Goal: Transaction & Acquisition: Purchase product/service

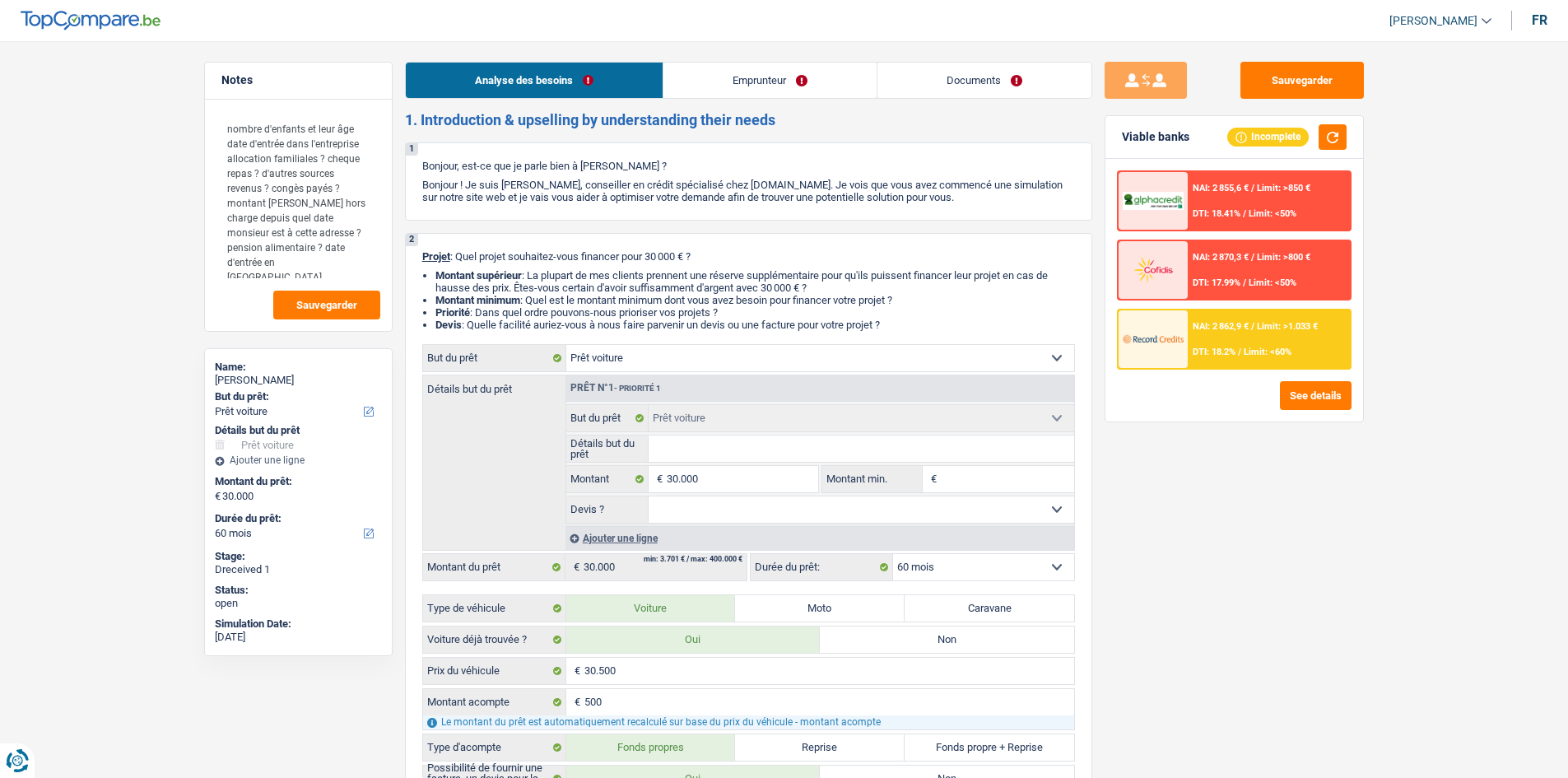
select select "car"
select select "60"
select select "car"
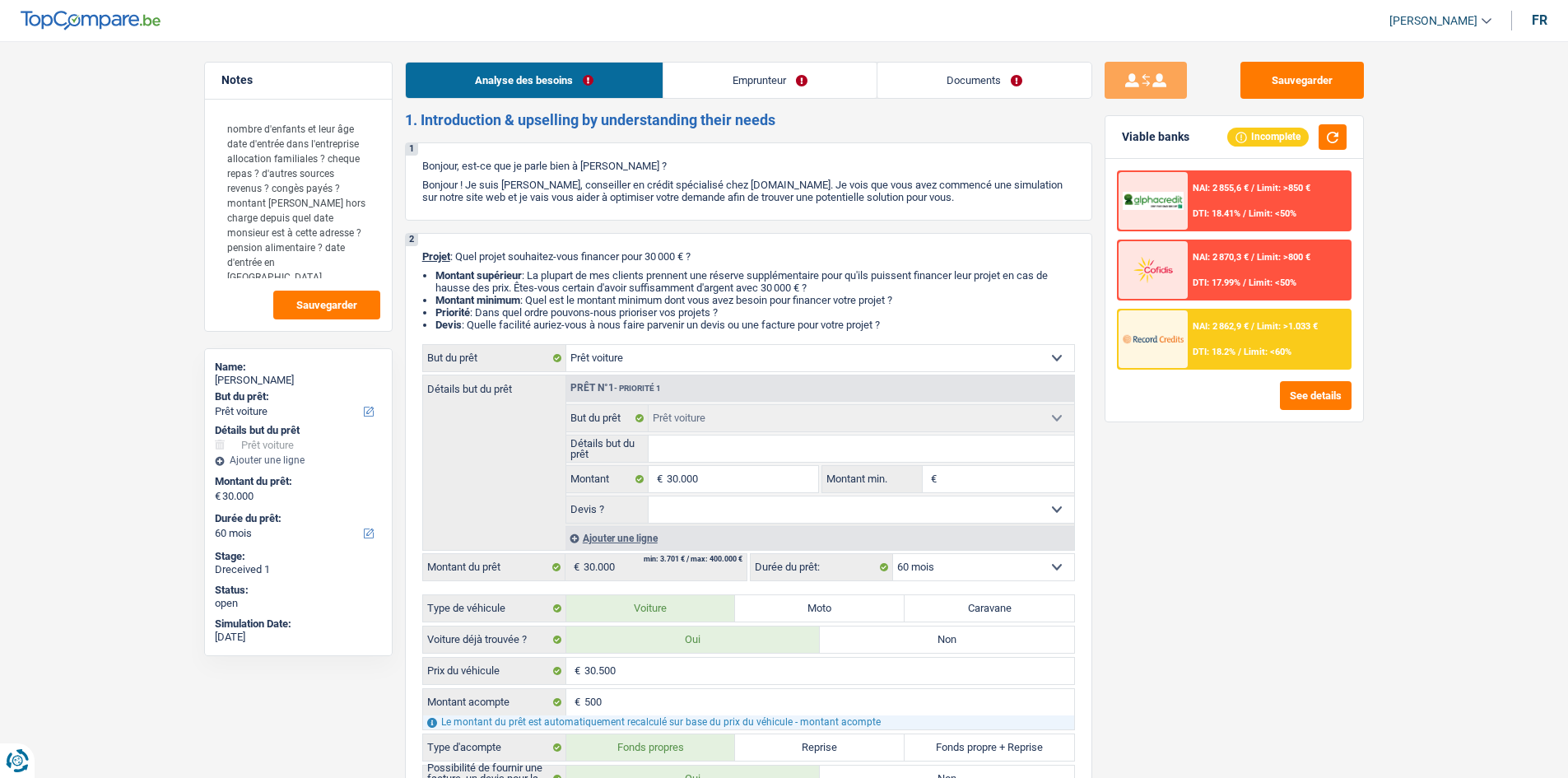
select select "60"
select select "worker"
select select "familyAllowances"
select select "netSalary"
select select "rents"
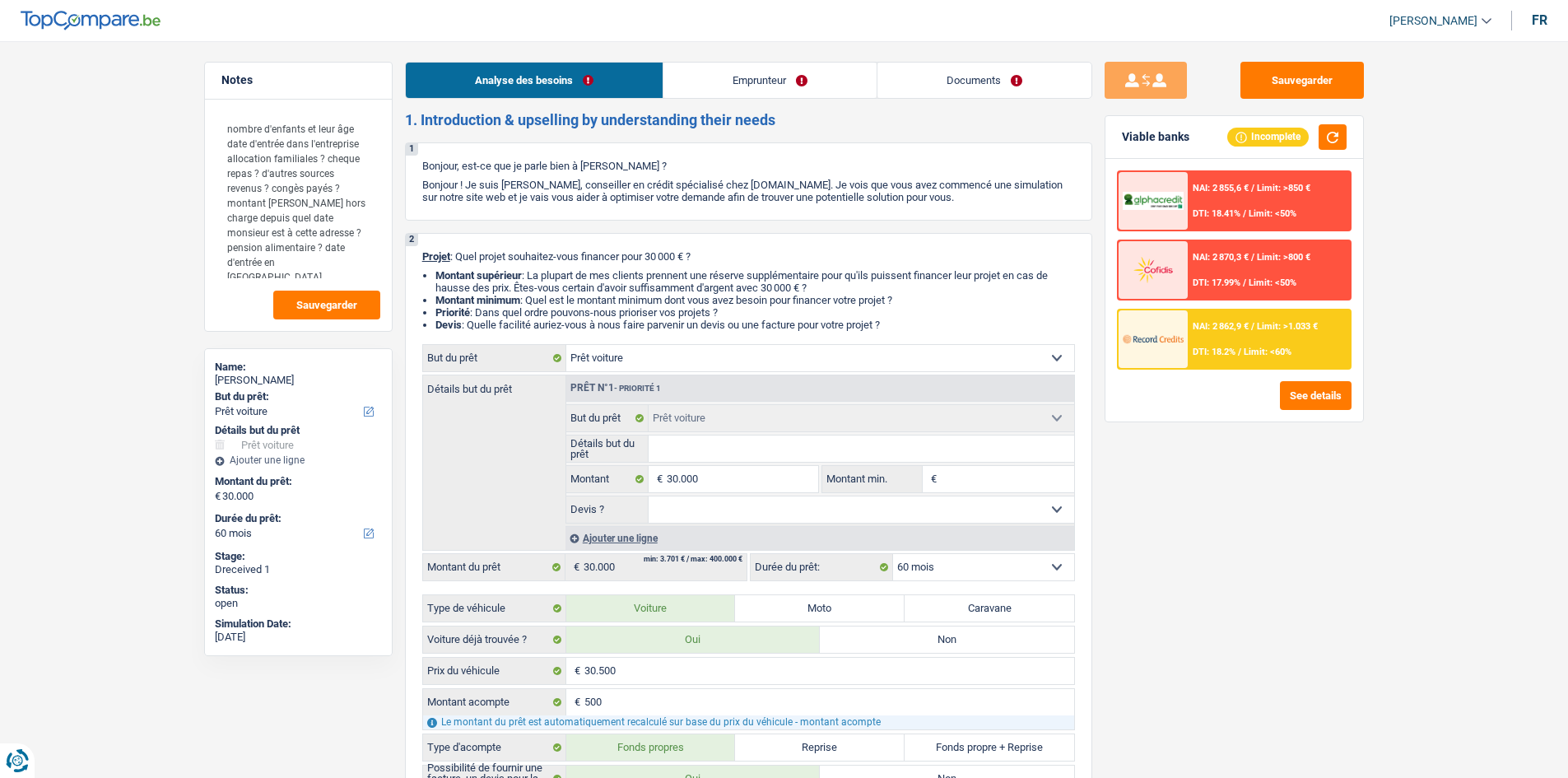
select select "car"
select select "60"
click at [946, 75] on link "Documents" at bounding box center [984, 80] width 214 height 35
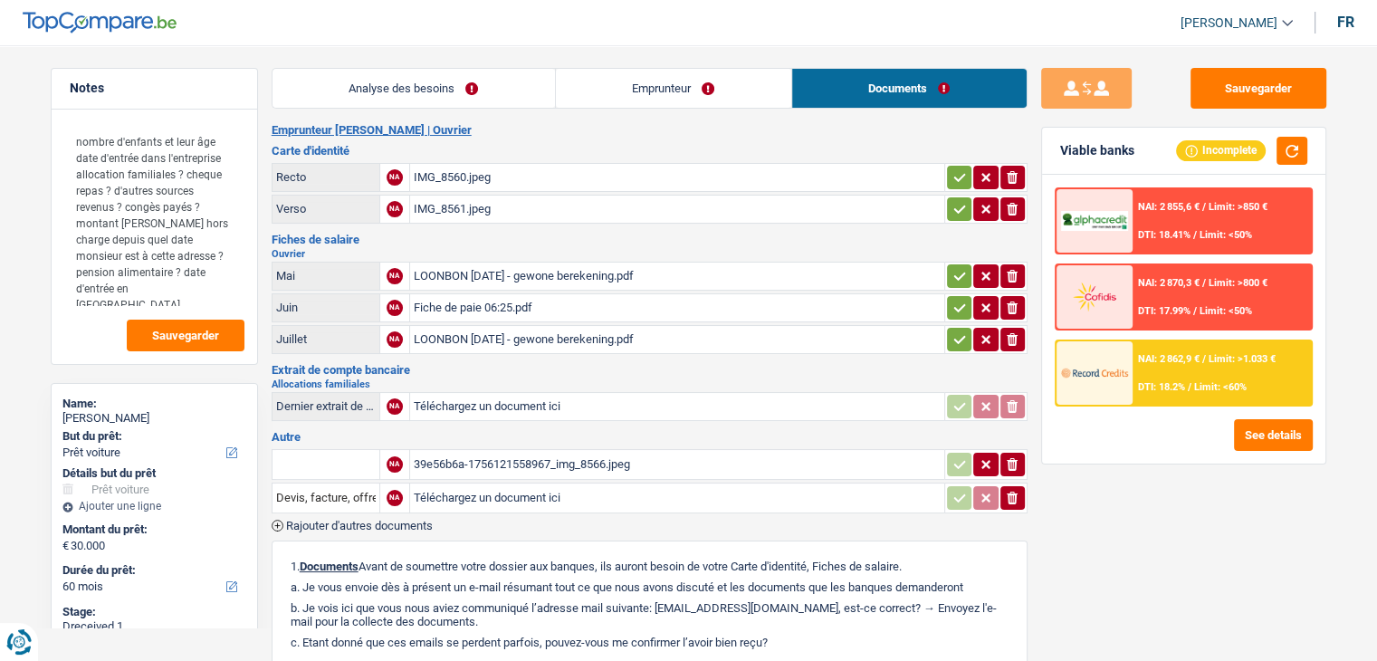
click at [575, 243] on div "Fiches de salaire [GEOGRAPHIC_DATA] Mai NA LOONBON [DATE] - gewone berekening.p…" at bounding box center [650, 295] width 756 height 123
drag, startPoint x: 648, startPoint y: 101, endPoint x: 662, endPoint y: 110, distance: 15.8
click at [648, 101] on link "Emprunteur" at bounding box center [673, 88] width 235 height 39
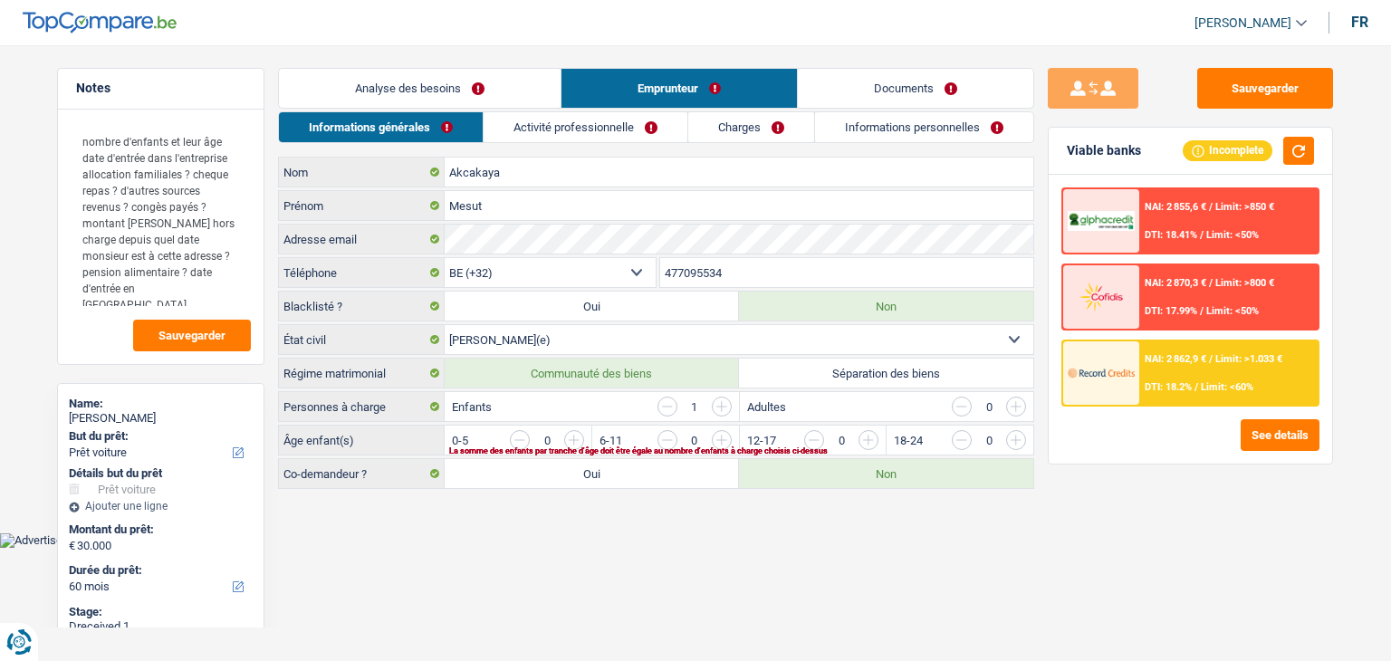
click at [866, 123] on link "Informations personnelles" at bounding box center [924, 127] width 218 height 30
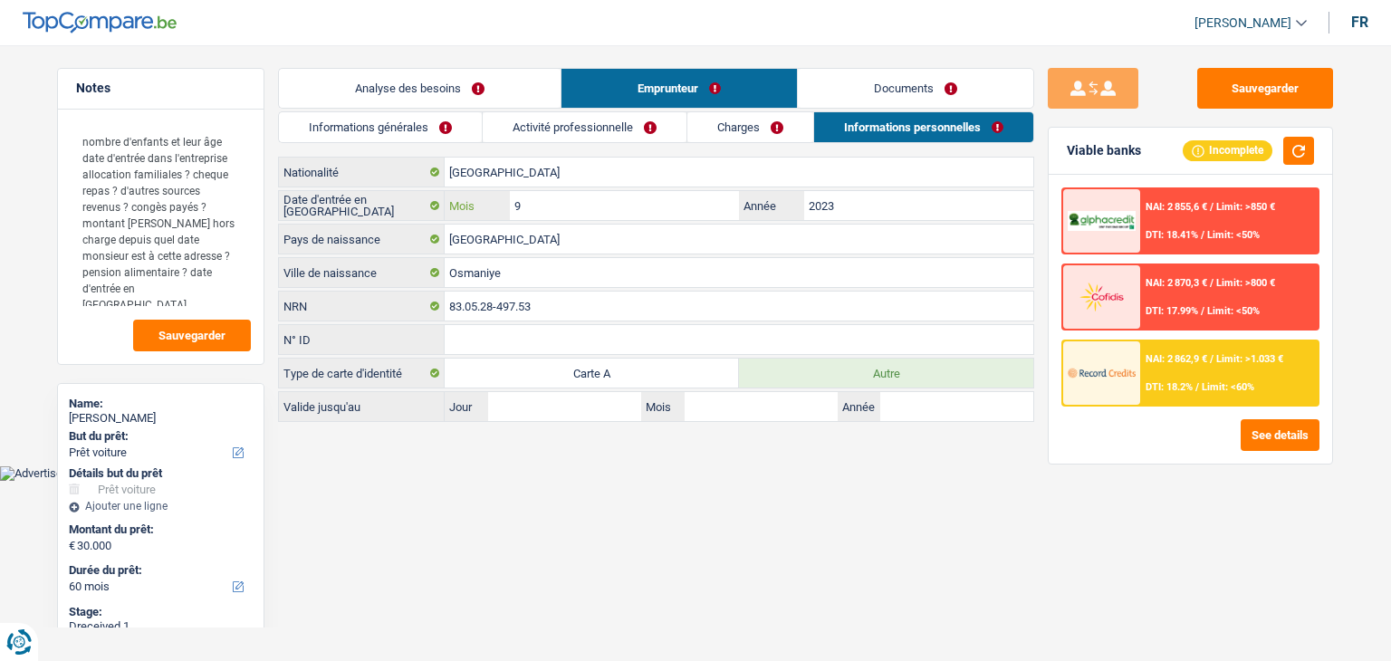
click at [578, 216] on input "9" at bounding box center [624, 205] width 229 height 29
click at [937, 481] on html "Vous avez le contrôle de vos données Nous utilisons des cookies, tout comme nos…" at bounding box center [695, 240] width 1391 height 481
click at [413, 74] on link "Analyse des besoins" at bounding box center [420, 88] width 282 height 39
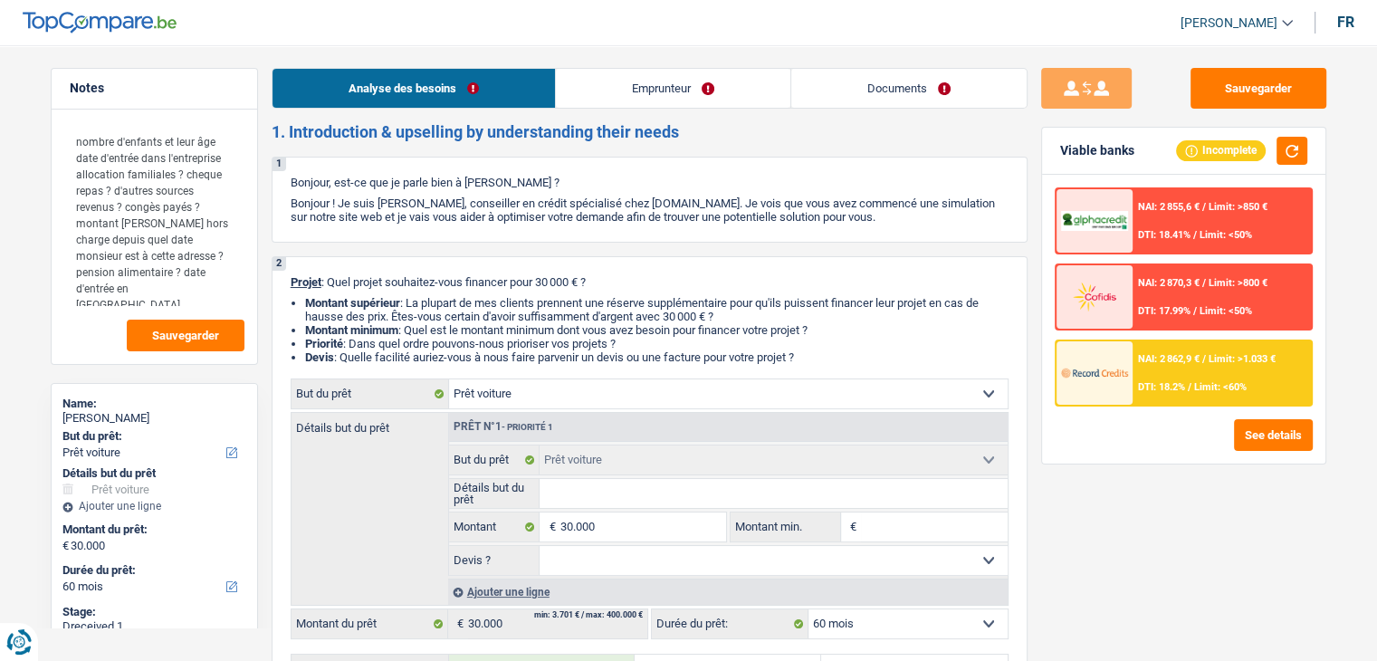
click at [616, 92] on link "Emprunteur" at bounding box center [673, 88] width 235 height 39
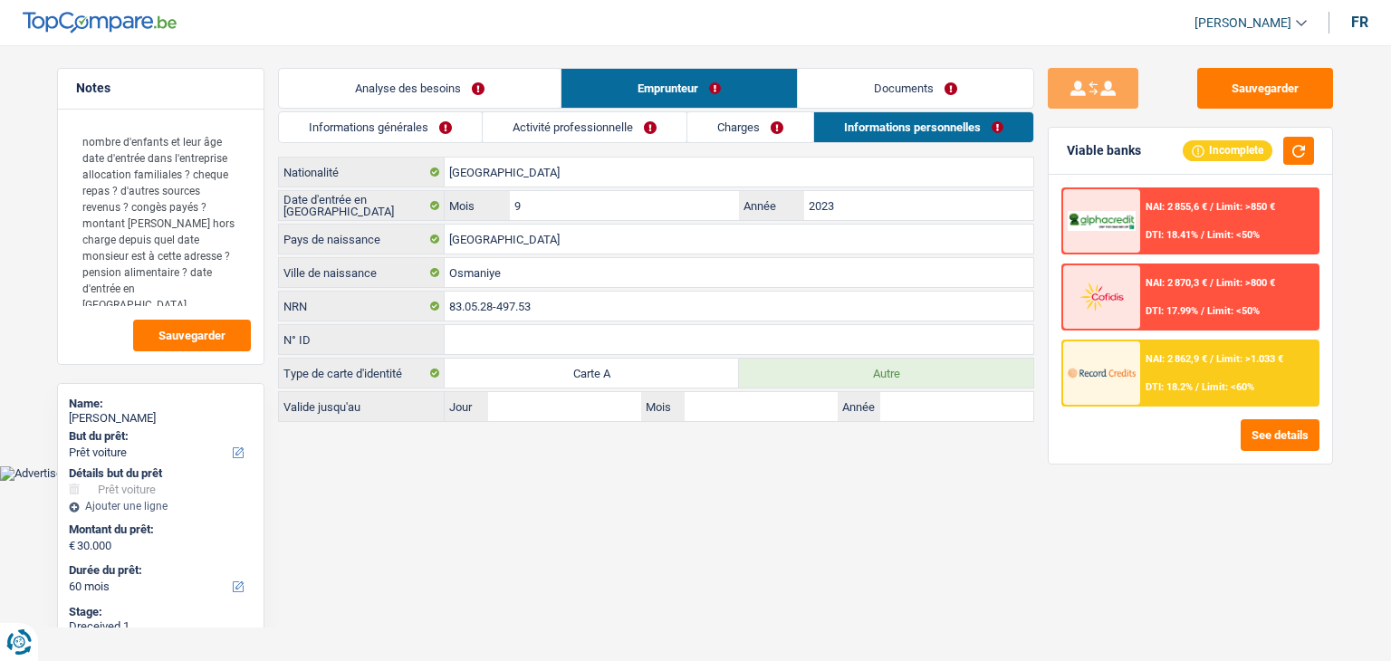
click at [409, 124] on link "Informations générales" at bounding box center [380, 127] width 203 height 30
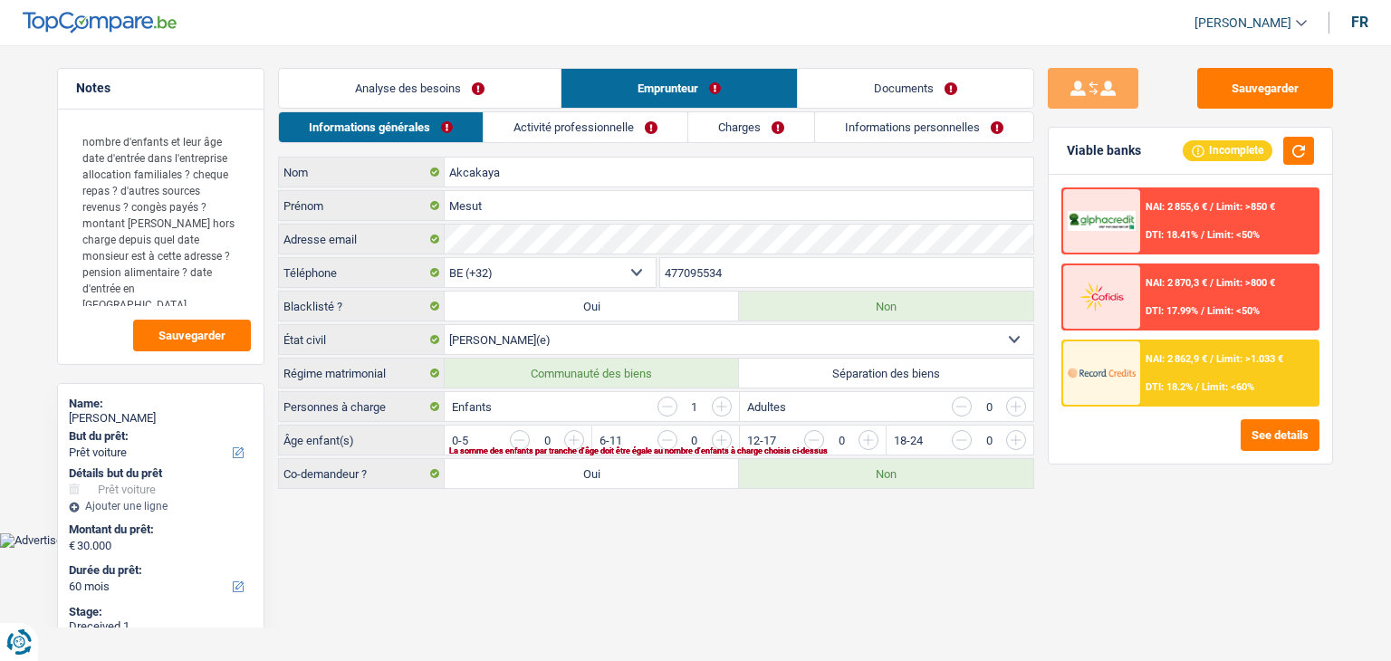
click at [668, 404] on input "button" at bounding box center [667, 407] width 20 height 20
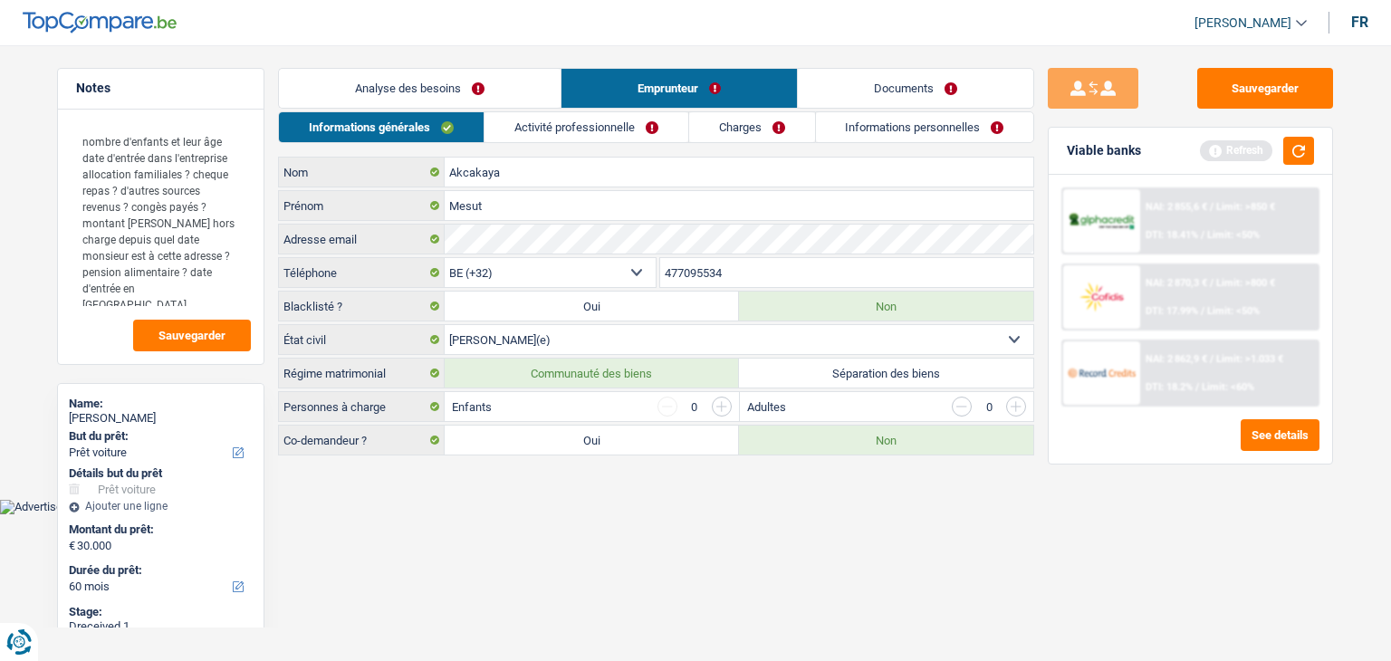
click at [561, 120] on link "Activité professionnelle" at bounding box center [586, 127] width 204 height 30
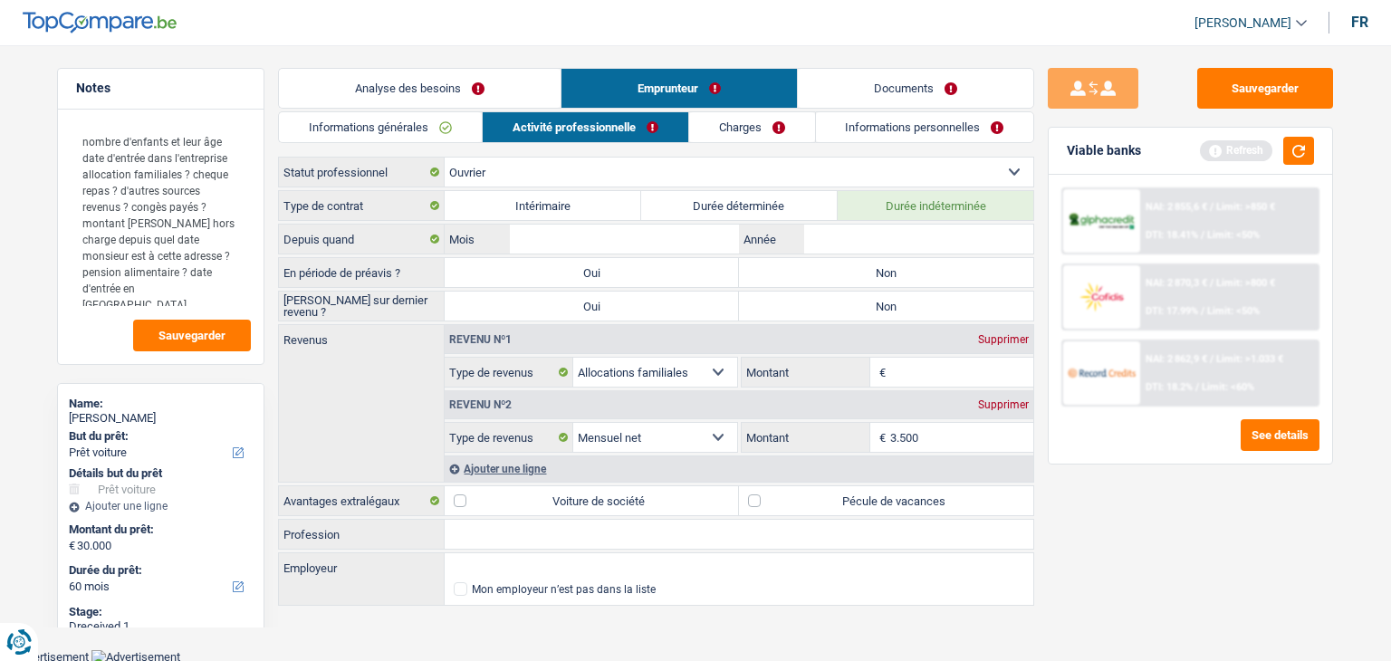
click at [745, 133] on link "Charges" at bounding box center [752, 127] width 126 height 30
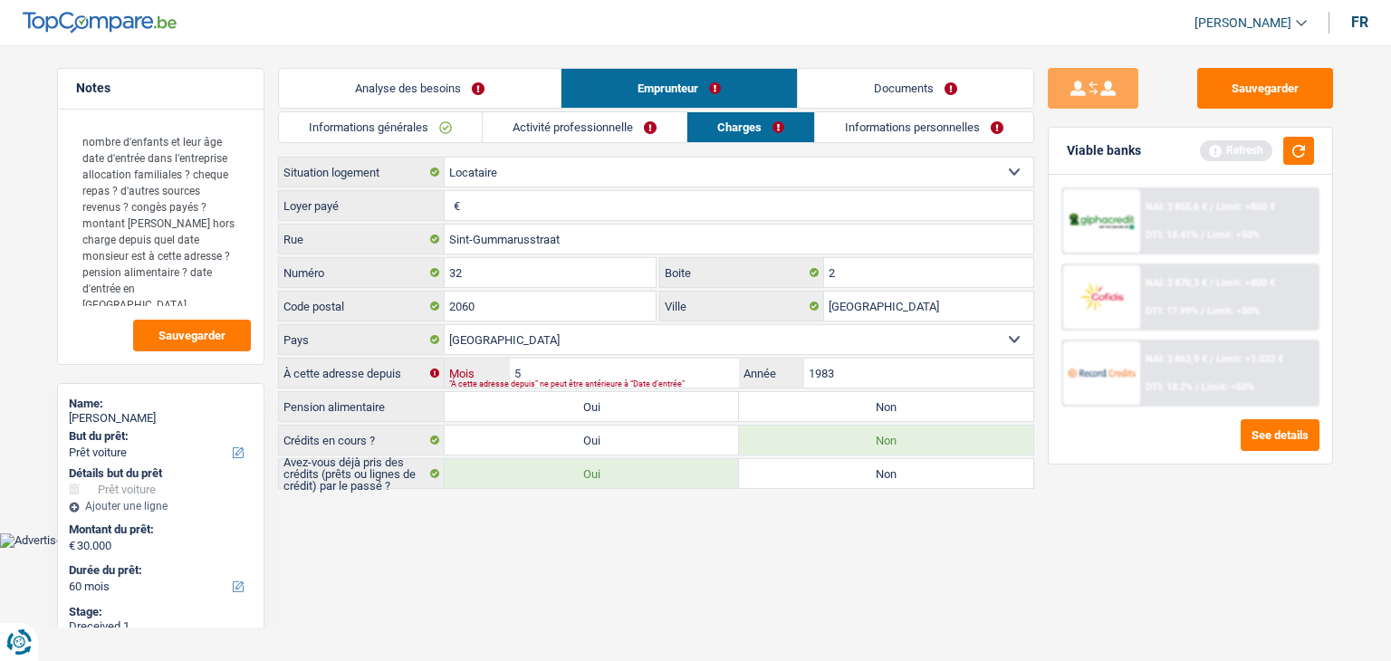
click at [666, 364] on input "5" at bounding box center [624, 373] width 229 height 29
drag, startPoint x: 582, startPoint y: 364, endPoint x: 518, endPoint y: 364, distance: 64.3
click at [518, 364] on input "5" at bounding box center [624, 373] width 229 height 29
type input "8"
click at [872, 370] on input "1983" at bounding box center [918, 373] width 229 height 29
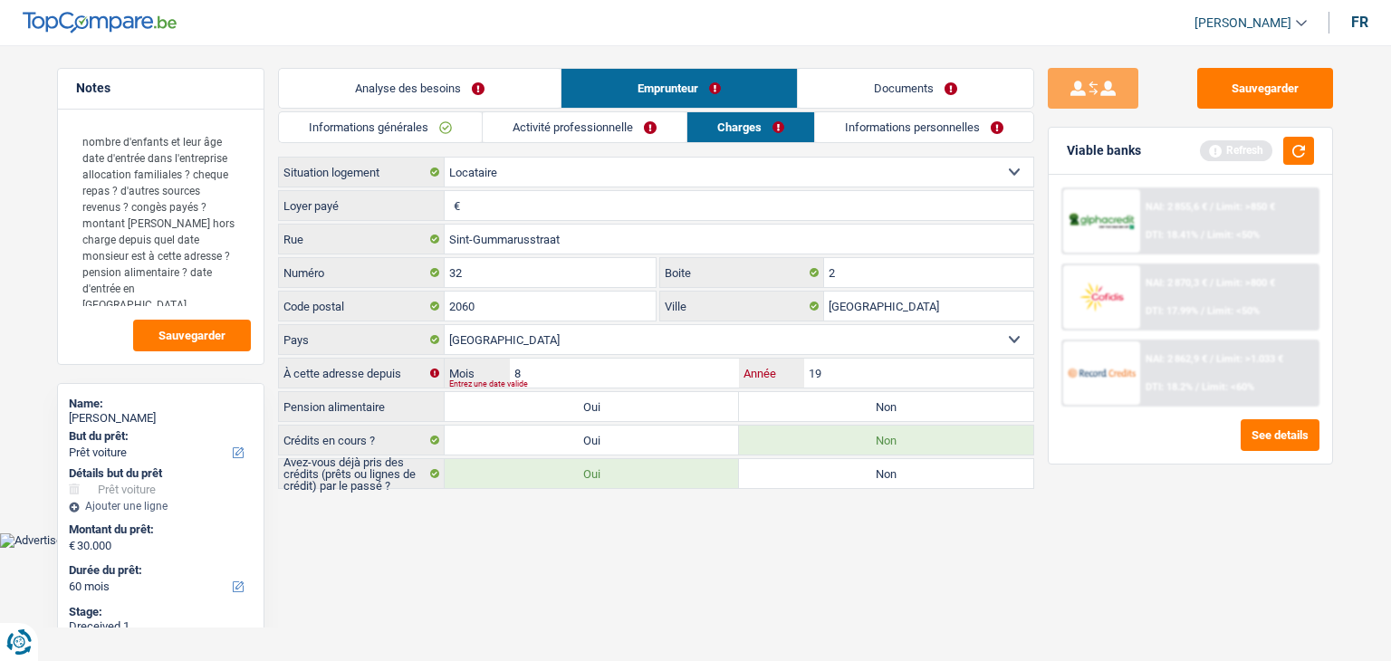
type input "1"
type input "2024"
click at [1040, 548] on div "Sauvegarder Viable banks Refresh NAI: 2 855,6 € / Limit: >850 € DTI: 18.41% / L…" at bounding box center [1190, 348] width 312 height 560
click at [829, 410] on label "Non" at bounding box center [886, 406] width 294 height 29
click at [829, 410] on input "Non" at bounding box center [886, 406] width 294 height 29
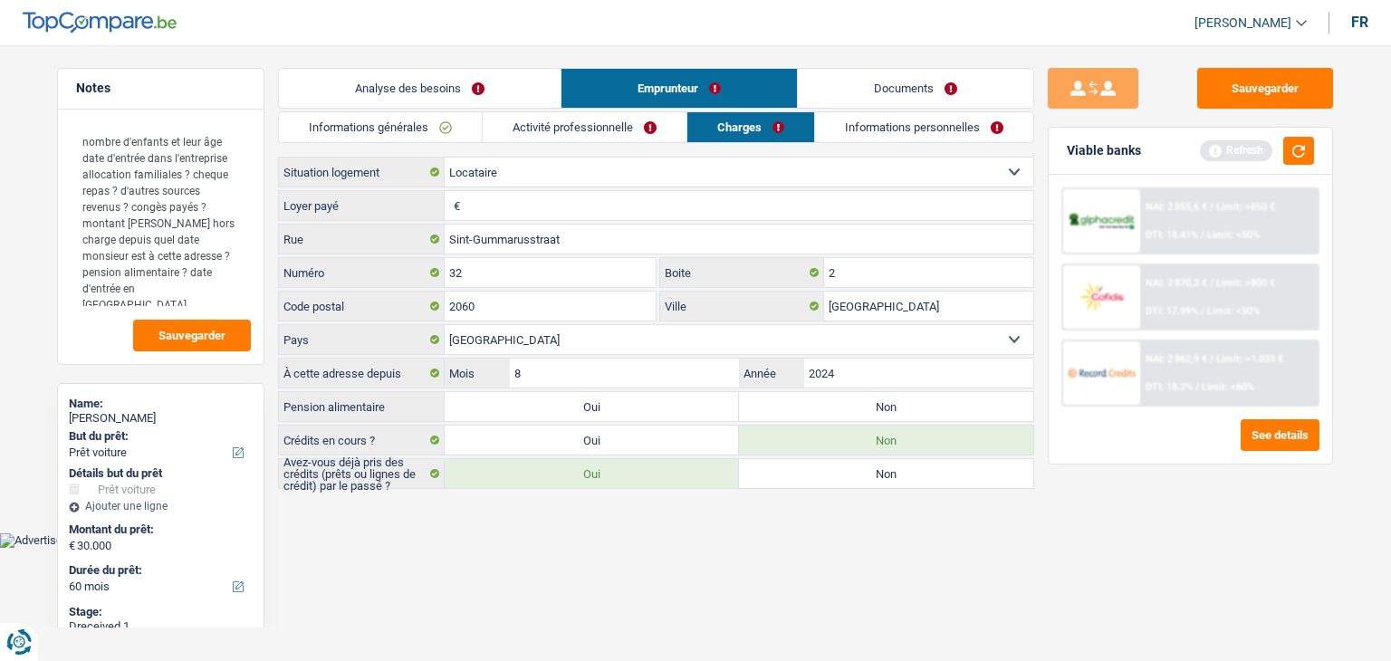
radio input "true"
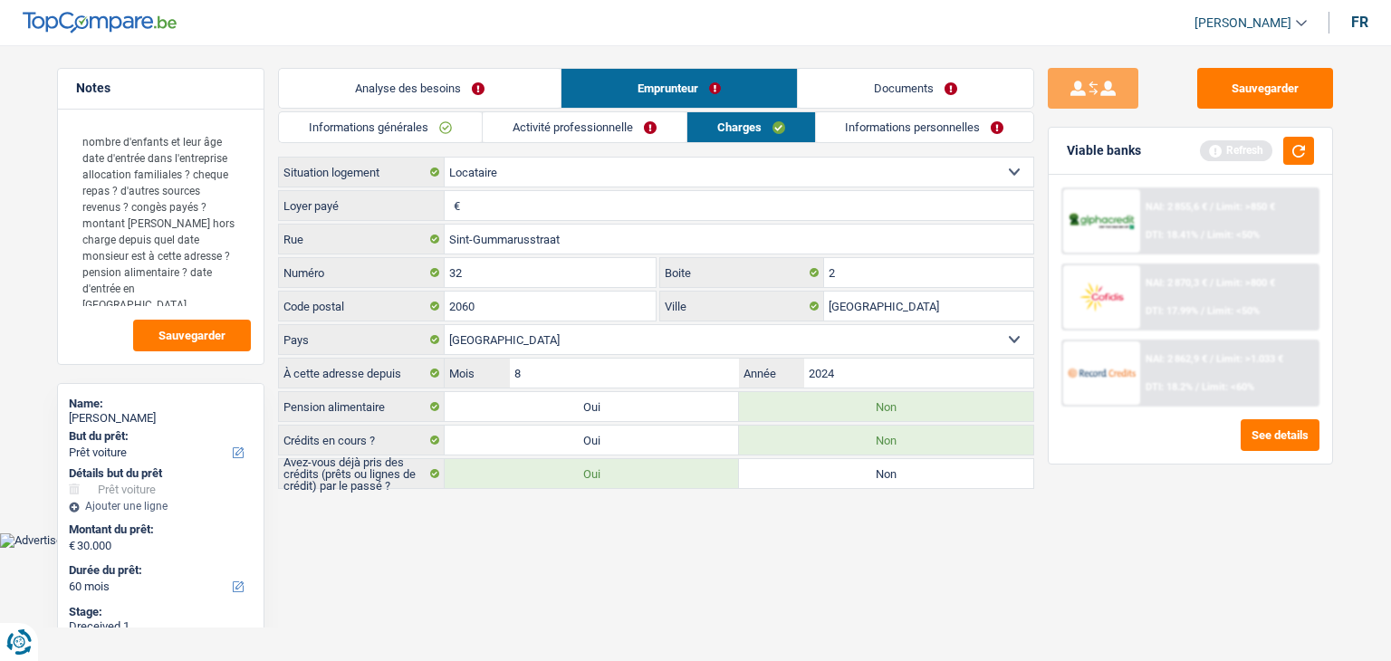
click at [632, 200] on input "Loyer payé" at bounding box center [749, 205] width 569 height 29
type input "1.000"
click at [1314, 155] on button "button" at bounding box center [1298, 151] width 31 height 28
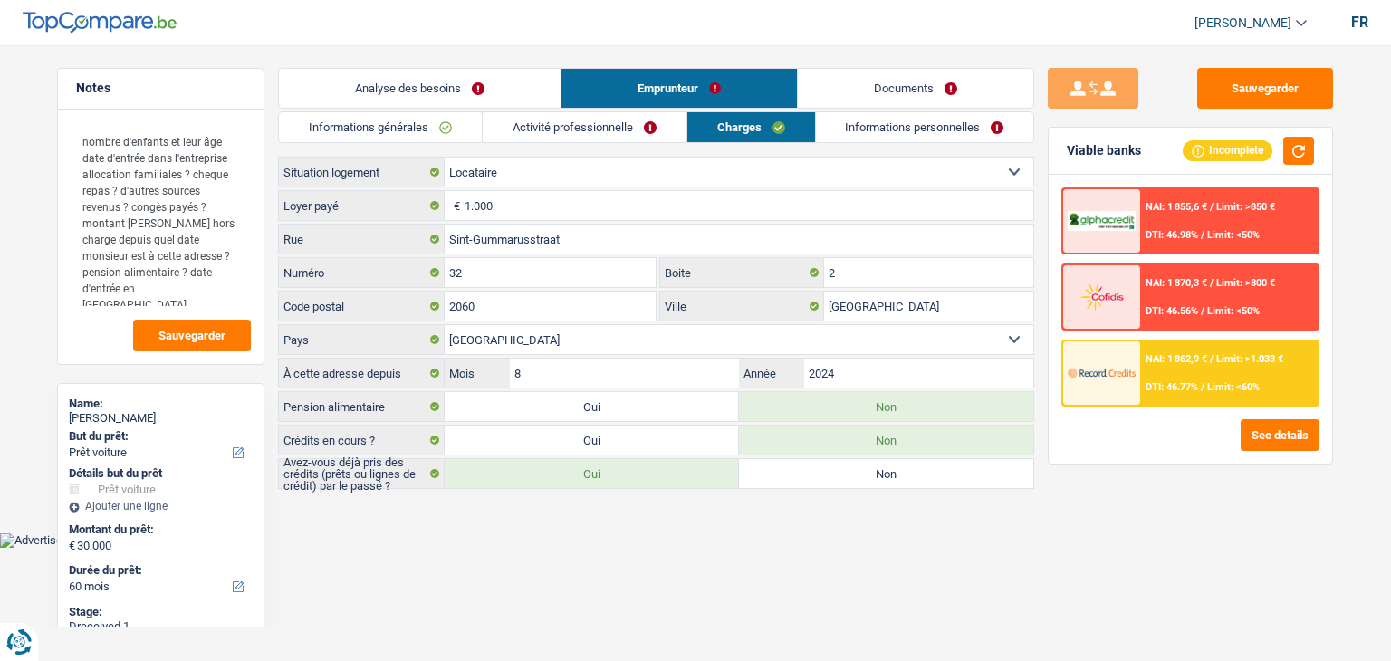
click at [594, 135] on link "Activité professionnelle" at bounding box center [585, 127] width 204 height 30
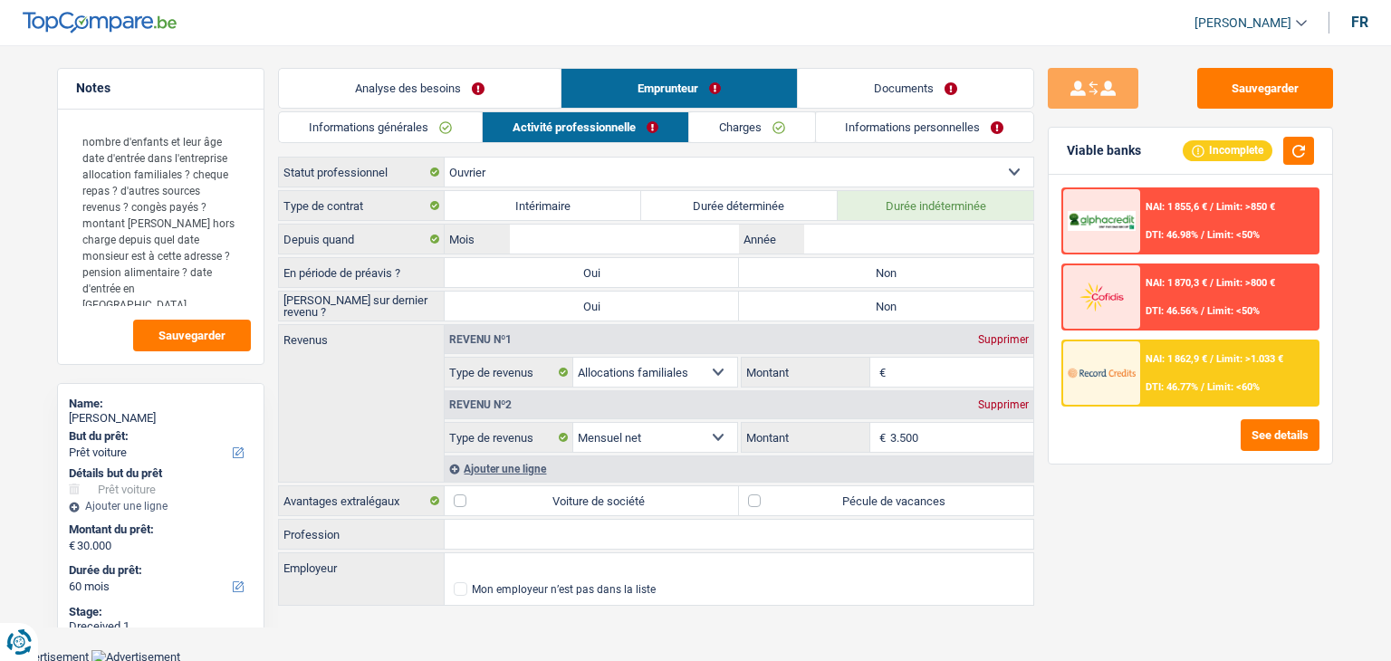
click at [992, 336] on div "Supprimer" at bounding box center [1003, 339] width 60 height 11
select select "netSalary"
type input "3.500"
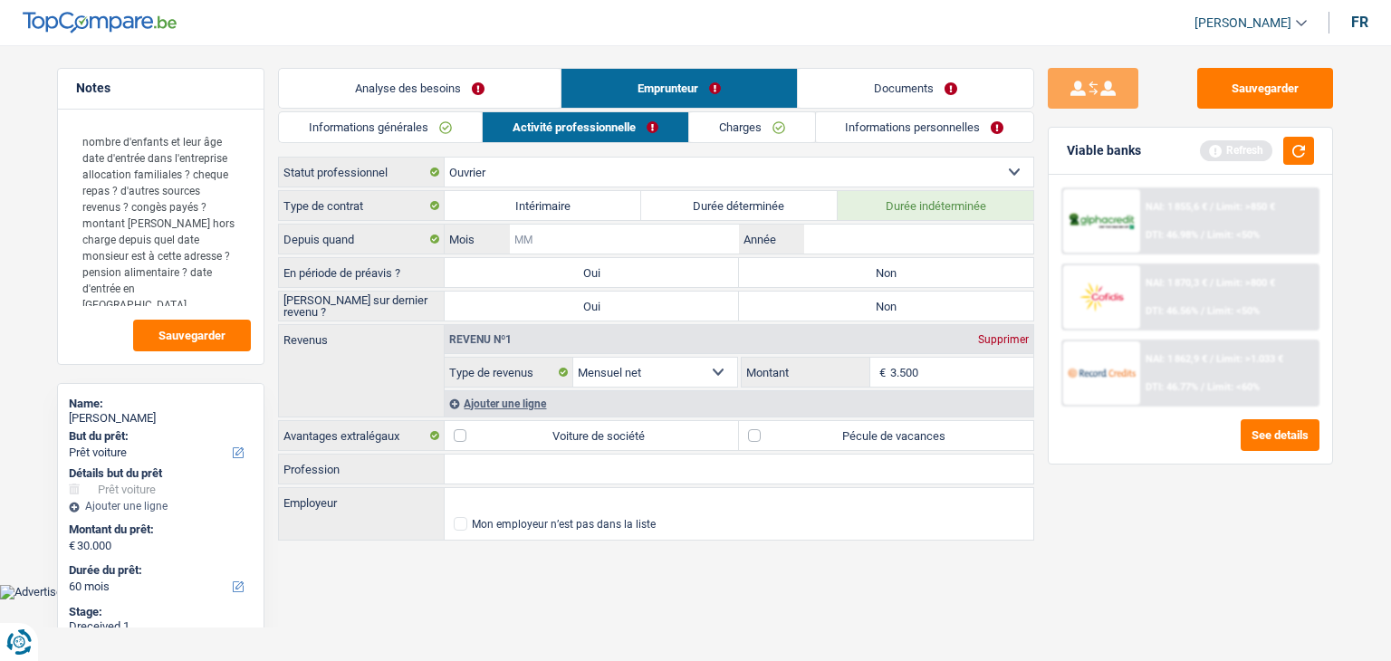
click at [623, 234] on input "Mois" at bounding box center [624, 239] width 229 height 29
type input "08"
type input "2023"
click at [868, 258] on label "Non" at bounding box center [886, 272] width 294 height 29
click at [868, 258] on input "Non" at bounding box center [886, 272] width 294 height 29
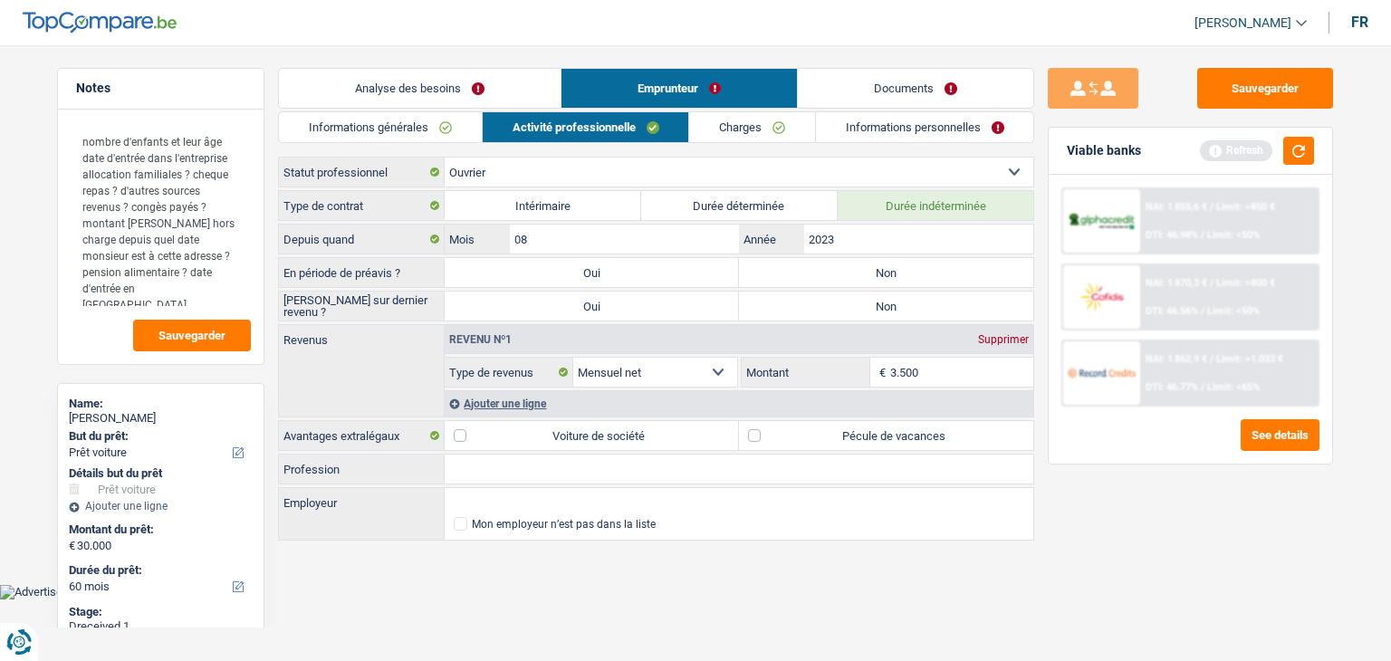
radio input "true"
click at [862, 292] on label "Non" at bounding box center [886, 306] width 294 height 29
click at [862, 292] on input "Non" at bounding box center [886, 306] width 294 height 29
radio input "true"
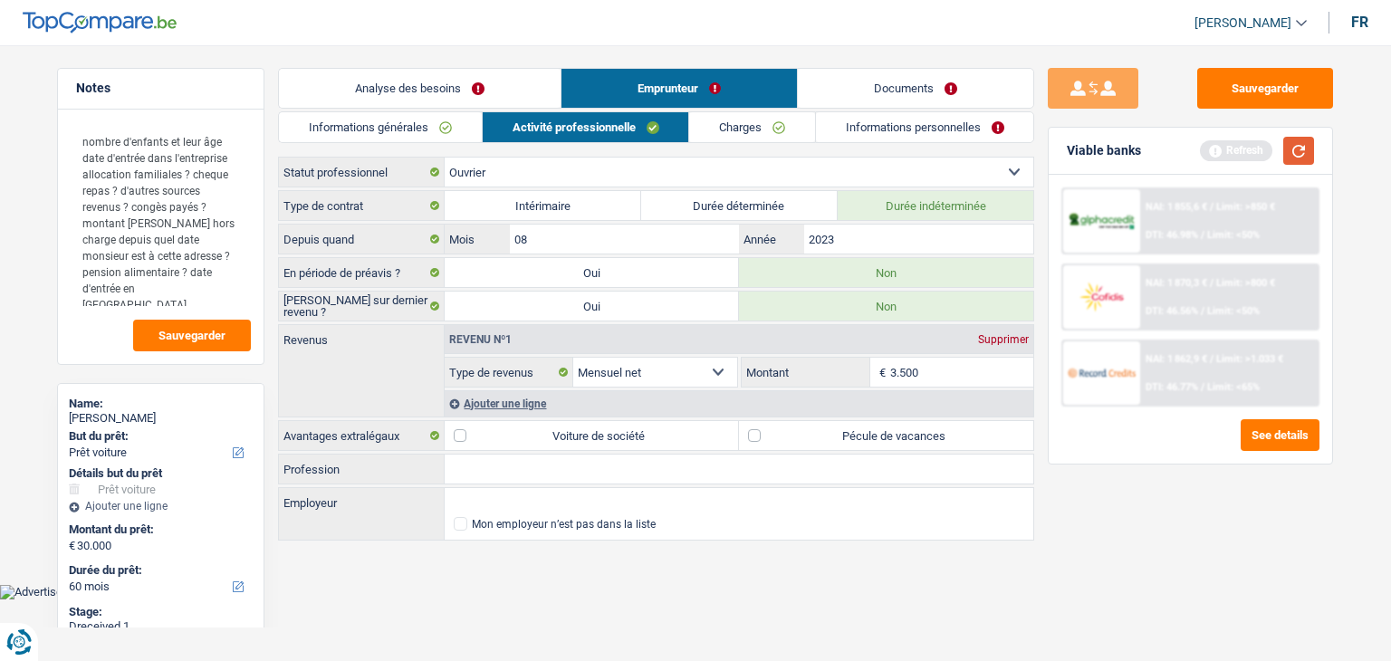
click at [1292, 154] on button "button" at bounding box center [1298, 151] width 31 height 28
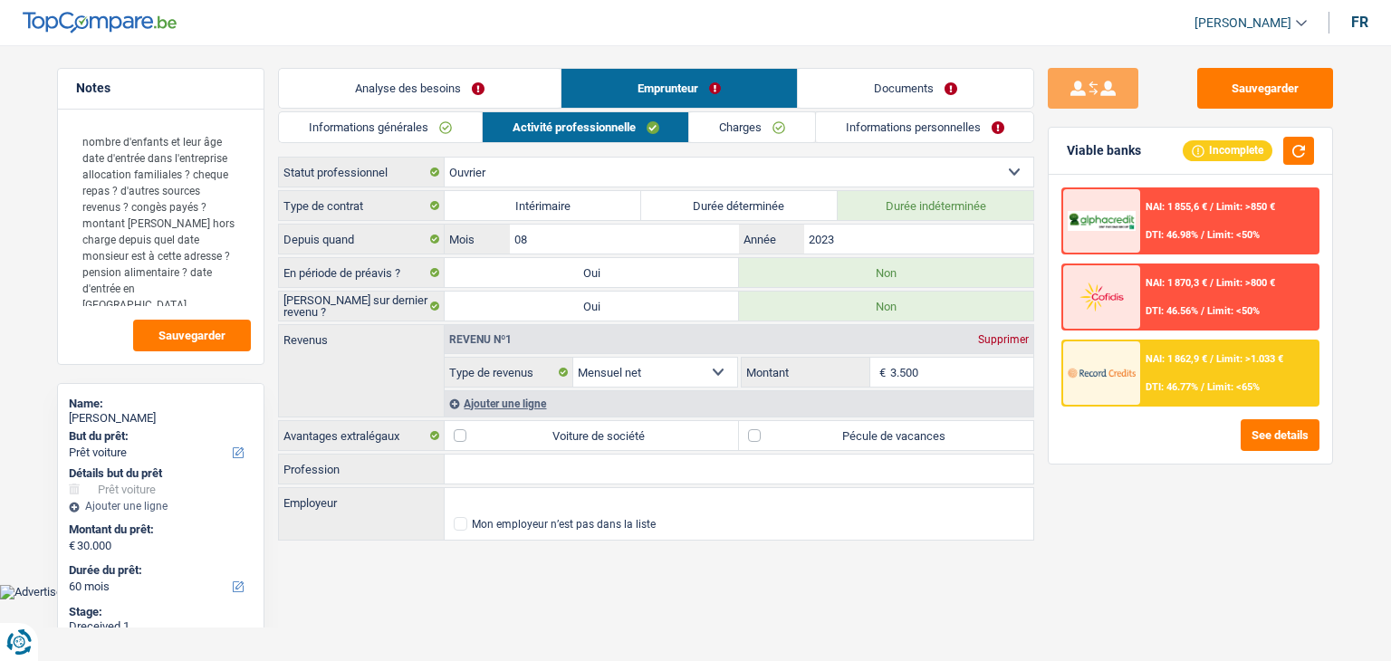
click at [740, 136] on link "Charges" at bounding box center [752, 127] width 126 height 30
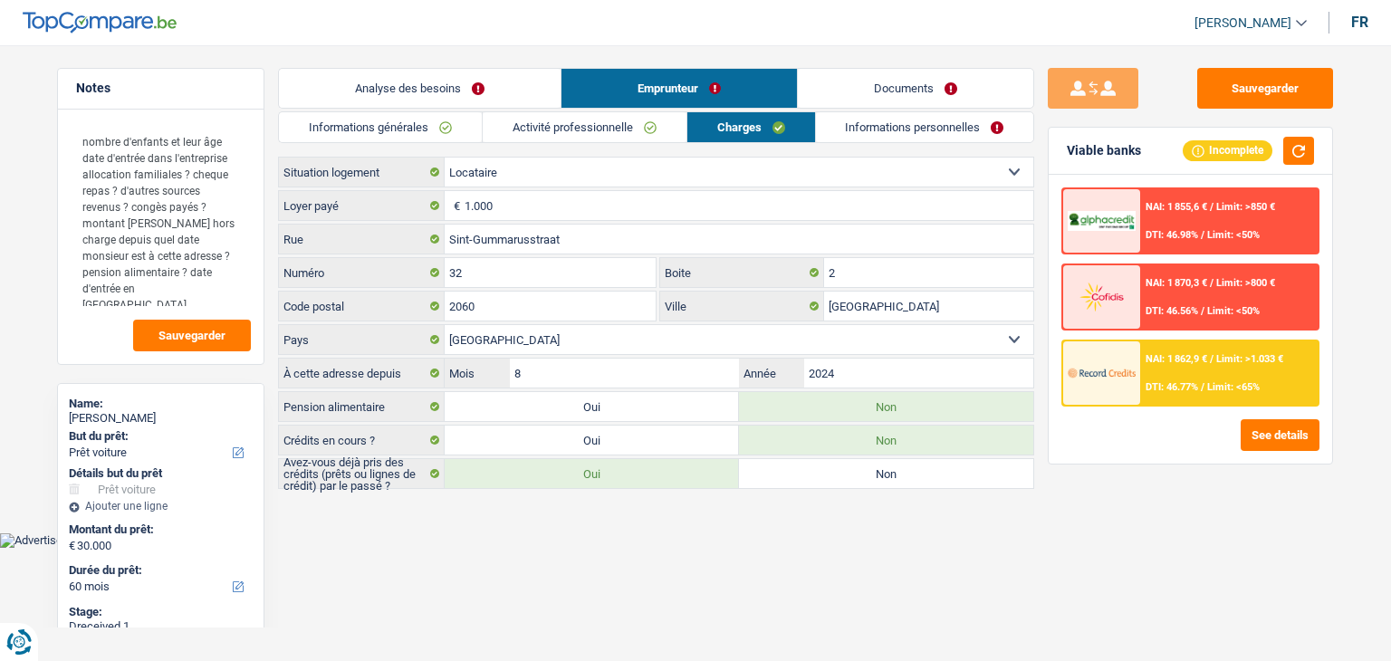
click at [852, 129] on link "Informations personnelles" at bounding box center [925, 127] width 218 height 30
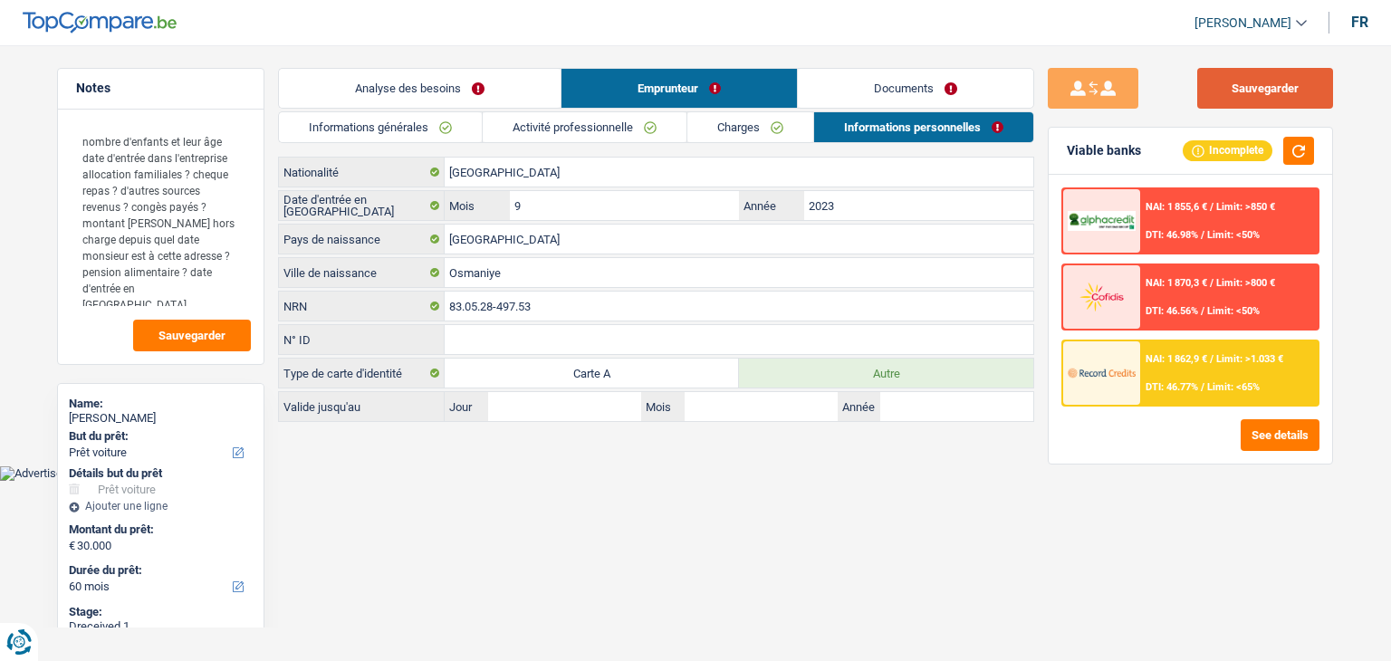
click at [1247, 94] on button "Sauvegarder" at bounding box center [1265, 88] width 136 height 41
drag, startPoint x: 195, startPoint y: 282, endPoint x: 16, endPoint y: 113, distance: 245.3
click at [16, 113] on main "Notes nombre d'enfants et leur âge date d'entrée dans l'entreprise allocation f…" at bounding box center [695, 246] width 1391 height 438
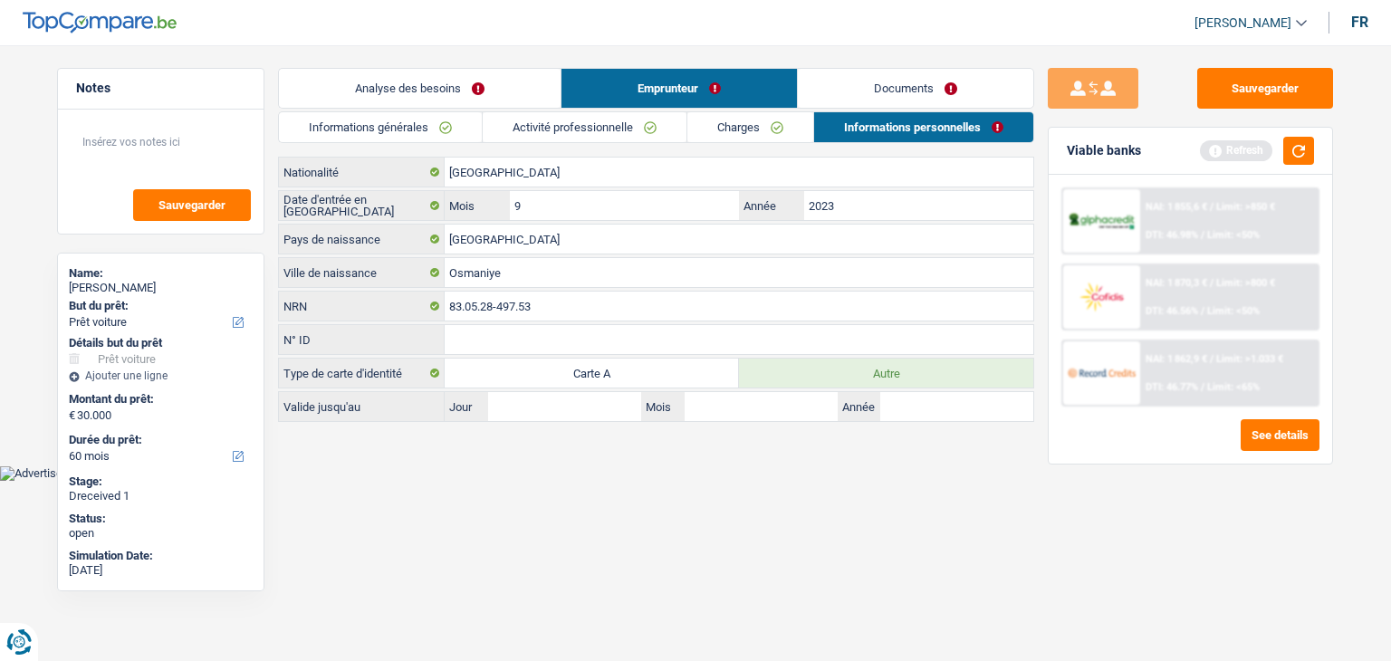
click at [382, 128] on link "Informations générales" at bounding box center [380, 127] width 203 height 30
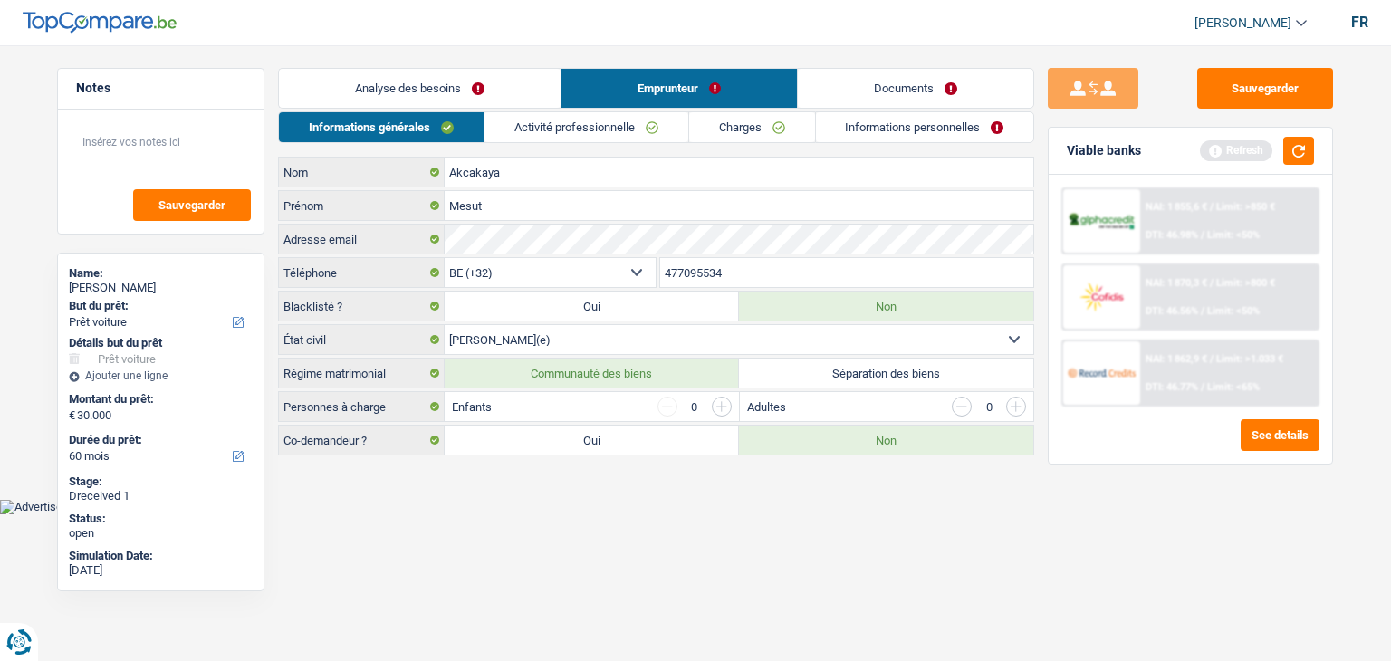
click at [399, 111] on li "Informations générales" at bounding box center [381, 127] width 206 height 32
drag, startPoint x: 406, startPoint y: 100, endPoint x: 443, endPoint y: 151, distance: 63.6
click at [407, 101] on link "Analyse des besoins" at bounding box center [420, 88] width 282 height 39
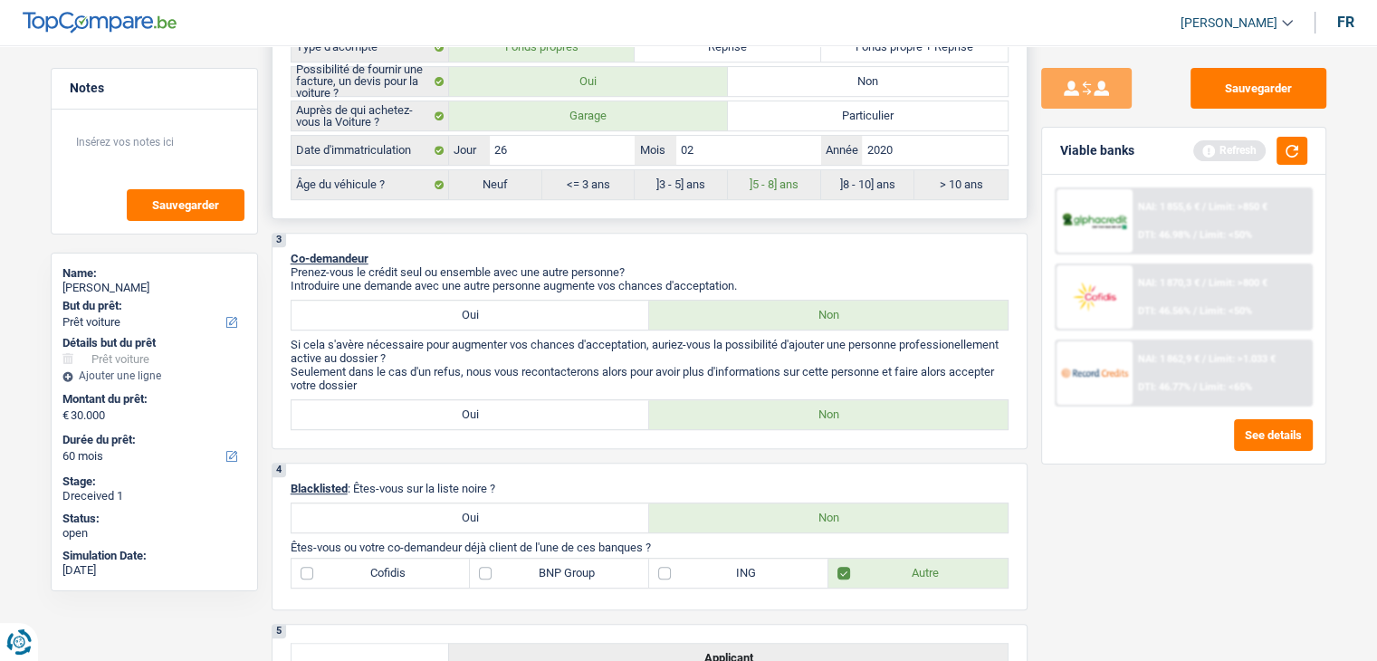
scroll to position [996, 0]
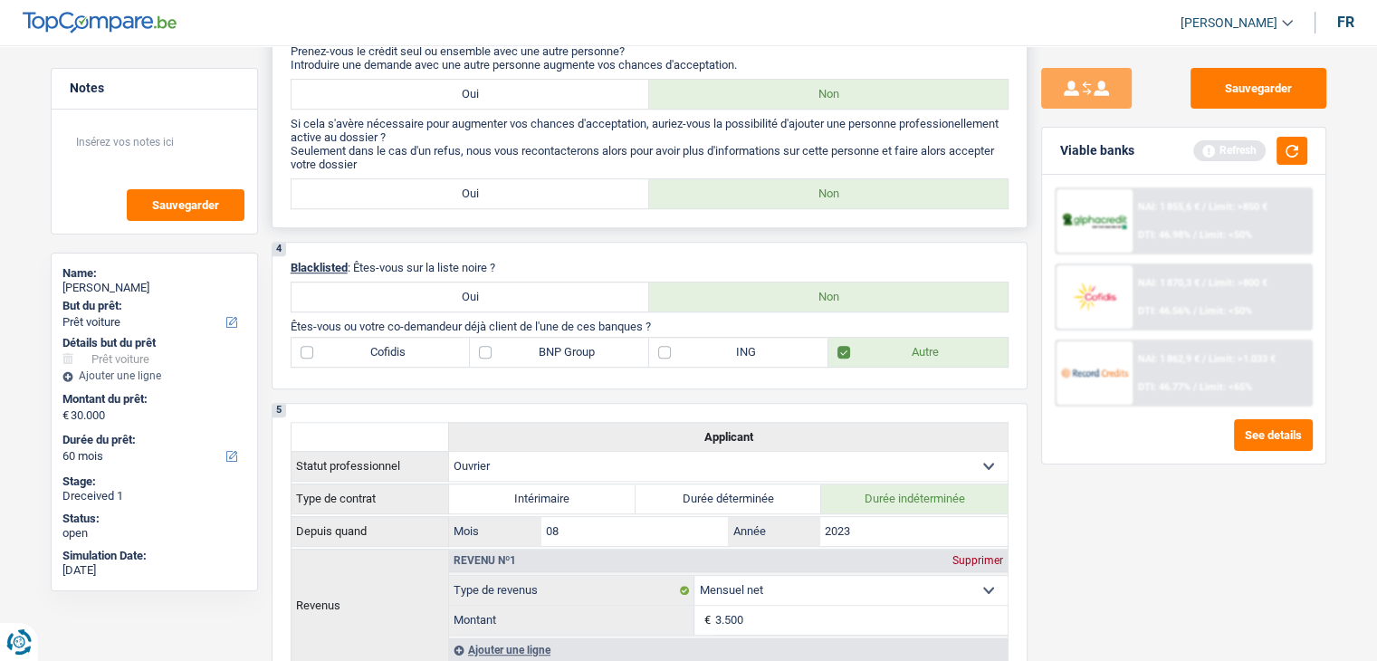
click at [465, 90] on label "Oui" at bounding box center [471, 94] width 359 height 29
click at [465, 90] on input "Oui" at bounding box center [471, 94] width 359 height 29
radio input "true"
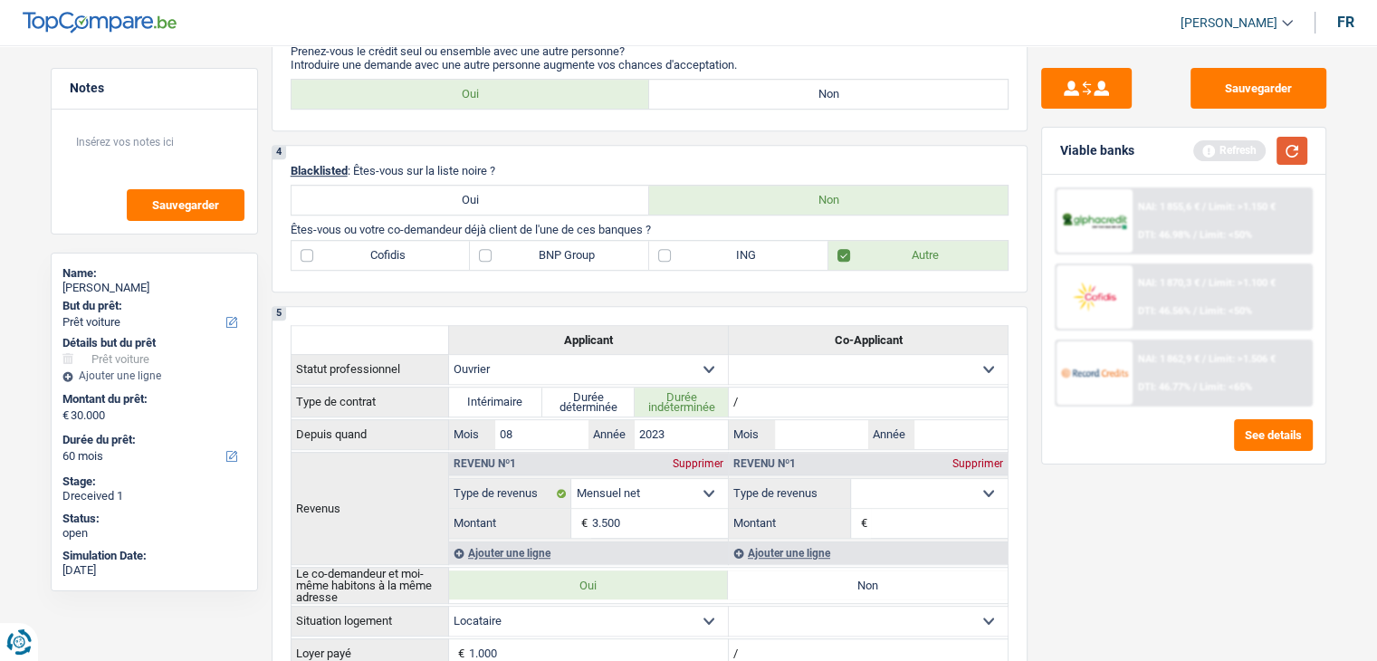
click at [1288, 142] on button "button" at bounding box center [1292, 151] width 31 height 28
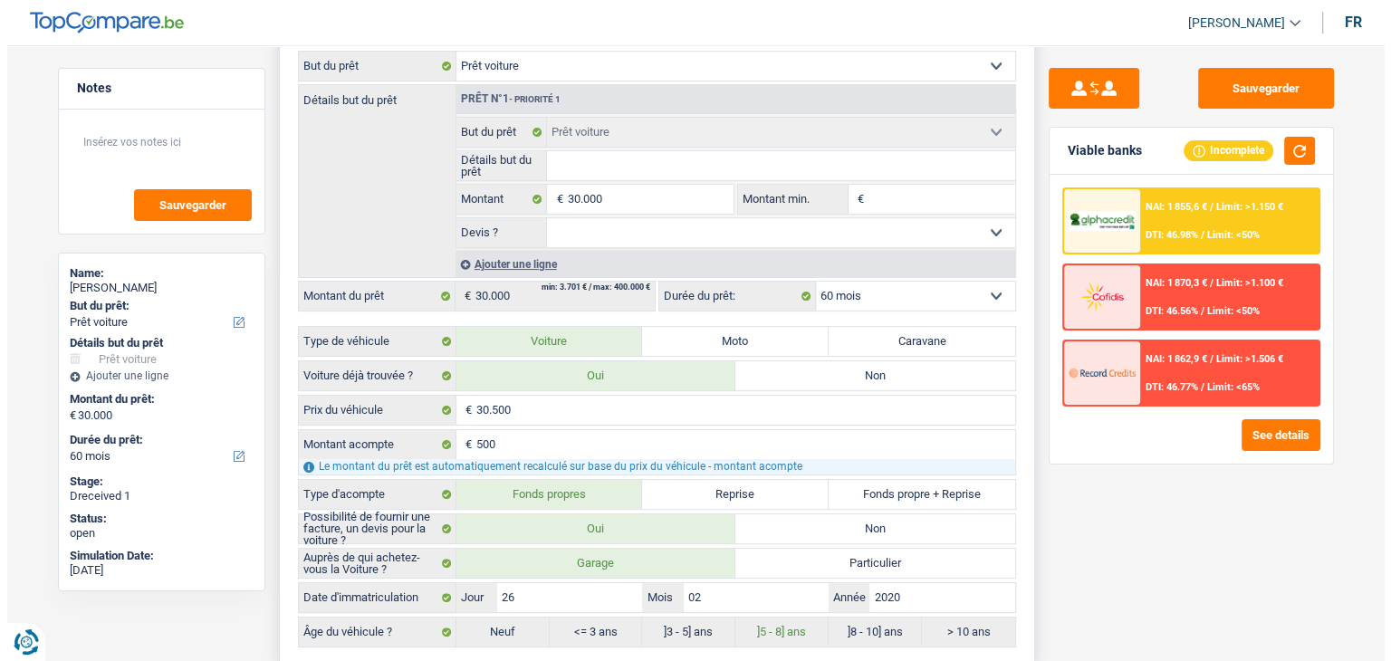
scroll to position [0, 0]
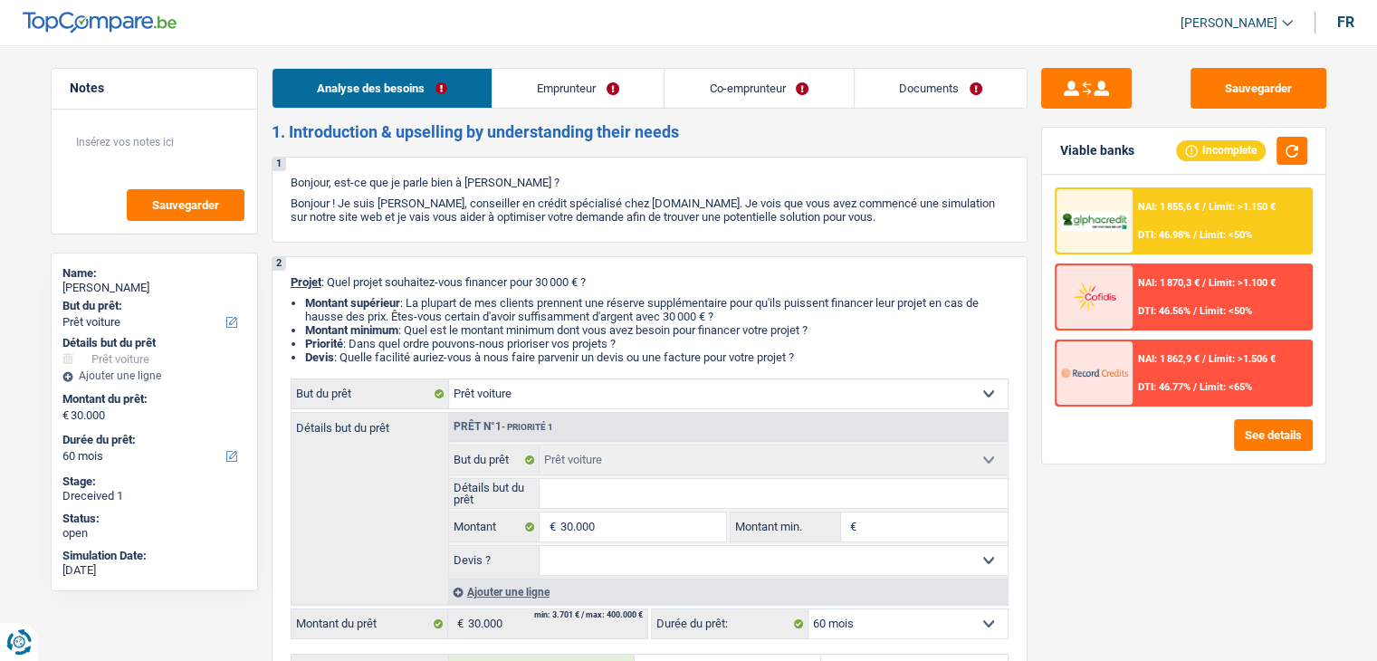
click at [761, 85] on link "Co-emprunteur" at bounding box center [759, 88] width 188 height 39
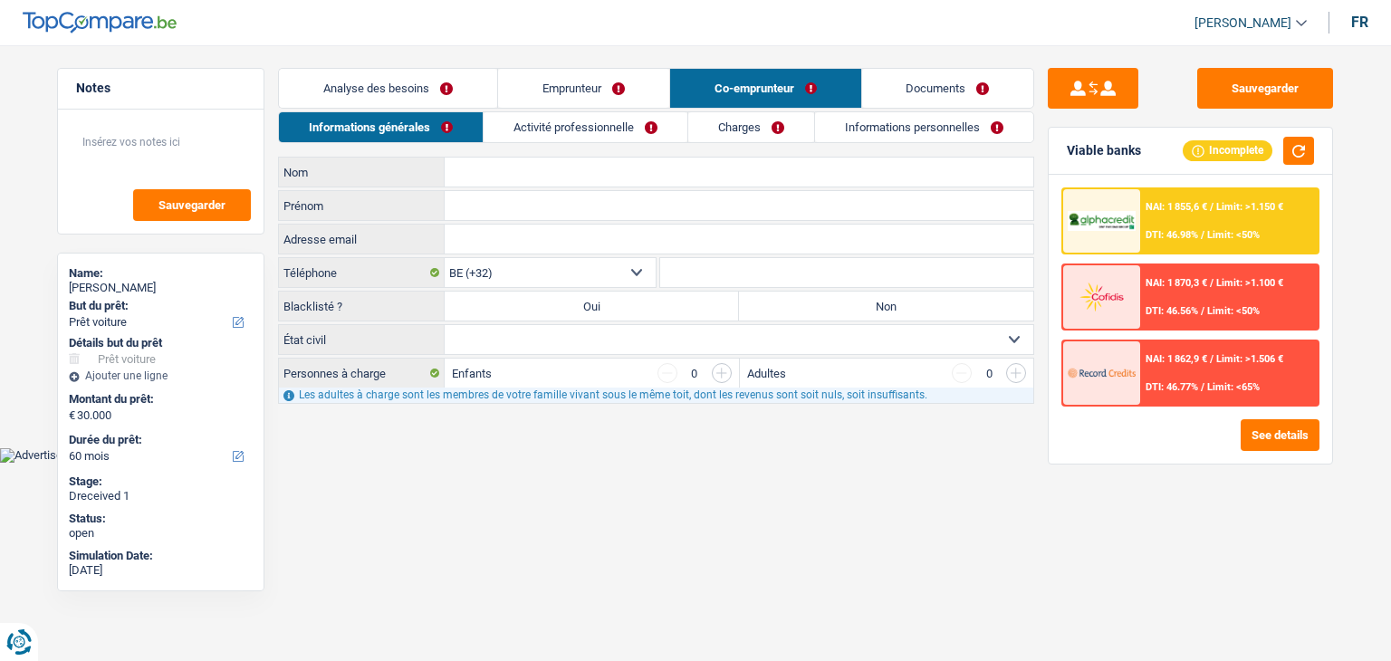
click at [514, 174] on input "Nom" at bounding box center [739, 172] width 589 height 29
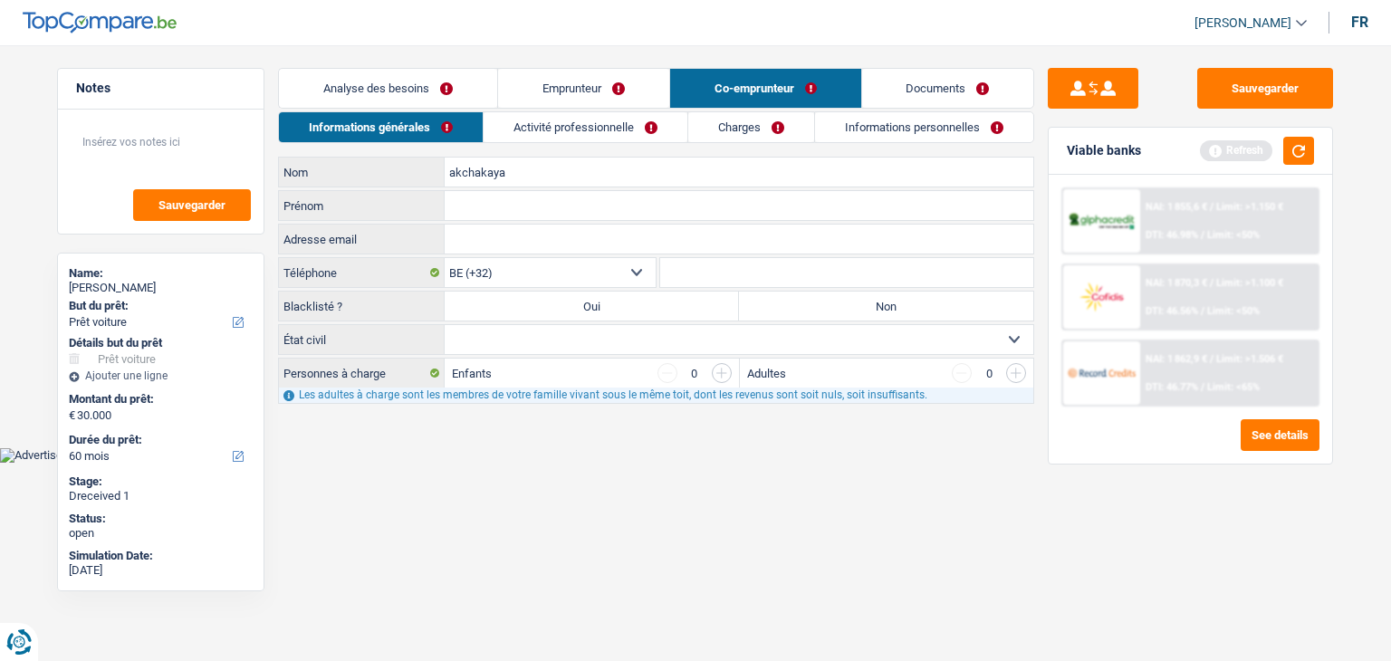
type input "akchakaya"
click at [476, 214] on input "Prénom" at bounding box center [739, 205] width 589 height 29
type input "Bilyana Stefanova"
click at [873, 307] on label "Non" at bounding box center [886, 306] width 294 height 29
click at [873, 307] on input "Non" at bounding box center [886, 306] width 294 height 29
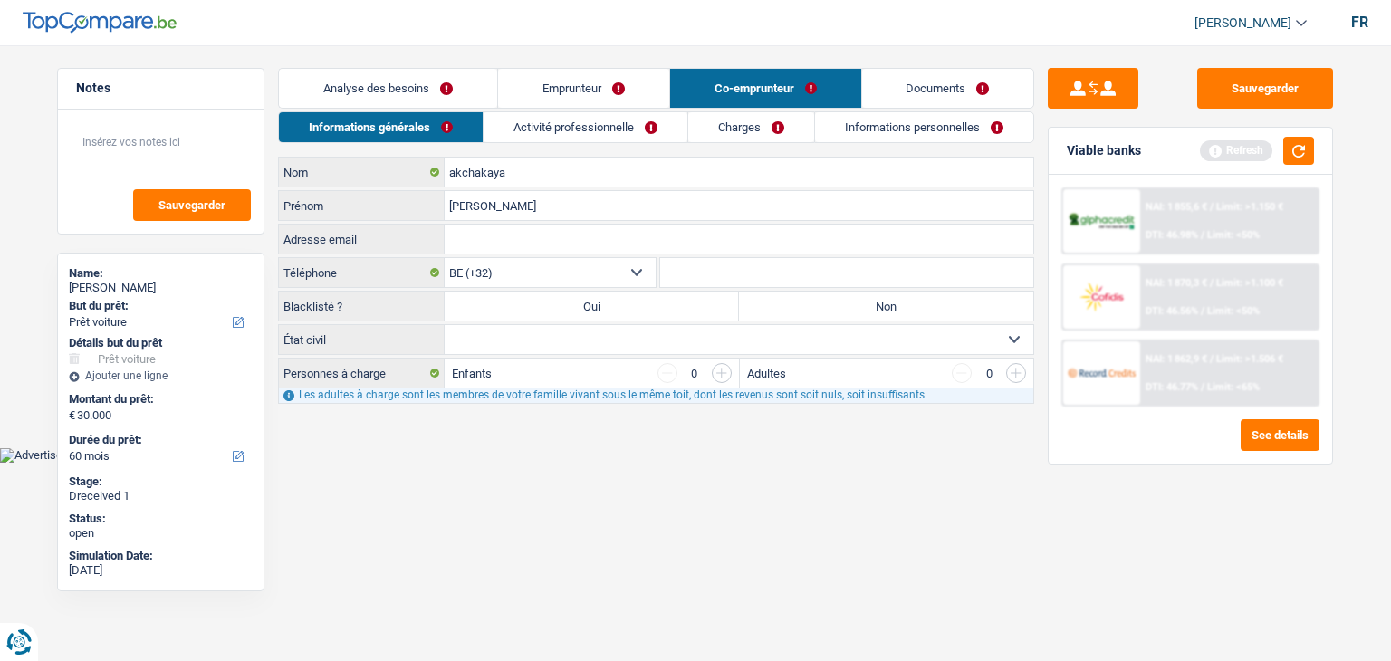
radio input "true"
click at [652, 463] on html "Vous avez le contrôle de vos données Nous utilisons des cookies, tout comme nos…" at bounding box center [695, 231] width 1391 height 463
click at [556, 95] on link "Emprunteur" at bounding box center [583, 88] width 171 height 39
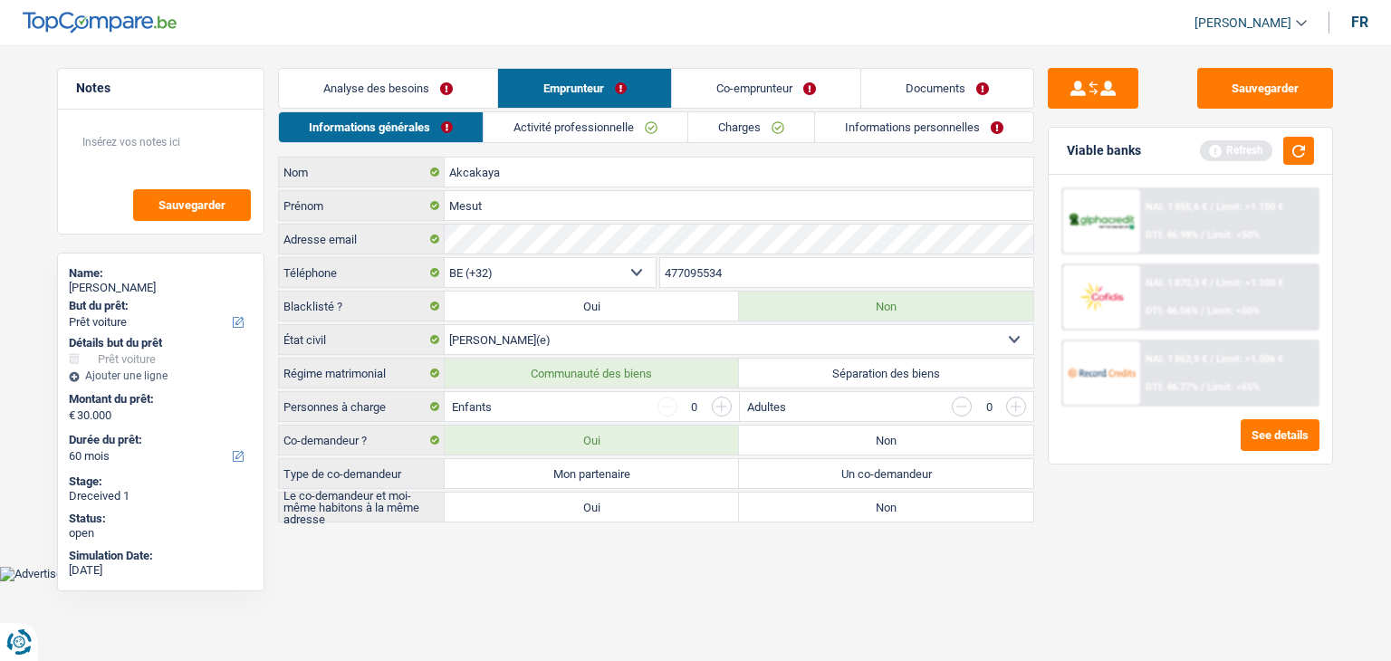
click at [731, 96] on link "Co-emprunteur" at bounding box center [766, 88] width 188 height 39
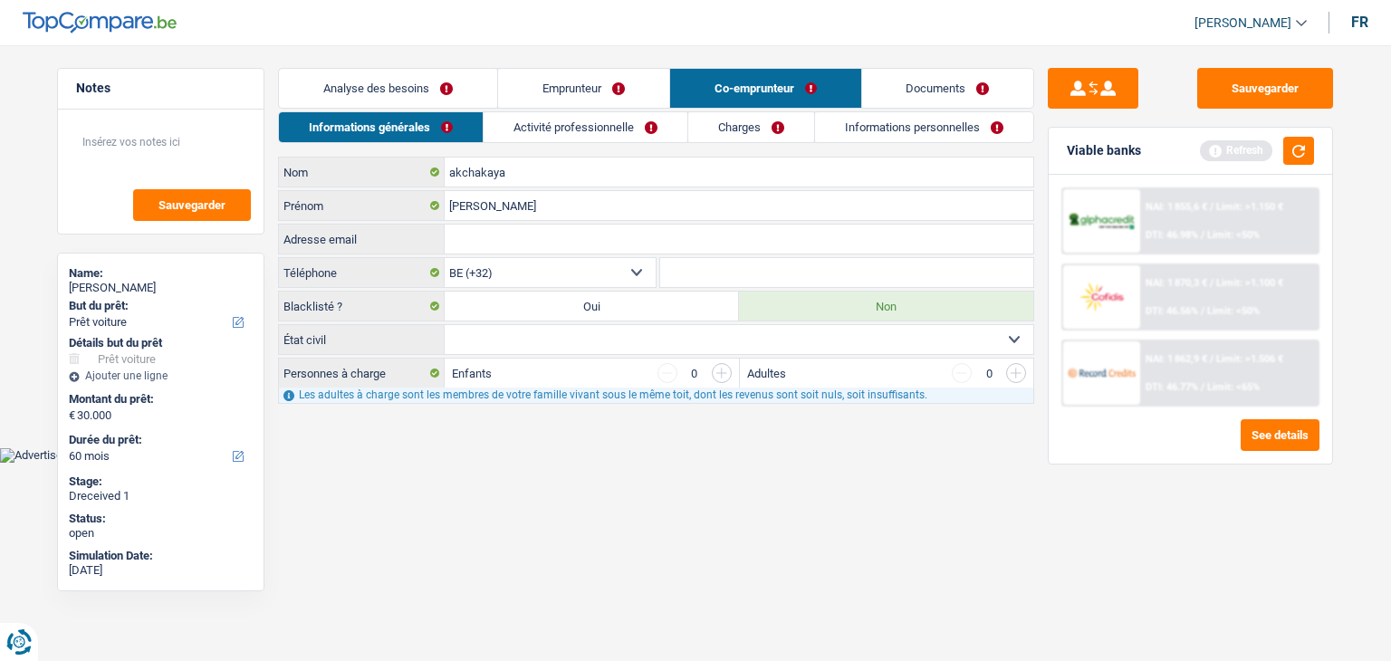
click at [494, 350] on select "Célibataire Marié(e) Cohabitant(e) légal(e) Divorcé(e) Veuf(ve) Séparé (de fait…" at bounding box center [739, 339] width 589 height 29
select select "married"
click at [445, 325] on select "Célibataire Marié(e) Cohabitant(e) légal(e) Divorcé(e) Veuf(ve) Séparé (de fait…" at bounding box center [739, 339] width 589 height 29
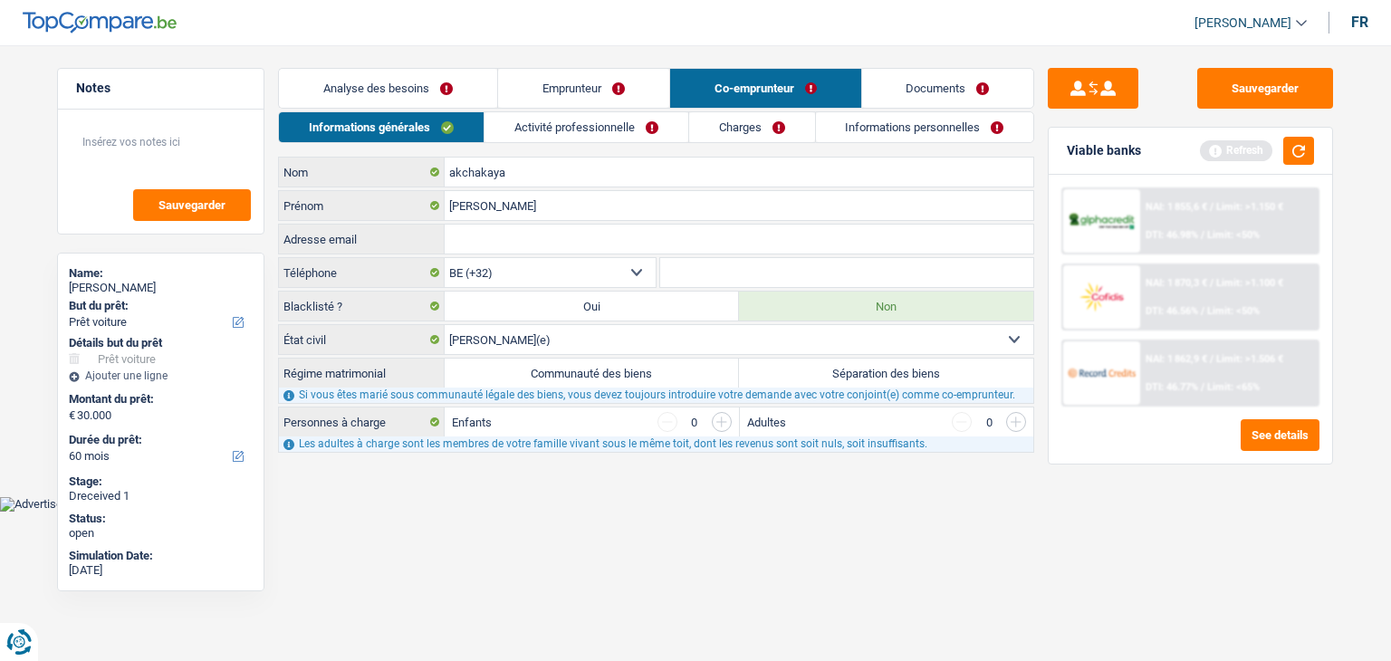
click at [508, 378] on label "Communauté des biens" at bounding box center [592, 373] width 294 height 29
click at [508, 378] on input "Communauté des biens" at bounding box center [592, 373] width 294 height 29
radio input "true"
click at [628, 511] on html "Vous avez le contrôle de vos données Nous utilisons des cookies, tout comme nos…" at bounding box center [695, 256] width 1391 height 512
click at [1300, 149] on button "button" at bounding box center [1298, 151] width 31 height 28
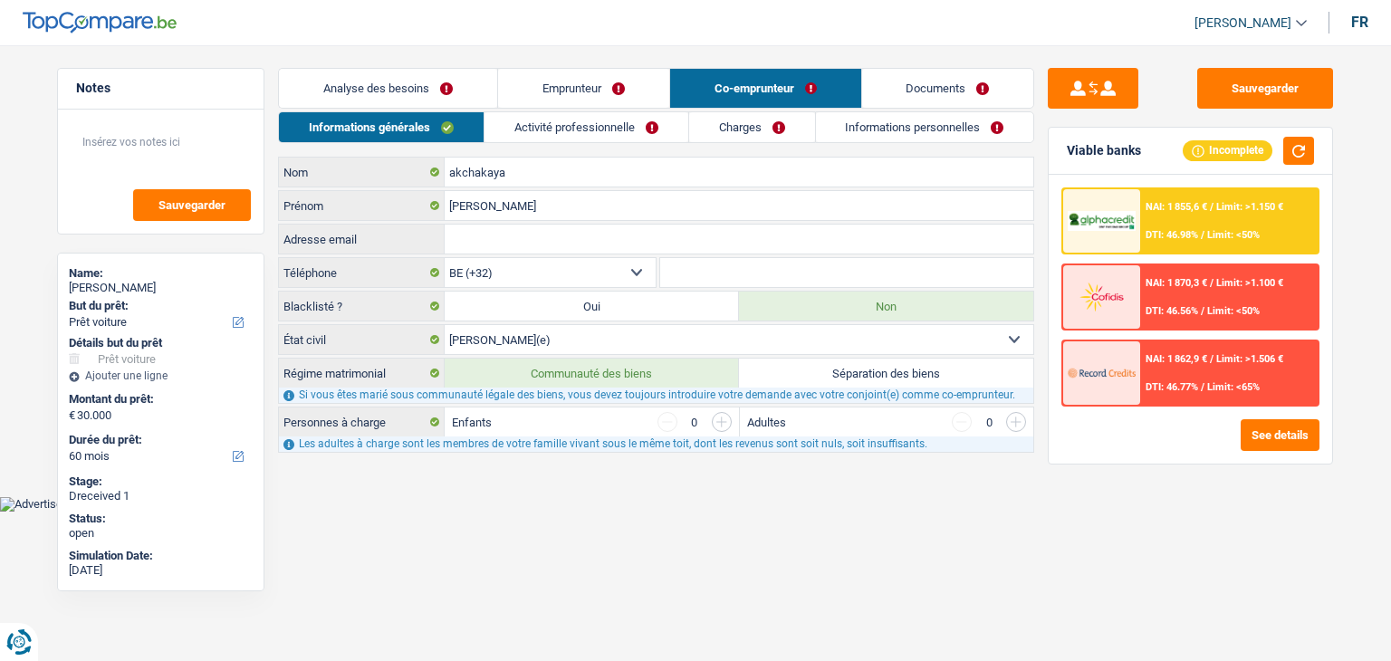
click at [570, 125] on link "Activité professionnelle" at bounding box center [586, 127] width 204 height 30
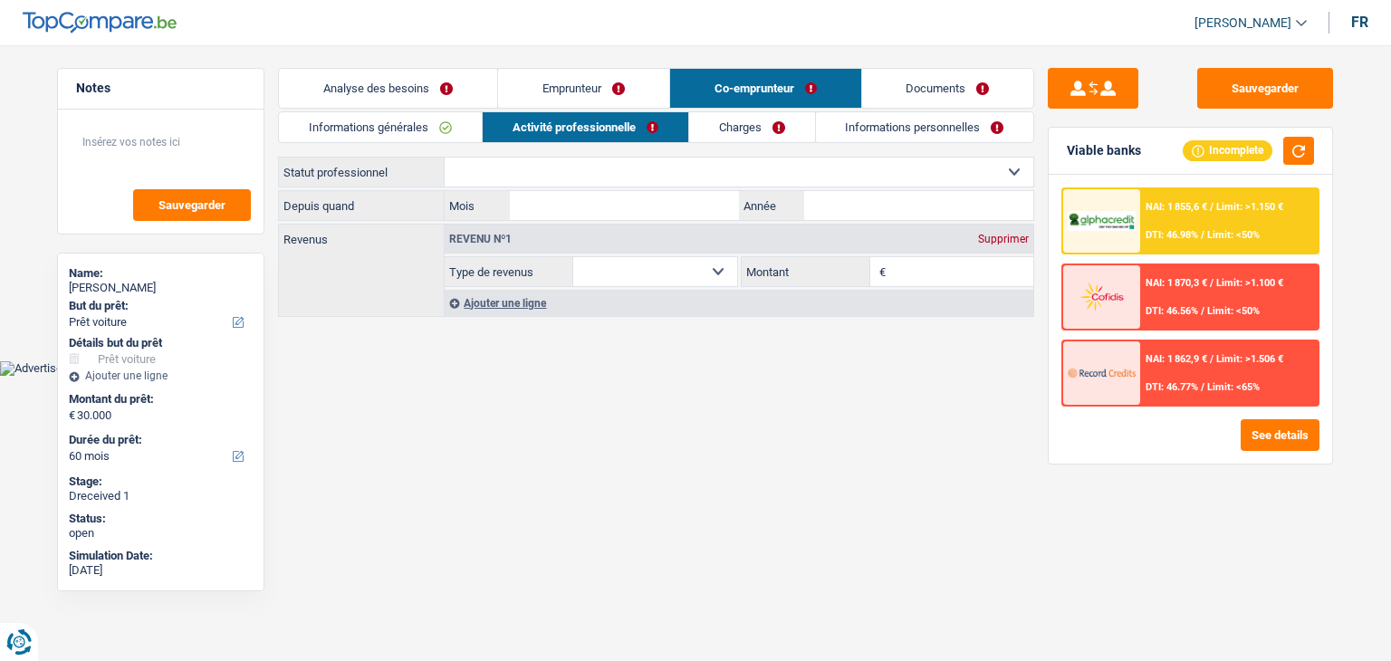
click at [643, 171] on select "Ouvrier Employé privé Employé public Invalide Indépendant Pensionné Chômeur Mut…" at bounding box center [739, 172] width 589 height 29
select select "worker"
click at [445, 158] on select "Ouvrier Employé privé Employé public Invalide Indépendant Pensionné Chômeur Mut…" at bounding box center [739, 172] width 589 height 29
select select "netSalary"
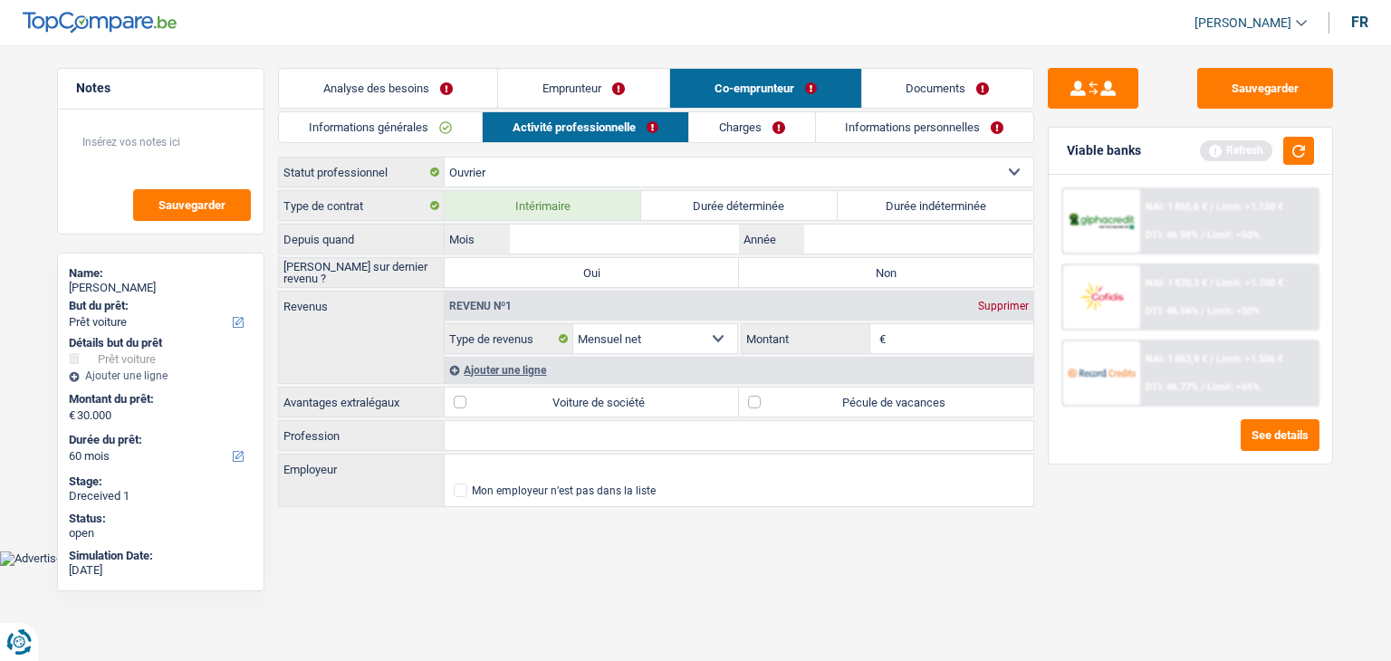
click at [728, 207] on label "Durée déterminée" at bounding box center [739, 205] width 197 height 29
click at [728, 207] on input "Durée déterminée" at bounding box center [739, 205] width 197 height 29
radio input "true"
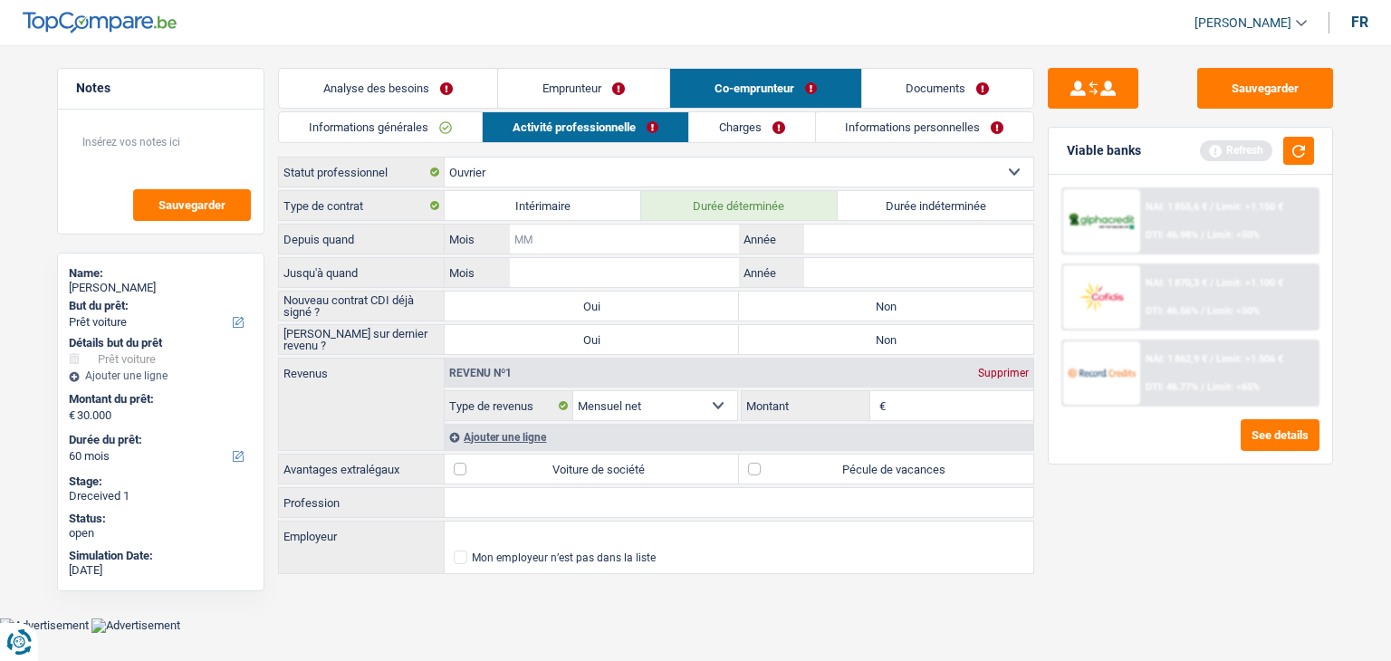
click at [643, 242] on input "Mois" at bounding box center [624, 239] width 229 height 29
type input "03"
drag, startPoint x: 643, startPoint y: 242, endPoint x: 514, endPoint y: 242, distance: 128.6
click at [514, 242] on input "03" at bounding box center [624, 239] width 229 height 29
type input "02"
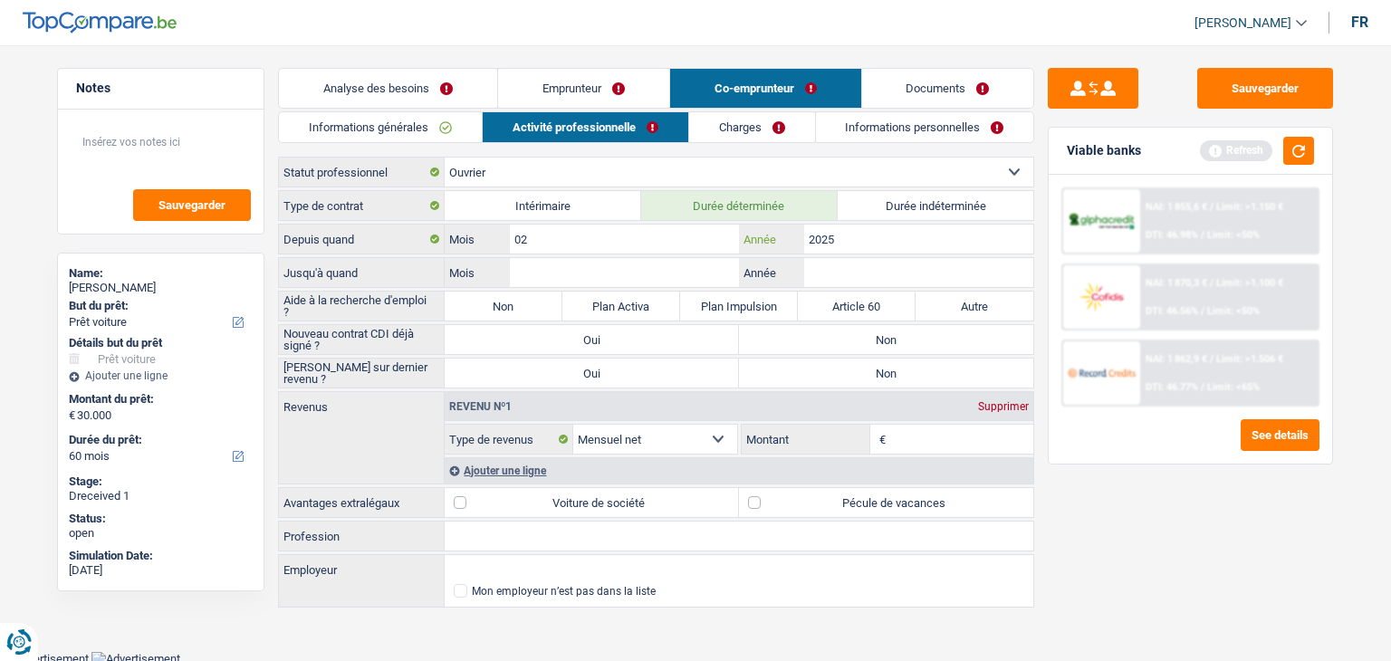
type input "2025"
click at [652, 273] on input "Mois" at bounding box center [624, 272] width 229 height 29
drag, startPoint x: 565, startPoint y: 262, endPoint x: 506, endPoint y: 265, distance: 59.0
click at [506, 265] on div "31 Mois" at bounding box center [592, 272] width 294 height 29
type input "12"
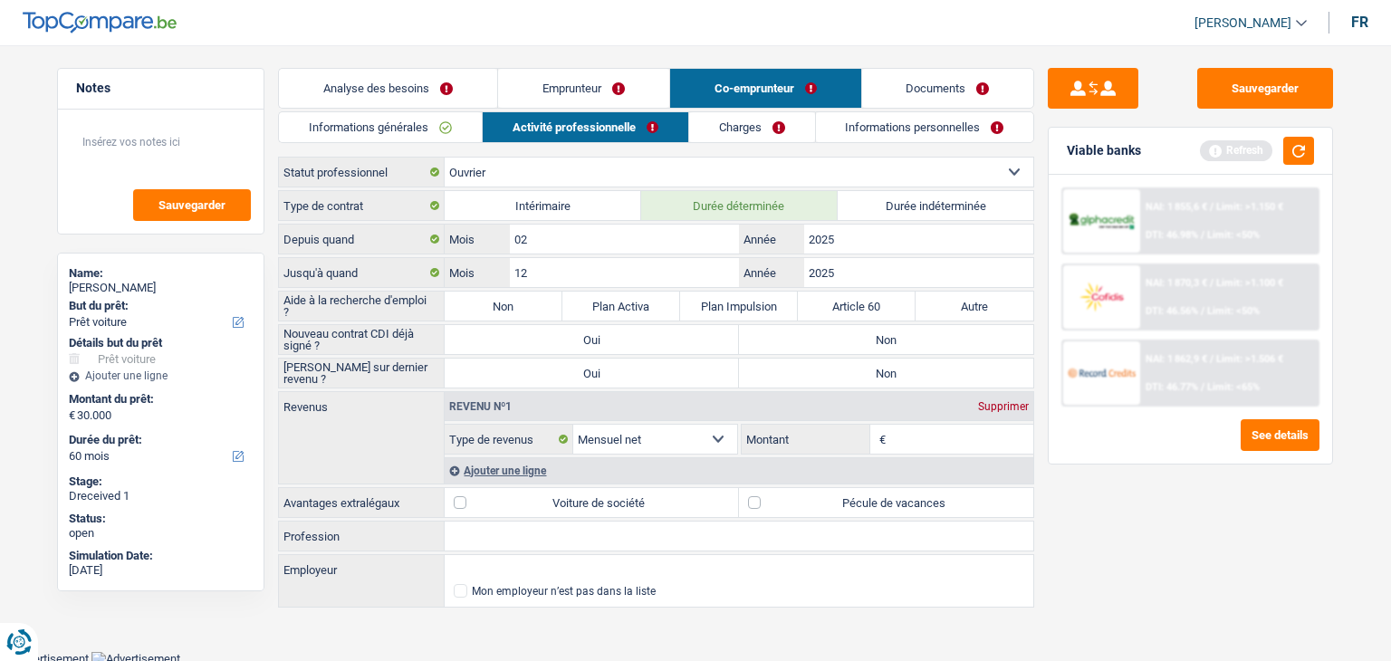
type input "2025"
click at [1204, 522] on div "Sauvegarder Viable banks Refresh NAI: 1 855,6 € / Limit: >1.150 € DTI: 46.98% /…" at bounding box center [1190, 348] width 312 height 560
click at [1297, 148] on button "button" at bounding box center [1298, 151] width 31 height 28
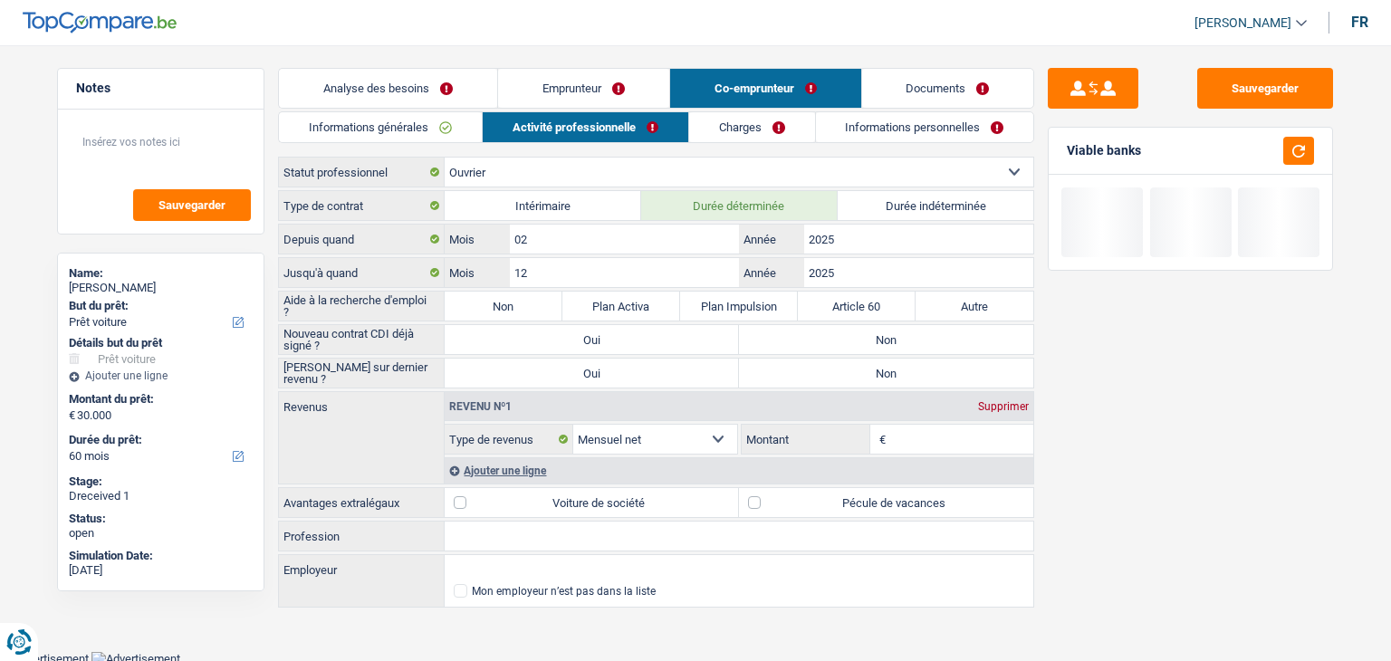
click at [471, 307] on label "Non" at bounding box center [504, 306] width 118 height 29
click at [471, 307] on input "Non" at bounding box center [504, 306] width 118 height 29
radio input "true"
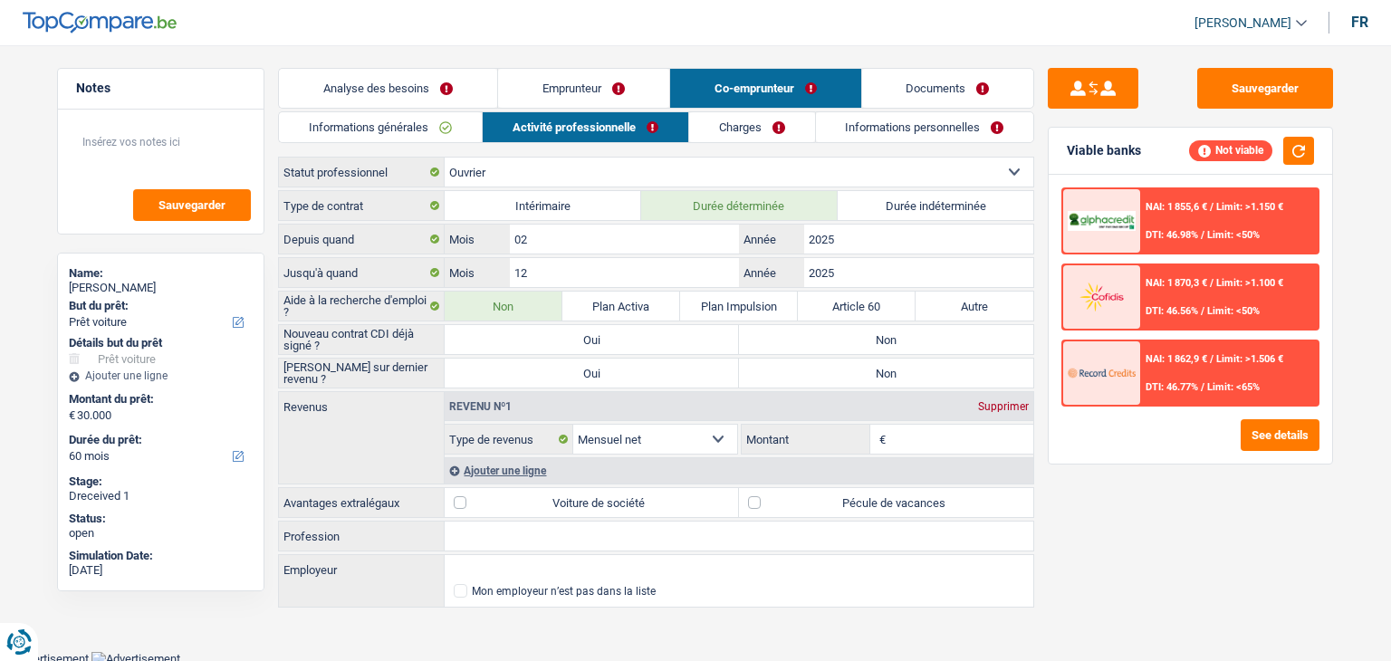
click at [800, 345] on label "Non" at bounding box center [886, 339] width 294 height 29
click at [800, 345] on input "Non" at bounding box center [886, 339] width 294 height 29
radio input "true"
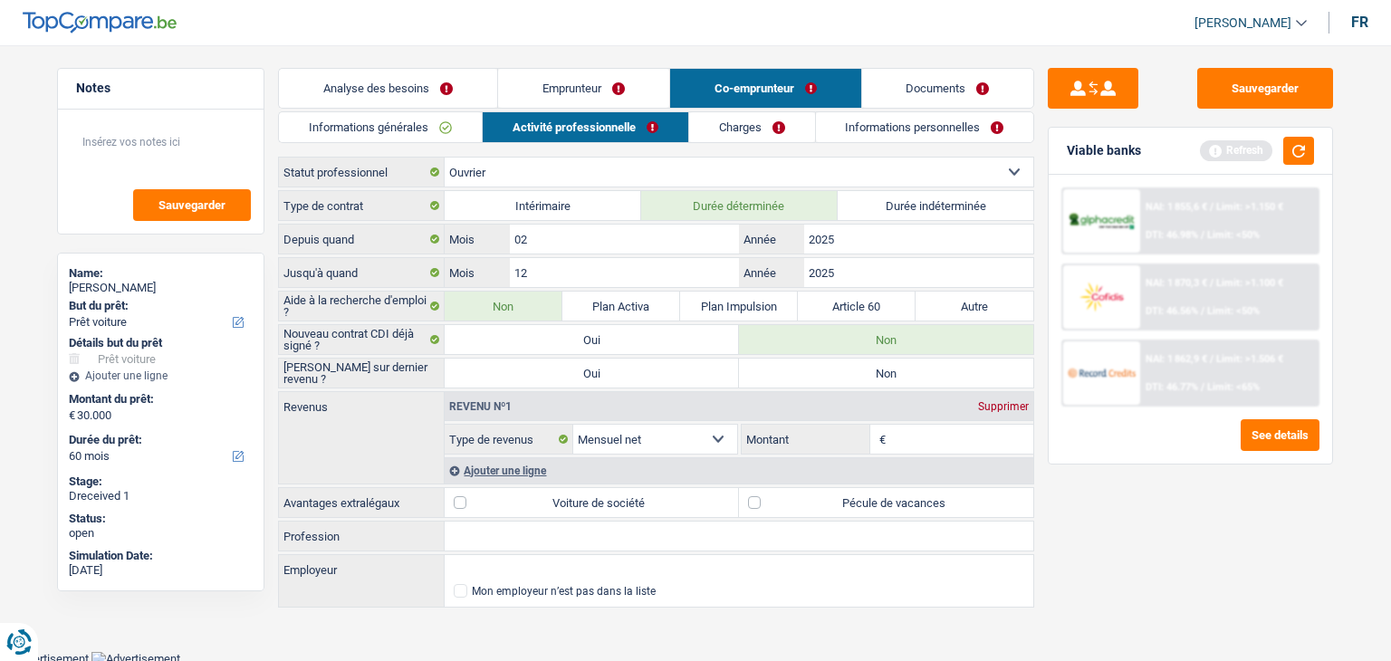
click at [804, 362] on label "Non" at bounding box center [886, 373] width 294 height 29
click at [804, 362] on input "Non" at bounding box center [886, 373] width 294 height 29
radio input "true"
click at [961, 432] on input "Montant" at bounding box center [962, 439] width 144 height 29
type input "500"
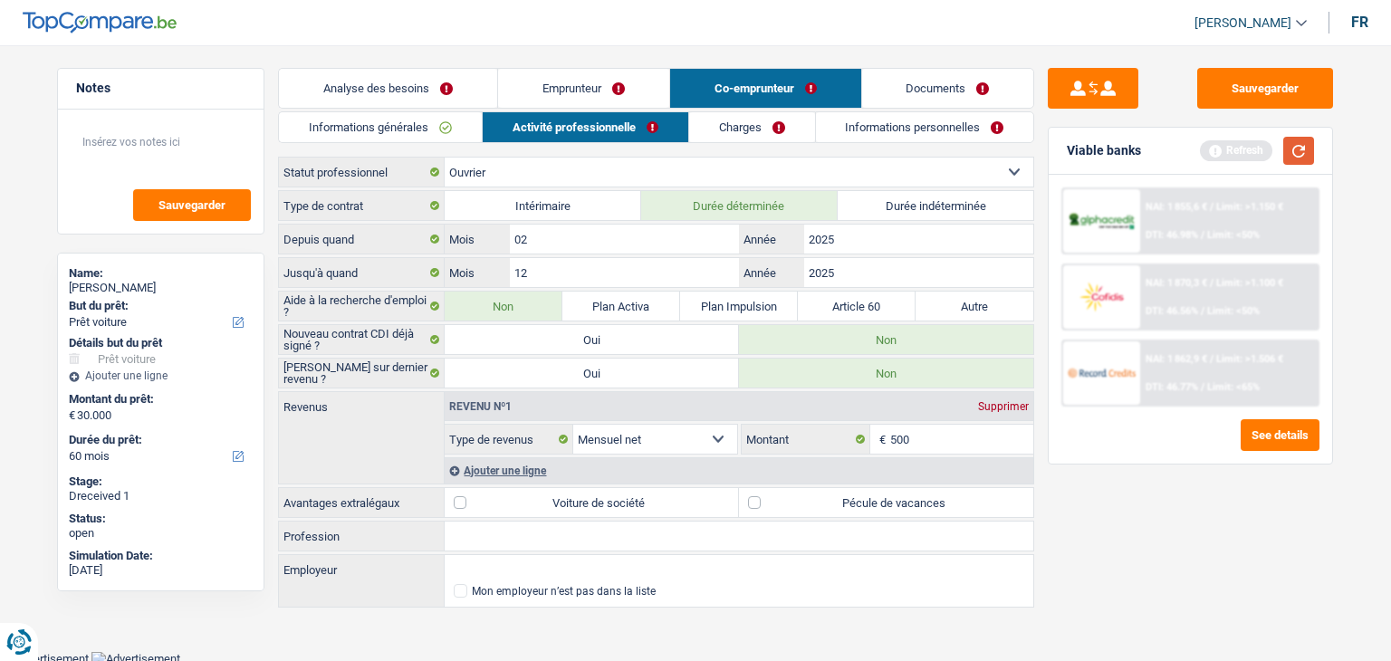
click at [1299, 139] on button "button" at bounding box center [1298, 151] width 31 height 28
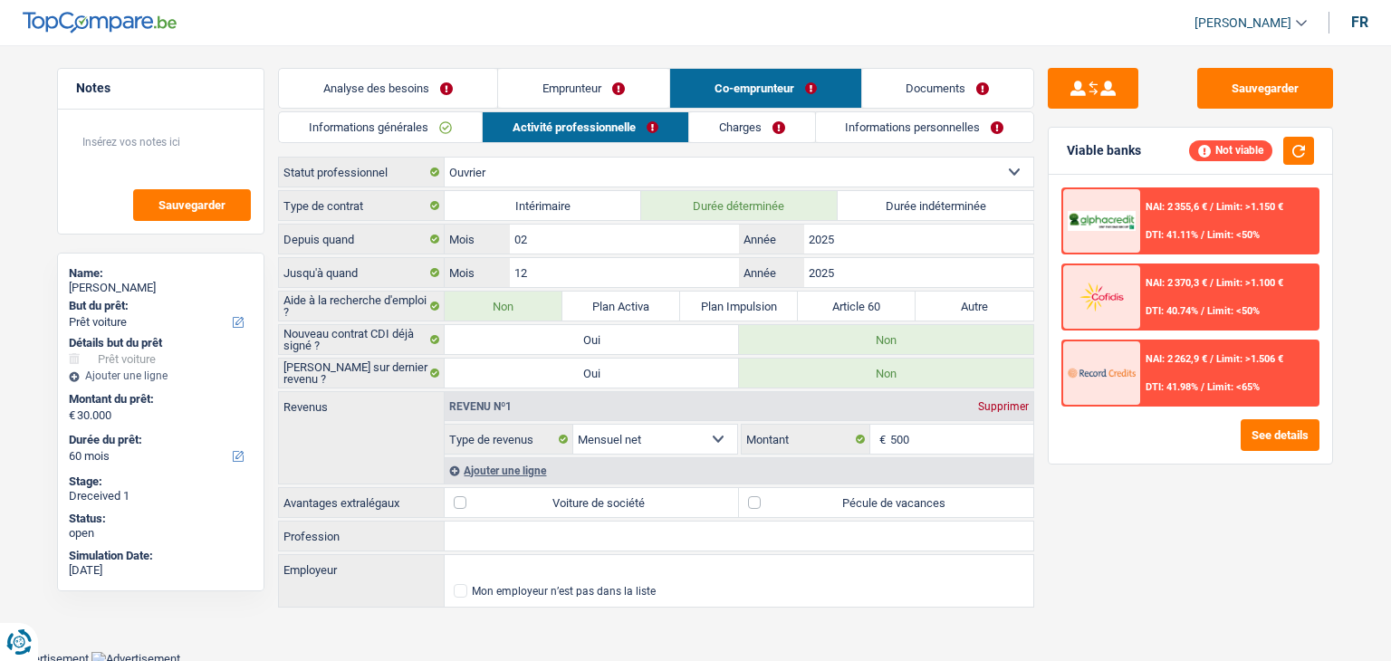
click at [532, 88] on link "Emprunteur" at bounding box center [583, 88] width 171 height 39
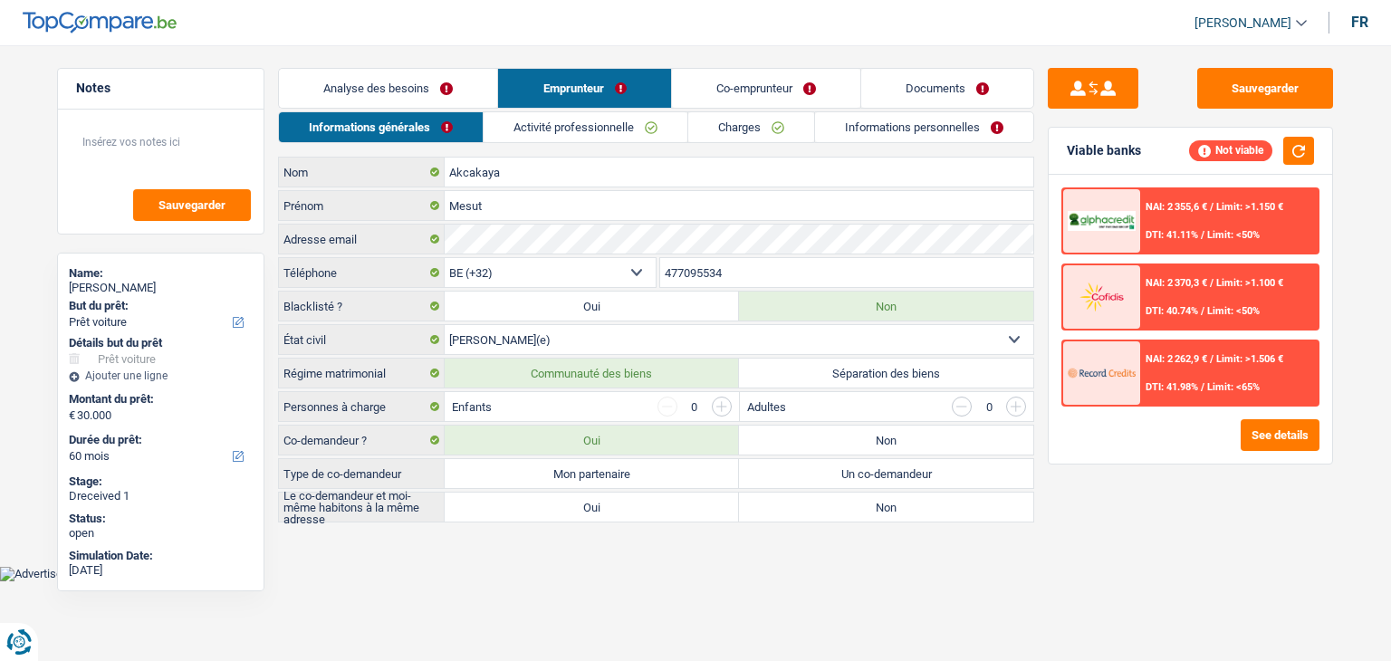
click at [536, 132] on link "Activité professionnelle" at bounding box center [586, 127] width 204 height 30
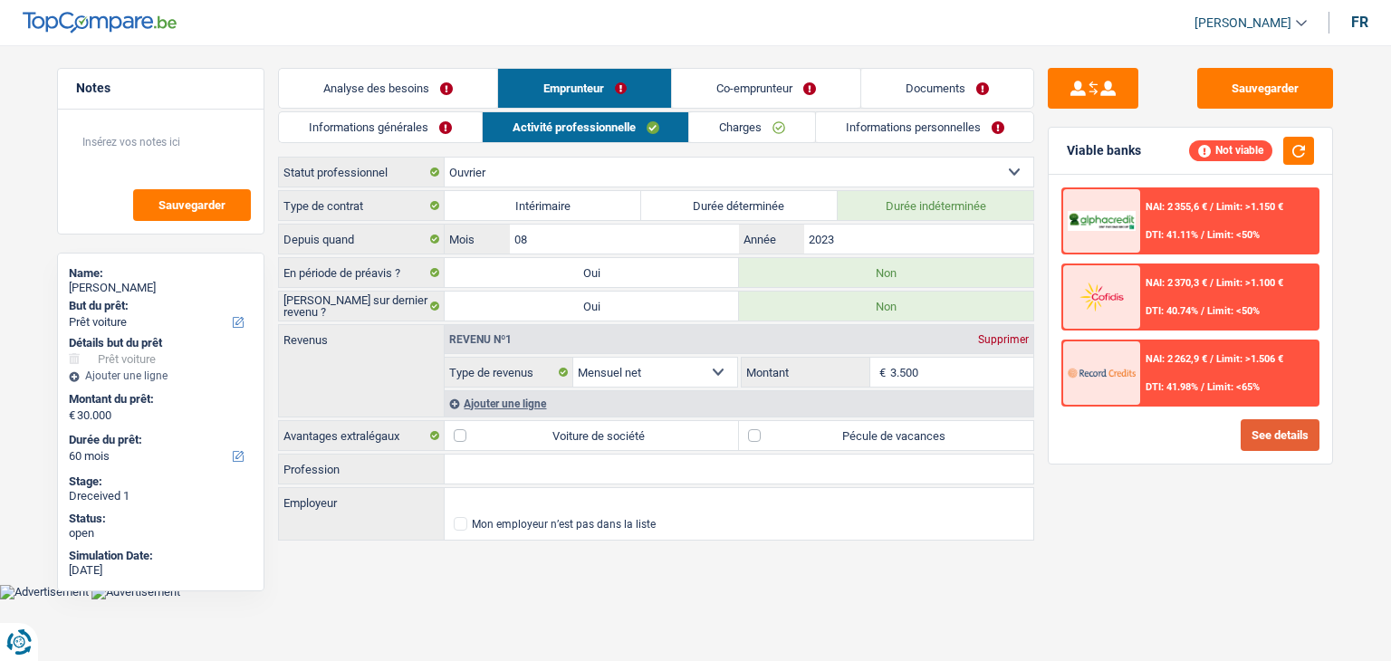
click at [1259, 440] on button "See details" at bounding box center [1280, 435] width 79 height 32
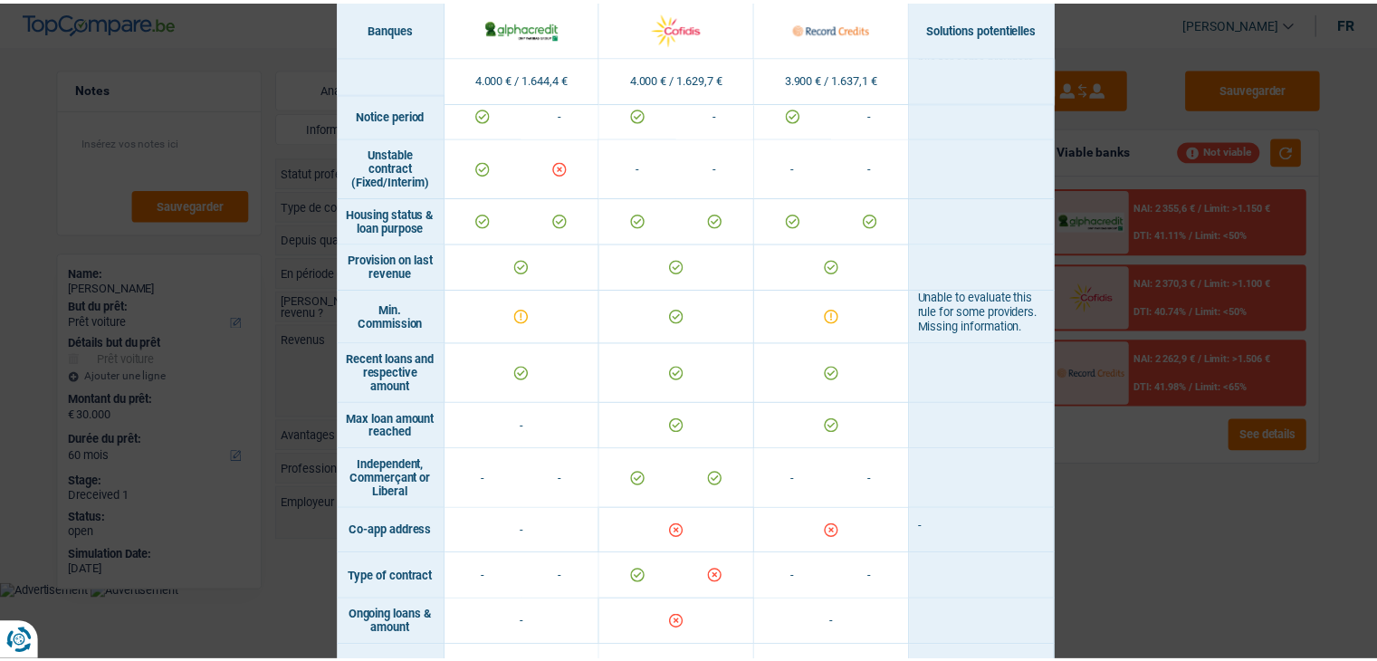
scroll to position [1177, 0]
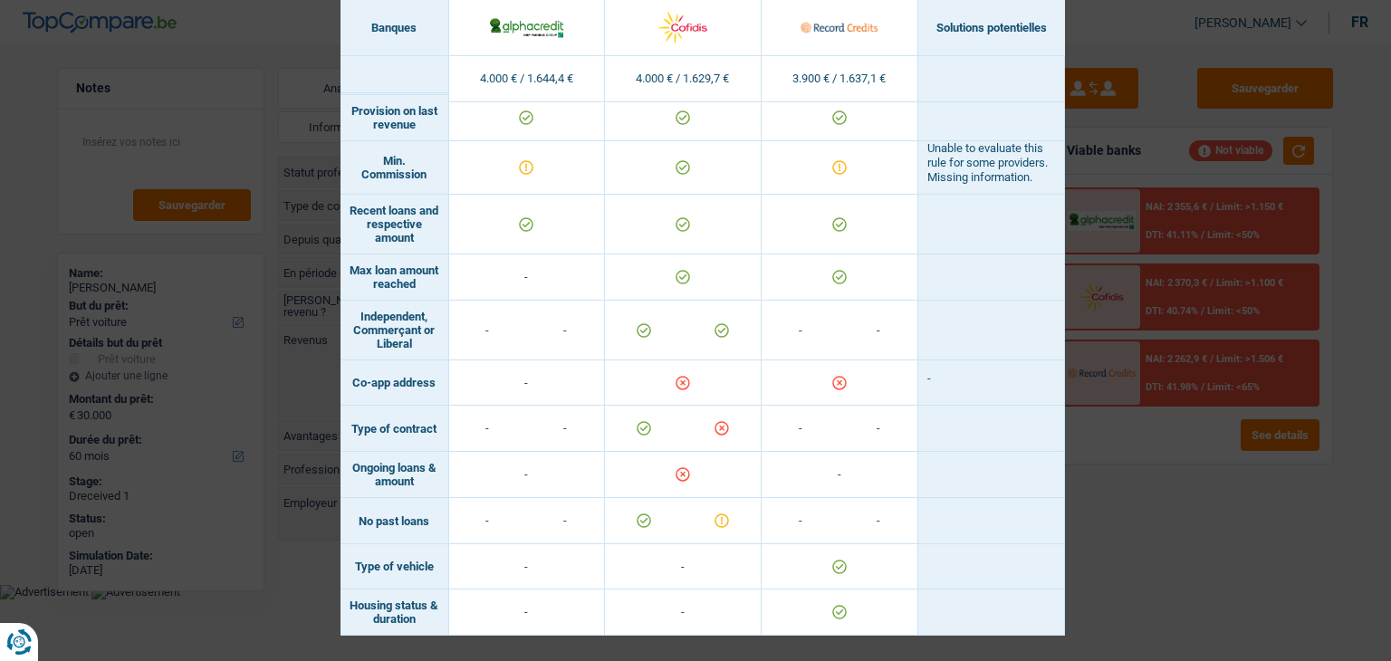
click at [1125, 497] on div "Banks conditions × Banques Solutions potentielles Revenus / Charges 4.000 € / 1…" at bounding box center [695, 330] width 1391 height 661
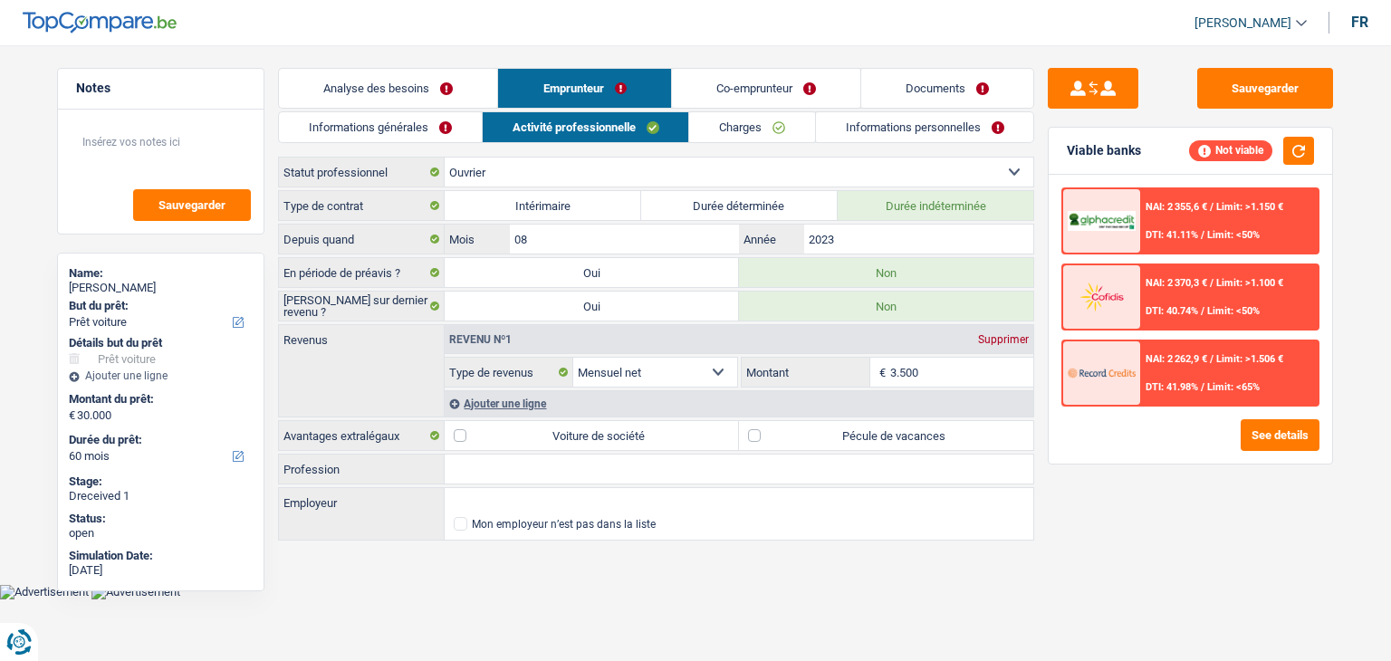
click at [411, 135] on link "Informations générales" at bounding box center [380, 127] width 203 height 30
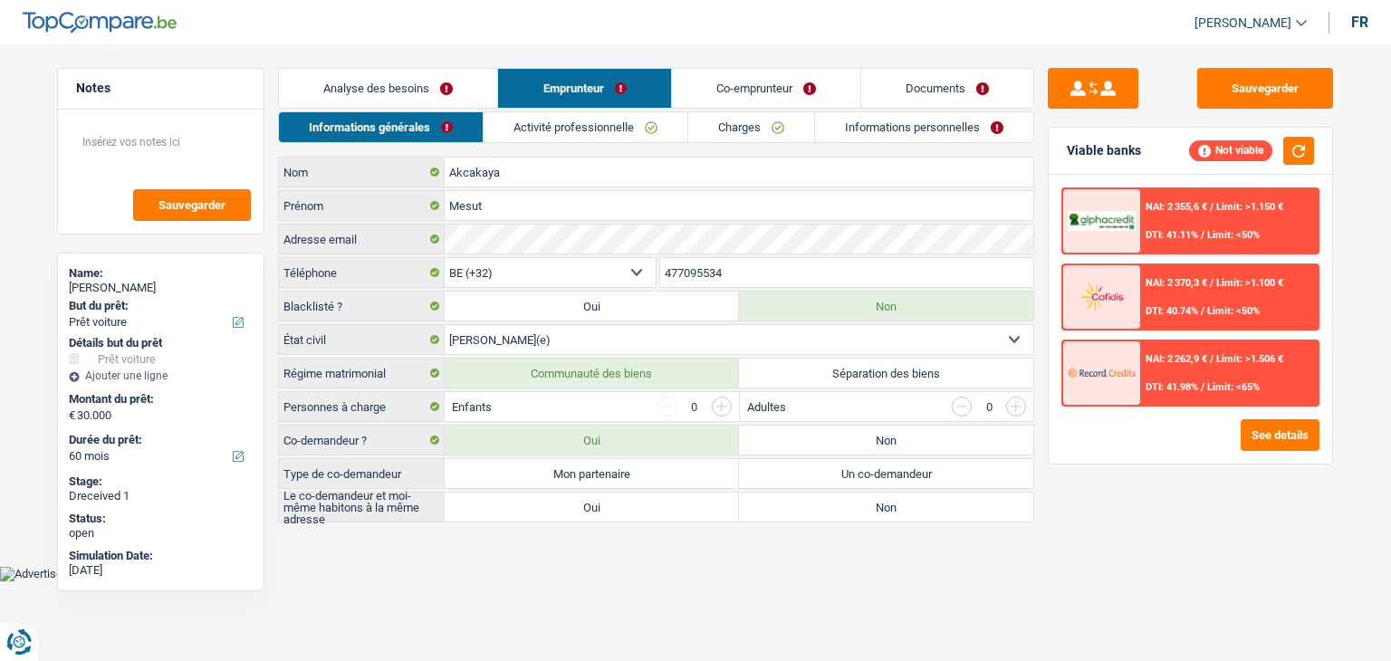
click at [583, 474] on label "Mon partenaire" at bounding box center [592, 473] width 294 height 29
click at [583, 474] on input "Mon partenaire" at bounding box center [592, 473] width 294 height 29
radio input "true"
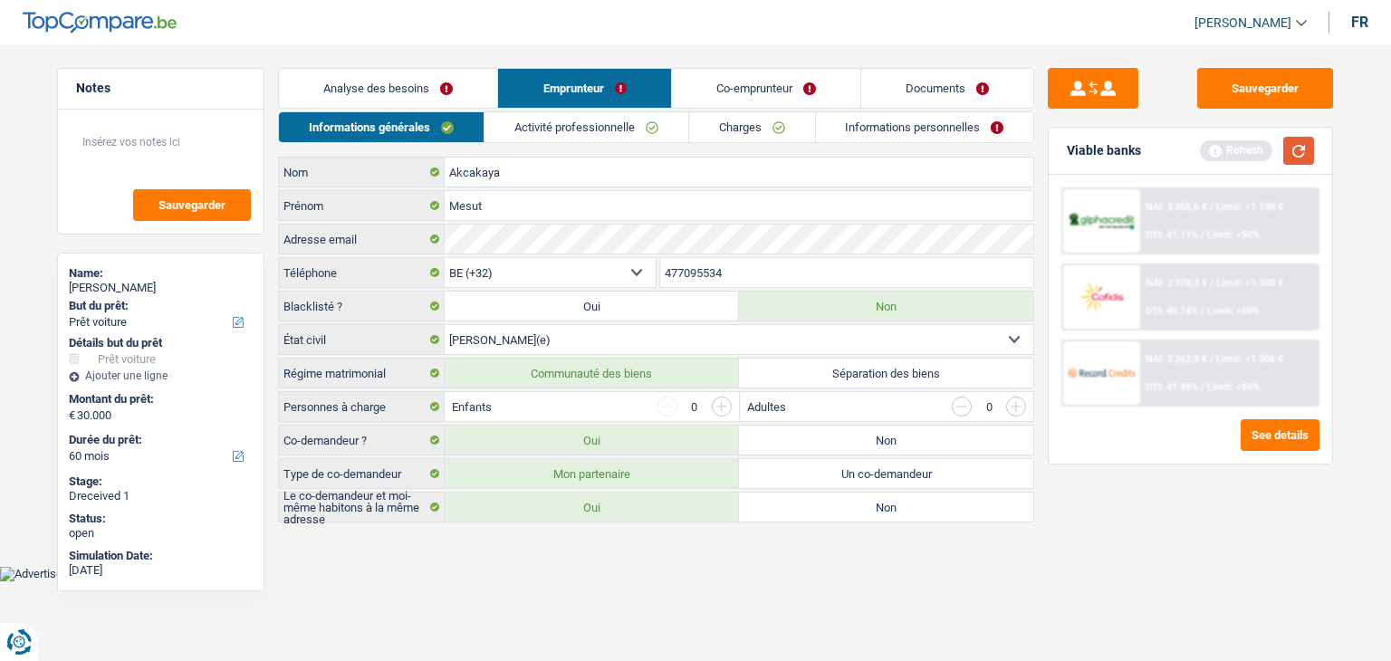
click at [1307, 156] on button "button" at bounding box center [1298, 151] width 31 height 28
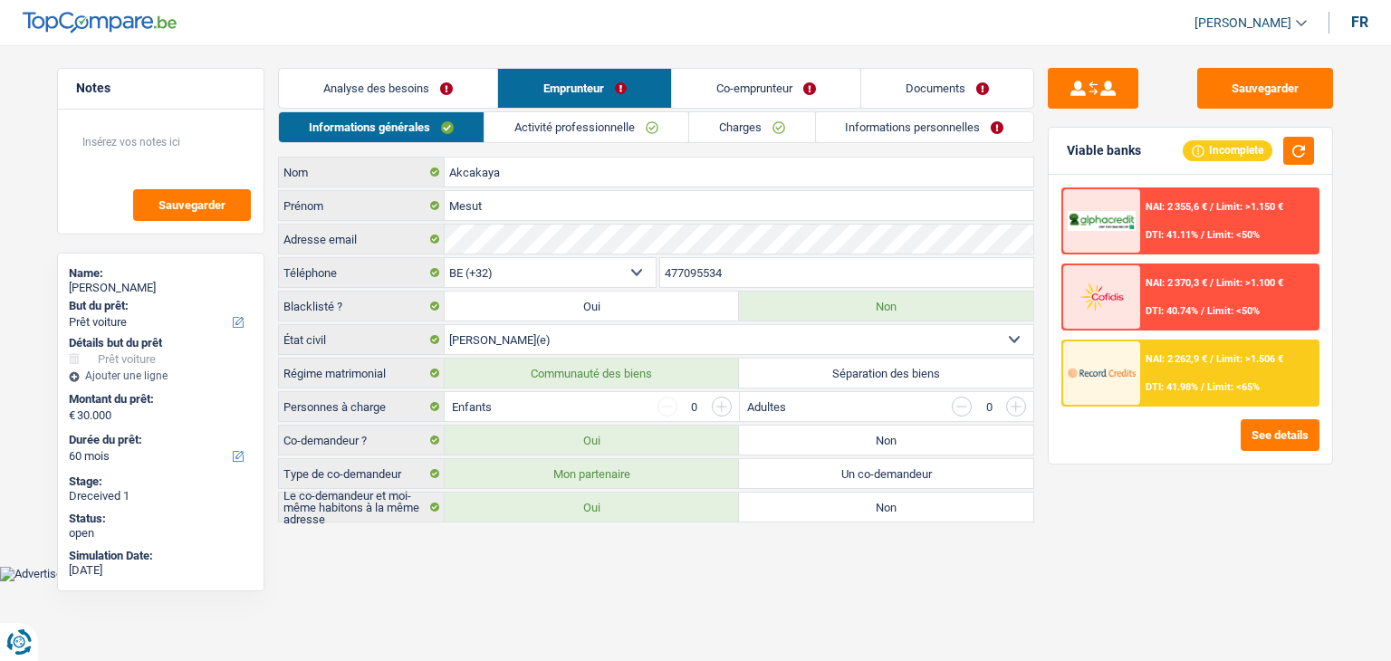
click at [637, 125] on link "Activité professionnelle" at bounding box center [586, 127] width 204 height 30
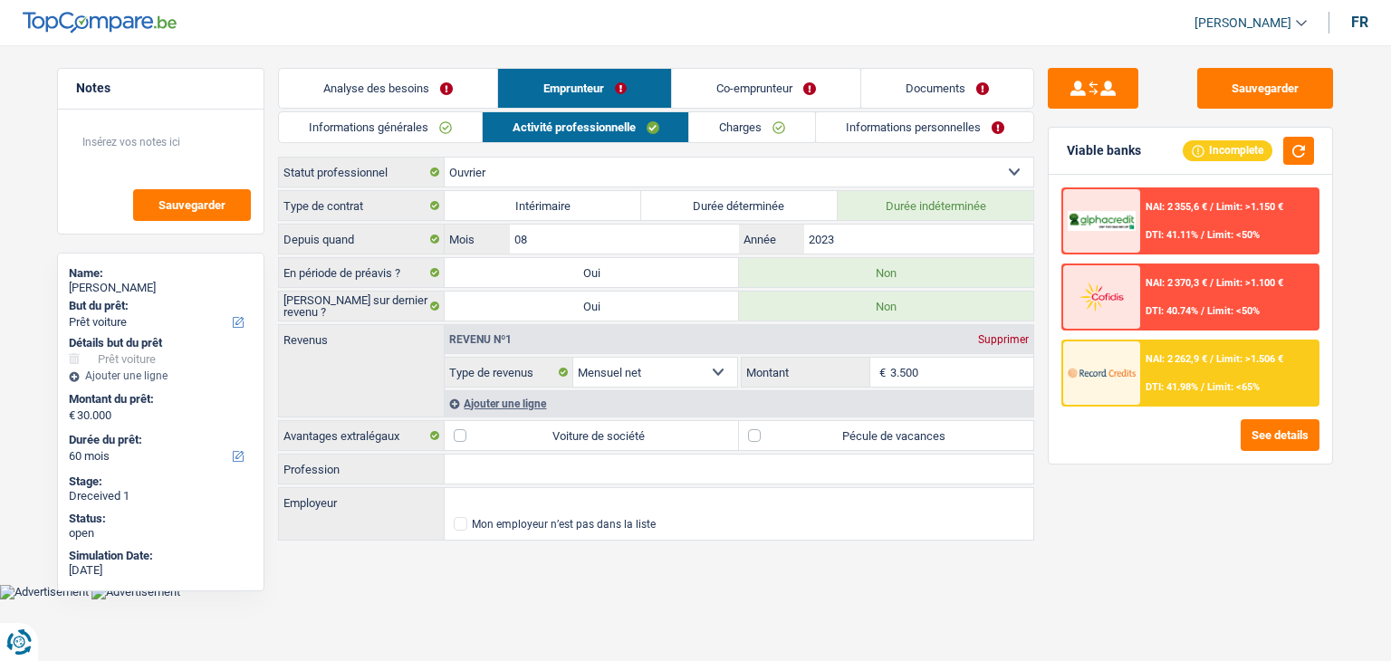
click at [746, 125] on link "Charges" at bounding box center [752, 127] width 126 height 30
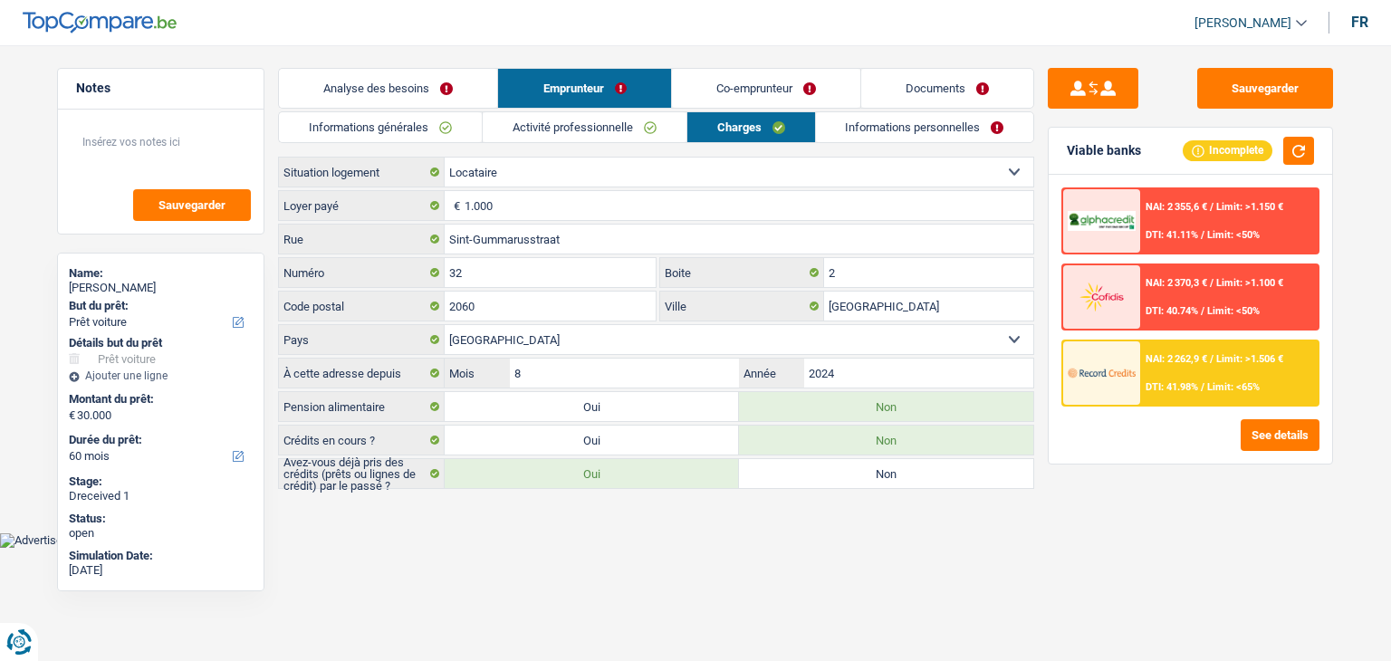
click at [880, 132] on link "Informations personnelles" at bounding box center [925, 127] width 218 height 30
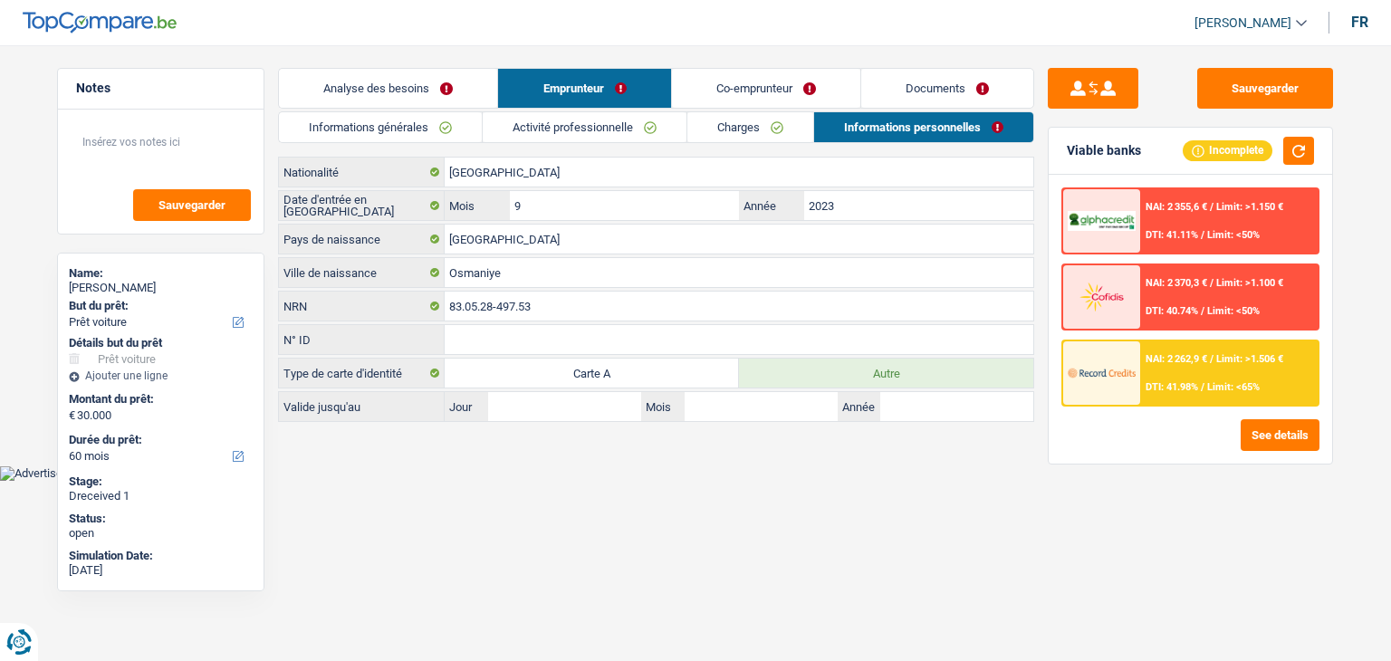
click at [733, 81] on link "Co-emprunteur" at bounding box center [766, 88] width 188 height 39
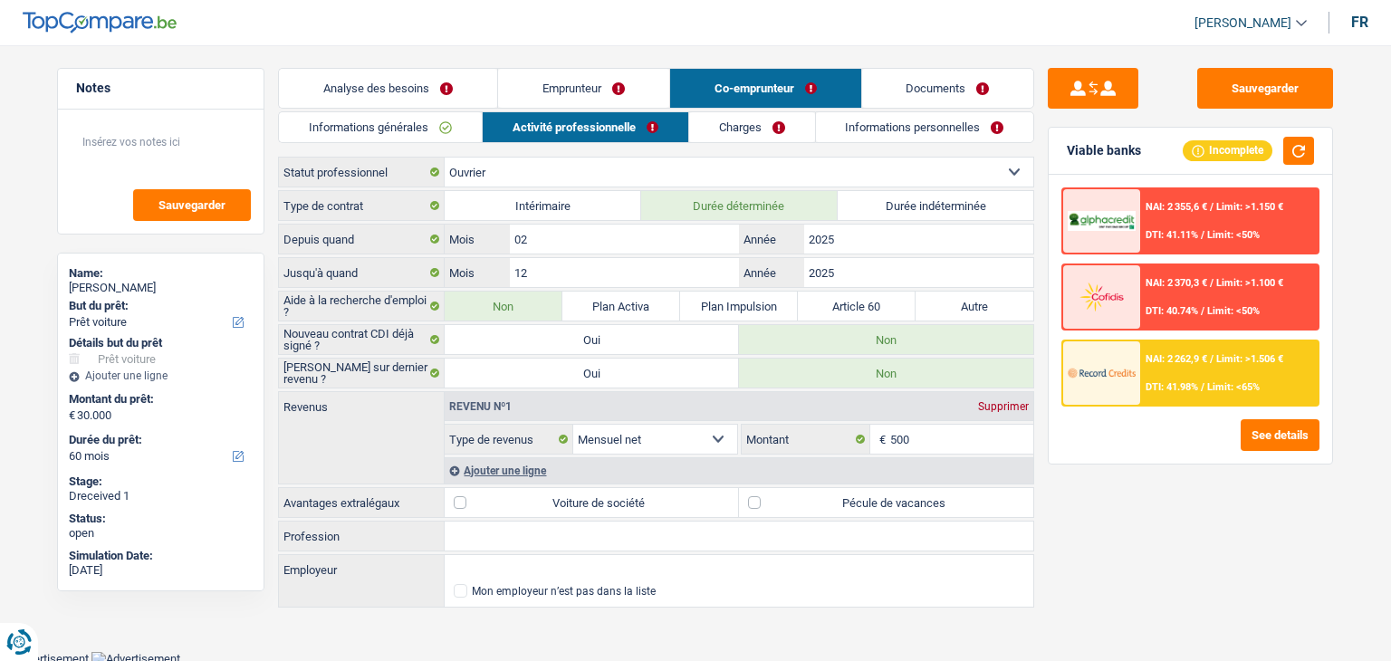
click at [1155, 544] on div "Sauvegarder Viable banks Incomplete NAI: 2 355,6 € / Limit: >1.150 € DTI: 41.11…" at bounding box center [1190, 348] width 312 height 560
click at [747, 137] on link "Charges" at bounding box center [752, 127] width 126 height 30
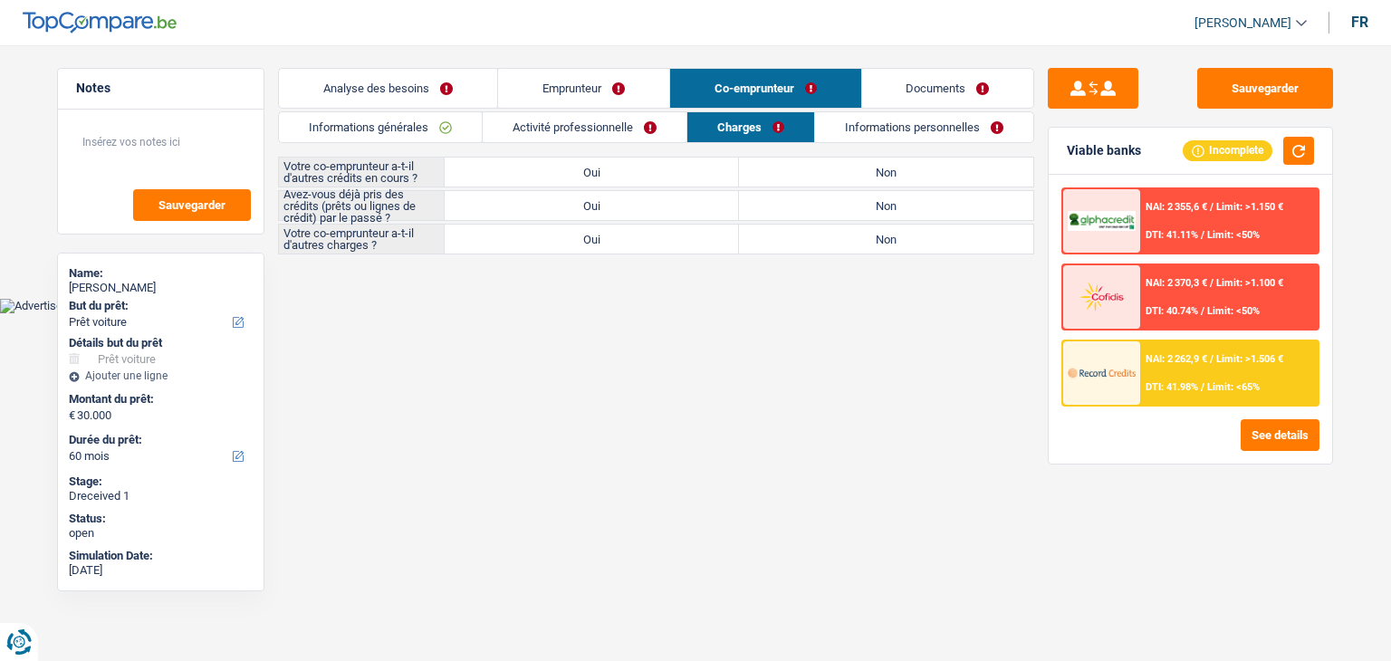
click at [601, 135] on link "Activité professionnelle" at bounding box center [585, 127] width 204 height 30
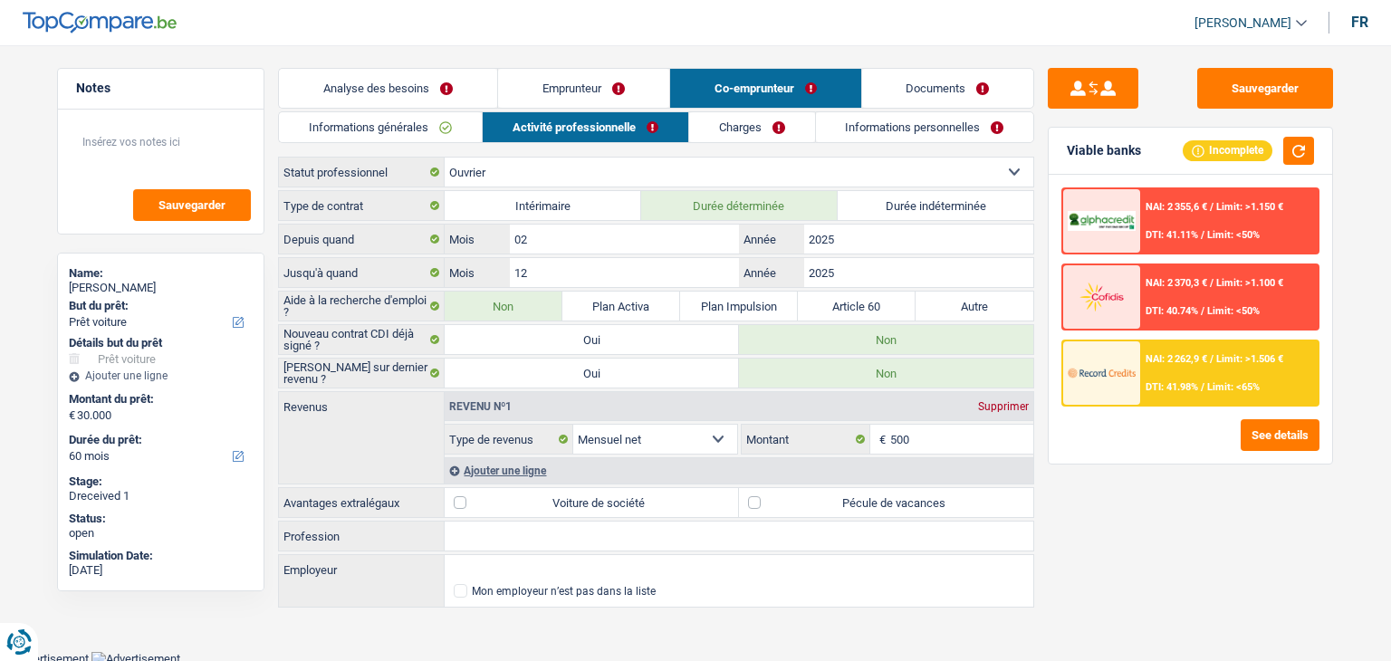
click at [732, 121] on link "Charges" at bounding box center [752, 127] width 126 height 30
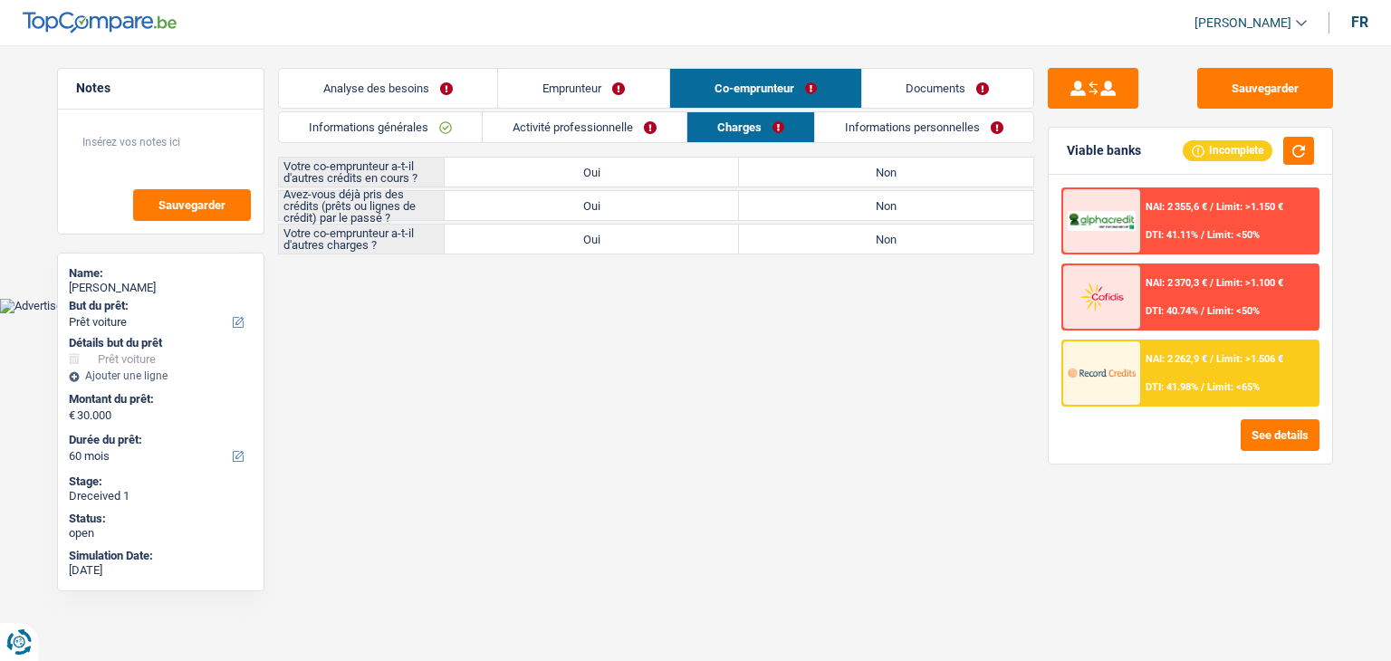
click at [779, 179] on label "Non" at bounding box center [886, 172] width 294 height 29
click at [779, 179] on input "Non" at bounding box center [886, 172] width 294 height 29
radio input "true"
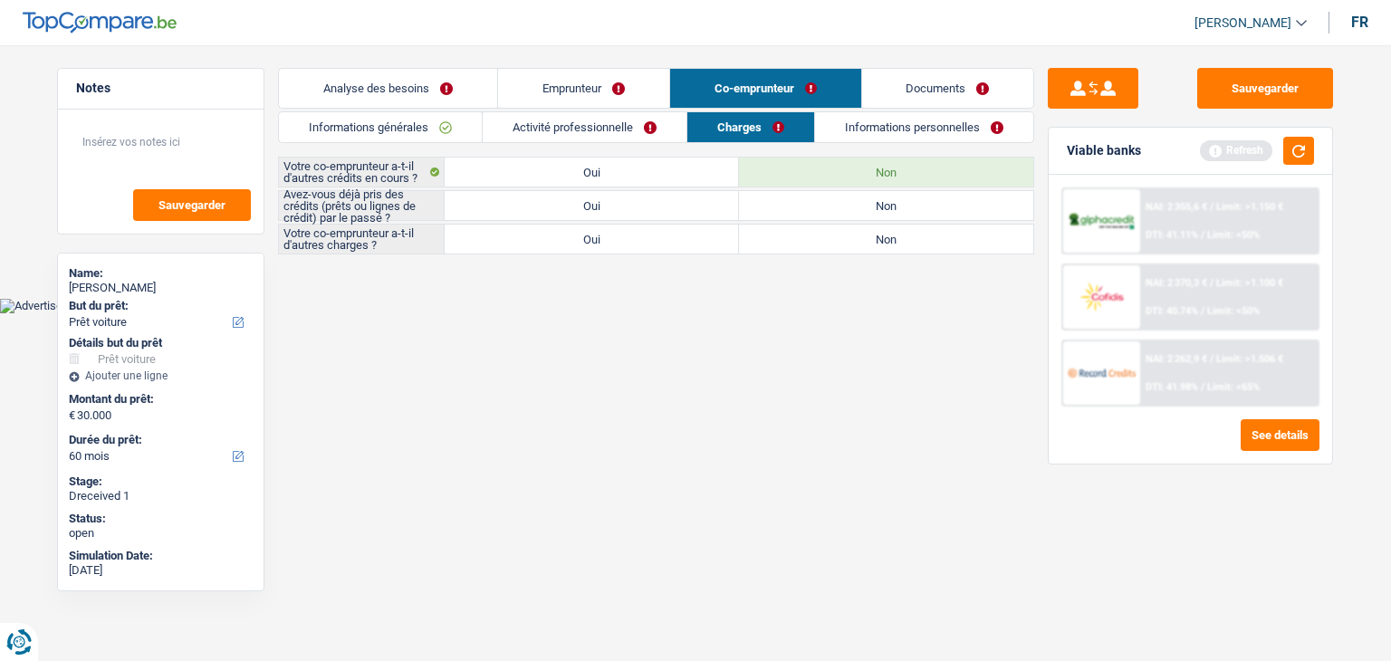
click at [612, 215] on label "Oui" at bounding box center [592, 205] width 294 height 29
click at [612, 215] on input "Oui" at bounding box center [592, 205] width 294 height 29
radio input "true"
click at [565, 300] on body "Vous avez le contrôle de vos données Nous utilisons des cookies, tout comme nos…" at bounding box center [695, 170] width 1391 height 286
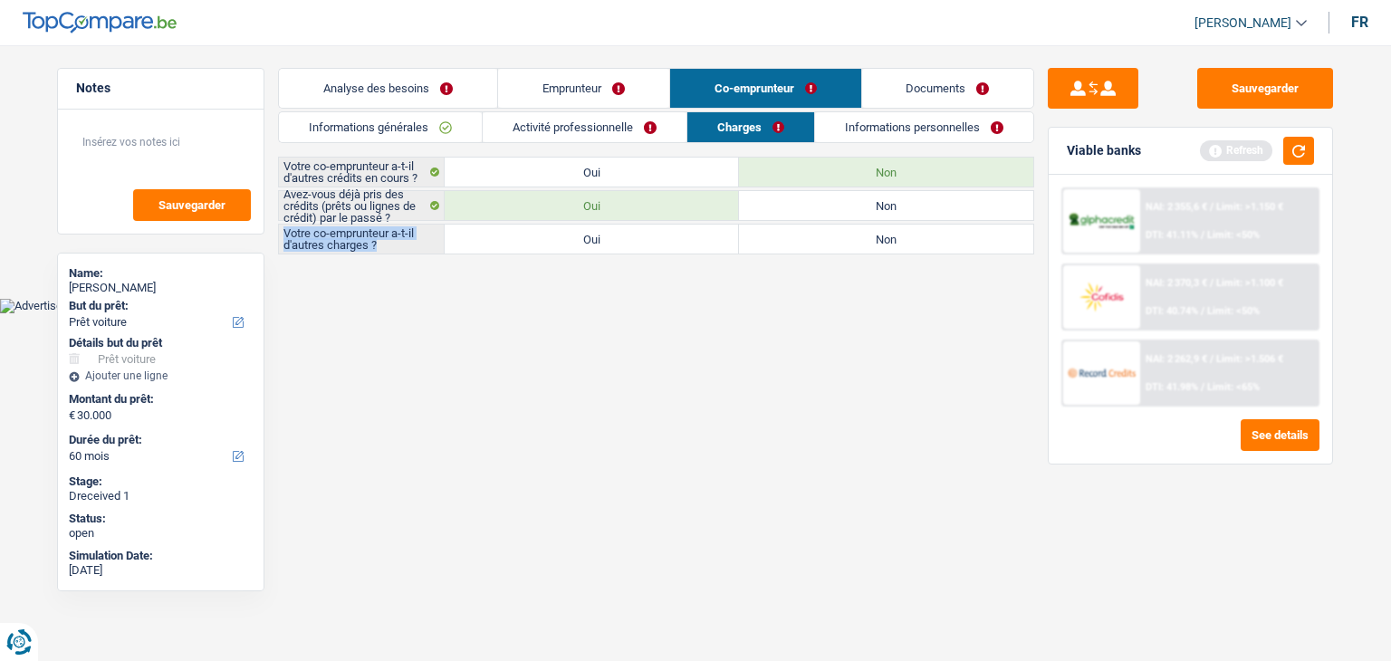
drag, startPoint x: 379, startPoint y: 245, endPoint x: 285, endPoint y: 233, distance: 94.1
click at [285, 233] on label "Votre co-emprunteur a-t-il d'autres charges ?" at bounding box center [362, 239] width 166 height 29
click at [371, 298] on body "Vous avez le contrôle de vos données Nous utilisons des cookies, tout comme nos…" at bounding box center [695, 170] width 1391 height 286
click at [902, 244] on label "Non" at bounding box center [886, 239] width 294 height 29
click at [902, 244] on input "Non" at bounding box center [886, 239] width 294 height 29
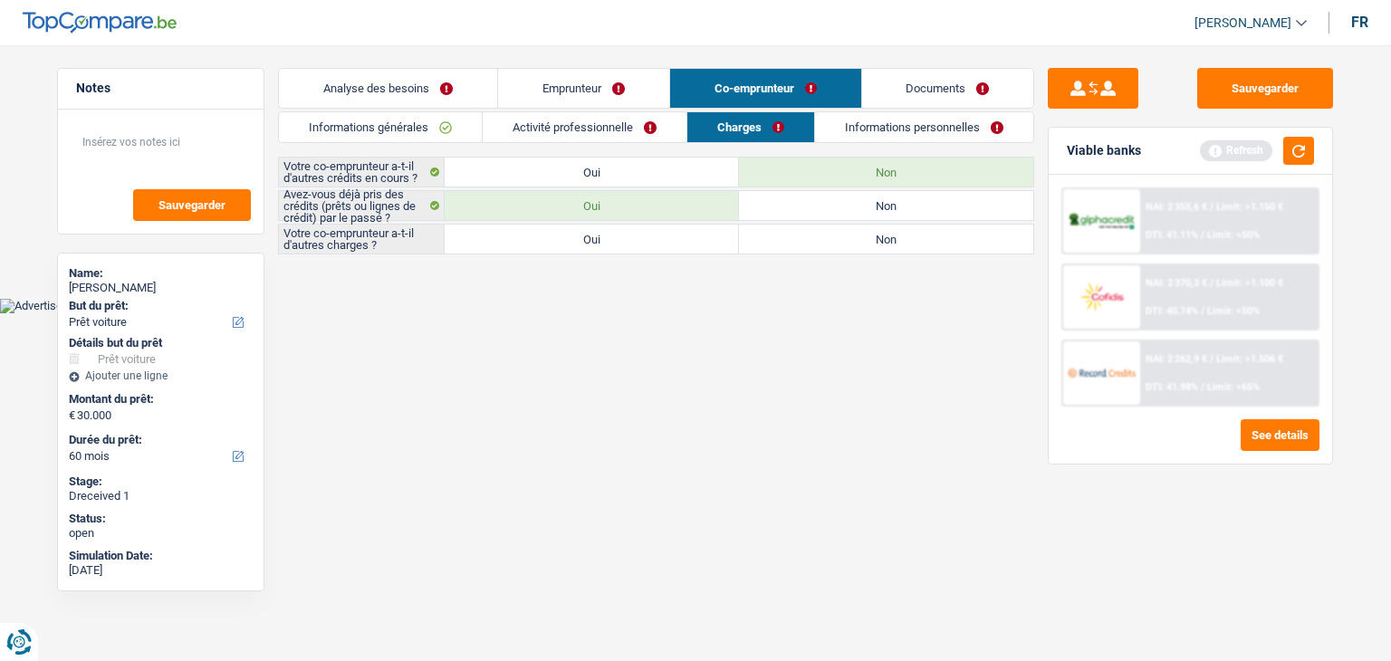
radio input "true"
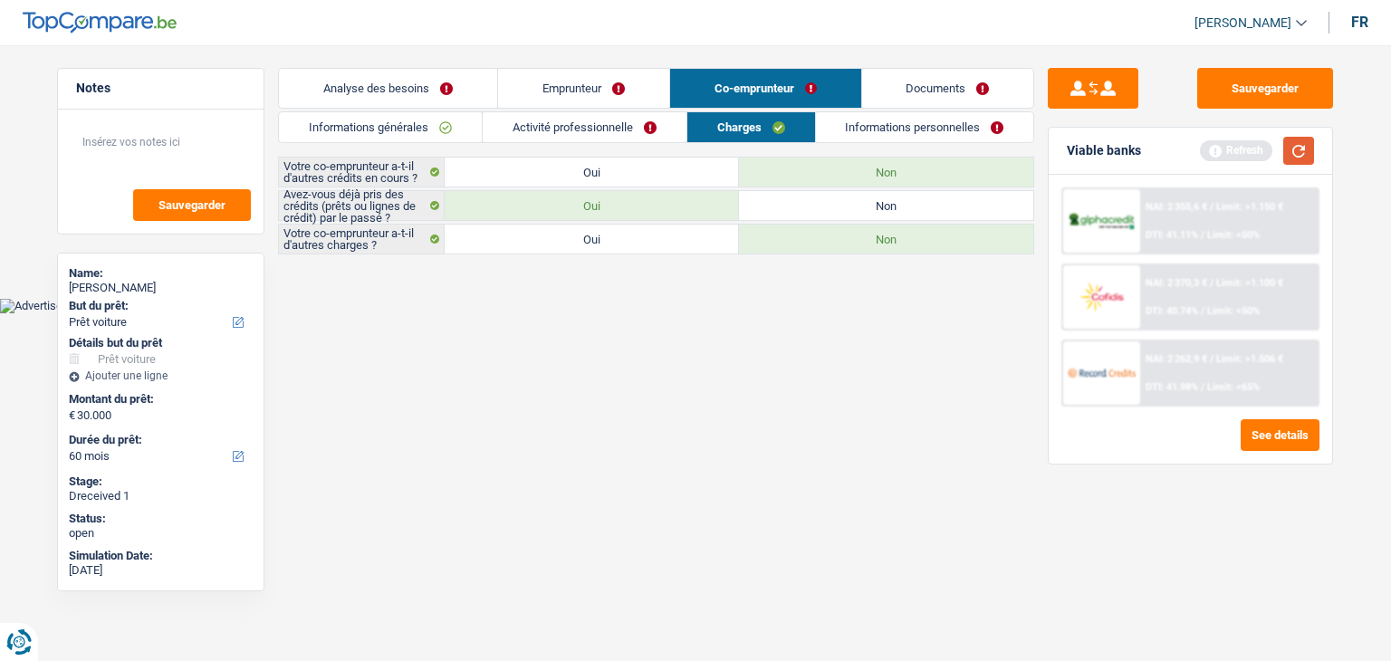
click at [1295, 160] on button "button" at bounding box center [1298, 151] width 31 height 28
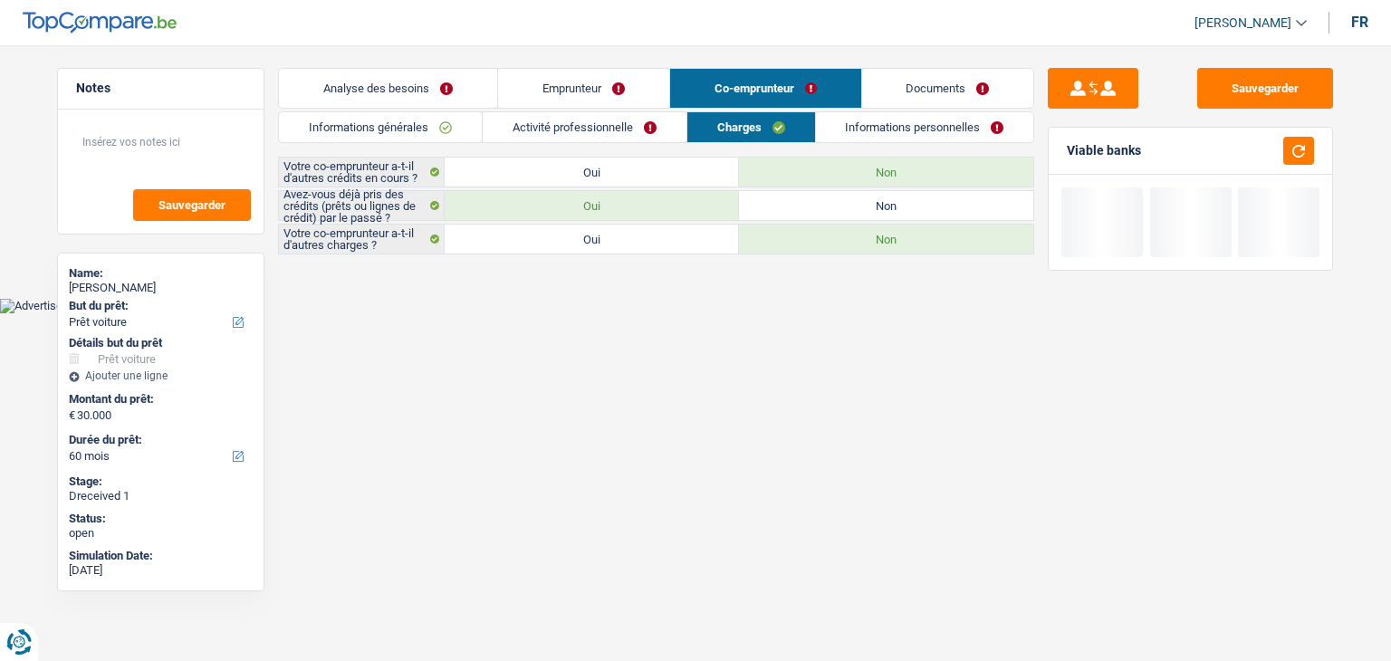
click at [865, 125] on link "Informations personnelles" at bounding box center [925, 127] width 218 height 30
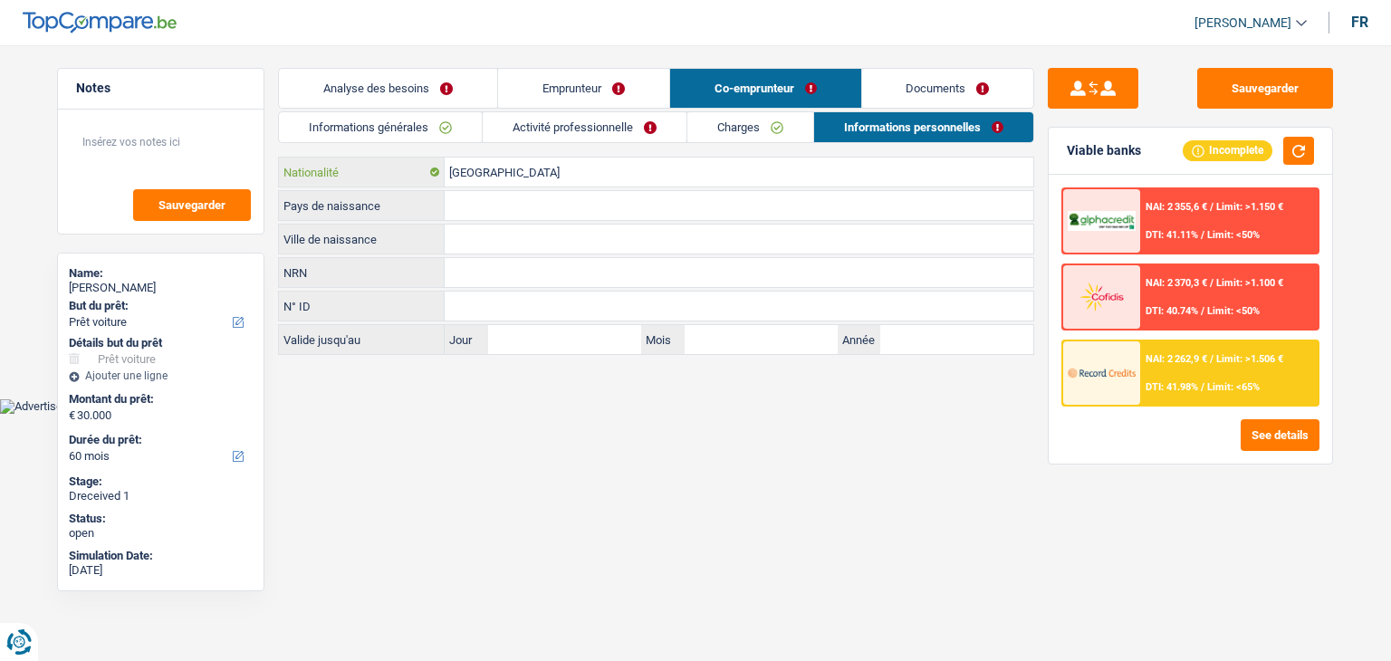
click at [503, 181] on input "[GEOGRAPHIC_DATA]" at bounding box center [739, 172] width 589 height 29
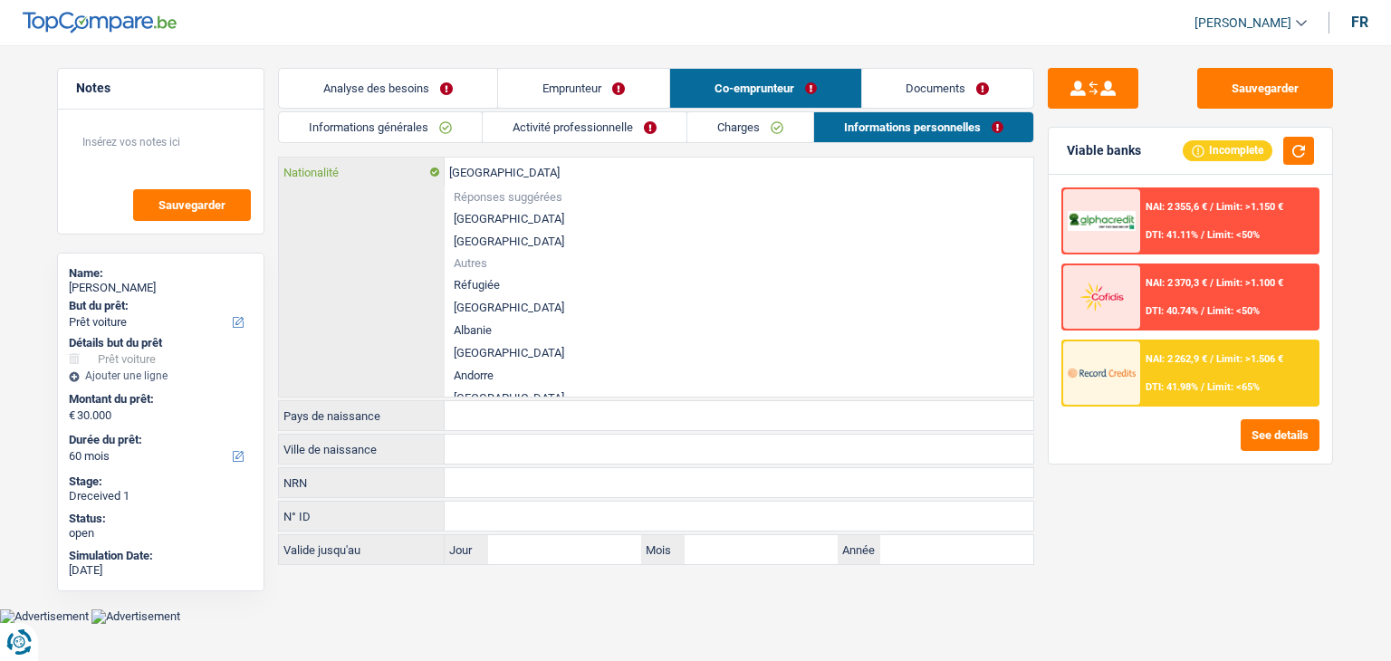
type input "Belgiqu"
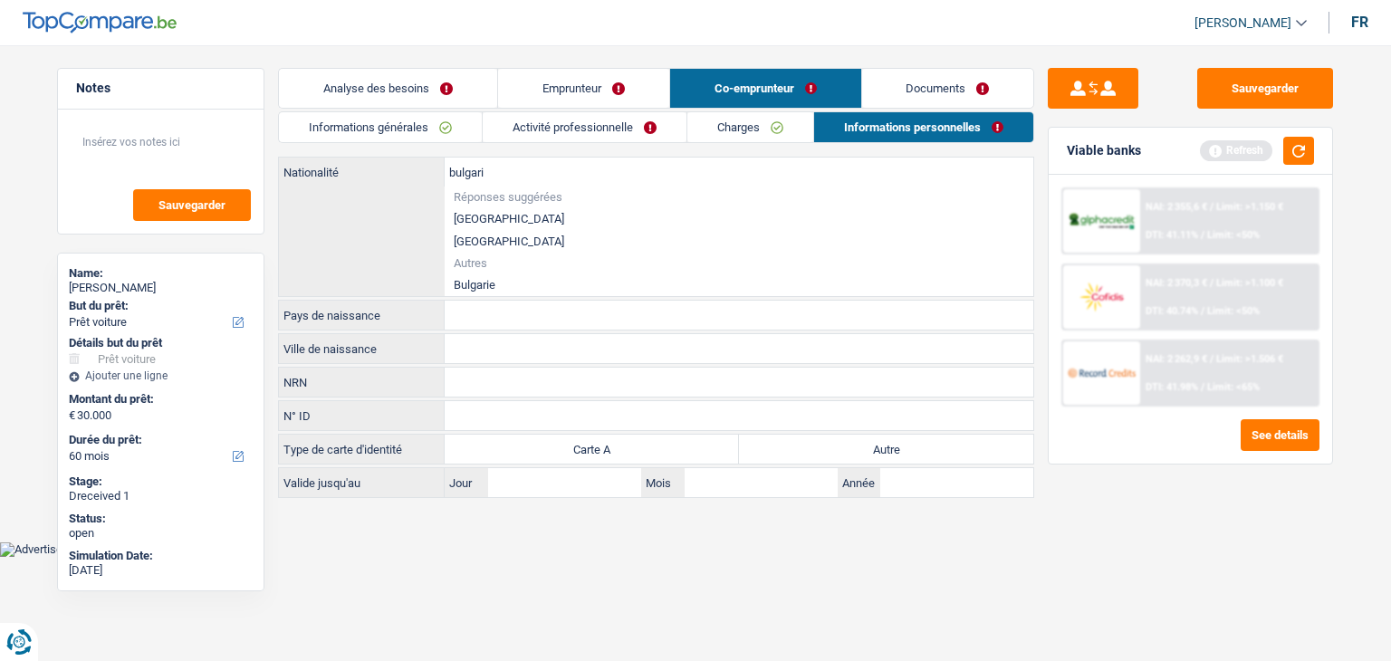
click at [475, 282] on li "Bulgarie" at bounding box center [739, 284] width 589 height 23
type input "Bulgarie"
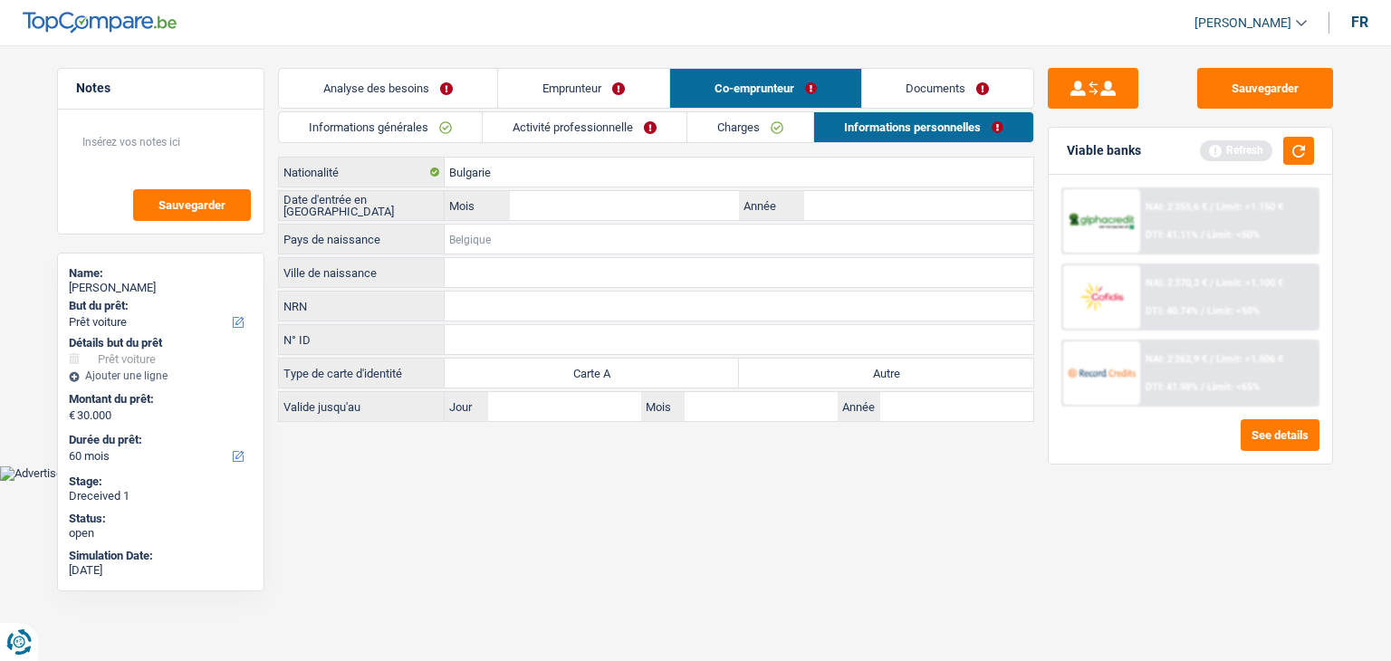
click at [484, 236] on input "Pays de naissance" at bounding box center [739, 239] width 589 height 29
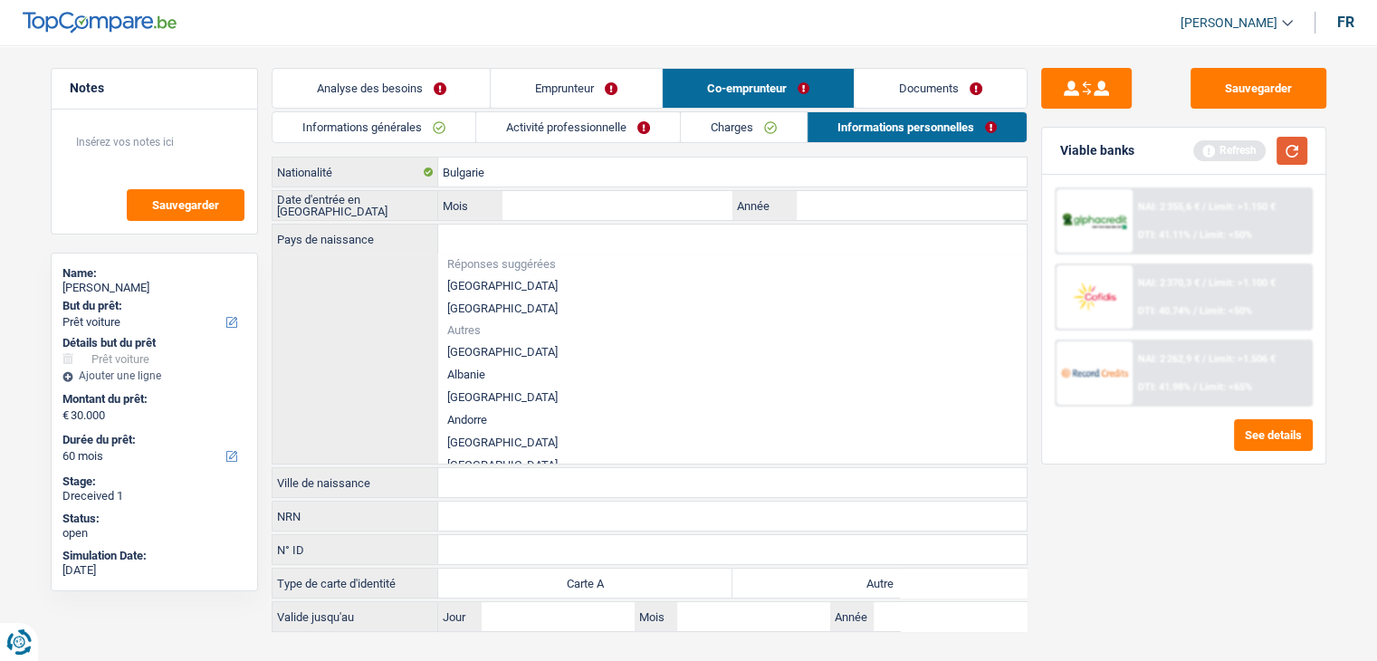
drag, startPoint x: 1304, startPoint y: 150, endPoint x: 1292, endPoint y: 150, distance: 11.8
click at [1304, 150] on button "button" at bounding box center [1292, 151] width 31 height 28
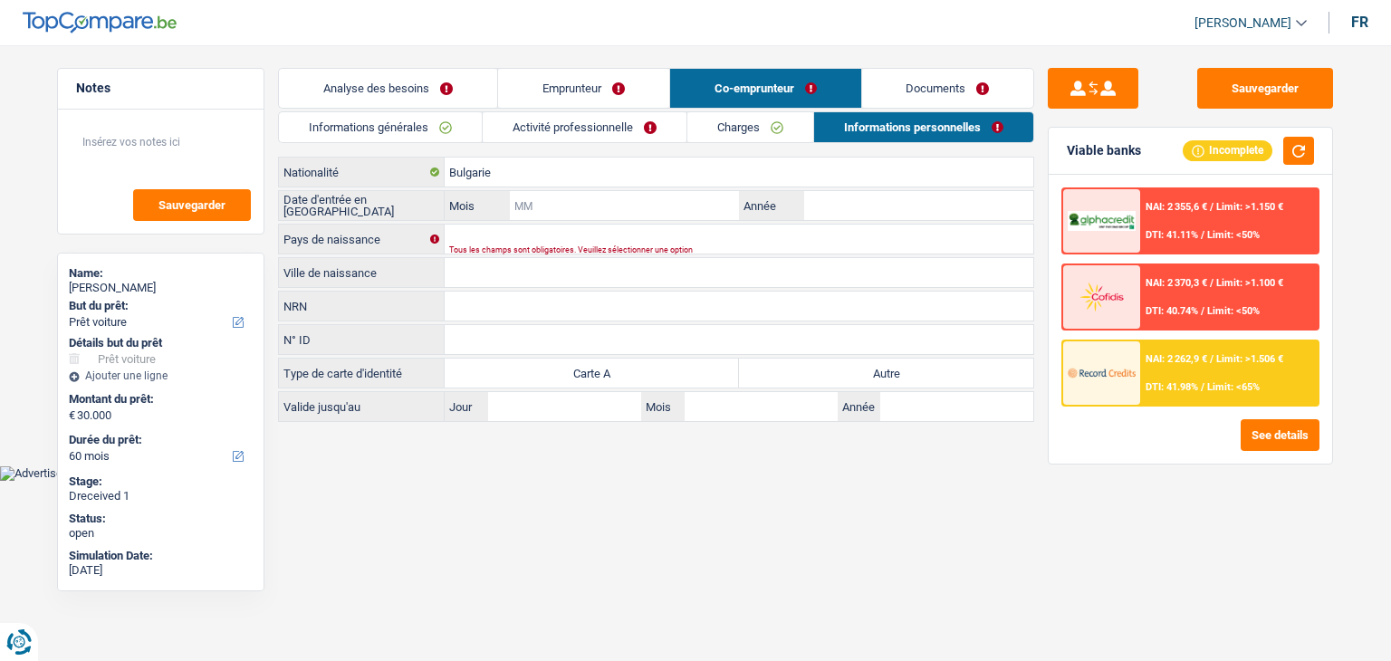
click at [533, 204] on input "Mois" at bounding box center [624, 205] width 229 height 29
type input "06"
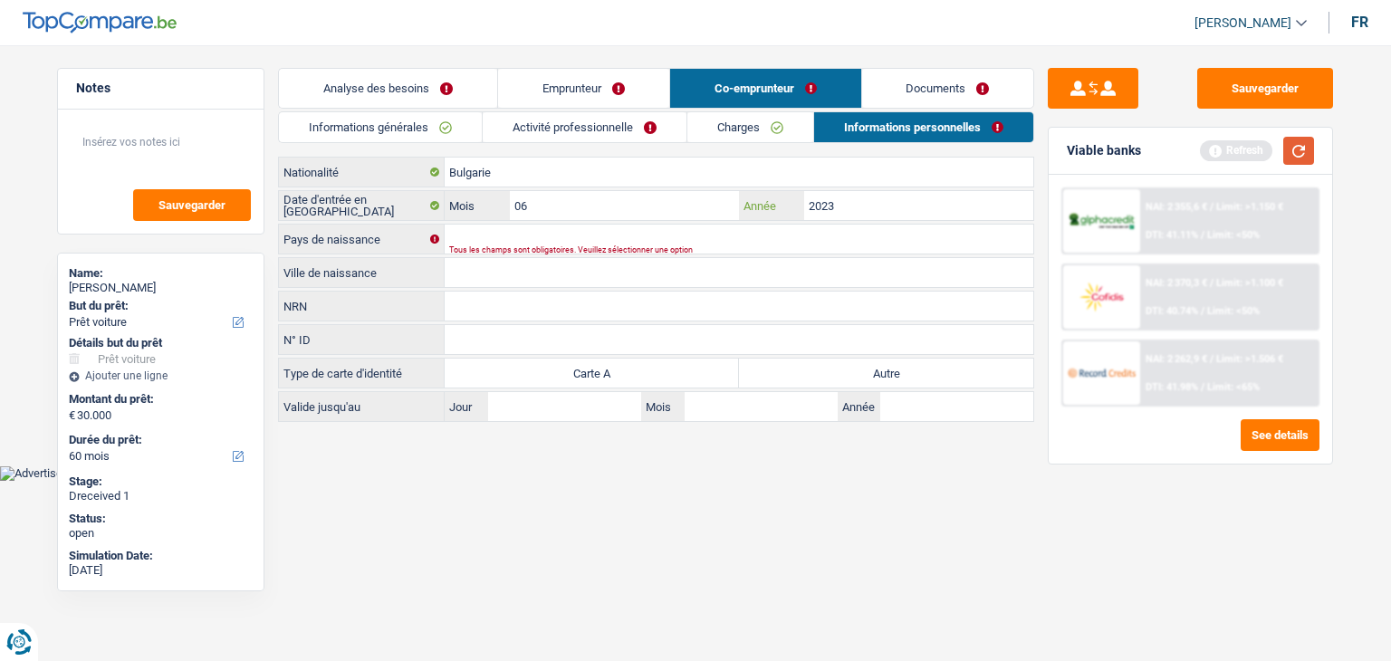
type input "2023"
click at [1297, 142] on button "button" at bounding box center [1298, 151] width 31 height 28
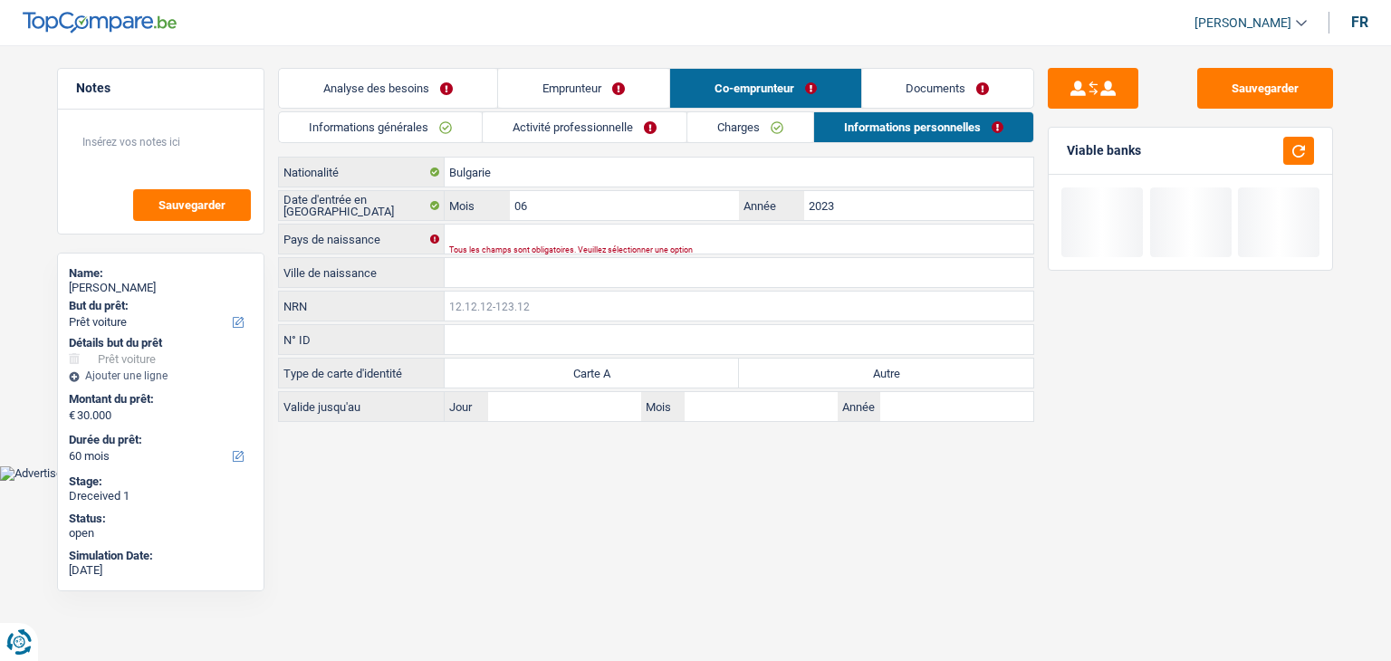
click at [571, 309] on input "NRN" at bounding box center [739, 306] width 589 height 29
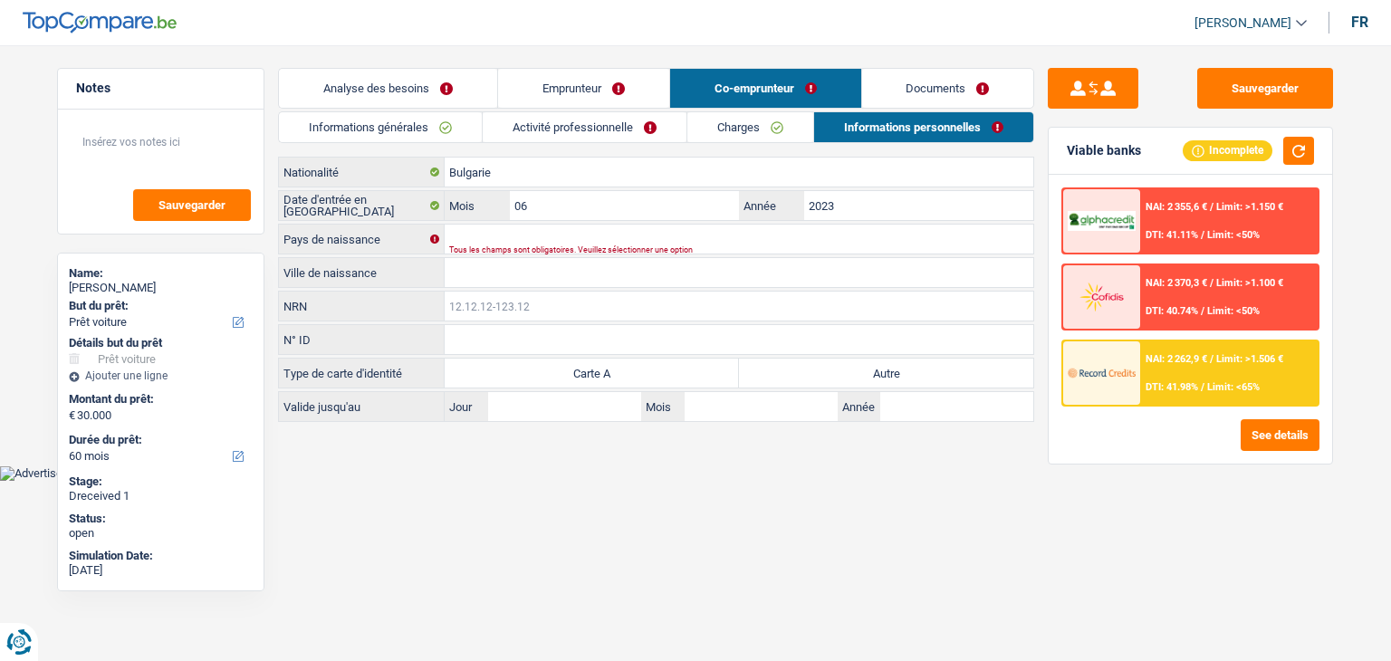
click at [463, 306] on input "NRN" at bounding box center [739, 306] width 589 height 29
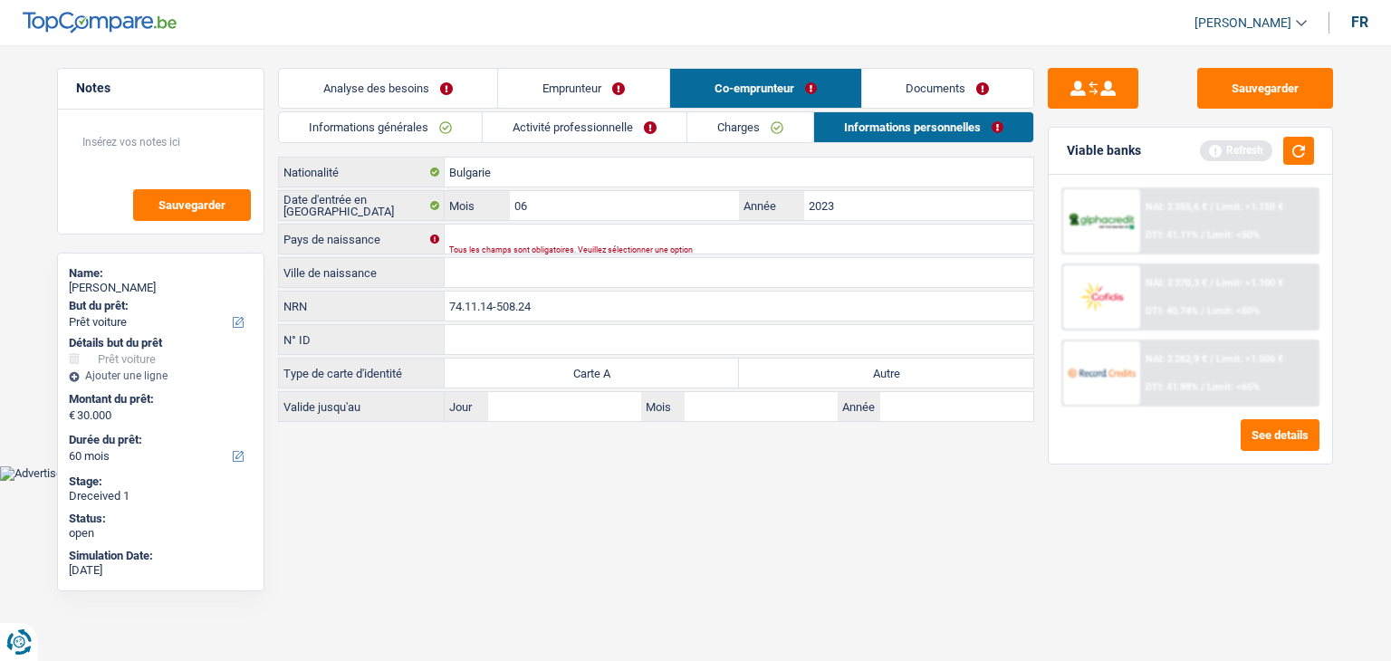
type input "74.11.14-508.24"
click at [528, 455] on main "Notes Sauvegarder Name: Mesut Akcakaya But du prêt: Confort maison: meubles, te…" at bounding box center [695, 246] width 1391 height 438
click at [833, 379] on label "Autre" at bounding box center [886, 373] width 294 height 29
click at [833, 379] on input "Autre" at bounding box center [886, 373] width 294 height 29
radio input "true"
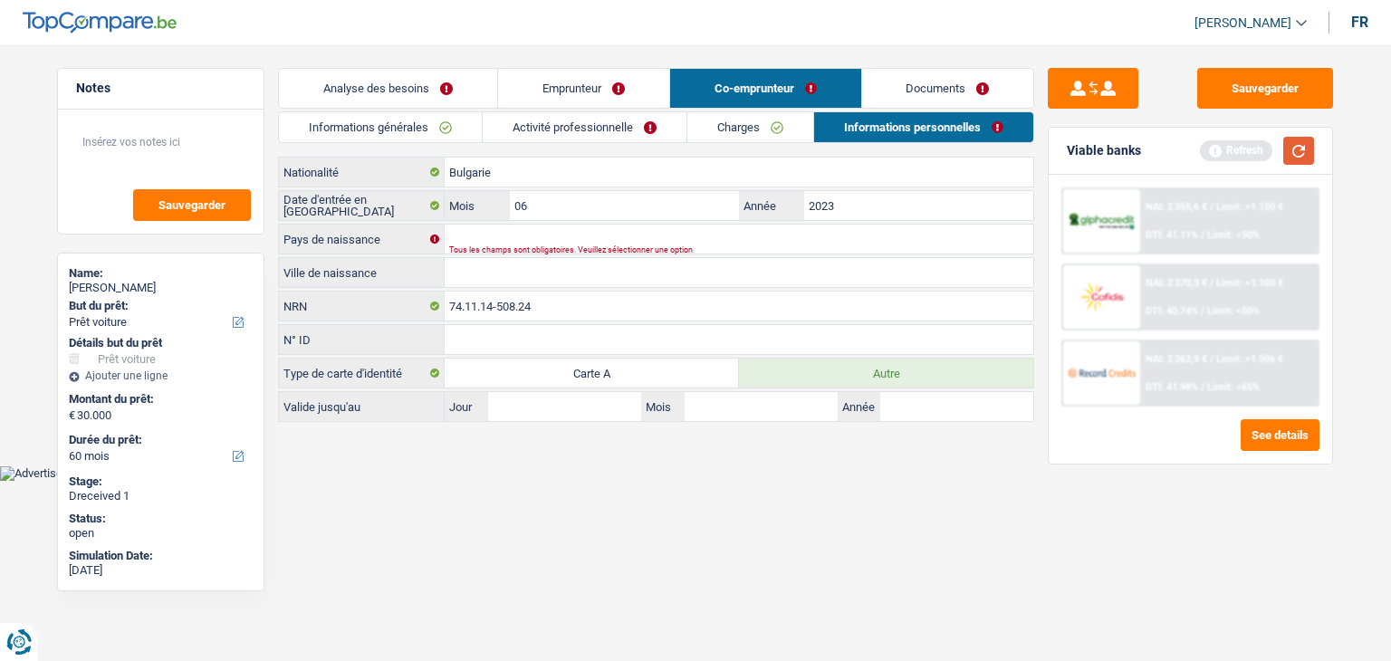
click at [1289, 146] on button "button" at bounding box center [1298, 151] width 31 height 28
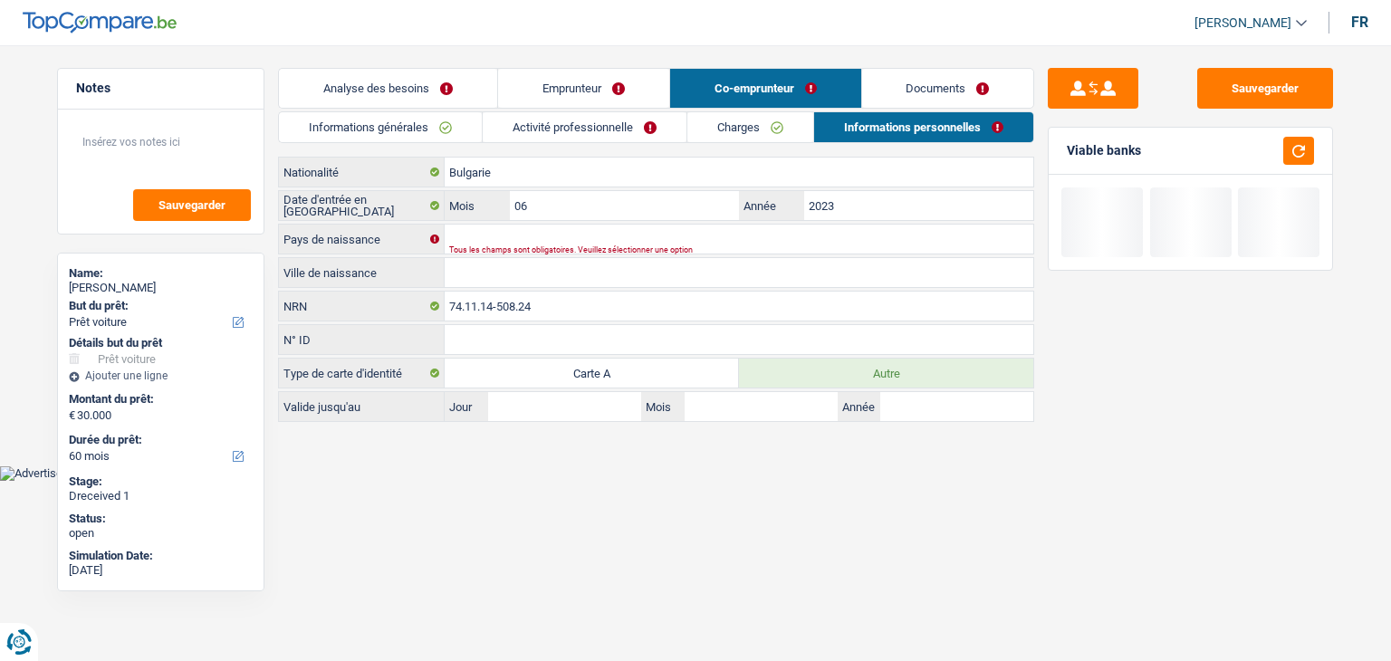
drag, startPoint x: 1166, startPoint y: 153, endPoint x: 1070, endPoint y: 149, distance: 96.1
click at [1070, 149] on div "Viable banks" at bounding box center [1190, 151] width 283 height 47
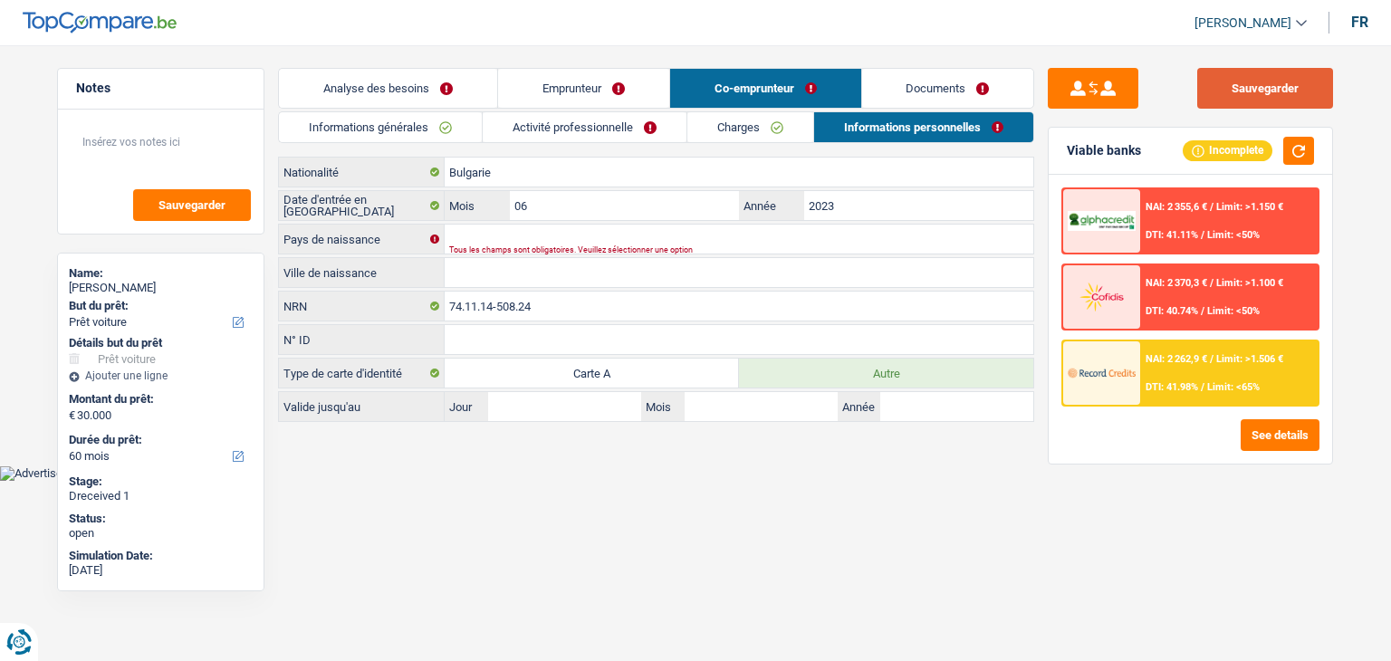
click at [1258, 88] on button "Sauvegarder" at bounding box center [1265, 88] width 136 height 41
click at [954, 88] on link "Documents" at bounding box center [948, 88] width 172 height 39
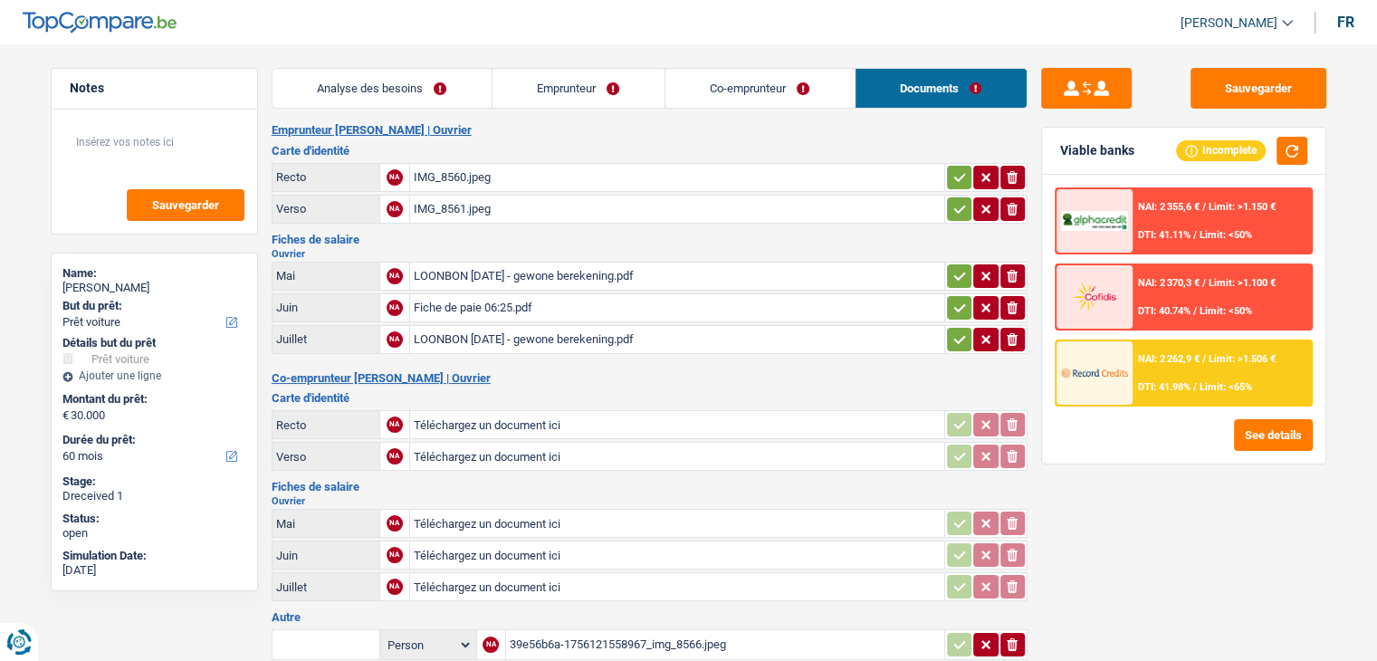
click at [685, 91] on link "Co-emprunteur" at bounding box center [760, 88] width 189 height 39
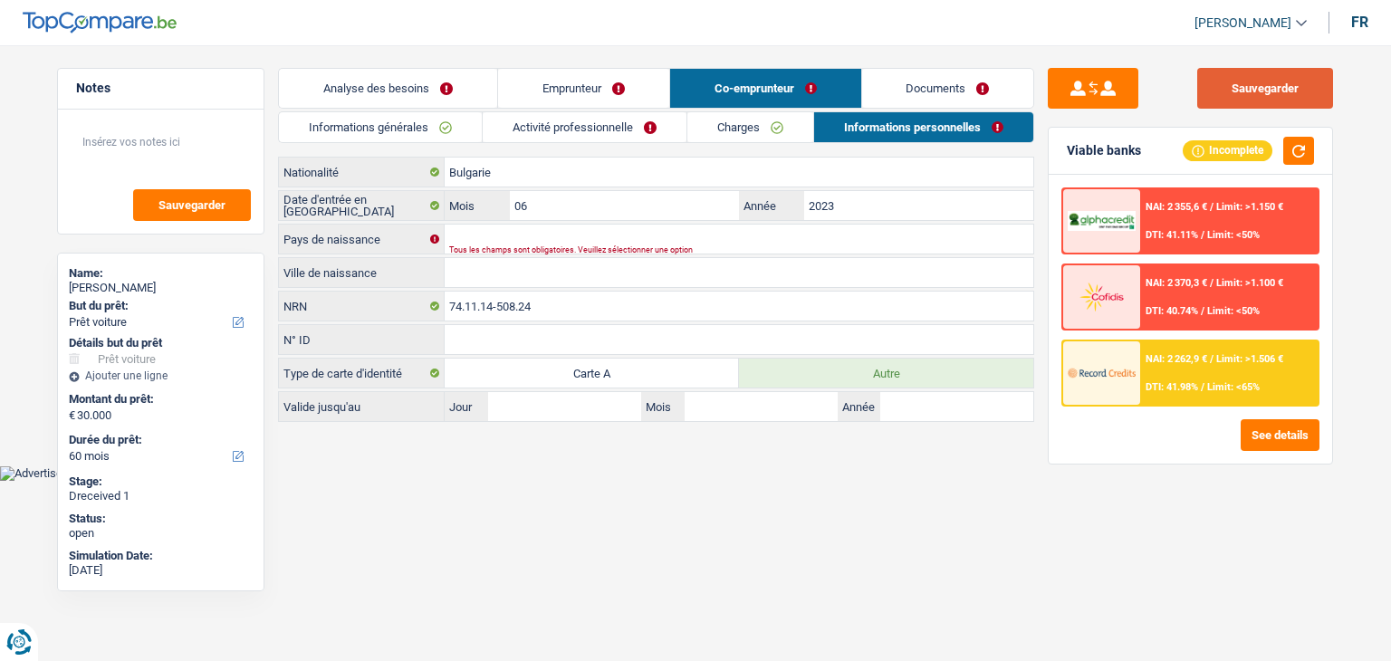
click at [1229, 96] on button "Sauvegarder" at bounding box center [1265, 88] width 136 height 41
click at [936, 77] on link "Documents" at bounding box center [948, 88] width 172 height 39
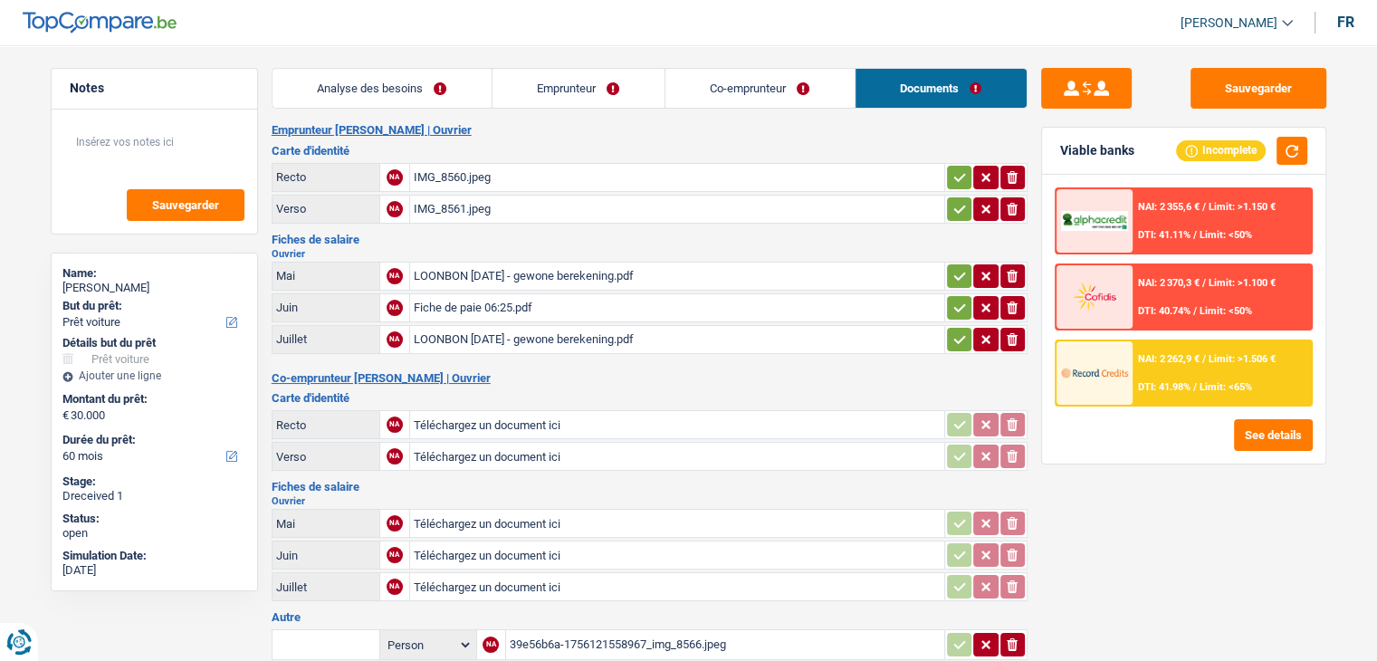
click at [454, 168] on div "IMG_8560.jpeg" at bounding box center [677, 177] width 527 height 27
click at [427, 215] on div "IMG_8561.jpeg" at bounding box center [677, 209] width 527 height 27
click at [558, 274] on div "LOONBON 2025-05-31 - gewone berekening.pdf" at bounding box center [677, 276] width 527 height 27
click at [488, 312] on div "Fiche de paie 06:25.pdf" at bounding box center [677, 307] width 527 height 27
click at [495, 347] on div "LOONBON 2025-07-31 - gewone berekening.pdf" at bounding box center [677, 339] width 527 height 27
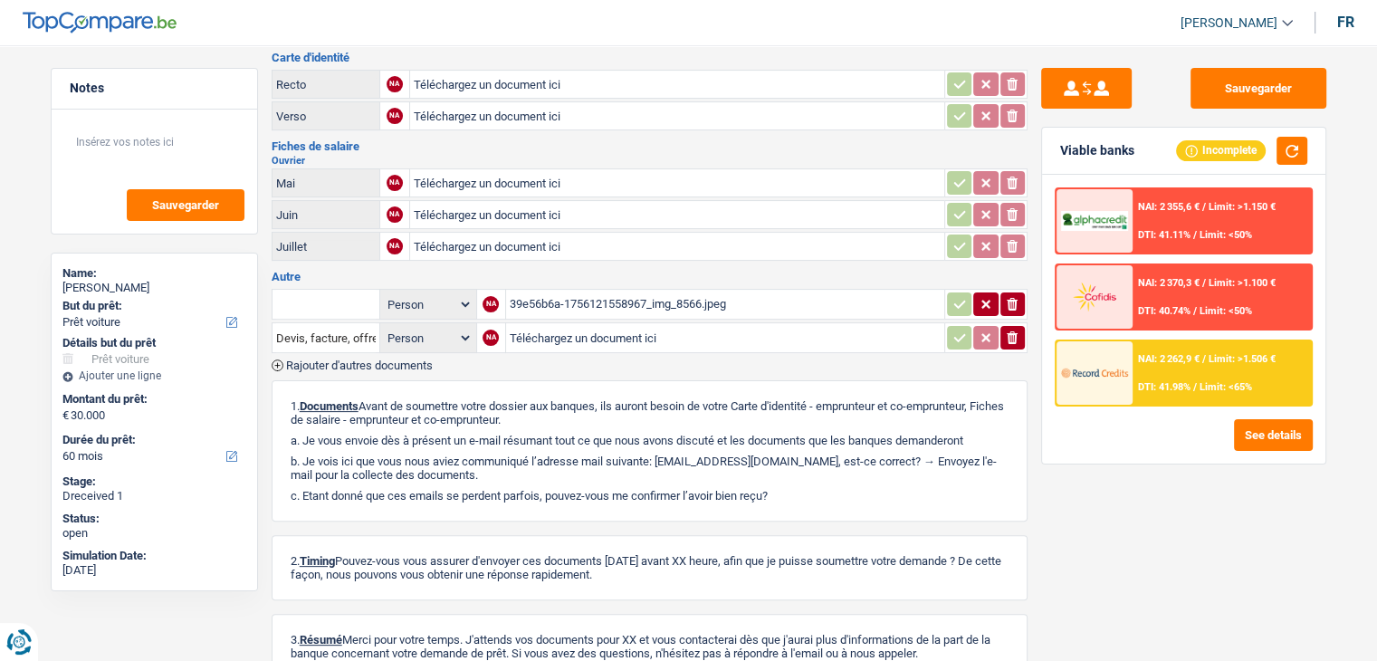
scroll to position [362, 0]
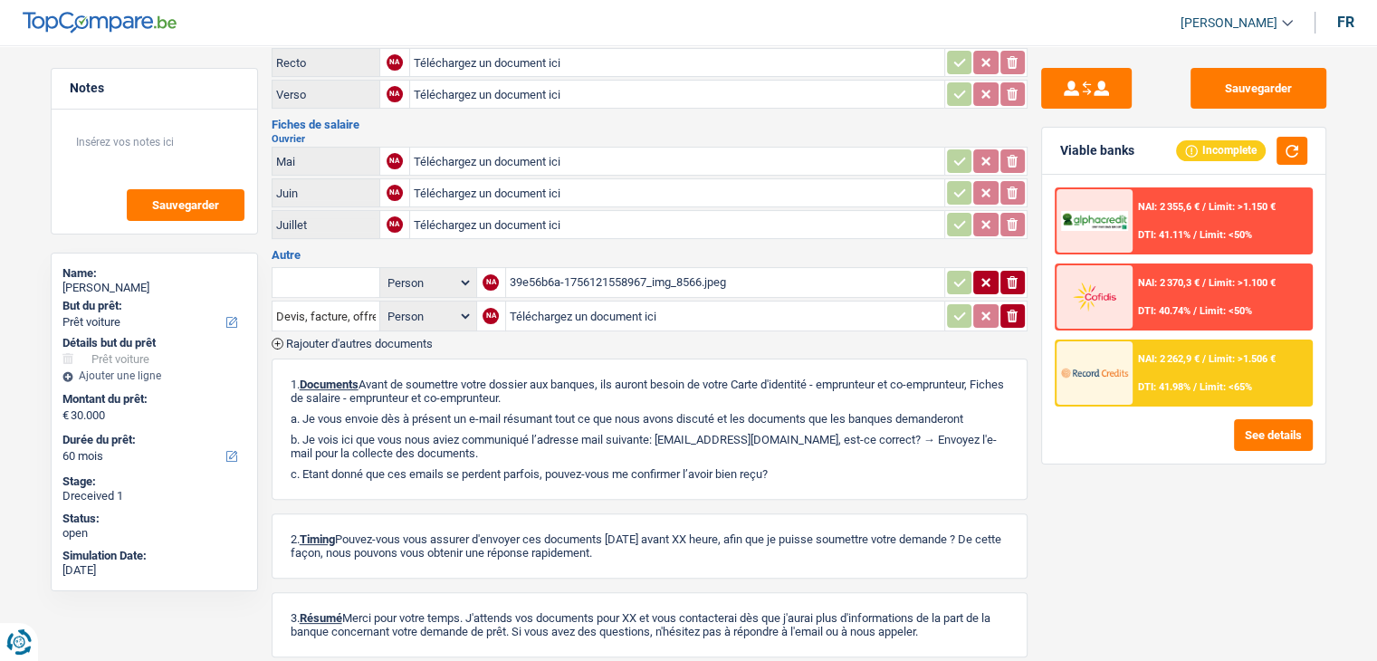
click at [598, 269] on div "39e56b6a-1756121558967_img_8566.jpeg" at bounding box center [725, 282] width 431 height 27
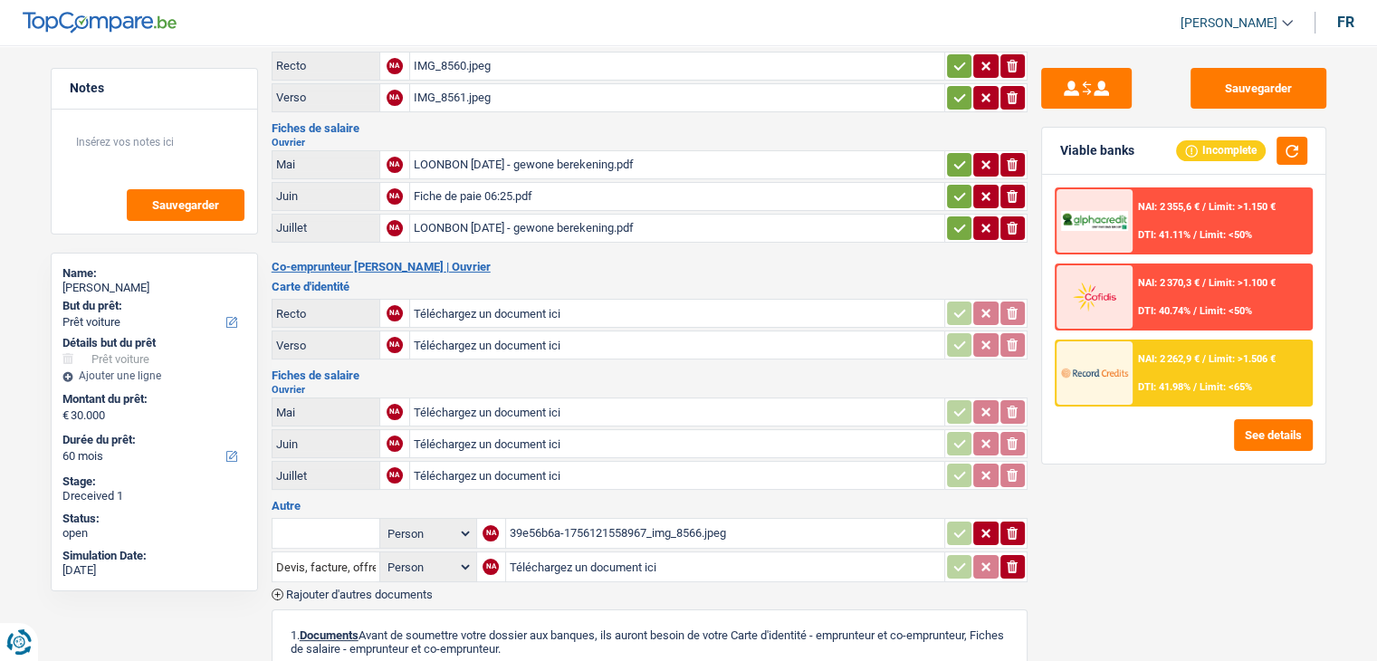
scroll to position [0, 0]
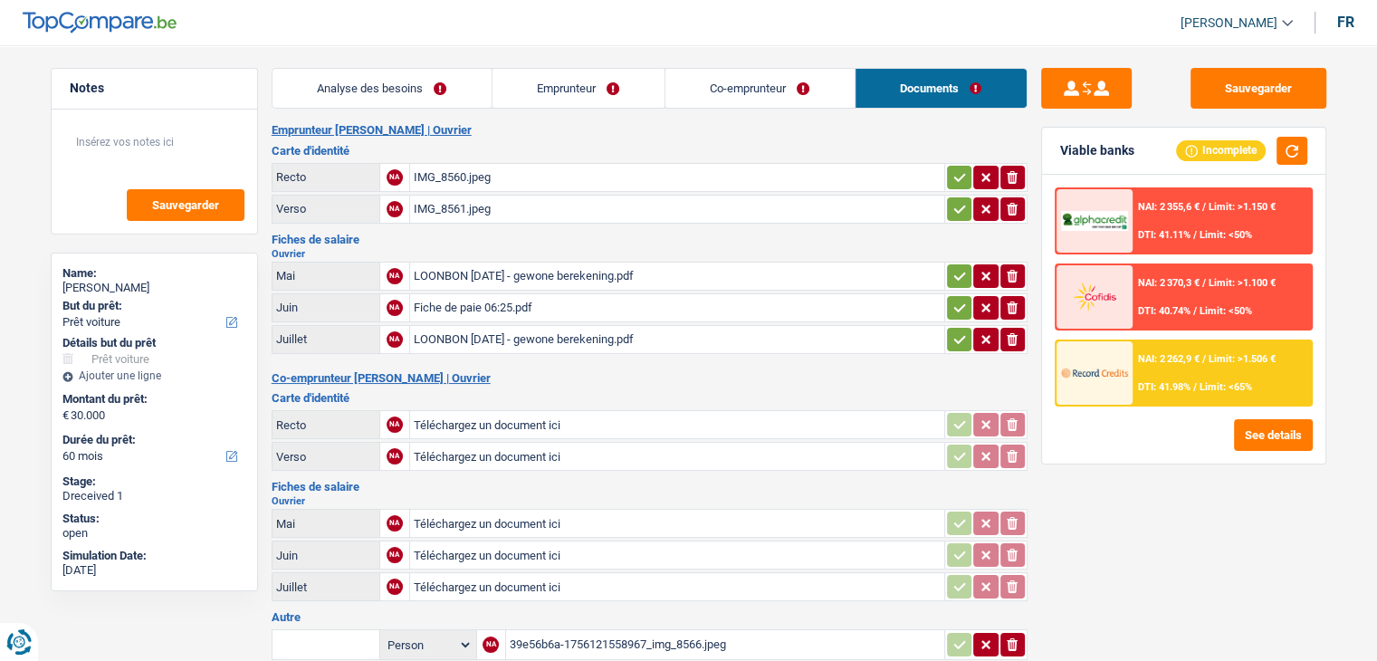
click at [344, 41] on header "Yanis Duboc Se déconnecter fr" at bounding box center [688, 23] width 1377 height 46
click at [678, 364] on div "Emprunteur Mesut Akcakaya | Ouvrier Carte d'identité Recto NA IMG_8560.jpeg ion…" at bounding box center [650, 594] width 756 height 943
click at [1183, 99] on div "Sauvegarder" at bounding box center [1183, 88] width 285 height 41
click at [1211, 99] on button "Sauvegarder" at bounding box center [1259, 88] width 136 height 41
click at [366, 99] on link "Analyse des besoins" at bounding box center [382, 88] width 219 height 39
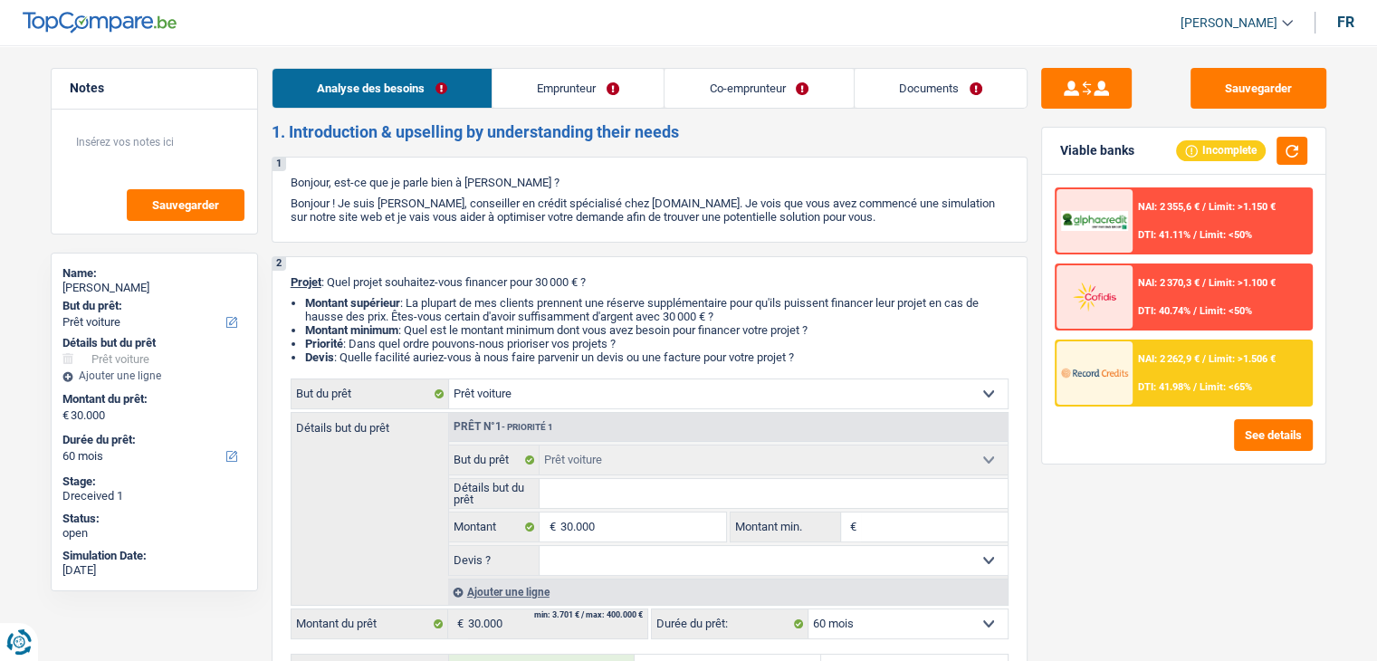
click at [923, 86] on link "Documents" at bounding box center [941, 88] width 172 height 39
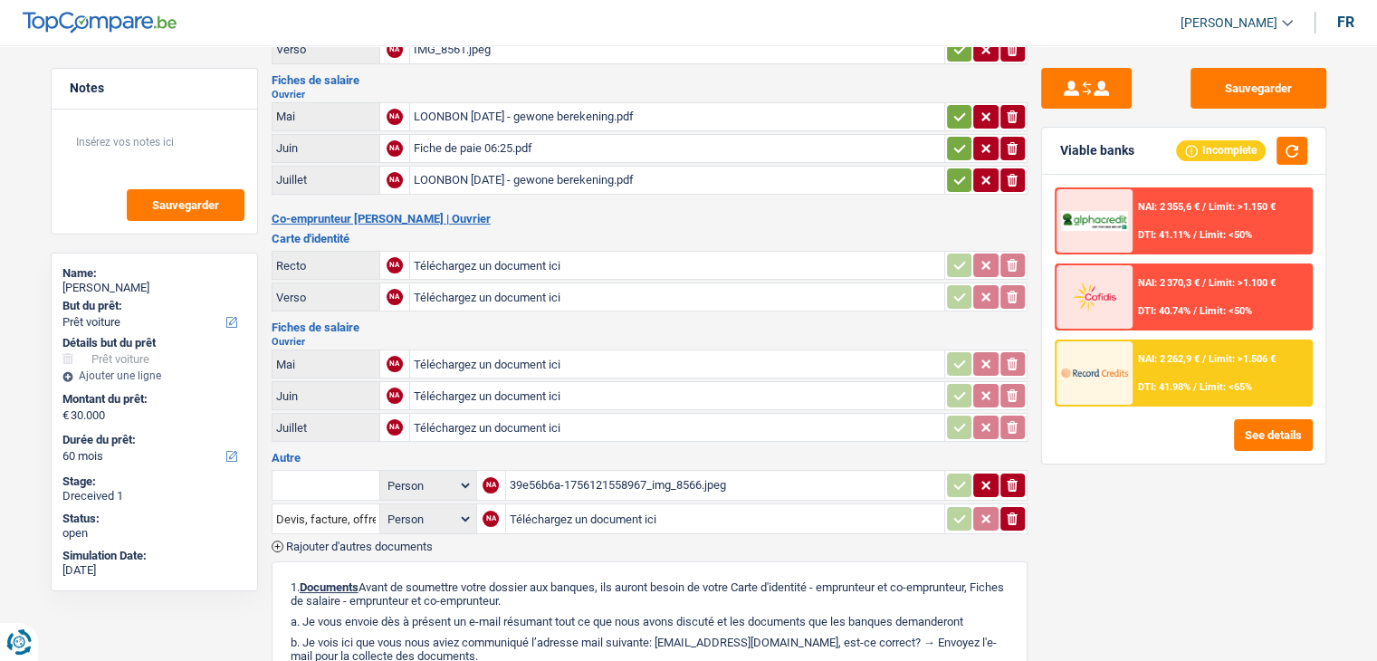
scroll to position [362, 0]
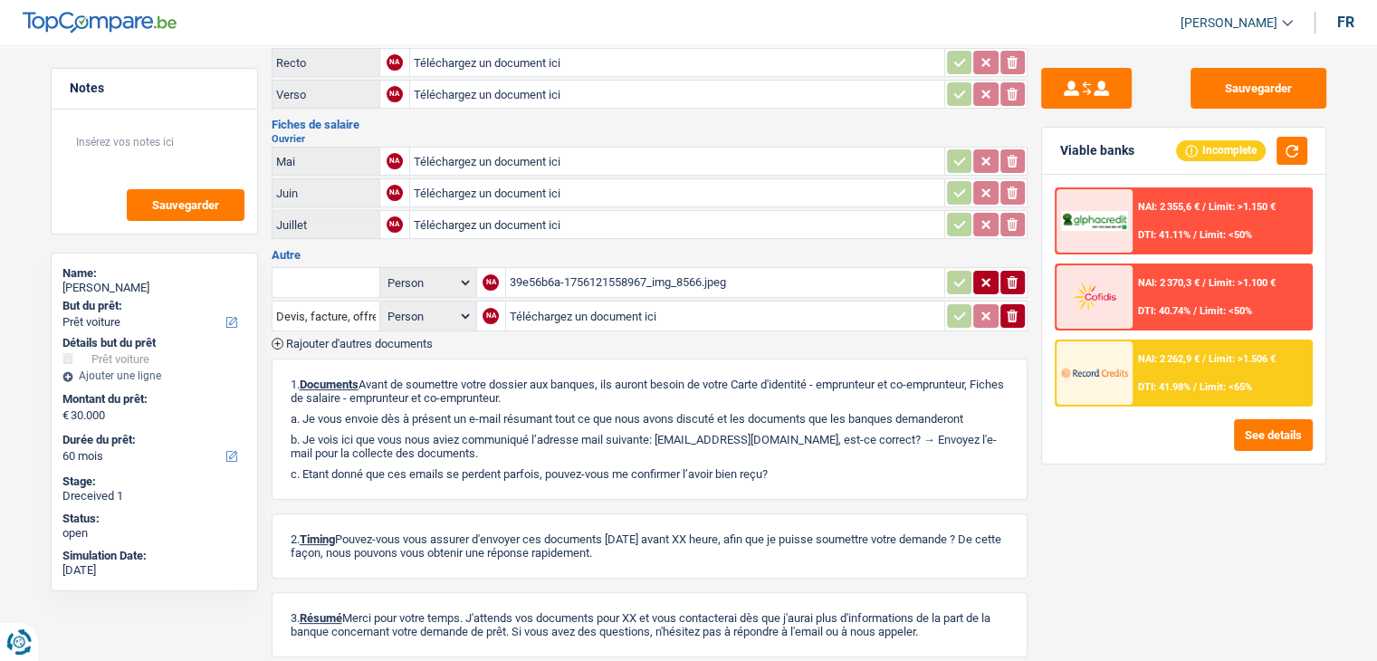
click at [636, 269] on div "39e56b6a-1756121558967_img_8566.jpeg" at bounding box center [725, 282] width 431 height 27
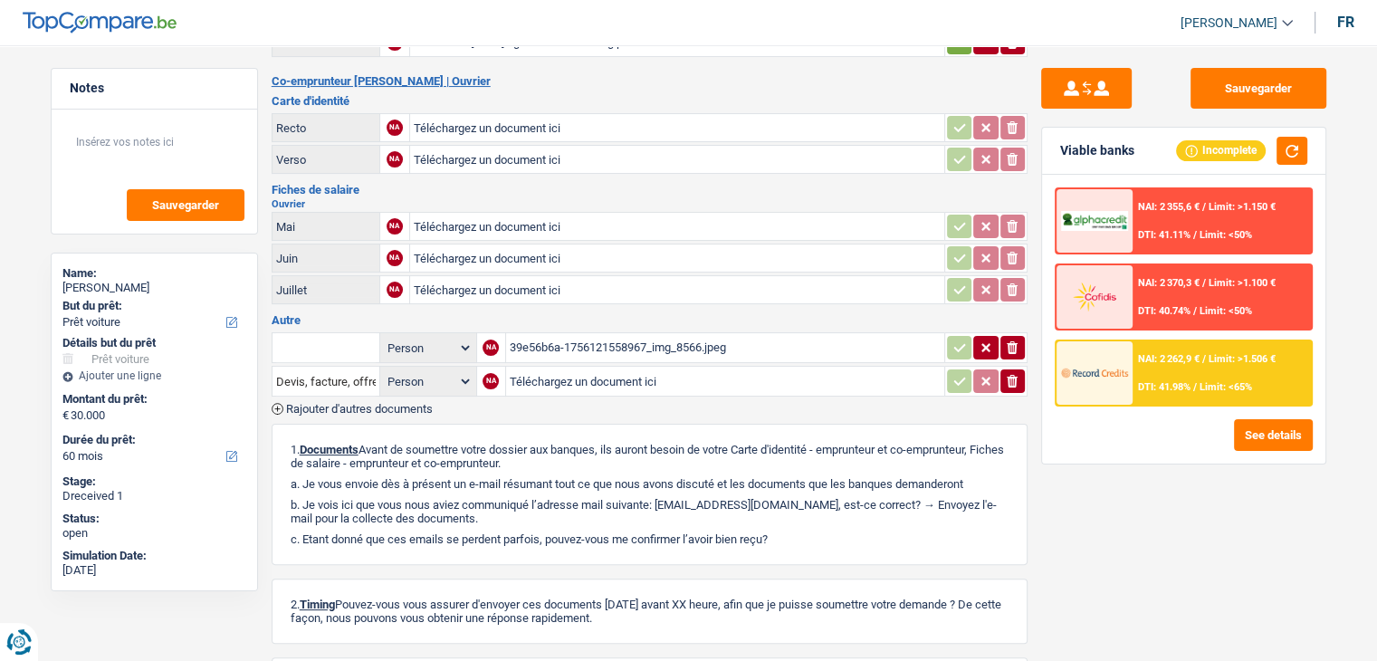
scroll to position [0, 0]
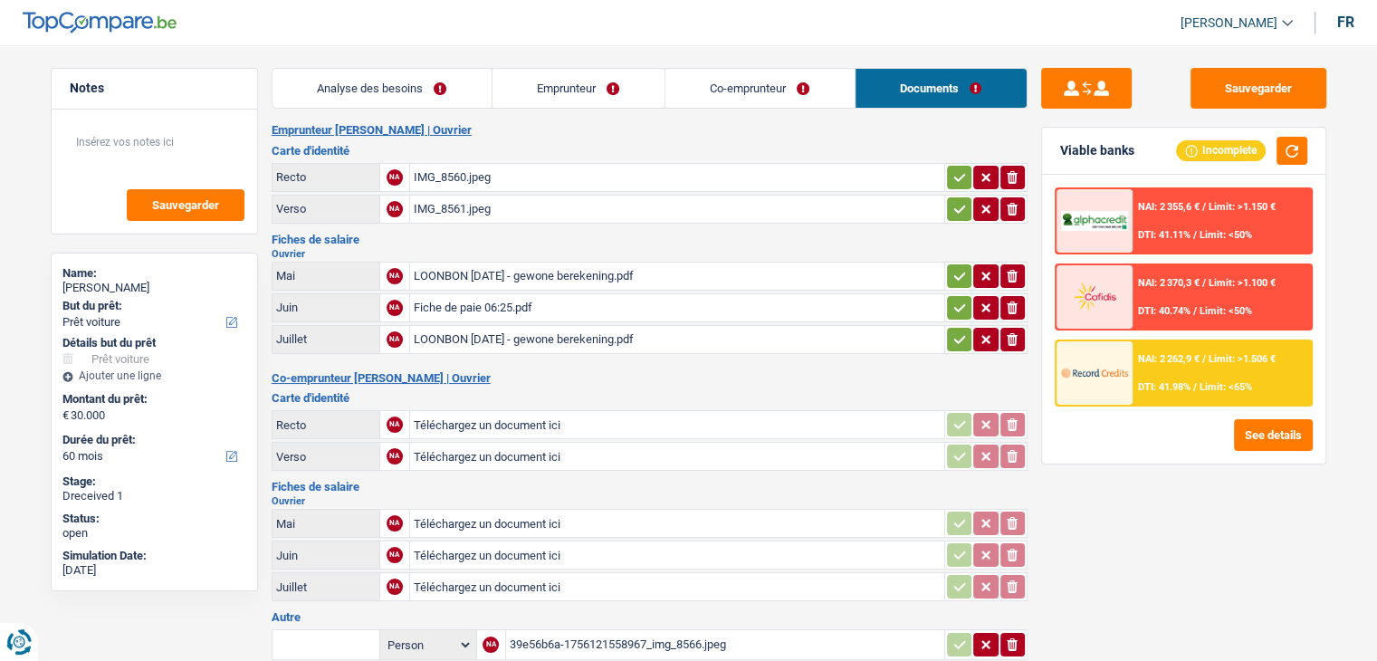
click at [444, 96] on link "Analyse des besoins" at bounding box center [382, 88] width 219 height 39
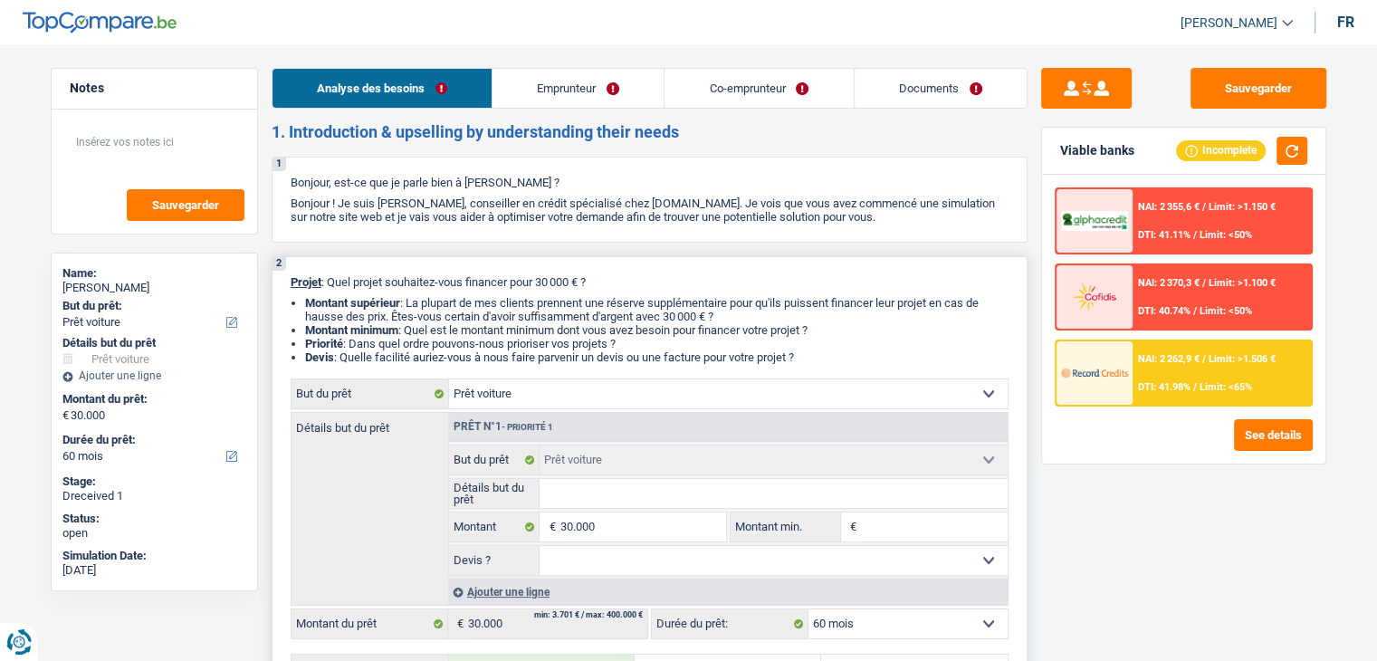
click at [628, 497] on input "Détails but du prêt" at bounding box center [774, 493] width 468 height 29
type input "A"
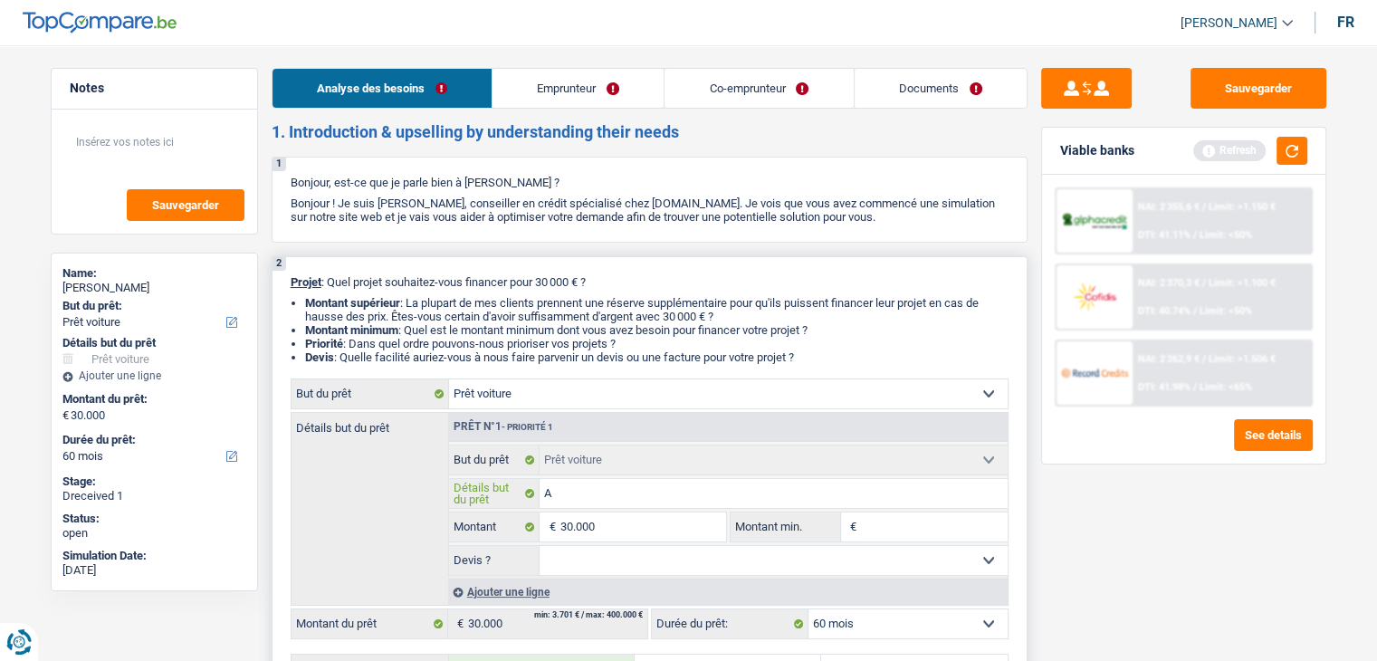
type input "Au"
type input "Aud"
type input "Audi"
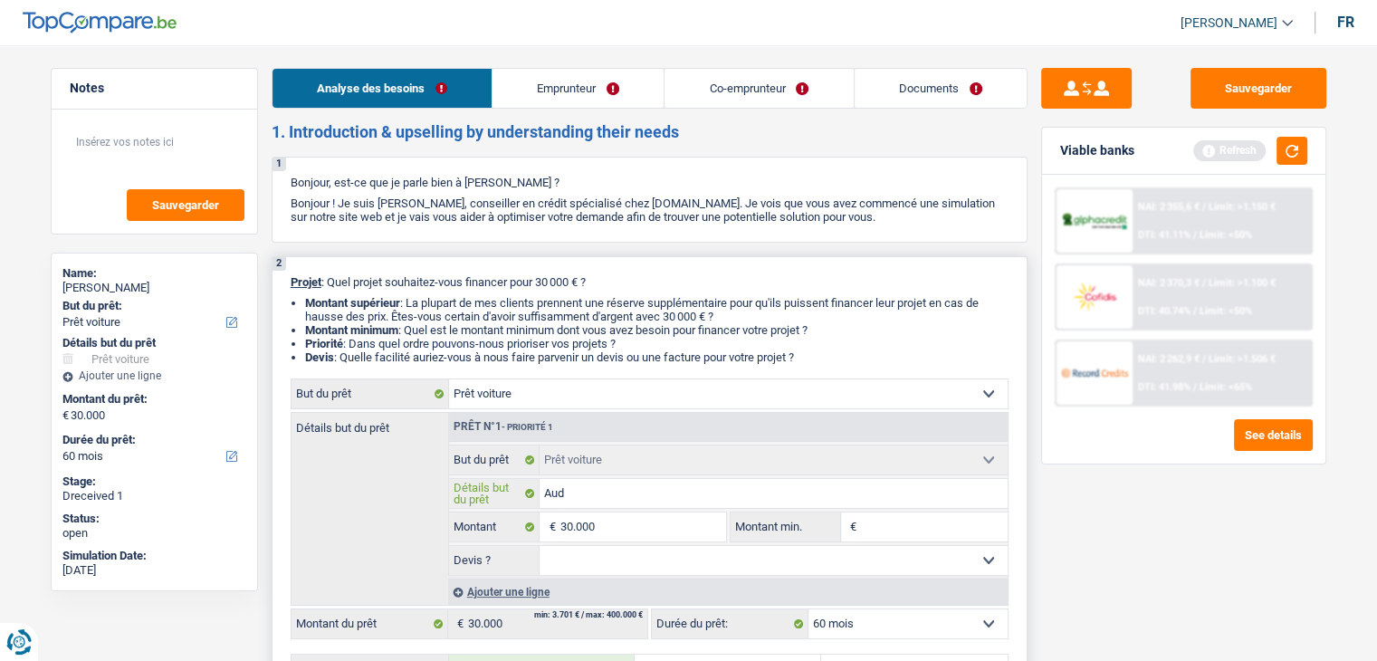
type input "Audi"
type input "Audi A"
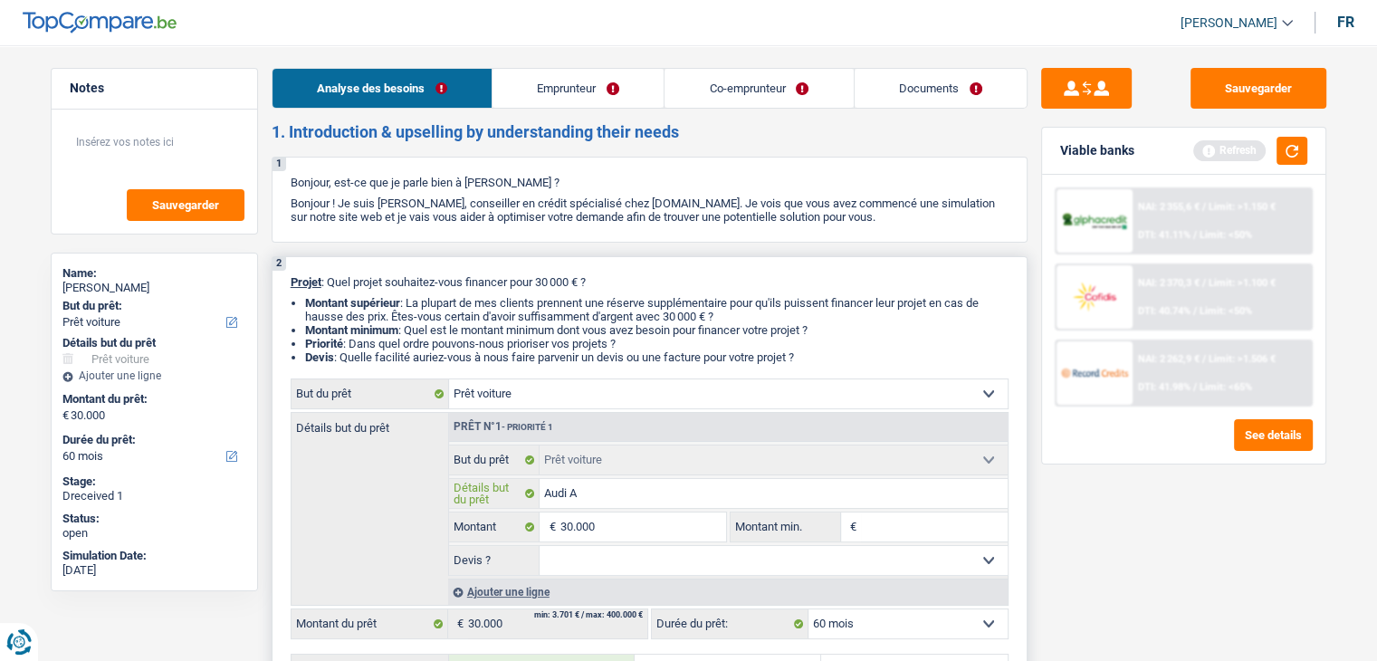
type input "Audi A6"
click at [623, 567] on select "Oui Non Non répondu Sélectionner une option" at bounding box center [774, 560] width 468 height 29
select select "yes"
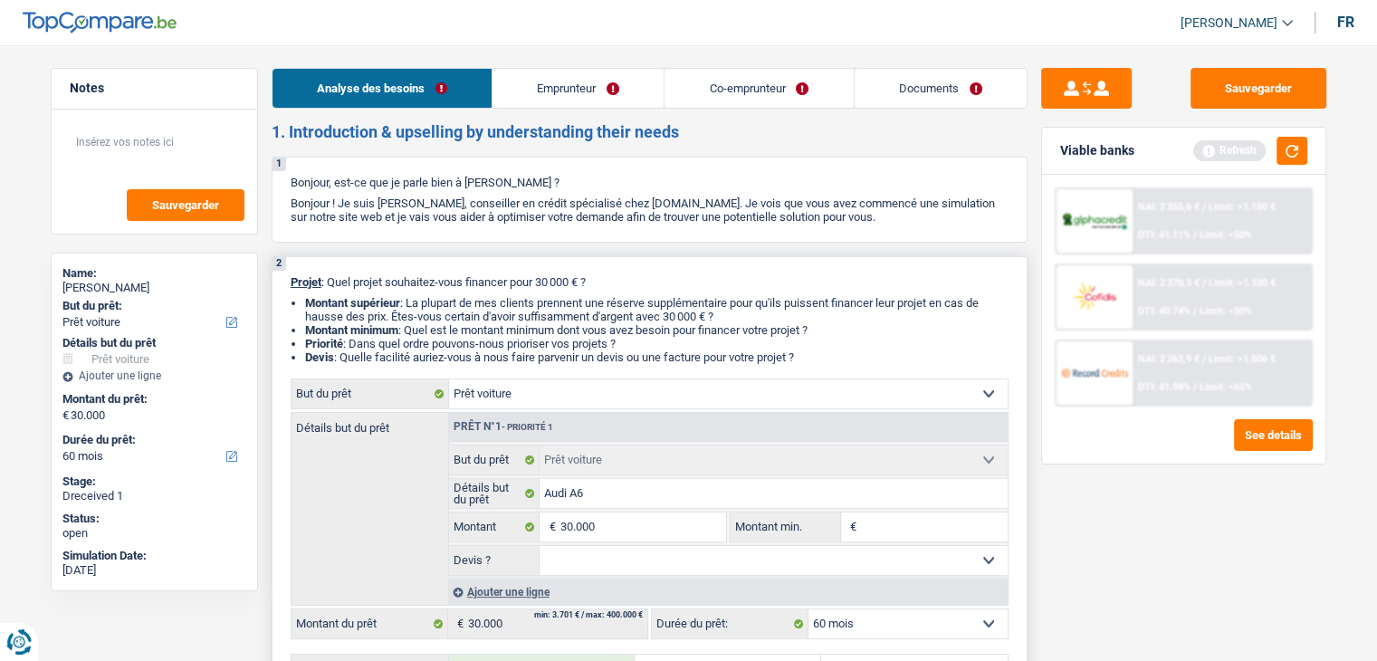
click at [540, 546] on select "Oui Non Non répondu Sélectionner une option" at bounding box center [774, 560] width 468 height 29
select select "yes"
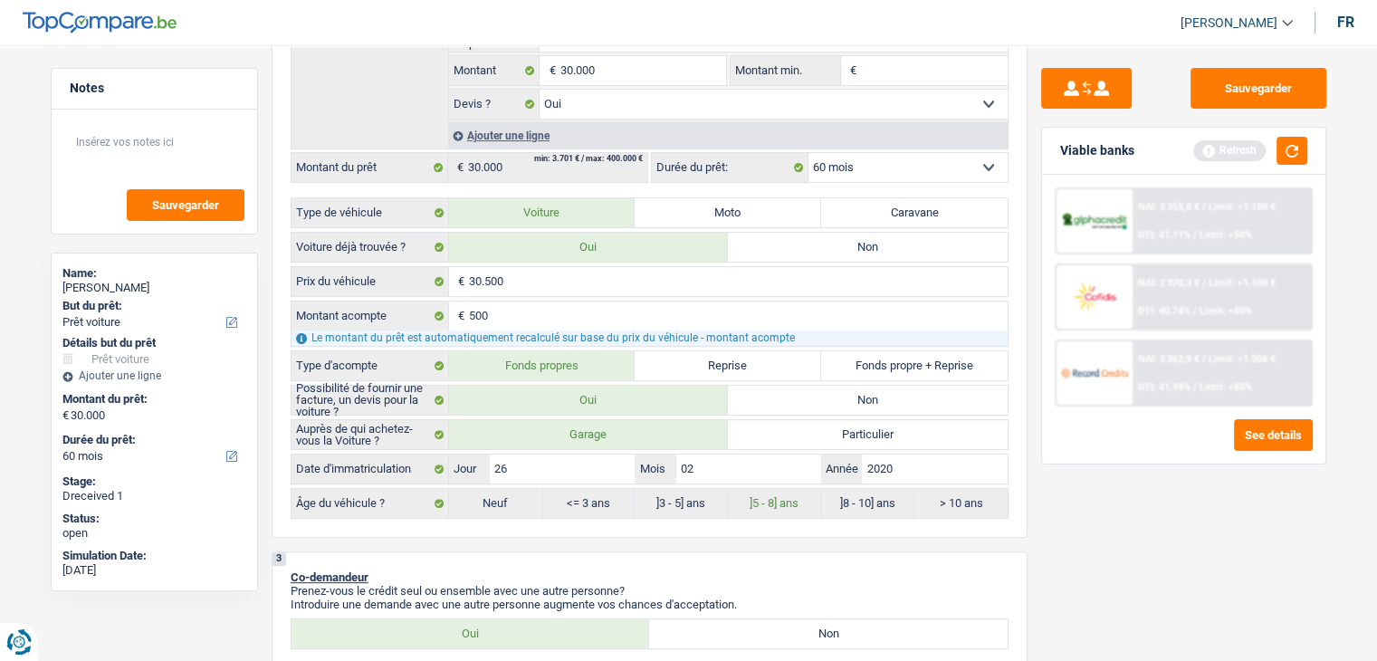
scroll to position [634, 0]
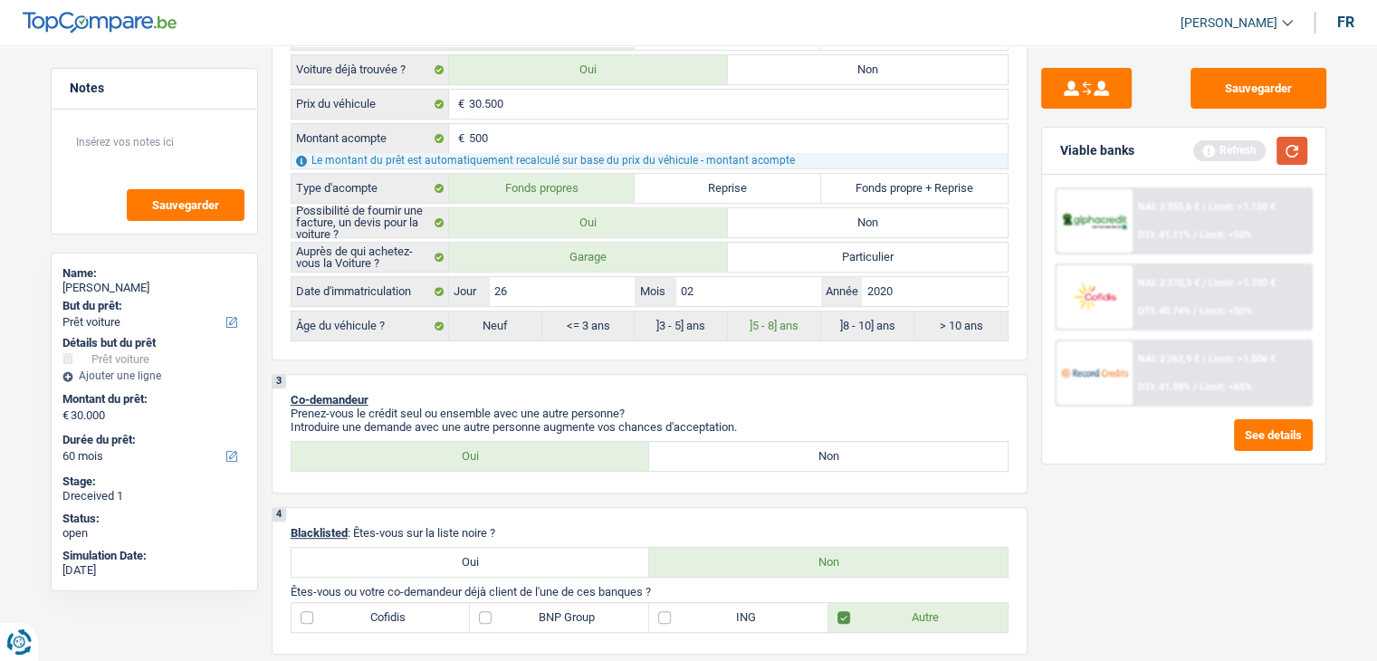
click at [1294, 146] on button "button" at bounding box center [1292, 151] width 31 height 28
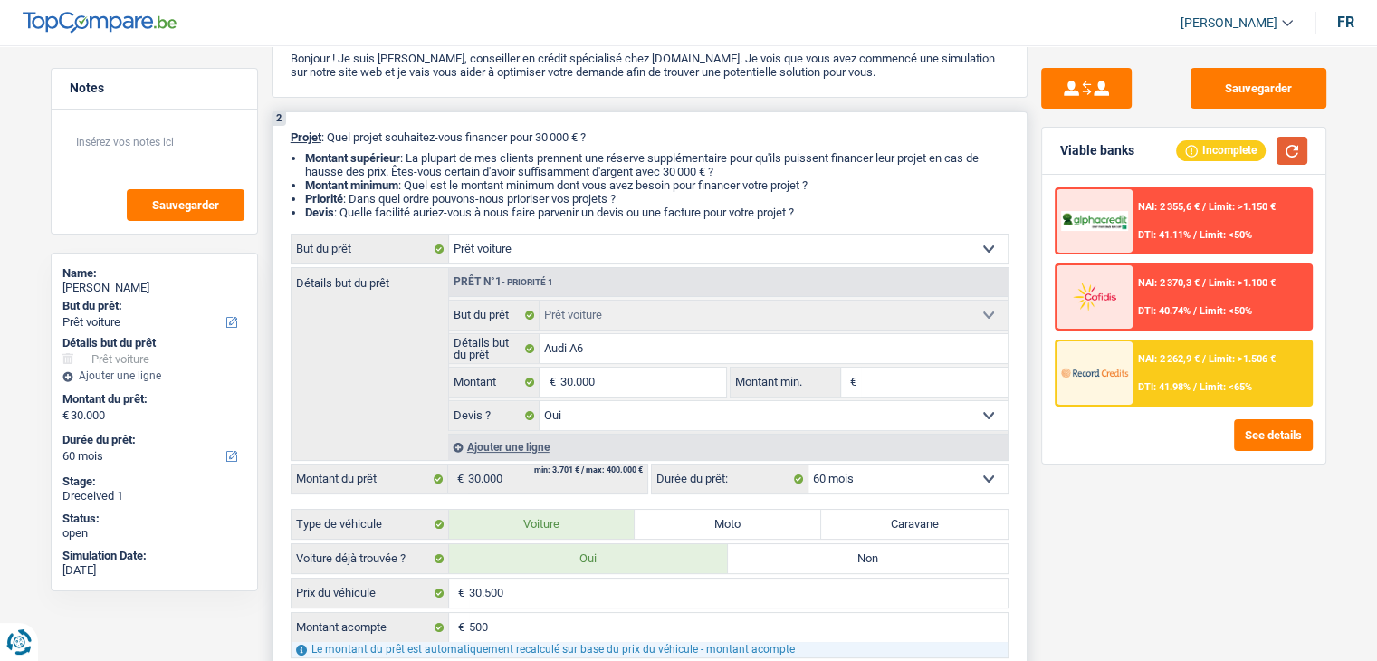
scroll to position [0, 0]
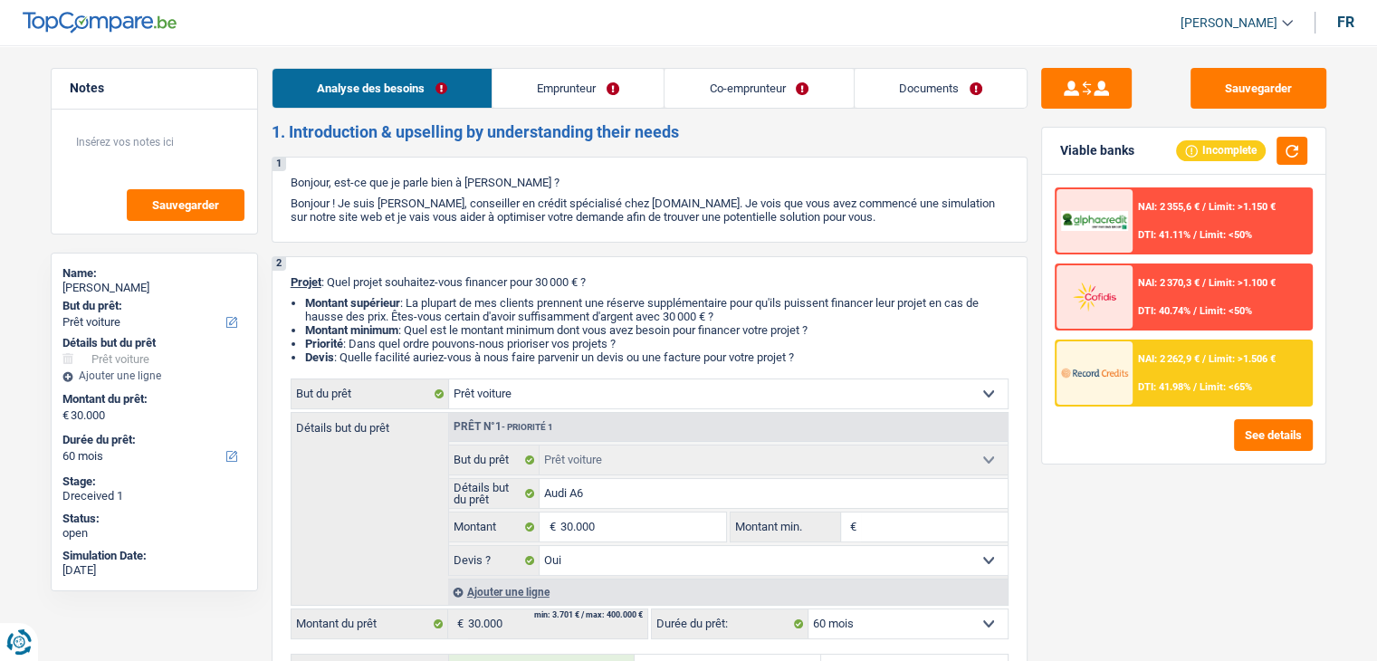
click at [603, 81] on link "Emprunteur" at bounding box center [578, 88] width 171 height 39
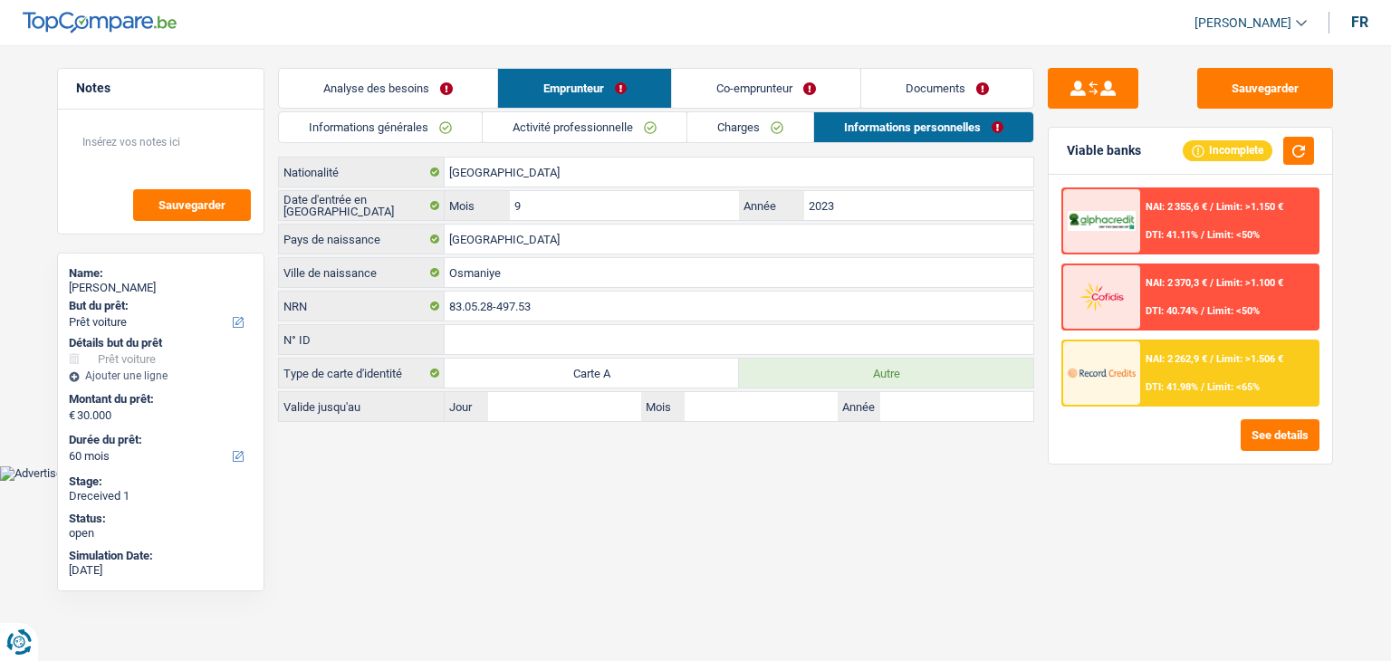
click at [741, 139] on link "Charges" at bounding box center [750, 127] width 126 height 30
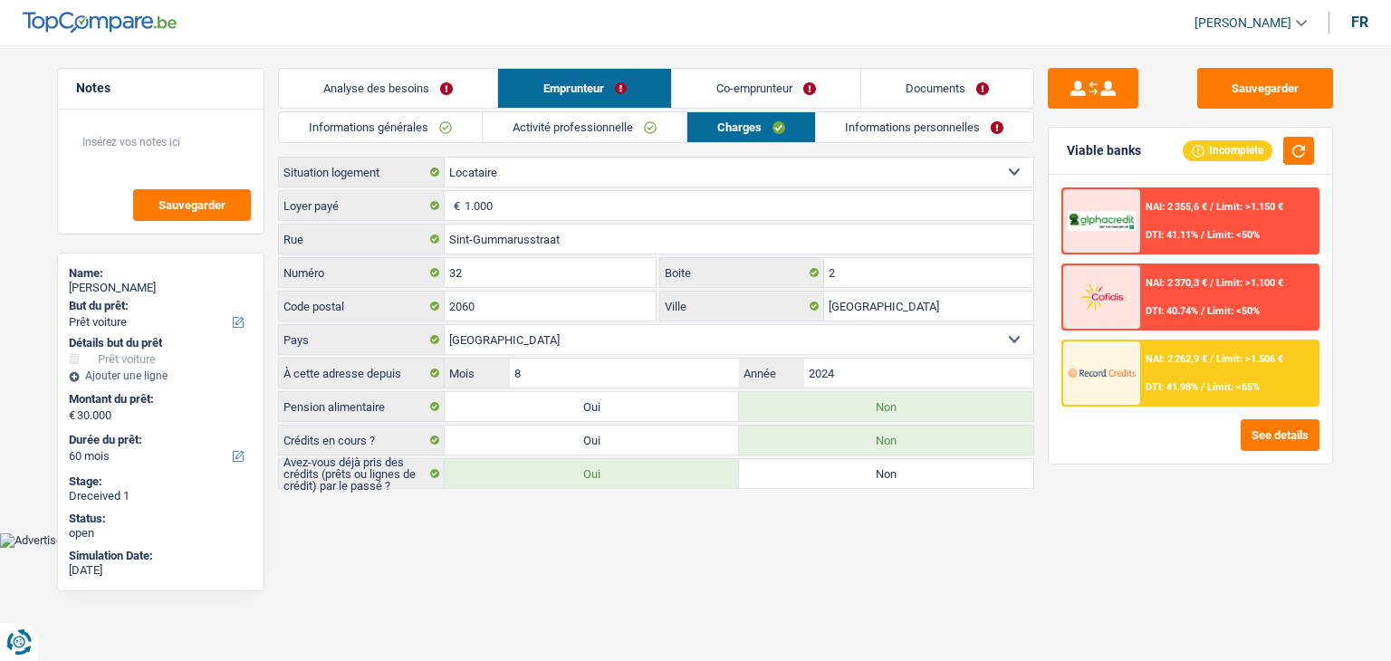
click at [883, 122] on link "Informations personnelles" at bounding box center [925, 127] width 218 height 30
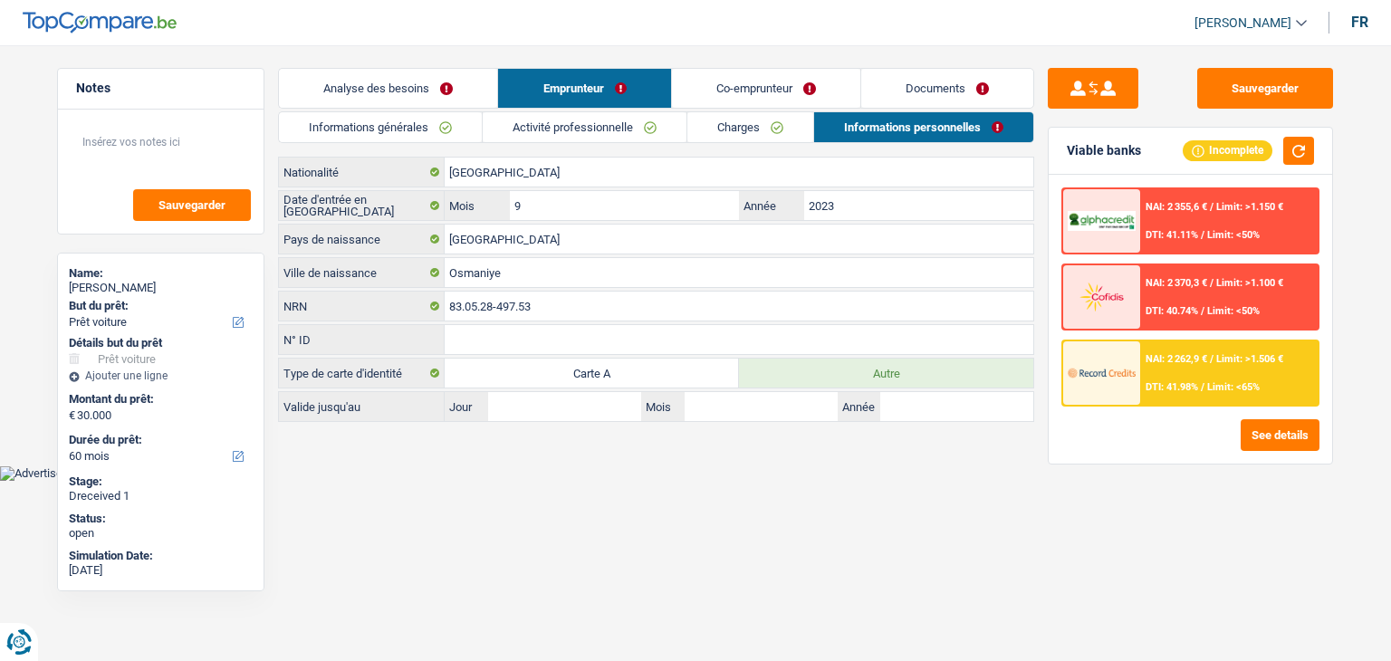
click at [810, 74] on link "Co-emprunteur" at bounding box center [766, 88] width 188 height 39
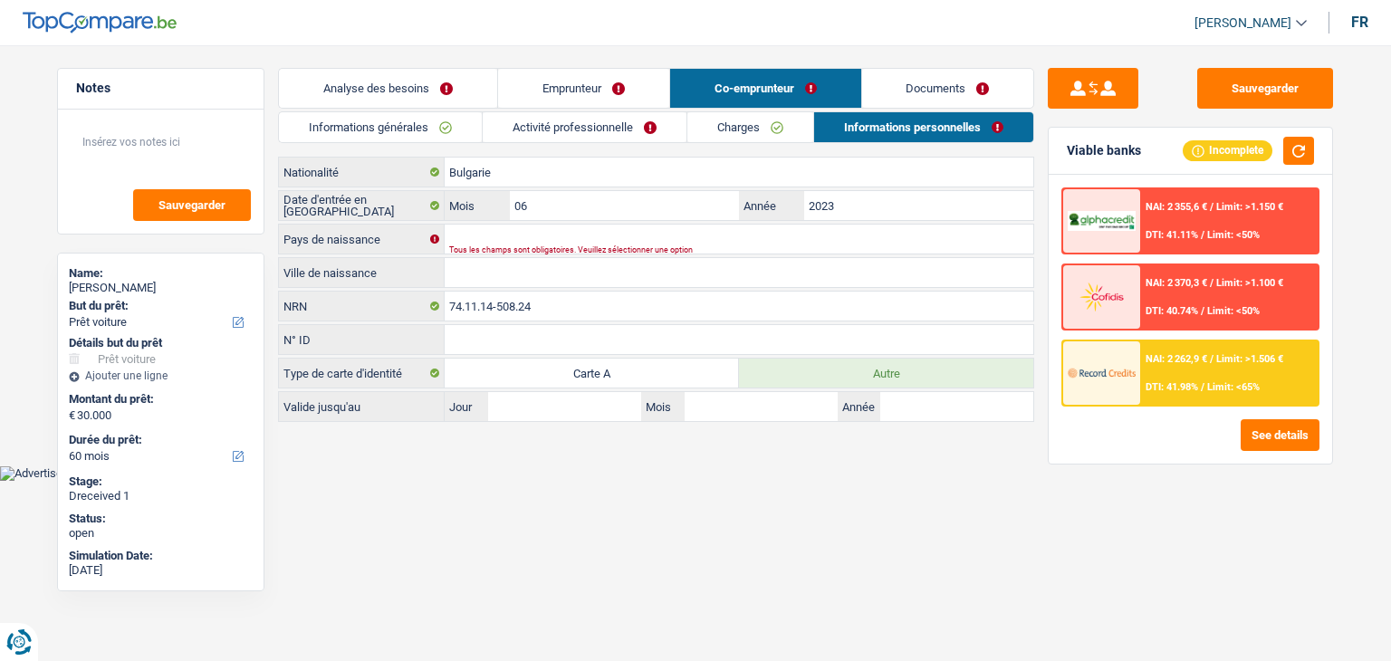
click at [916, 81] on link "Documents" at bounding box center [948, 88] width 172 height 39
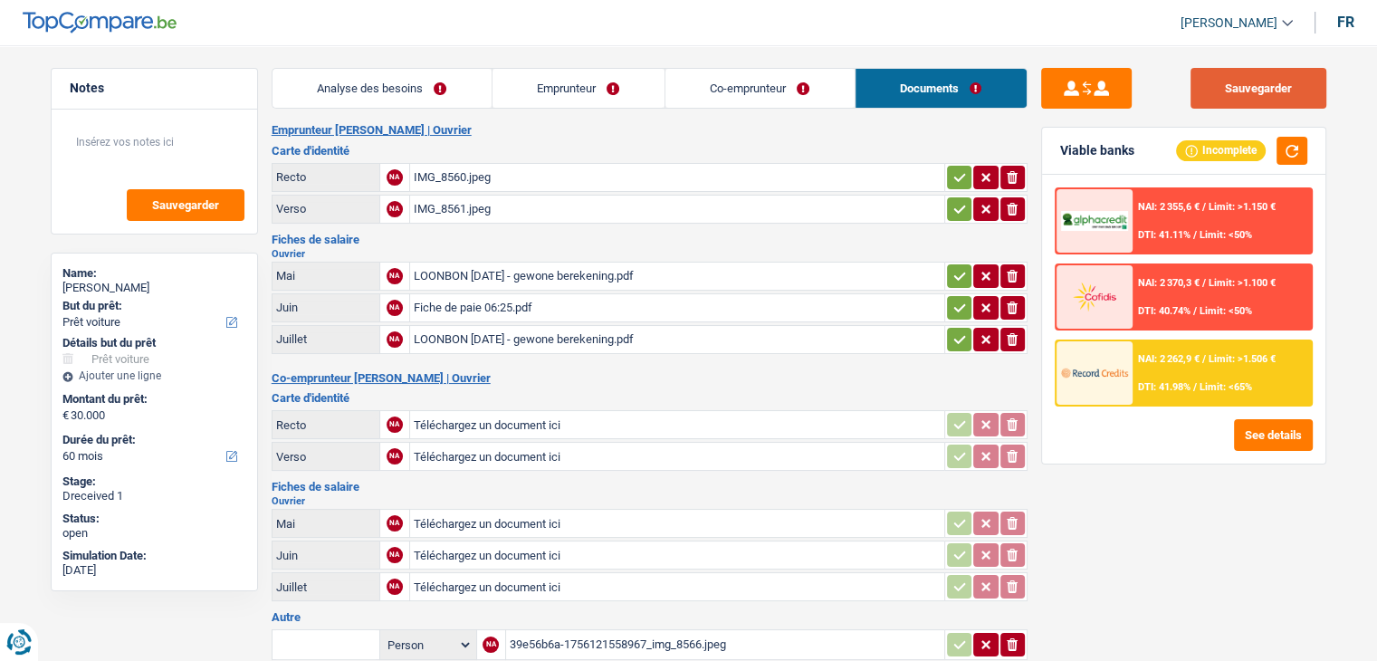
click at [1248, 89] on button "Sauvegarder" at bounding box center [1259, 88] width 136 height 41
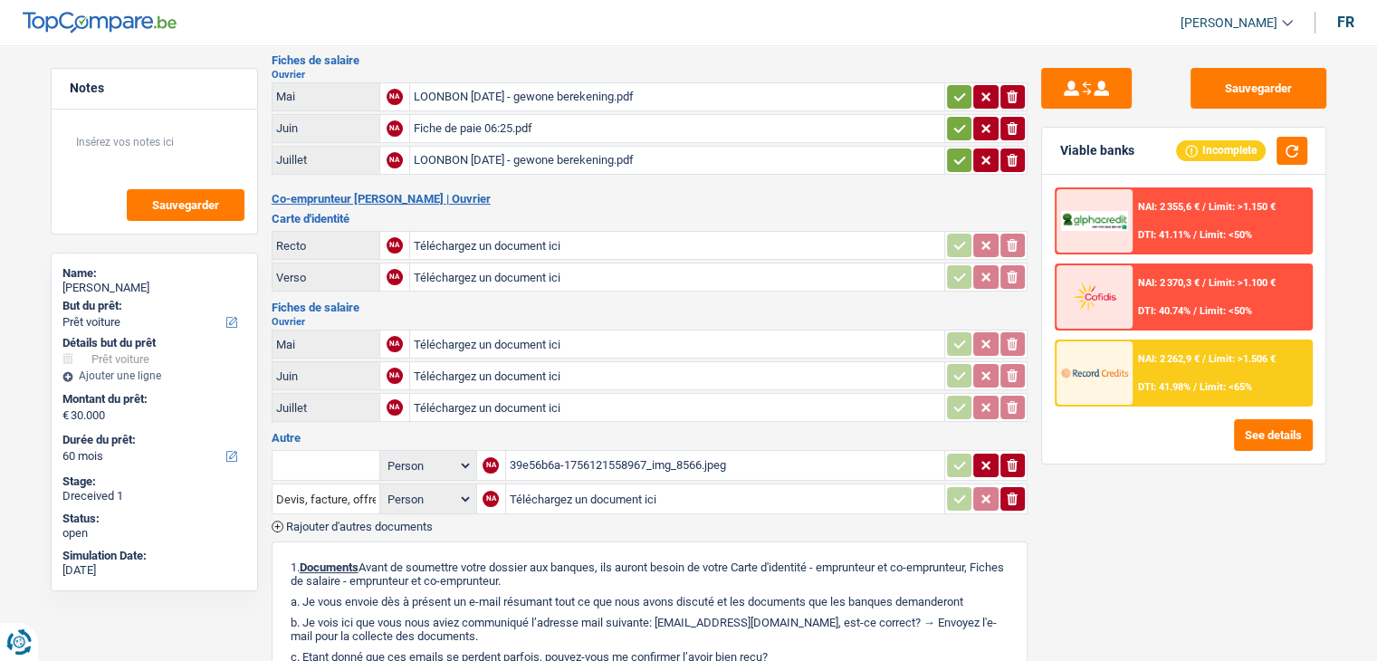
scroll to position [181, 0]
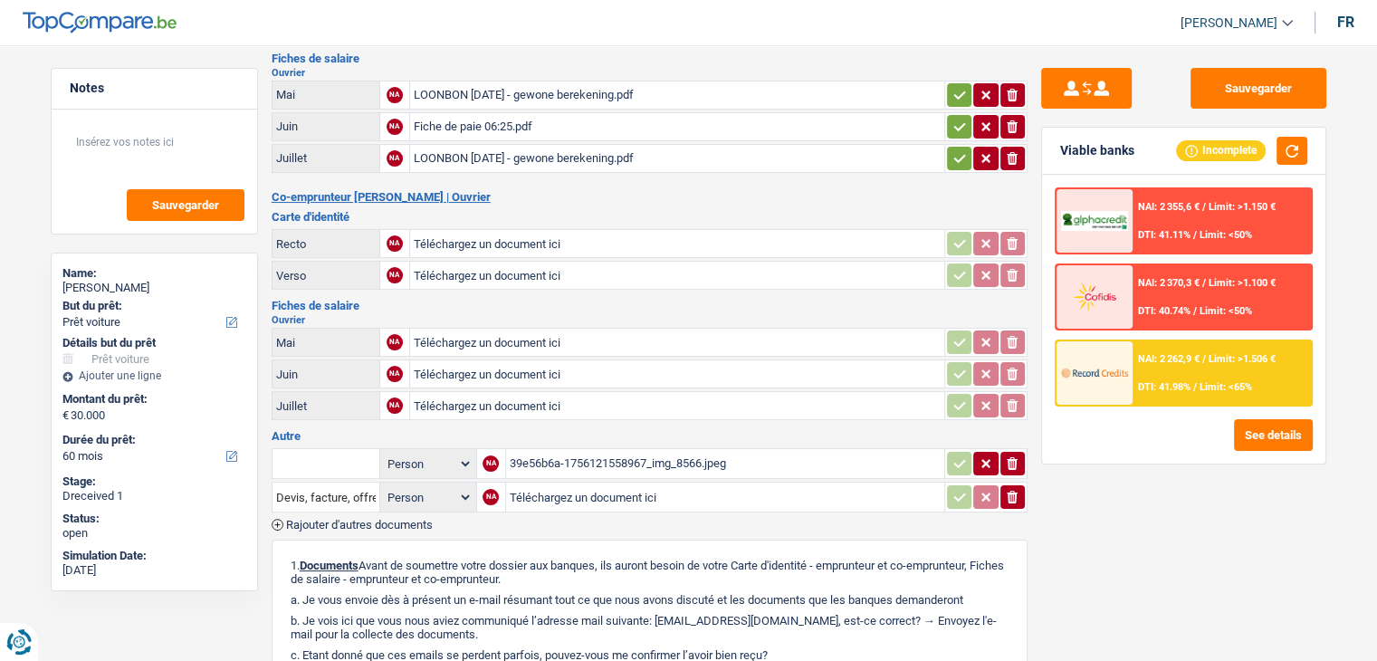
click at [593, 237] on input "Téléchargez un document ici" at bounding box center [677, 243] width 527 height 27
type input "C:\fakepath\33b62465-4322-48f6-ae22-1b51ca3887c0.JPG"
click at [397, 267] on div "NA" at bounding box center [395, 275] width 16 height 16
click at [447, 263] on input "Téléchargez un document ici" at bounding box center [677, 275] width 527 height 27
type input "C:\fakepath\41c8fc23-5804-46eb-9707-f5f32b1e7859.JPG"
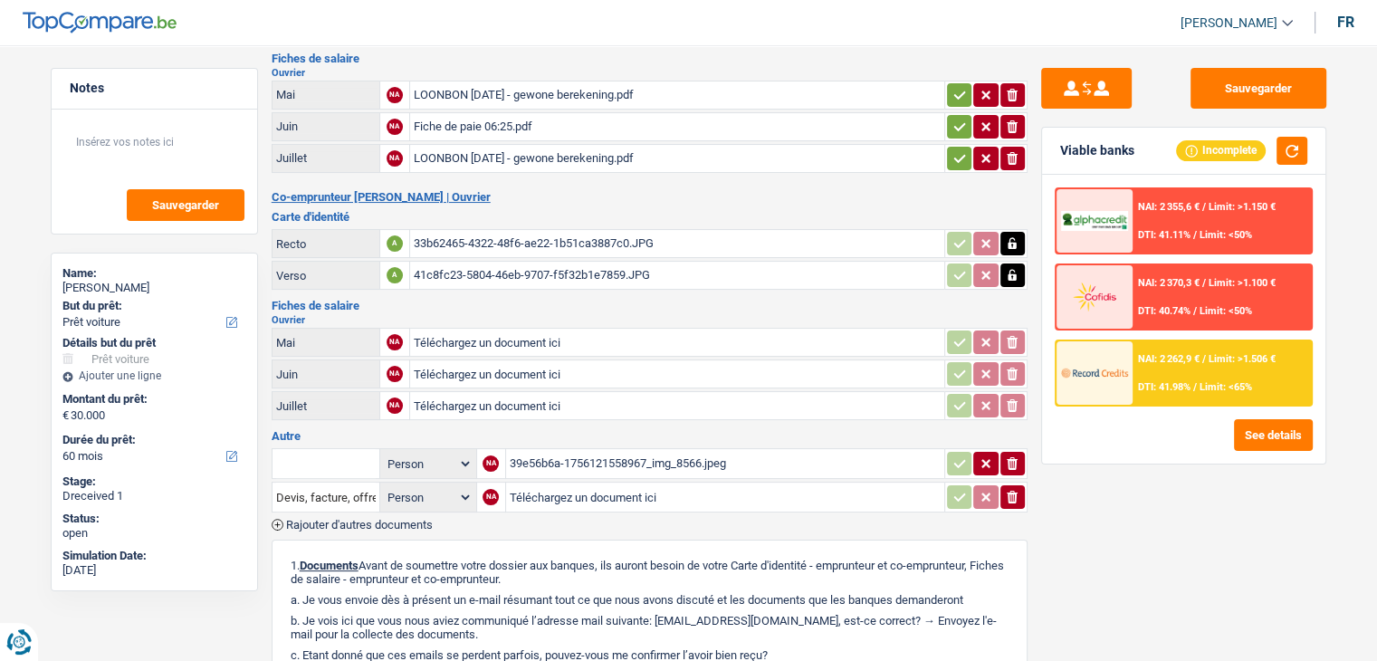
click at [575, 315] on h2 "Ouvrier" at bounding box center [650, 320] width 756 height 10
click at [397, 334] on div "NA" at bounding box center [395, 342] width 16 height 16
click at [476, 334] on input "Téléchargez un document ici" at bounding box center [677, 342] width 527 height 27
type input "C:\fakepath\85a55e88-f0a3-4318-b9bb-02b402798eff.JPG"
click at [435, 360] on input "Téléchargez un document ici" at bounding box center [677, 373] width 527 height 27
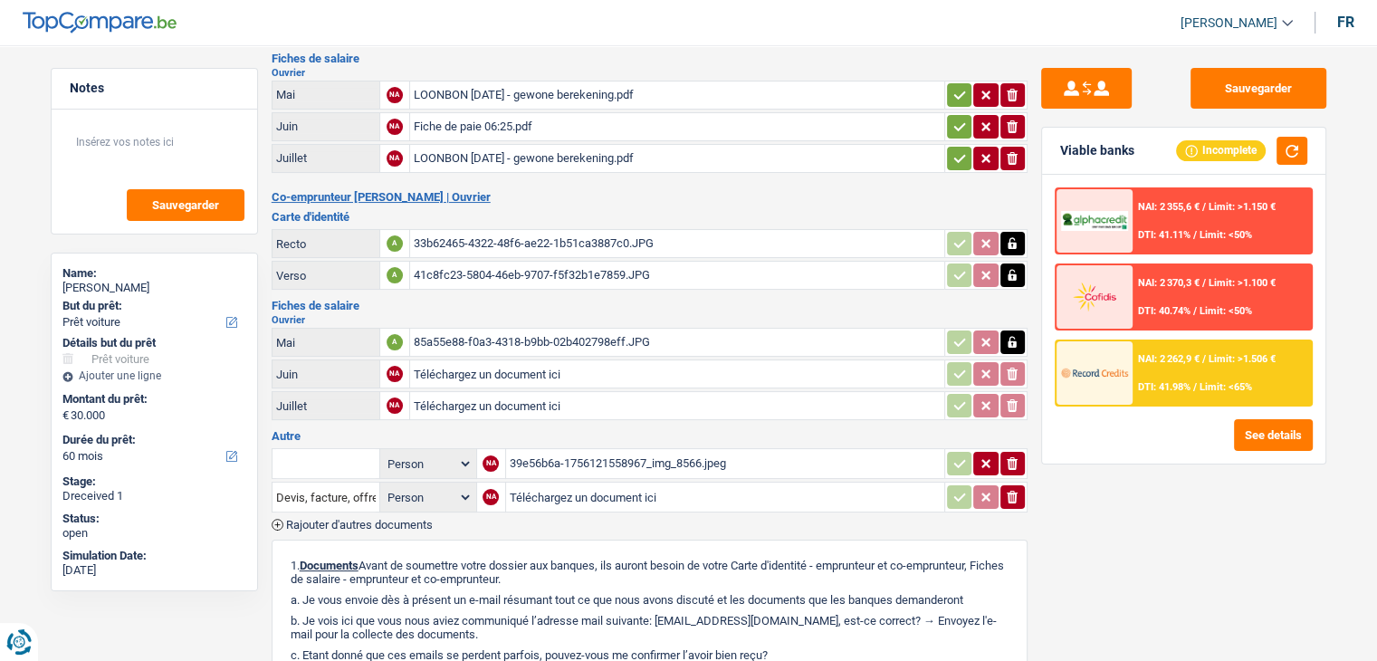
type input "C:\fakepath\0662427b-79f2-4952-9170-a8944b00e36f.JPG"
click at [531, 290] on div "Emprunteur Mesut Akcakaya | Ouvrier Carte d'identité Recto NA IMG_8560.jpeg ion…" at bounding box center [650, 413] width 756 height 943
click at [564, 365] on div "0662427b-79f2-4952-9170-a8944b00e36f.JPG" at bounding box center [677, 373] width 527 height 27
click at [465, 329] on div "85a55e88-f0a3-4318-b9bb-02b402798eff.JPG" at bounding box center [677, 342] width 527 height 27
click at [138, 148] on textarea at bounding box center [154, 149] width 180 height 54
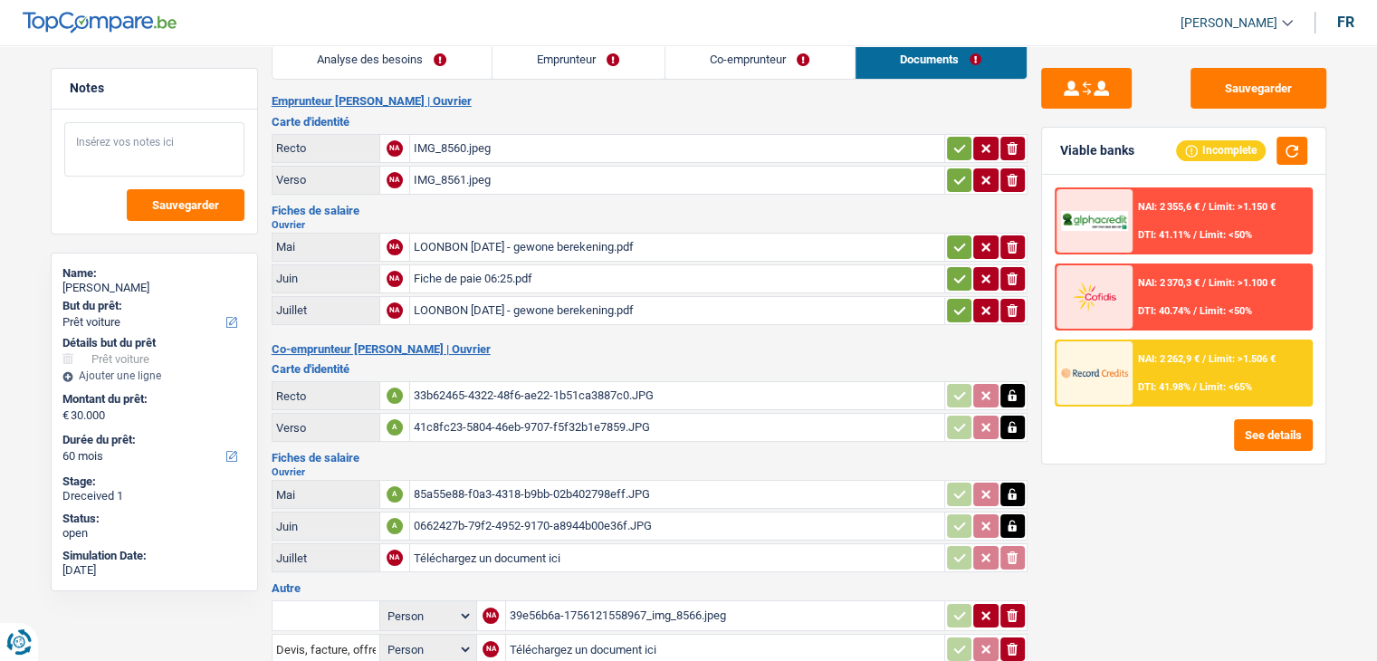
scroll to position [0, 0]
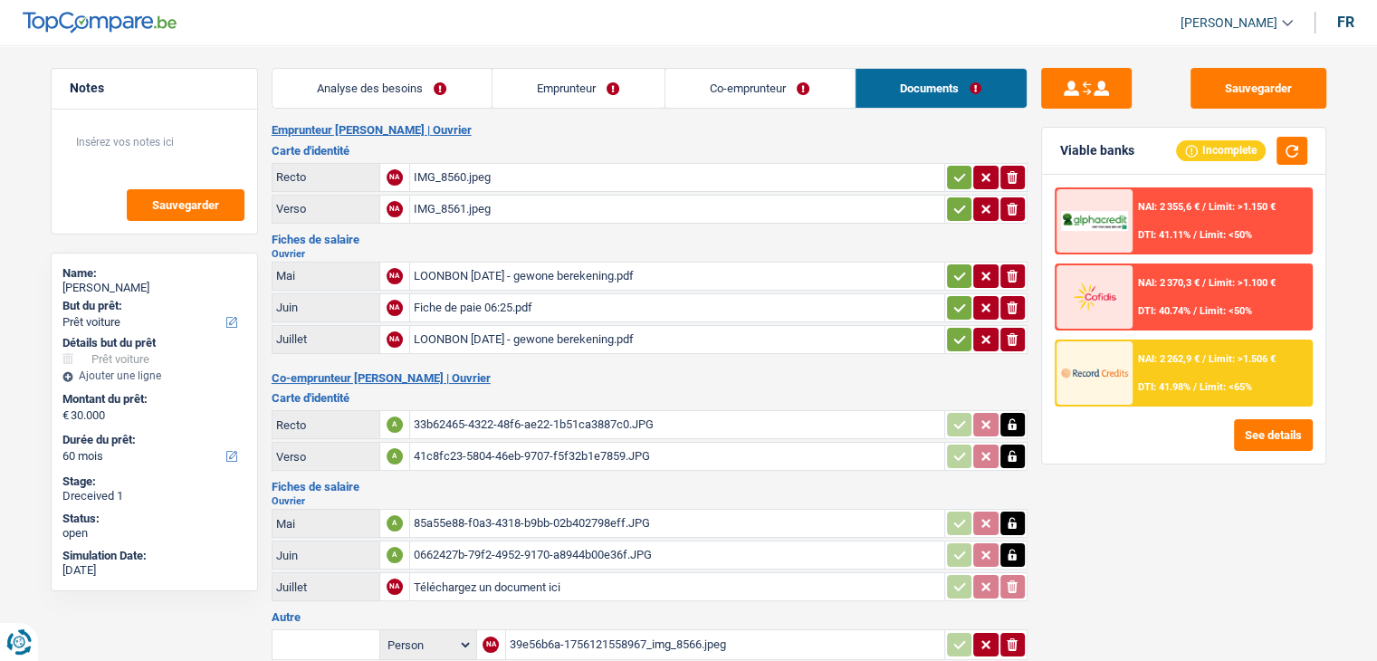
click at [526, 421] on div "33b62465-4322-48f6-ae22-1b51ca3887c0.JPG" at bounding box center [677, 424] width 527 height 27
click at [505, 446] on div "41c8fc23-5804-46eb-9707-f5f32b1e7859.JPG" at bounding box center [677, 456] width 527 height 27
click at [1235, 104] on button "Sauvegarder" at bounding box center [1259, 88] width 136 height 41
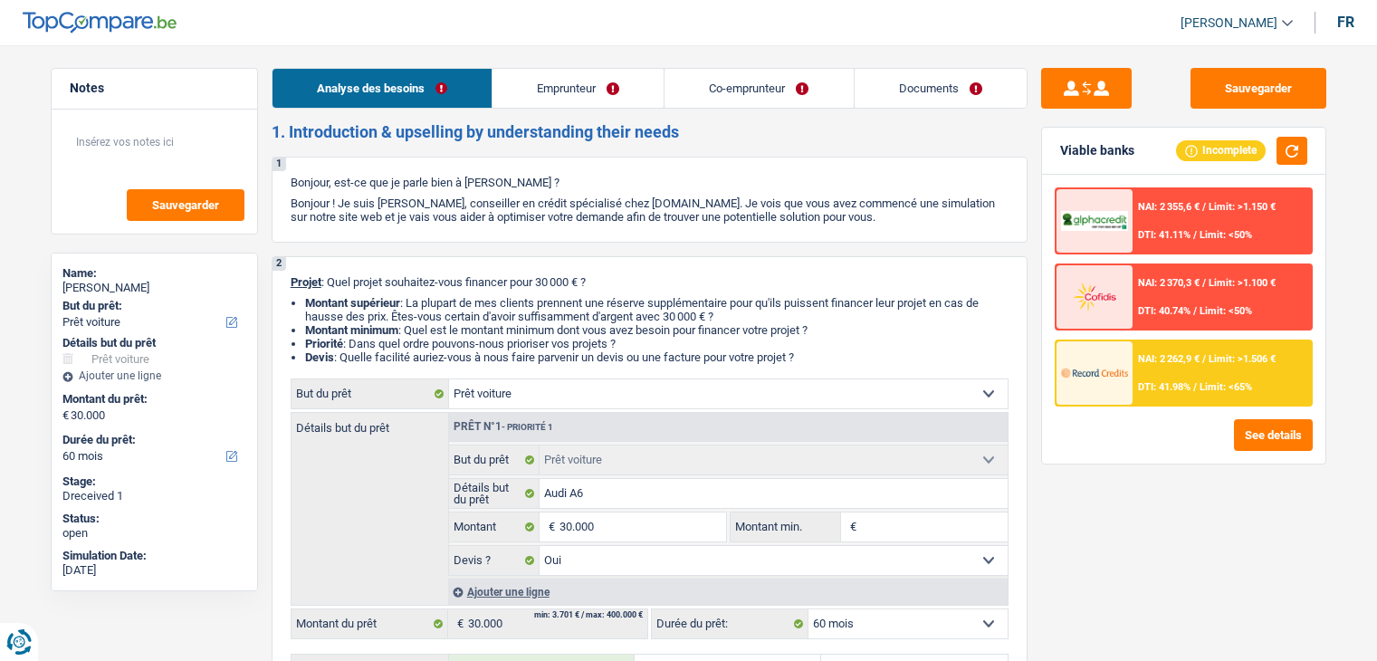
select select "car"
select select "60"
select select "car"
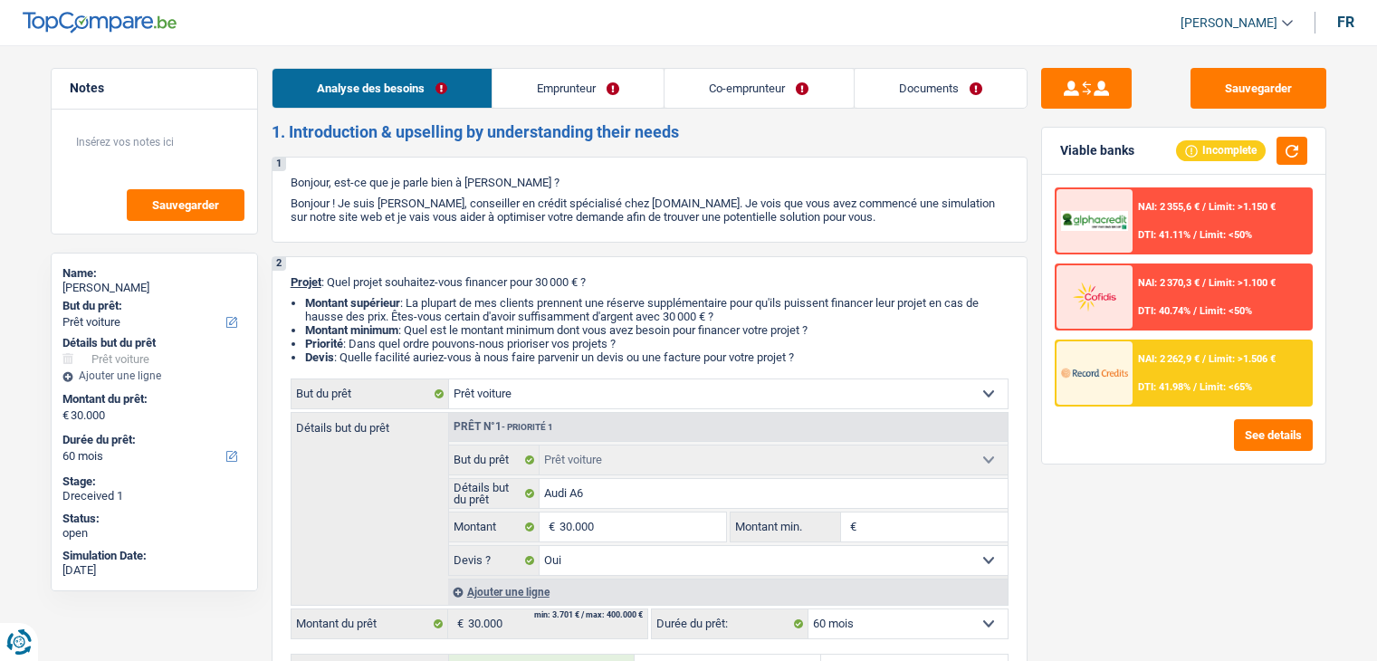
select select "yes"
select select "60"
select select "worker"
select select "netSalary"
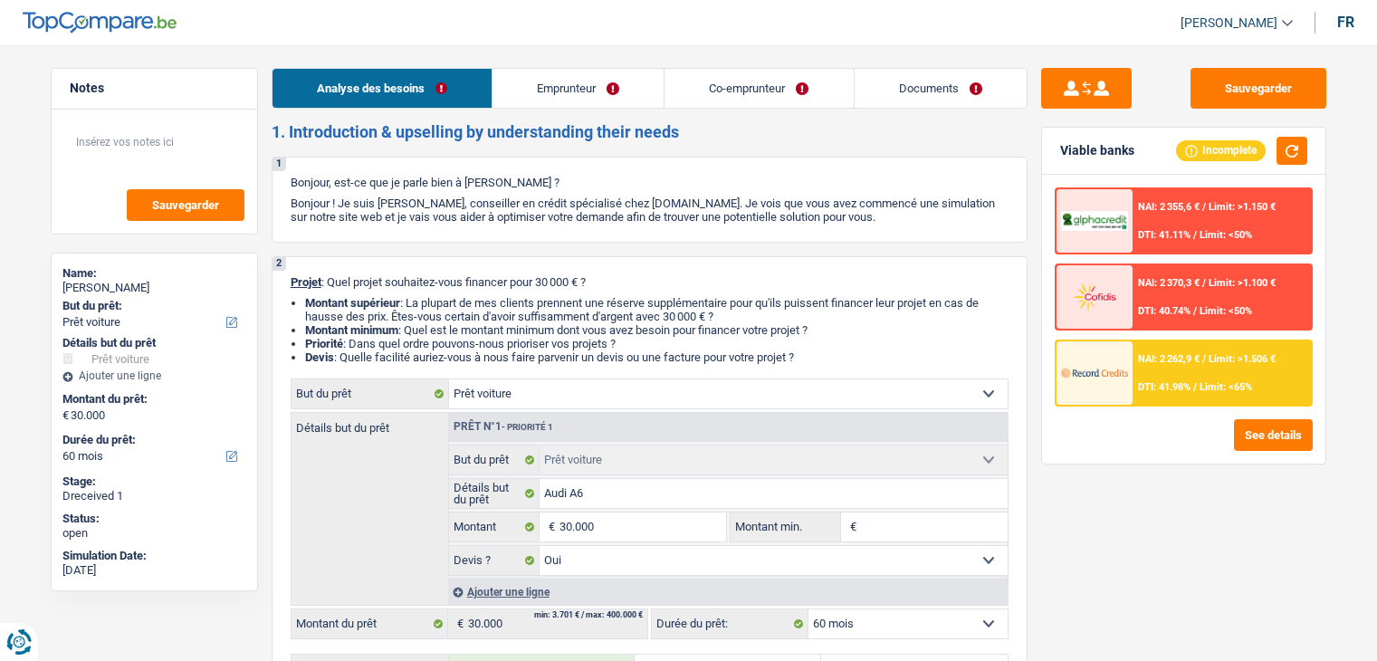
select select "netSalary"
select select "rents"
select select "car"
select select "yes"
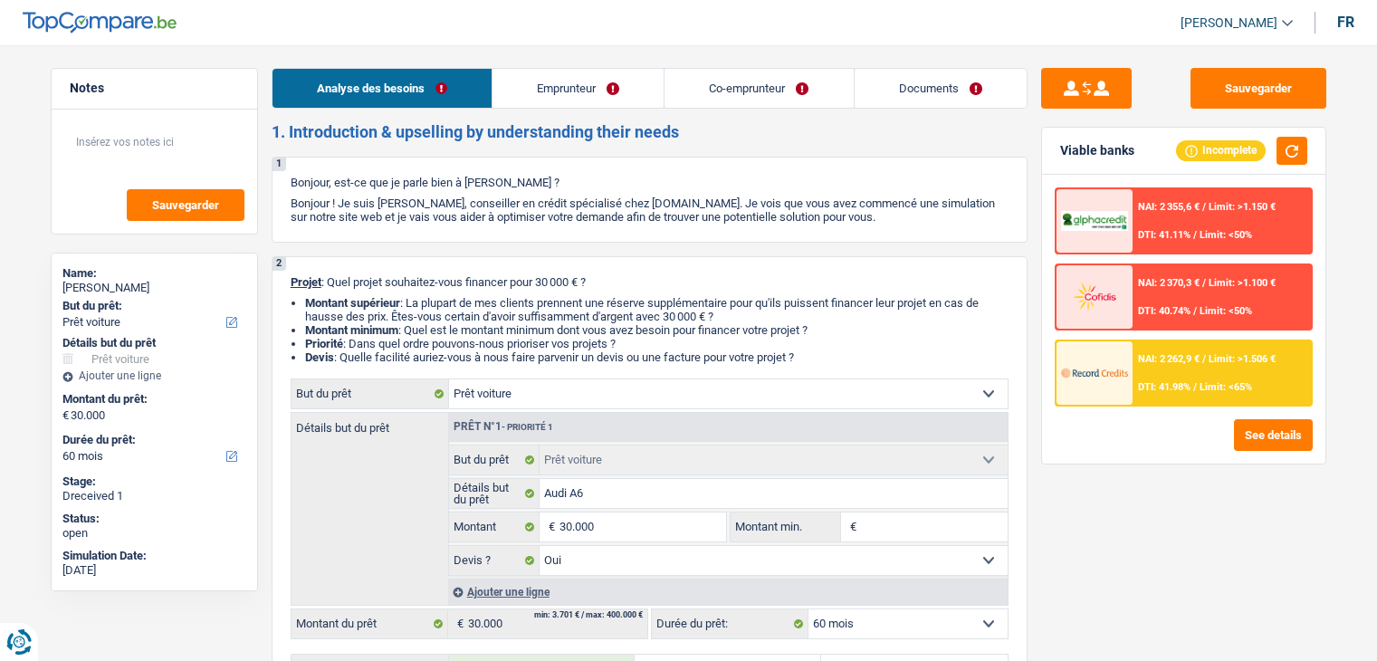
select select "60"
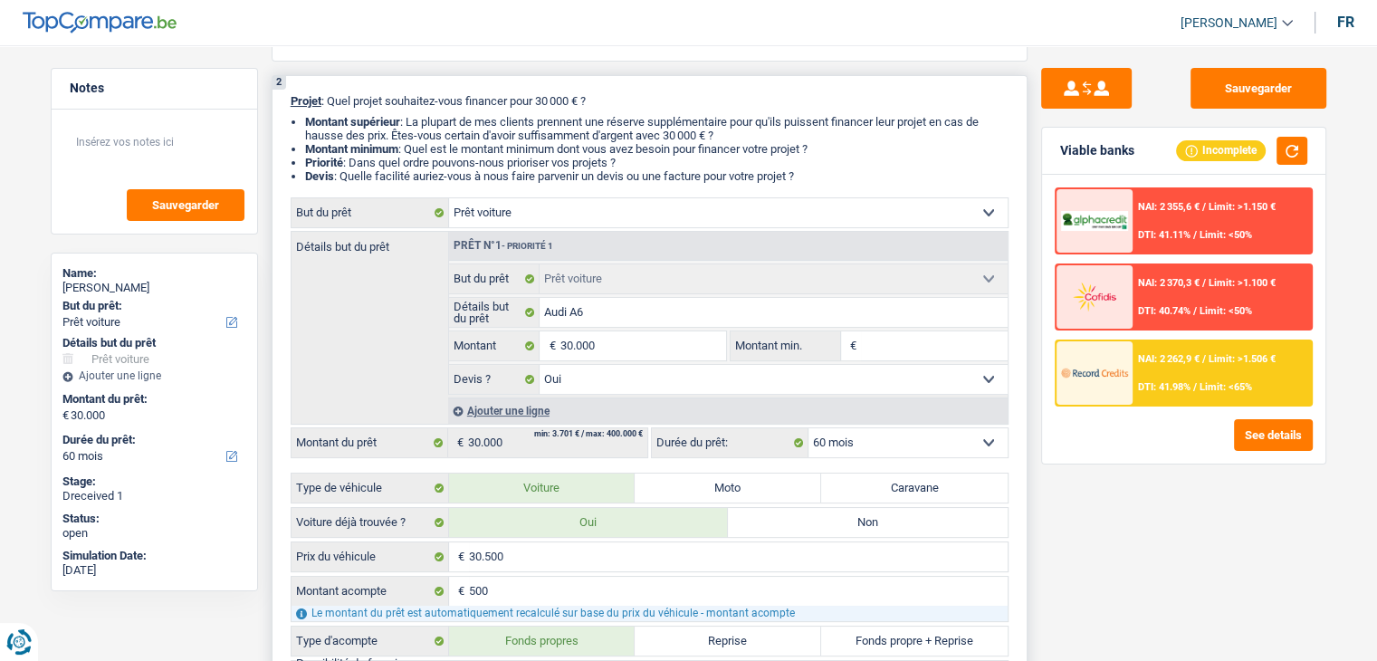
click at [909, 354] on input "Montant min." at bounding box center [934, 345] width 147 height 29
type input "3"
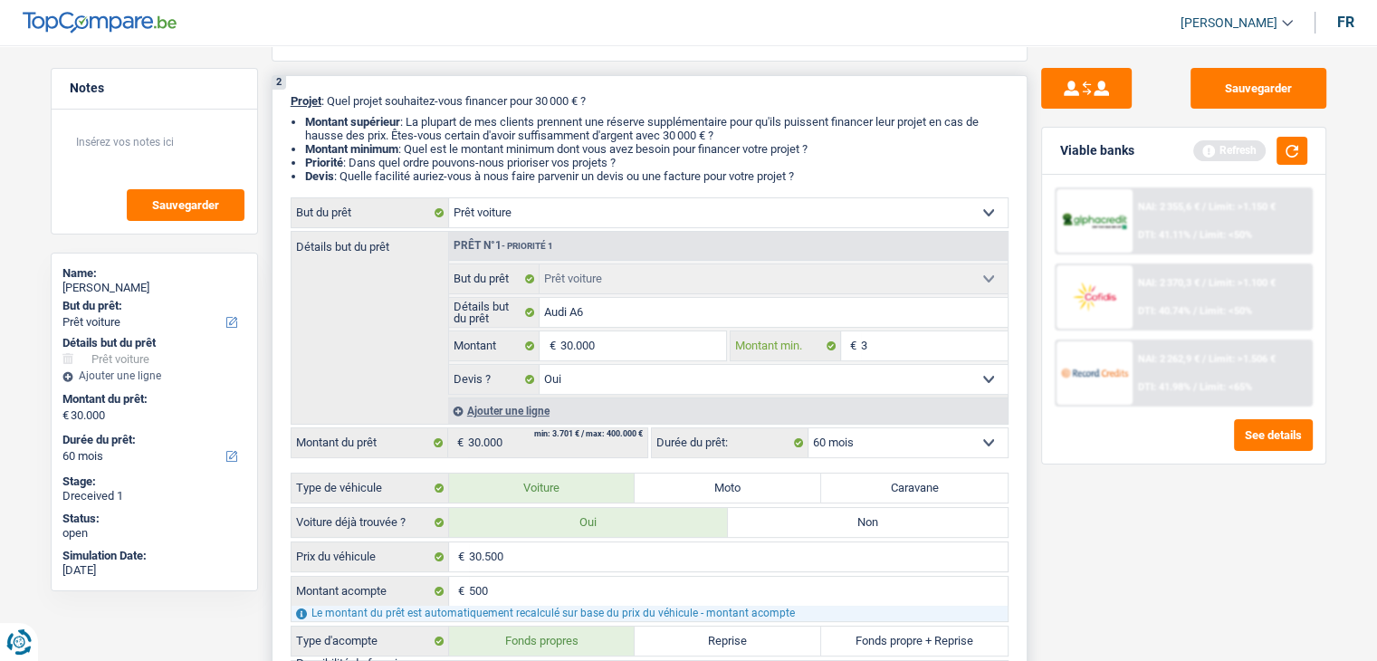
type input "30"
type input "300"
type input "3.000"
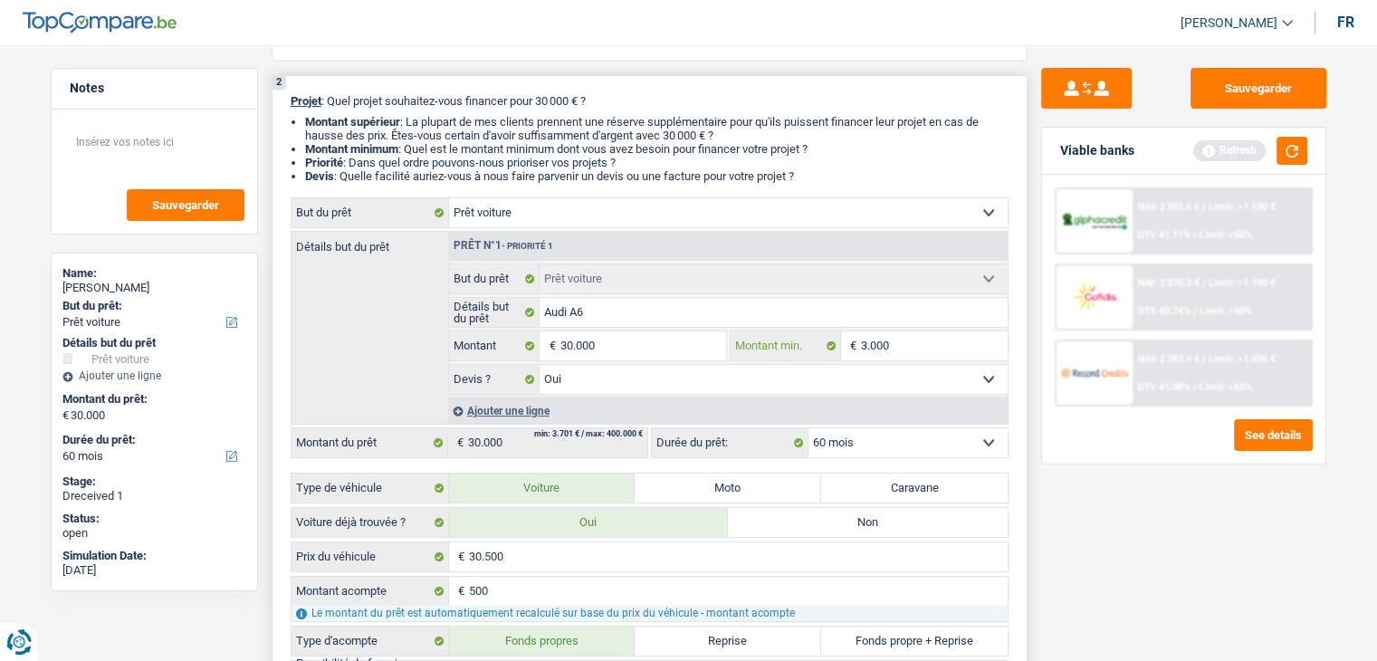
type input "3.000"
type input "30.000"
click at [1302, 143] on button "button" at bounding box center [1292, 151] width 31 height 28
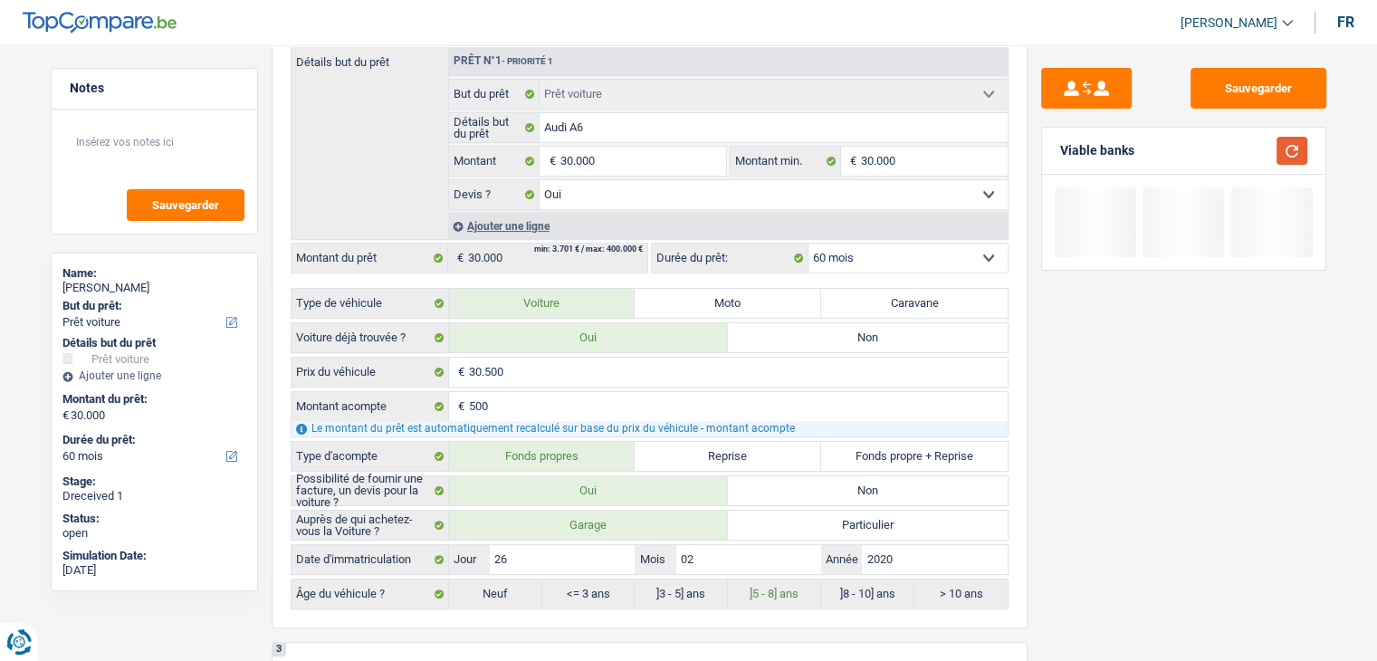
scroll to position [543, 0]
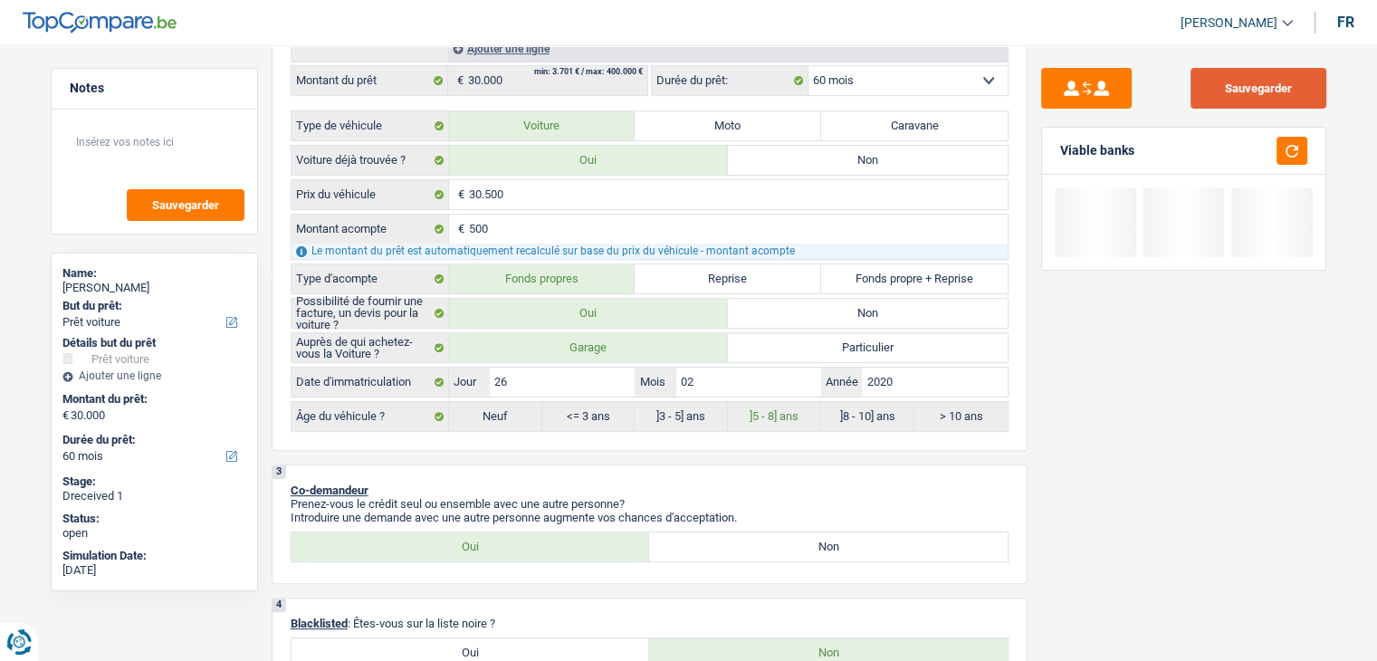
click at [1250, 75] on button "Sauvegarder" at bounding box center [1259, 88] width 136 height 41
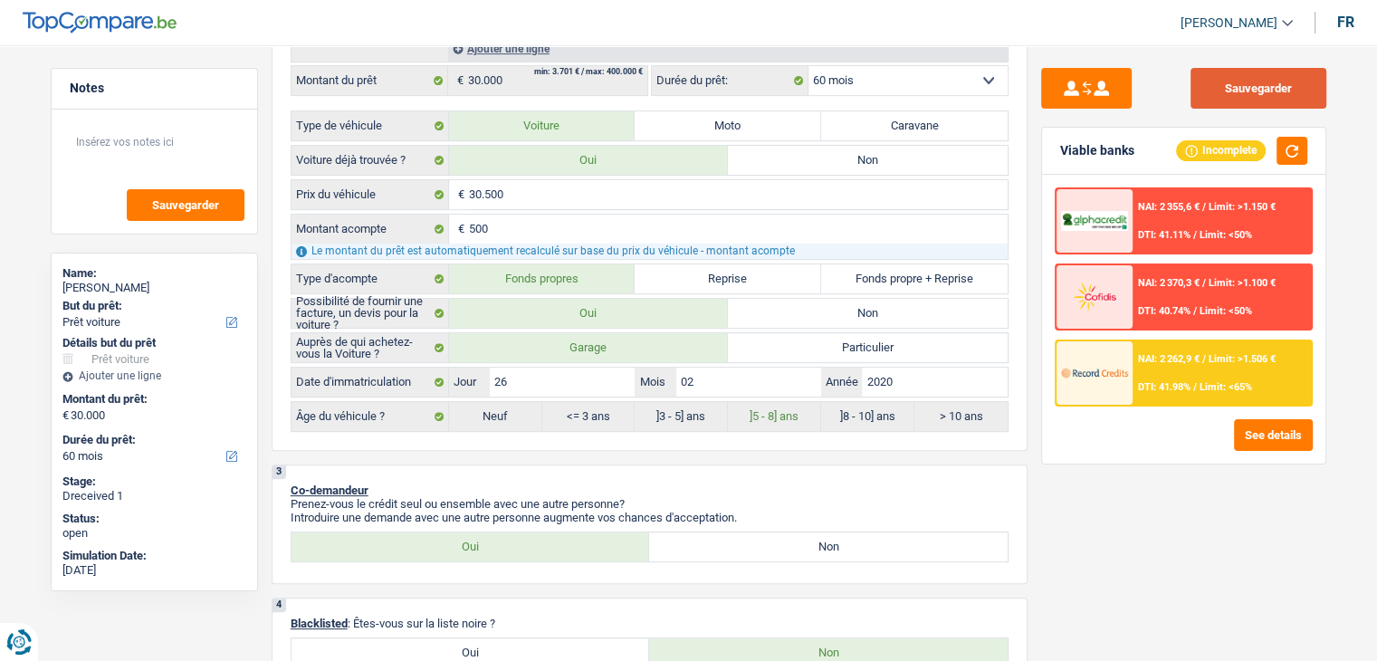
click at [1195, 98] on button "Sauvegarder" at bounding box center [1259, 88] width 136 height 41
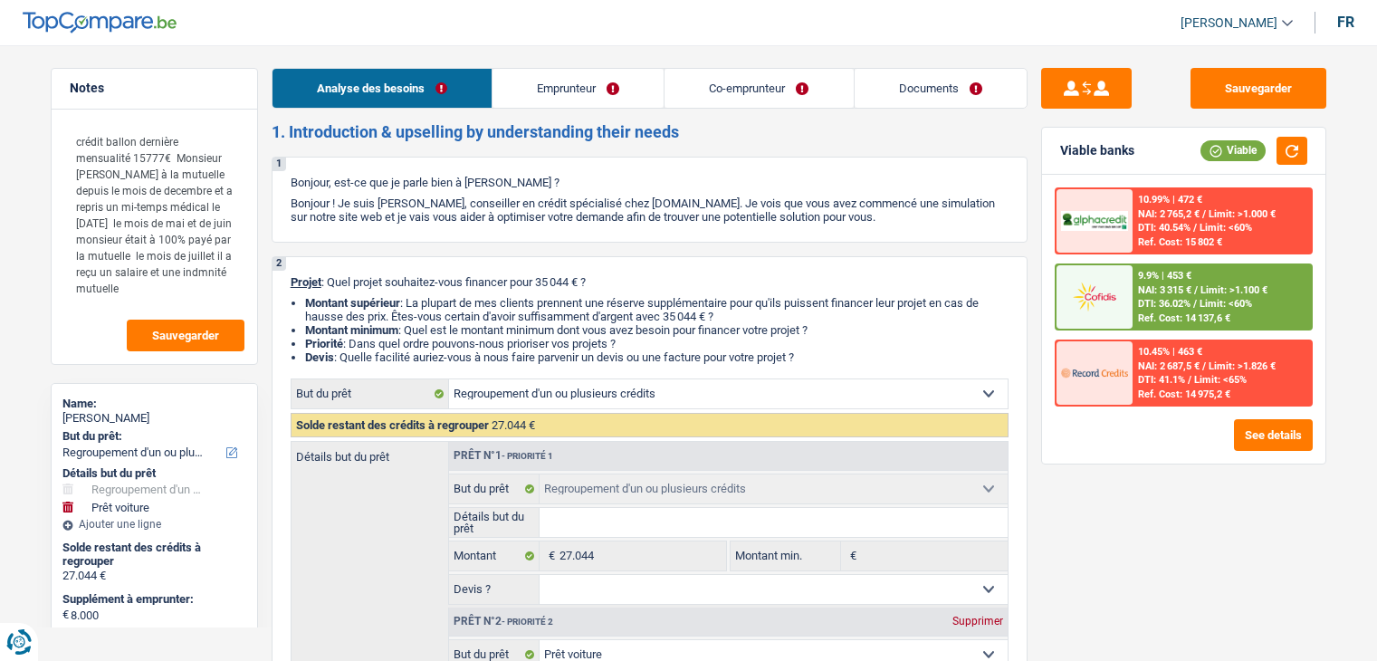
select select "refinancing"
select select "car"
select select "120"
drag, startPoint x: 0, startPoint y: 0, endPoint x: 960, endPoint y: 93, distance: 964.4
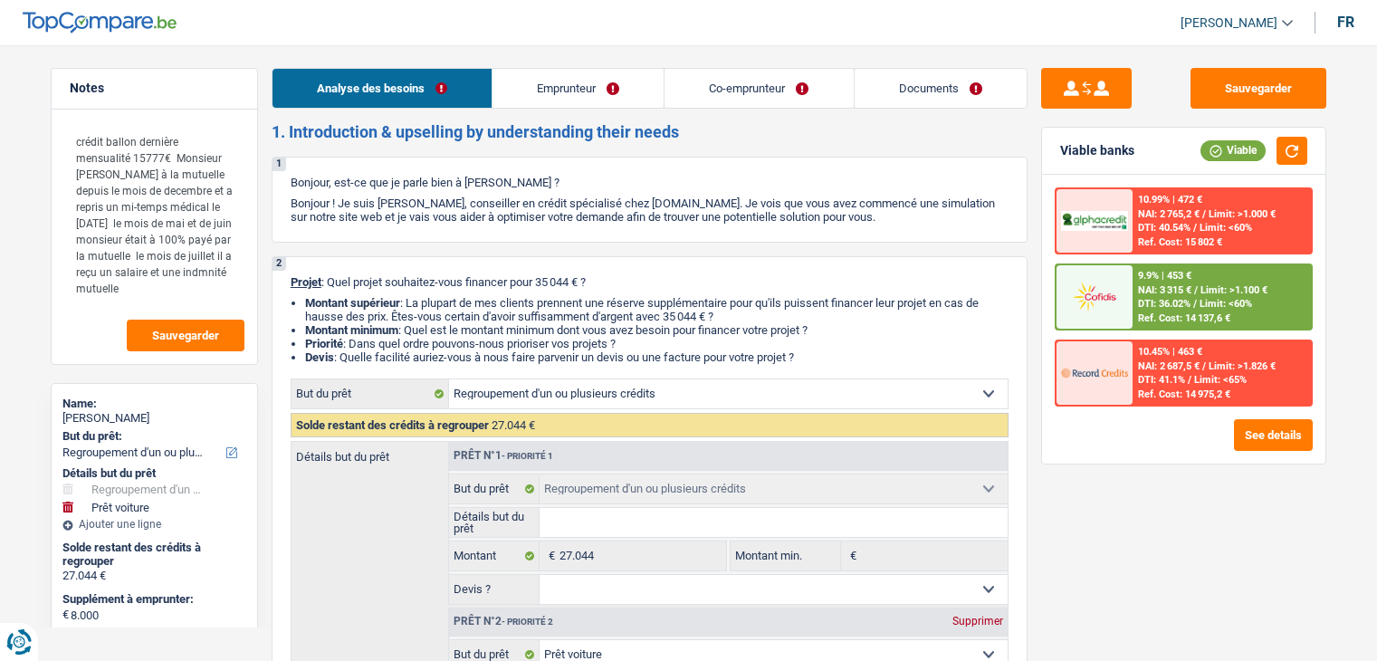
click at [961, 93] on link "Documents" at bounding box center [941, 88] width 172 height 39
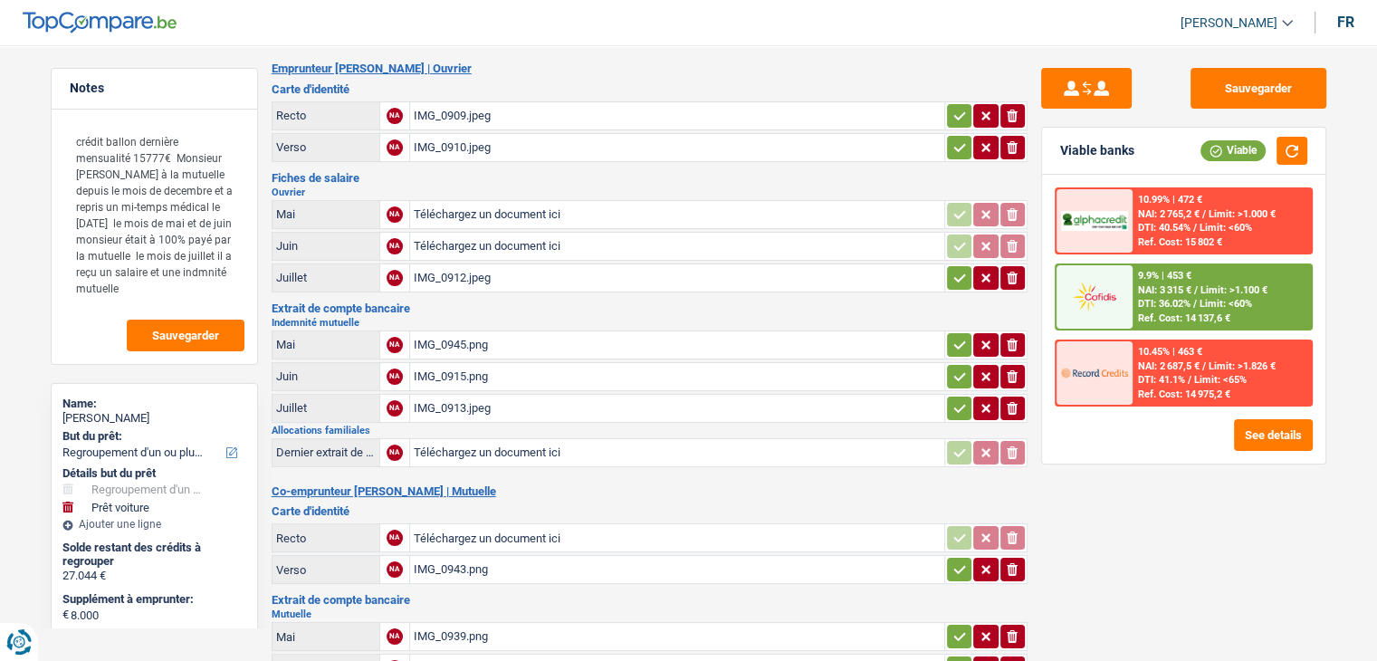
scroll to position [91, 0]
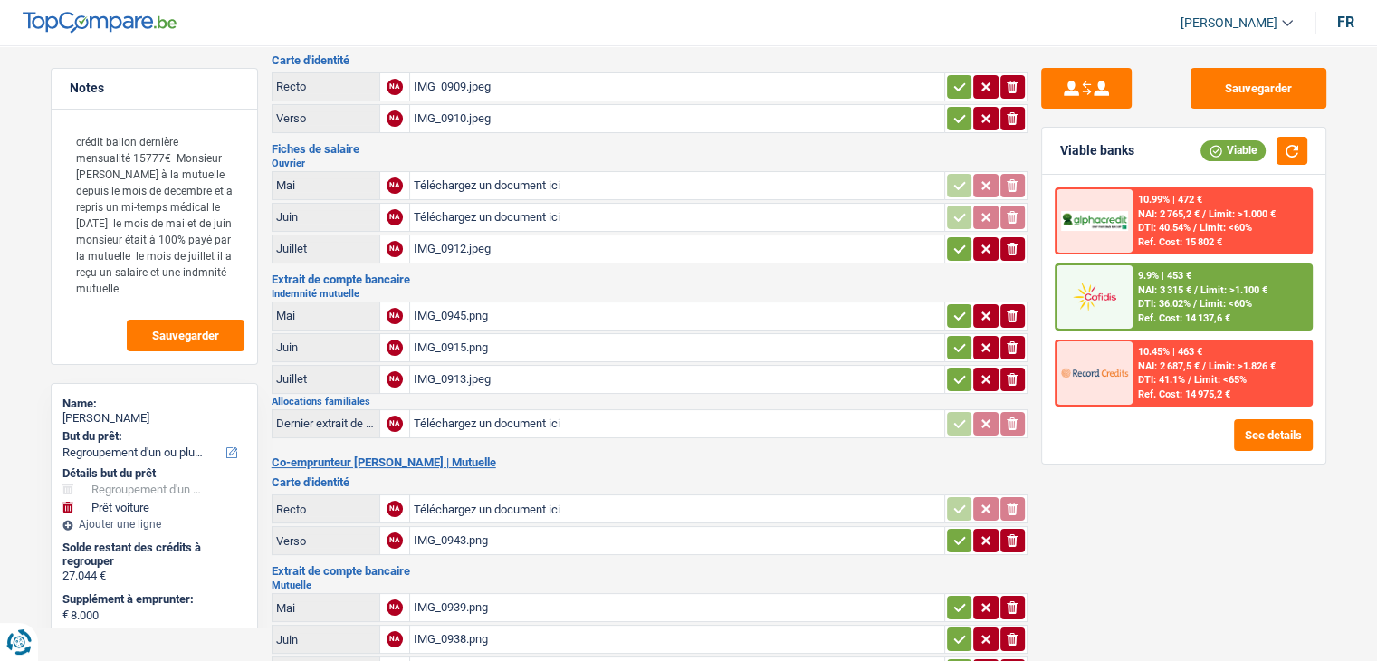
click at [505, 276] on h3 "Extrait de compte bancaire" at bounding box center [650, 279] width 756 height 12
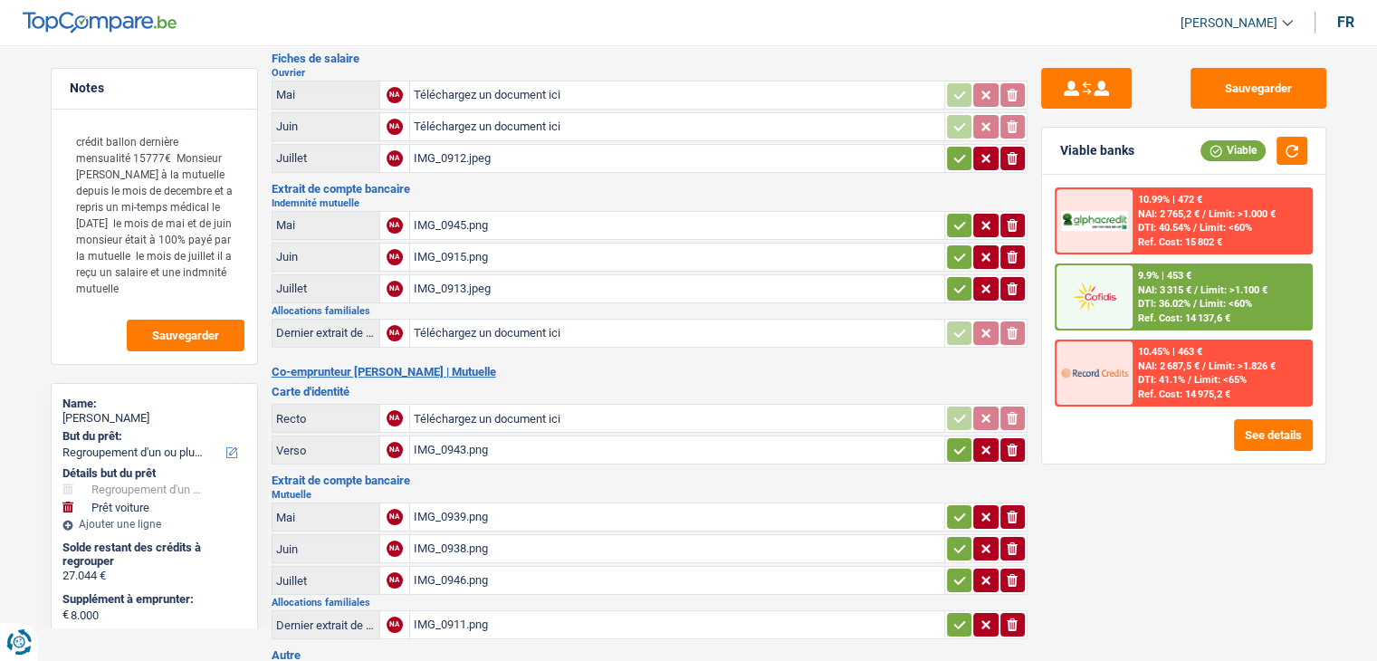
click at [567, 367] on h2 "Co-emprunteur Jenny Migliore | Mutuelle" at bounding box center [650, 372] width 756 height 14
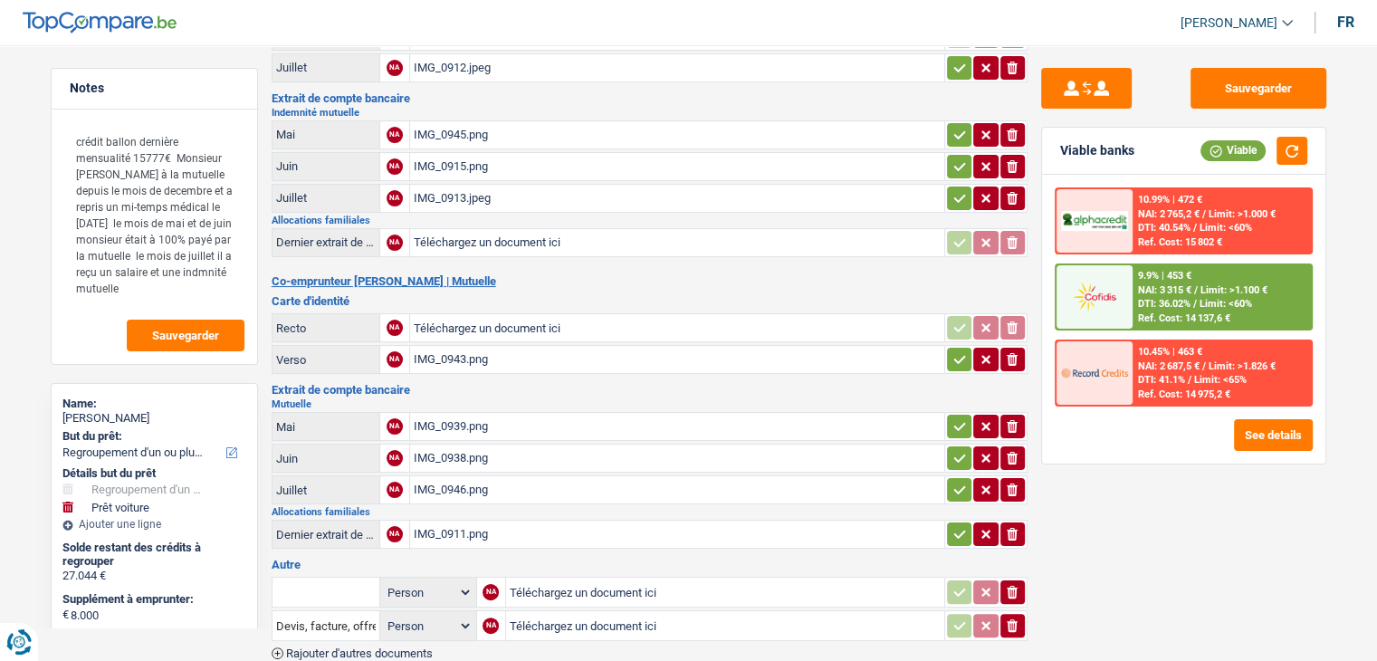
click at [441, 521] on div "IMG_0911.png" at bounding box center [677, 534] width 527 height 27
click at [465, 346] on div "IMG_0943.png" at bounding box center [677, 359] width 527 height 27
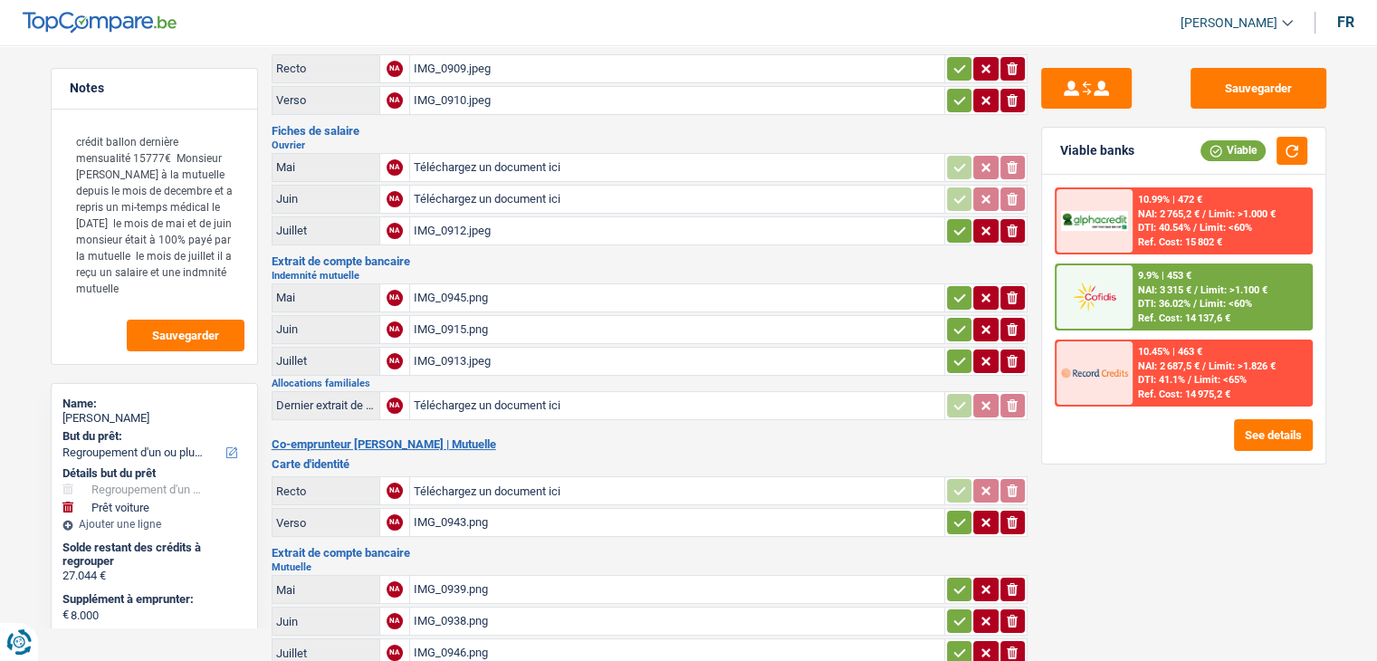
scroll to position [0, 0]
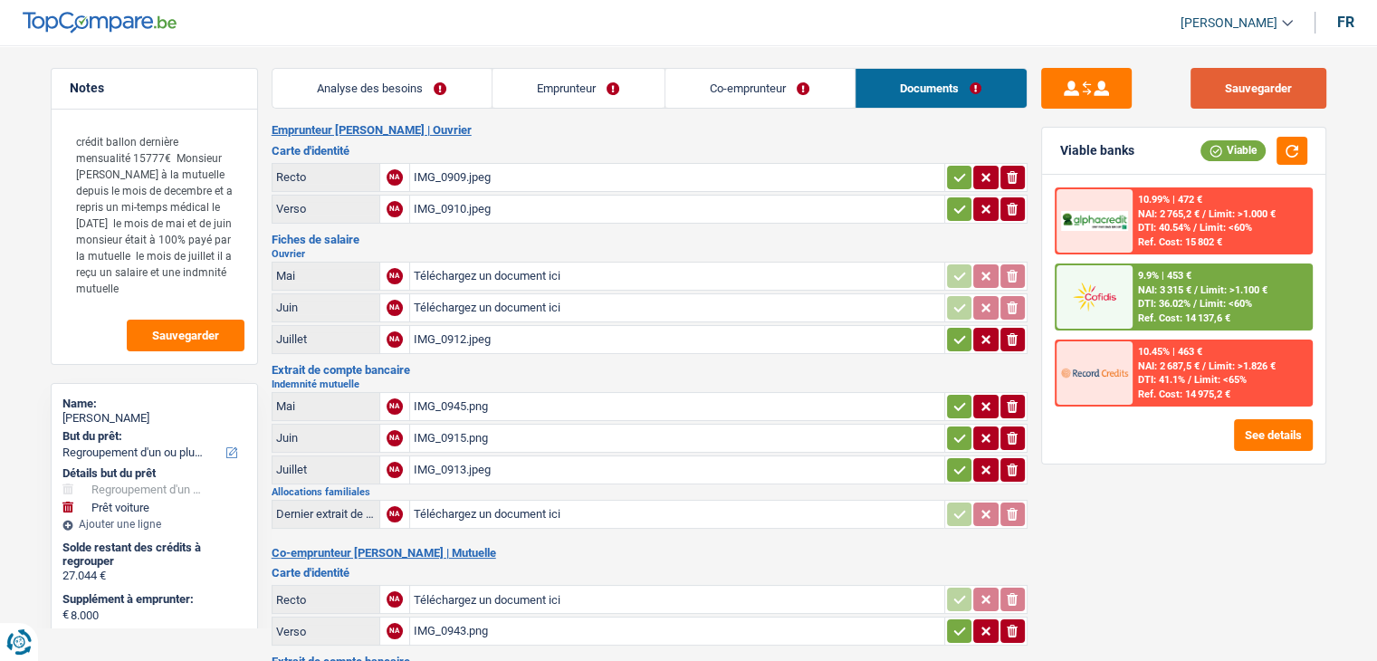
click at [1203, 100] on button "Sauvegarder" at bounding box center [1259, 88] width 136 height 41
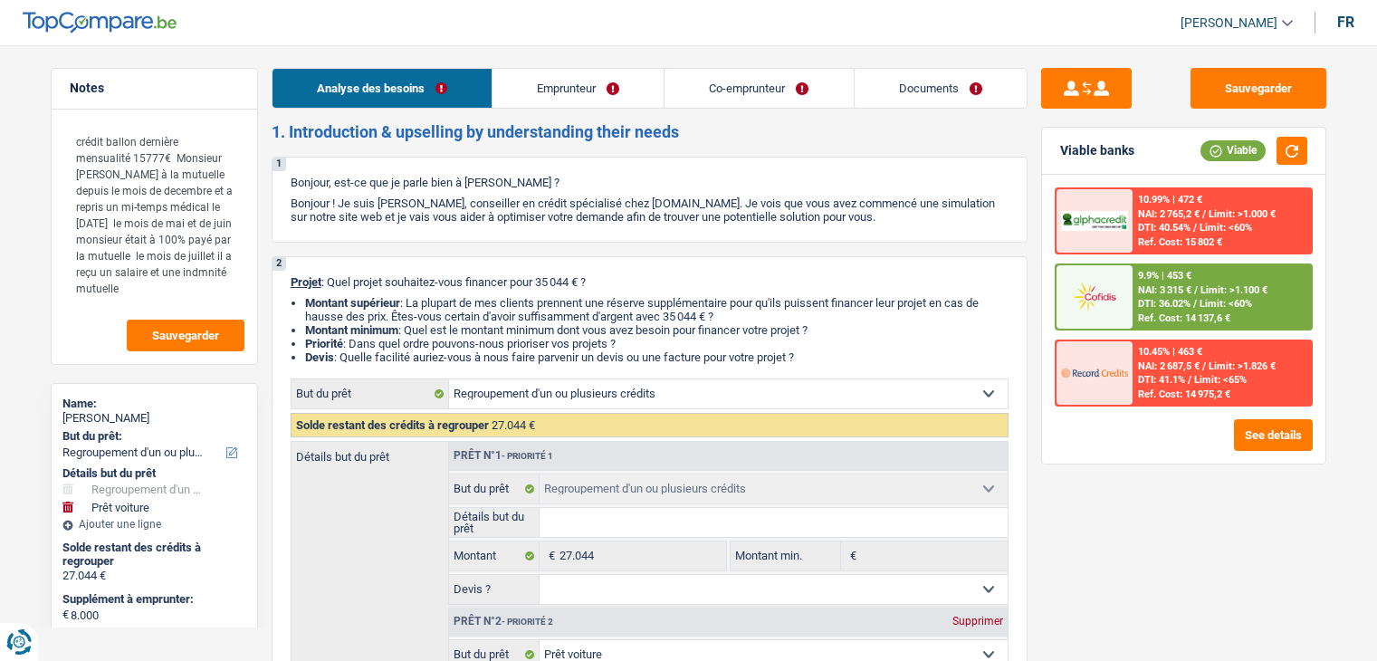
select select "refinancing"
select select "car"
select select "120"
select select "refinancing"
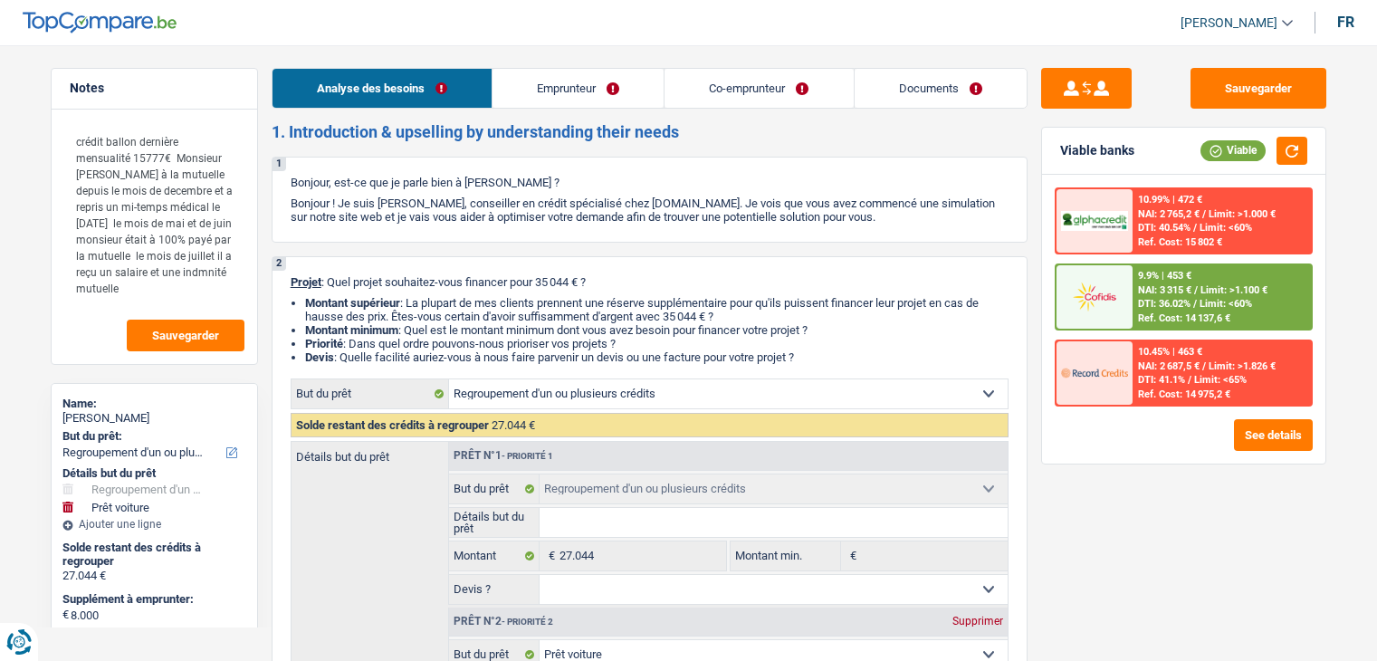
select select "refinancing"
select select "car"
select select "120"
select select "worker"
select select "mutuality"
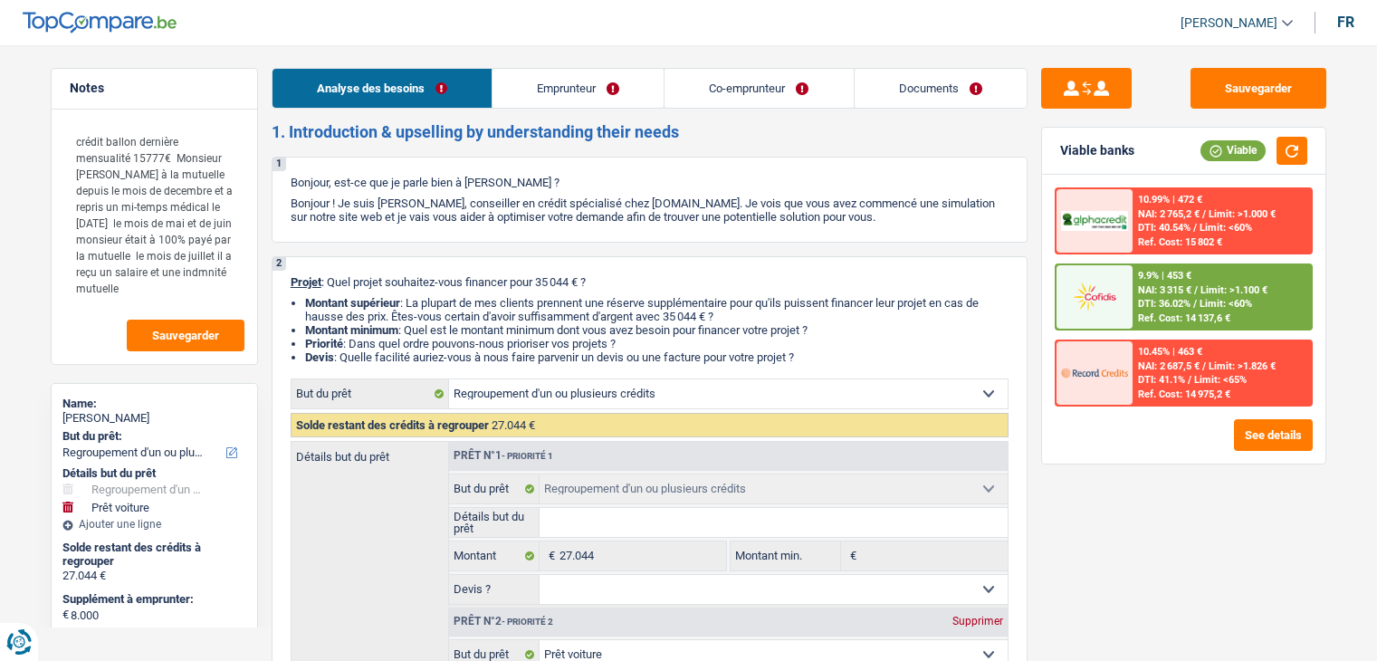
select select "netSalary"
select select "mealVouchers"
select select "mutualityIndemnity"
select select "familyAllowances"
select select "mutualityIndemnity"
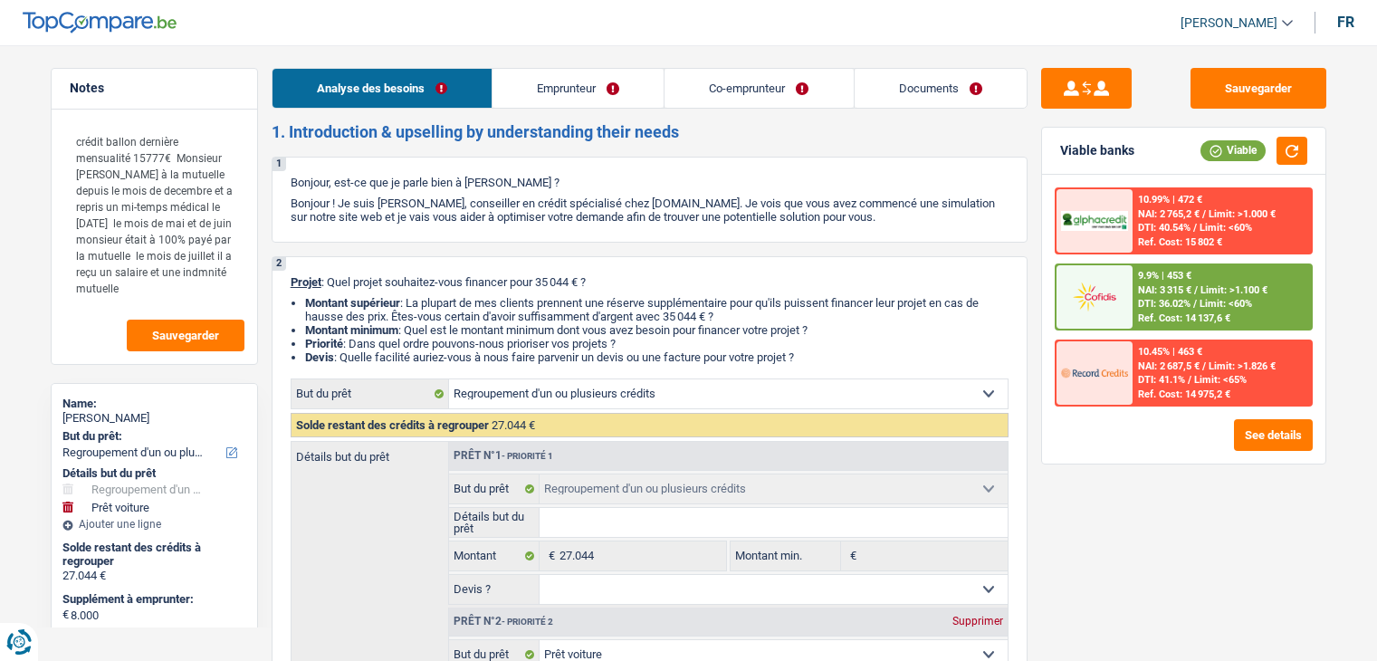
select select "familyAllowances"
select select "ownerWithMortgage"
select select "mortgage"
select select "300"
select select "cardOrCredit"
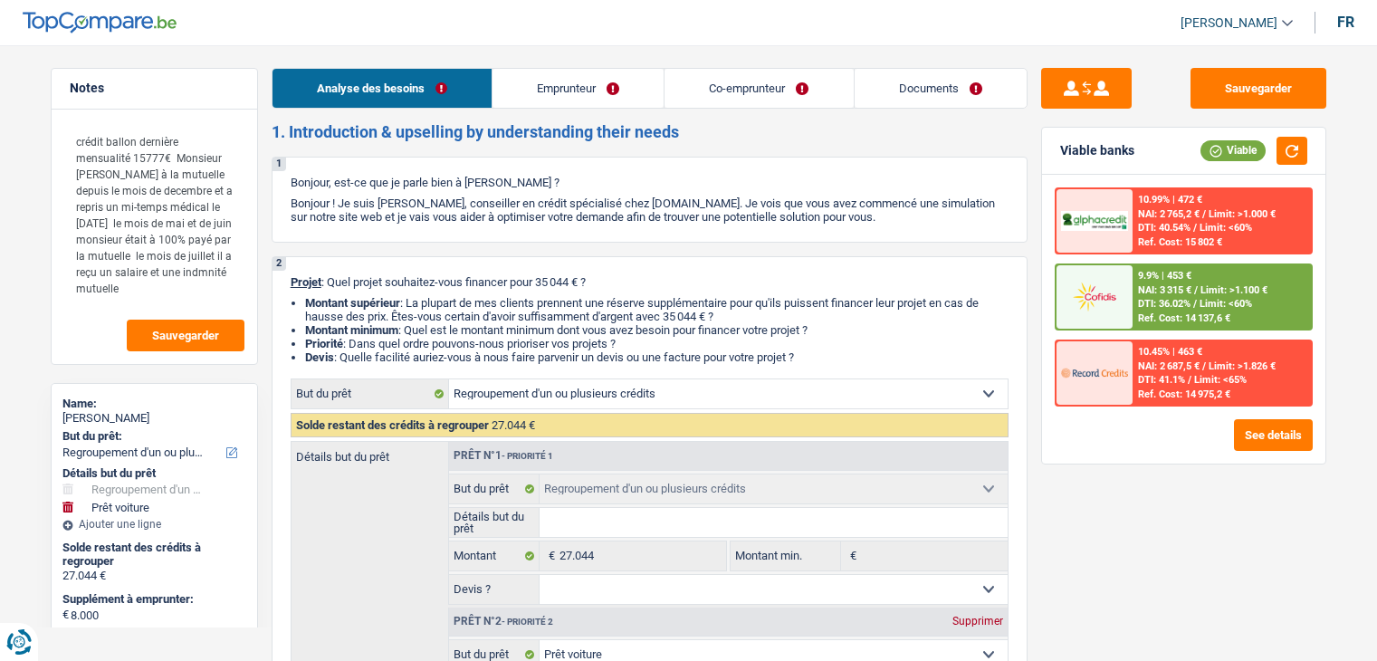
select select "carLoan"
select select "60"
select select "personalLoan"
select select "homeFurnishingOrRelocation"
select select "60"
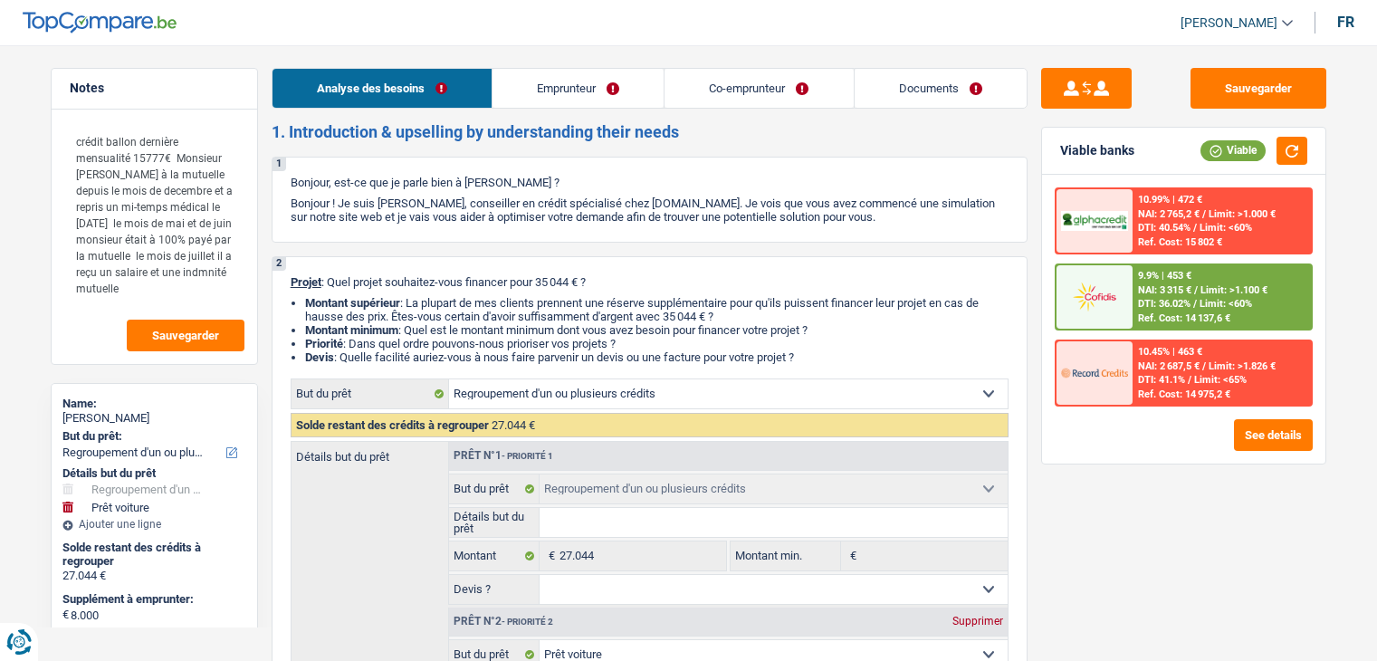
select select "refinancing"
select select "car"
select select "120"
drag, startPoint x: 167, startPoint y: 156, endPoint x: 212, endPoint y: 182, distance: 52.3
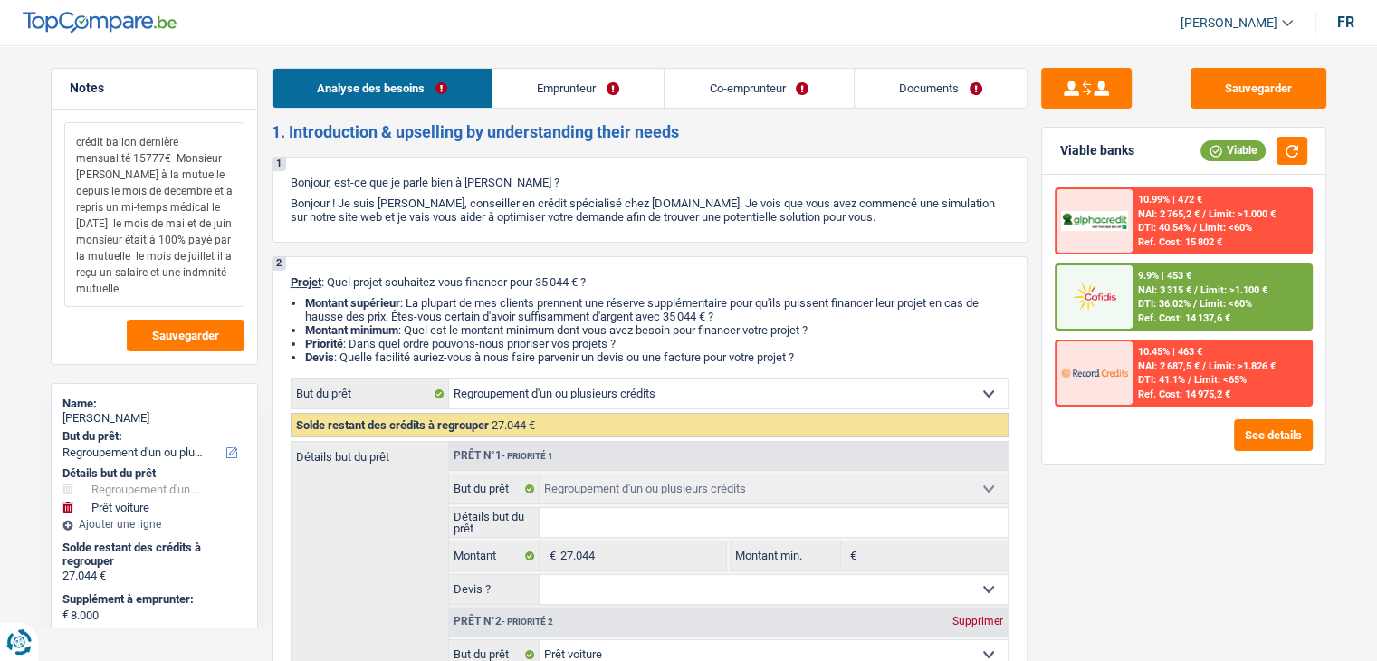
click at [167, 156] on textarea "crédit ballon dernière mensualité 15777€ Monsieur etait à la mutuelle depuis le…" at bounding box center [154, 214] width 180 height 185
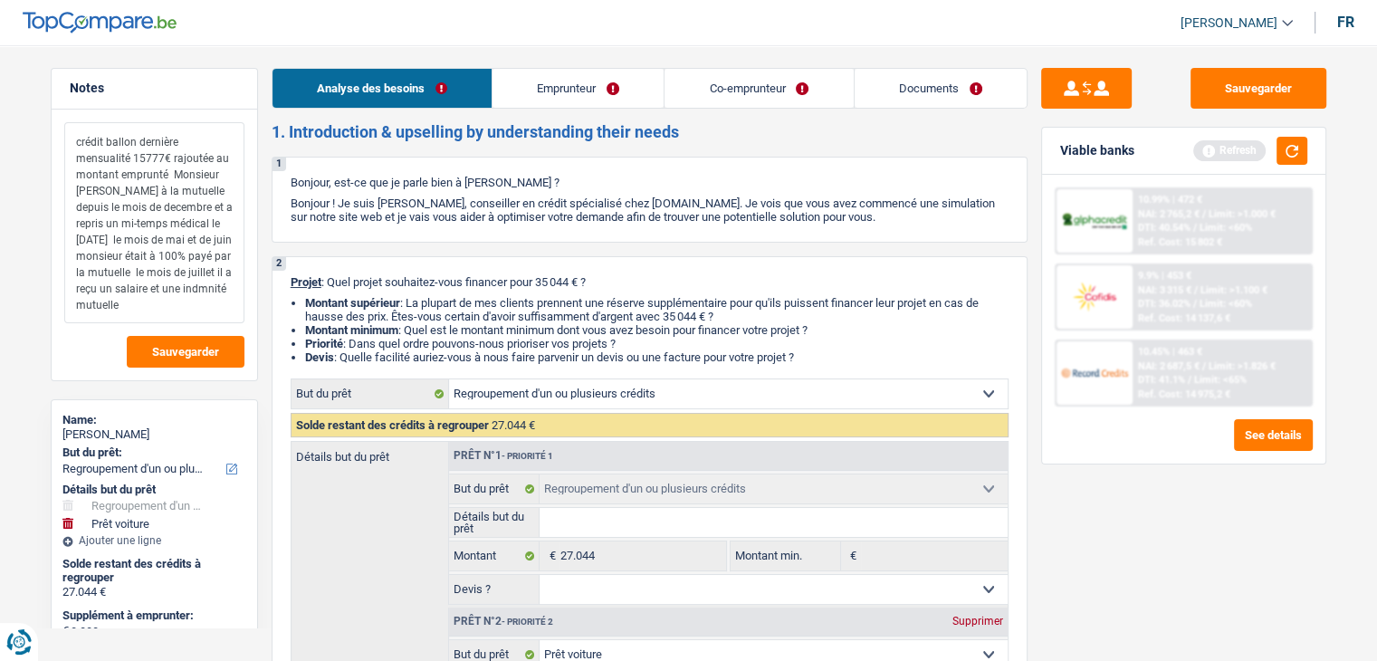
click at [171, 173] on textarea "crédit ballon dernière mensualité 15777€ rajoutée au montant emprunté Monsieur …" at bounding box center [154, 222] width 180 height 201
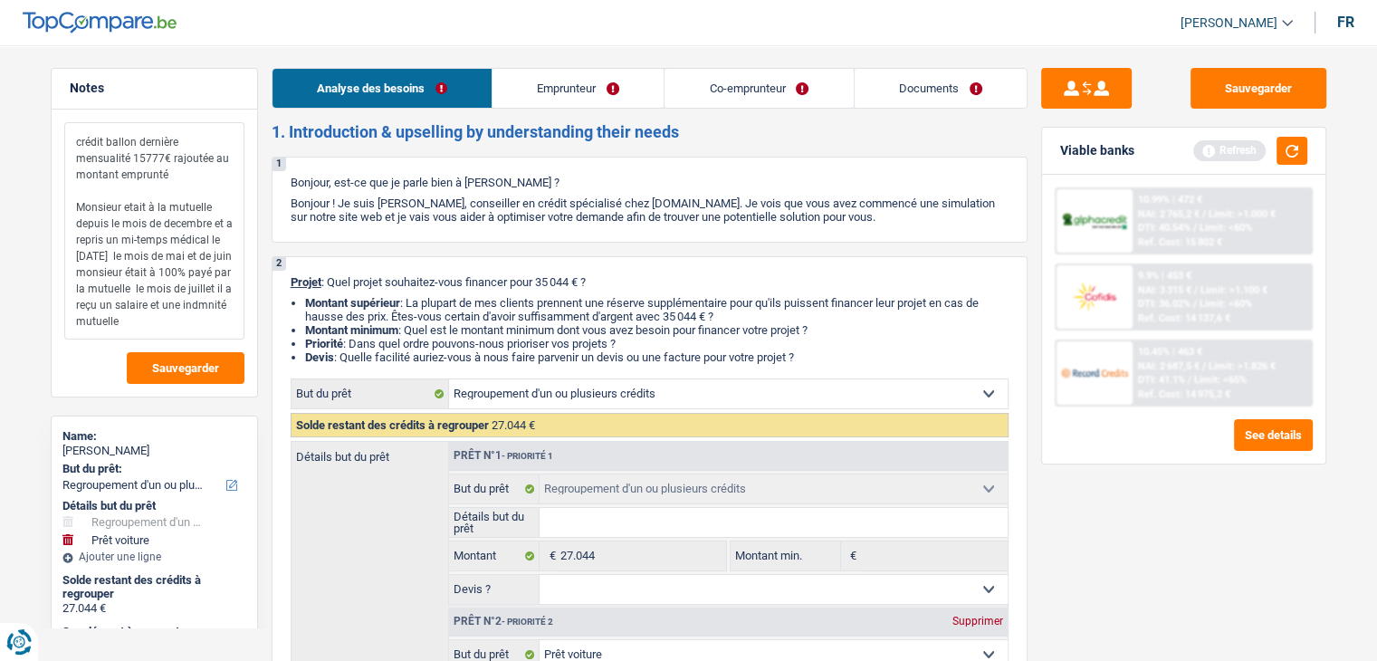
click at [206, 182] on textarea "crédit ballon dernière mensualité 15777€ rajoutée au montant emprunté Monsieur …" at bounding box center [154, 230] width 180 height 217
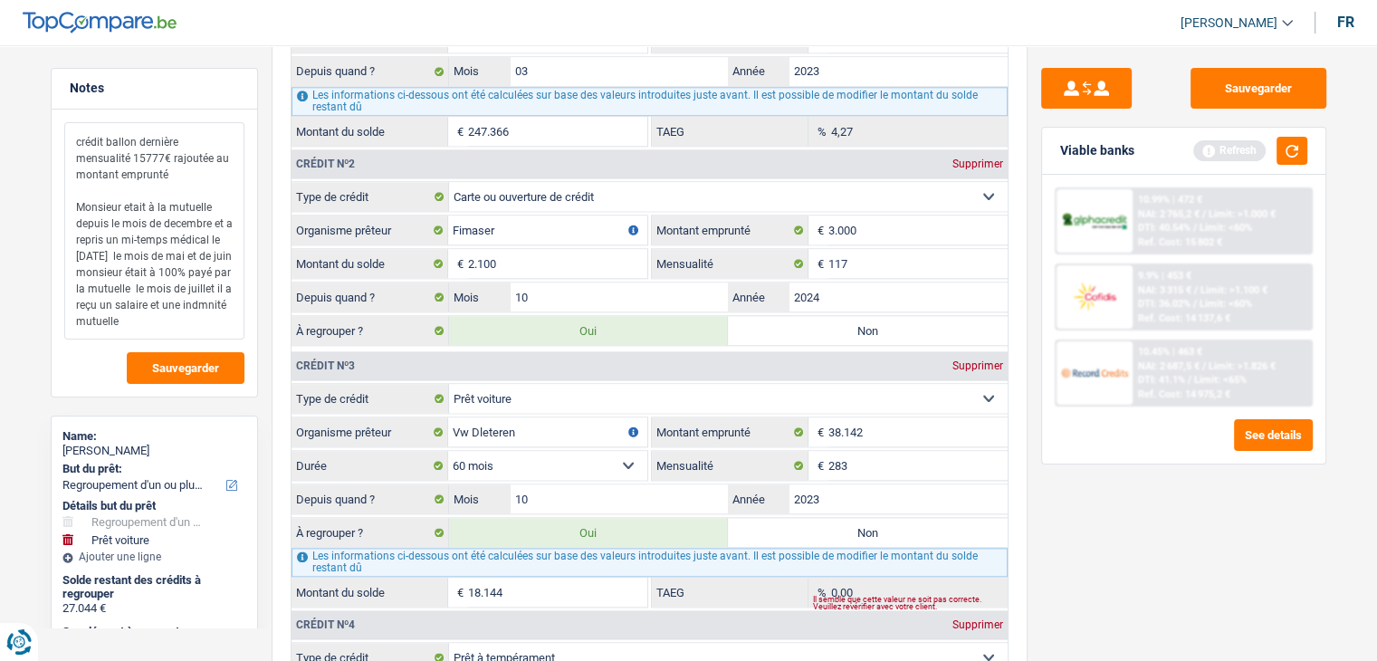
scroll to position [2264, 0]
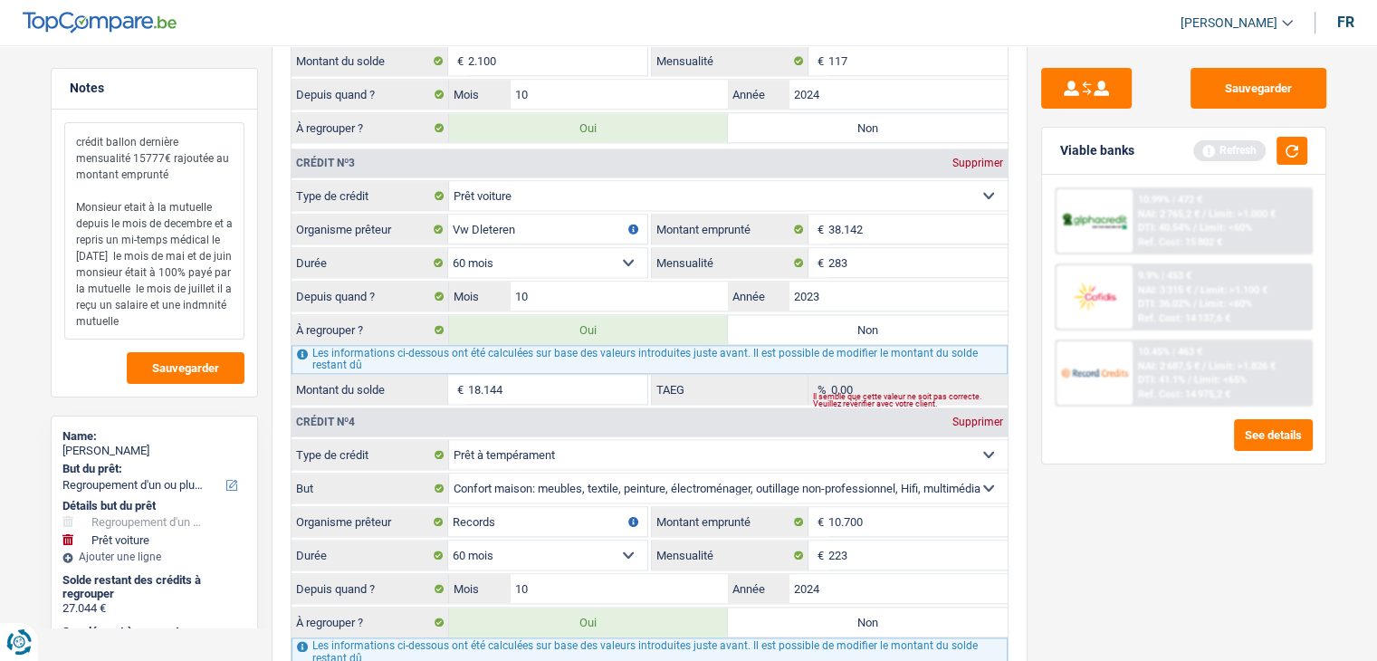
type textarea "crédit ballon dernière mensualité 15777€ rajoutée au montant emprunté Monsieur …"
click at [1178, 540] on div "Sauvegarder Viable banks Refresh 10.99% | 472 € NAI: 2 765,2 € / Limit: >1.000 …" at bounding box center [1184, 348] width 312 height 560
click at [1301, 146] on button "button" at bounding box center [1292, 151] width 31 height 28
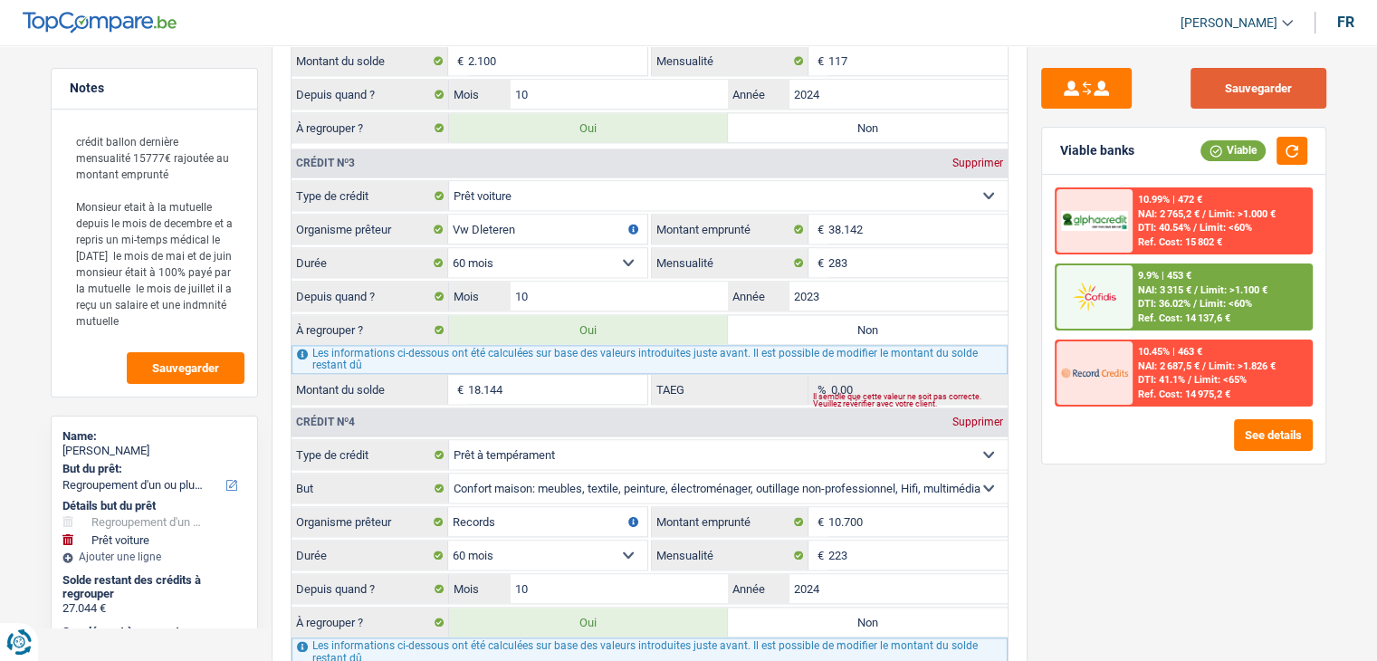
click at [1233, 77] on button "Sauvegarder" at bounding box center [1259, 88] width 136 height 41
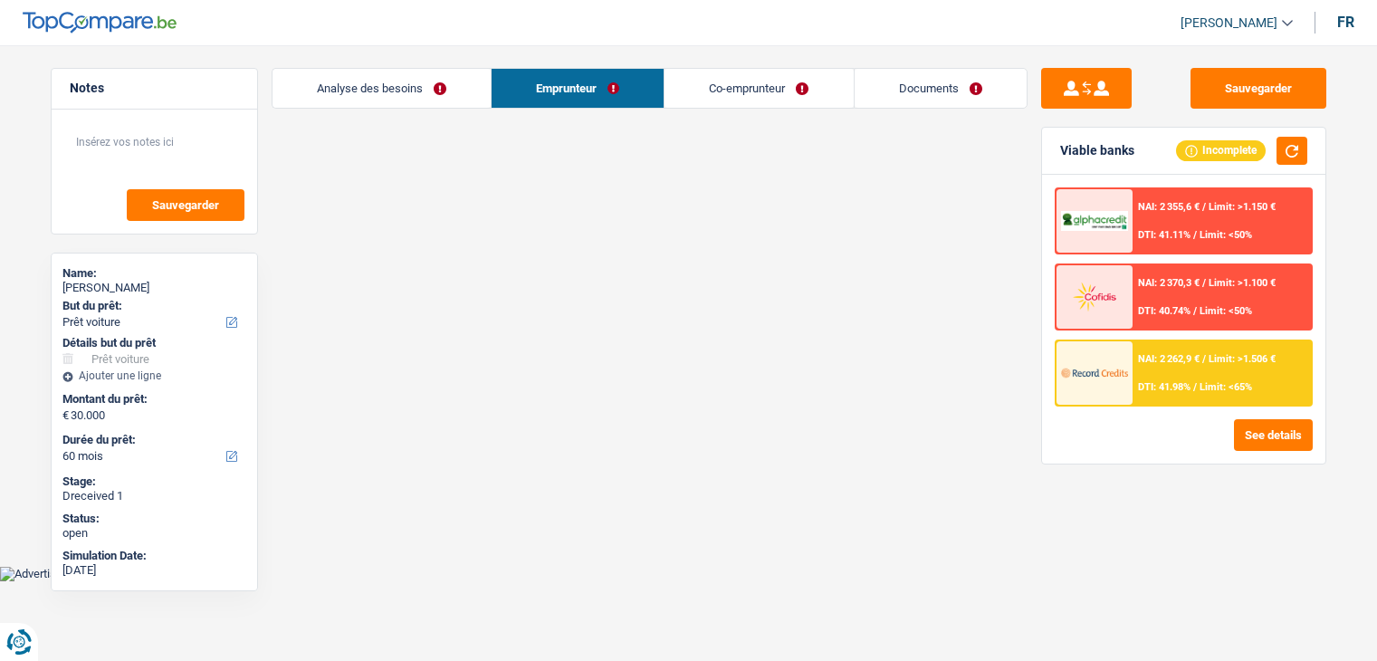
select select "car"
select select "60"
select select "32"
select select "married"
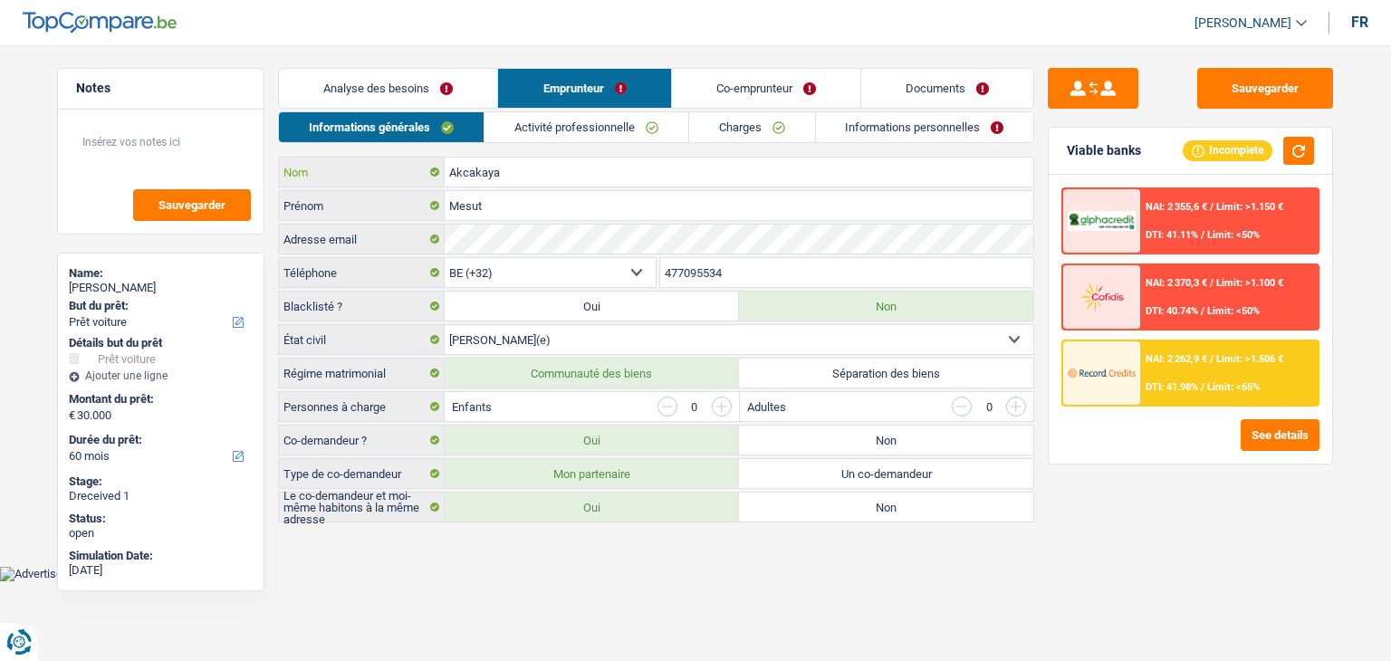
click at [469, 174] on input "Akcakaya" at bounding box center [739, 172] width 589 height 29
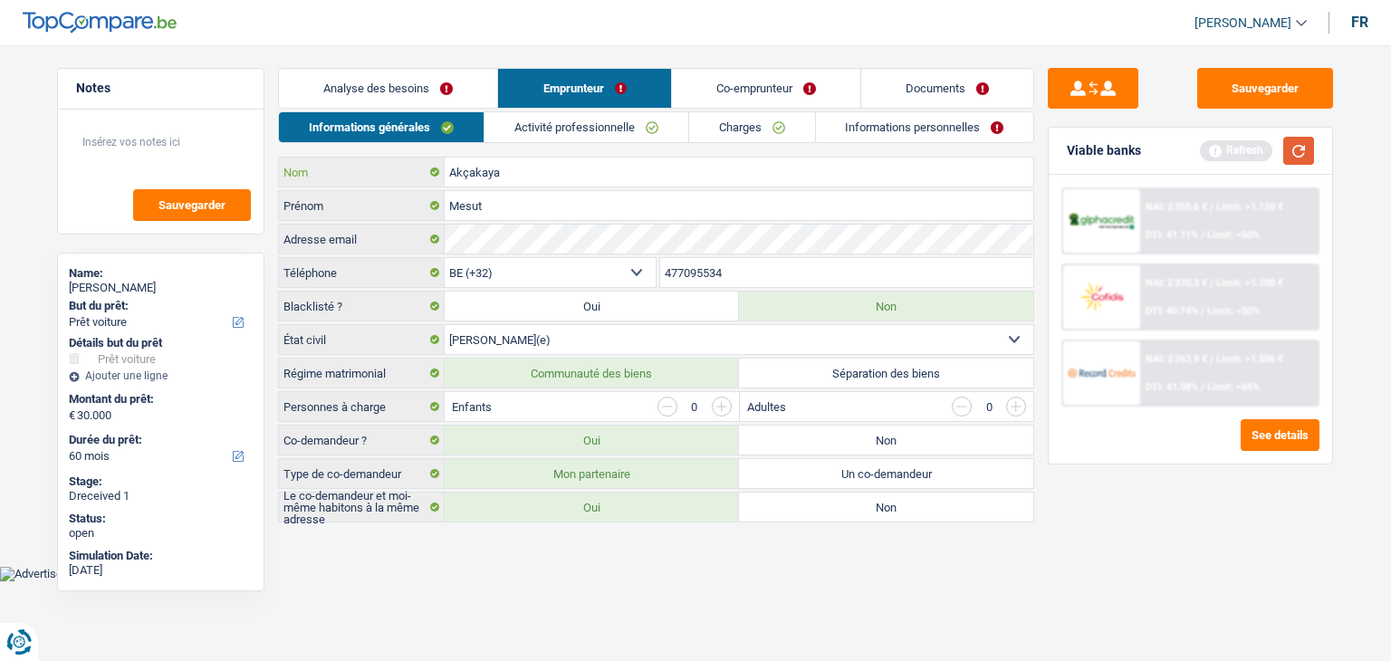
type input "Akçakaya"
click at [1299, 153] on button "button" at bounding box center [1298, 151] width 31 height 28
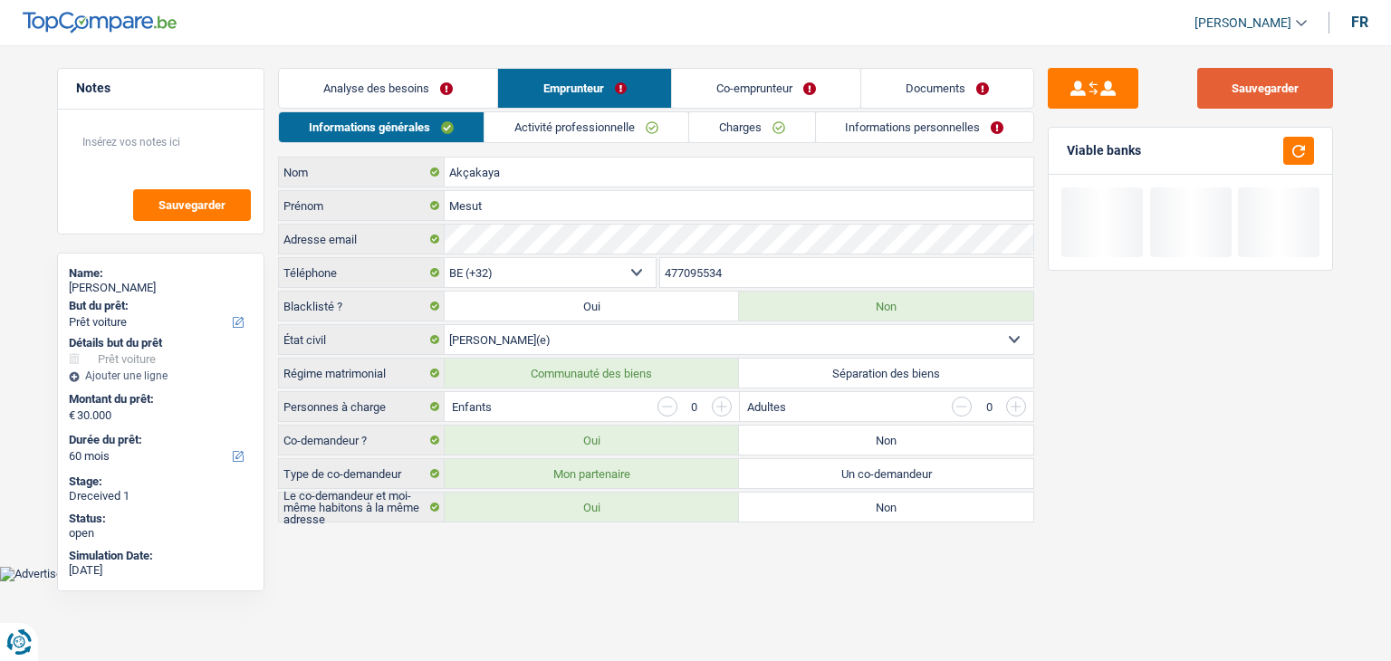
click at [1274, 83] on button "Sauvegarder" at bounding box center [1265, 88] width 136 height 41
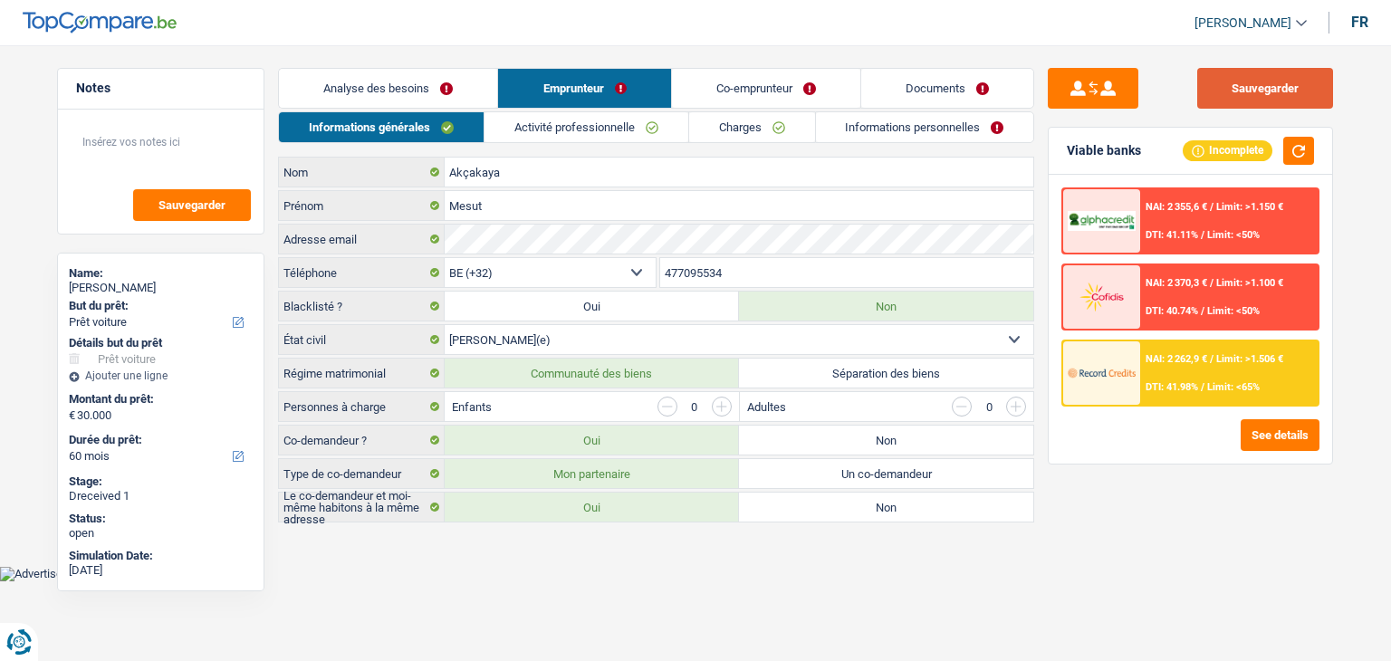
click at [1199, 91] on button "Sauvegarder" at bounding box center [1265, 88] width 136 height 41
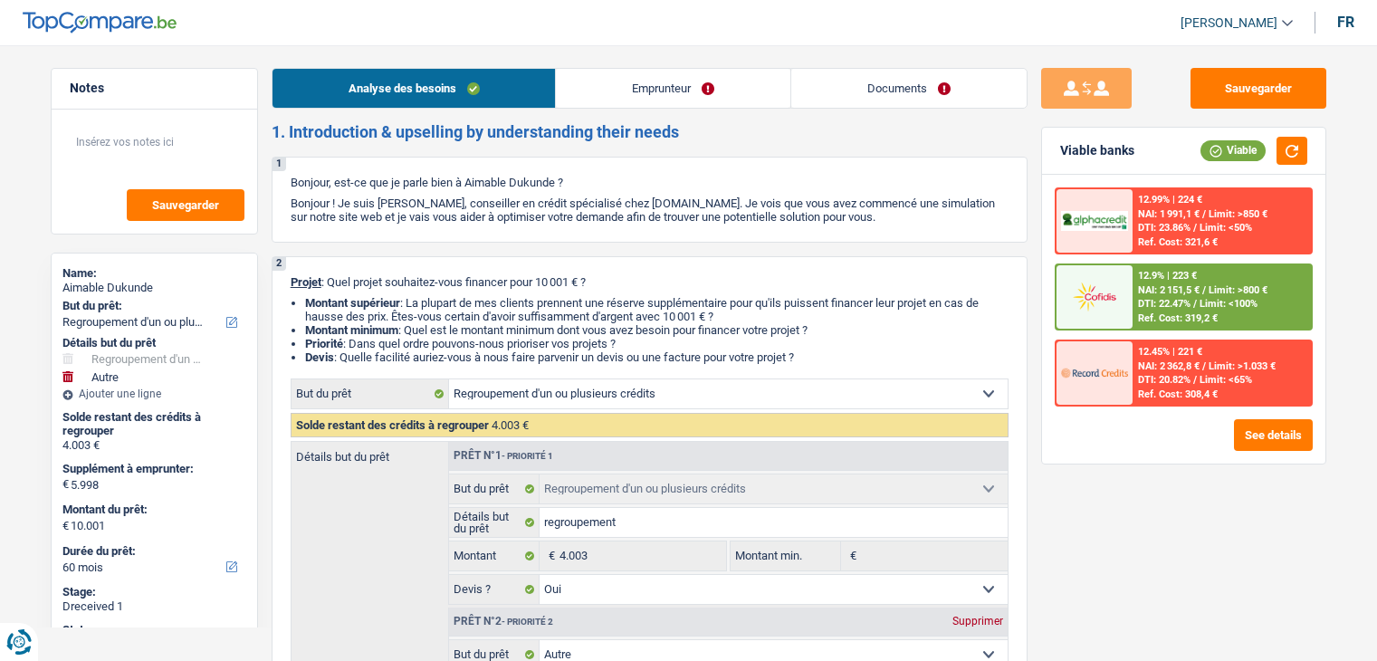
select select "refinancing"
select select "other"
select select "60"
select select "refinancing"
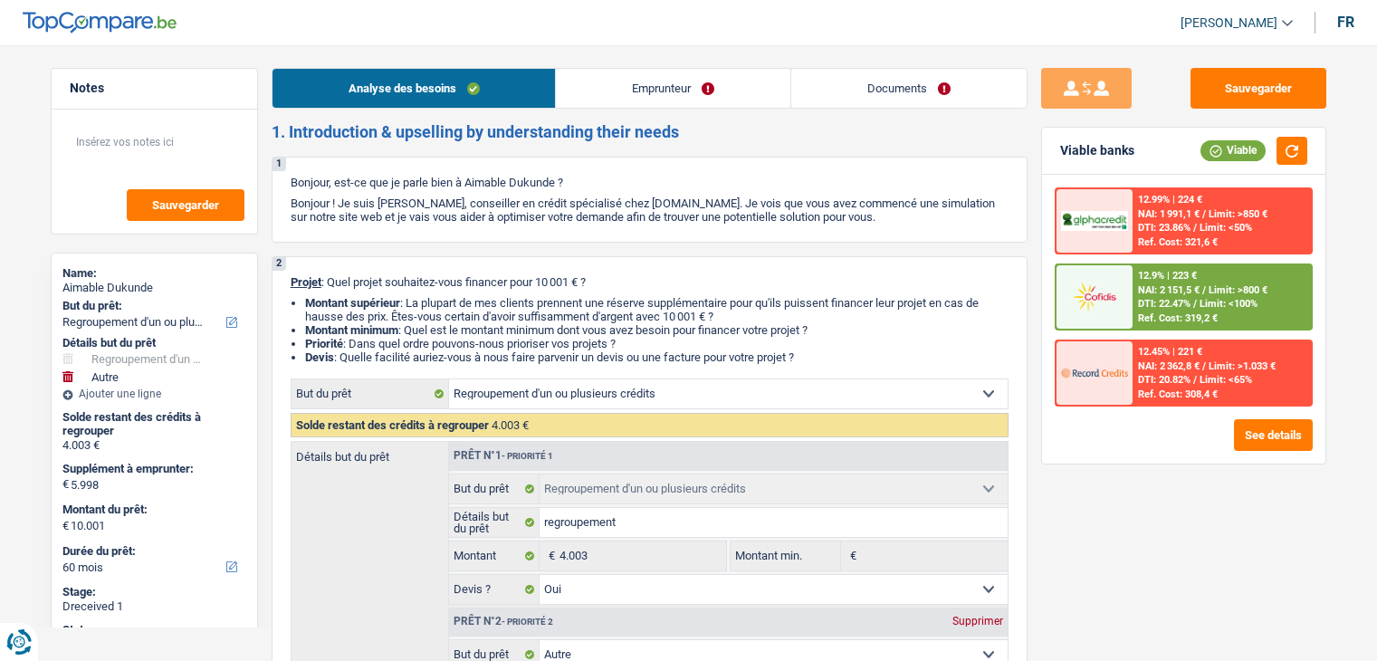
select select "refinancing"
select select "yes"
select select "other"
select select "not_answered"
select select "60"
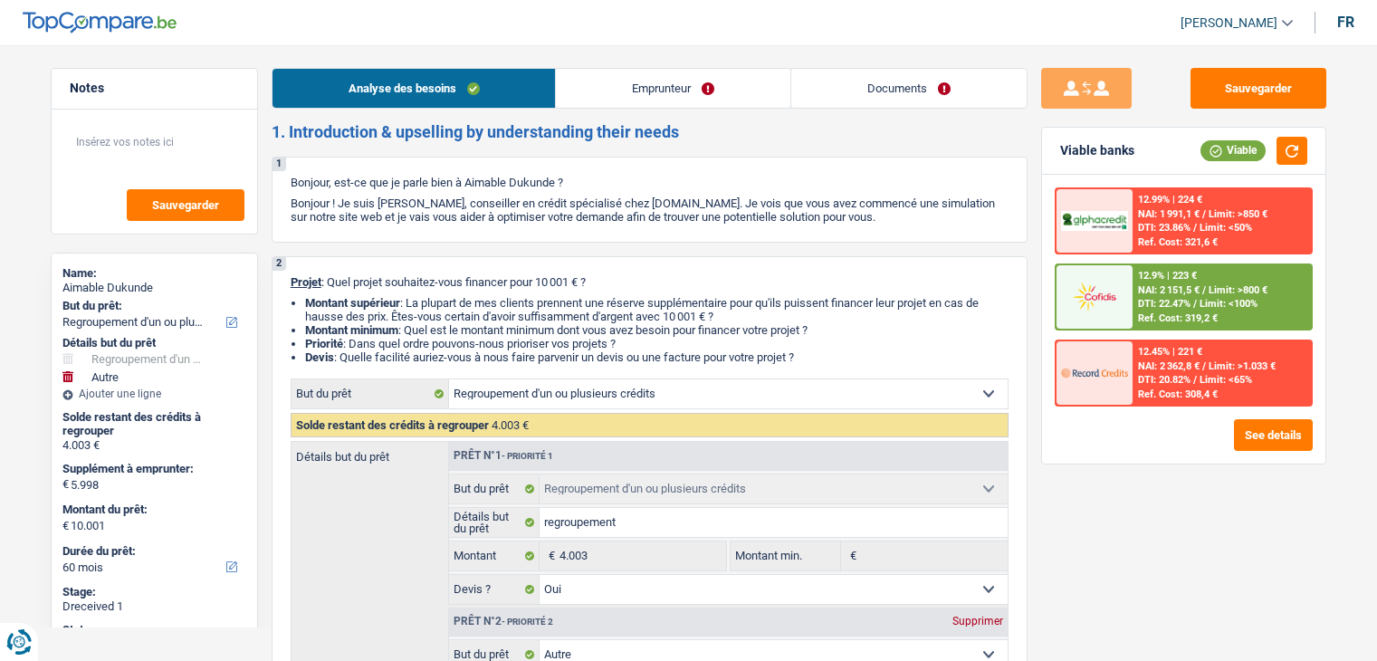
select select "privateEmployee"
select select "netSalary"
select select "mealVouchers"
select select "rents"
select select "cardOrCredit"
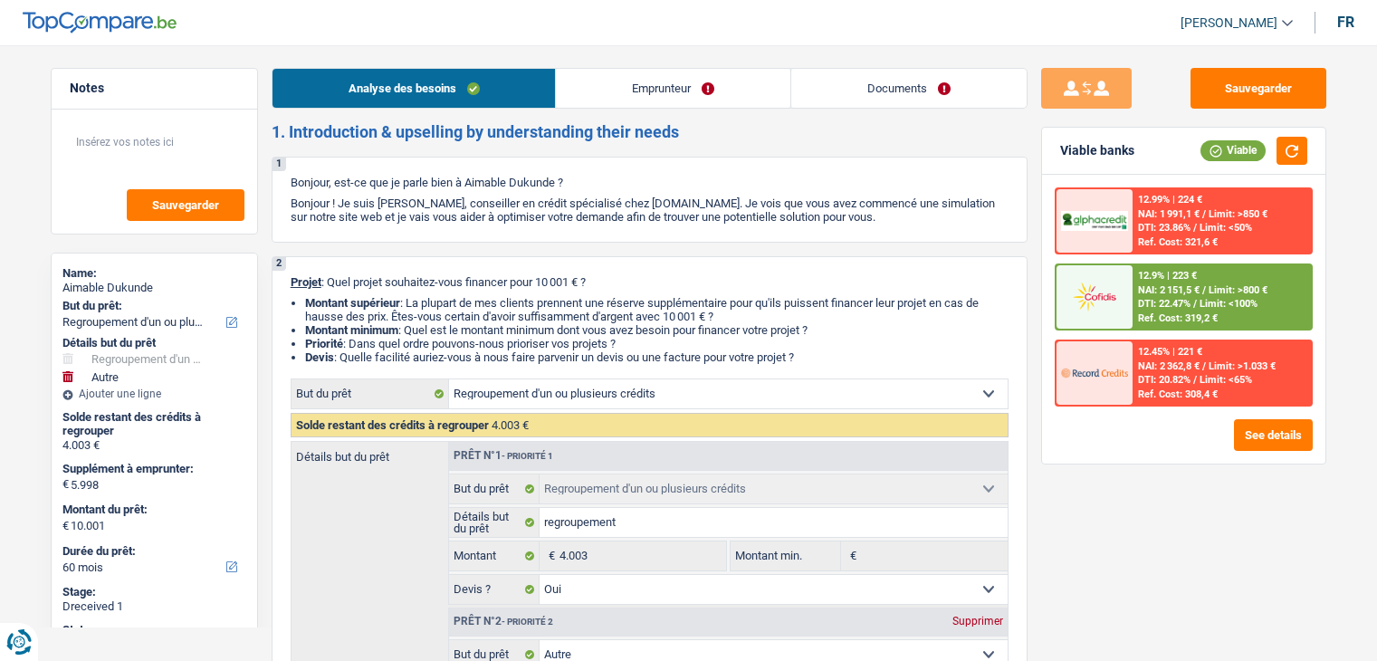
select select "cardOrCredit"
select select "personalSale"
select select "24"
select select "refinancing"
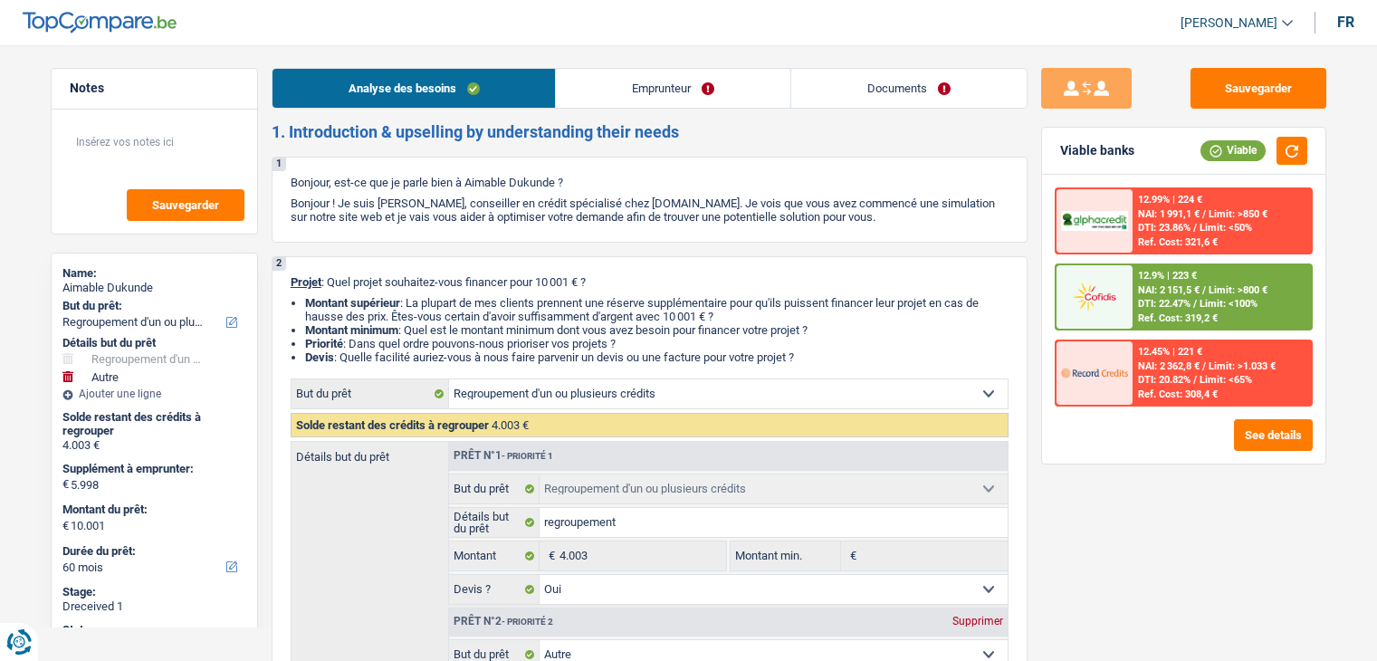
select select "yes"
select select "other"
select select "not_answered"
select select "60"
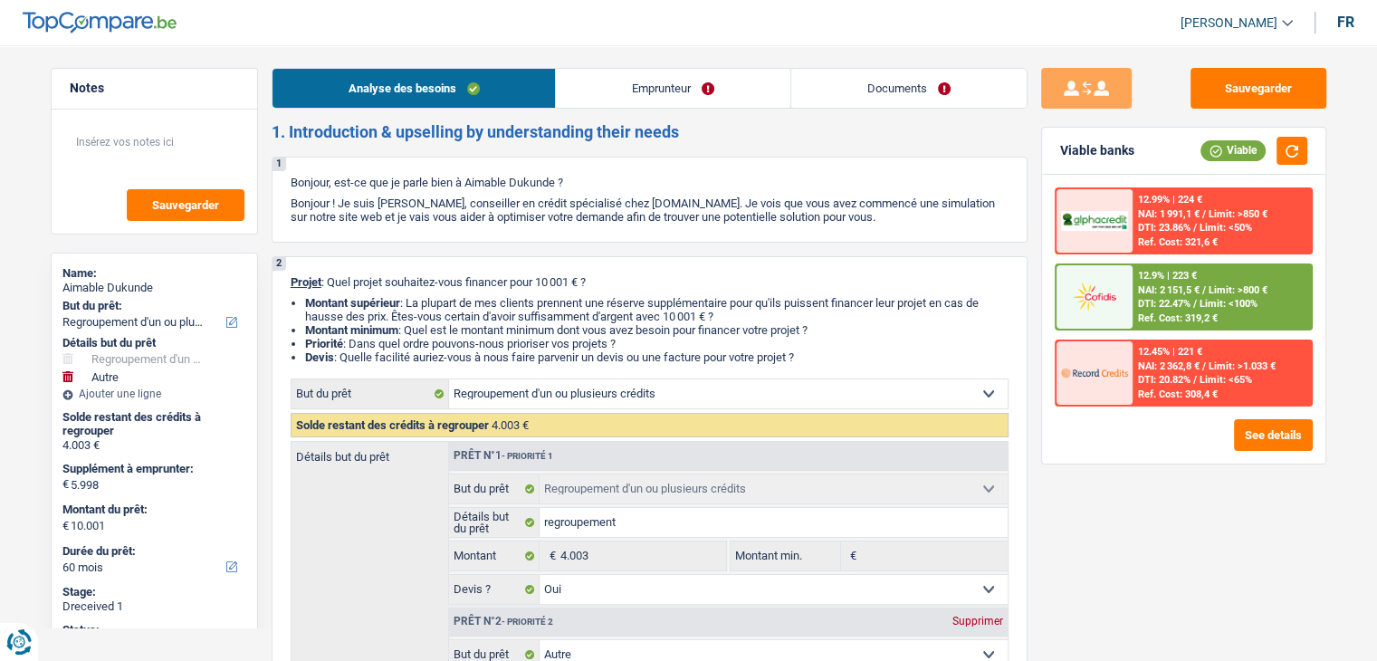
click at [859, 84] on link "Documents" at bounding box center [908, 88] width 235 height 39
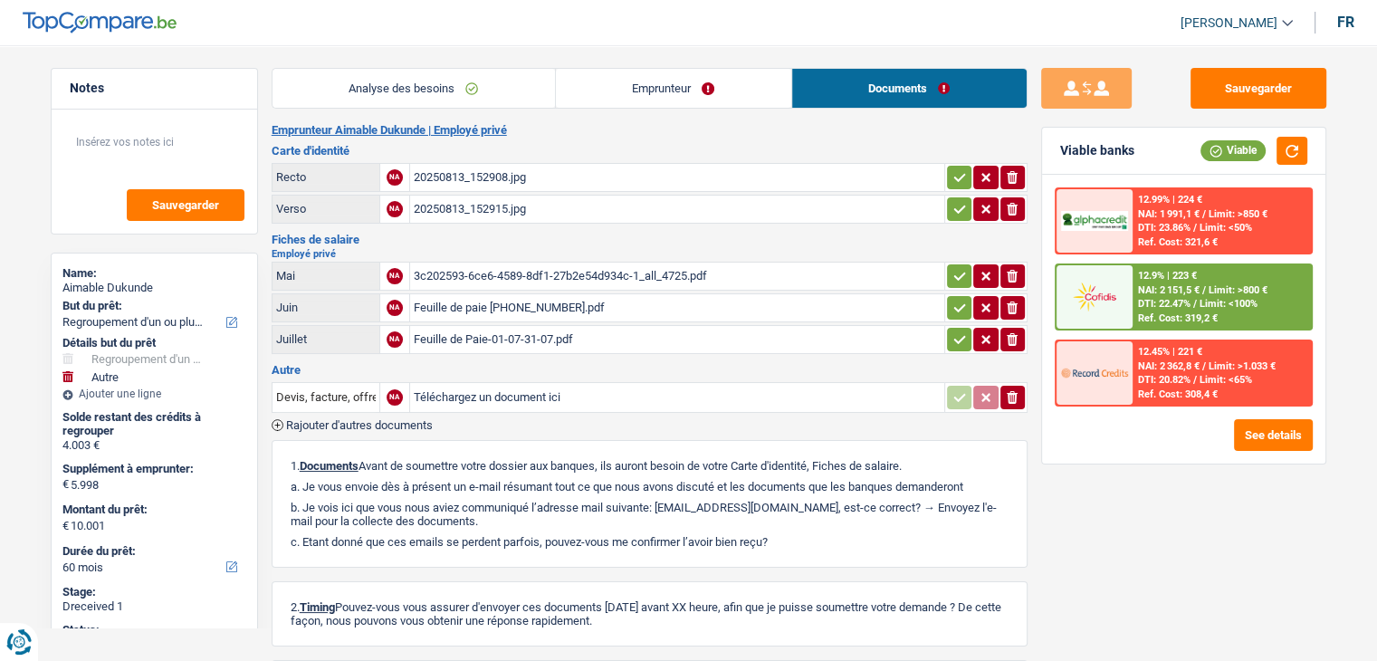
click at [483, 168] on div "20250813_152908.jpg" at bounding box center [677, 177] width 527 height 27
click at [485, 206] on div "20250813_152915.jpg" at bounding box center [677, 209] width 527 height 27
click at [476, 265] on div "3c202593-6ce6-4589-8df1-27b2e54d934c-1_all_4725.pdf" at bounding box center [677, 276] width 527 height 27
click at [526, 309] on div "Feuille de paie 01-06-30-06.pdf" at bounding box center [677, 307] width 527 height 27
click at [524, 334] on div "Feuille de Paie-01-07-31-07.pdf" at bounding box center [677, 339] width 527 height 27
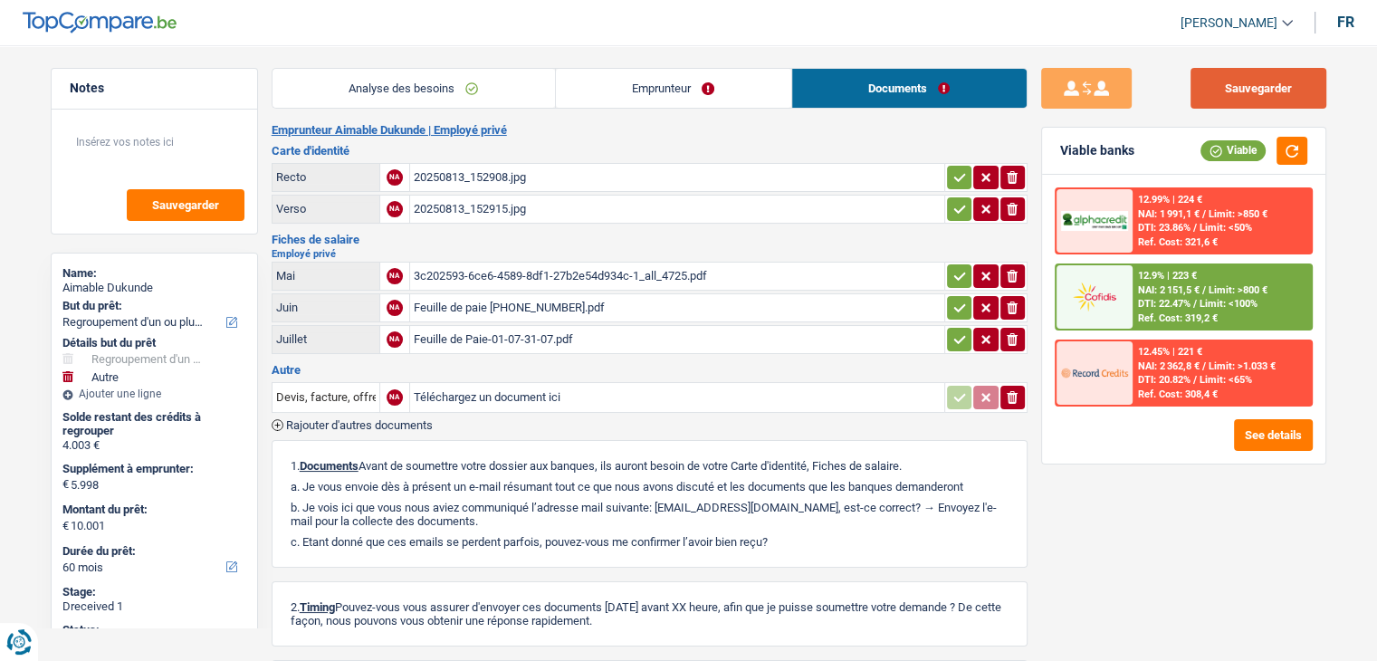
click at [1232, 90] on button "Sauvegarder" at bounding box center [1259, 88] width 136 height 41
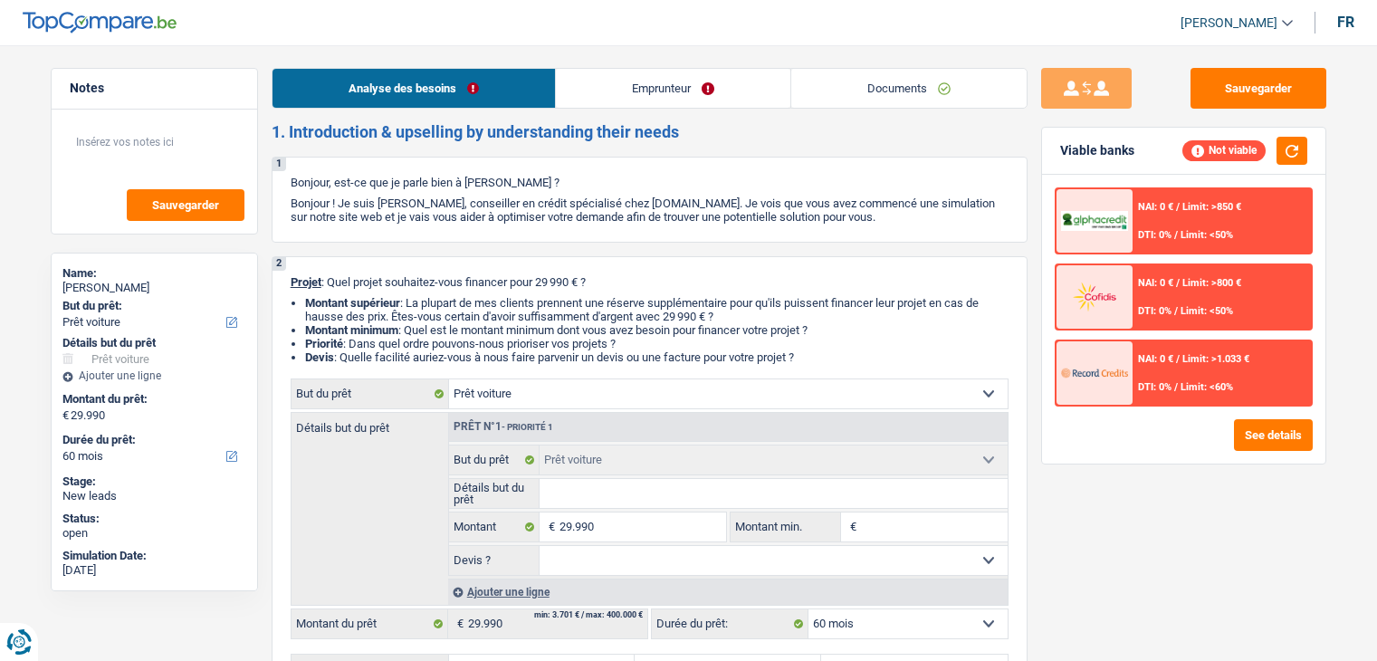
select select "car"
select select "60"
select select "car"
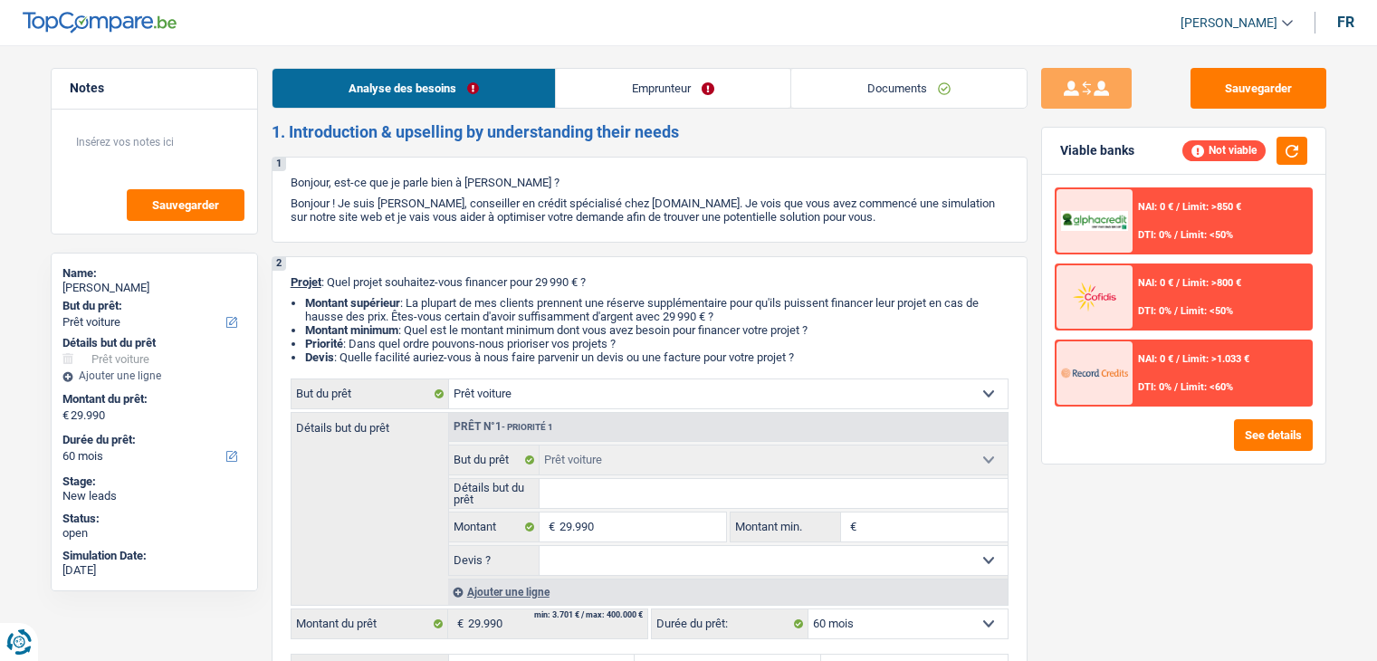
select select "60"
select select "car"
select select "60"
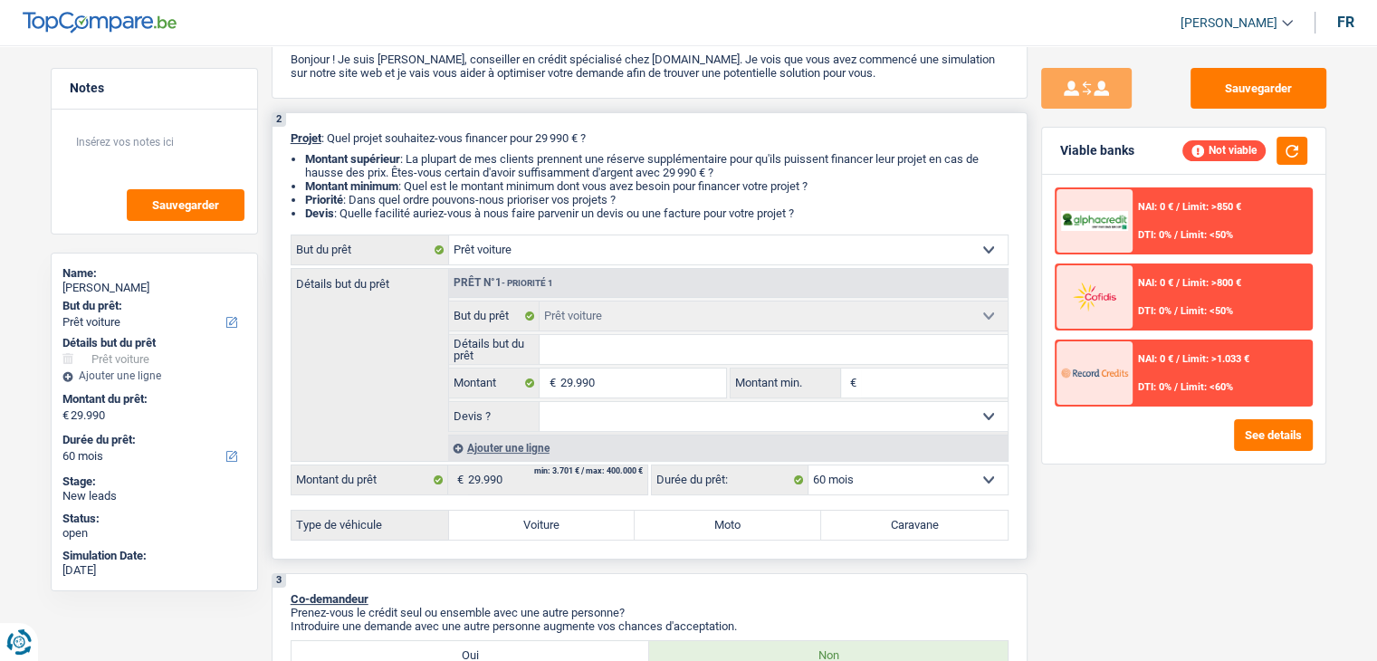
scroll to position [181, 0]
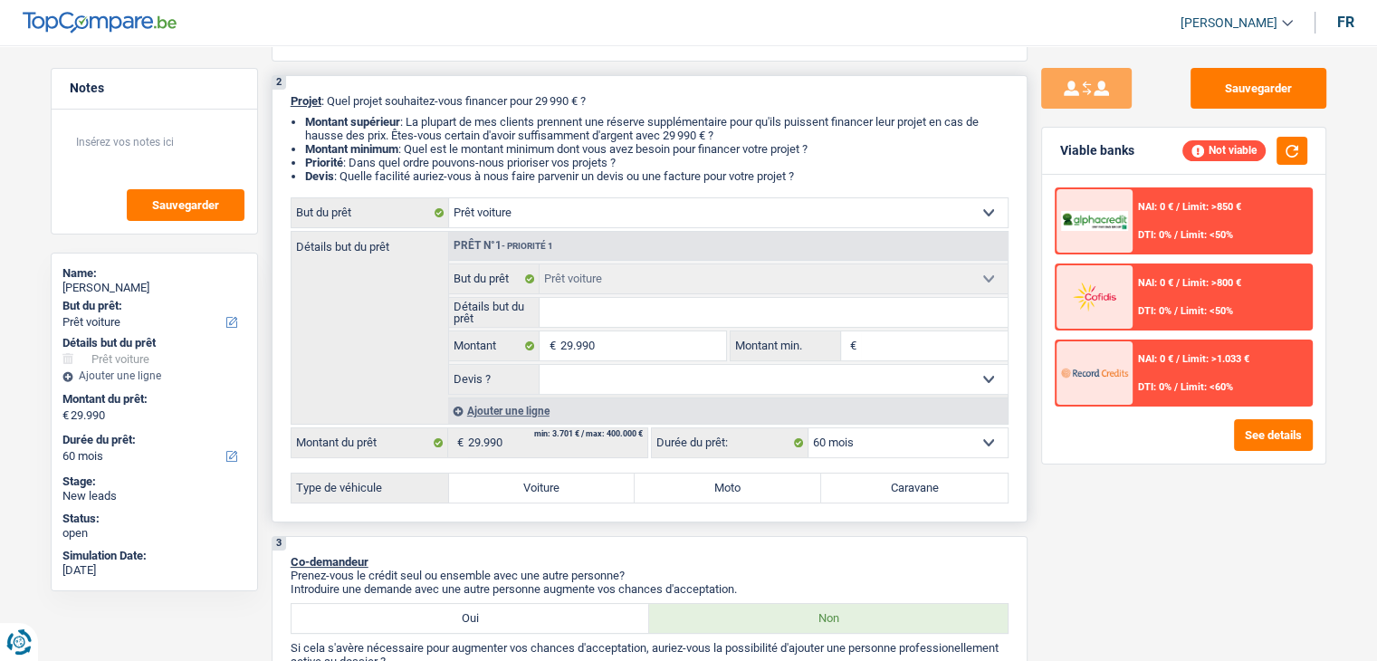
click at [884, 339] on input "Montant min." at bounding box center [934, 345] width 147 height 29
type input "2"
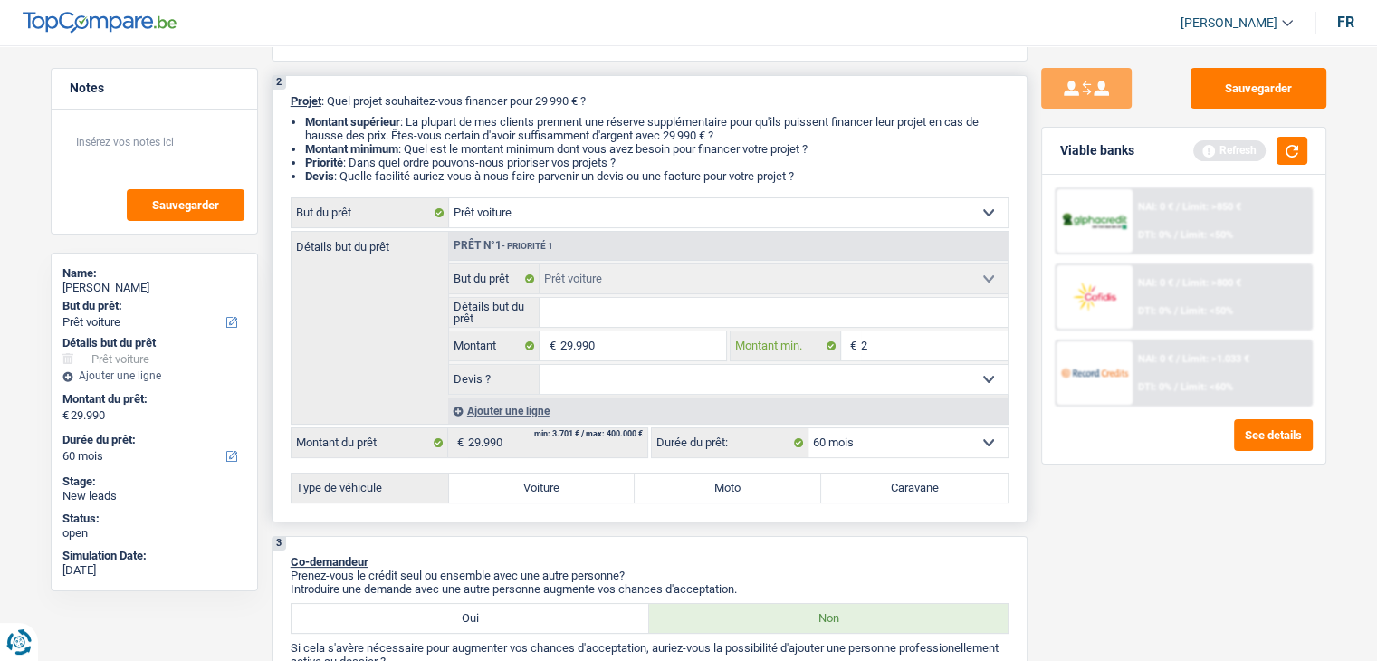
type input "29"
type input "299"
type input "2.990"
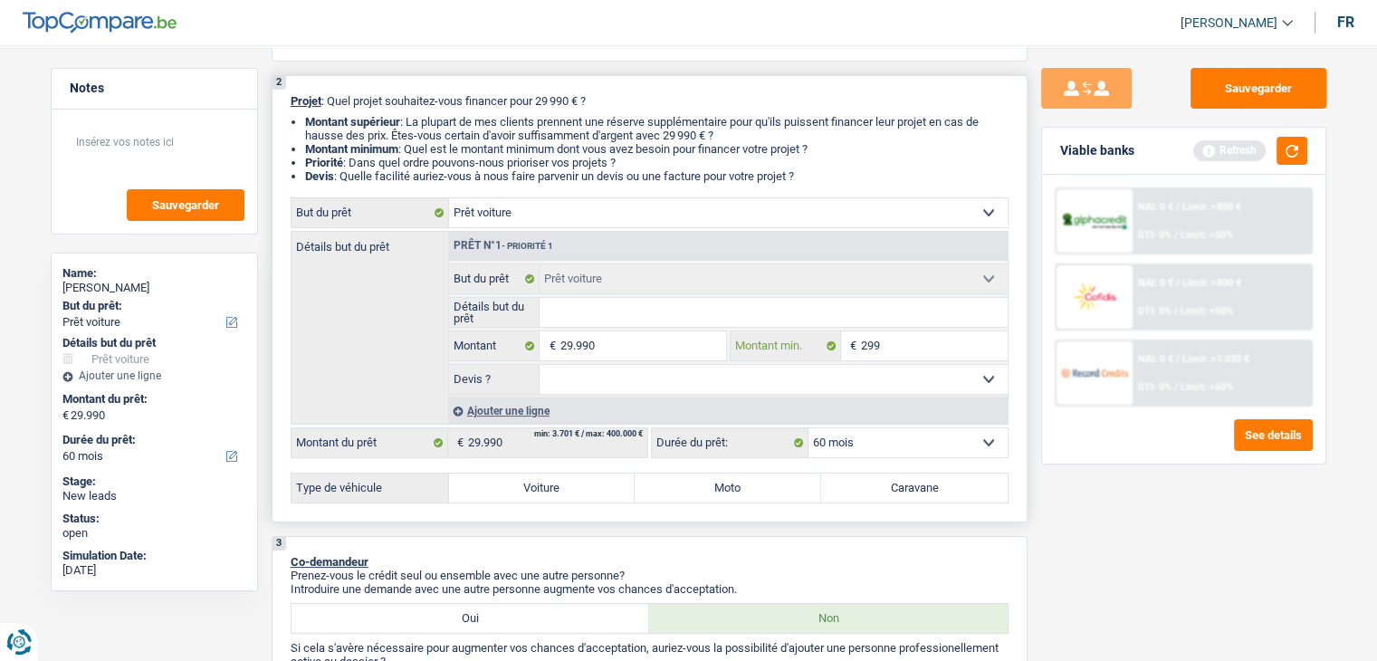
type input "2.990"
type input "299"
type input "2.999"
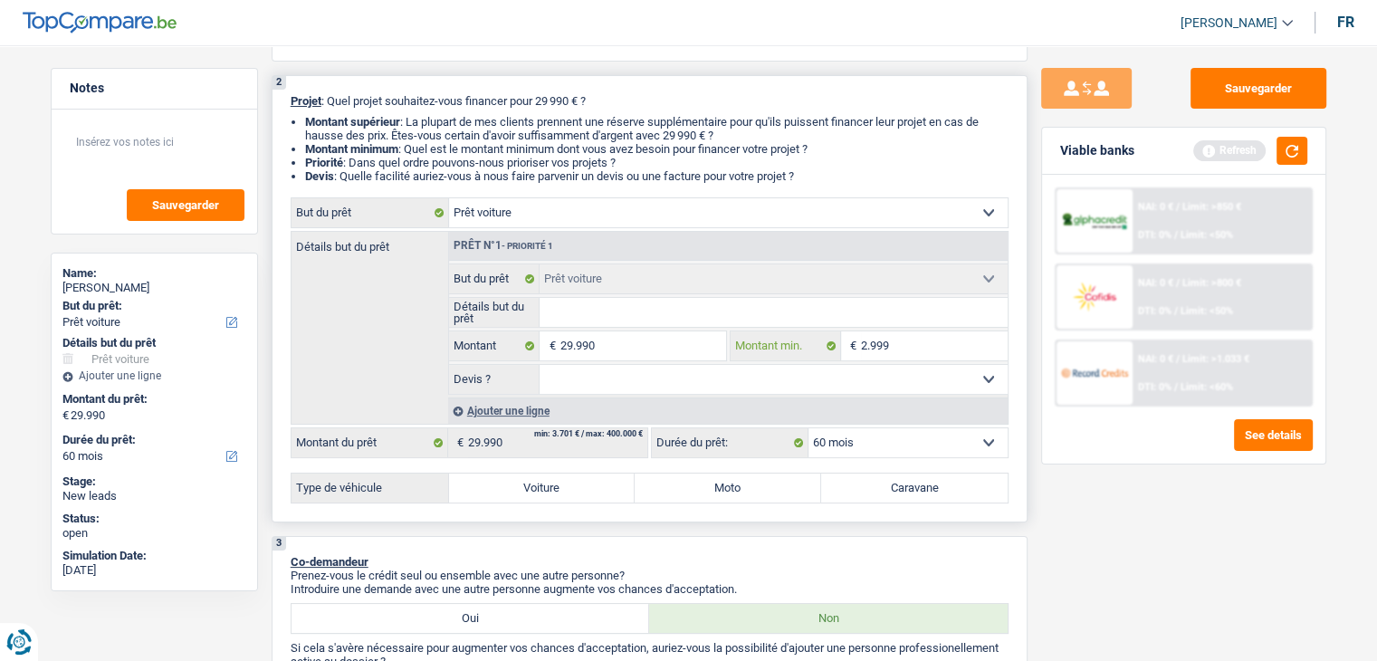
type input "29.990"
click at [1085, 513] on div "Sauvegarder Viable banks Refresh NAI: 0 € / Limit: >850 € DTI: 0% / Limit: <50%…" at bounding box center [1184, 348] width 312 height 560
click at [566, 372] on select "Oui Non Non répondu Sélectionner une option" at bounding box center [774, 379] width 468 height 29
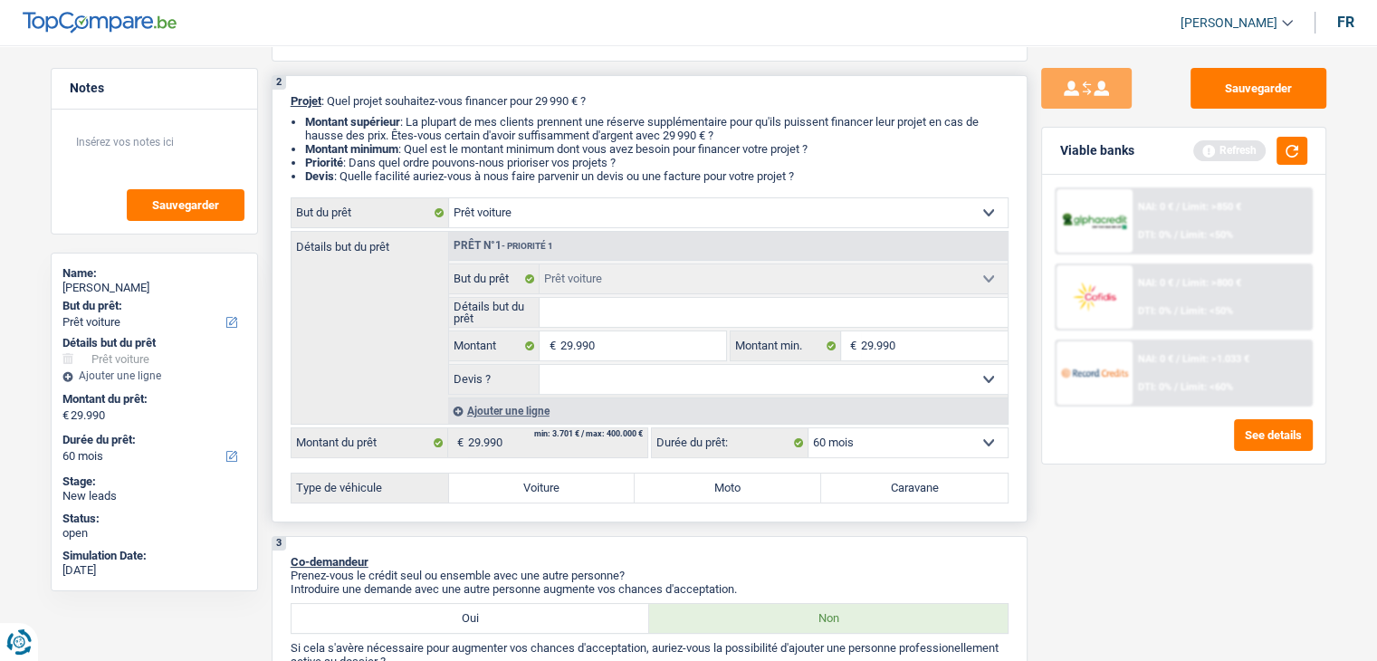
select select "yes"
click at [540, 365] on select "Oui Non Non répondu Sélectionner une option" at bounding box center [774, 379] width 468 height 29
select select "yes"
click at [604, 323] on input "Détails but du prêt" at bounding box center [774, 312] width 468 height 29
type input "r"
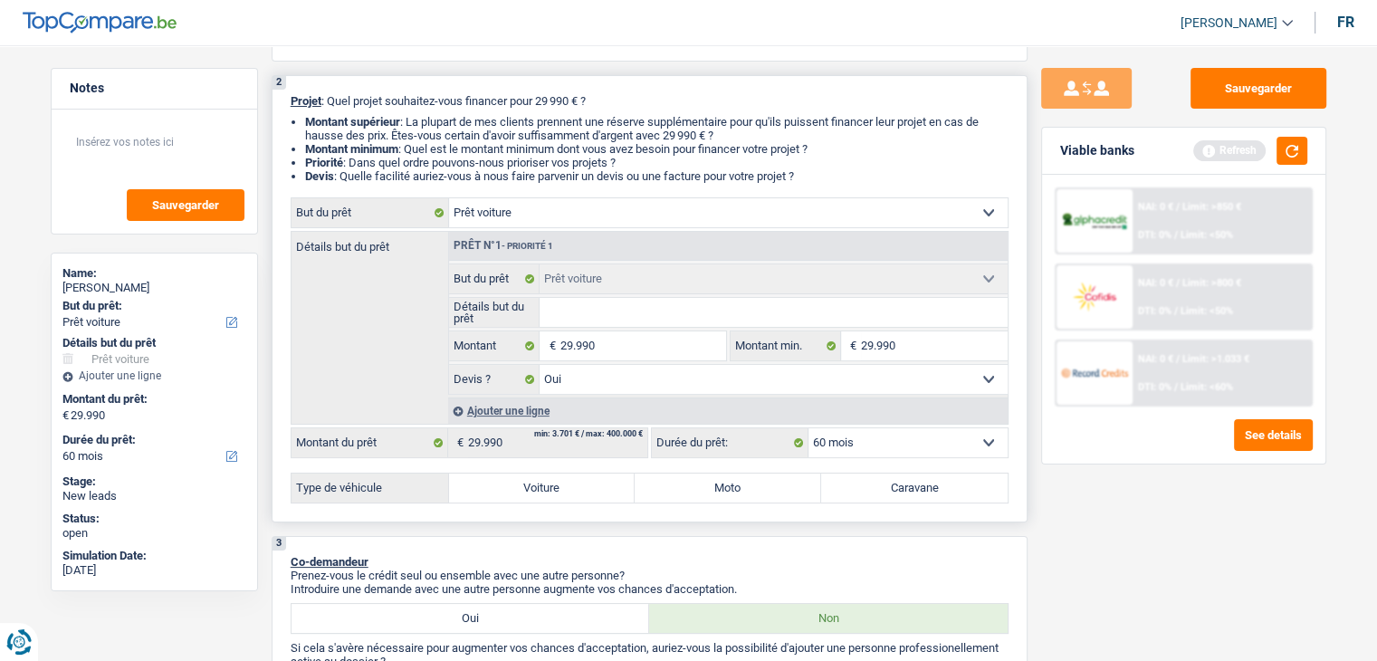
type input "r"
type input "ren"
type input "rena"
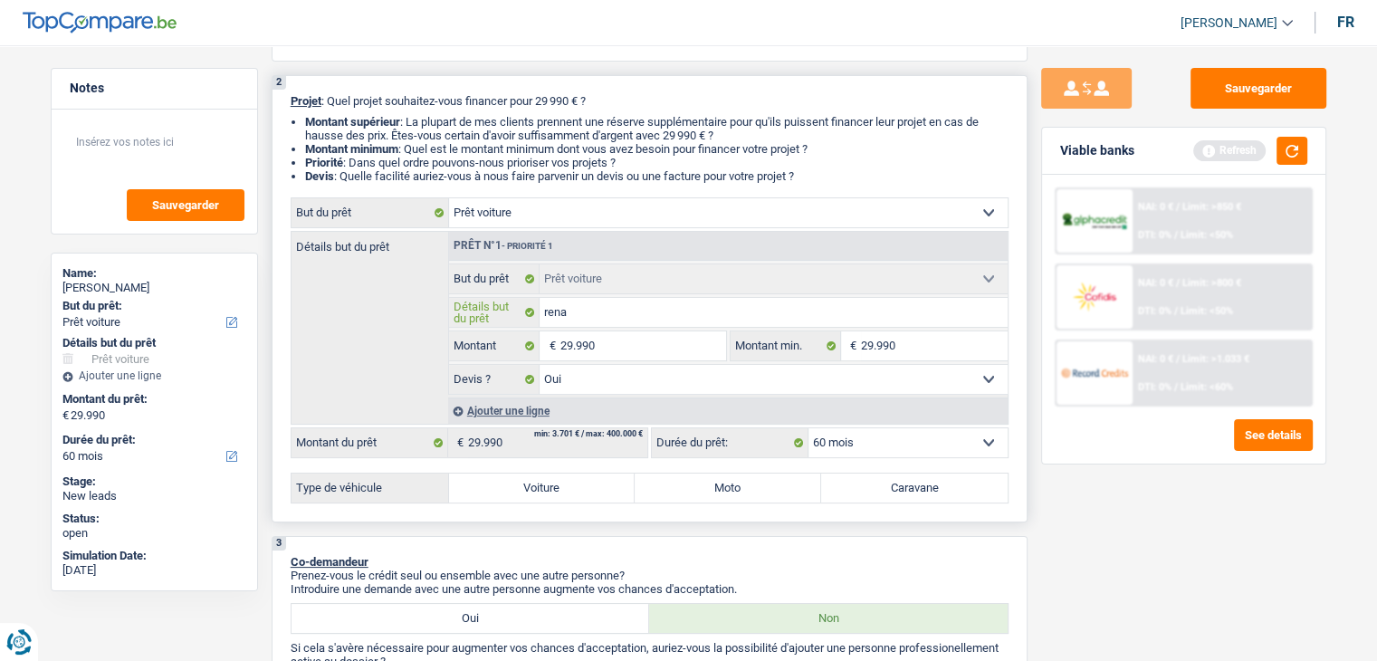
type input "renau"
type input "renaul"
type input "renault"
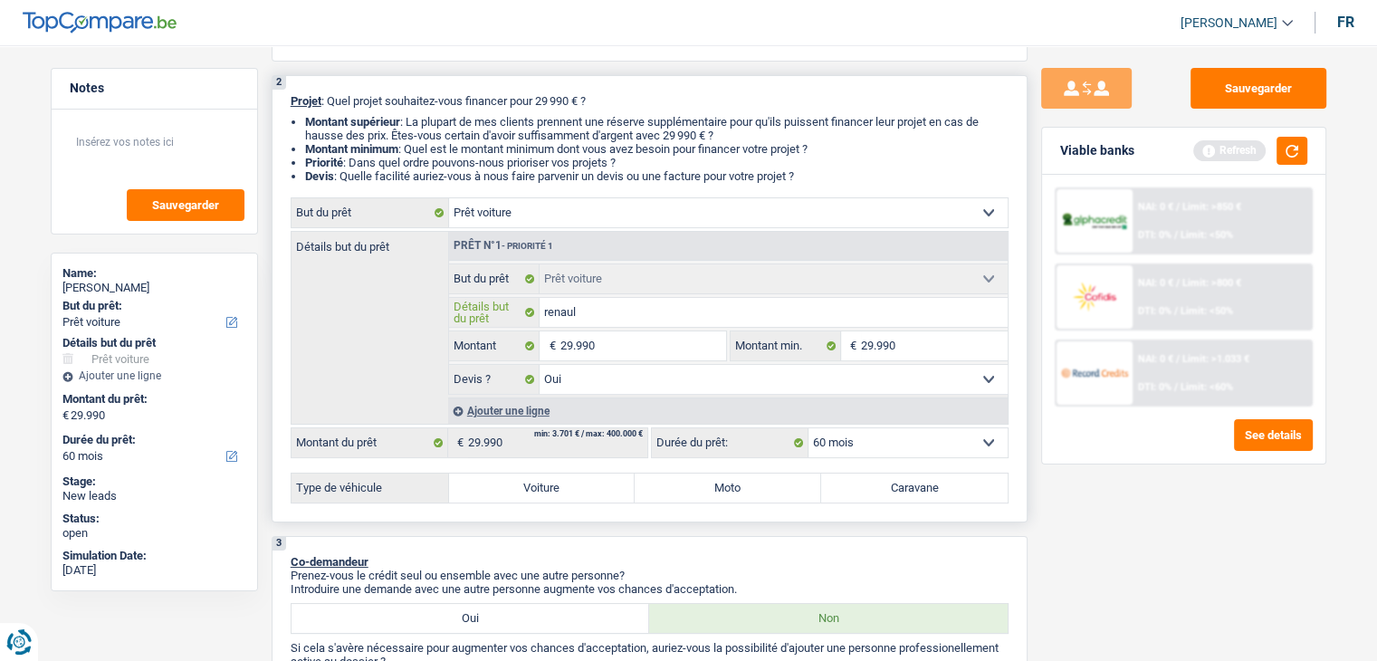
type input "renault"
type input "renault a"
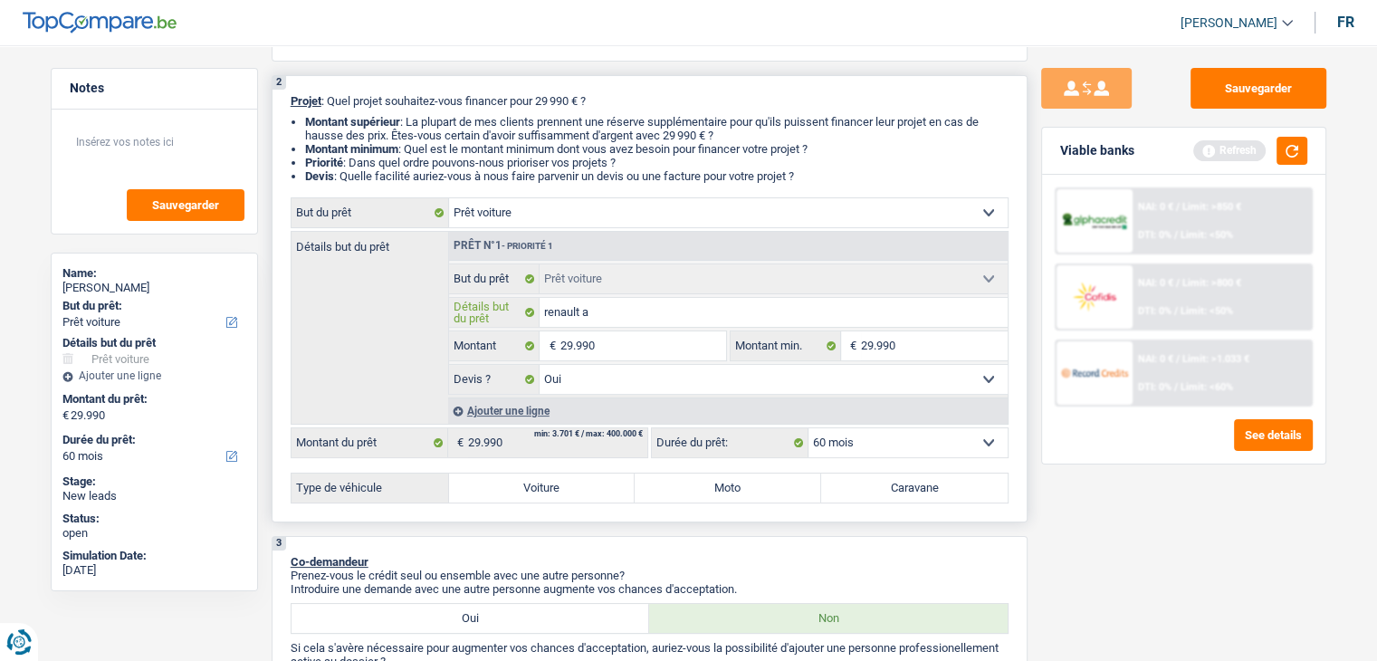
type input "renault as"
type input "renault ast"
type input "renault astr"
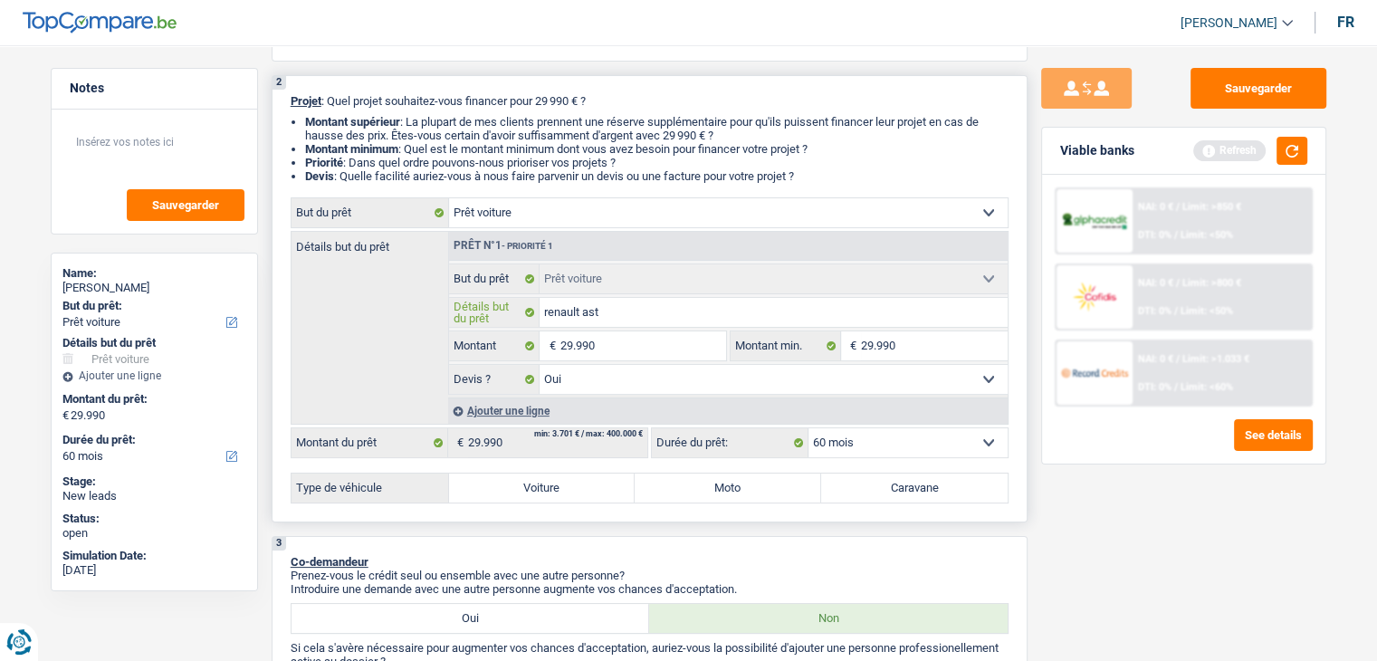
type input "renault astr"
type input "renault astra"
type input "renault astral"
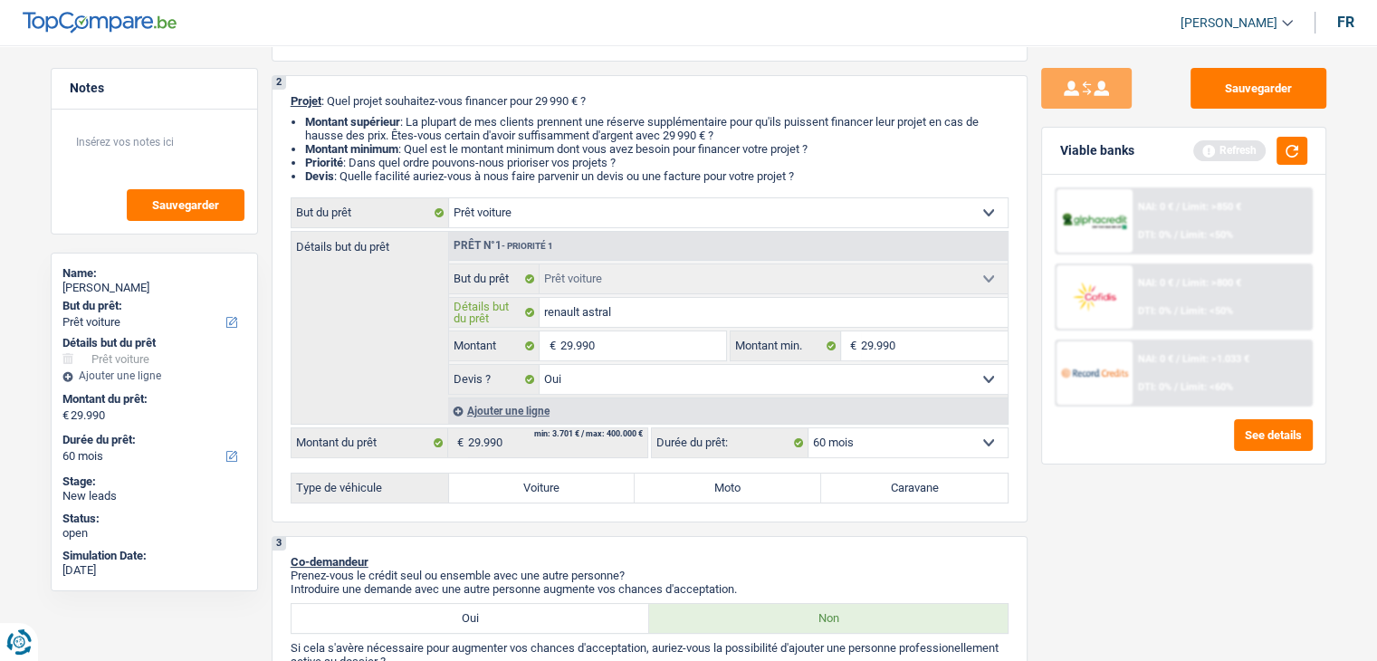
type input "renault astral"
click at [1171, 499] on div "Sauvegarder Viable banks Refresh NAI: 0 € / Limit: >850 € DTI: 0% / Limit: <50%…" at bounding box center [1184, 348] width 312 height 560
click at [1297, 146] on button "button" at bounding box center [1292, 151] width 31 height 28
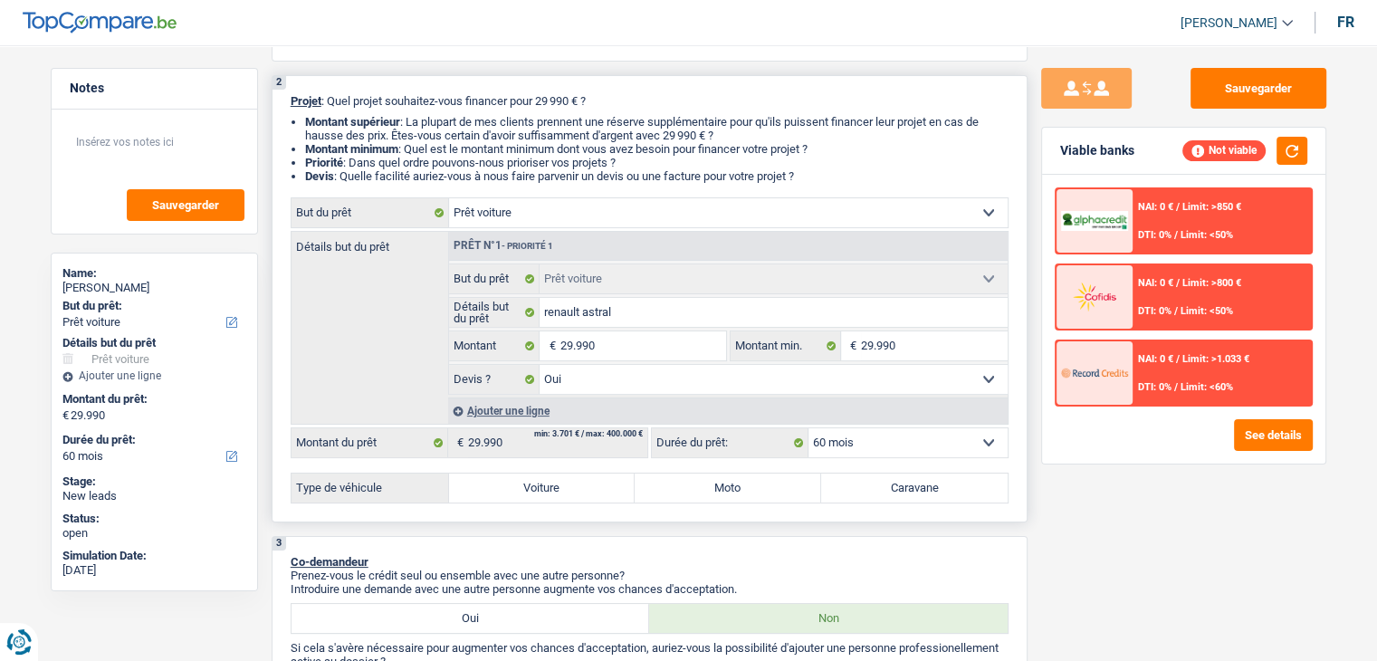
click at [558, 485] on label "Voiture" at bounding box center [542, 488] width 187 height 29
click at [558, 485] on input "Voiture" at bounding box center [542, 488] width 187 height 29
radio input "true"
select select "84"
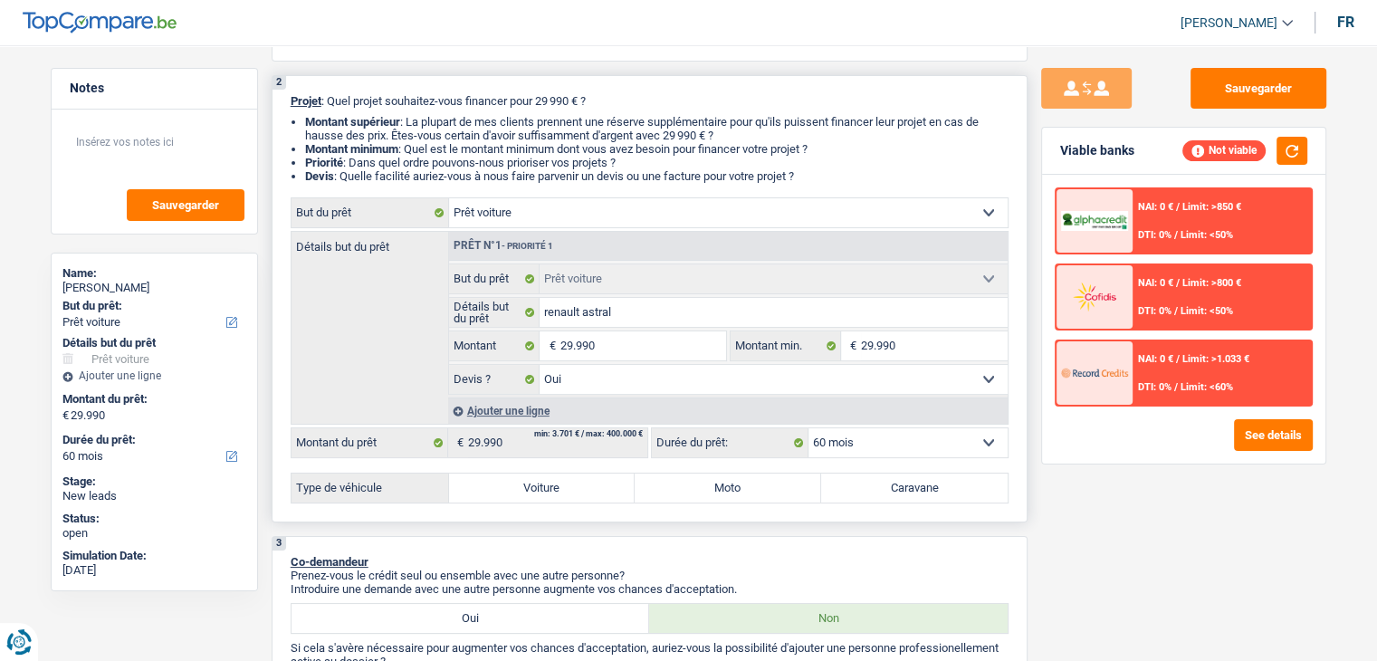
select select "84"
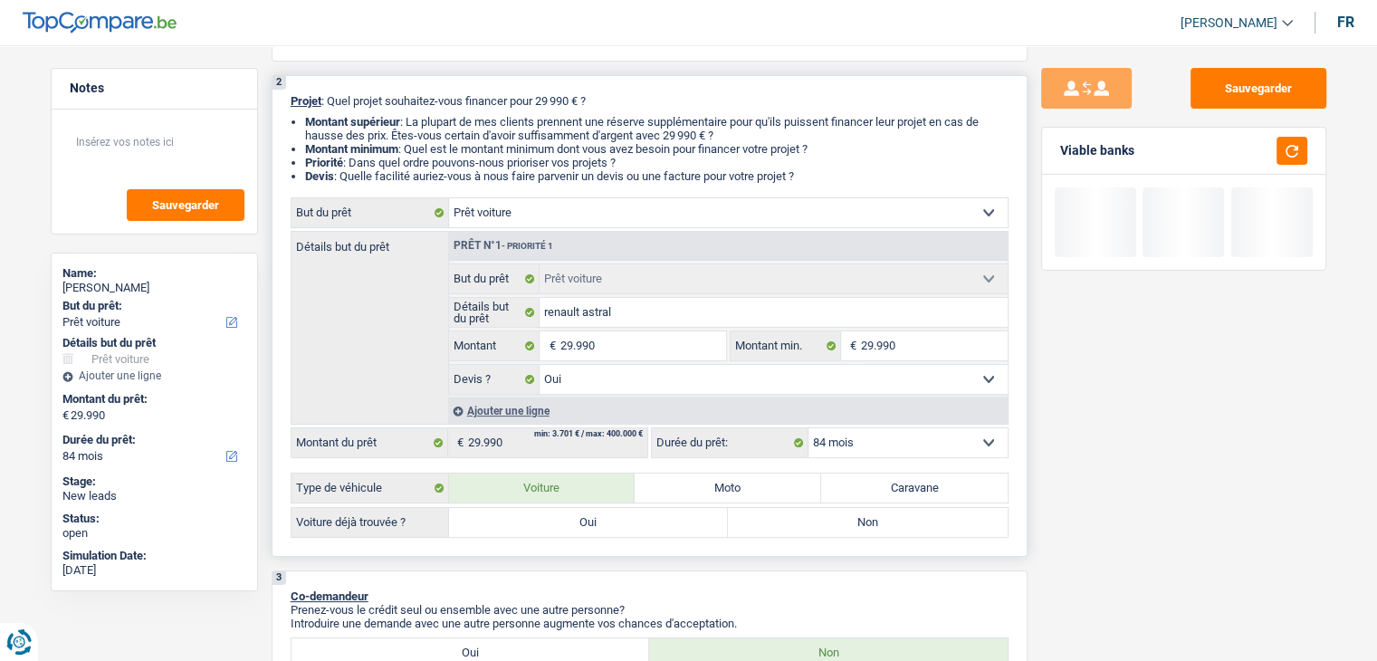
scroll to position [453, 0]
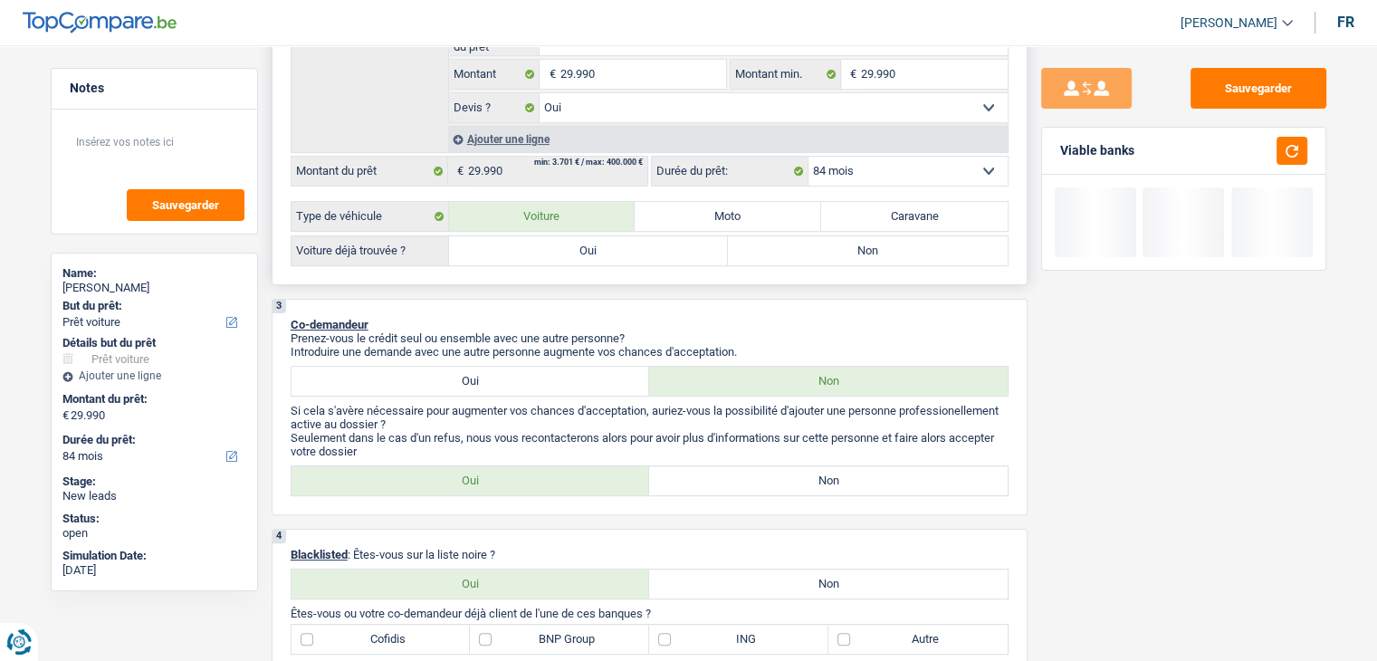
click at [553, 253] on label "Oui" at bounding box center [589, 250] width 280 height 29
click at [553, 253] on input "Oui" at bounding box center [589, 250] width 280 height 29
radio input "true"
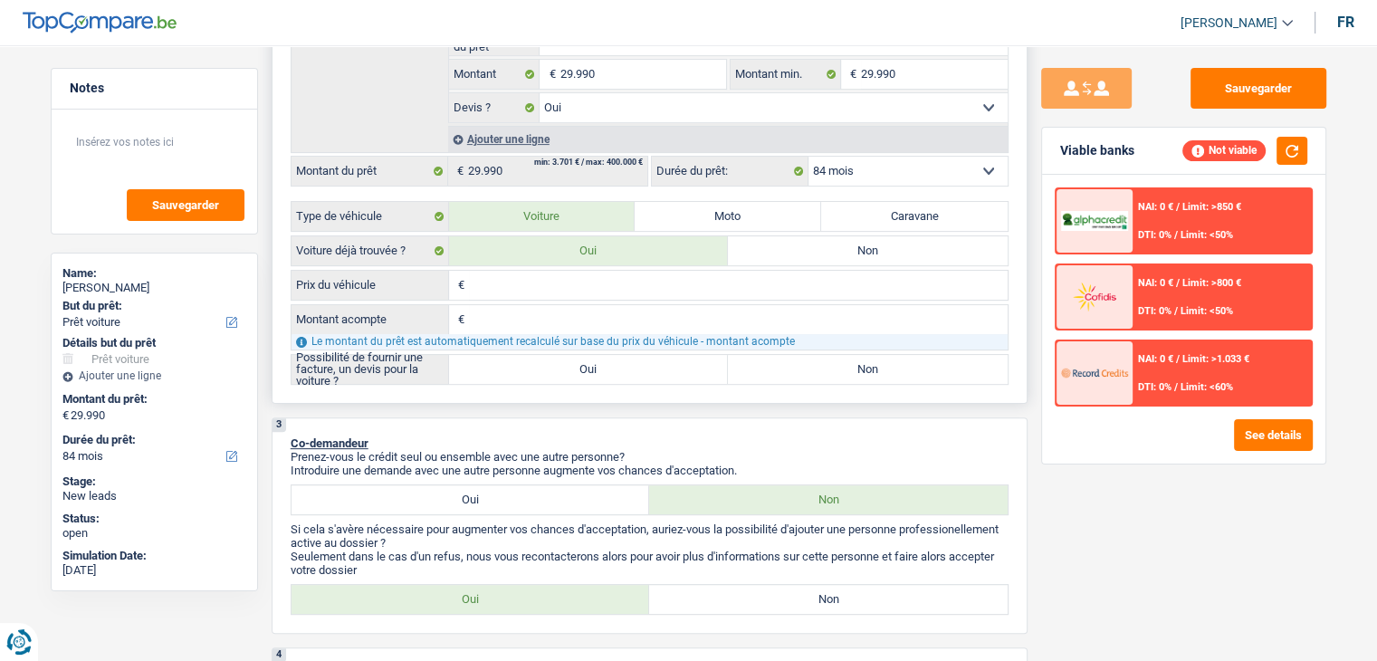
click at [501, 294] on input "Prix du véhicule" at bounding box center [738, 285] width 539 height 29
type input "2"
type input "29"
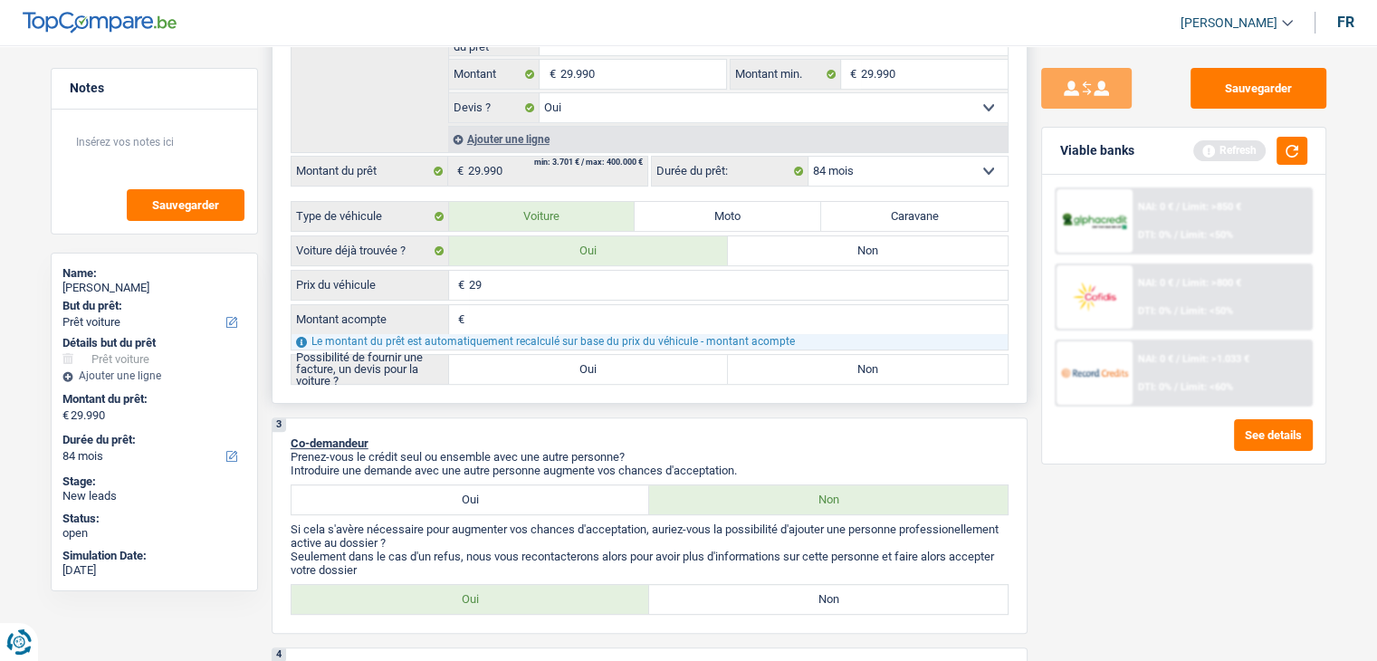
type input "299"
type input "2.999"
type input "29.990"
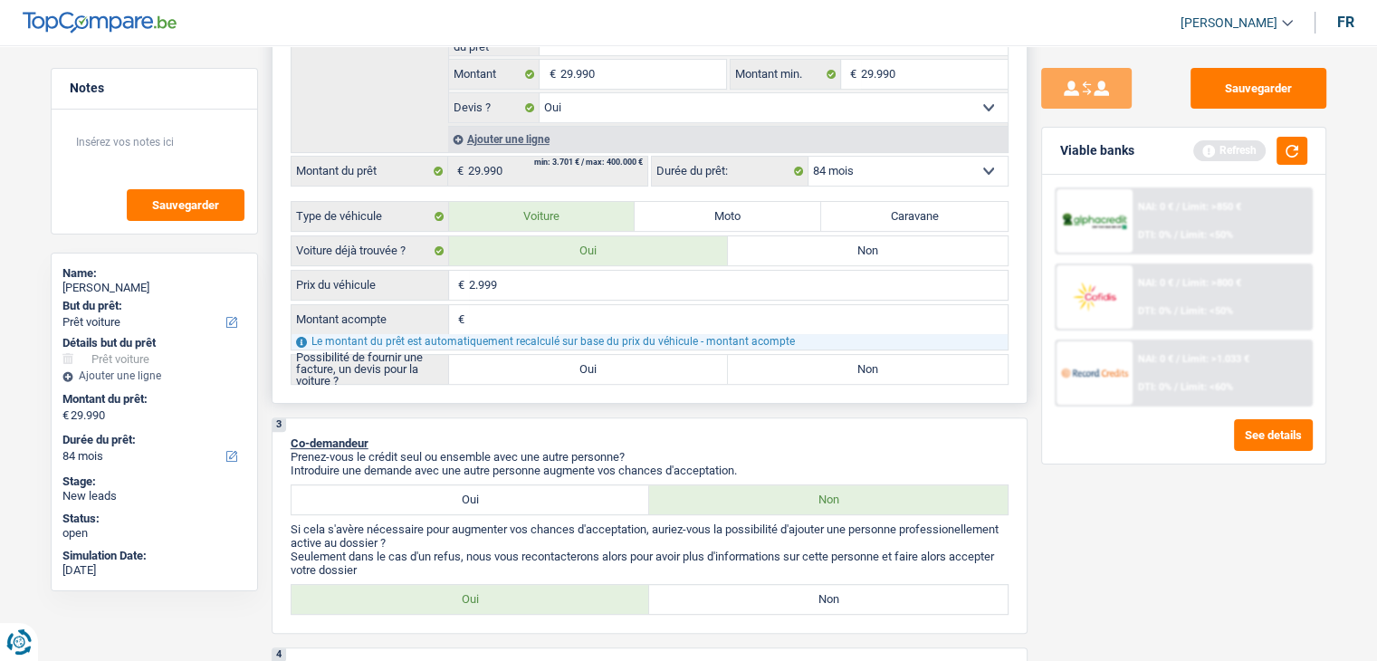
type input "29.990"
click at [518, 306] on input "Montant acompte" at bounding box center [738, 319] width 539 height 29
type input "0"
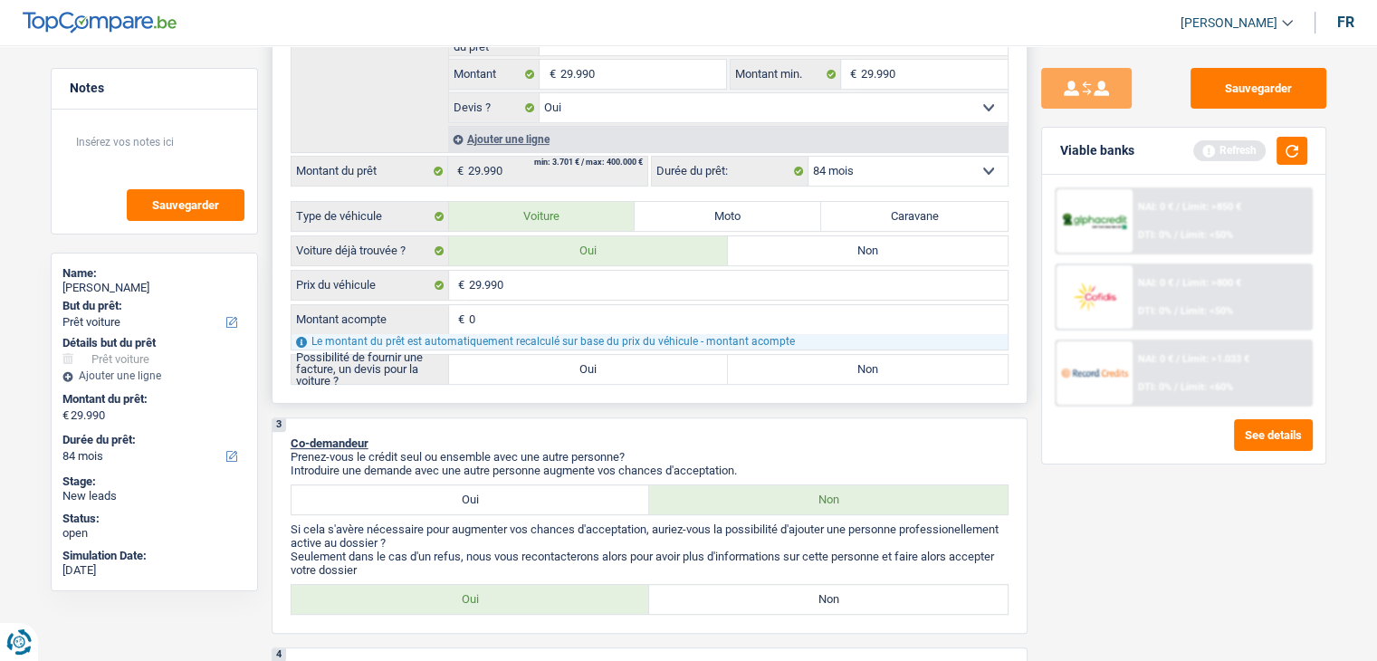
type input "0"
click at [532, 360] on label "Oui" at bounding box center [589, 369] width 280 height 29
click at [532, 360] on input "Oui" at bounding box center [589, 369] width 280 height 29
radio input "true"
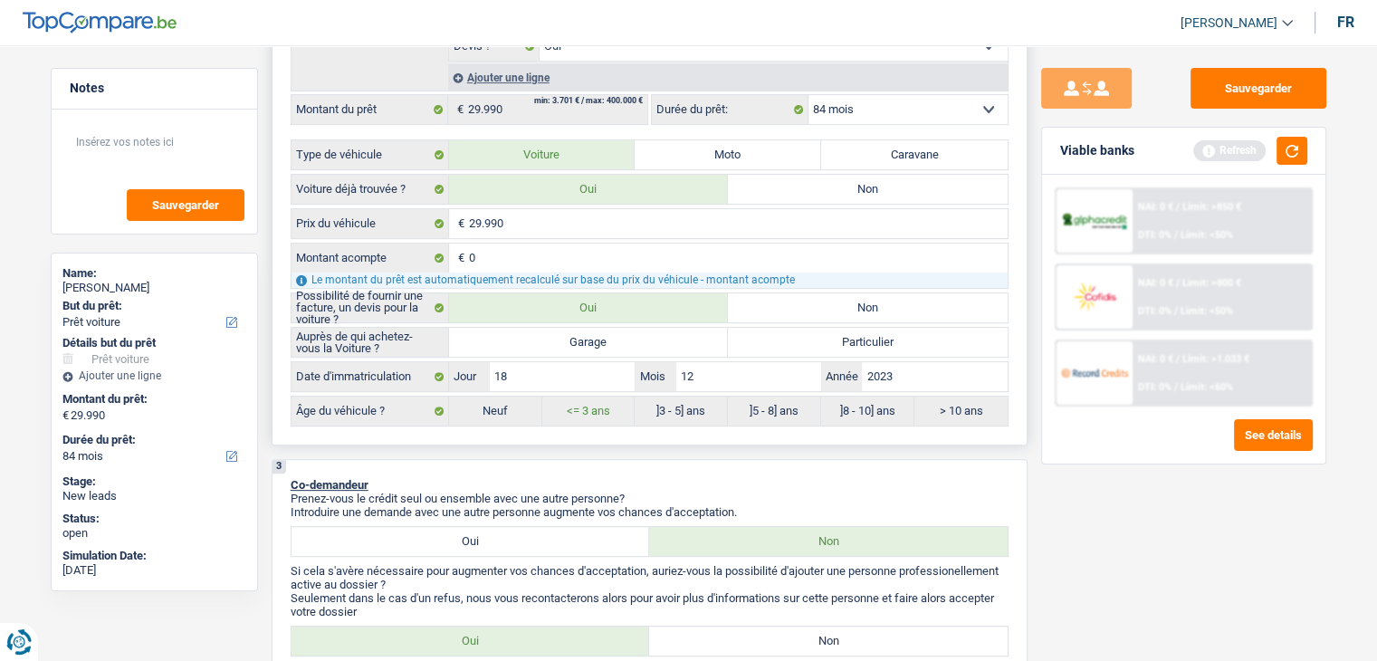
scroll to position [543, 0]
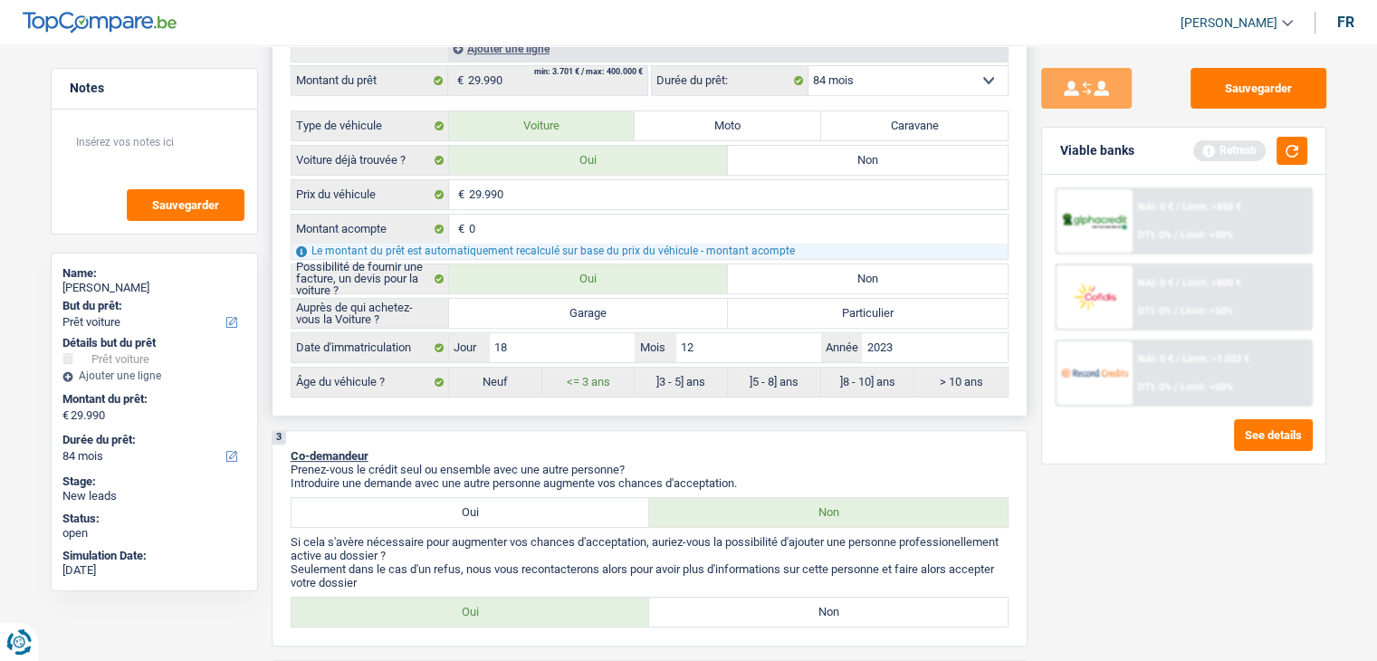
click at [561, 312] on label "Garage" at bounding box center [589, 313] width 280 height 29
click at [561, 312] on input "Garage" at bounding box center [589, 313] width 280 height 29
radio input "true"
click at [1290, 160] on button "button" at bounding box center [1292, 151] width 31 height 28
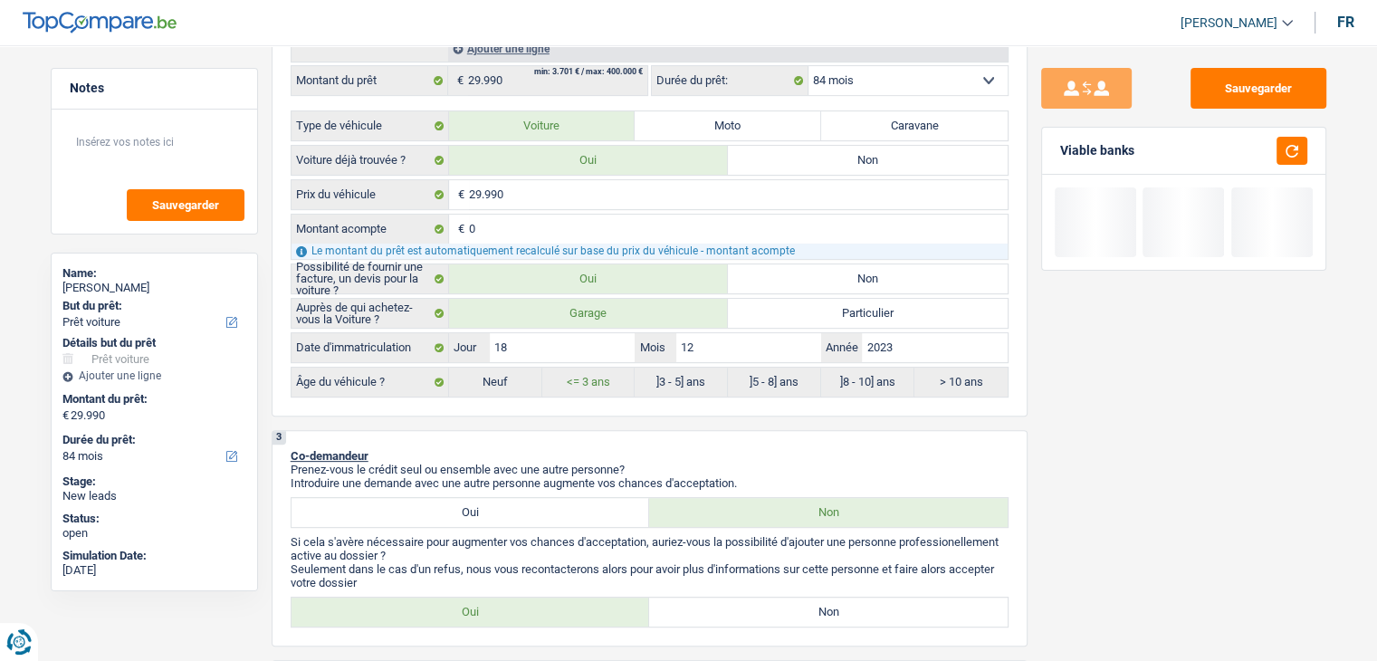
drag, startPoint x: 1152, startPoint y: 149, endPoint x: 1059, endPoint y: 146, distance: 93.3
click at [1059, 146] on div "Viable banks" at bounding box center [1183, 151] width 283 height 47
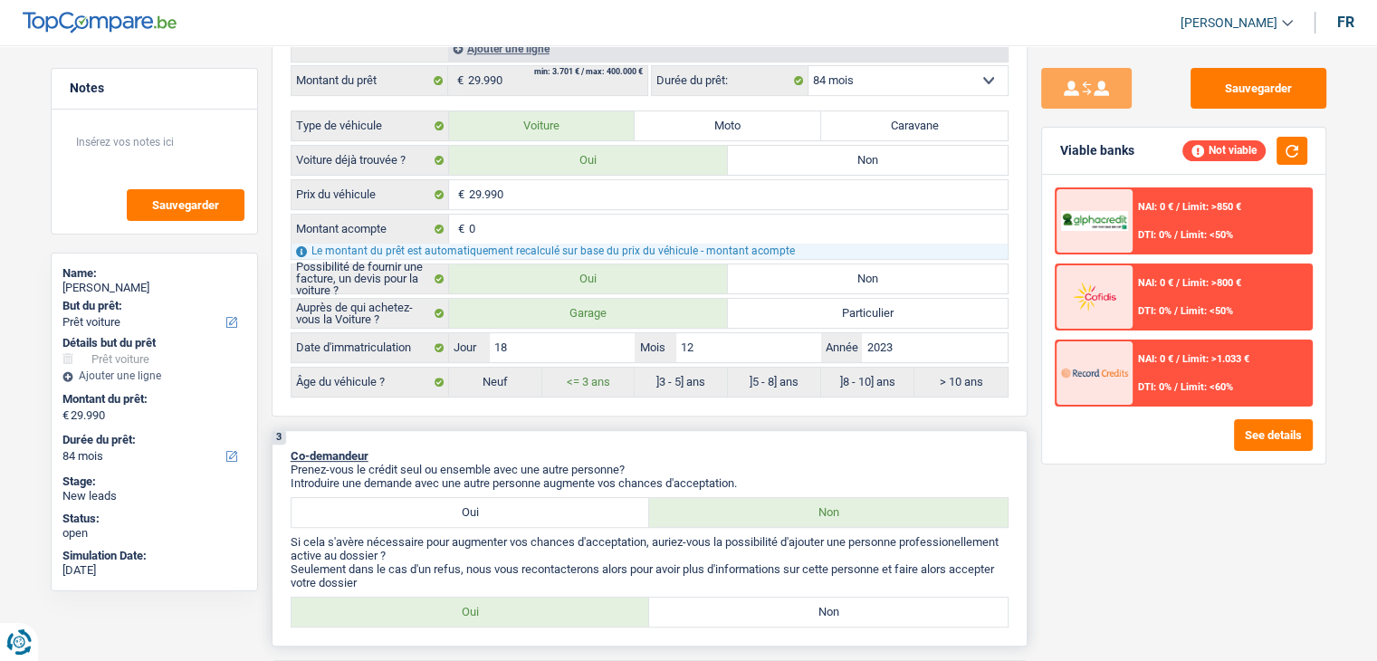
click at [468, 436] on div "3 Co-demandeur Prenez-vous le crédit seul ou ensemble avec une autre personne? …" at bounding box center [650, 538] width 756 height 216
click at [1295, 148] on button "button" at bounding box center [1292, 151] width 31 height 28
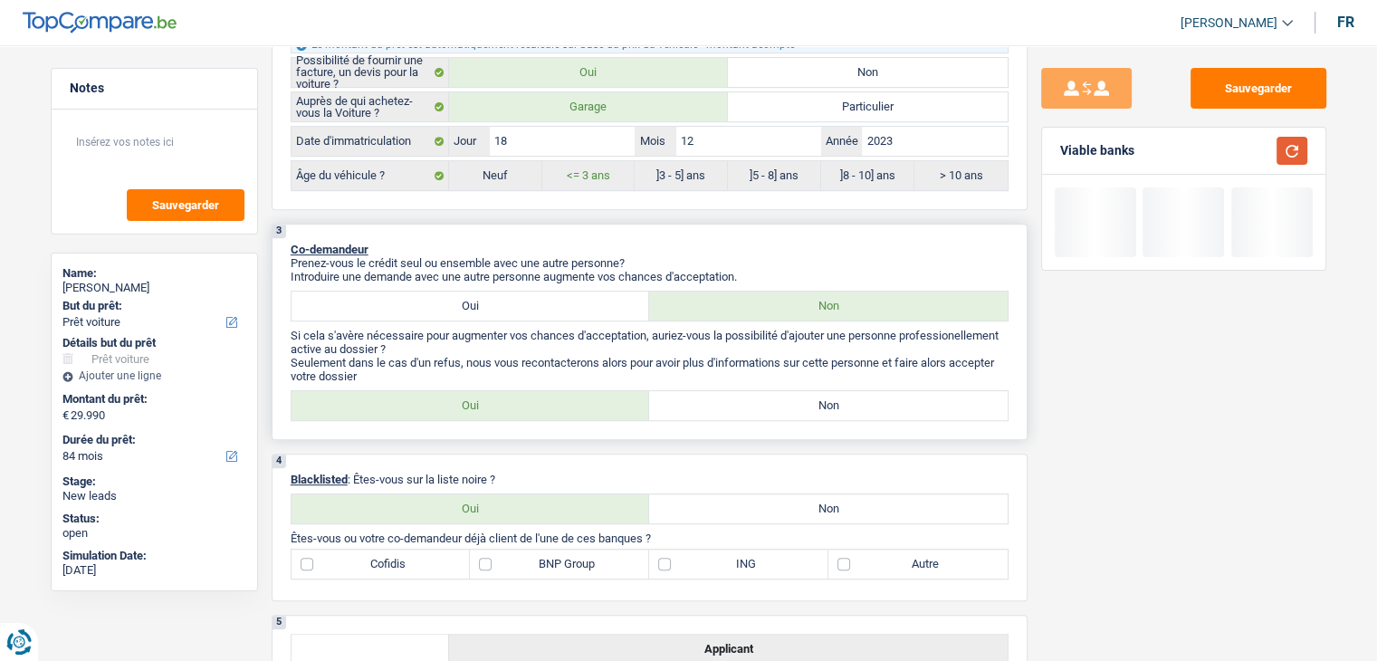
scroll to position [815, 0]
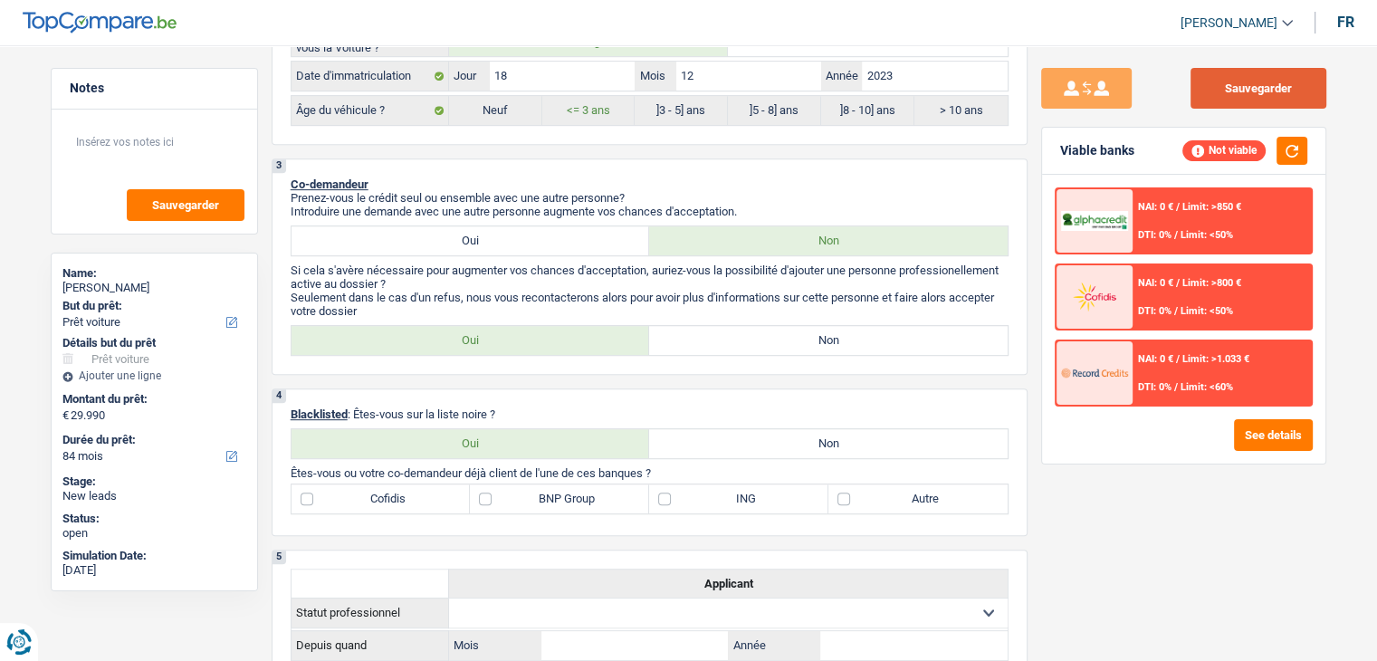
click at [1232, 84] on button "Sauvegarder" at bounding box center [1259, 88] width 136 height 41
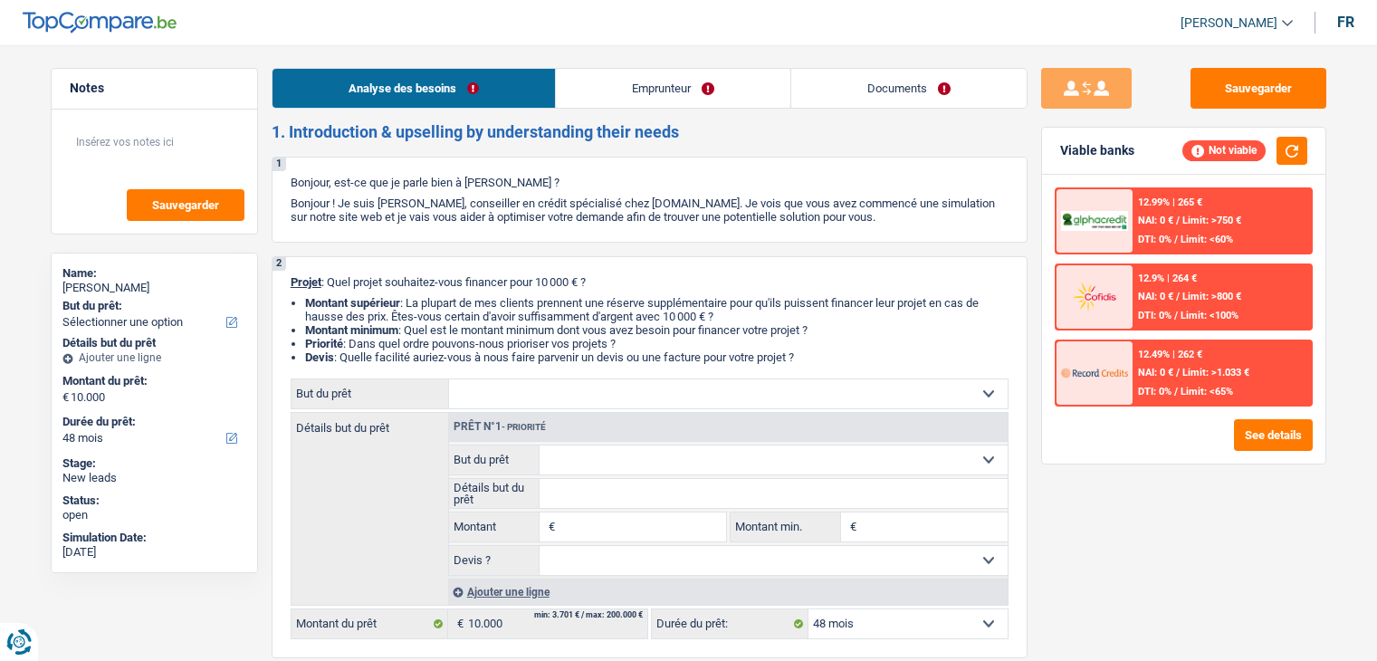
select select "48"
select select "independent"
select select "familyAllowances"
select select "netSalary"
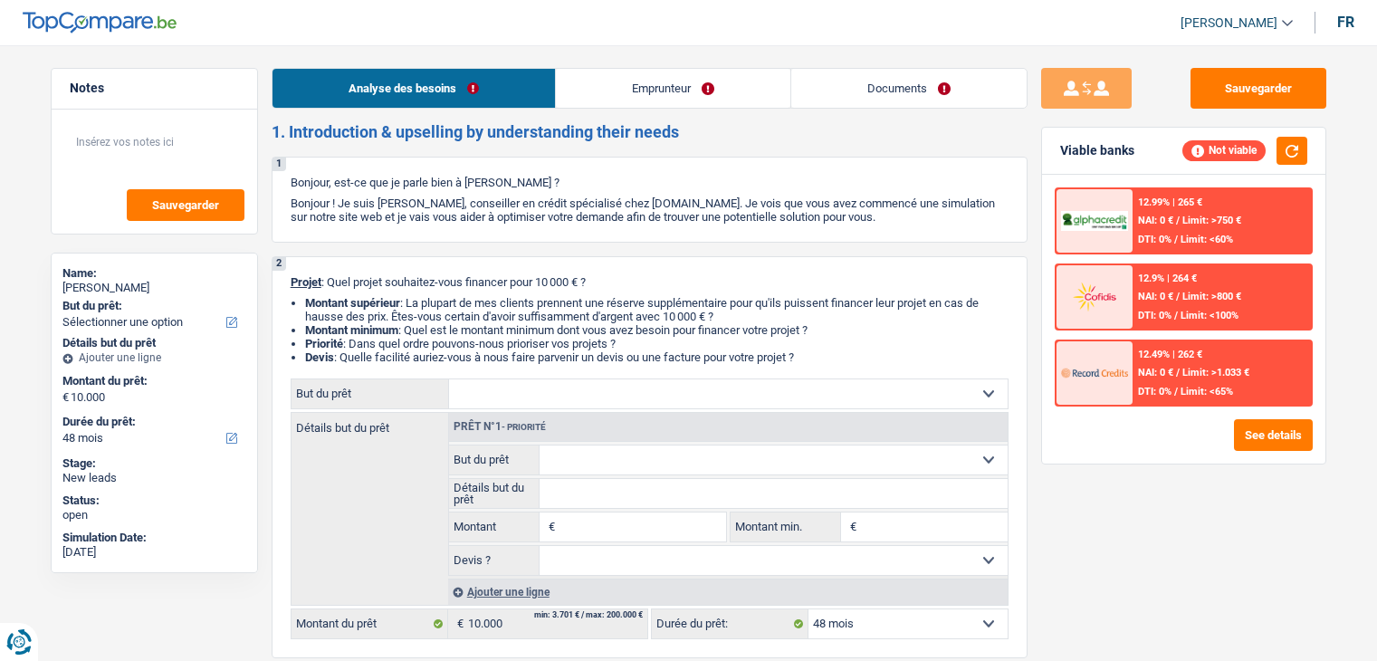
select select "ownerWithoutMortgage"
select select "48"
drag, startPoint x: 807, startPoint y: 356, endPoint x: 286, endPoint y: 286, distance: 525.3
click at [286, 286] on div "2 Projet : Quel projet souhaitez-vous financer pour 10 000 € ? Montant supérieu…" at bounding box center [650, 457] width 756 height 402
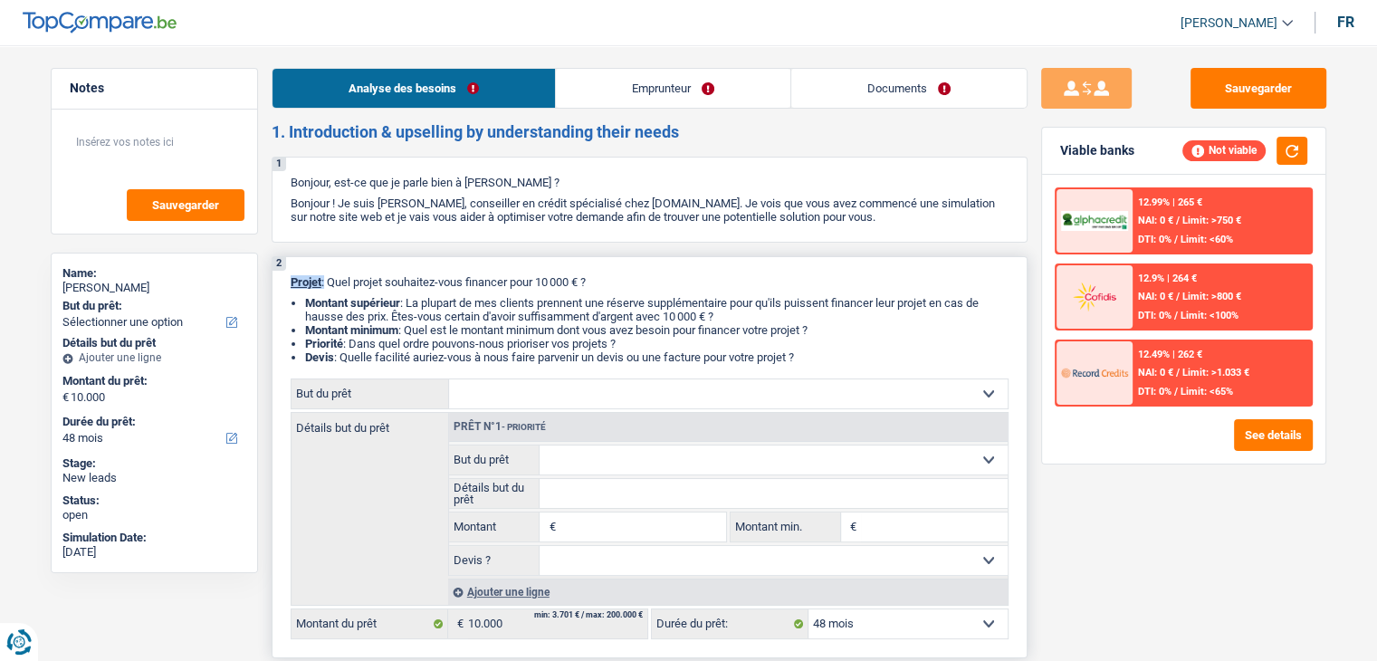
click at [286, 286] on div "2 Projet : Quel projet souhaitez-vous financer pour 10 000 € ? Montant supérieu…" at bounding box center [650, 457] width 756 height 402
click at [286, 283] on div "2 Projet : Quel projet souhaitez-vous financer pour 10 000 € ? Montant supérieu…" at bounding box center [650, 457] width 756 height 402
drag, startPoint x: 286, startPoint y: 280, endPoint x: 844, endPoint y: 355, distance: 562.9
click at [844, 355] on div "2 Projet : Quel projet souhaitez-vous financer pour 10 000 € ? Montant supérieu…" at bounding box center [650, 457] width 756 height 402
click at [840, 356] on li "Devis : Quelle facilité auriez-vous à nous faire parvenir un devis ou une factu…" at bounding box center [657, 357] width 704 height 14
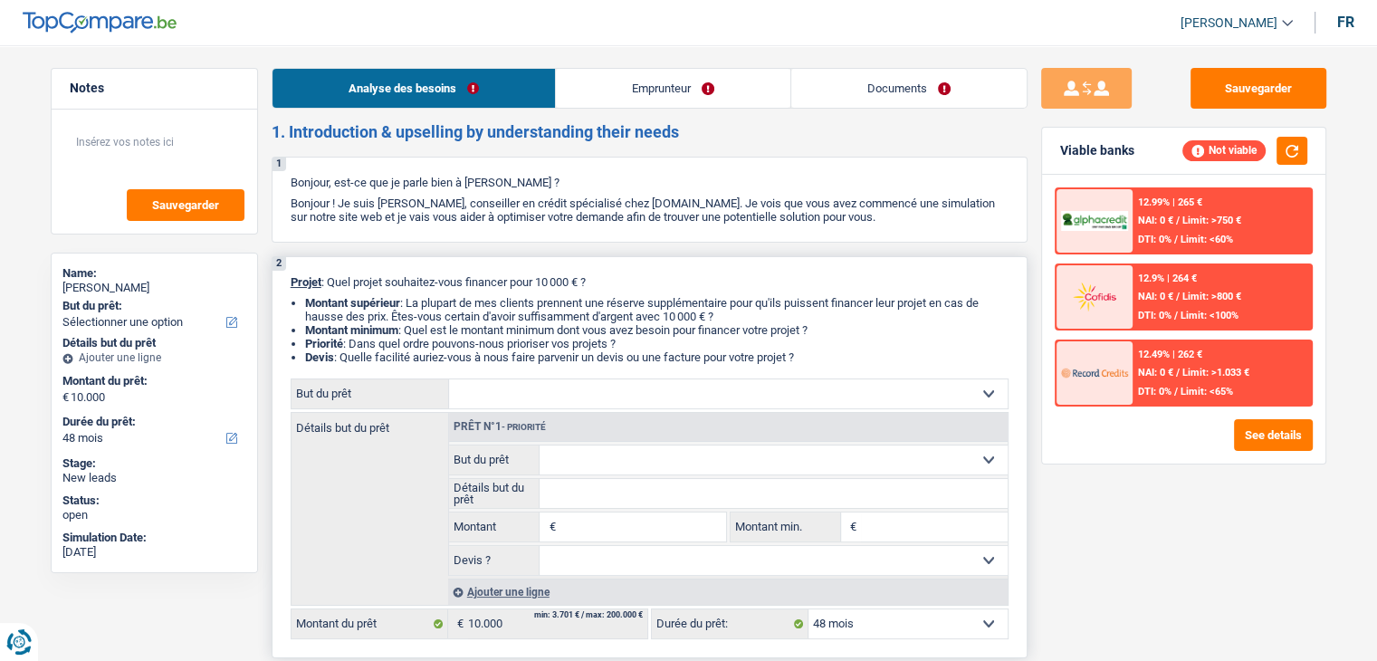
drag, startPoint x: 815, startPoint y: 354, endPoint x: 283, endPoint y: 283, distance: 536.3
click at [283, 283] on div "2 Projet : Quel projet souhaitez-vous financer pour 10 000 € ? Montant supérieu…" at bounding box center [650, 457] width 756 height 402
drag, startPoint x: 288, startPoint y: 281, endPoint x: 807, endPoint y: 359, distance: 524.7
click at [807, 359] on div "2 Projet : Quel projet souhaitez-vous financer pour 10 000 € ? Montant supérieu…" at bounding box center [650, 457] width 756 height 402
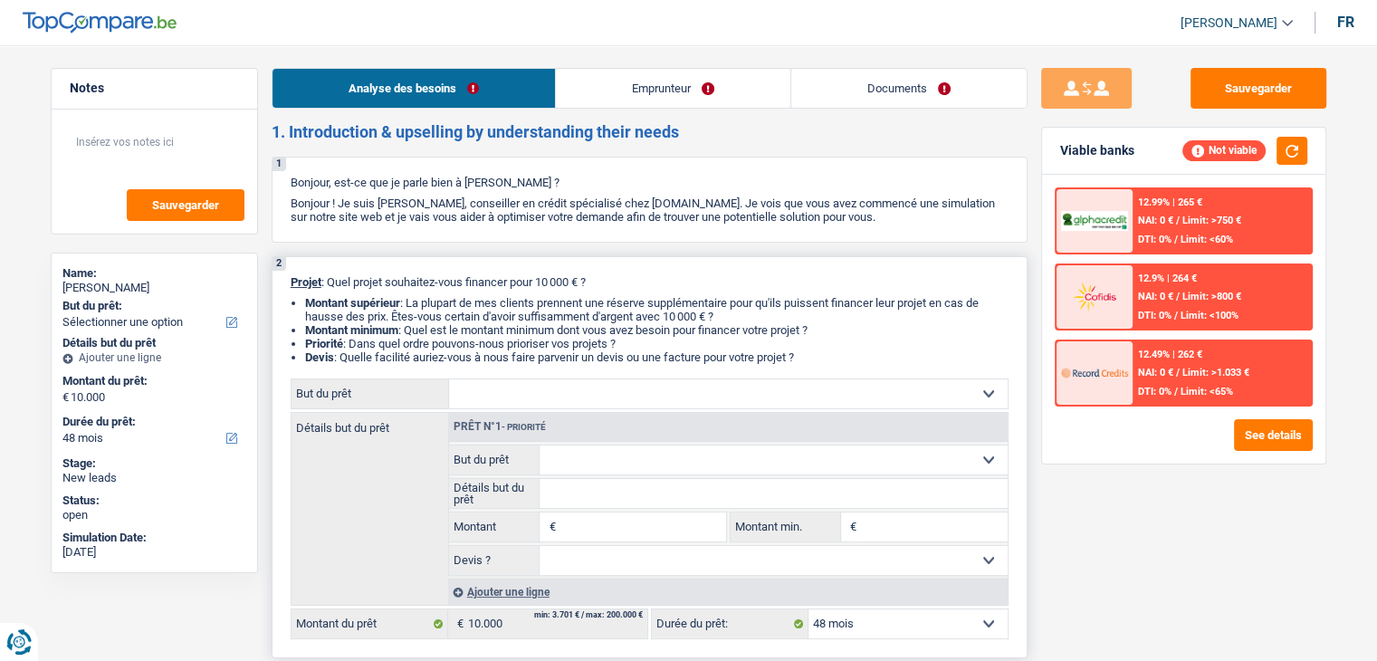
click at [807, 359] on li "Devis : Quelle facilité auriez-vous à nous faire parvenir un devis ou une factu…" at bounding box center [657, 357] width 704 height 14
drag, startPoint x: 815, startPoint y: 360, endPoint x: 282, endPoint y: 283, distance: 539.0
click at [282, 283] on div "2 Projet : Quel projet souhaitez-vous financer pour 10 000 € ? Montant supérieu…" at bounding box center [650, 457] width 756 height 402
click at [862, 79] on link "Documents" at bounding box center [908, 88] width 235 height 39
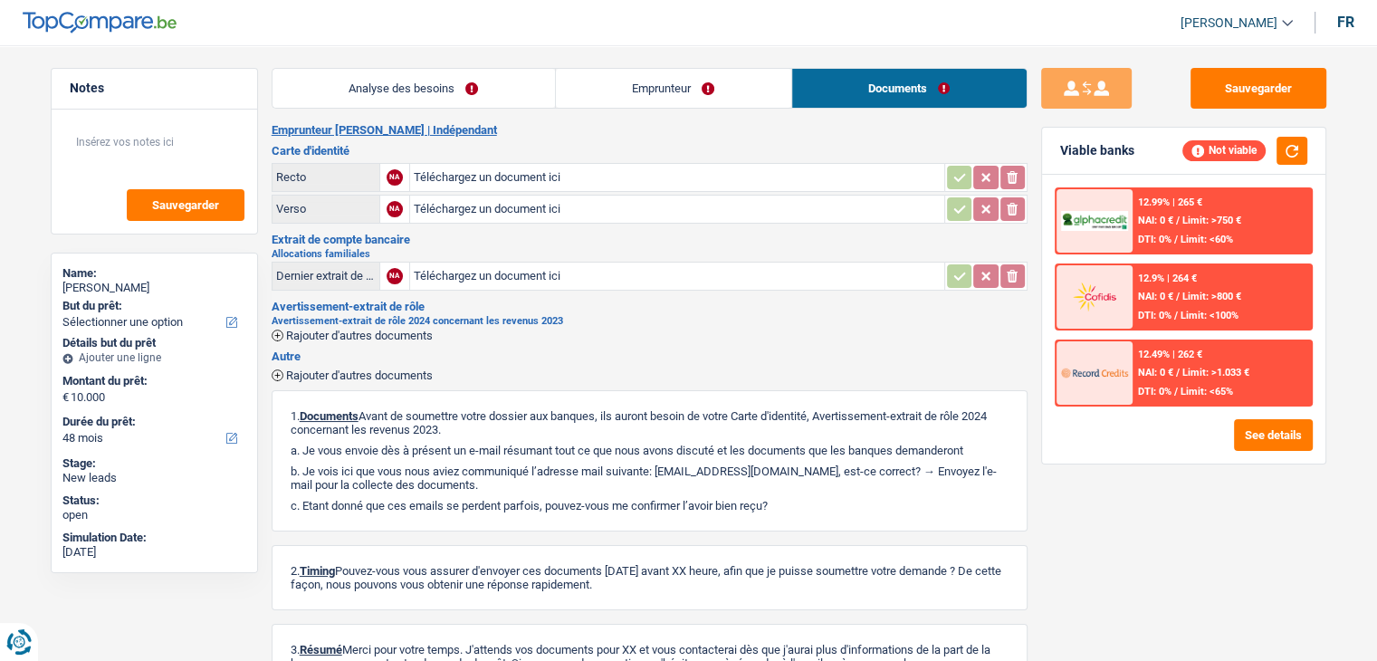
click at [659, 102] on link "Emprunteur" at bounding box center [673, 88] width 235 height 39
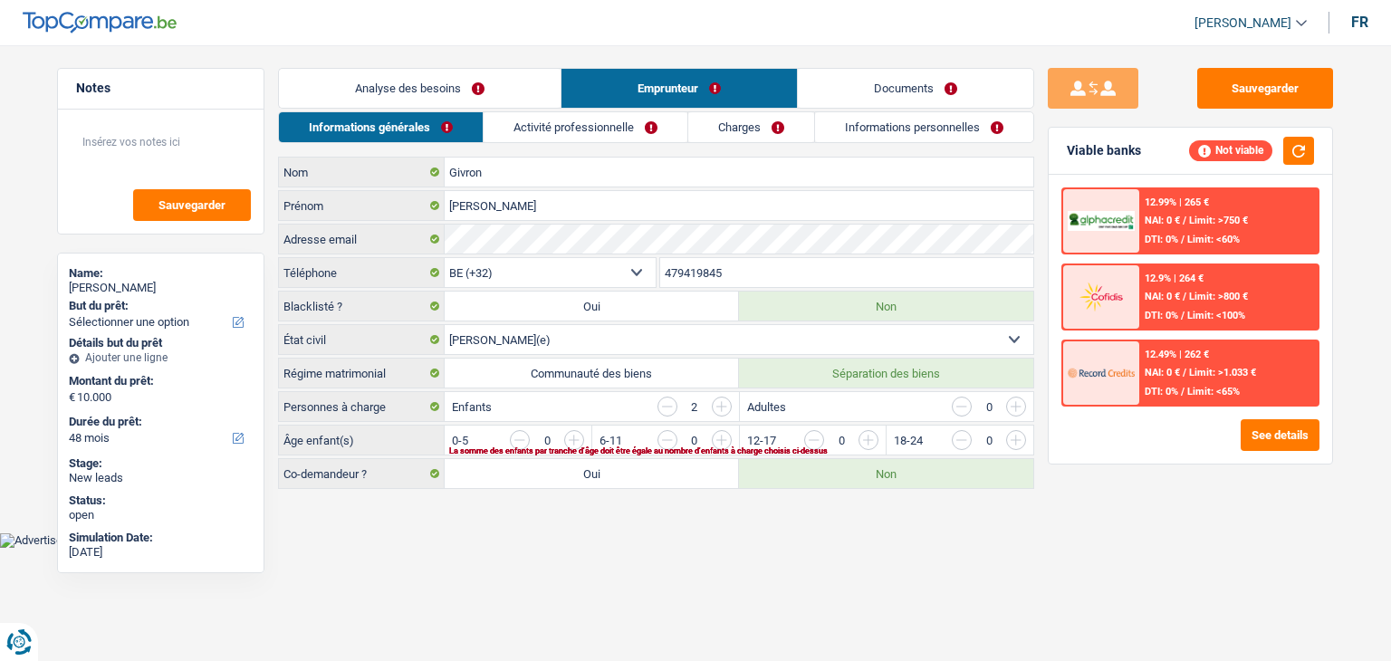
click at [467, 96] on link "Analyse des besoins" at bounding box center [420, 88] width 282 height 39
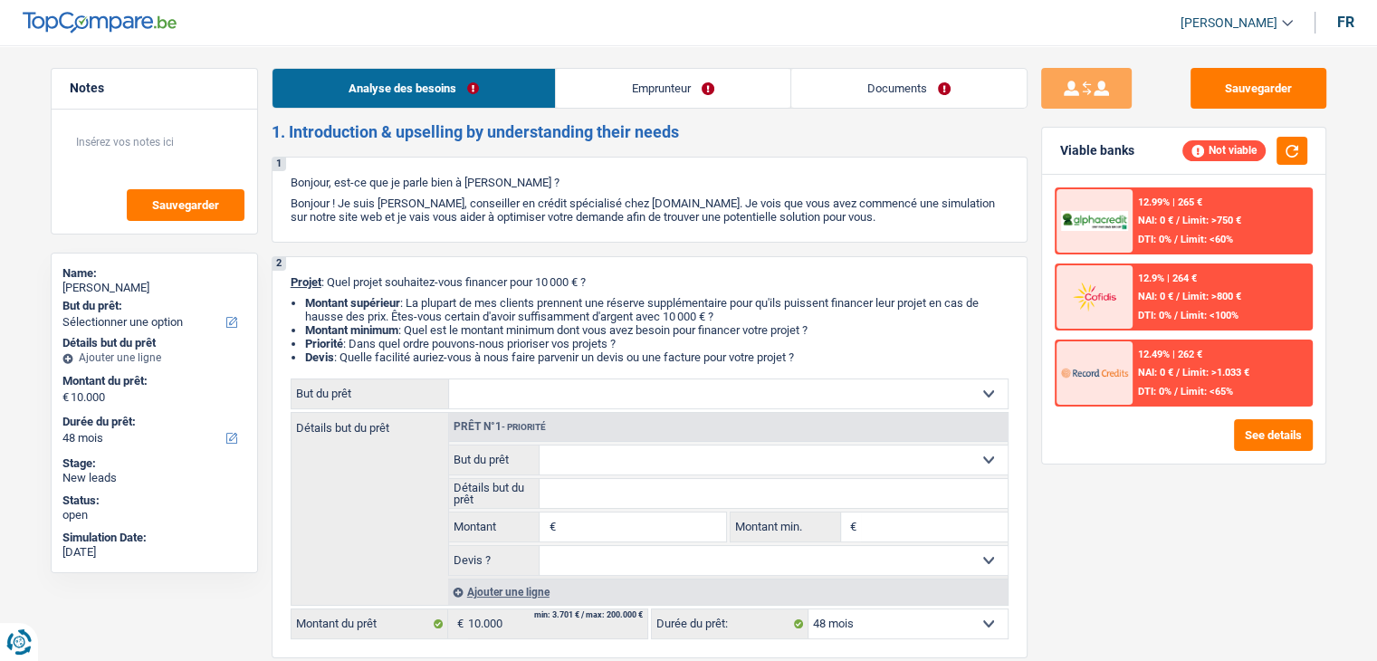
click at [681, 94] on link "Emprunteur" at bounding box center [673, 88] width 235 height 39
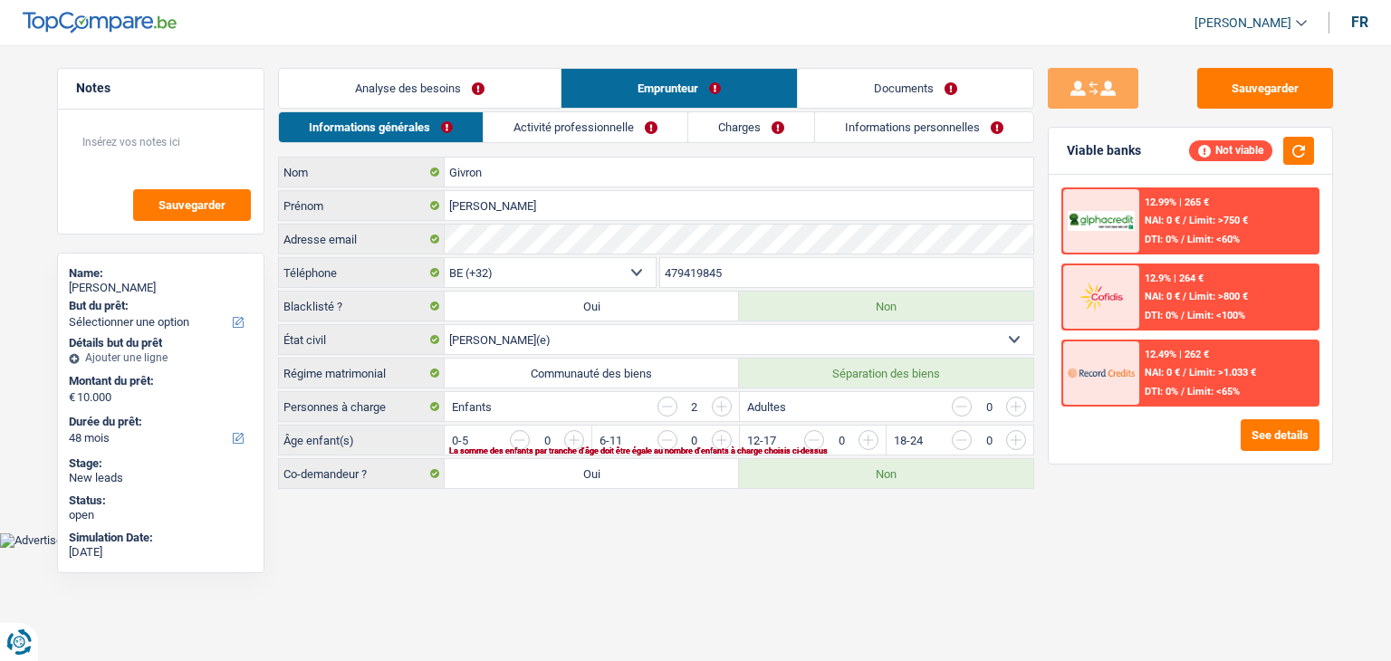
click at [906, 102] on link "Documents" at bounding box center [915, 88] width 235 height 39
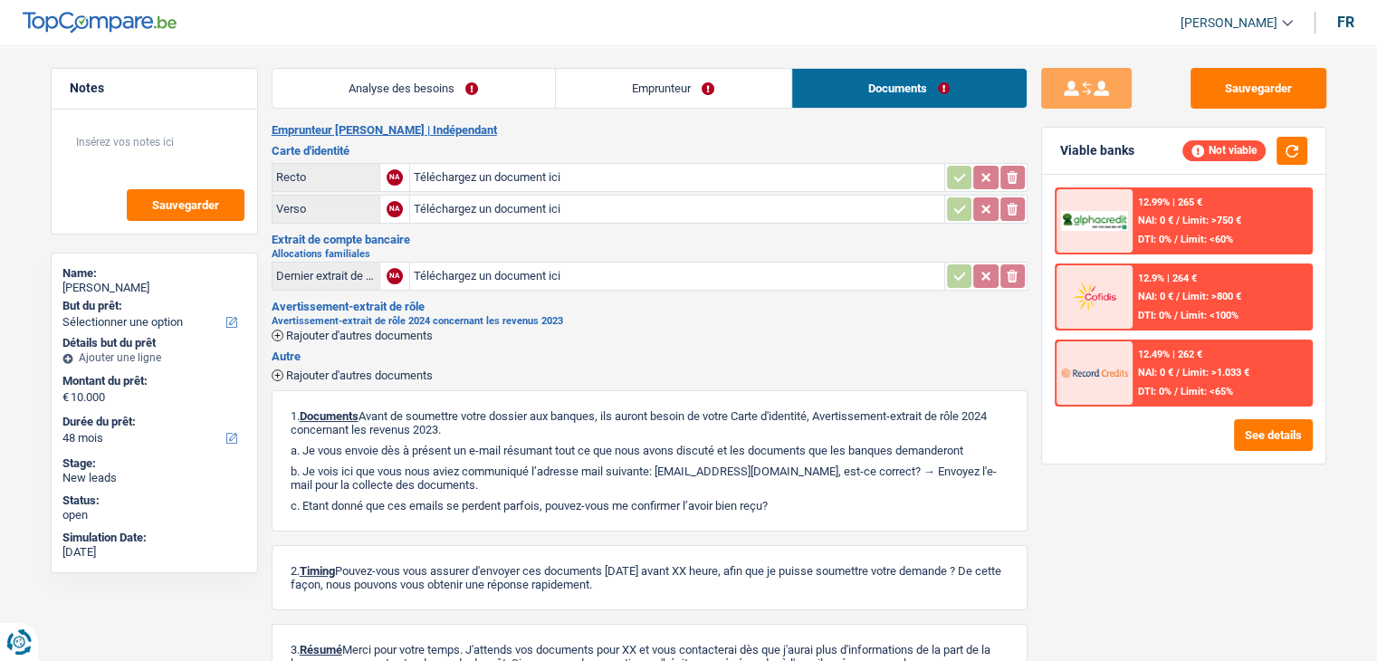
click at [666, 95] on link "Emprunteur" at bounding box center [673, 88] width 235 height 39
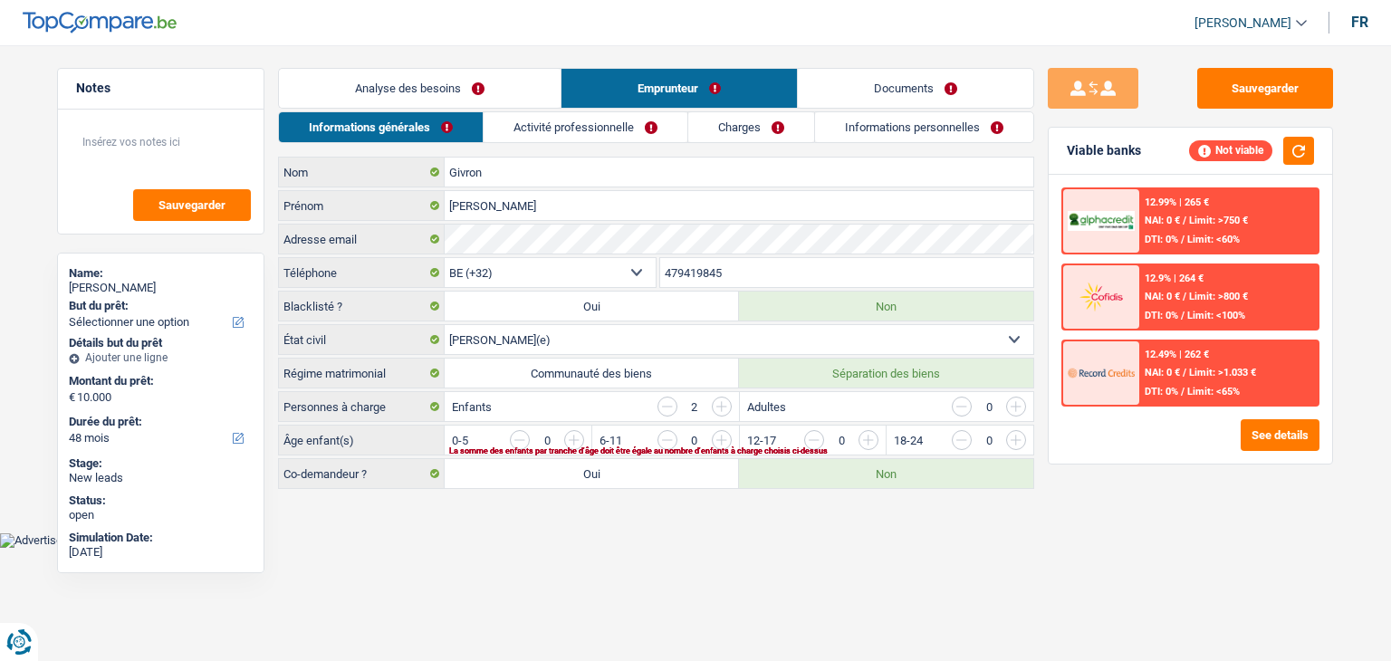
click at [415, 91] on link "Analyse des besoins" at bounding box center [420, 88] width 282 height 39
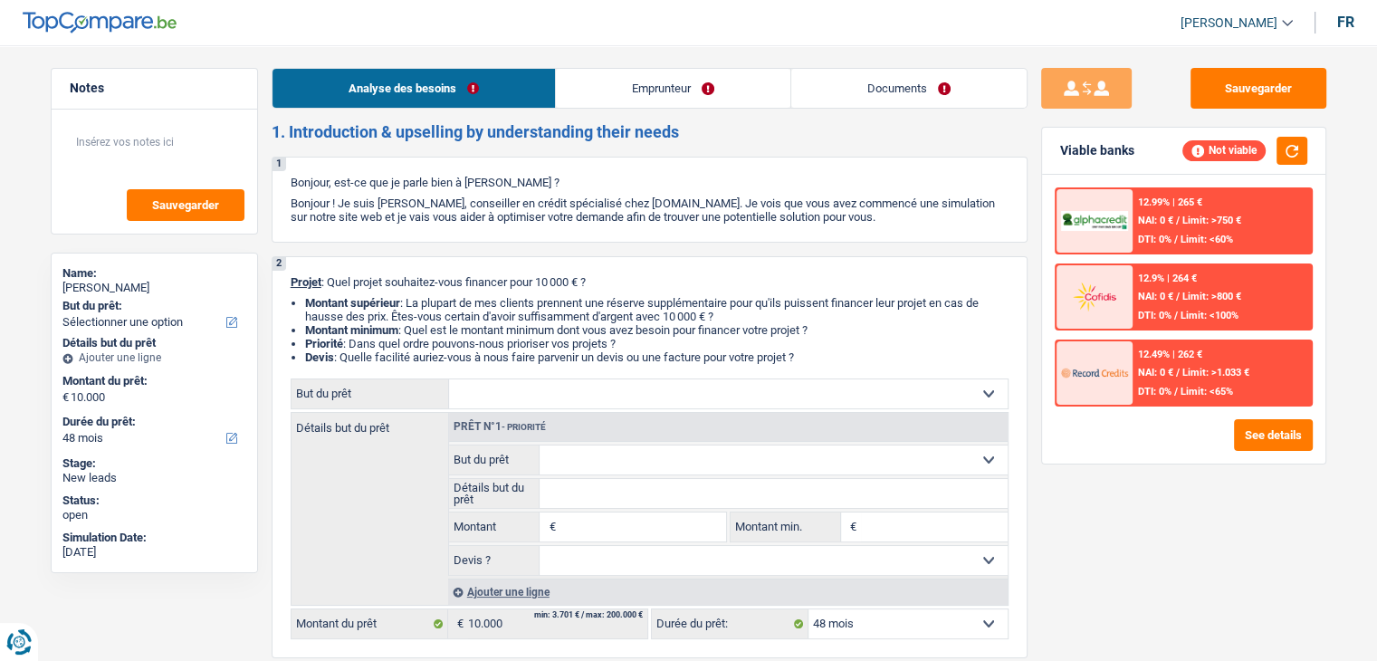
click at [662, 88] on link "Emprunteur" at bounding box center [673, 88] width 235 height 39
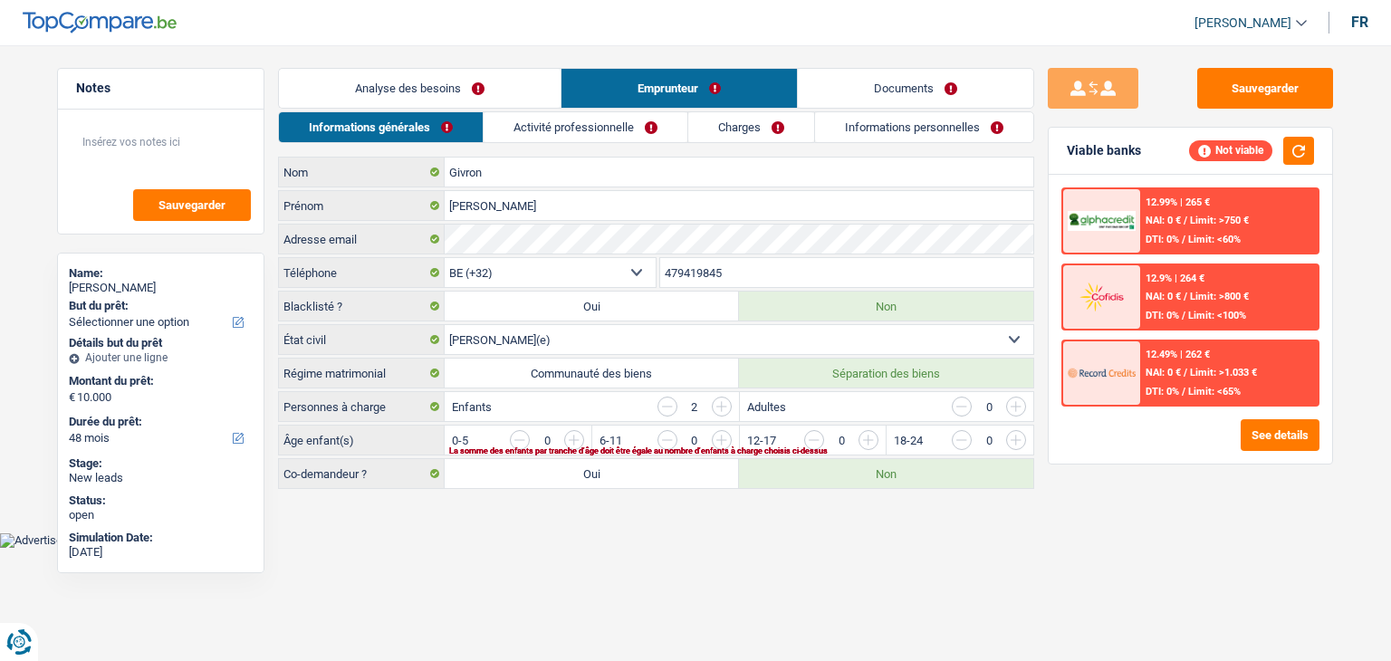
click at [898, 89] on link "Documents" at bounding box center [915, 88] width 235 height 39
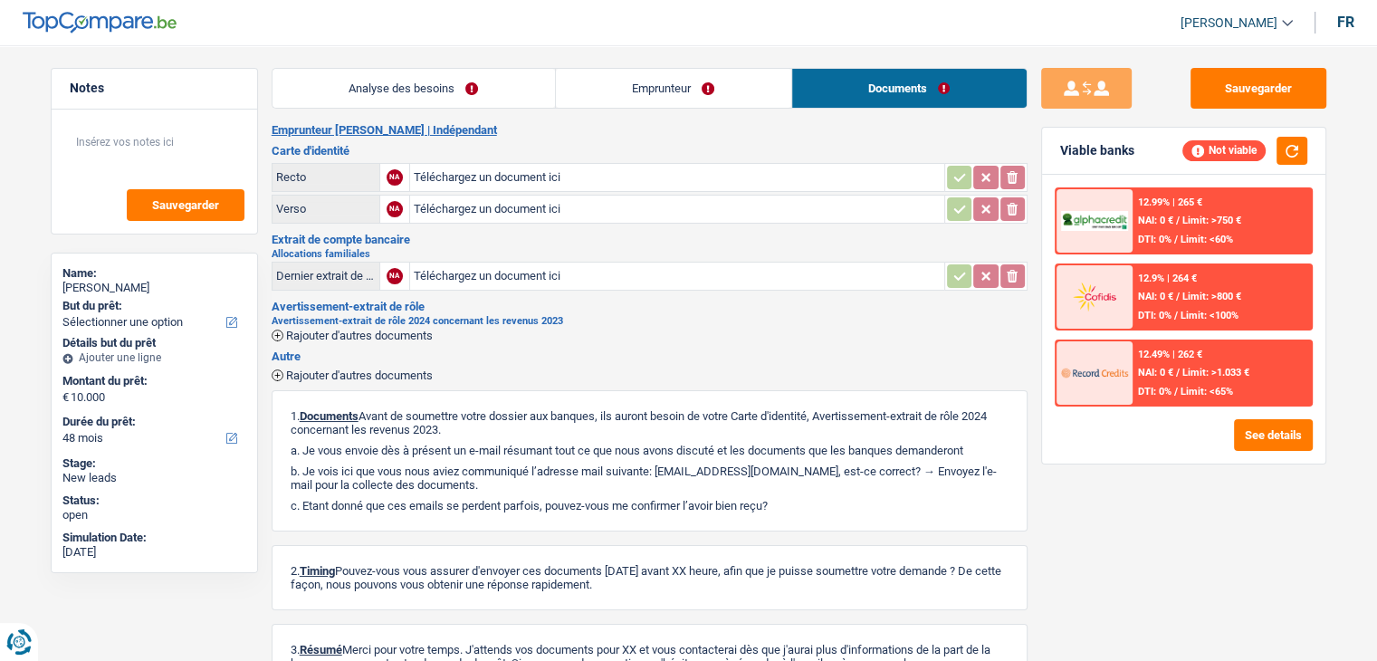
click at [663, 89] on link "Emprunteur" at bounding box center [673, 88] width 235 height 39
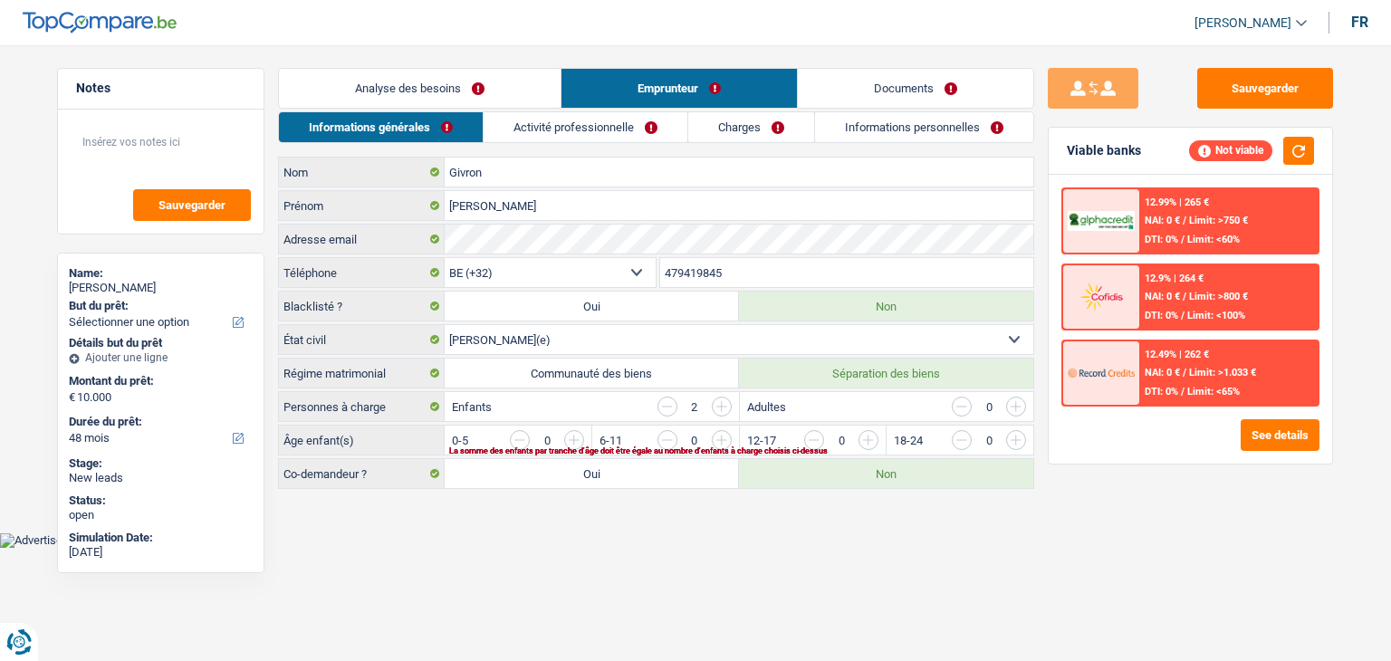
click at [409, 91] on link "Analyse des besoins" at bounding box center [420, 88] width 282 height 39
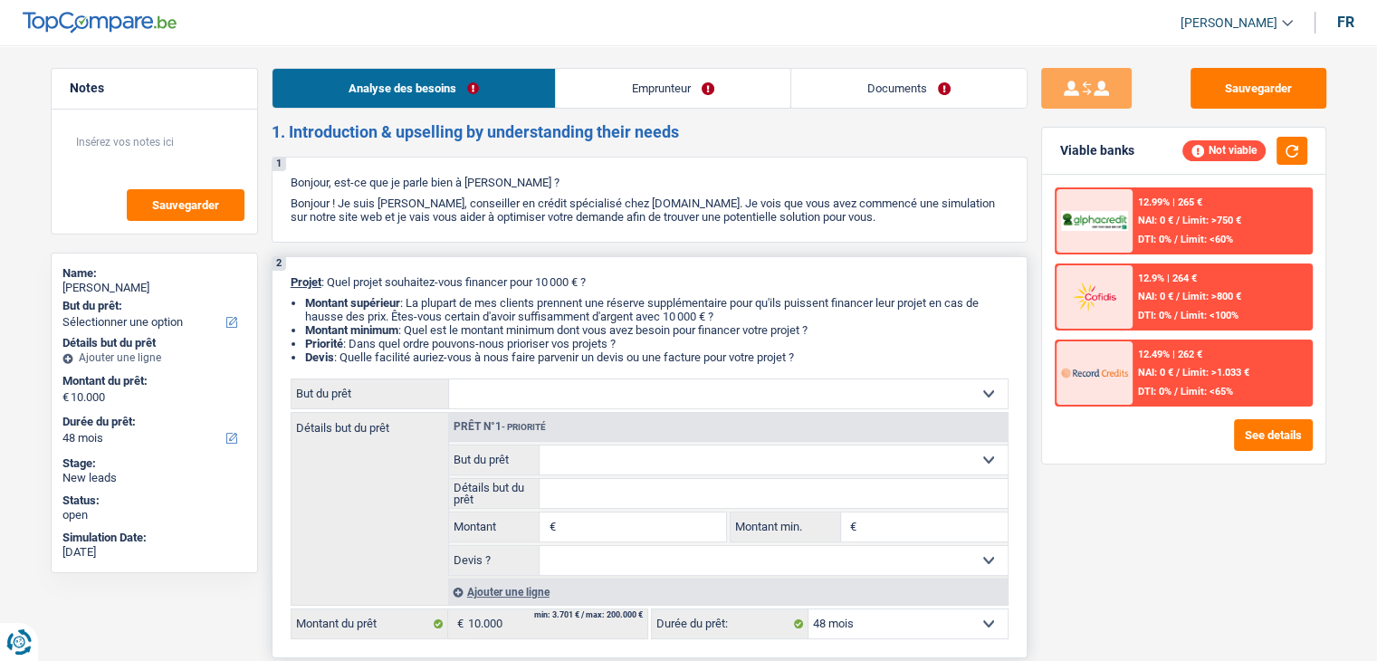
click at [734, 404] on select "Confort maison: meubles, textile, peinture, électroménager, outillage non-profe…" at bounding box center [728, 393] width 559 height 29
click at [670, 397] on select "Confort maison: meubles, textile, peinture, électroménager, outillage non-profe…" at bounding box center [728, 393] width 559 height 29
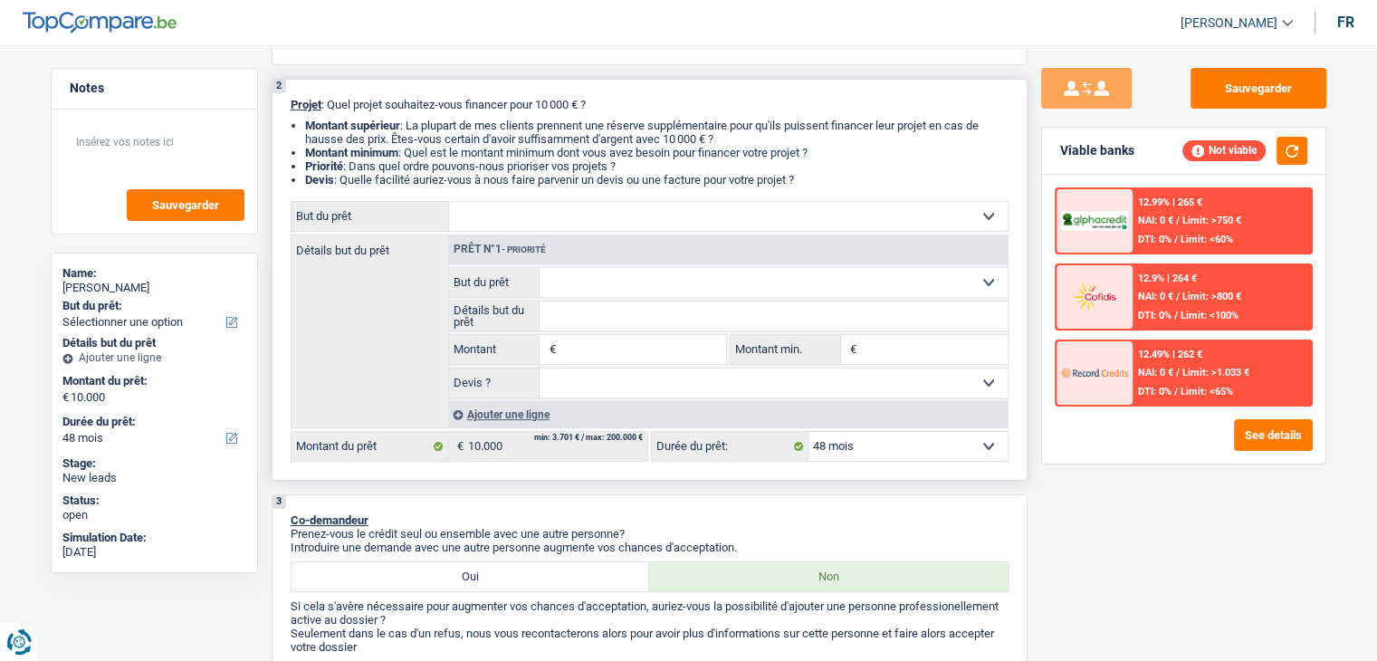
scroll to position [181, 0]
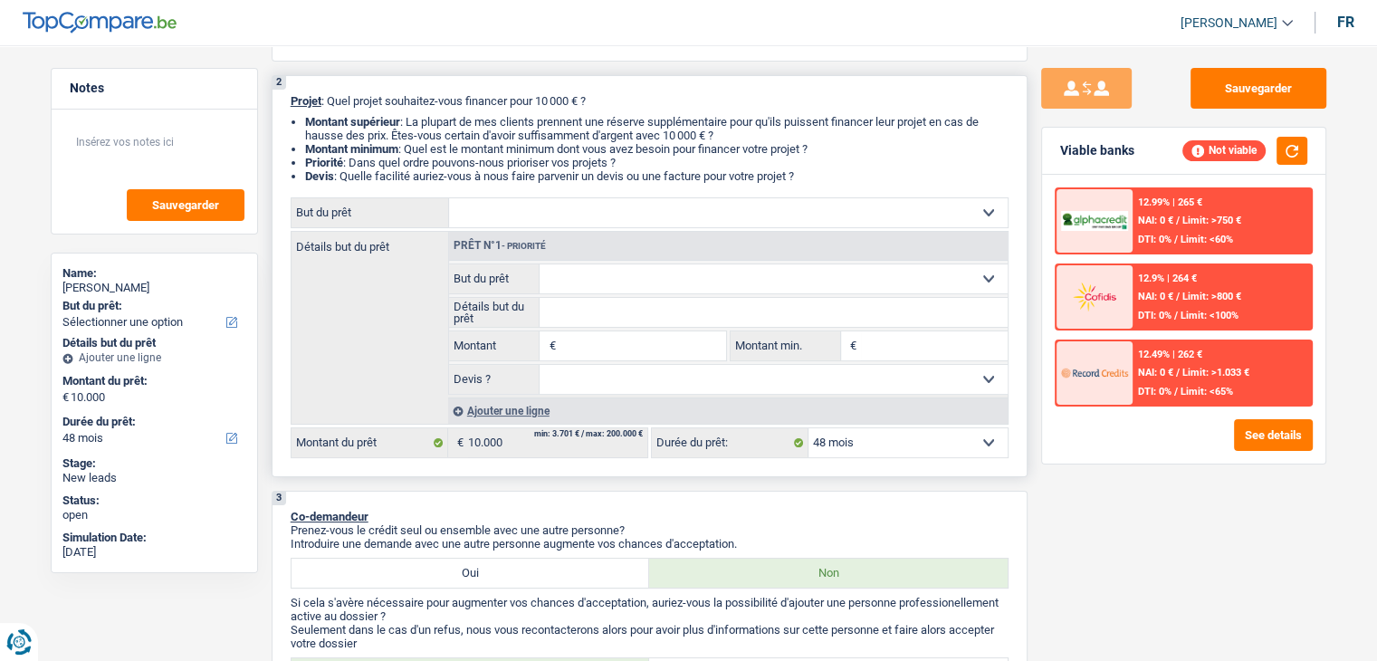
click at [601, 338] on input "Montant" at bounding box center [643, 345] width 166 height 29
type input "10.001"
click at [906, 336] on input "Montant min." at bounding box center [934, 345] width 147 height 29
type input "10.001"
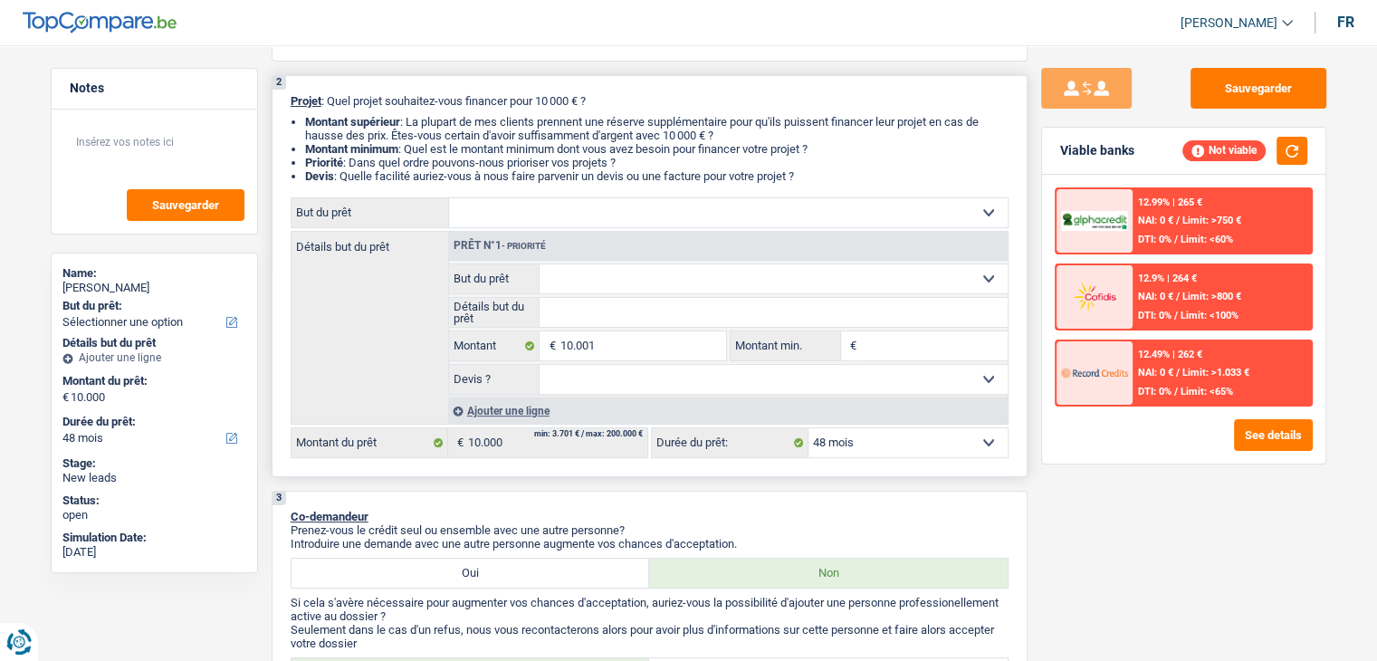
type input "10.001"
select select "60"
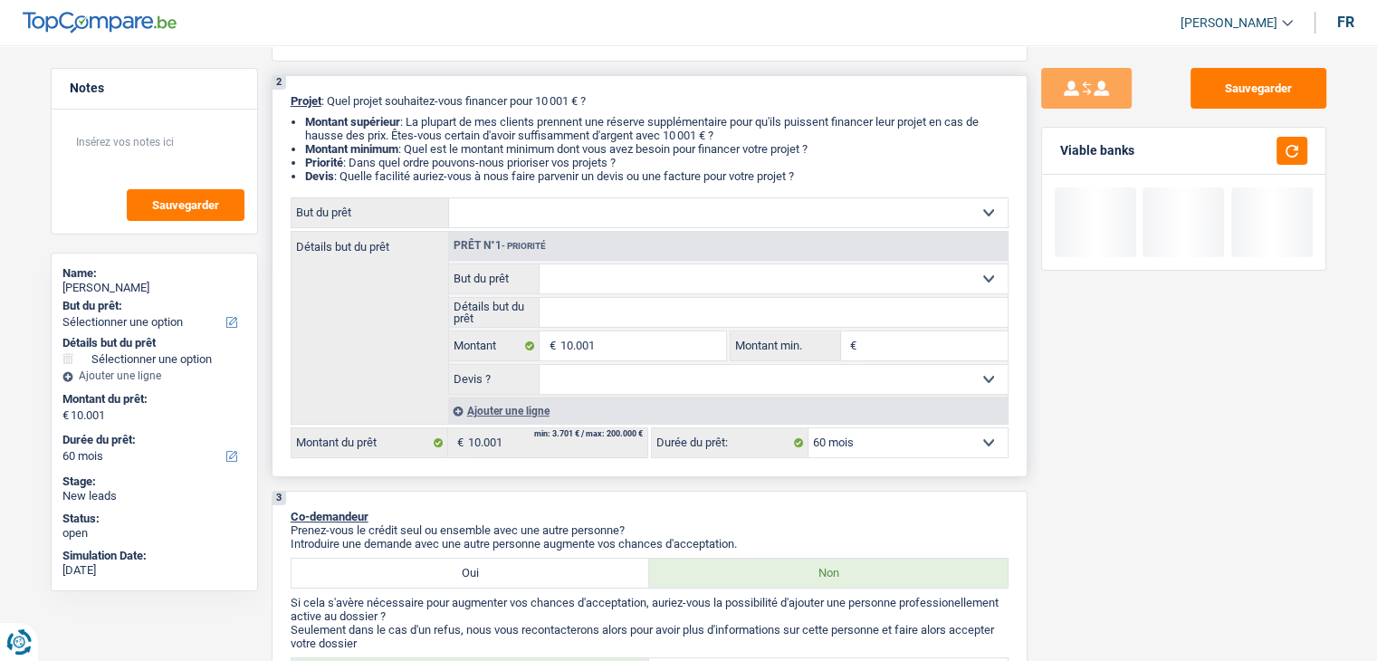
type input "1"
type input "10"
type input "100"
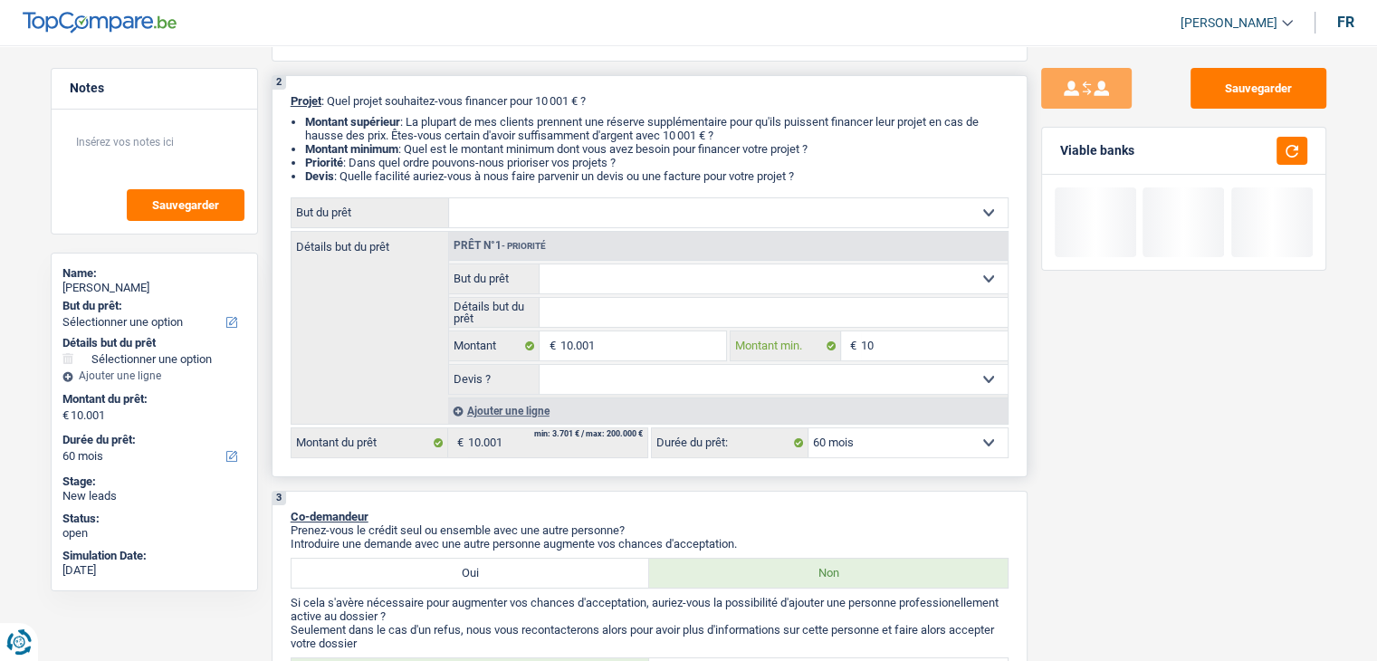
type input "100"
type input "1.000"
type input "10.001"
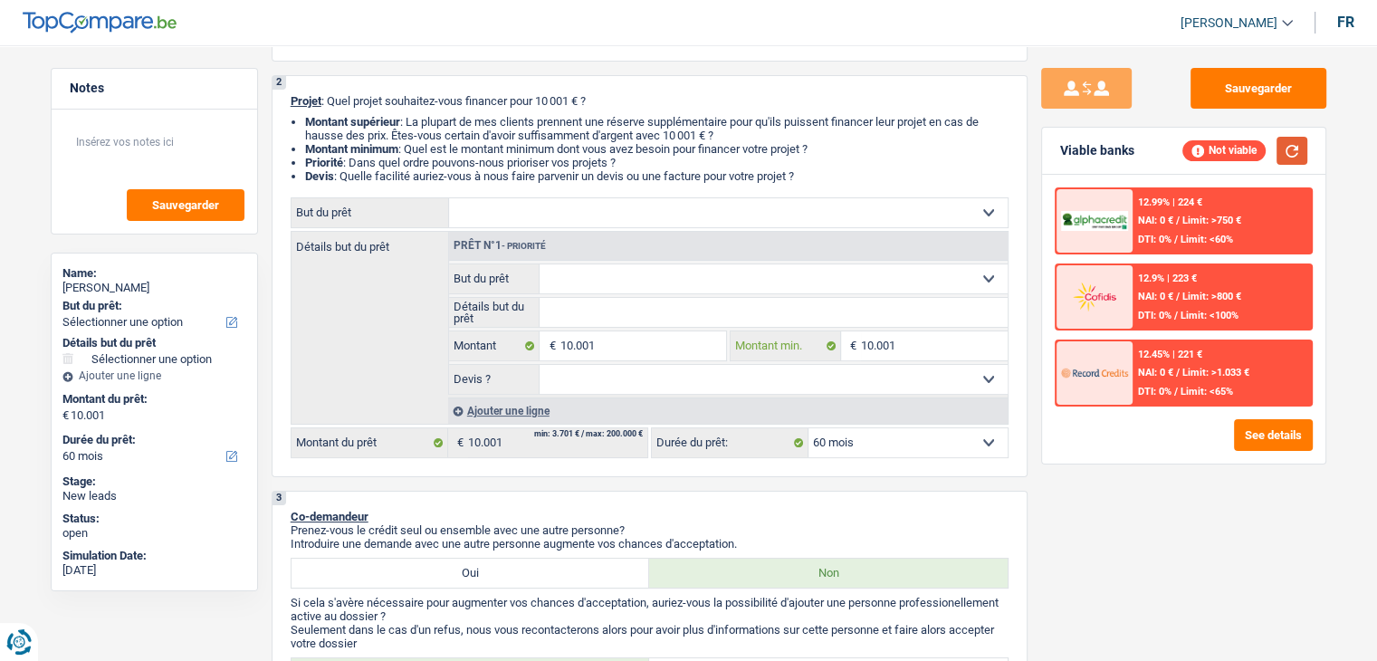
type input "10.001"
click at [1284, 149] on button "button" at bounding box center [1292, 151] width 31 height 28
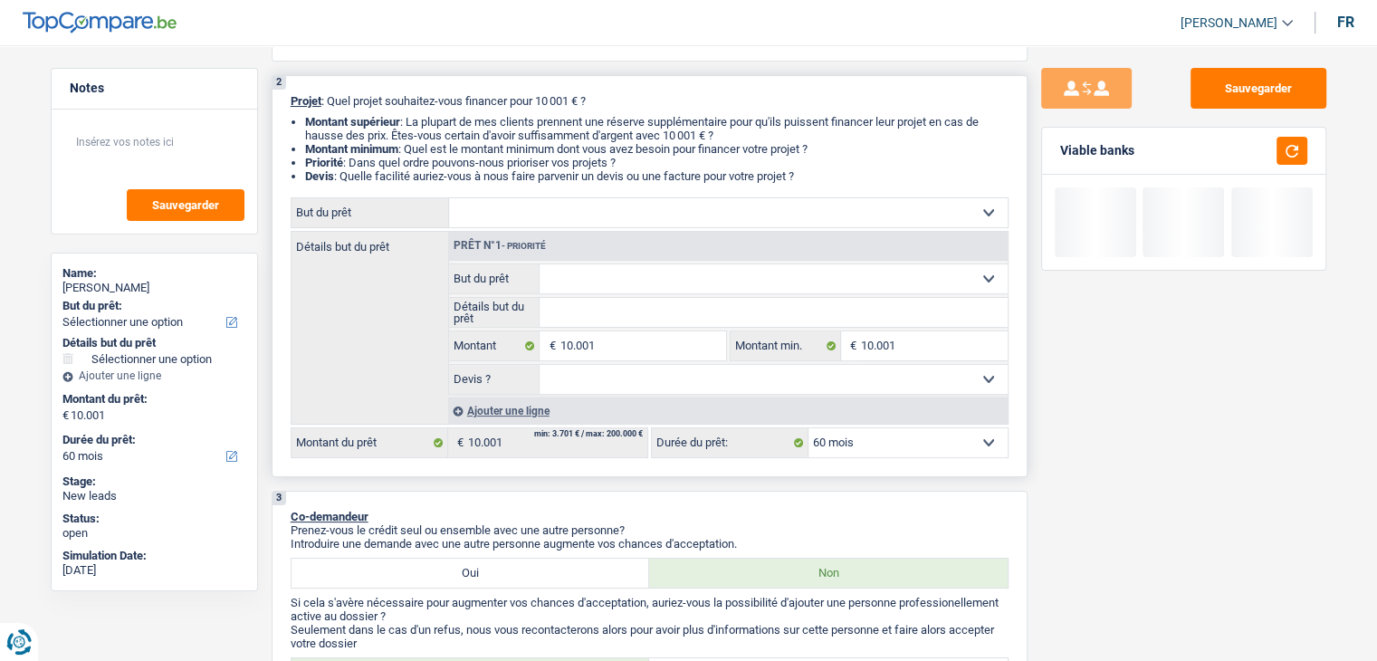
click at [759, 215] on select "Confort maison: meubles, textile, peinture, électroménager, outillage non-profe…" at bounding box center [728, 212] width 559 height 29
click at [748, 210] on select "Confort maison: meubles, textile, peinture, électroménager, outillage non-profe…" at bounding box center [728, 212] width 559 height 29
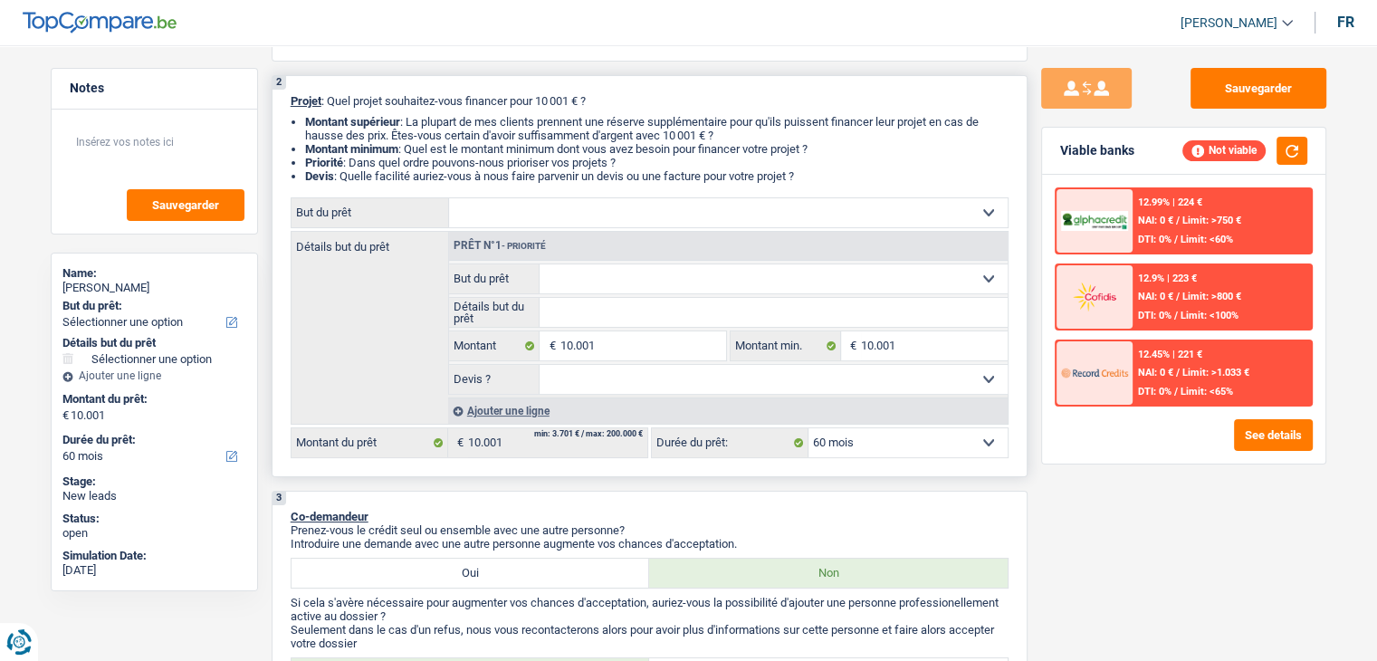
drag, startPoint x: 819, startPoint y: 171, endPoint x: 321, endPoint y: 108, distance: 502.1
click at [321, 108] on div "2 Projet : Quel projet souhaitez-vous financer pour 10 001 € ? Montant supérieu…" at bounding box center [650, 276] width 756 height 402
drag, startPoint x: 296, startPoint y: 101, endPoint x: 284, endPoint y: 93, distance: 13.8
click at [284, 93] on div "2 Projet : Quel projet souhaitez-vous financer pour 10 001 € ? Montant supérieu…" at bounding box center [650, 276] width 756 height 402
click at [519, 112] on div "2 Projet : Quel projet souhaitez-vous financer pour 10 001 € ? Montant supérieu…" at bounding box center [650, 276] width 756 height 402
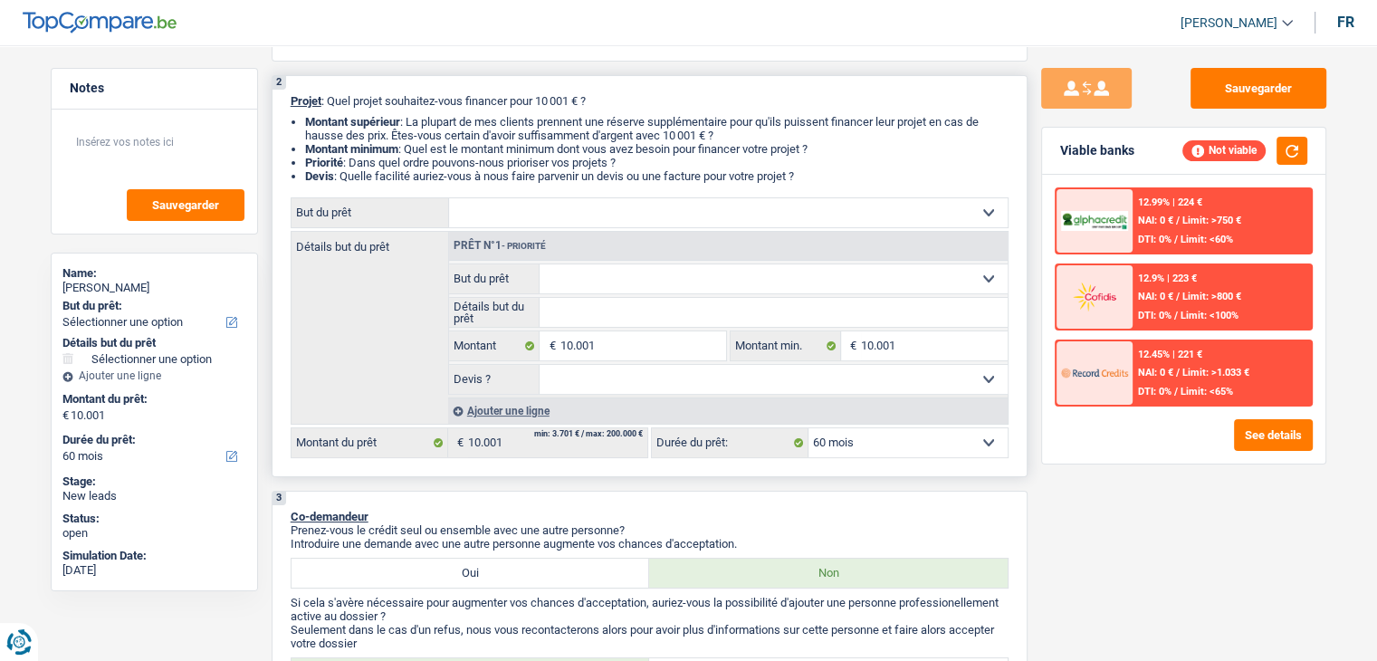
drag, startPoint x: 761, startPoint y: 167, endPoint x: 285, endPoint y: 103, distance: 479.6
click at [287, 92] on div "2 Projet : Quel projet souhaitez-vous financer pour 10 001 € ? Montant supérieu…" at bounding box center [650, 276] width 756 height 402
click at [285, 109] on div "2 Projet : Quel projet souhaitez-vous financer pour 10 001 € ? Montant supérieu…" at bounding box center [650, 276] width 756 height 402
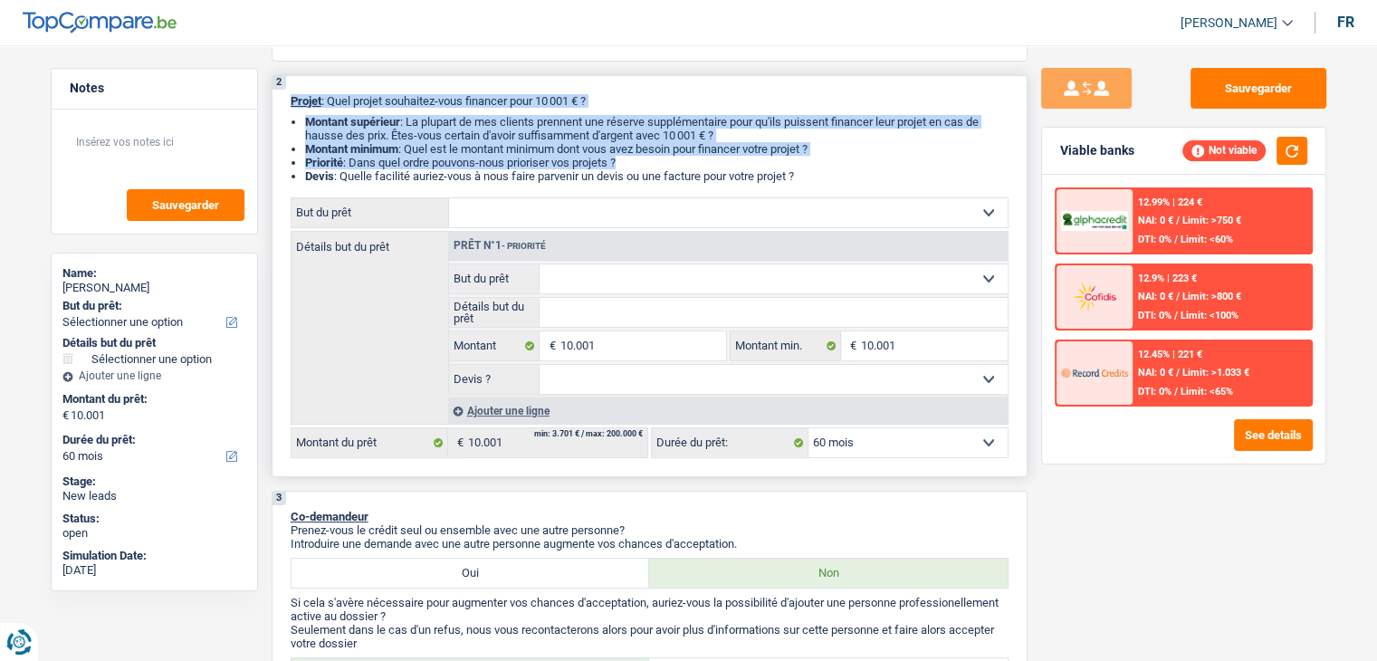
drag, startPoint x: 286, startPoint y: 105, endPoint x: 880, endPoint y: 165, distance: 597.0
click at [882, 164] on div "2 Projet : Quel projet souhaitez-vous financer pour 10 001 € ? Montant supérieu…" at bounding box center [650, 276] width 756 height 402
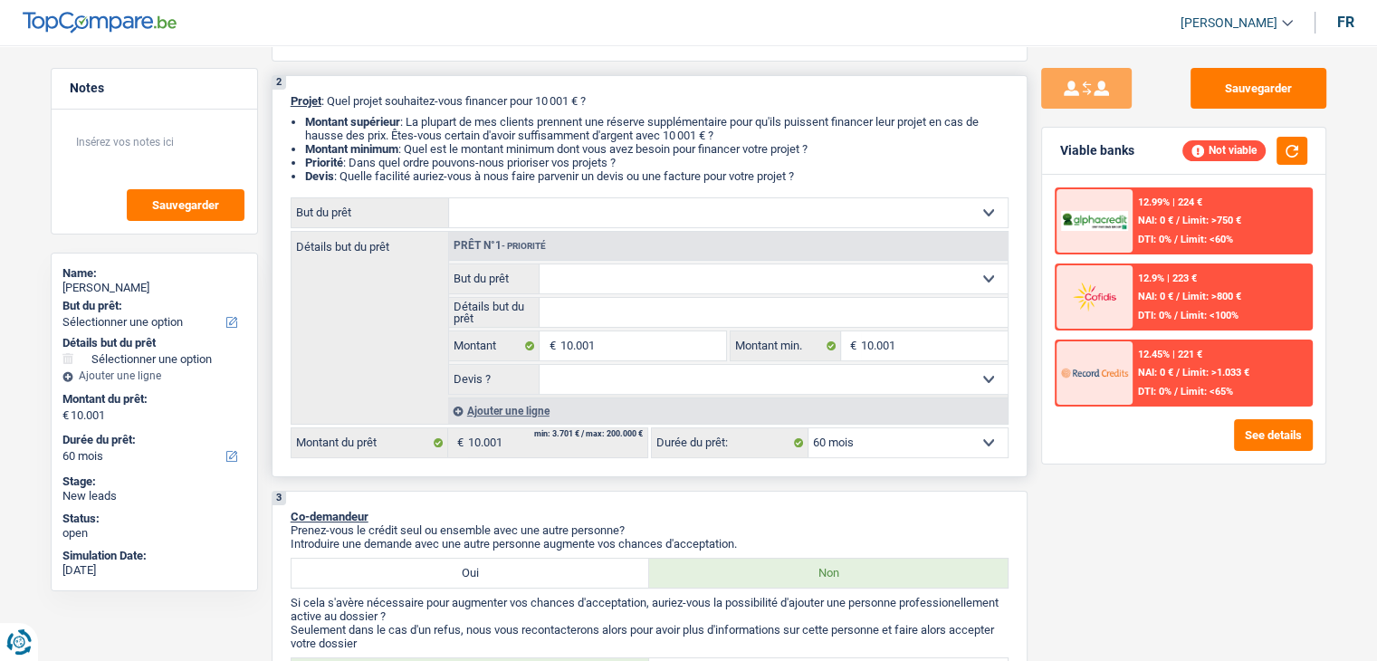
click at [862, 169] on li "Devis : Quelle facilité auriez-vous à nous faire parvenir un devis ou une factu…" at bounding box center [657, 176] width 704 height 14
drag, startPoint x: 824, startPoint y: 172, endPoint x: 285, endPoint y: 108, distance: 542.6
click at [285, 108] on div "2 Projet : Quel projet souhaitez-vous financer pour 10 001 € ? Montant supérieu…" at bounding box center [650, 276] width 756 height 402
click at [609, 135] on li "Montant supérieur : La plupart de mes clients prennent une réserve supplémentai…" at bounding box center [657, 128] width 704 height 27
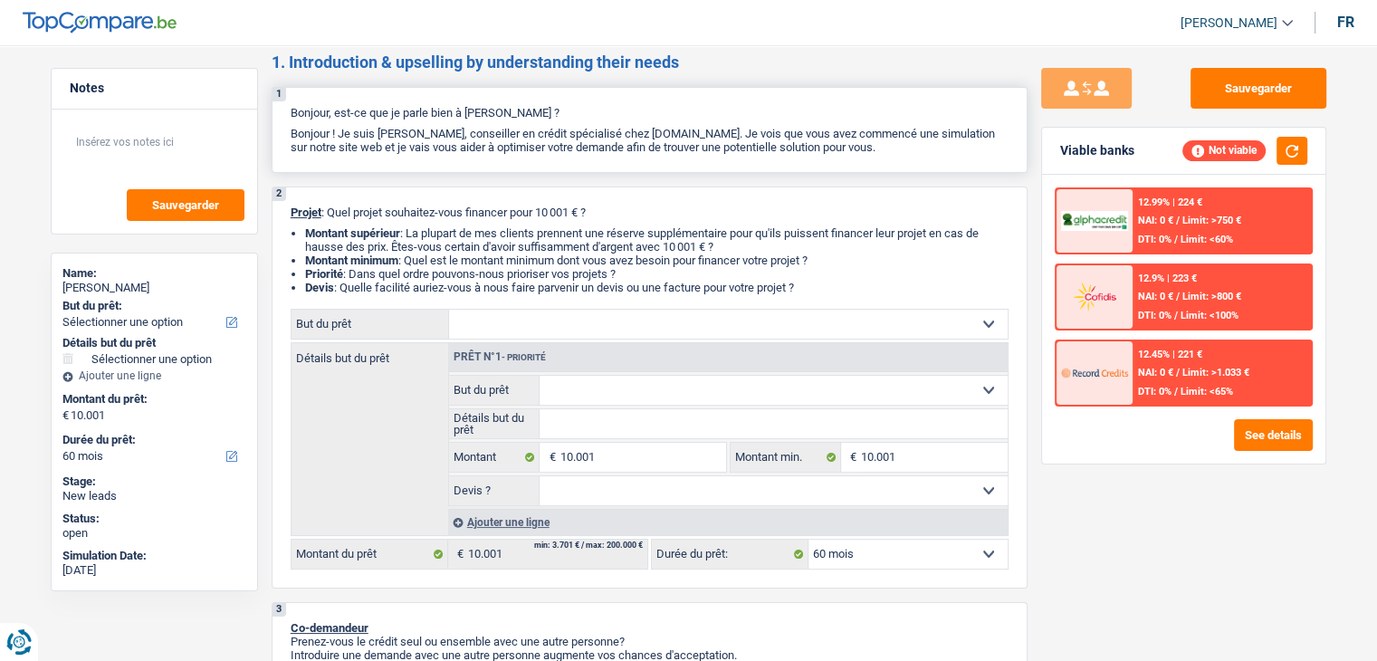
scroll to position [0, 0]
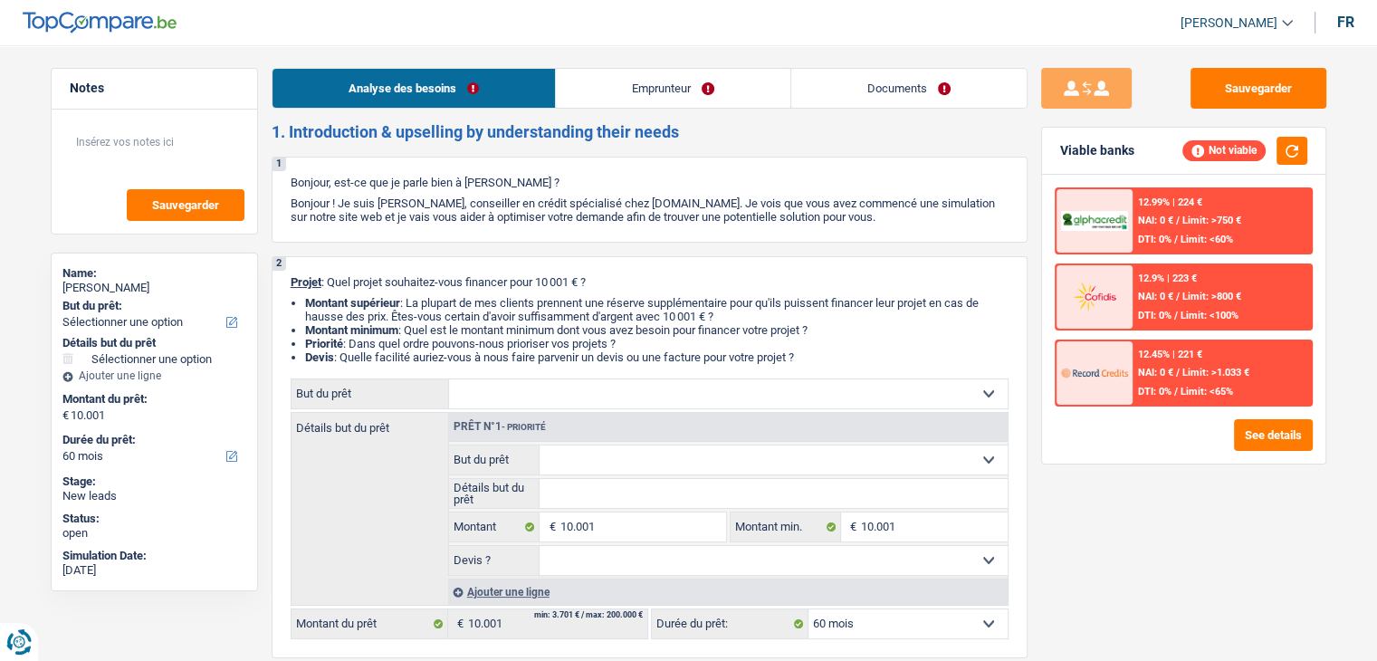
click at [612, 89] on link "Emprunteur" at bounding box center [673, 88] width 235 height 39
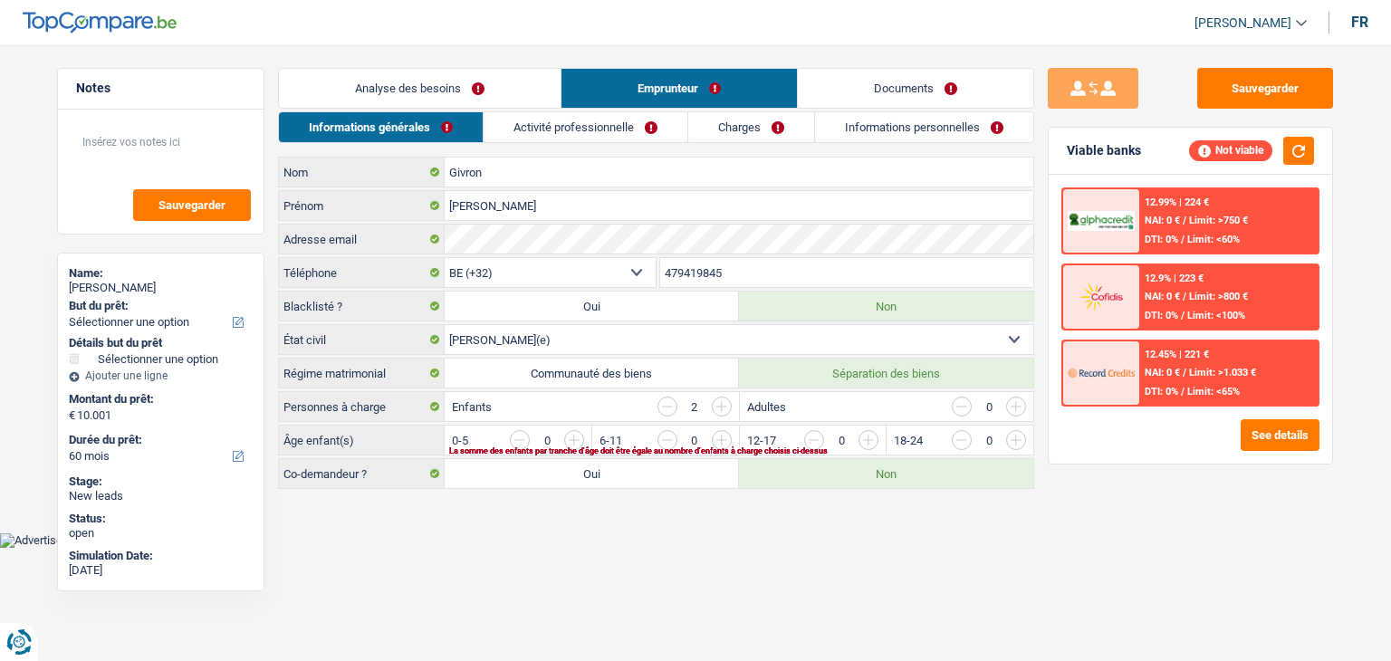
click at [587, 113] on link "Activité professionnelle" at bounding box center [586, 127] width 204 height 30
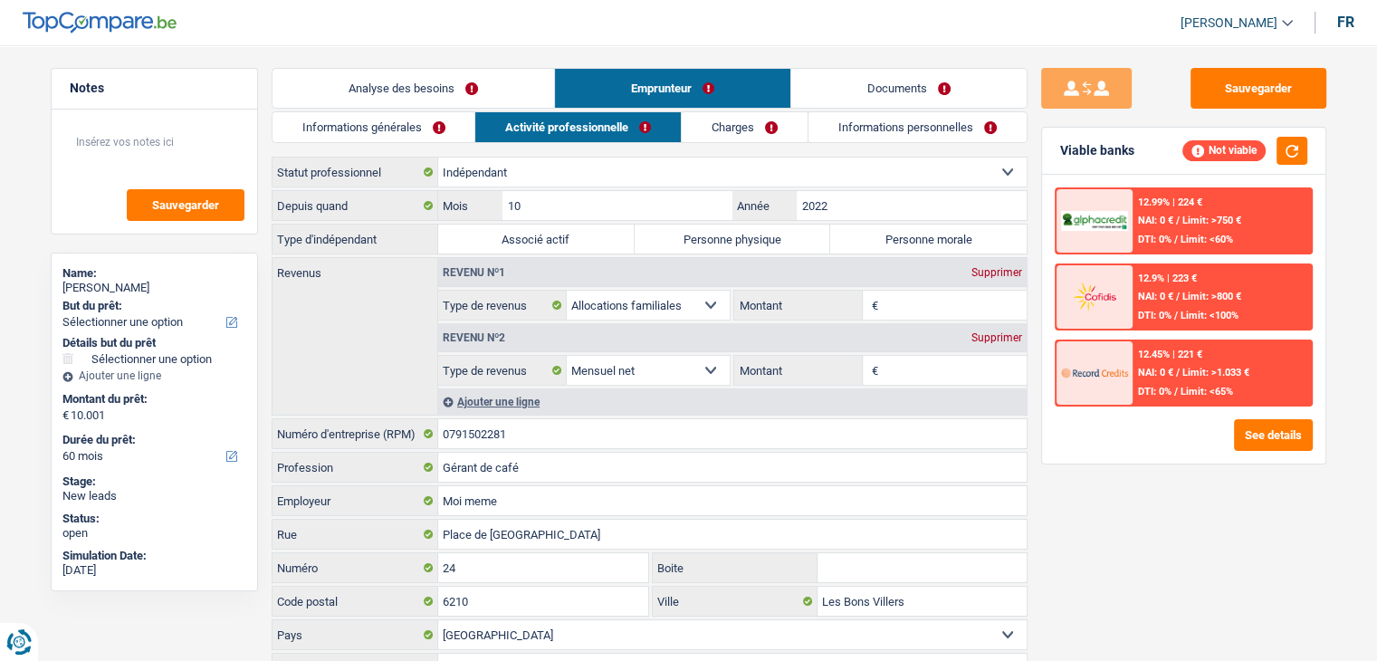
click at [407, 134] on link "Informations générales" at bounding box center [374, 127] width 203 height 30
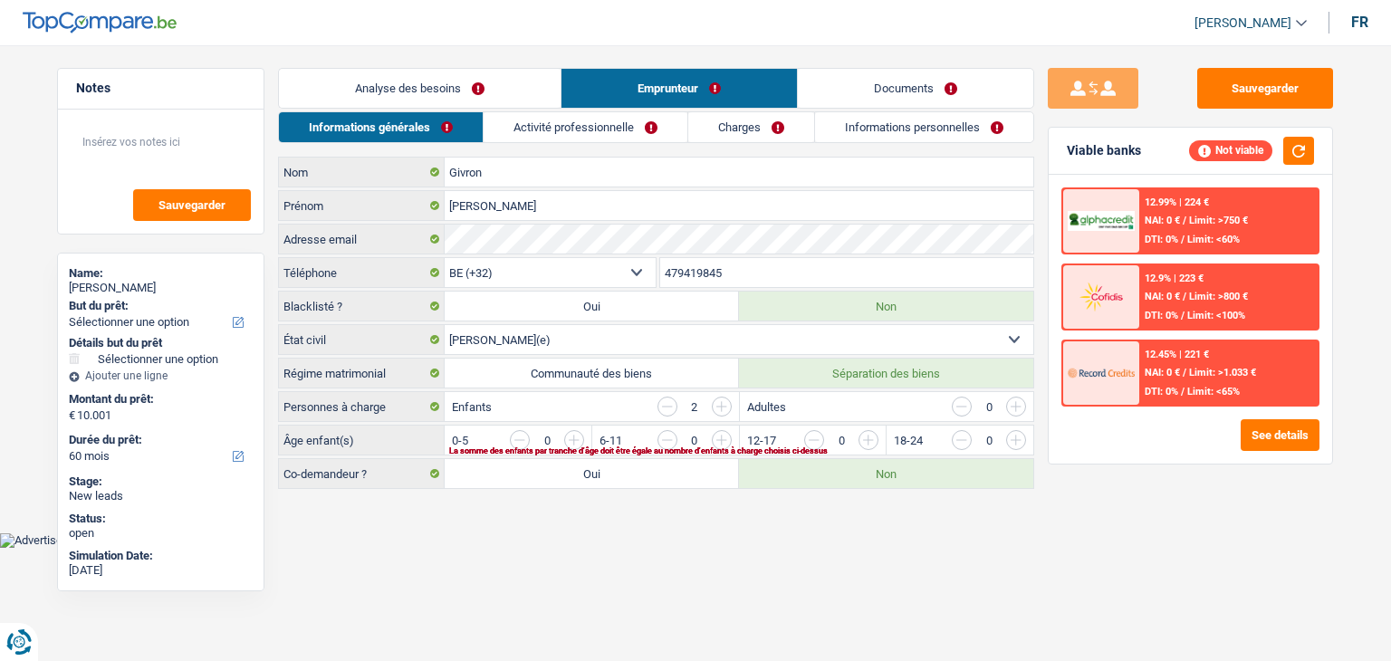
click at [407, 95] on link "Analyse des besoins" at bounding box center [420, 88] width 282 height 39
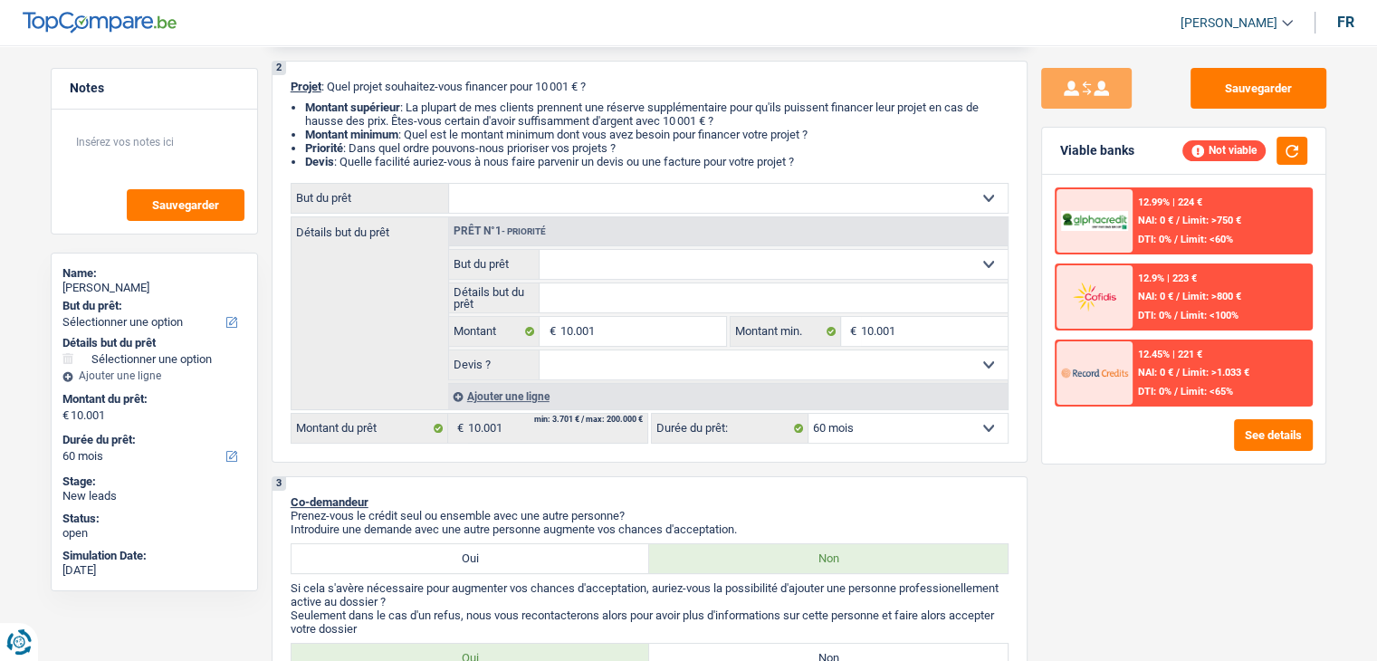
scroll to position [91, 0]
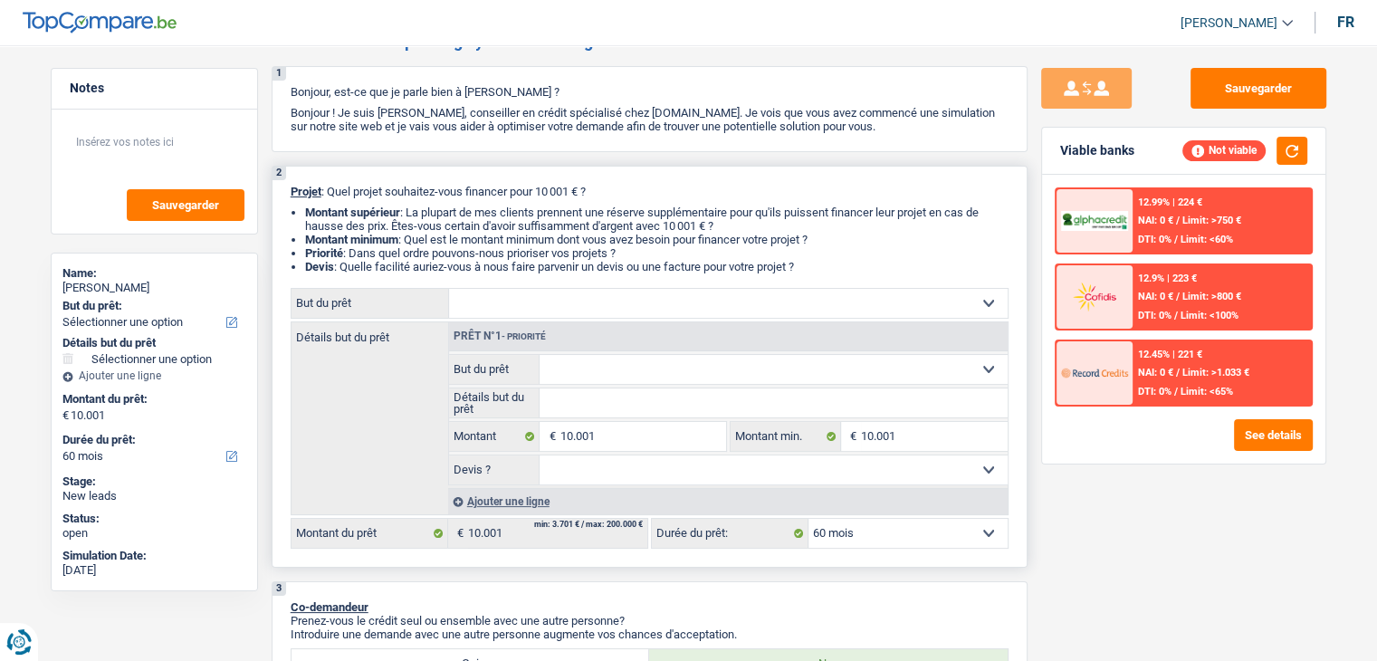
drag, startPoint x: 817, startPoint y: 87, endPoint x: 287, endPoint y: 196, distance: 540.8
click at [287, 196] on div "2 Projet : Quel projet souhaitez-vous financer pour 10 001 € ? Montant supérieu…" at bounding box center [650, 367] width 756 height 402
drag, startPoint x: 287, startPoint y: 189, endPoint x: 848, endPoint y: 264, distance: 565.5
click at [848, 264] on div "2 Projet : Quel projet souhaitez-vous financer pour 10 001 € ? Montant supérieu…" at bounding box center [650, 367] width 756 height 402
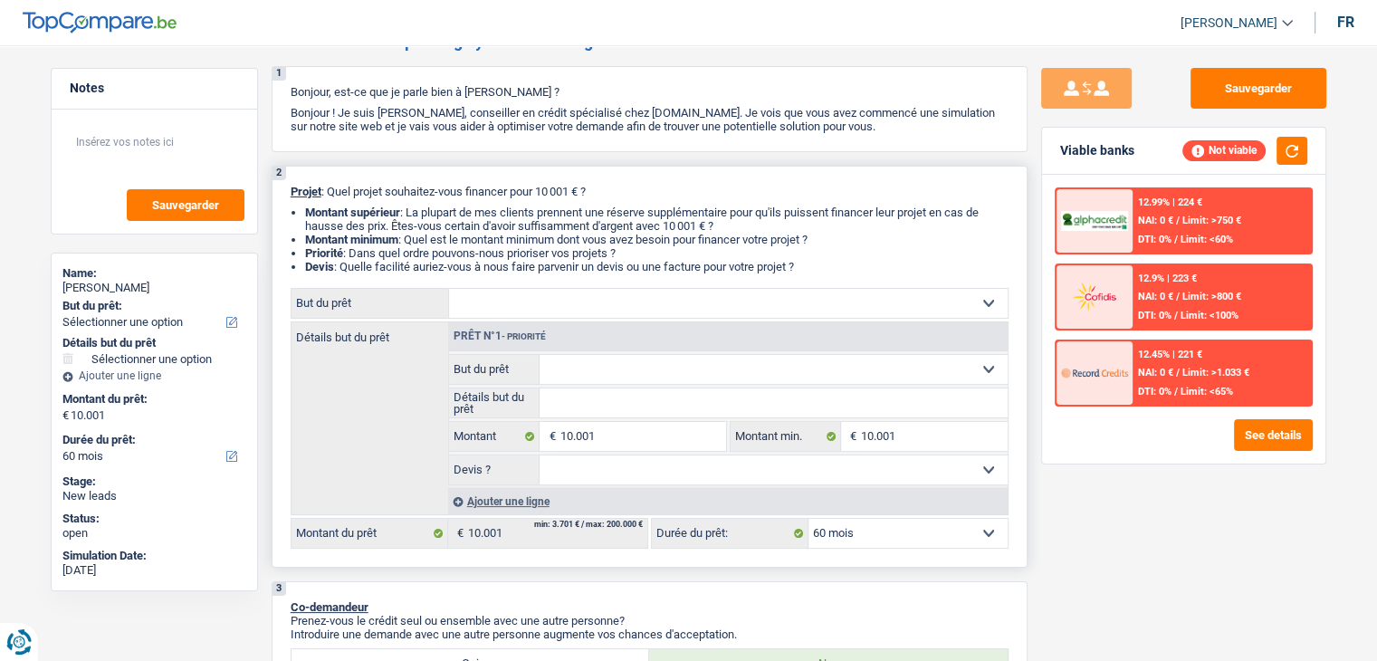
click at [838, 269] on li "Devis : Quelle facilité auriez-vous à nous faire parvenir un devis ou une factu…" at bounding box center [657, 267] width 704 height 14
drag, startPoint x: 808, startPoint y: 269, endPoint x: 286, endPoint y: 189, distance: 527.6
click at [286, 189] on div "2 Projet : Quel projet souhaitez-vous financer pour 10 001 € ? Montant supérieu…" at bounding box center [650, 367] width 756 height 402
click at [285, 189] on div "2 Projet : Quel projet souhaitez-vous financer pour 10 001 € ? Montant supérieu…" at bounding box center [650, 367] width 756 height 402
drag, startPoint x: 330, startPoint y: 193, endPoint x: 833, endPoint y: 267, distance: 508.9
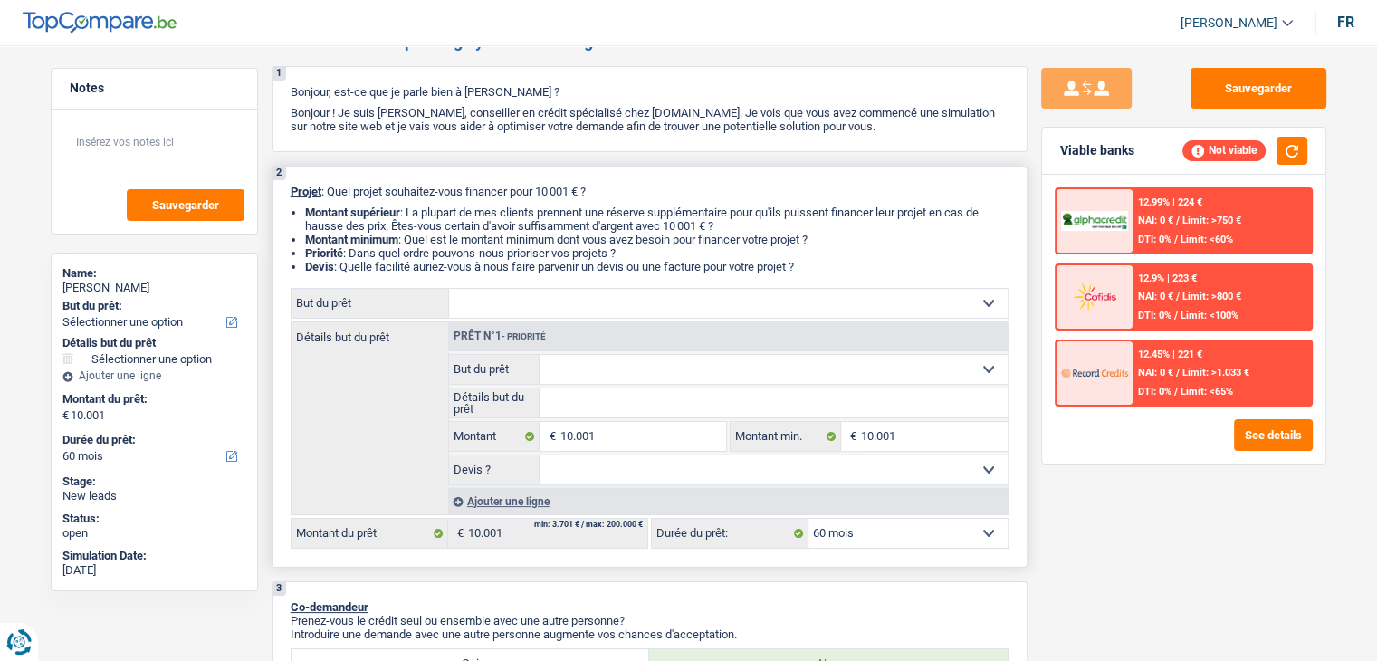
click at [833, 267] on div "2 Projet : Quel projet souhaitez-vous financer pour 10 001 € ? Montant supérieu…" at bounding box center [650, 367] width 756 height 402
click at [833, 267] on li "Devis : Quelle facilité auriez-vous à nous faire parvenir un devis ou une factu…" at bounding box center [657, 267] width 704 height 14
drag, startPoint x: 815, startPoint y: 264, endPoint x: 372, endPoint y: 211, distance: 446.0
click at [372, 211] on ul "Montant supérieur : La plupart de mes clients prennent une réserve supplémentai…" at bounding box center [650, 240] width 718 height 68
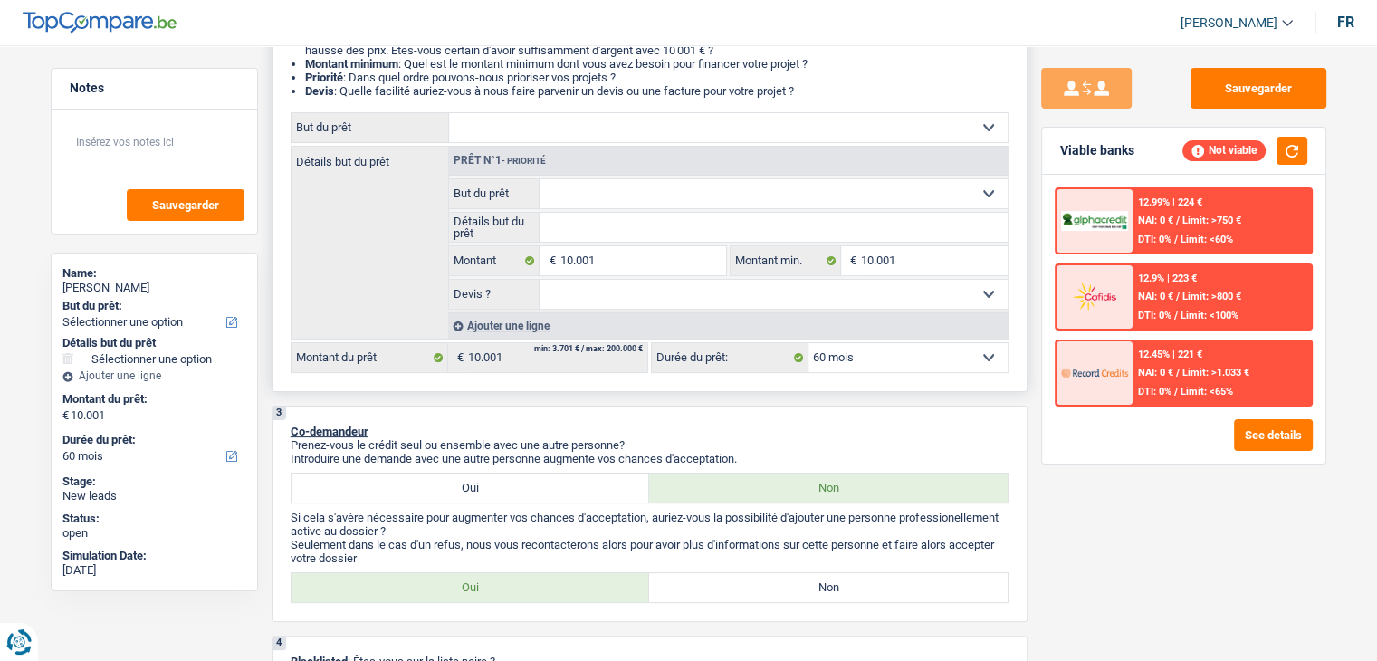
scroll to position [272, 0]
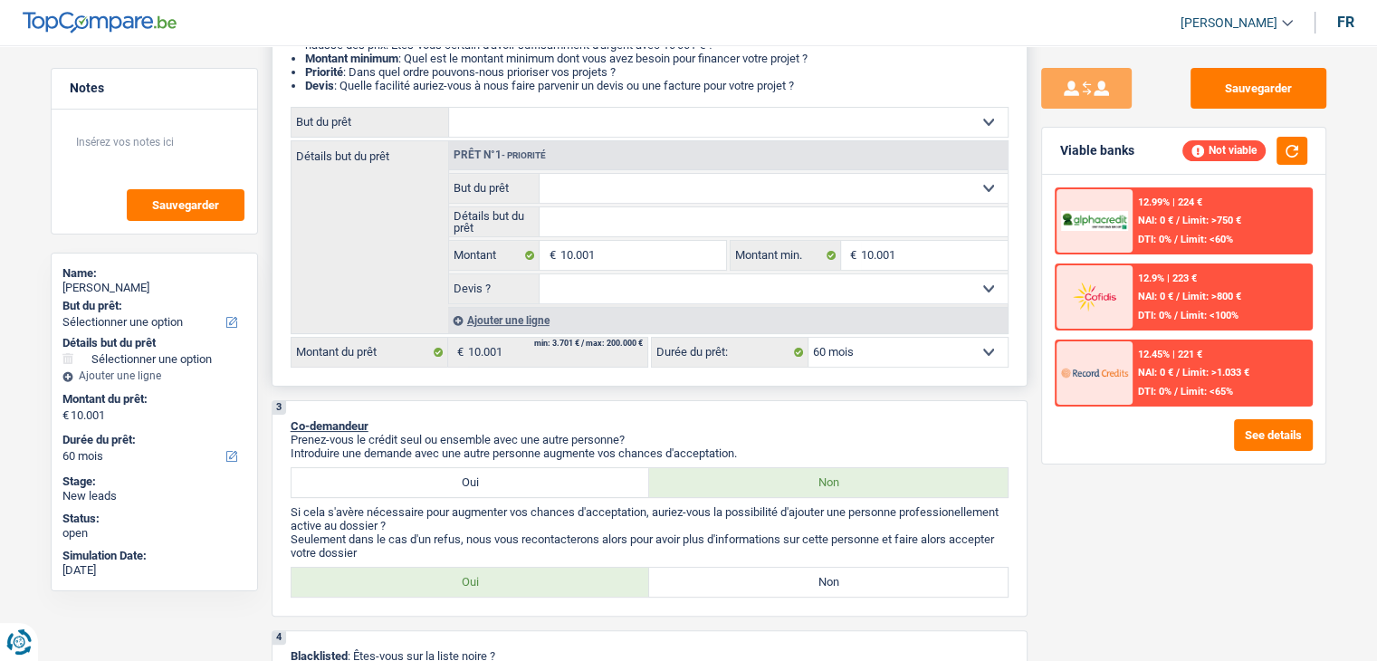
click at [565, 135] on select "Confort maison: meubles, textile, peinture, électroménager, outillage non-profe…" at bounding box center [728, 122] width 559 height 29
select select "household"
click at [449, 108] on select "Confort maison: meubles, textile, peinture, électroménager, outillage non-profe…" at bounding box center [728, 122] width 559 height 29
select select "household"
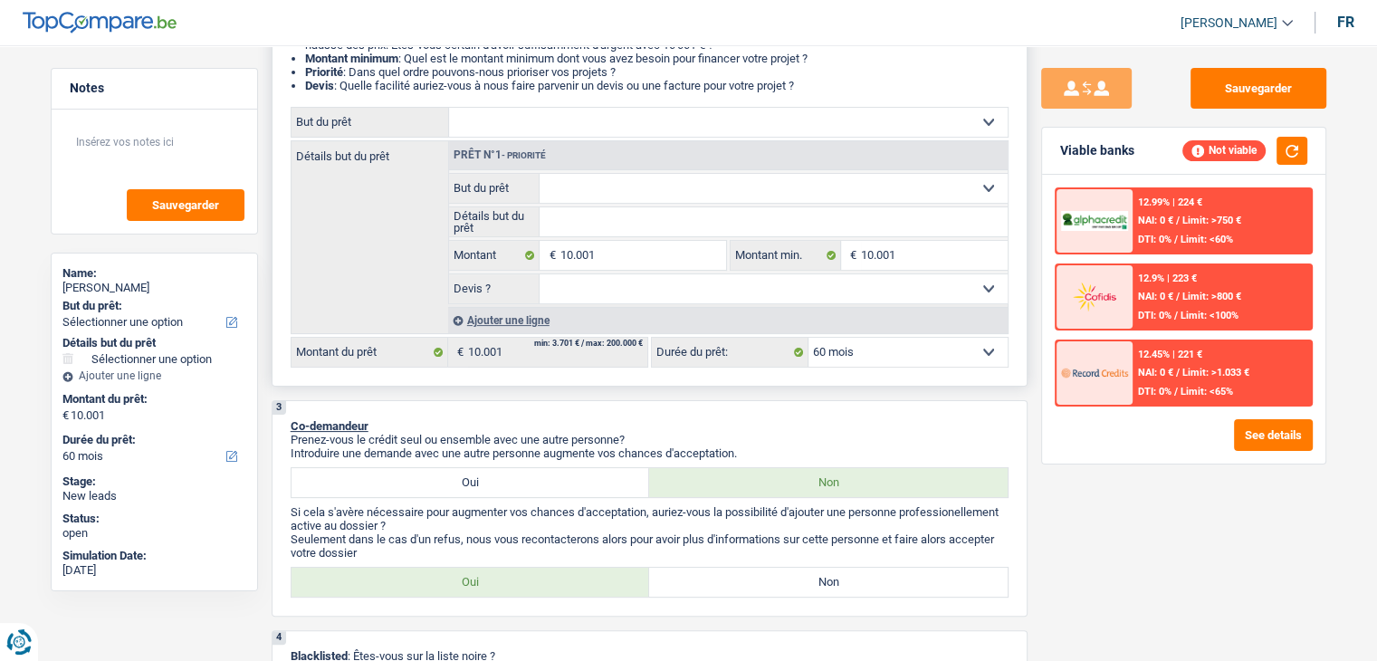
select select "household"
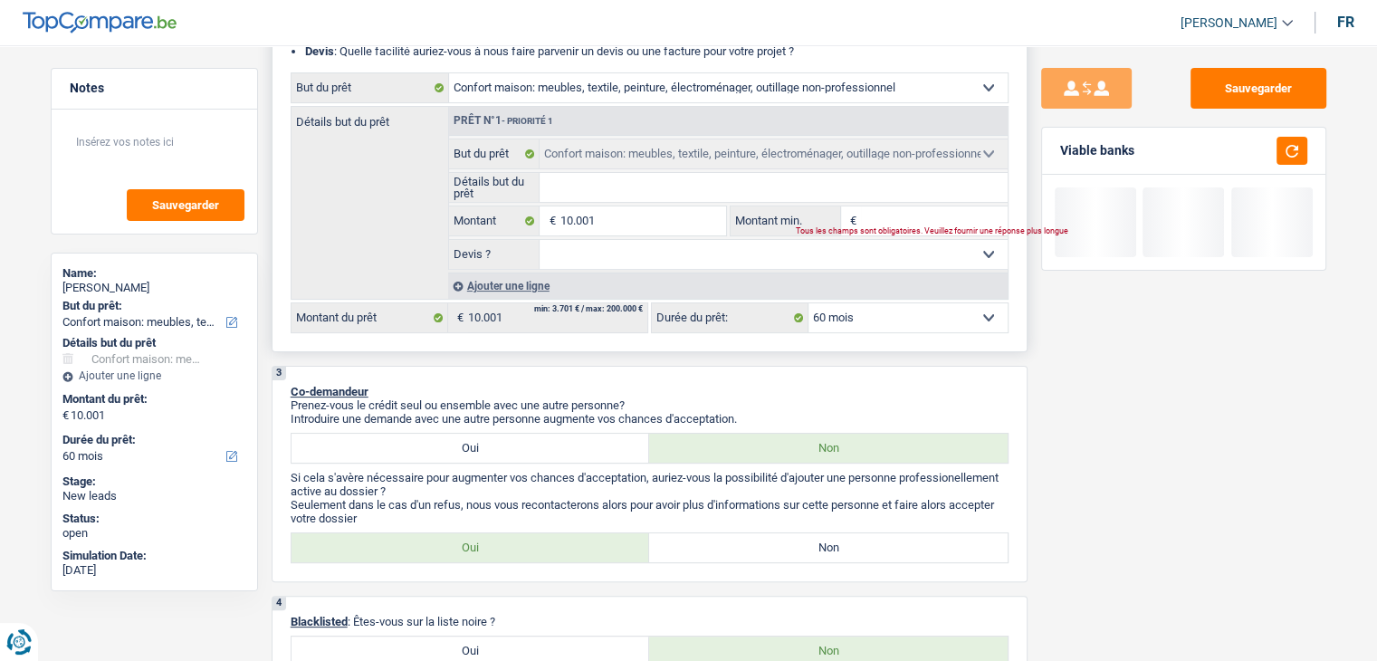
scroll to position [453, 0]
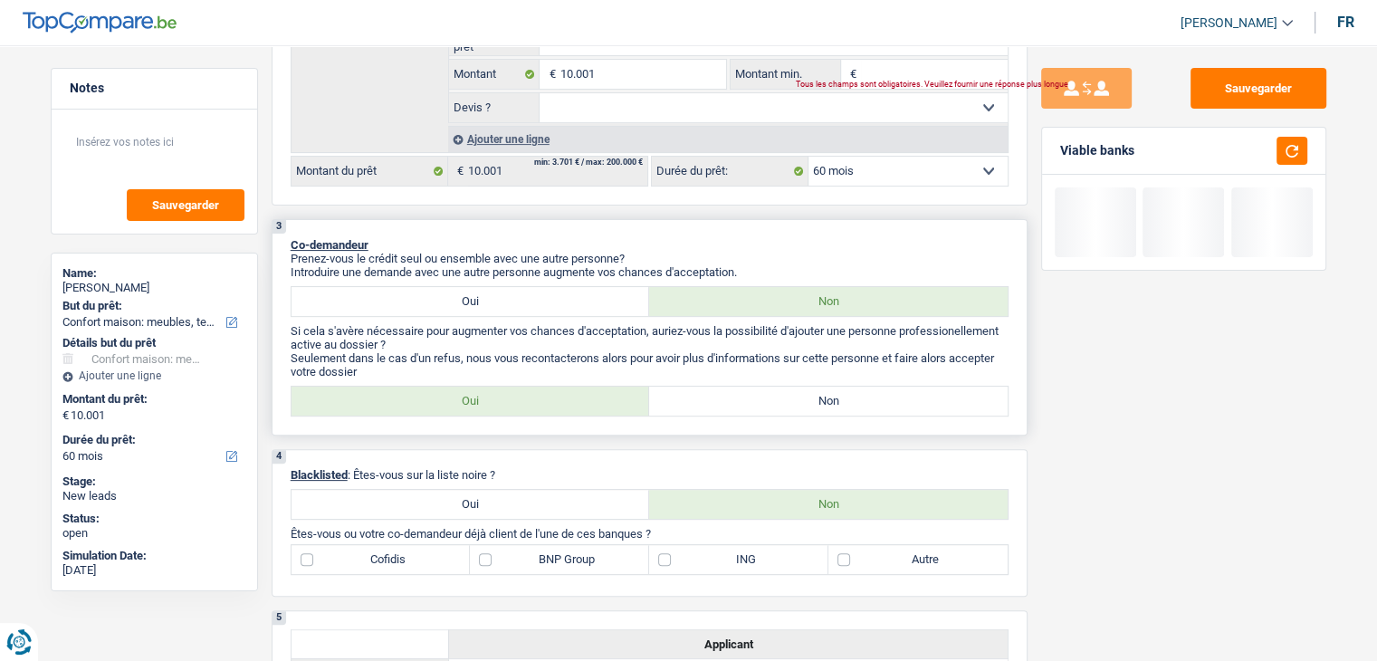
click at [758, 388] on label "Non" at bounding box center [828, 401] width 359 height 29
click at [758, 388] on input "Non" at bounding box center [828, 401] width 359 height 29
radio input "true"
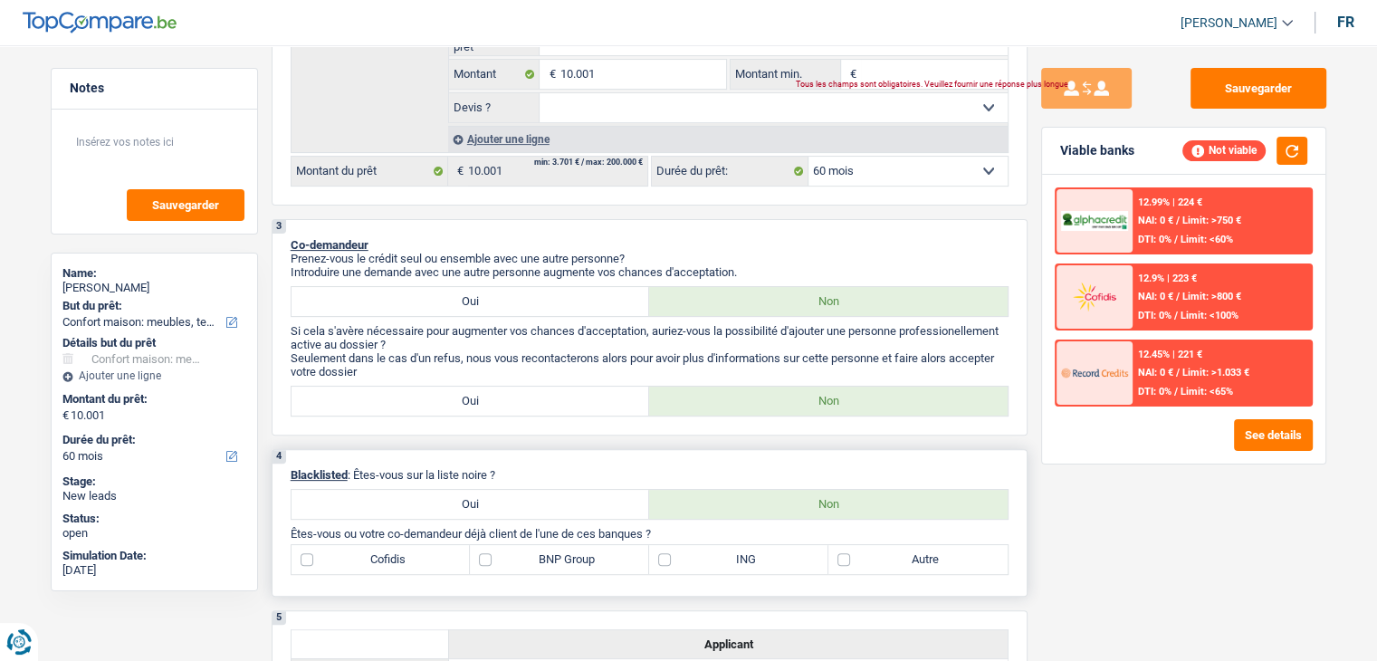
drag, startPoint x: 540, startPoint y: 472, endPoint x: 298, endPoint y: 476, distance: 241.8
click at [298, 476] on p "Blacklisted : Êtes-vous sur la liste noire ?" at bounding box center [650, 475] width 718 height 14
click at [1298, 143] on button "button" at bounding box center [1292, 151] width 31 height 28
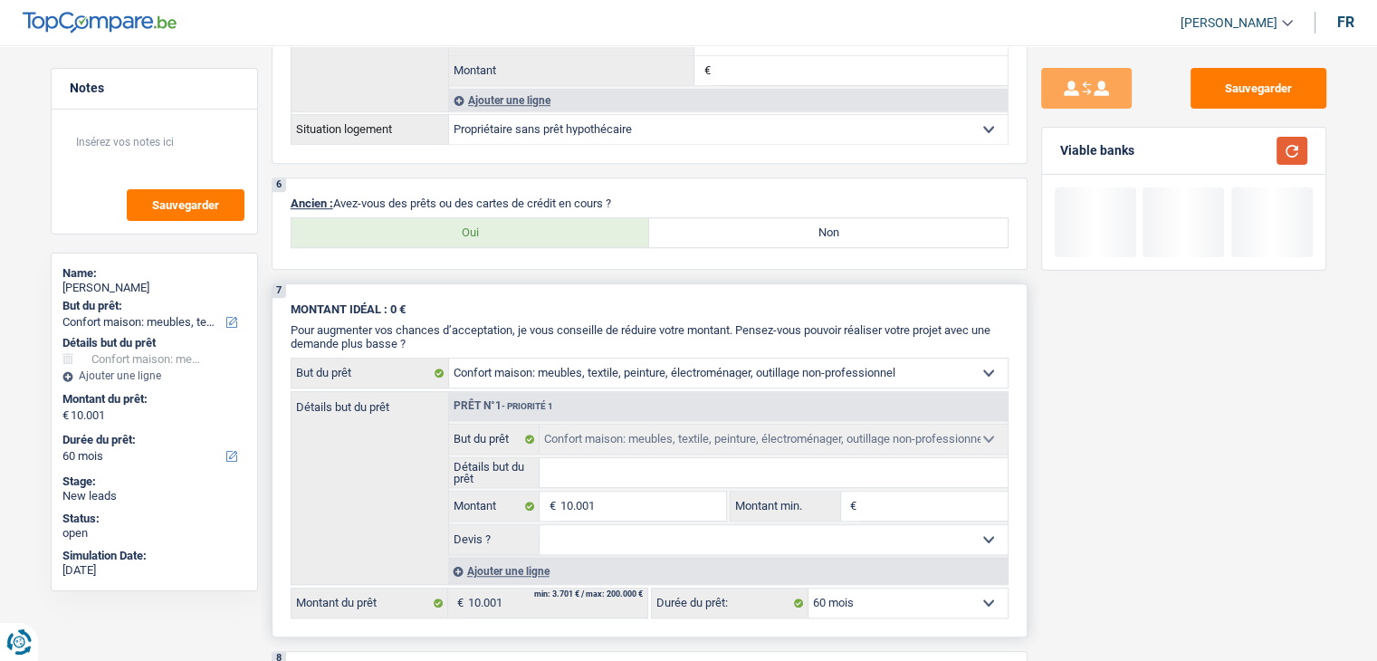
scroll to position [1268, 0]
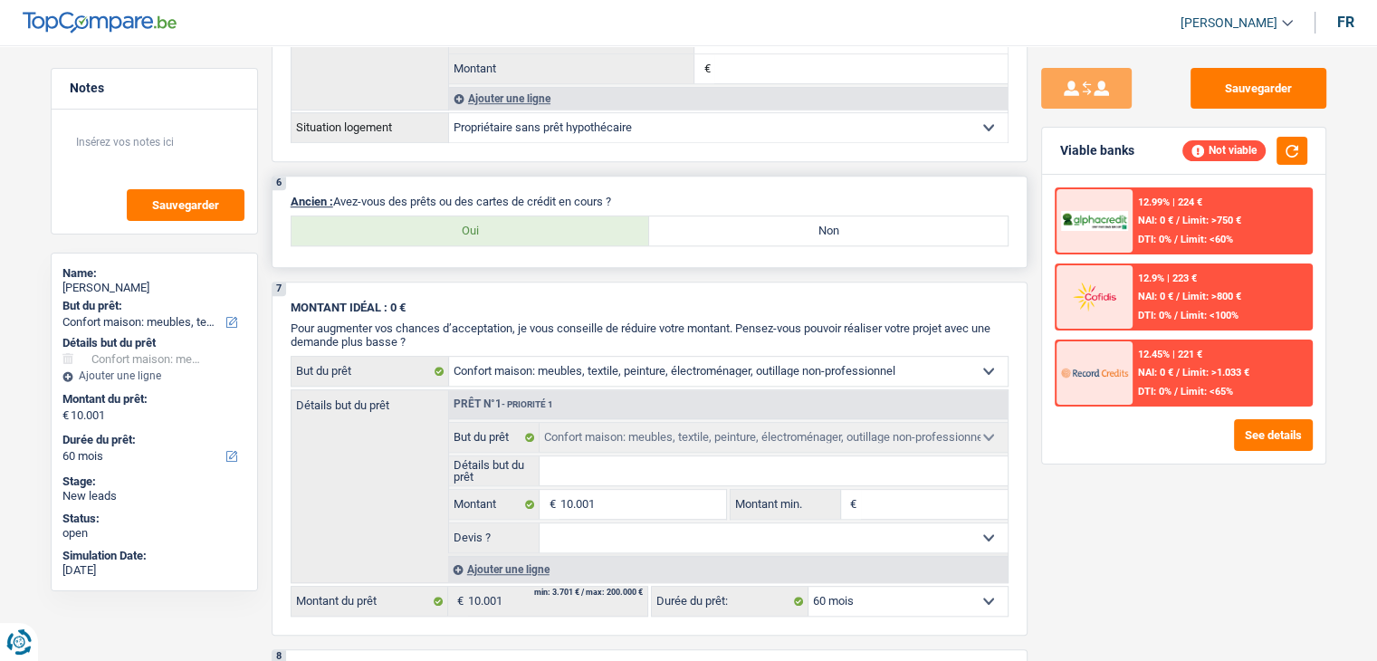
drag, startPoint x: 626, startPoint y: 200, endPoint x: 335, endPoint y: 194, distance: 290.7
click at [335, 195] on p "Ancien : Avez-vous des prêts ou des cartes de crédit en cours ?" at bounding box center [650, 202] width 718 height 14
click at [539, 197] on p "Ancien : Avez-vous des prêts ou des cartes de crédit en cours ?" at bounding box center [650, 202] width 718 height 14
drag, startPoint x: 623, startPoint y: 191, endPoint x: 355, endPoint y: 197, distance: 268.1
click at [355, 197] on p "Ancien : Avez-vous des prêts ou des cartes de crédit en cours ?" at bounding box center [650, 202] width 718 height 14
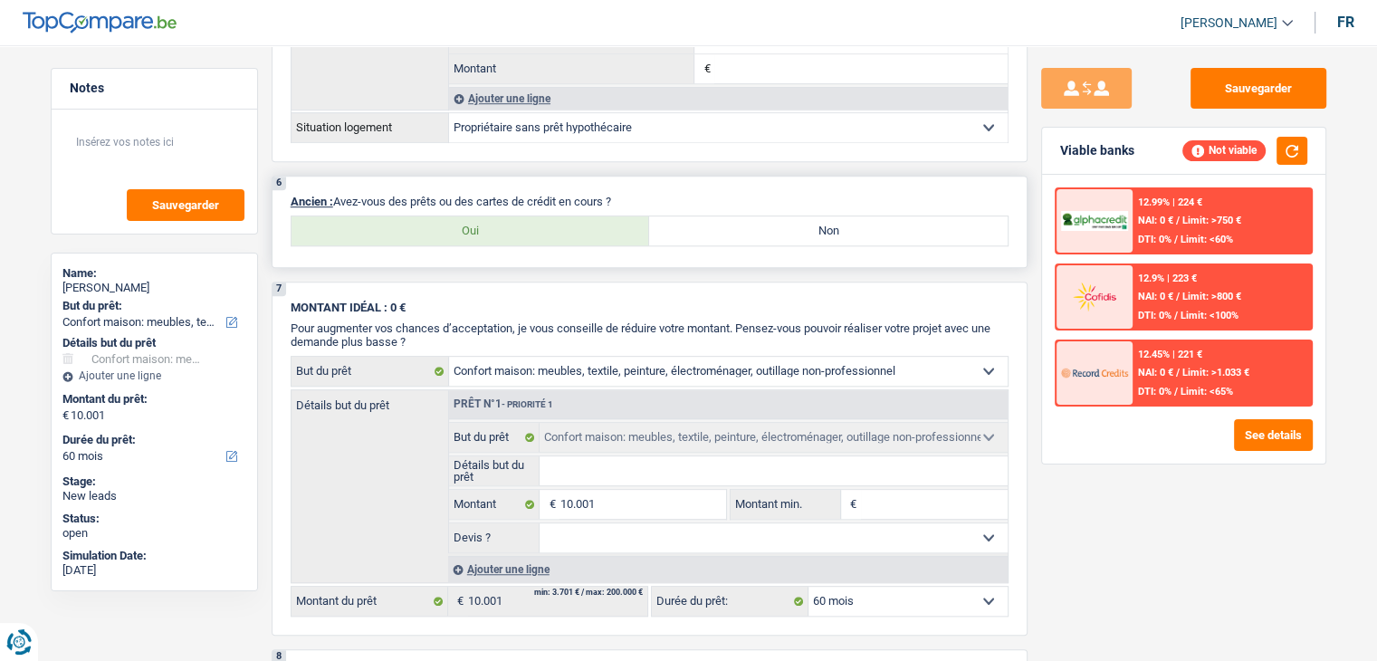
click at [656, 182] on div "6 Ancien : Avez-vous des prêts ou des cartes de crédit en cours ? Oui Non Tous …" at bounding box center [650, 222] width 756 height 92
click at [580, 217] on label "Oui" at bounding box center [471, 230] width 359 height 29
click at [580, 217] on input "Oui" at bounding box center [471, 230] width 359 height 29
radio input "true"
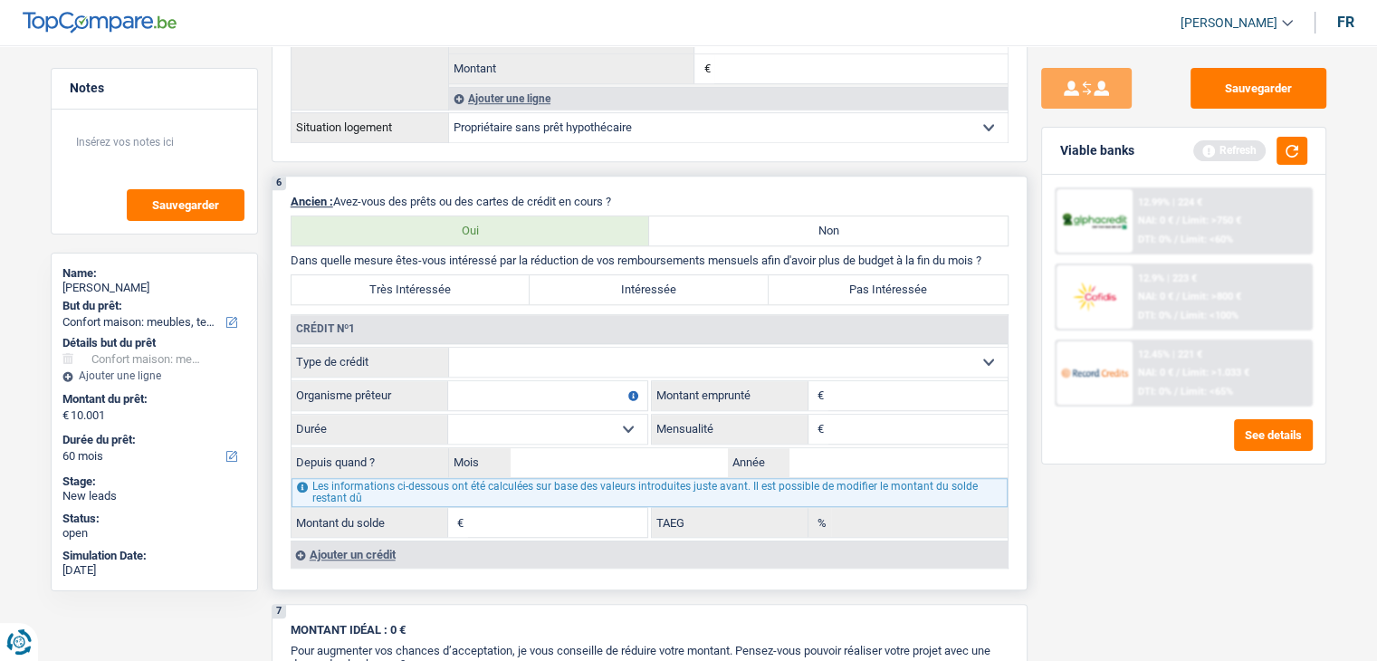
click at [606, 353] on select "Carte ou ouverture de crédit Prêt hypothécaire Vente à tempérament Prêt à tempé…" at bounding box center [728, 362] width 559 height 29
click at [585, 322] on div "Crédit nº1" at bounding box center [650, 329] width 716 height 29
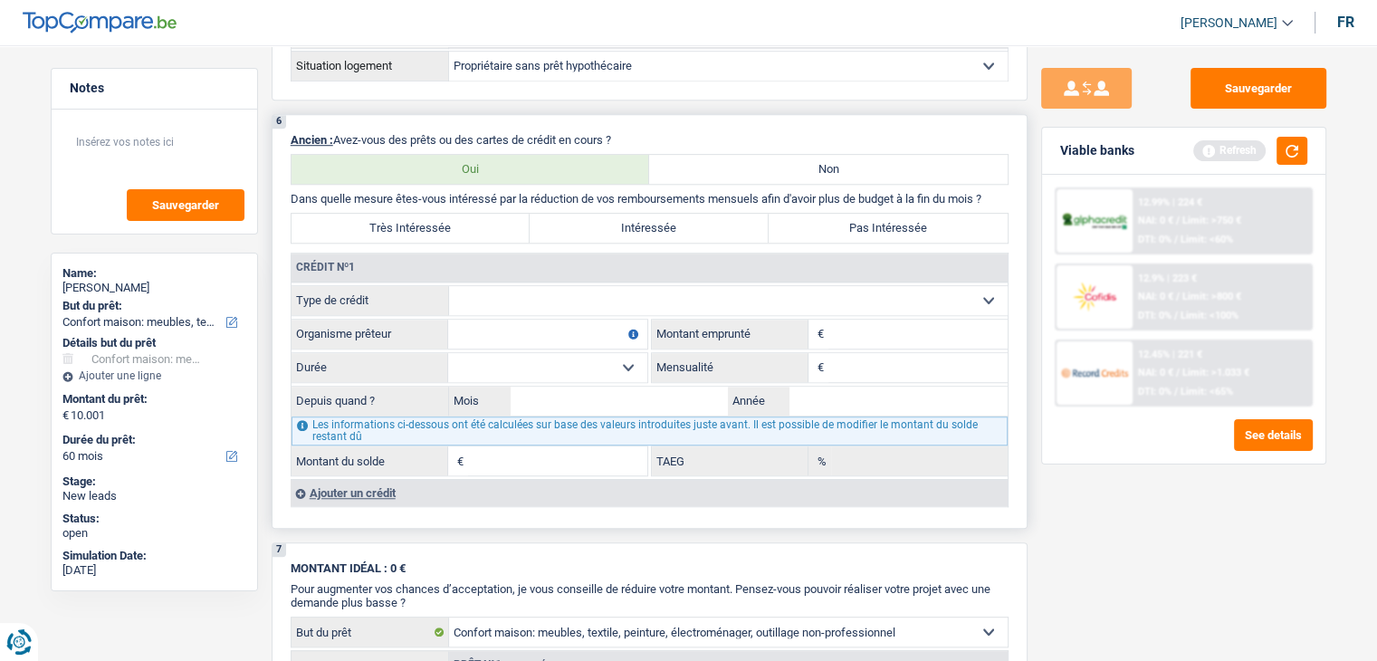
scroll to position [1358, 0]
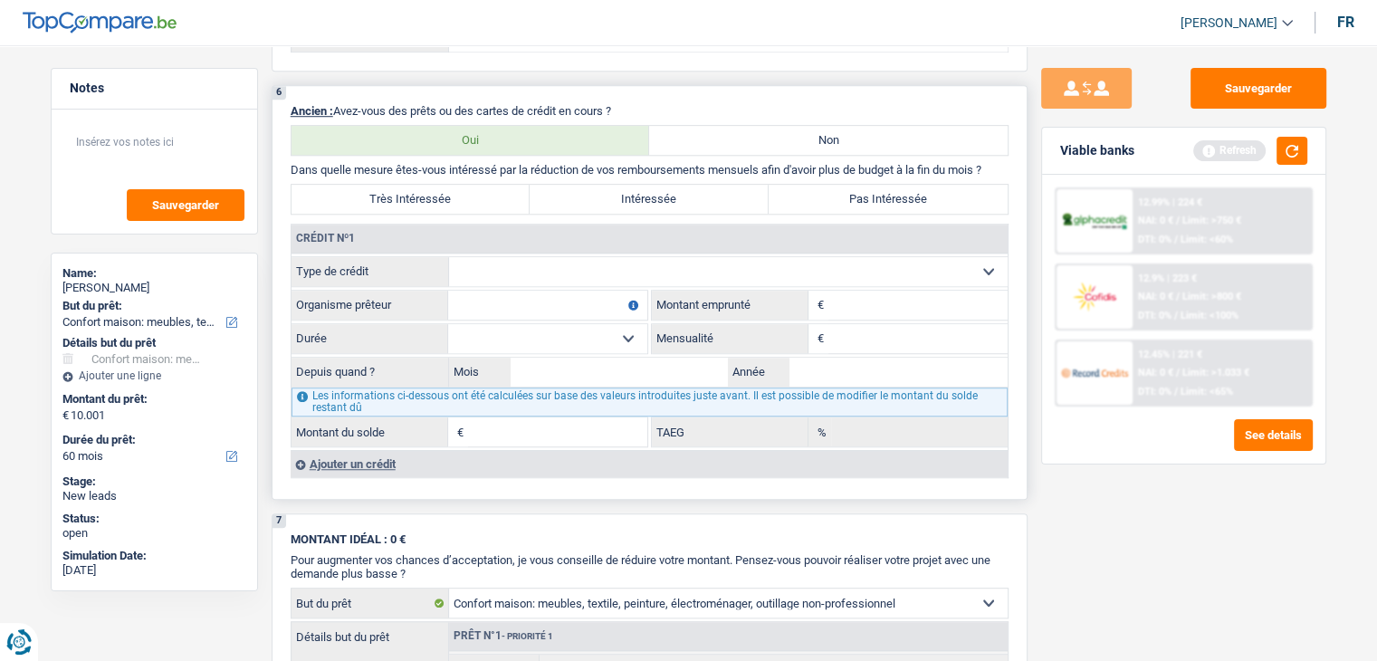
click at [554, 265] on select "Carte ou ouverture de crédit Prêt hypothécaire Vente à tempérament Prêt à tempé…" at bounding box center [728, 271] width 559 height 29
select select "personalLoan"
type input "0"
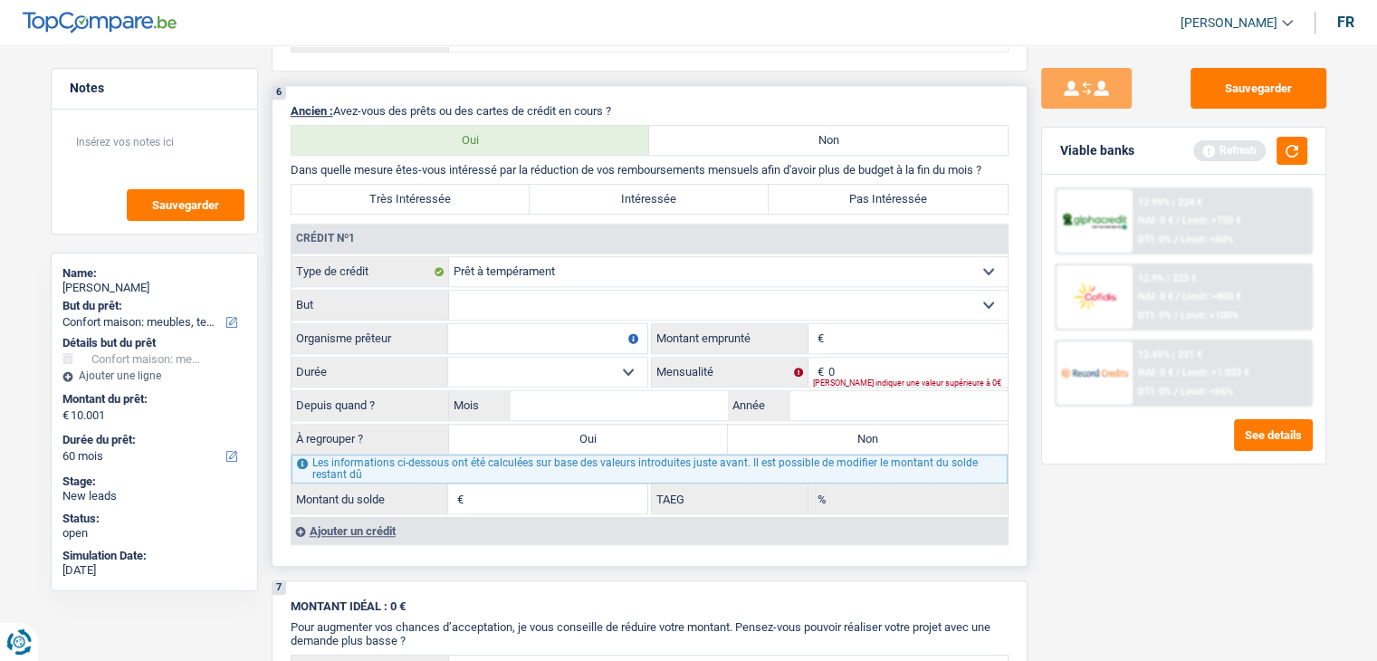
click at [525, 304] on select "Confort maison: meubles, textile, peinture, électroménager, outillage non-profe…" at bounding box center [728, 305] width 559 height 29
select select "homeFurnishingOrRelocation"
click at [449, 291] on select "Confort maison: meubles, textile, peinture, électroménager, outillage non-profe…" at bounding box center [728, 305] width 559 height 29
click at [877, 342] on input "Montant" at bounding box center [918, 338] width 179 height 29
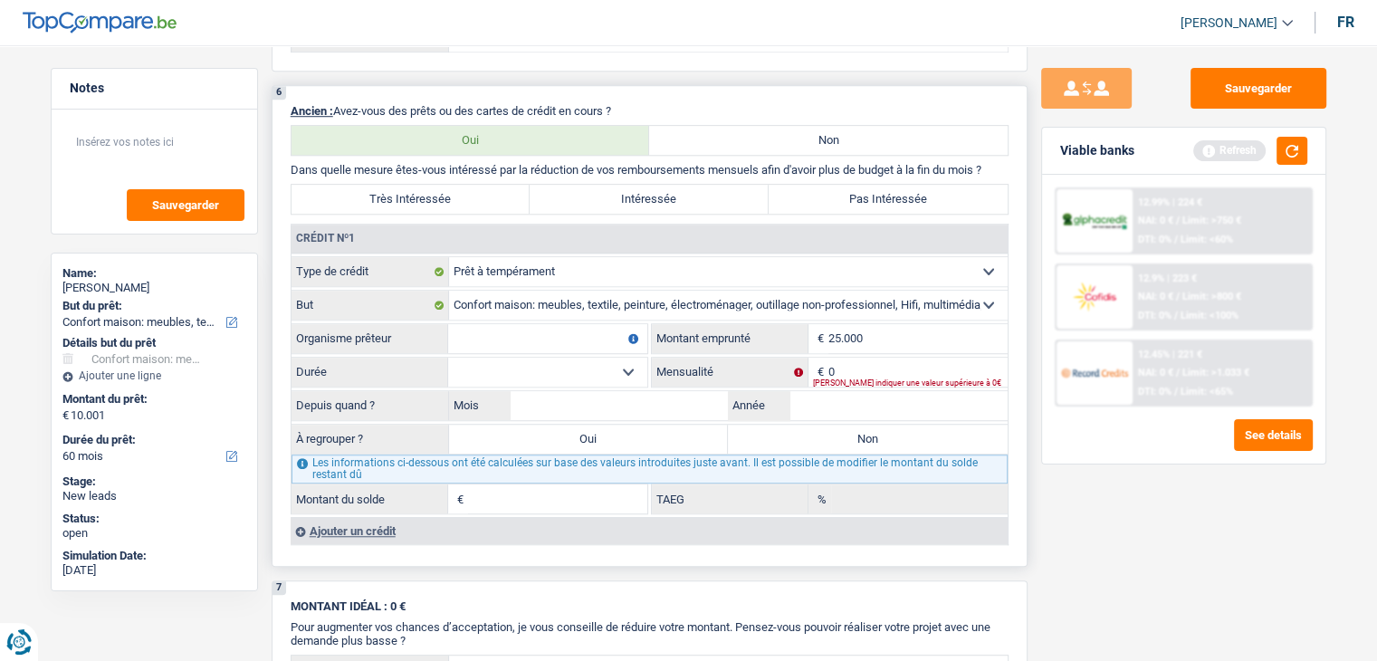
type input "25.000"
click at [863, 358] on input "0" at bounding box center [918, 372] width 179 height 29
type input "503"
drag, startPoint x: 595, startPoint y: 356, endPoint x: 588, endPoint y: 371, distance: 17.0
click at [595, 358] on select "12 mois 18 mois 24 mois 30 mois 36 mois 42 mois 48 mois 60 mois 72 mois 84 mois…" at bounding box center [547, 372] width 199 height 29
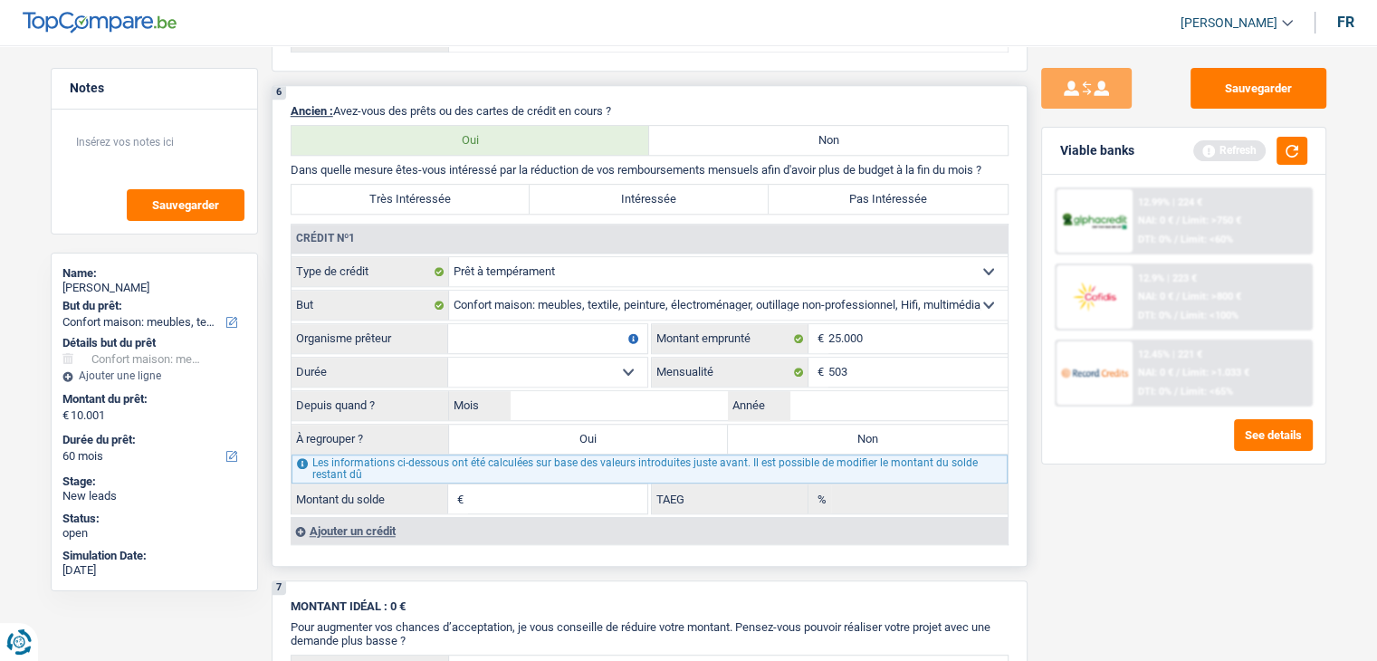
select select "60"
click at [448, 358] on select "12 mois 18 mois 24 mois 30 mois 36 mois 42 mois 48 mois 60 mois 72 mois 84 mois…" at bounding box center [547, 372] width 199 height 29
click at [863, 402] on input "Année" at bounding box center [899, 405] width 218 height 29
type input "2022"
click at [475, 336] on input "Organisme prêteur" at bounding box center [547, 338] width 199 height 29
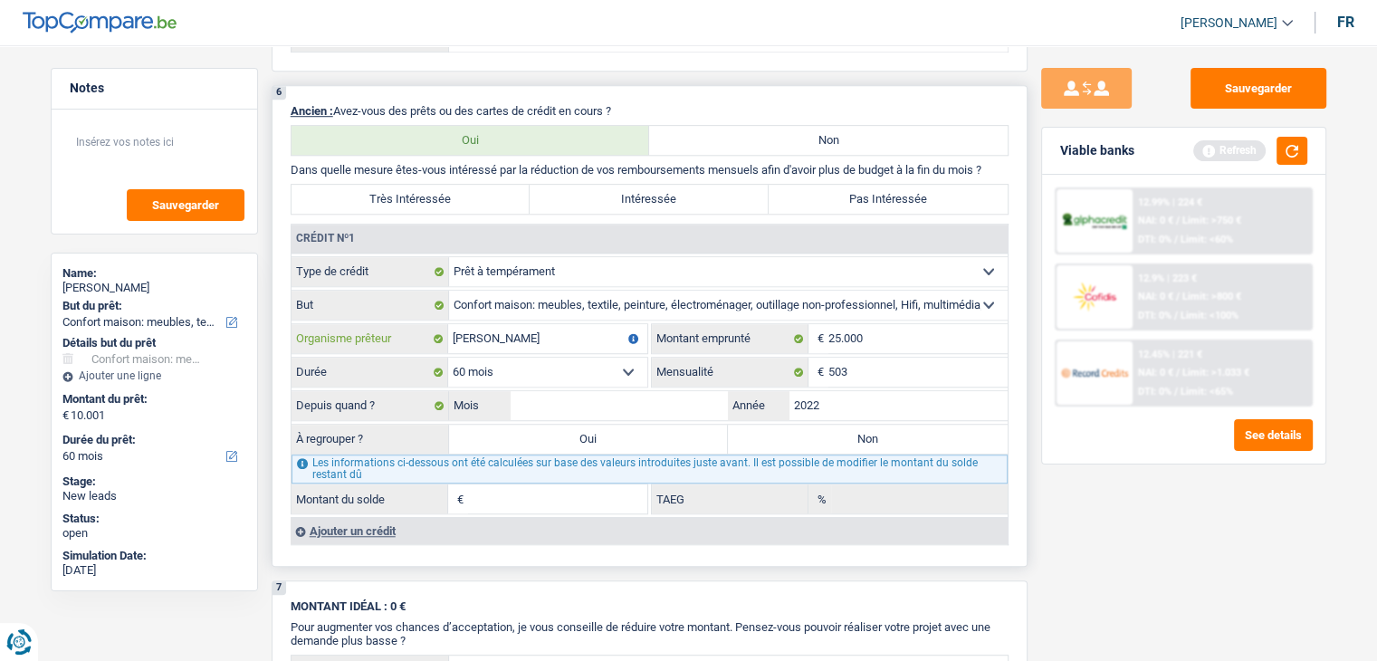
click at [475, 331] on input "[PERSON_NAME]" at bounding box center [547, 338] width 199 height 29
type input "Belfius"
click at [566, 393] on input "Mois" at bounding box center [620, 405] width 218 height 29
type input "10"
type input "12.014"
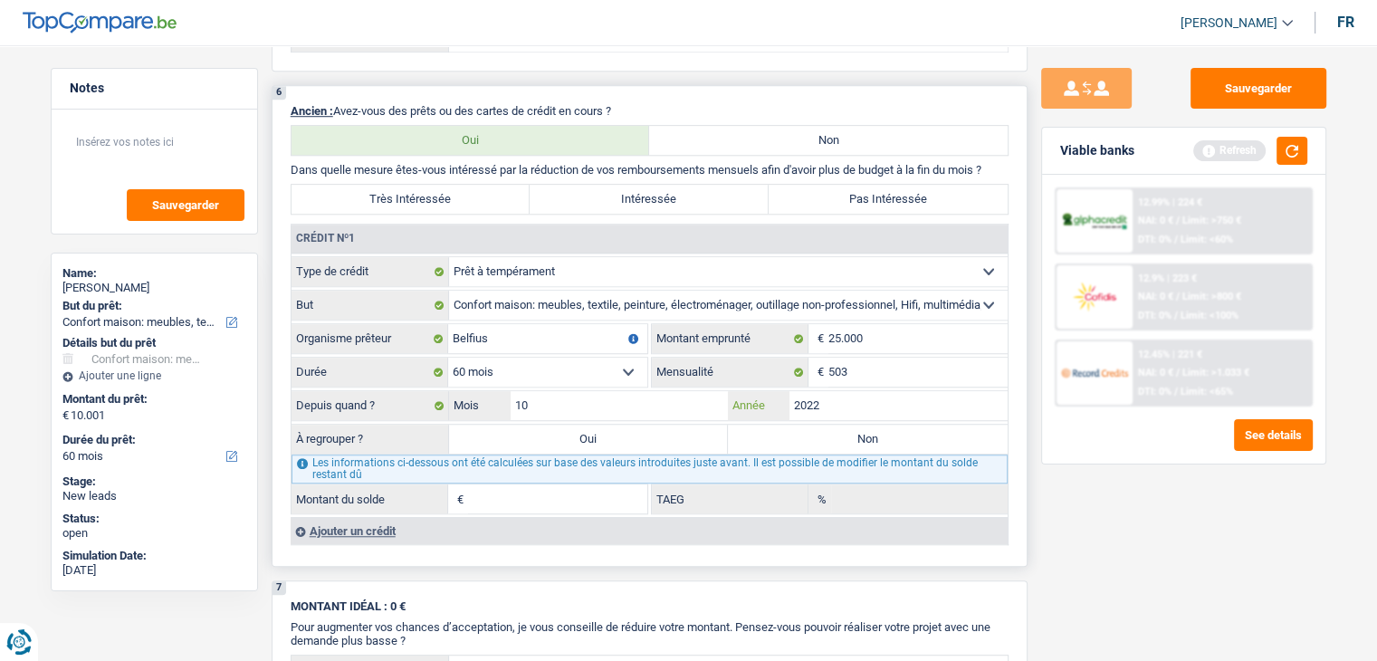
type input "7,95"
click at [897, 431] on label "Non" at bounding box center [868, 439] width 280 height 29
click at [897, 431] on input "Non" at bounding box center [868, 439] width 280 height 29
radio input "true"
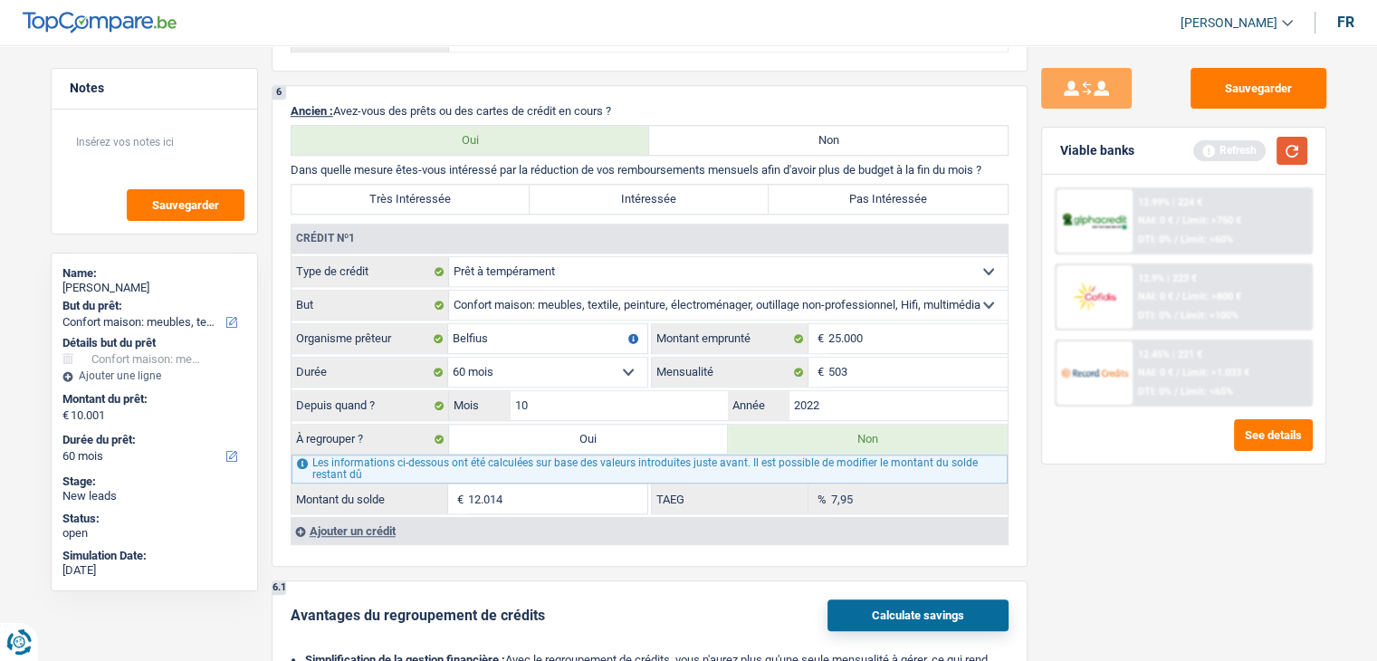
click at [1304, 152] on button "button" at bounding box center [1292, 151] width 31 height 28
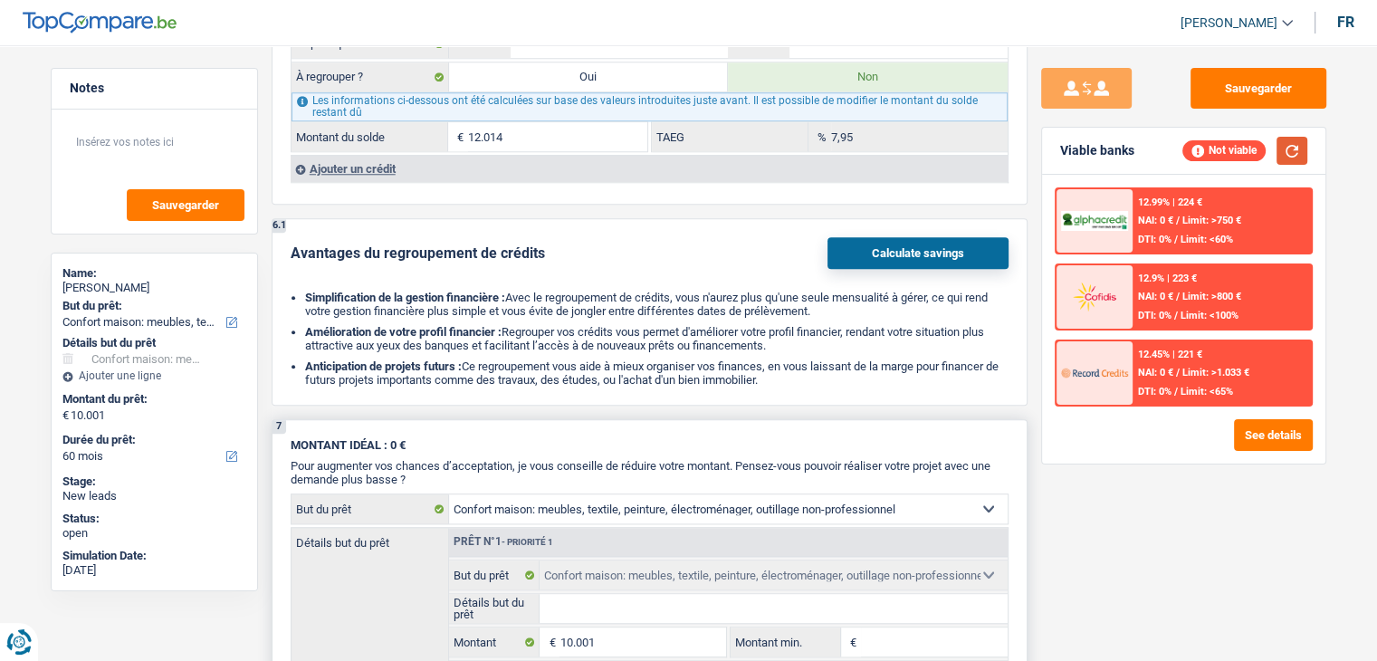
scroll to position [2264, 0]
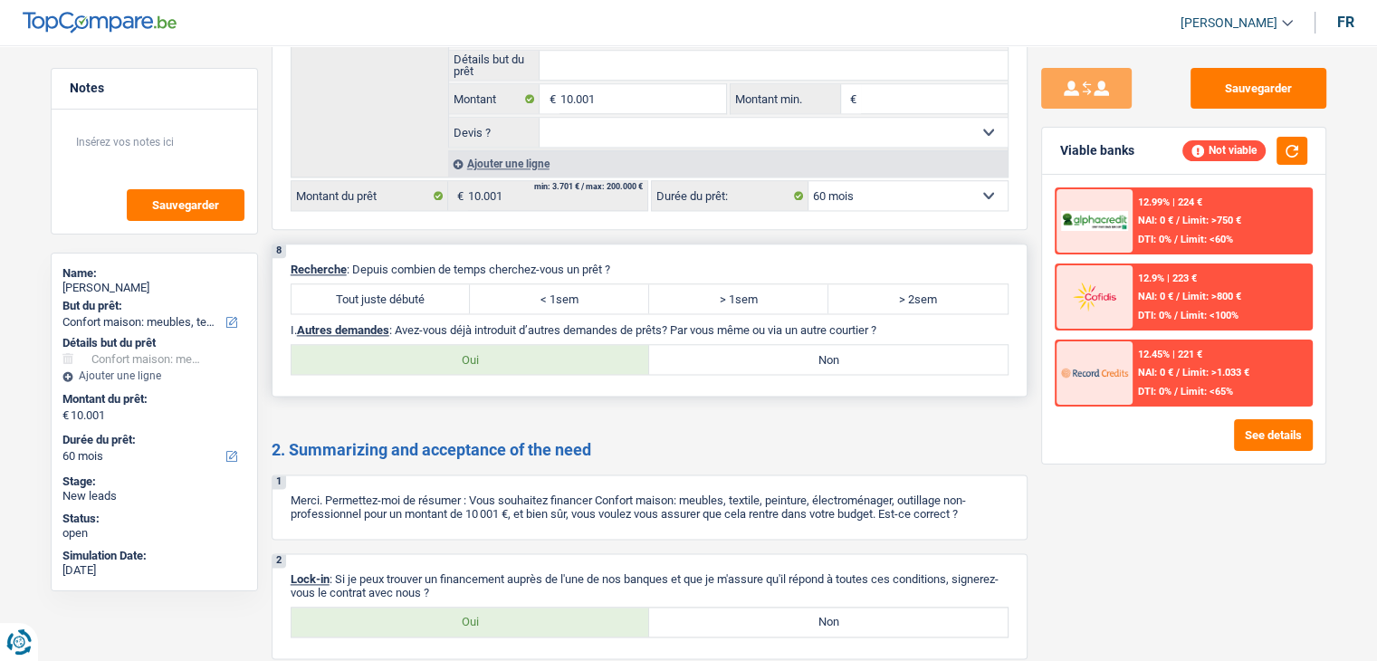
click at [438, 293] on label "Tout juste débuté" at bounding box center [381, 298] width 179 height 29
click at [438, 293] on input "Tout juste débuté" at bounding box center [381, 298] width 179 height 29
radio input "true"
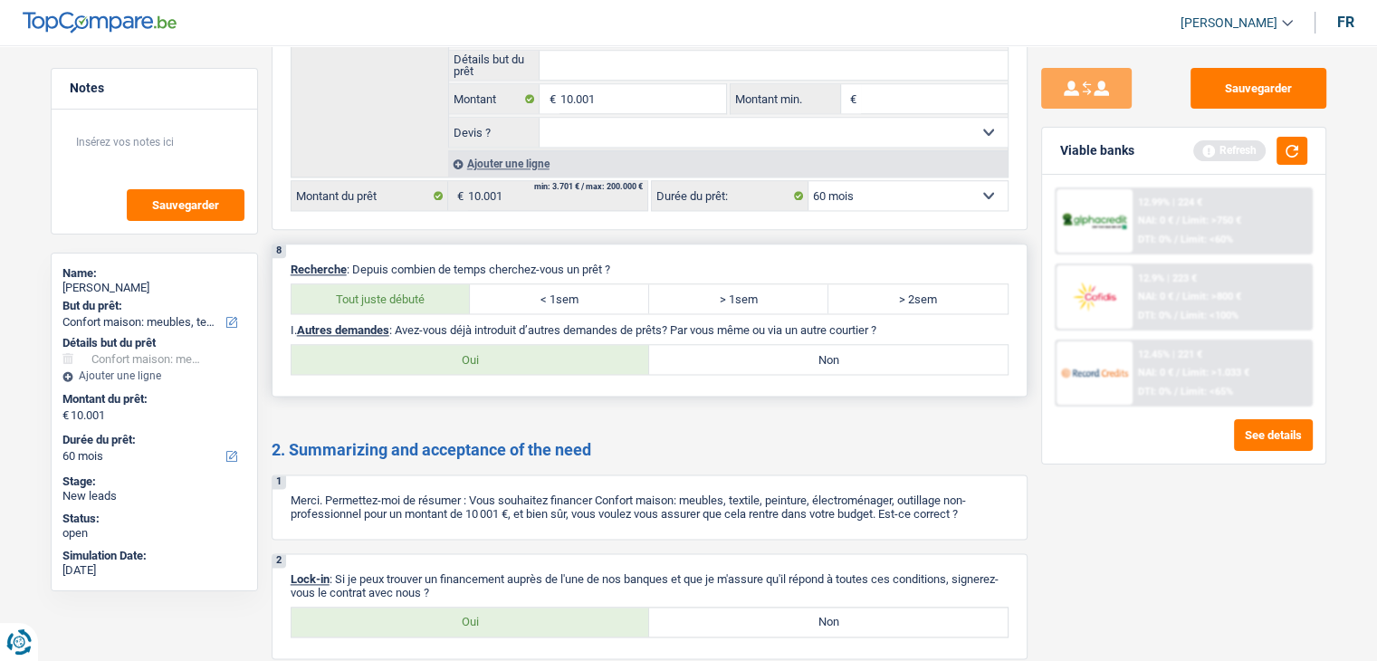
drag, startPoint x: 711, startPoint y: 329, endPoint x: 714, endPoint y: 340, distance: 11.2
click at [711, 331] on div "8 Recherche : Depuis combien de temps cherchez-vous un prêt ? Tout juste débuté…" at bounding box center [650, 320] width 756 height 153
click at [714, 345] on label "Non" at bounding box center [828, 359] width 359 height 29
click at [714, 345] on input "Non" at bounding box center [828, 359] width 359 height 29
radio input "true"
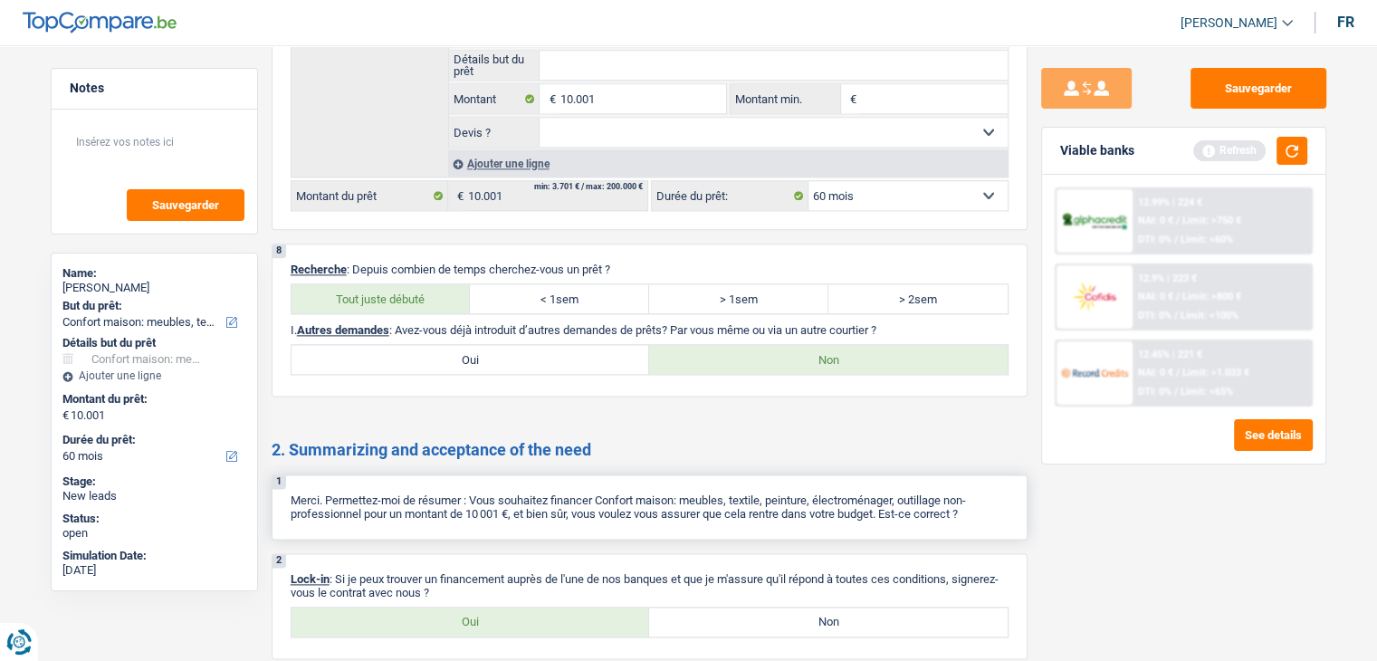
scroll to position [2418, 0]
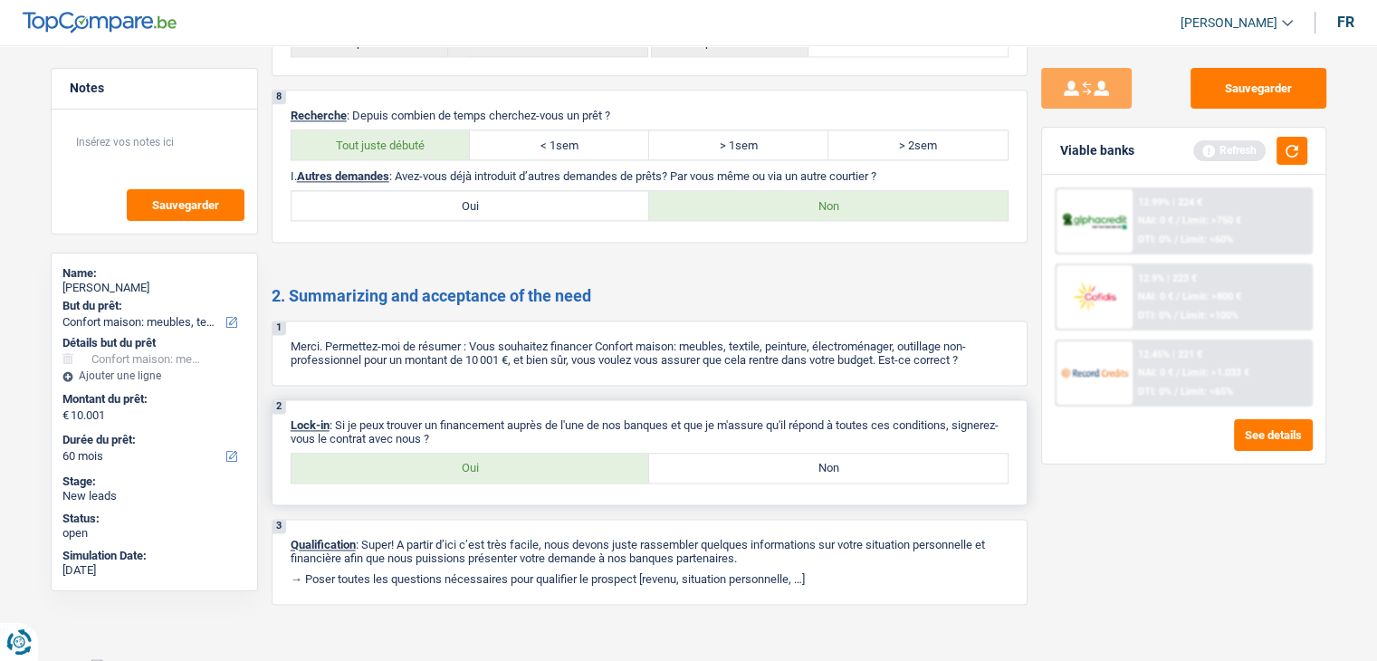
click at [484, 455] on label "Oui" at bounding box center [471, 468] width 359 height 29
click at [484, 455] on input "Oui" at bounding box center [471, 468] width 359 height 29
radio input "true"
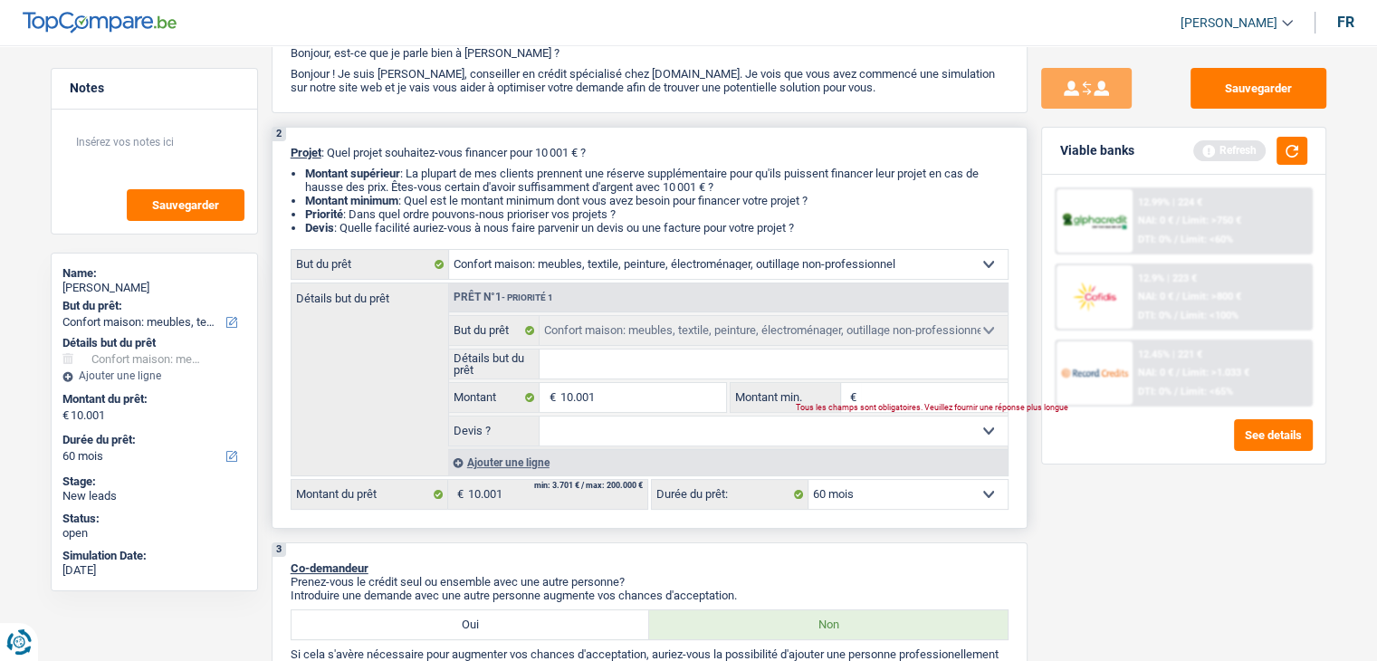
scroll to position [0, 0]
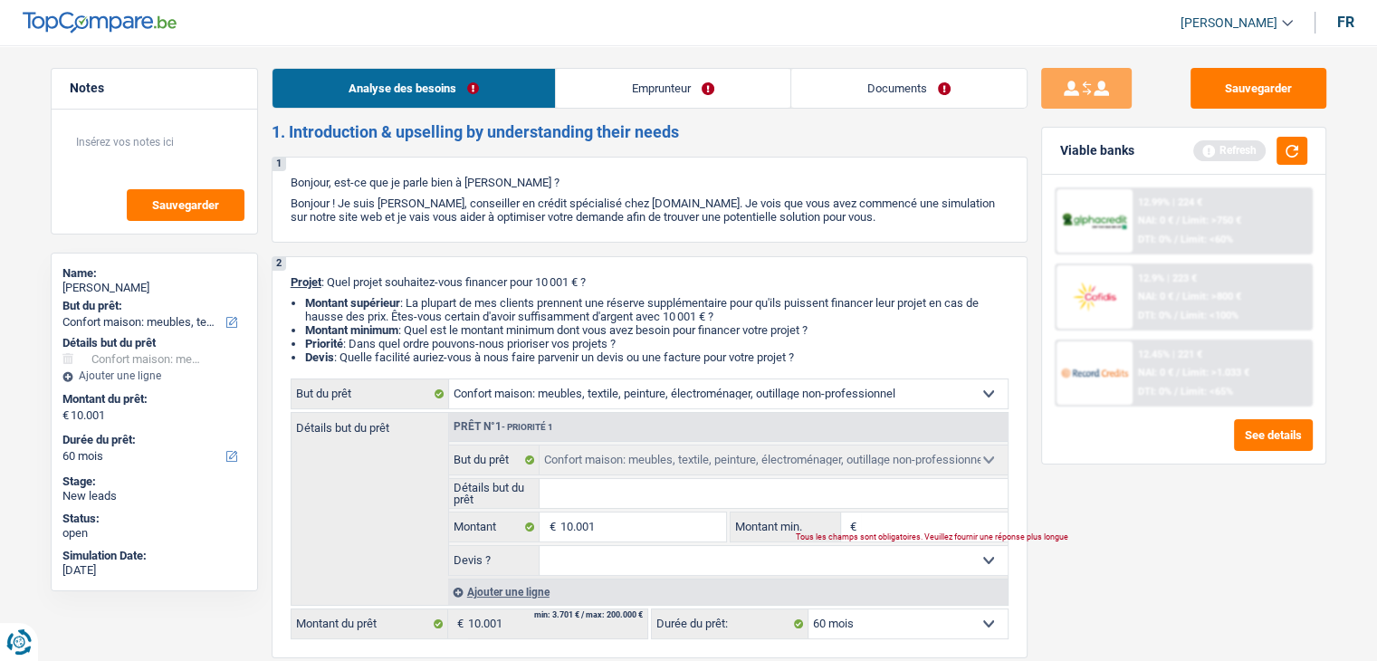
drag, startPoint x: 609, startPoint y: 96, endPoint x: 626, endPoint y: 95, distance: 17.2
click at [609, 96] on link "Emprunteur" at bounding box center [673, 88] width 235 height 39
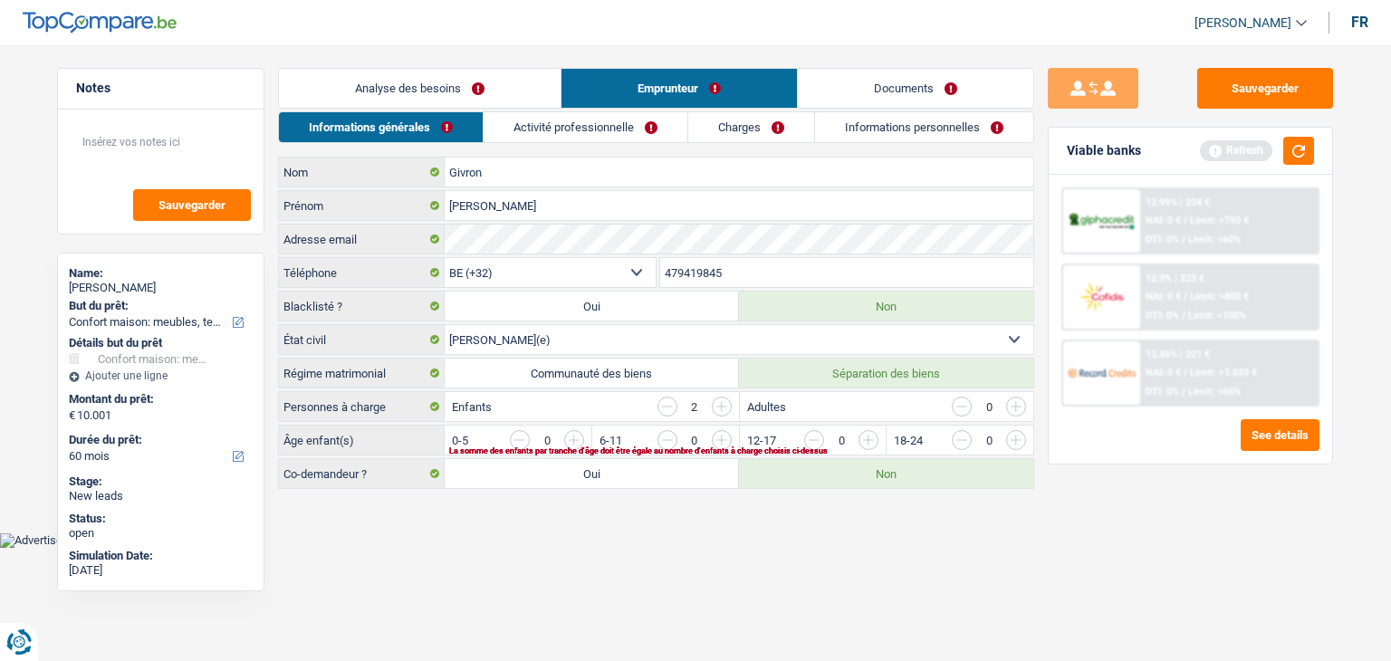
click at [1316, 157] on div "Viable banks Refresh" at bounding box center [1190, 151] width 283 height 47
click at [1308, 151] on button "button" at bounding box center [1298, 151] width 31 height 28
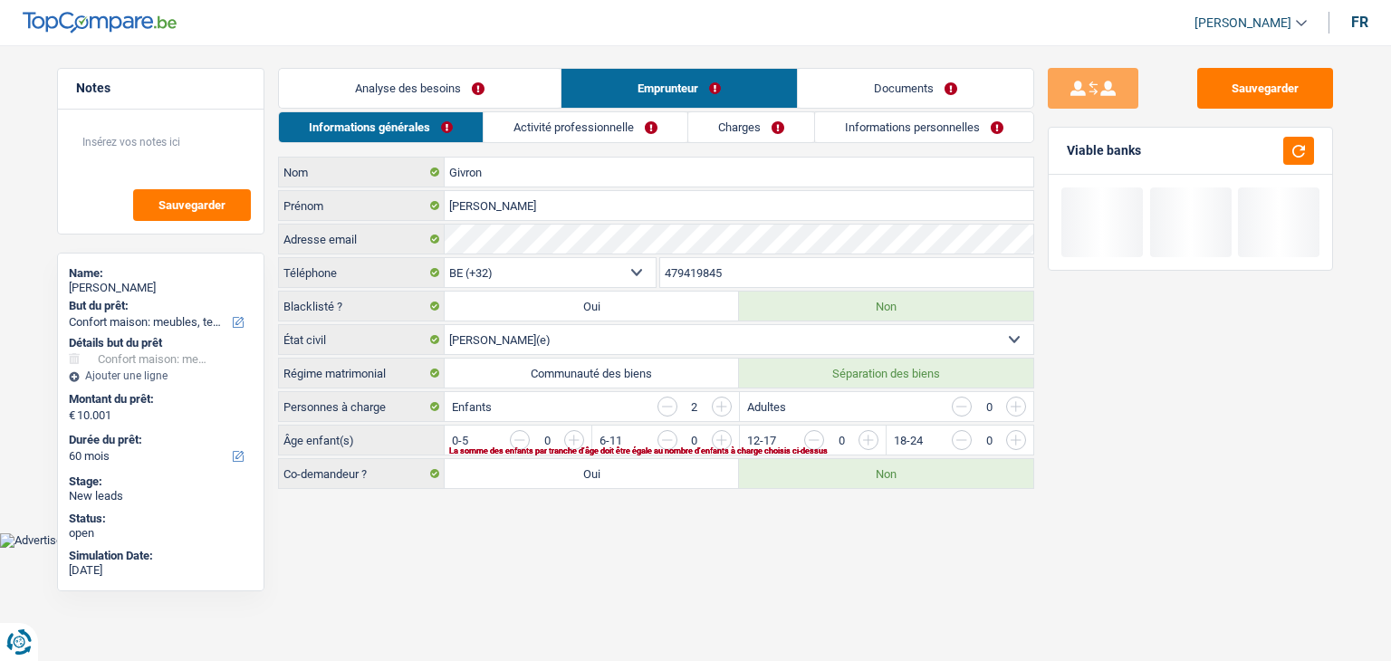
click at [551, 148] on div "Informations générales Activité professionnelle Charges Informations personnell…" at bounding box center [656, 300] width 756 height 378
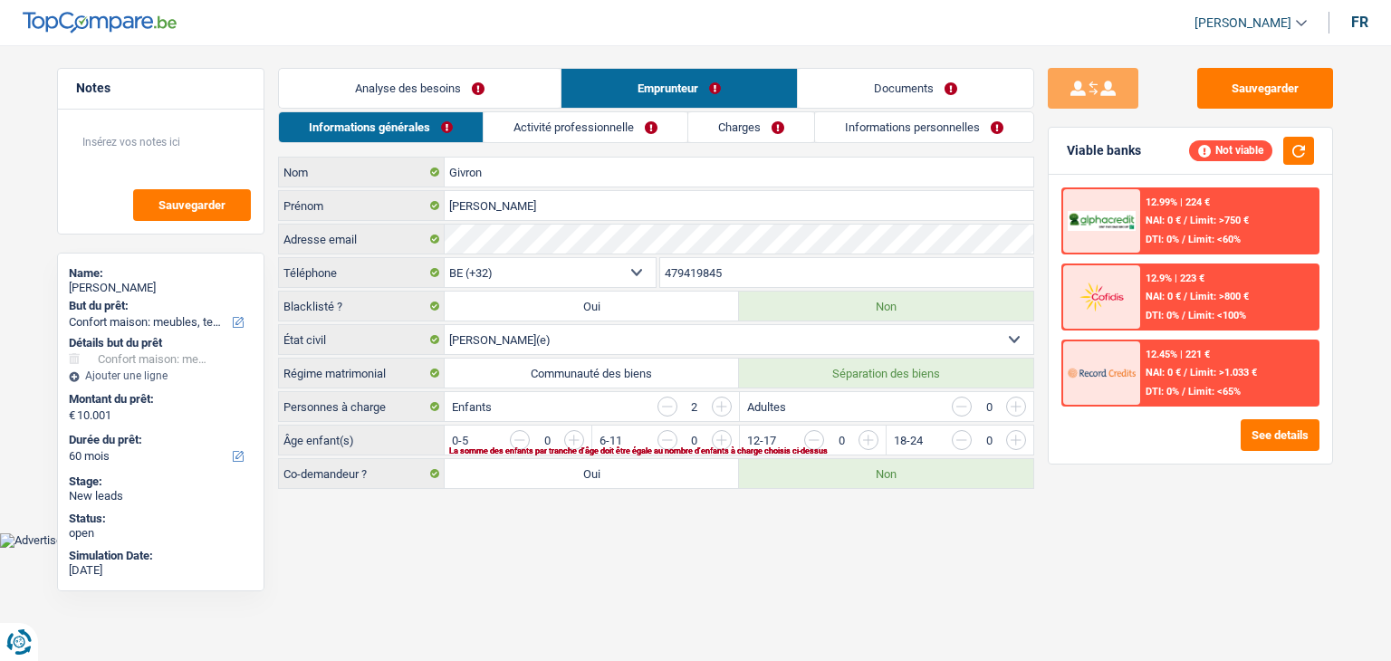
drag, startPoint x: 281, startPoint y: 173, endPoint x: 1003, endPoint y: 519, distance: 801.2
click at [1003, 519] on main "Notes Sauvegarder Name: [PERSON_NAME] But du prêt: Confort maison: meubles, tex…" at bounding box center [695, 279] width 1391 height 505
click at [1003, 524] on main "Notes Sauvegarder Name: [PERSON_NAME] But du prêt: Confort maison: meubles, tex…" at bounding box center [695, 279] width 1391 height 505
drag, startPoint x: 283, startPoint y: 164, endPoint x: 971, endPoint y: 496, distance: 764.3
click at [971, 496] on main "Notes Sauvegarder Name: [PERSON_NAME] But du prêt: Confort maison: meubles, tex…" at bounding box center [695, 279] width 1391 height 505
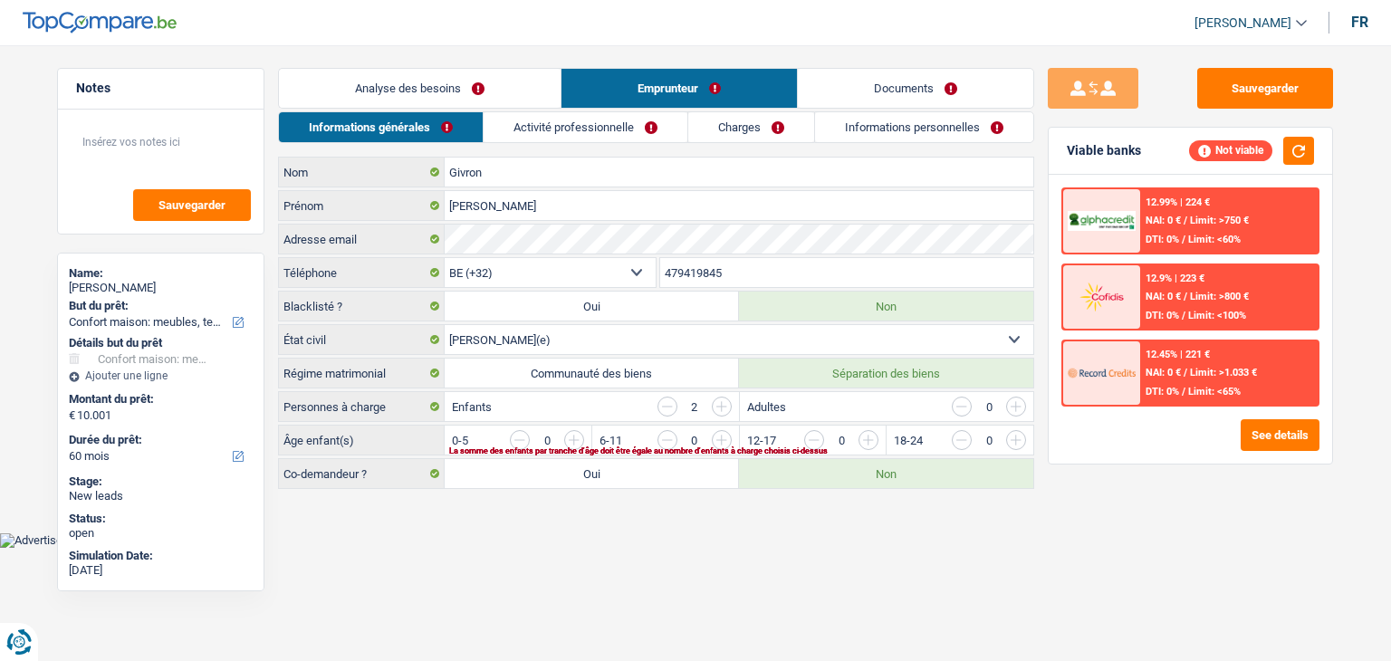
click at [966, 521] on main "Notes Sauvegarder Name: [PERSON_NAME] But du prêt: Confort maison: meubles, tex…" at bounding box center [695, 279] width 1391 height 505
click at [607, 503] on main "Notes Sauvegarder Name: [PERSON_NAME] But du prêt: Confort maison: meubles, tex…" at bounding box center [695, 279] width 1391 height 505
click at [625, 548] on html "Vous avez le contrôle de vos données Nous utilisons des cookies, tout comme nos…" at bounding box center [695, 274] width 1391 height 548
click at [662, 548] on html "Vous avez le contrôle de vos données Nous utilisons des cookies, tout comme nos…" at bounding box center [695, 274] width 1391 height 548
drag, startPoint x: 388, startPoint y: 403, endPoint x: 293, endPoint y: 398, distance: 94.3
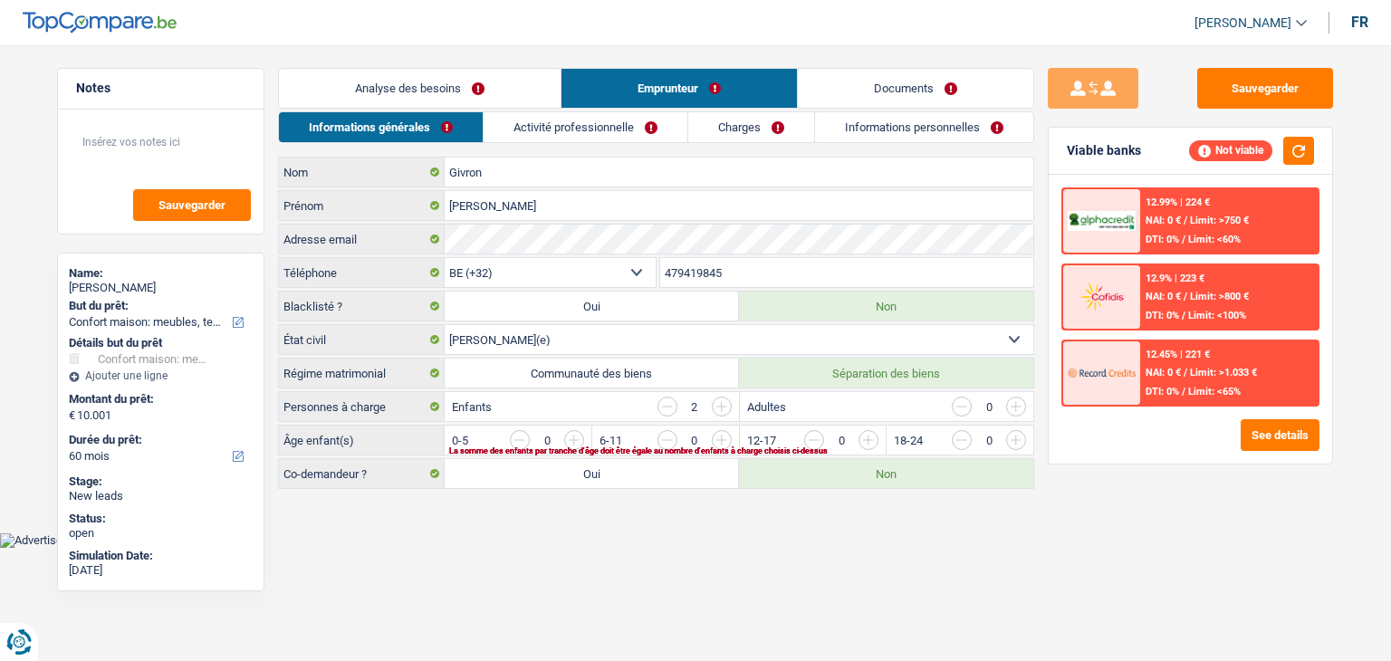
click at [293, 398] on label "Personnes à charge" at bounding box center [362, 406] width 166 height 29
click at [497, 522] on main "Notes Sauvegarder Name: [PERSON_NAME] But du prêt: Confort maison: meubles, tex…" at bounding box center [695, 279] width 1391 height 505
click at [1008, 435] on input "button" at bounding box center [1383, 444] width 754 height 29
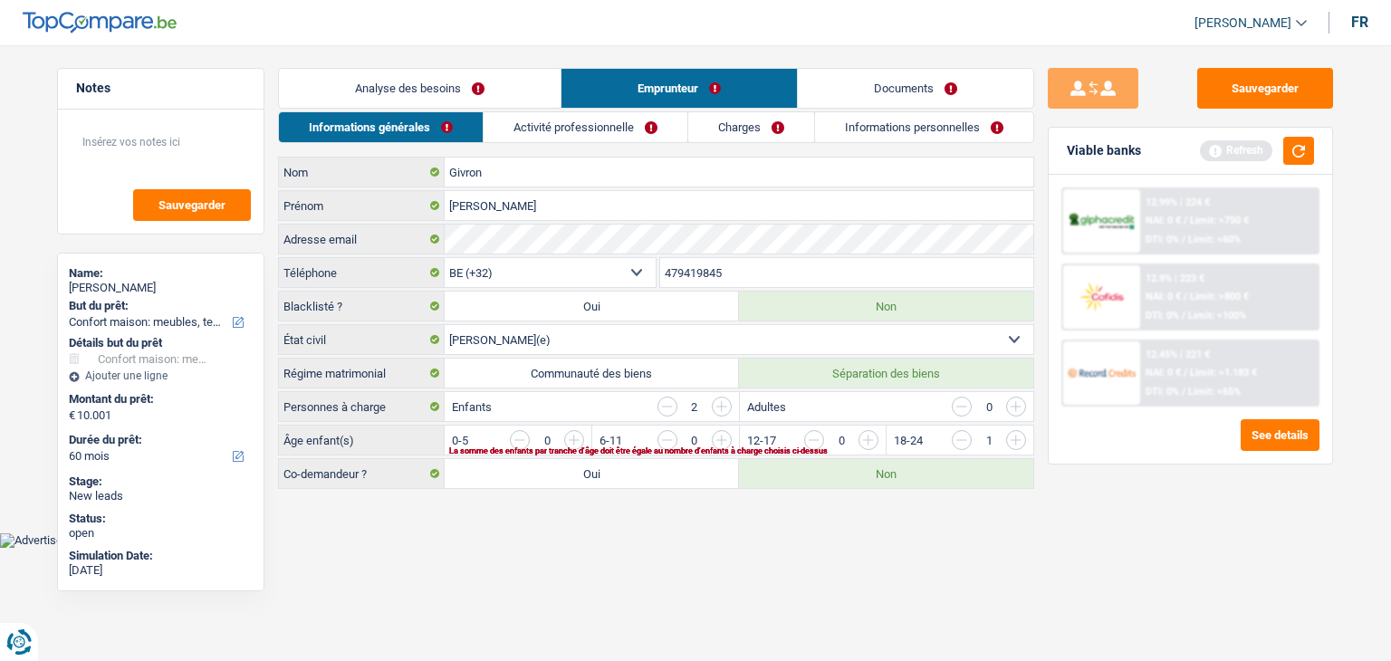
click at [1019, 443] on input "button" at bounding box center [1383, 444] width 754 height 29
click at [645, 117] on link "Activité professionnelle" at bounding box center [586, 127] width 204 height 30
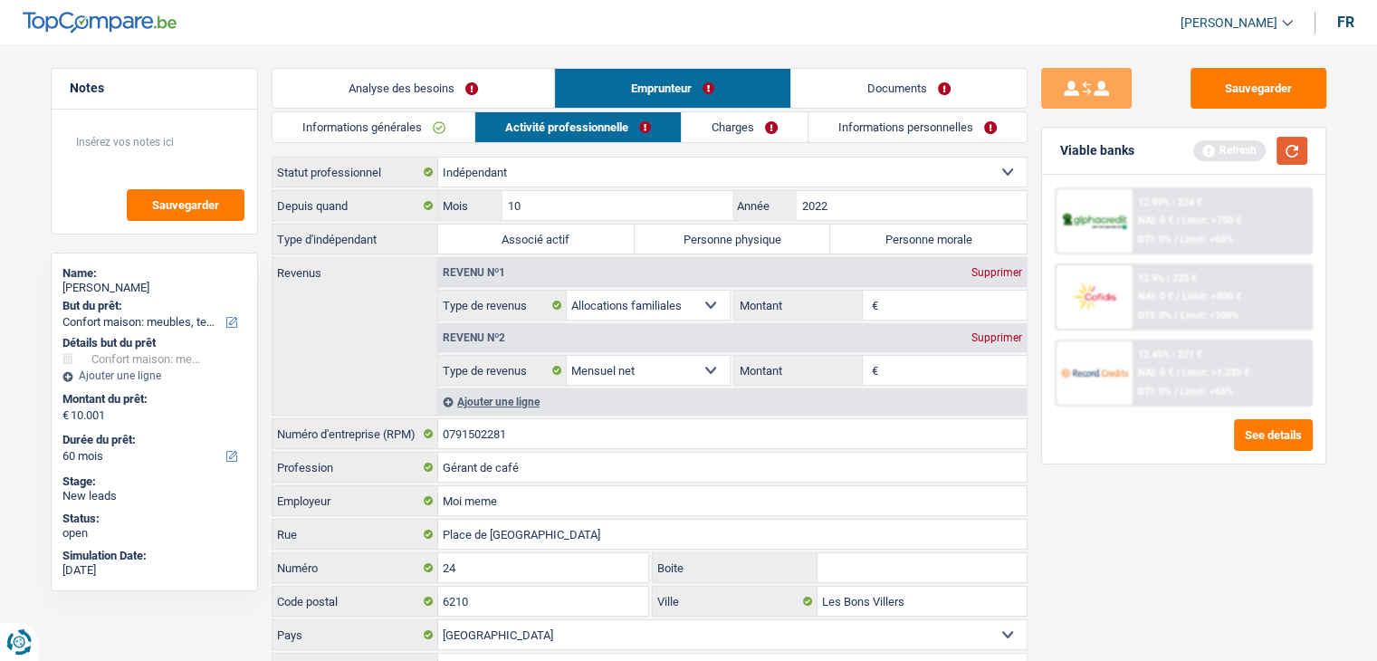
click at [1294, 139] on button "button" at bounding box center [1292, 151] width 31 height 28
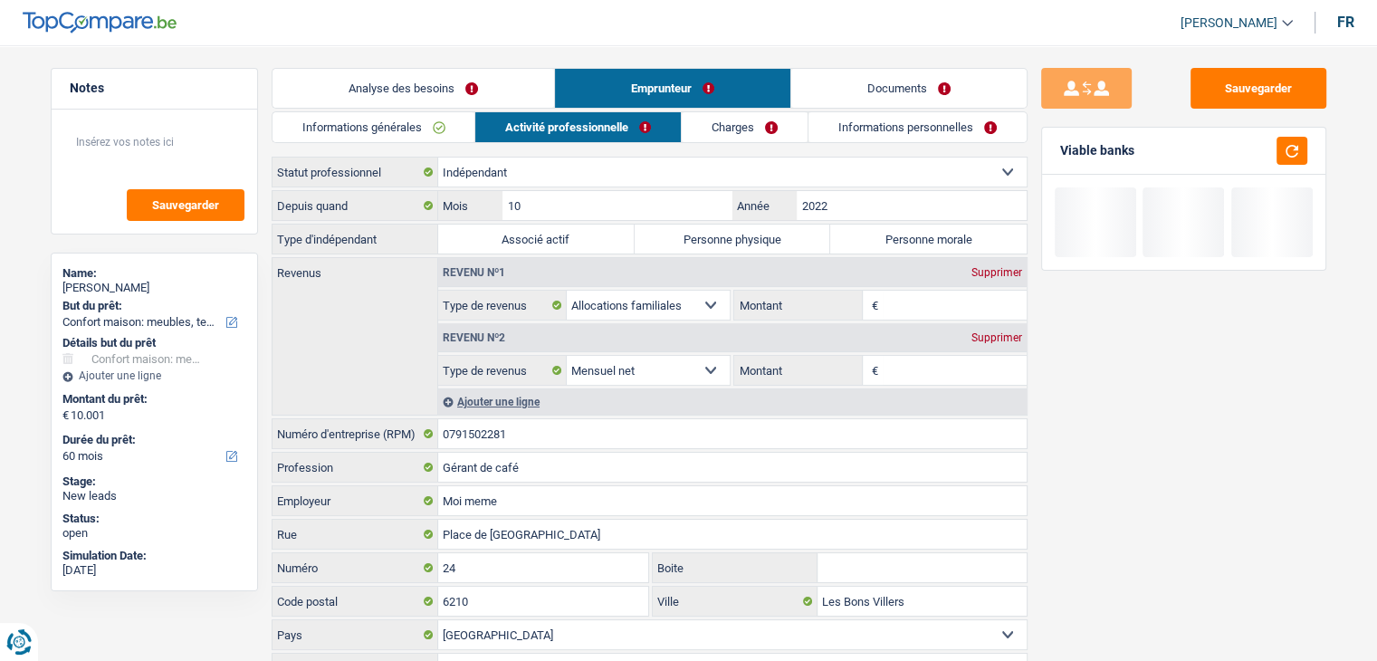
drag, startPoint x: 1166, startPoint y: 152, endPoint x: 1079, endPoint y: 150, distance: 87.9
click at [1079, 150] on div "Viable banks" at bounding box center [1183, 151] width 283 height 47
click at [924, 379] on input "Montant" at bounding box center [955, 370] width 144 height 29
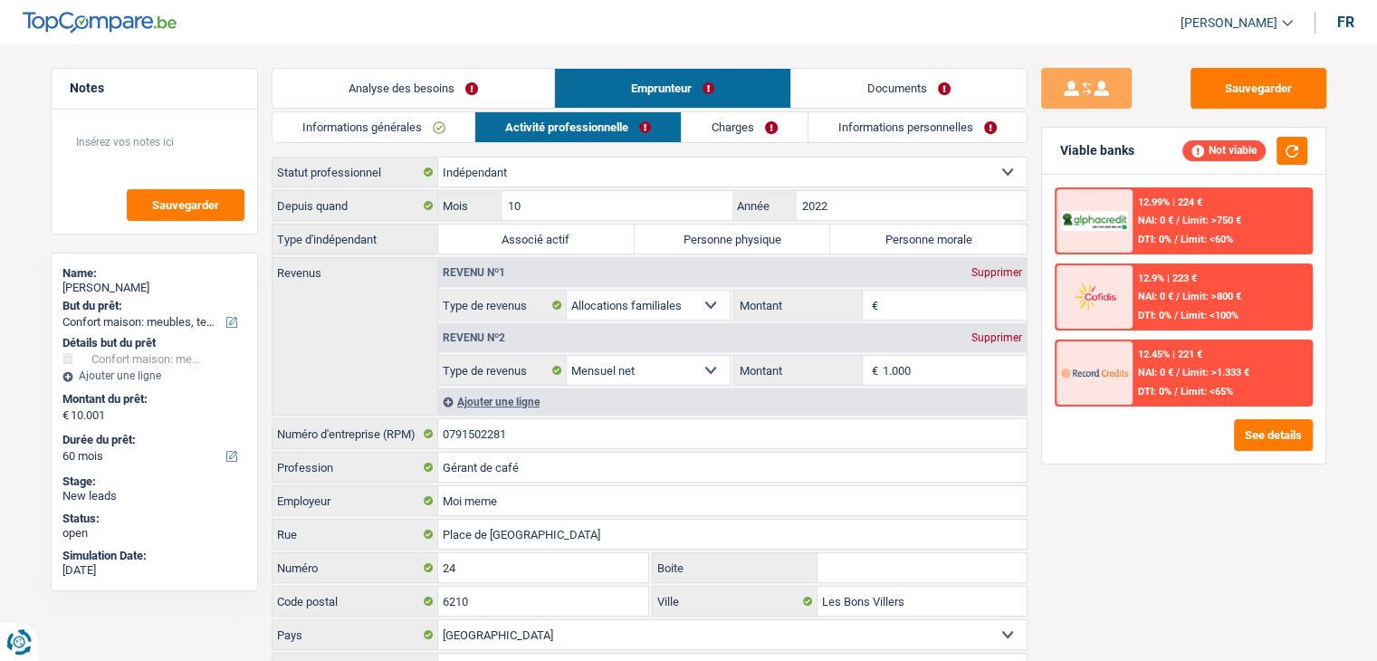
type input "1.000"
click at [1055, 461] on div "12.99% | 224 € NAI: 0 € / Limit: >750 € DTI: 0% / Limit: <60% 12.9% | 223 € NAI…" at bounding box center [1183, 319] width 283 height 289
click at [485, 412] on div "Ajouter une ligne" at bounding box center [732, 401] width 589 height 26
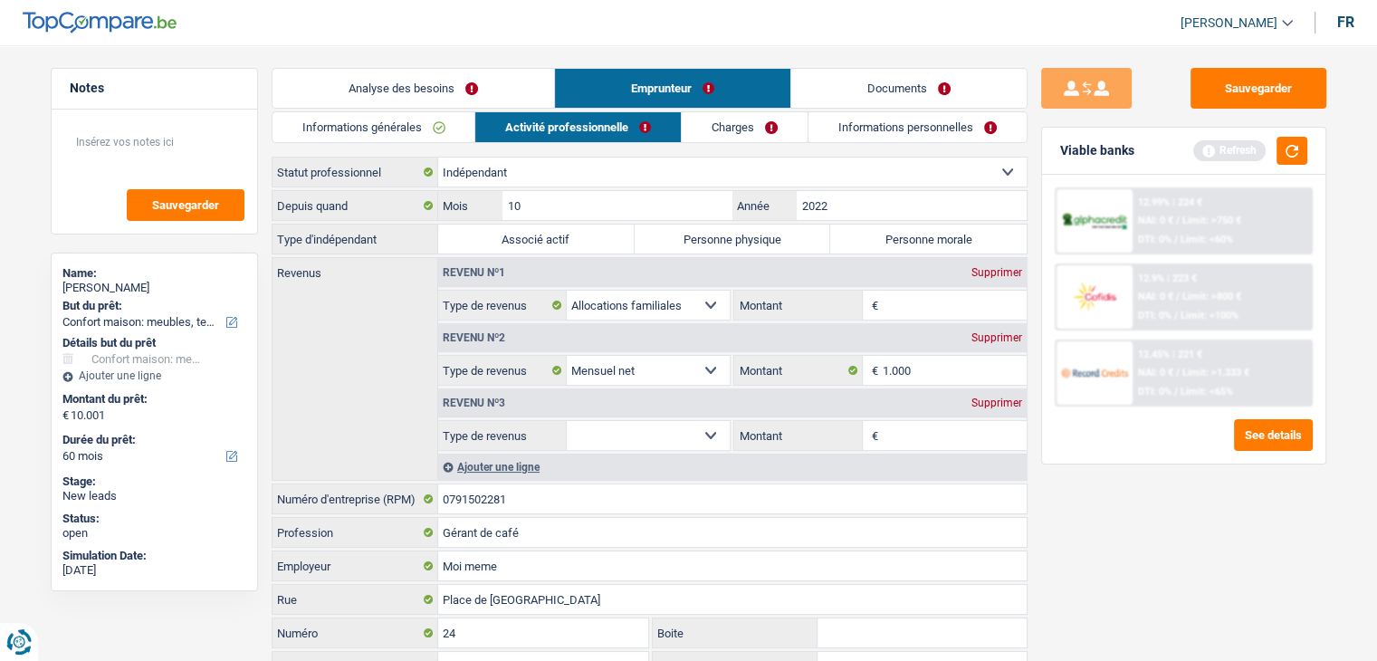
click at [630, 441] on select "Allocation d'handicap Allocations chômage Allocations familiales Chèques repas …" at bounding box center [649, 435] width 164 height 29
select select "rentalIncome"
click at [567, 421] on select "Allocation d'handicap Allocations chômage Allocations familiales Chèques repas …" at bounding box center [649, 435] width 164 height 29
click at [925, 436] on input "Montant" at bounding box center [955, 435] width 144 height 29
type input "700"
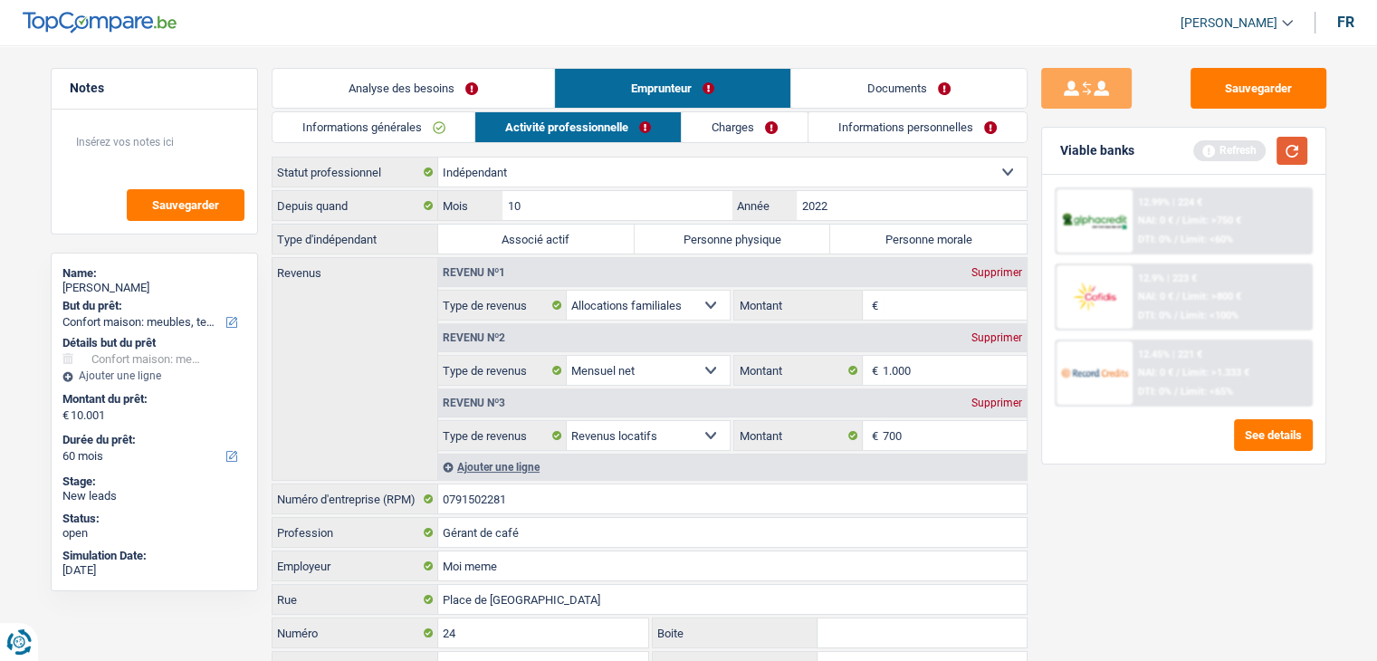
click at [1288, 158] on button "button" at bounding box center [1292, 151] width 31 height 28
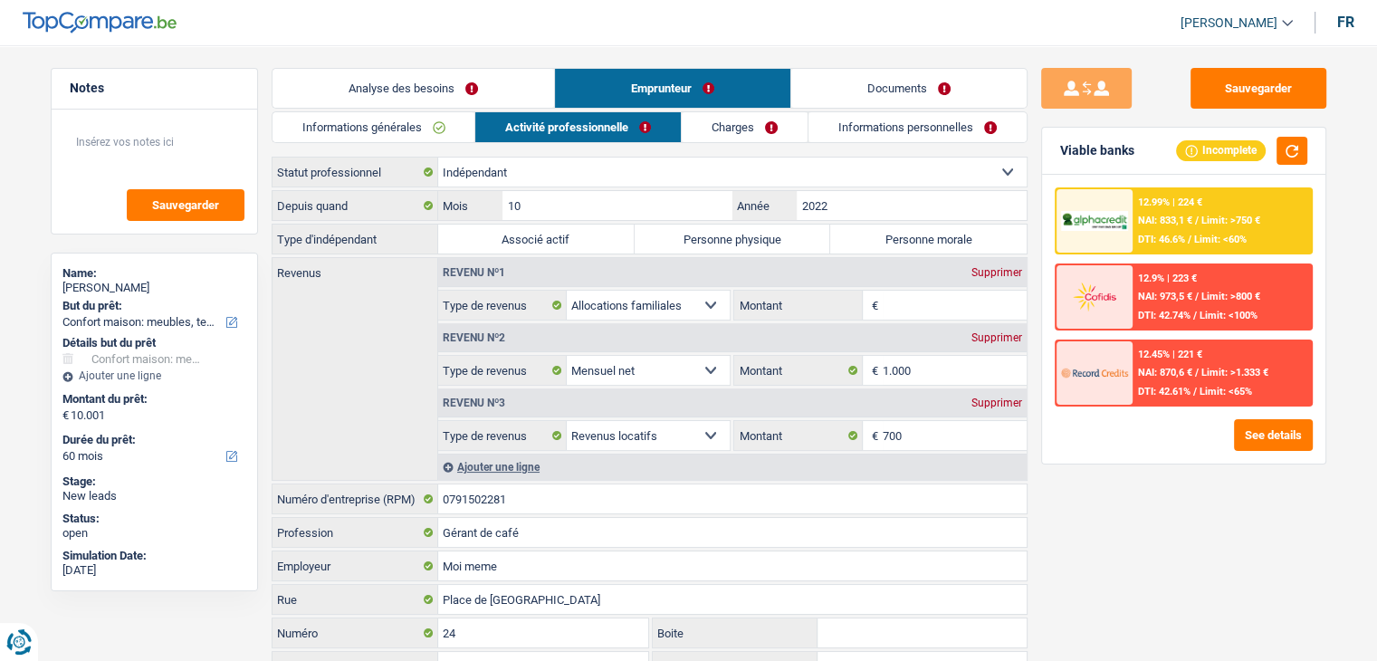
click at [1011, 270] on div "Supprimer" at bounding box center [997, 272] width 60 height 11
select select "netSalary"
type input "1.000"
select select "rentalIncome"
type input "700"
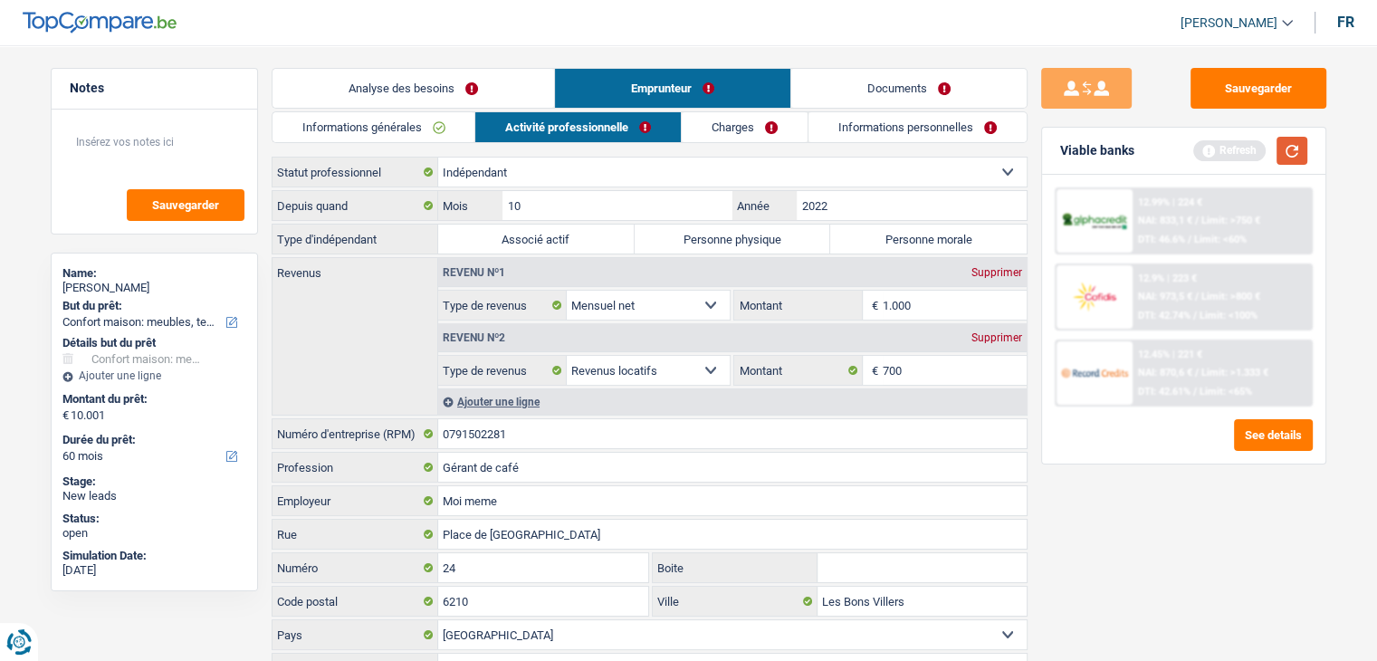
click at [1286, 151] on button "button" at bounding box center [1292, 151] width 31 height 28
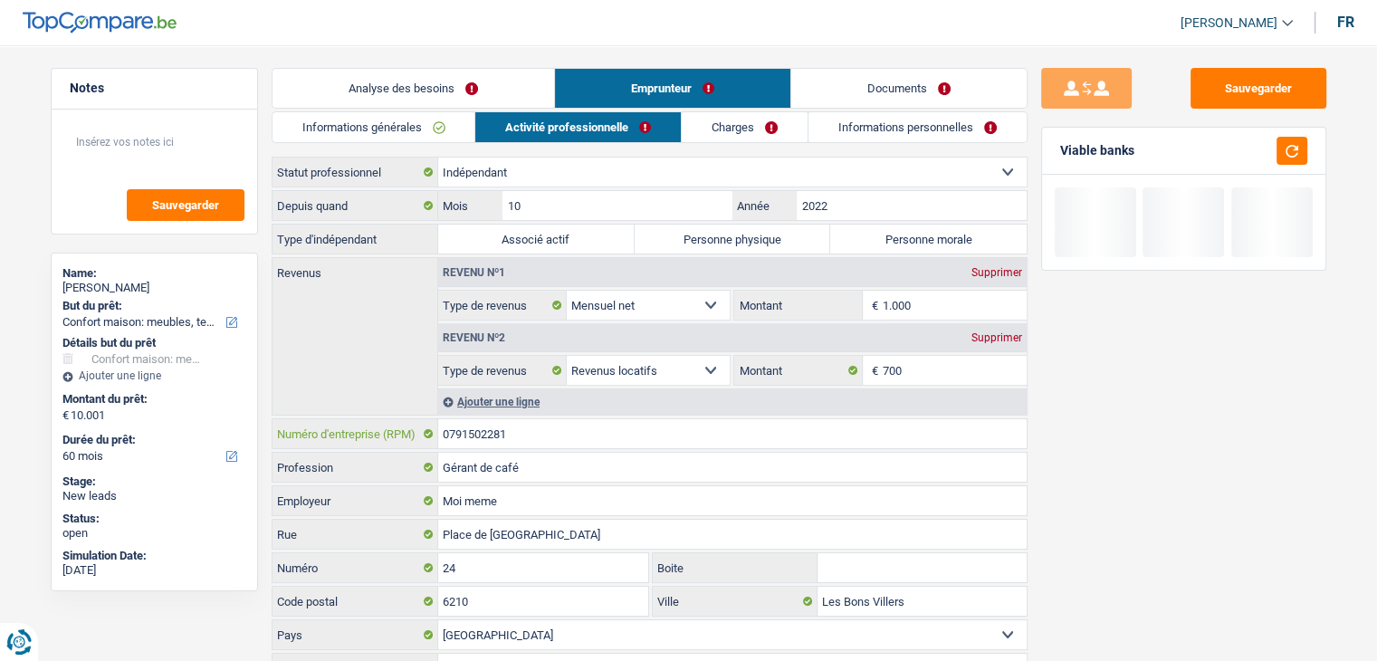
drag, startPoint x: 549, startPoint y: 439, endPoint x: 384, endPoint y: 424, distance: 165.5
click at [384, 424] on div "0791502281 Numéro d'entreprise (RPM)" at bounding box center [650, 433] width 754 height 29
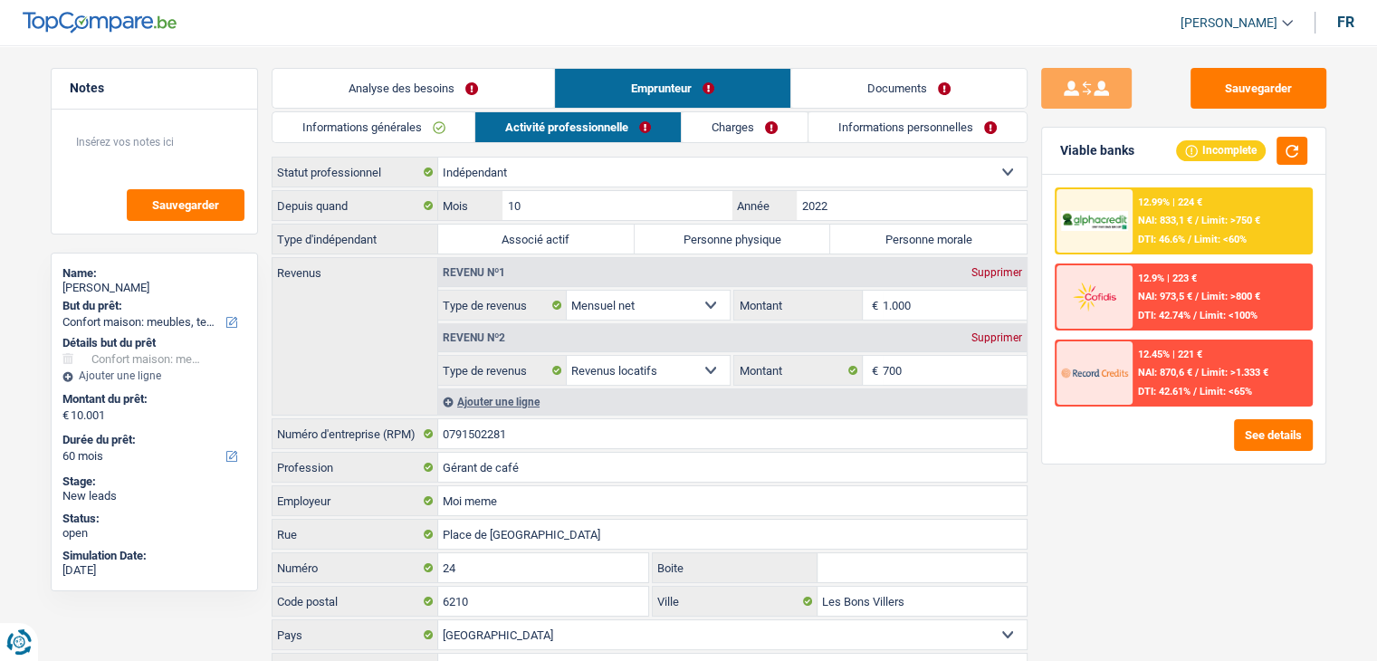
click at [740, 246] on label "Personne physique" at bounding box center [733, 239] width 197 height 29
click at [740, 246] on input "Personne physique" at bounding box center [733, 239] width 197 height 29
radio input "true"
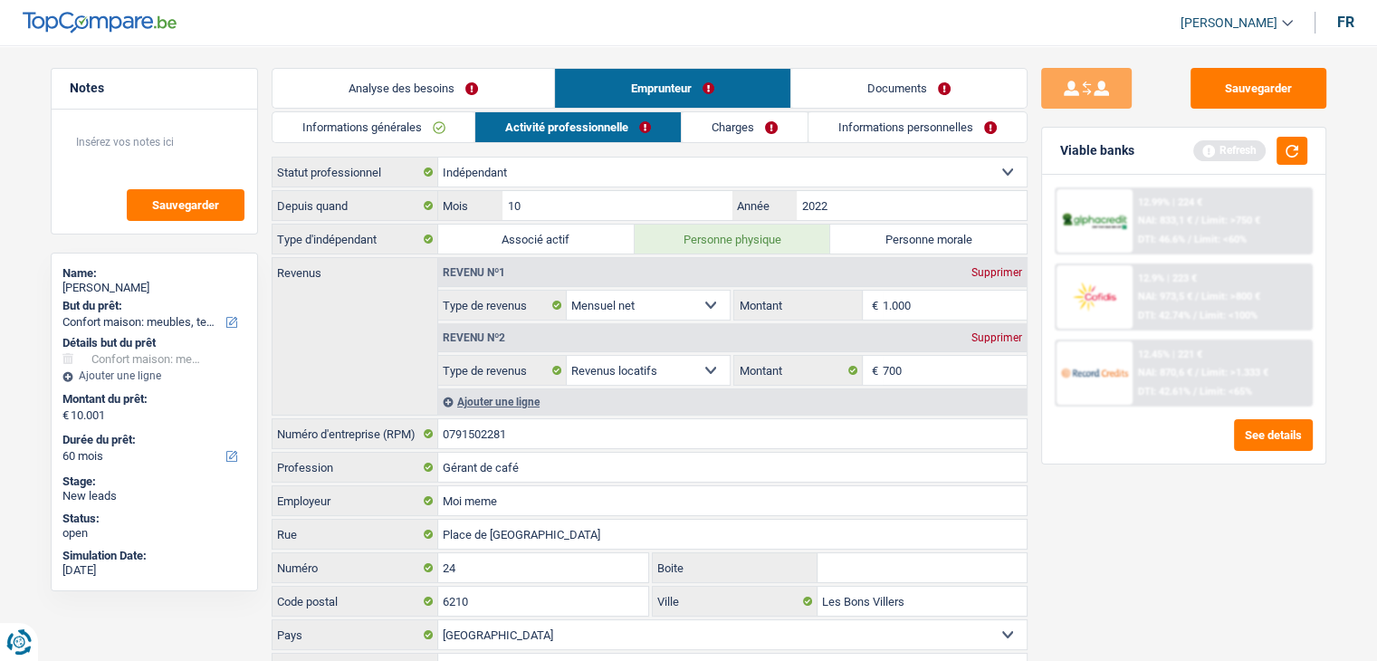
click at [764, 122] on link "Charges" at bounding box center [745, 127] width 126 height 30
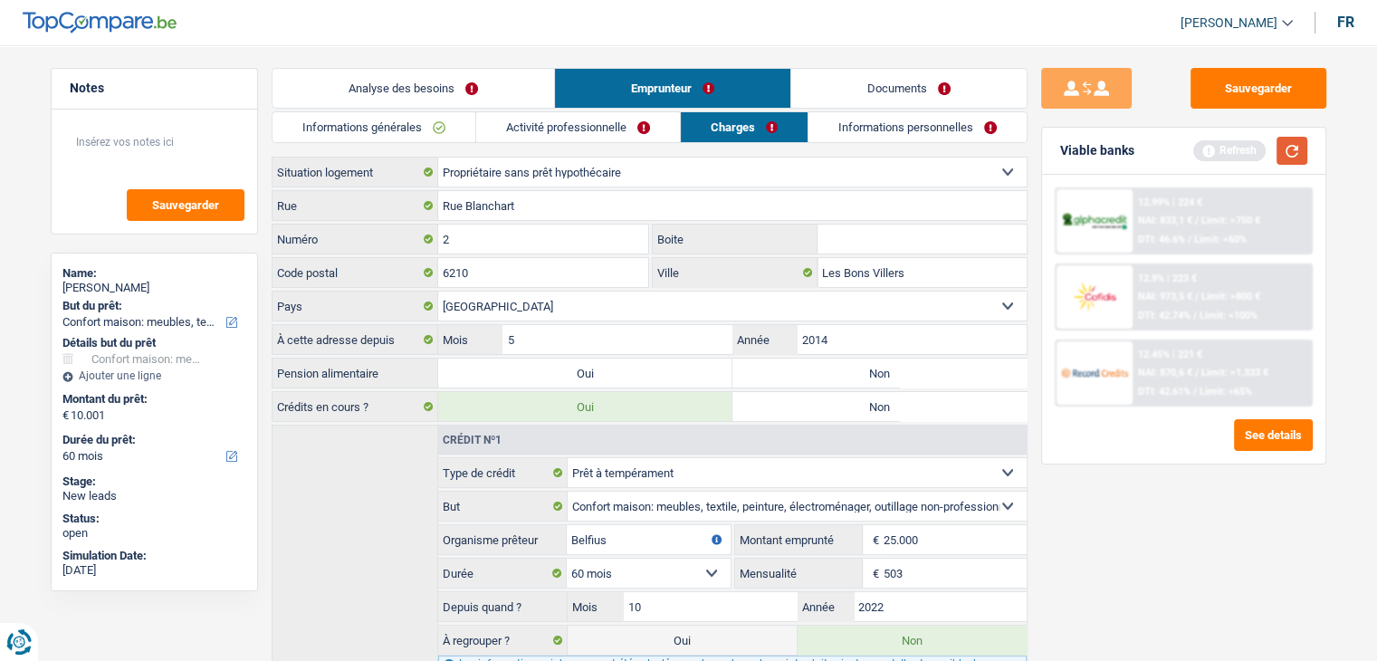
click at [1303, 151] on button "button" at bounding box center [1292, 151] width 31 height 28
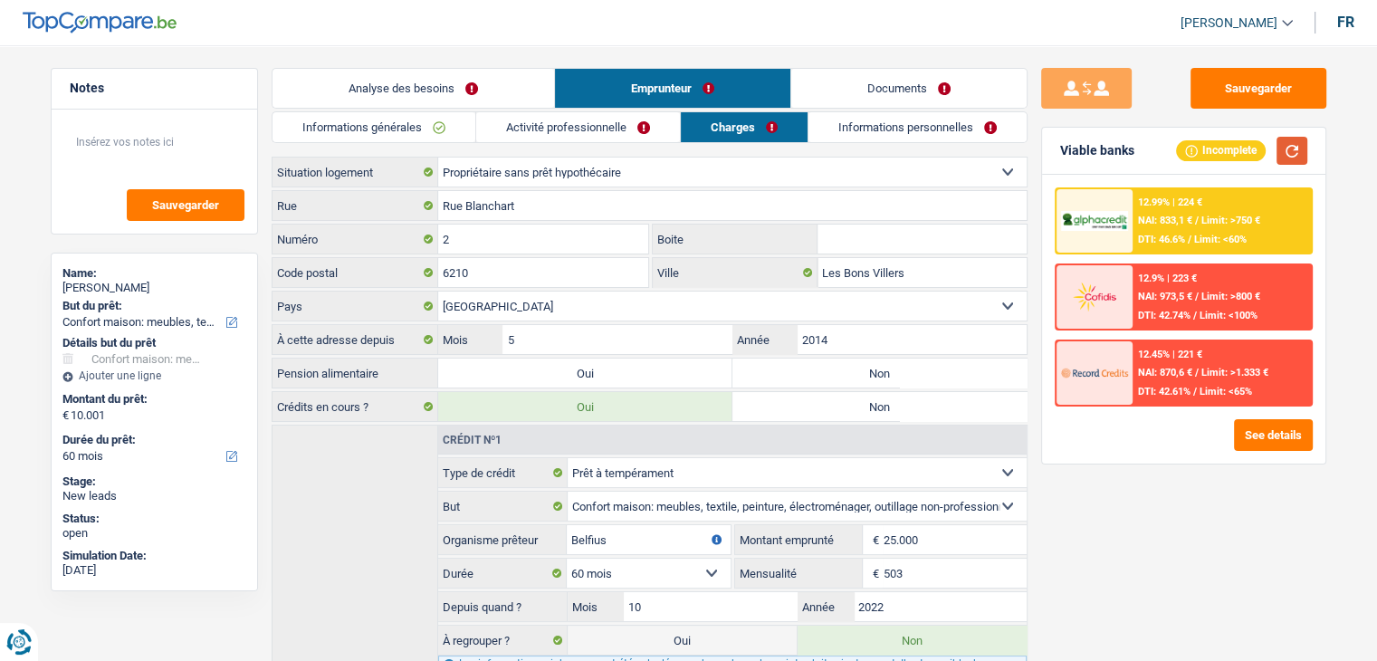
click at [1286, 149] on button "button" at bounding box center [1292, 151] width 31 height 28
drag, startPoint x: 393, startPoint y: 371, endPoint x: 280, endPoint y: 377, distance: 113.3
click at [280, 377] on label "Pension alimentaire" at bounding box center [356, 373] width 166 height 29
click at [385, 364] on label "Pension alimentaire" at bounding box center [356, 373] width 166 height 29
click at [836, 381] on label "Non" at bounding box center [880, 373] width 294 height 29
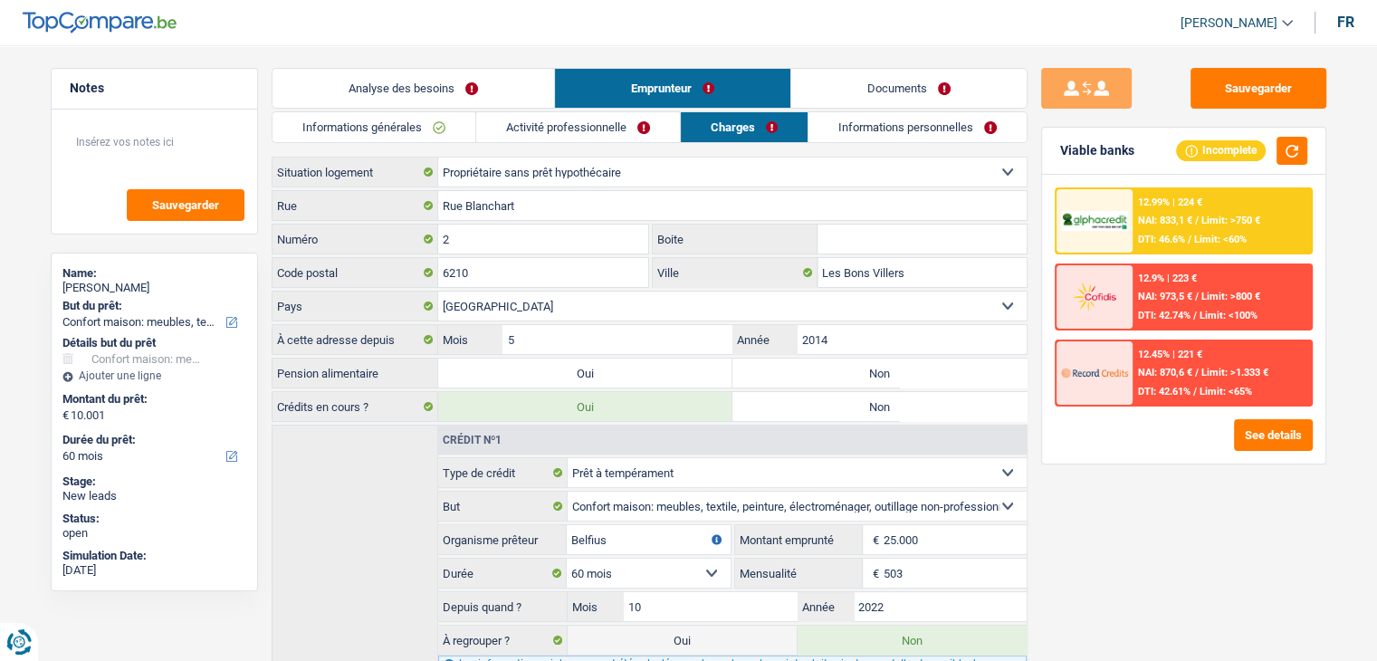
click at [836, 381] on input "Non" at bounding box center [880, 373] width 294 height 29
radio input "true"
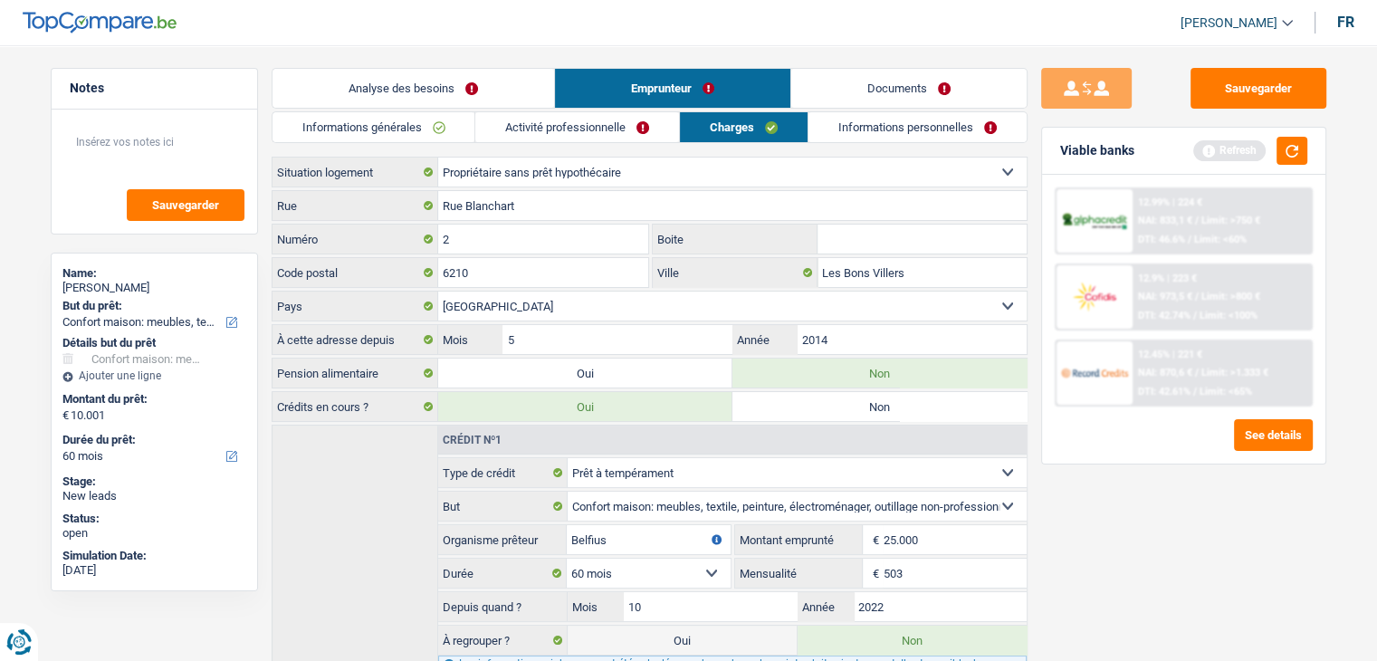
click at [841, 153] on div "Informations générales Activité professionnelle Charges Informations personnell…" at bounding box center [650, 428] width 756 height 635
click at [843, 131] on link "Informations personnelles" at bounding box center [918, 127] width 218 height 30
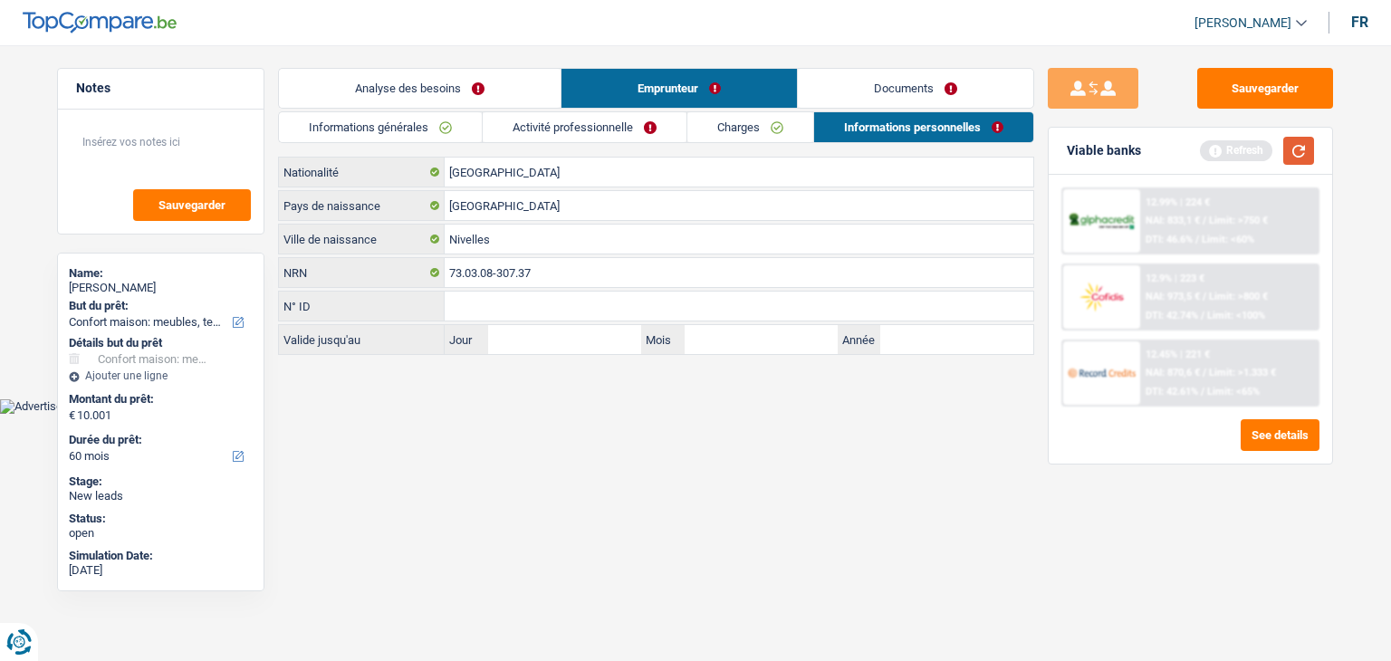
click at [1299, 142] on button "button" at bounding box center [1298, 151] width 31 height 28
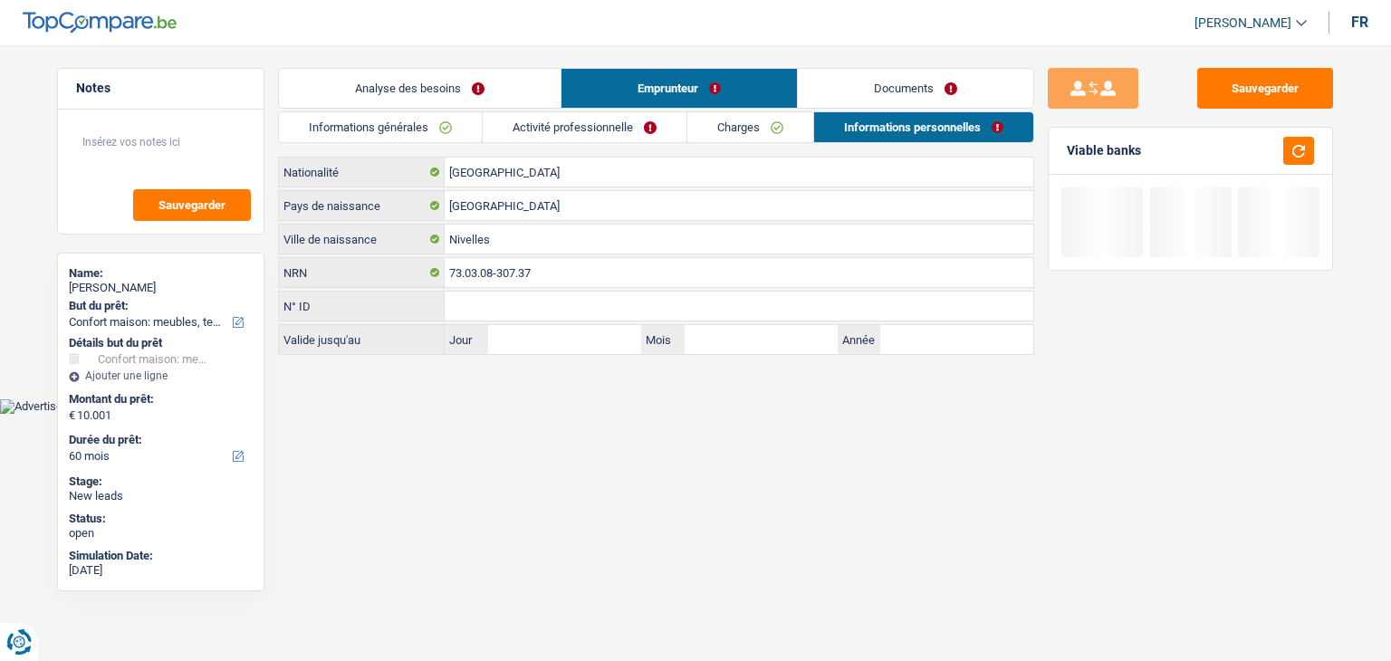
click at [917, 81] on link "Documents" at bounding box center [915, 88] width 235 height 39
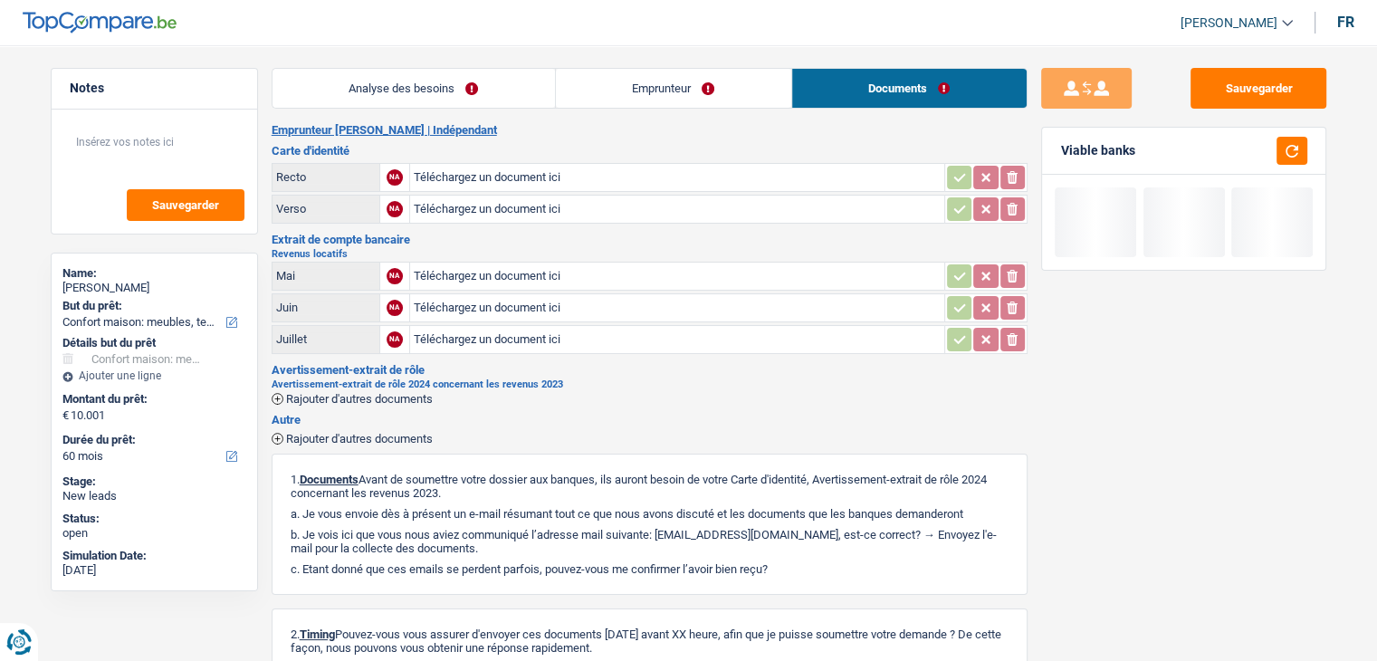
click at [411, 87] on link "Analyse des besoins" at bounding box center [414, 88] width 283 height 39
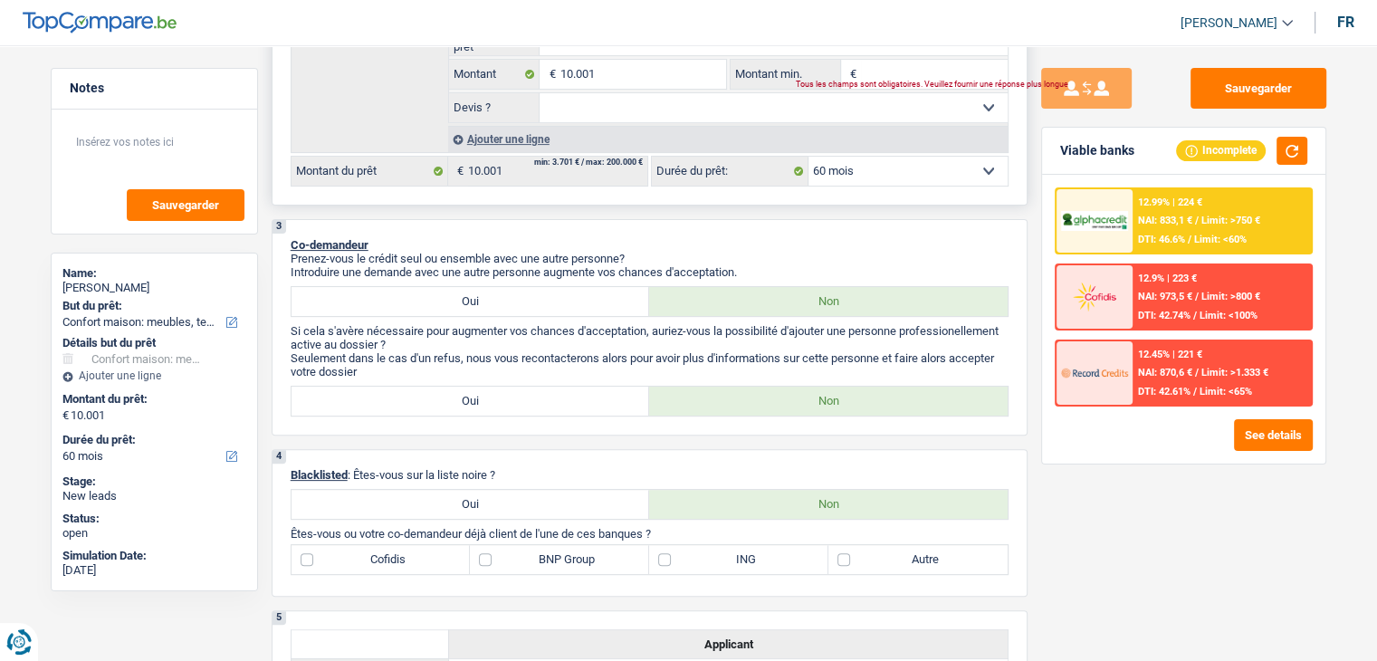
scroll to position [634, 0]
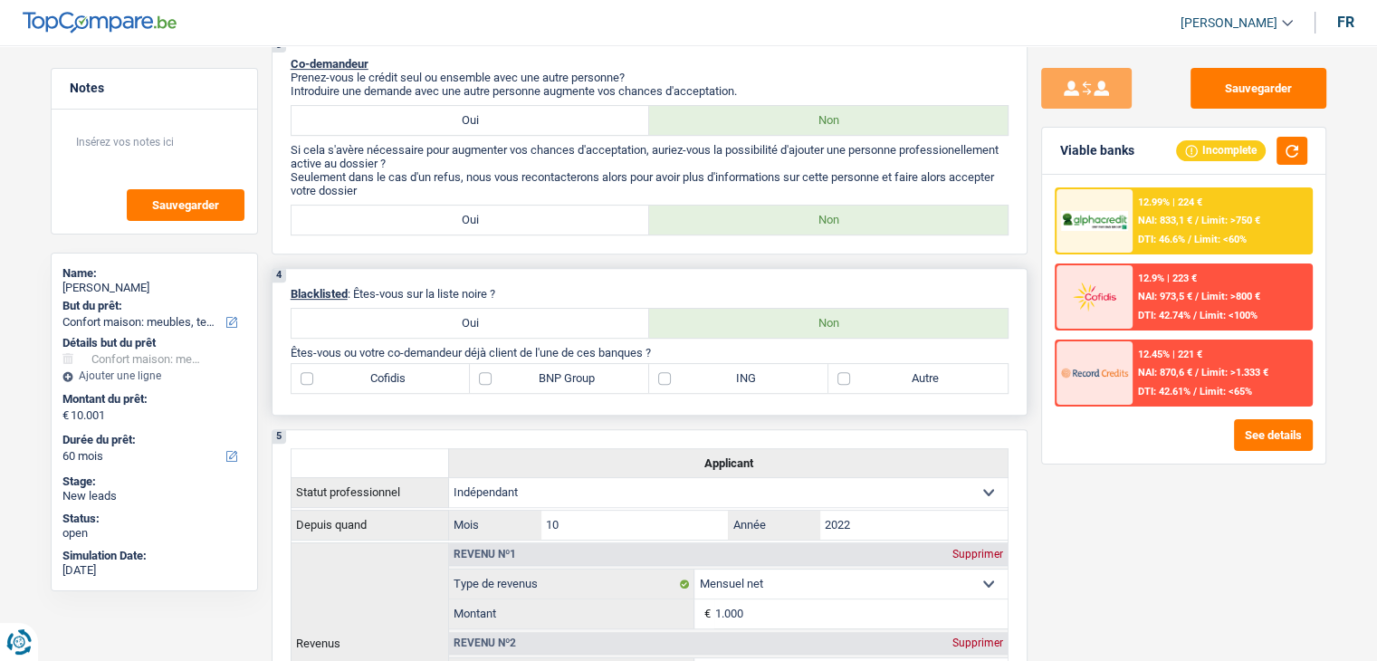
click at [910, 368] on label "Autre" at bounding box center [918, 378] width 179 height 29
click at [910, 368] on input "Autre" at bounding box center [918, 378] width 179 height 29
checkbox input "true"
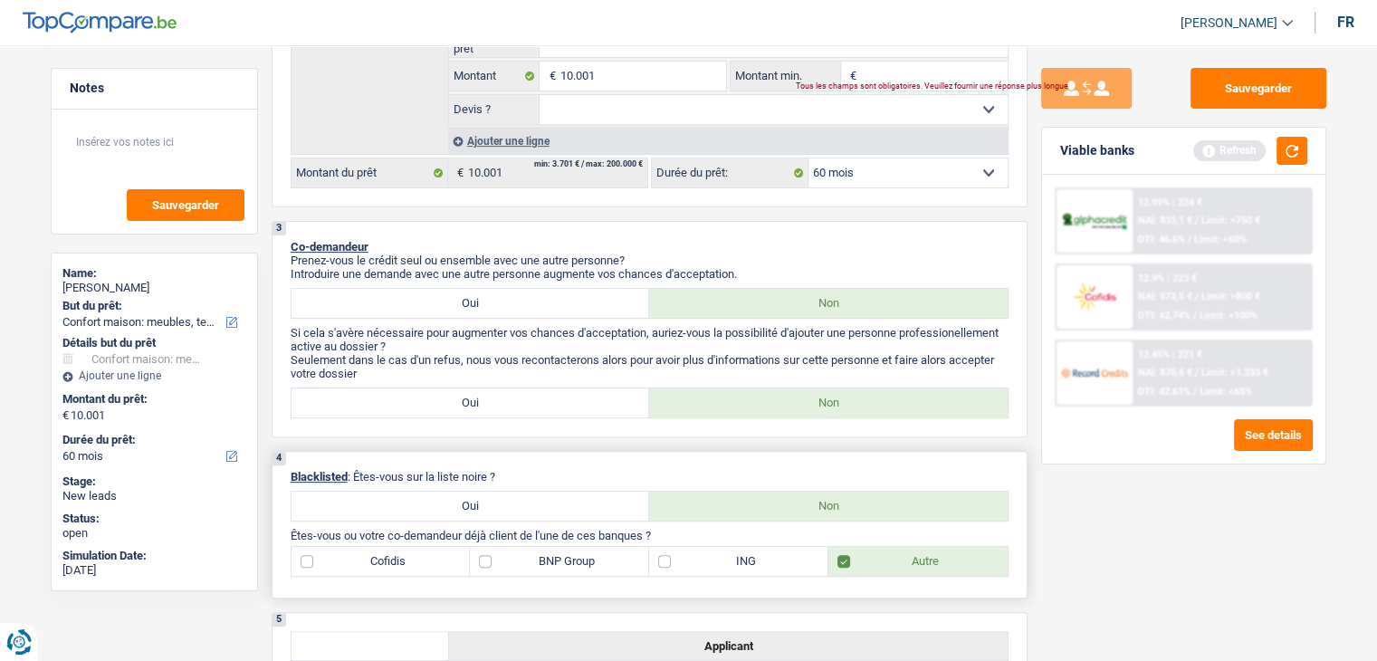
scroll to position [272, 0]
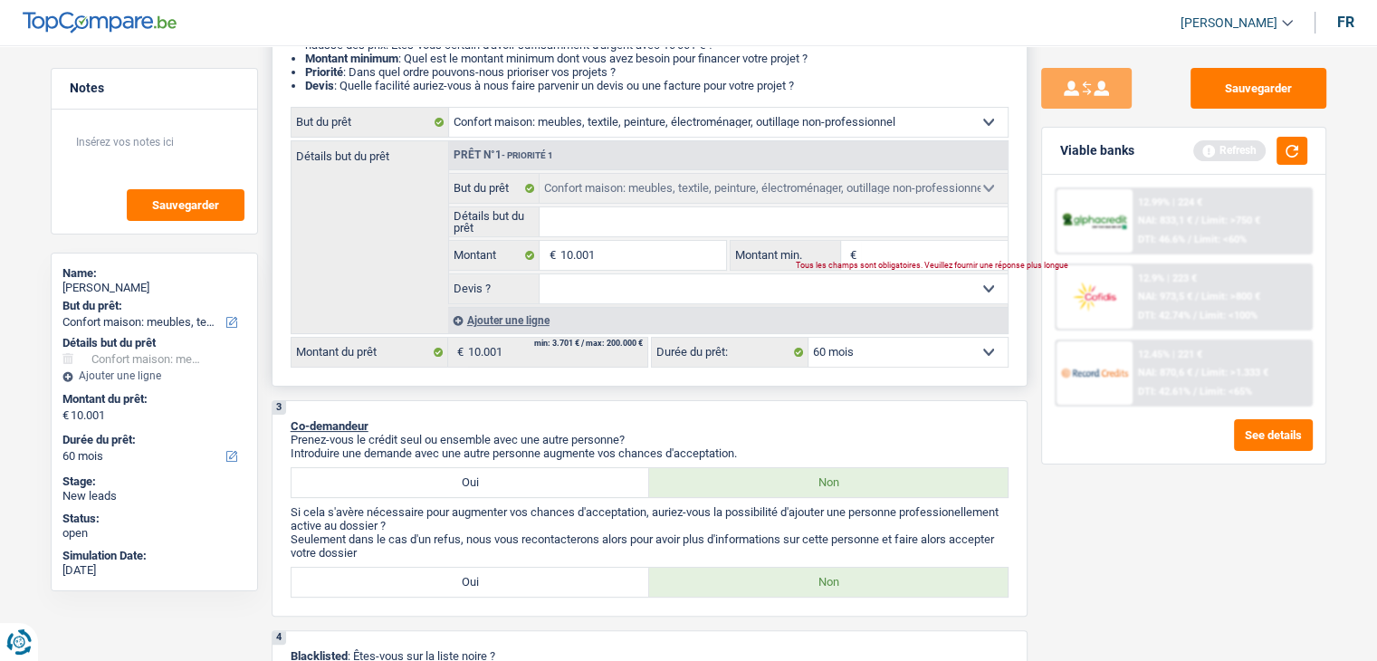
click at [898, 253] on input "Montant min." at bounding box center [934, 255] width 147 height 29
type input "1"
type input "10"
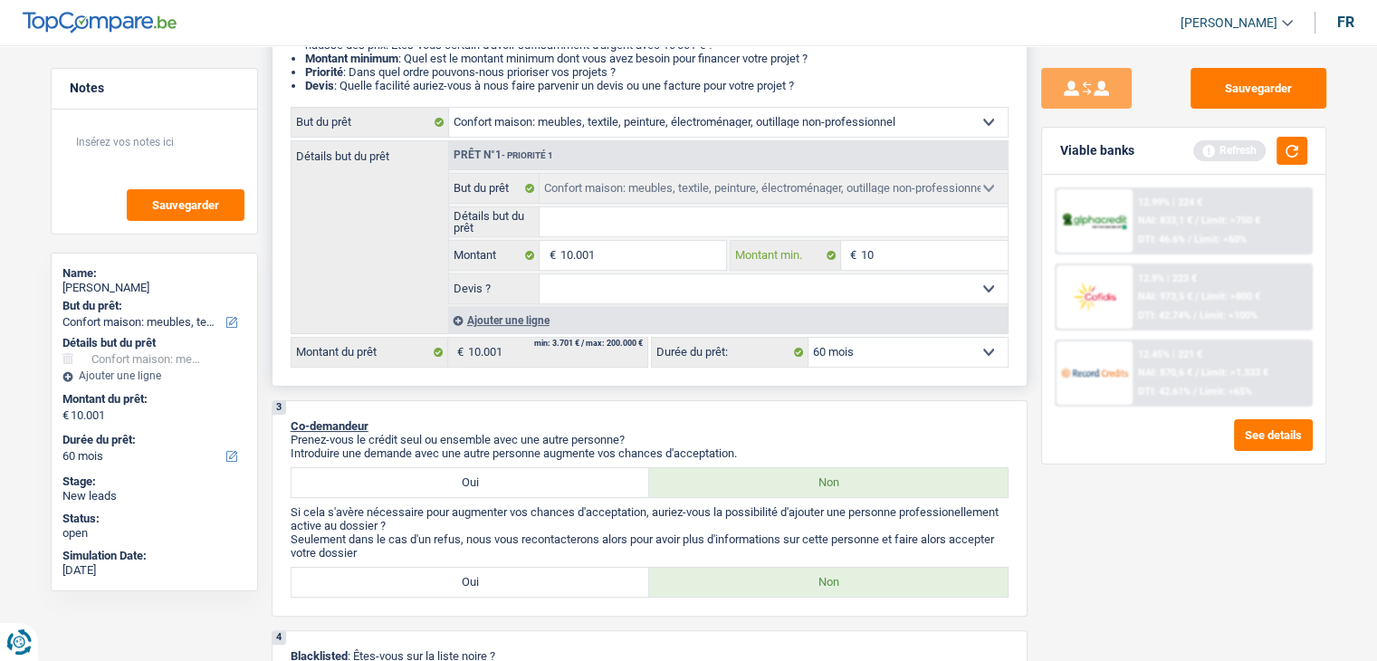
type input "100"
type input "1.000"
type input "10.001"
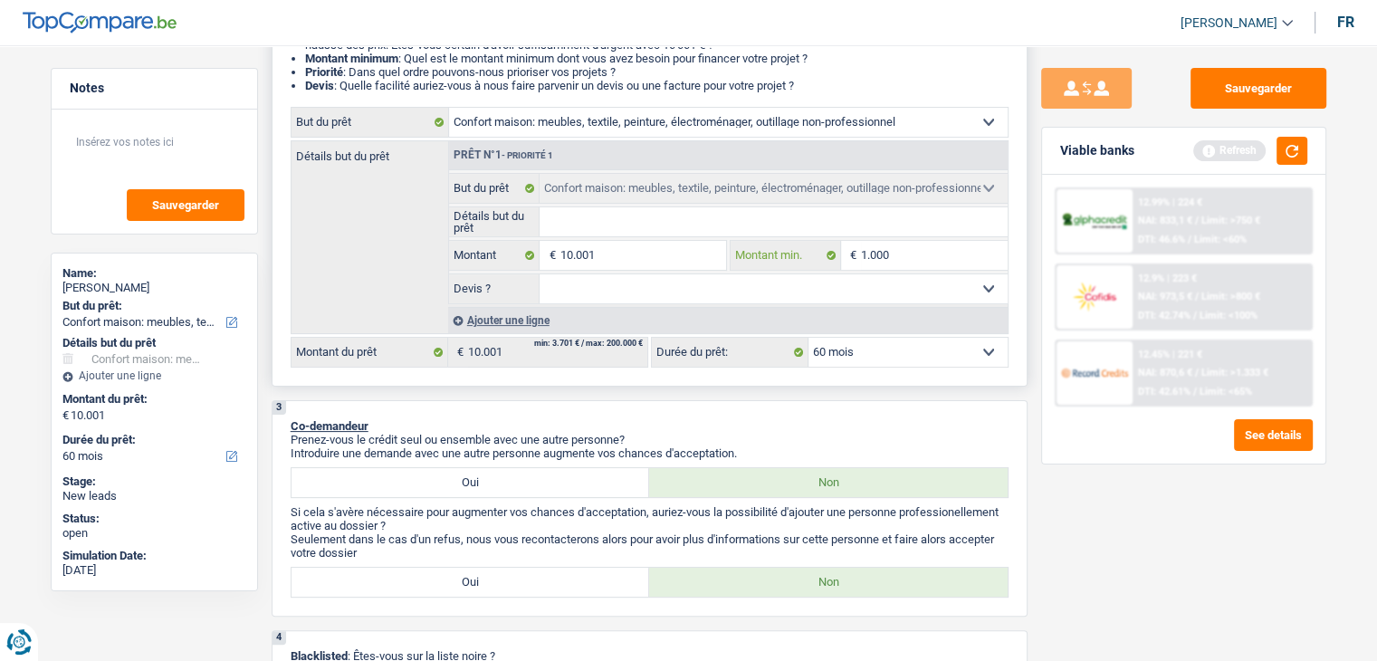
type input "10.001"
click at [1282, 153] on button "button" at bounding box center [1292, 151] width 31 height 28
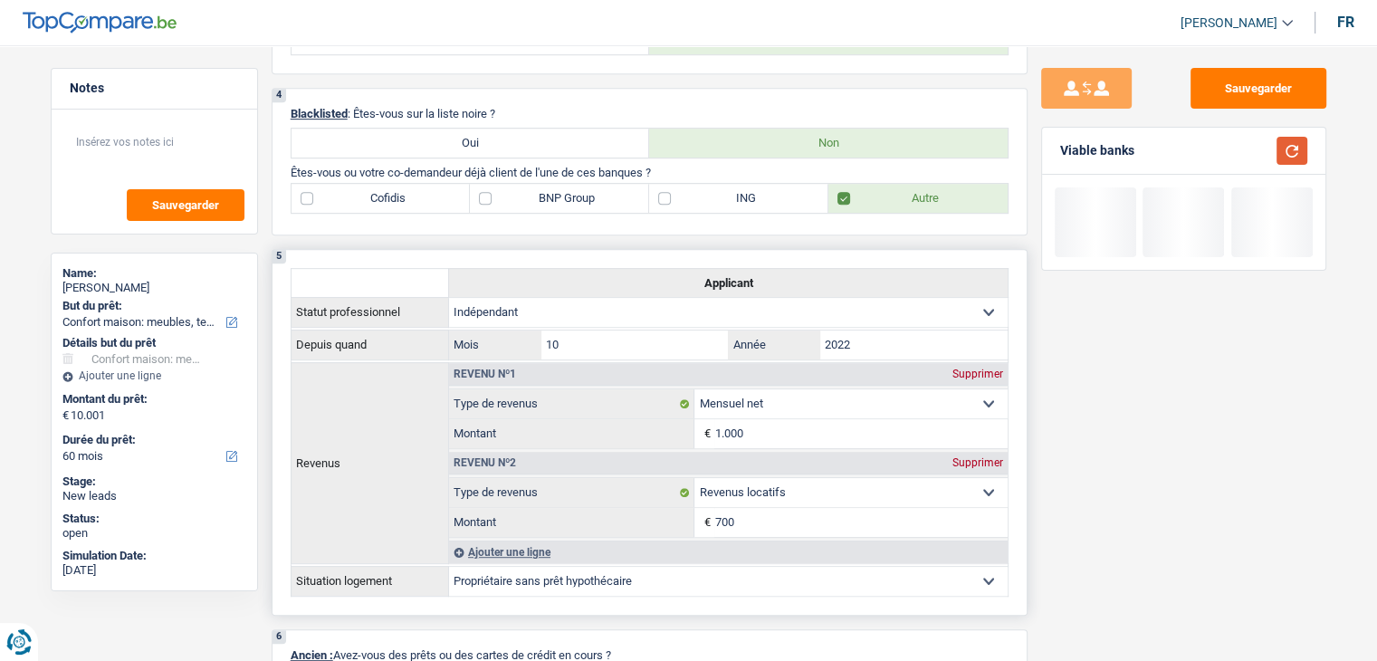
scroll to position [815, 0]
click at [519, 171] on p "Êtes-vous ou votre co-demandeur déjà client de l'une de ces banques ?" at bounding box center [650, 172] width 718 height 14
click at [510, 197] on label "BNP Group" at bounding box center [559, 197] width 179 height 29
click at [510, 197] on input "BNP Group" at bounding box center [559, 197] width 179 height 29
checkbox input "true"
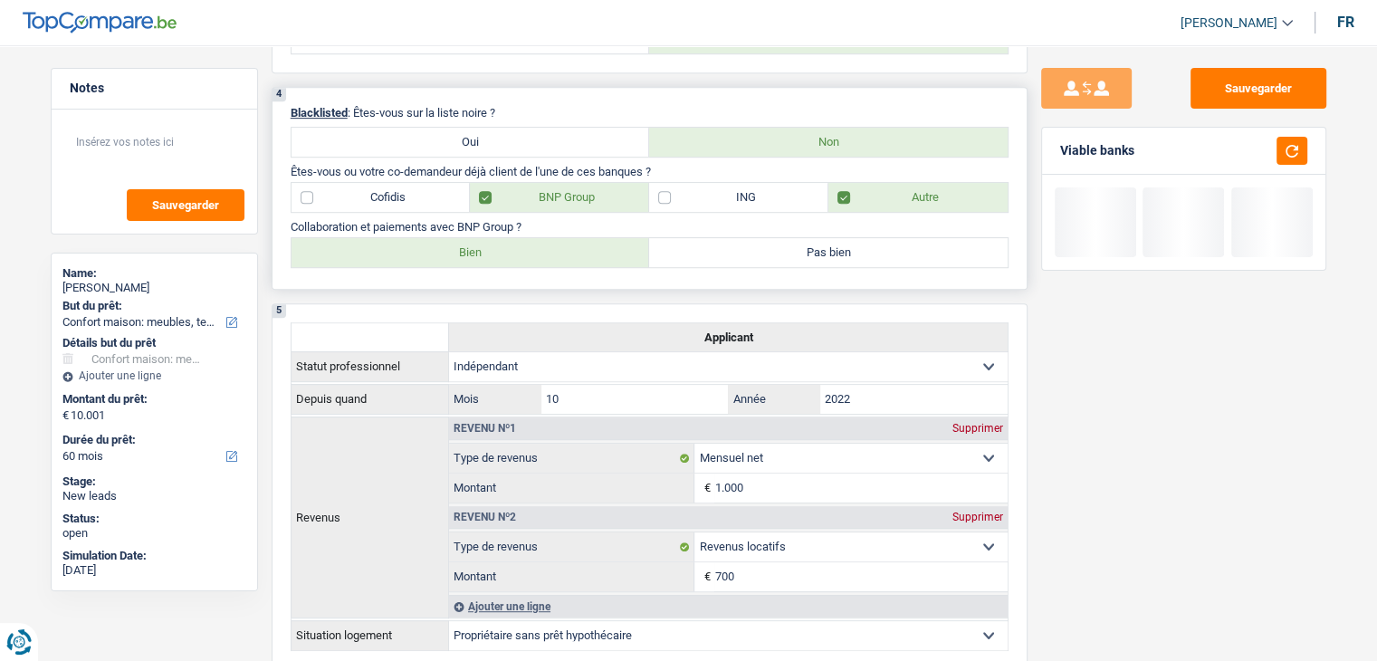
click at [510, 240] on label "Bien" at bounding box center [471, 252] width 359 height 29
click at [510, 240] on input "Bien" at bounding box center [471, 252] width 359 height 29
radio input "true"
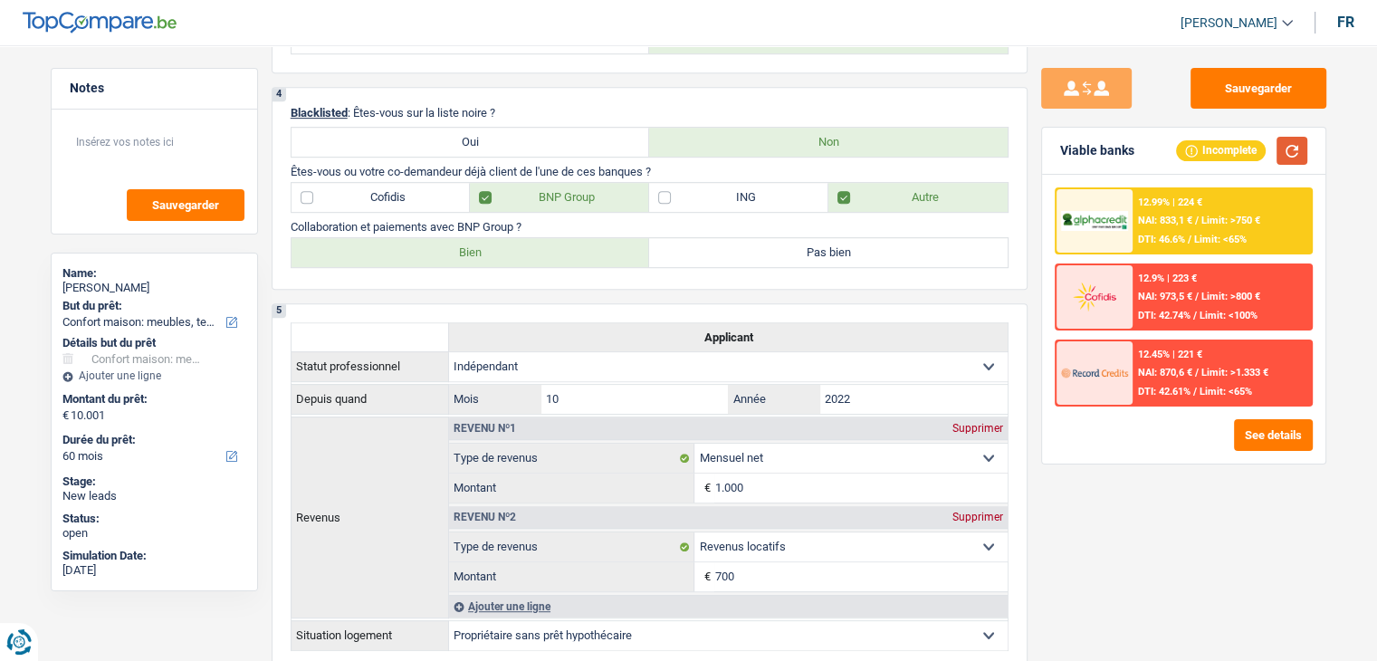
click at [1289, 152] on button "button" at bounding box center [1292, 151] width 31 height 28
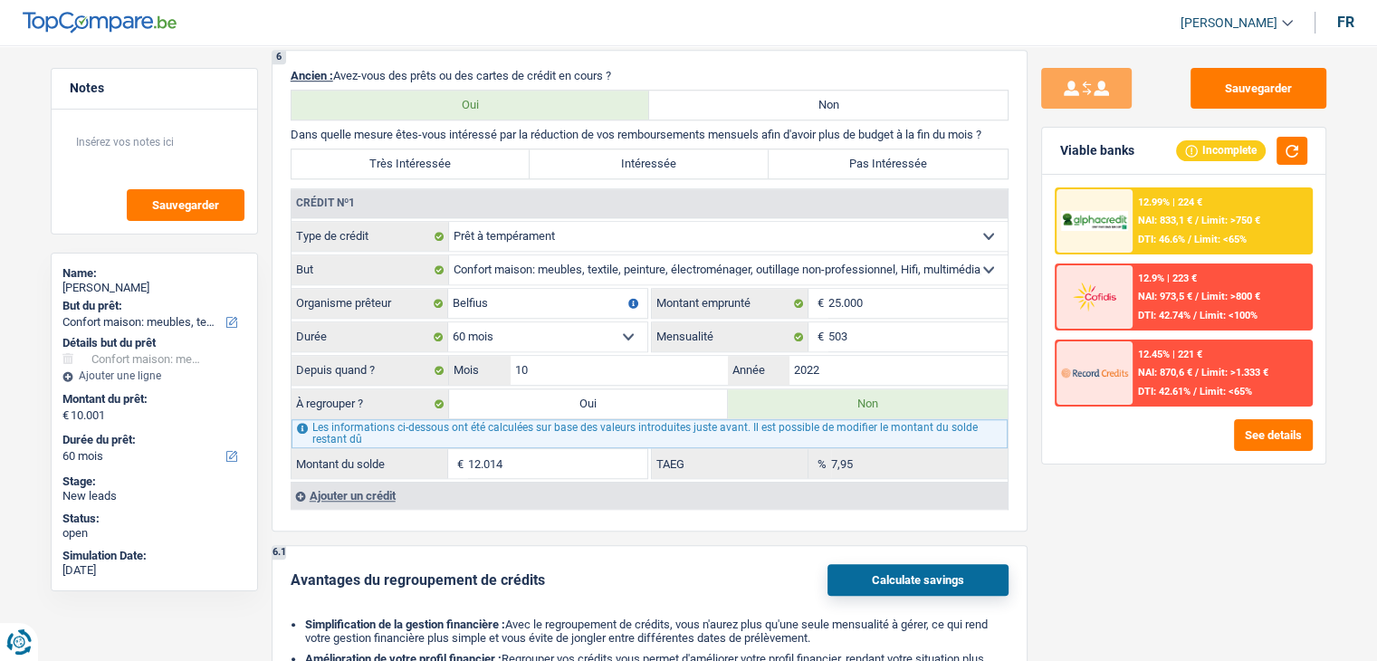
click at [1161, 244] on span "DTI: 46.6%" at bounding box center [1161, 240] width 47 height 12
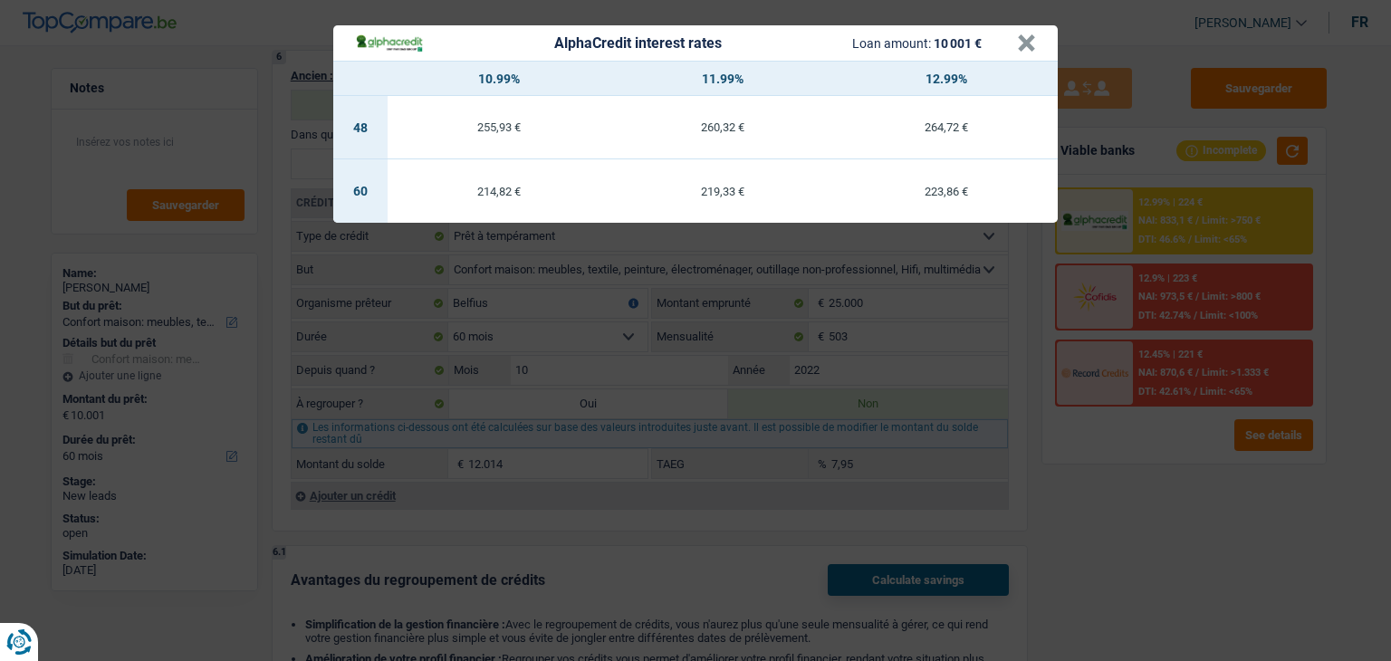
click at [1120, 472] on div "AlphaCredit interest rates Loan amount: 10 001 € × 10.99% 11.99% 12.99% 48 255,…" at bounding box center [695, 330] width 1391 height 661
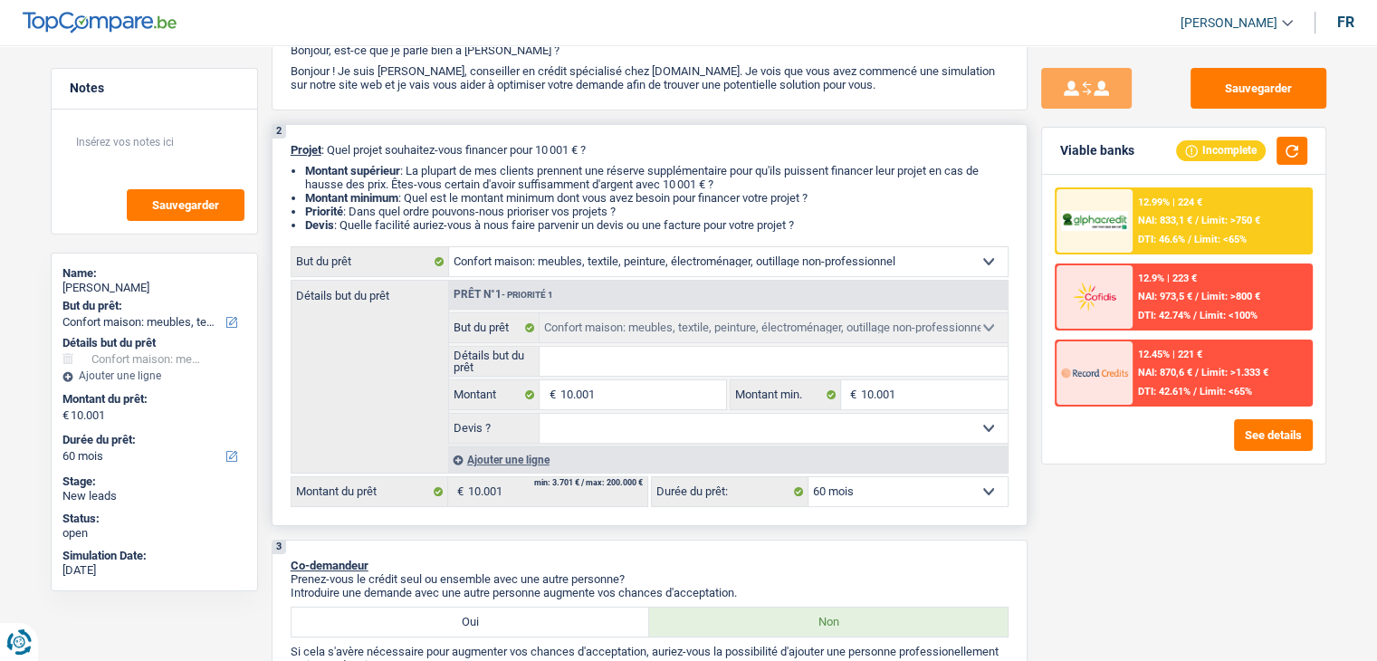
scroll to position [181, 0]
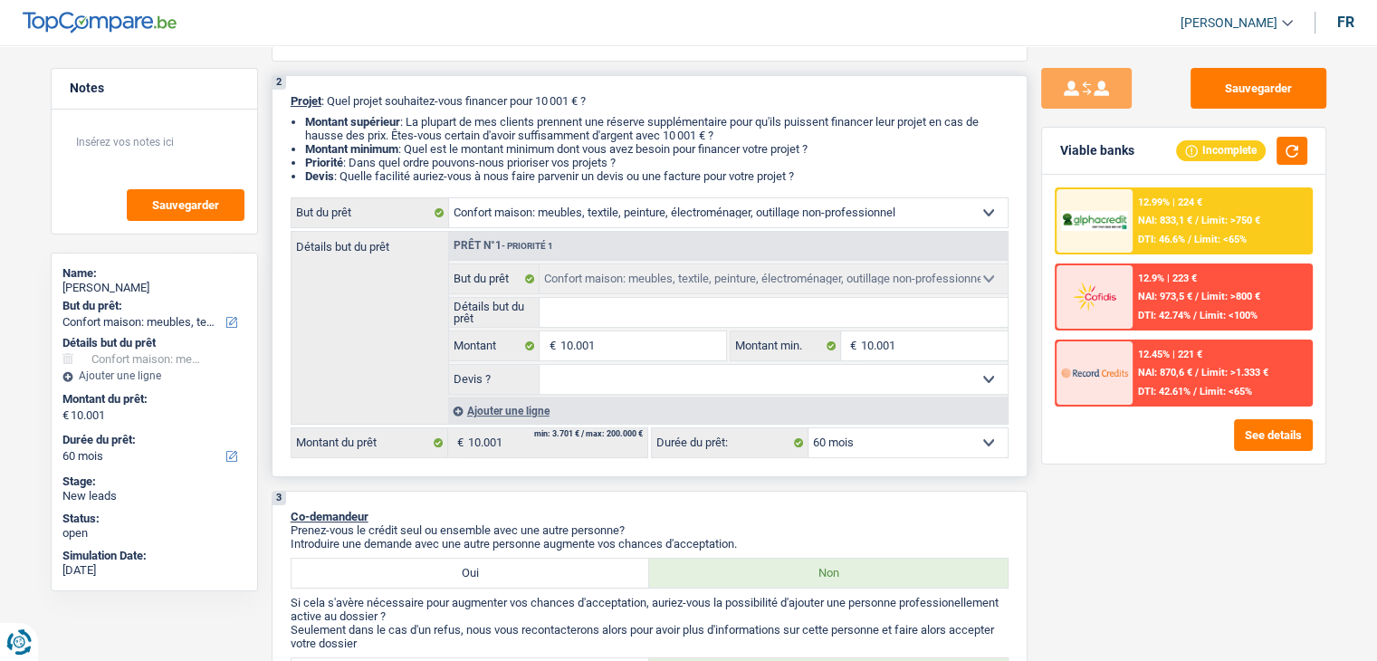
click at [643, 225] on select "Confort maison: meubles, textile, peinture, électroménager, outillage non-profe…" at bounding box center [728, 212] width 559 height 29
select select "other"
click at [449, 198] on select "Confort maison: meubles, textile, peinture, électroménager, outillage non-profe…" at bounding box center [728, 212] width 559 height 29
select select "other"
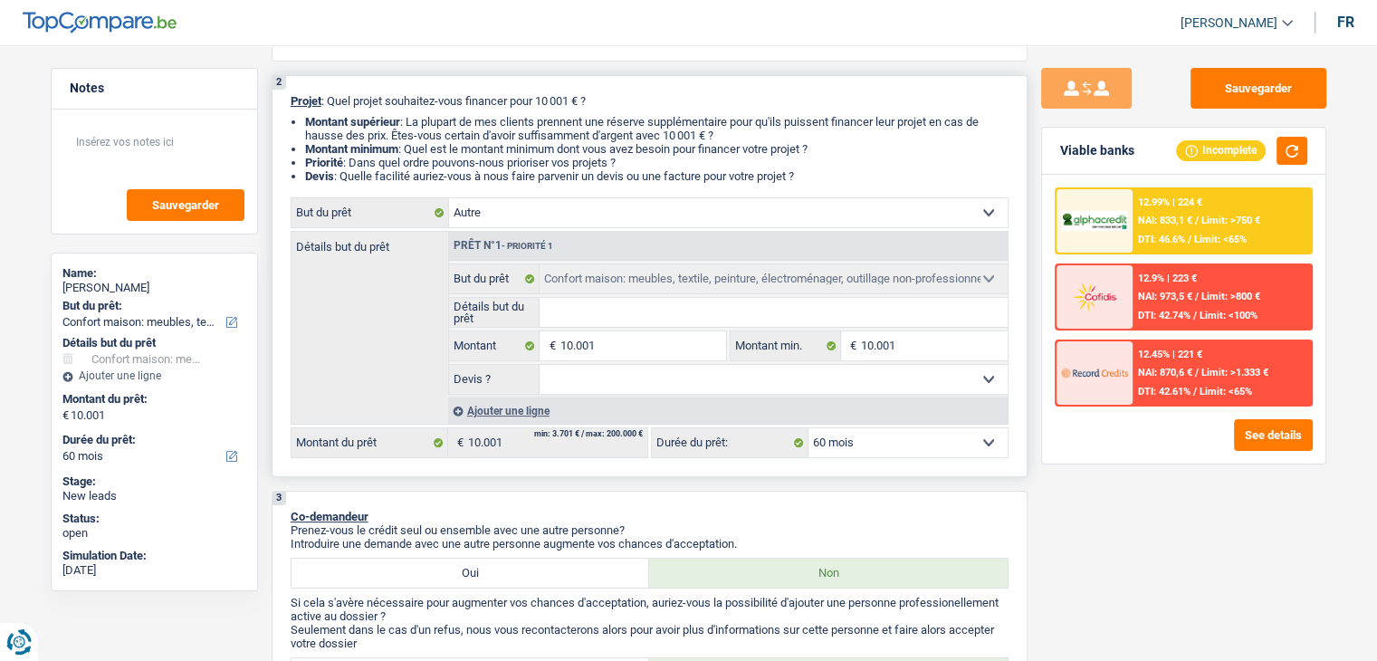
select select "other"
select select "household"
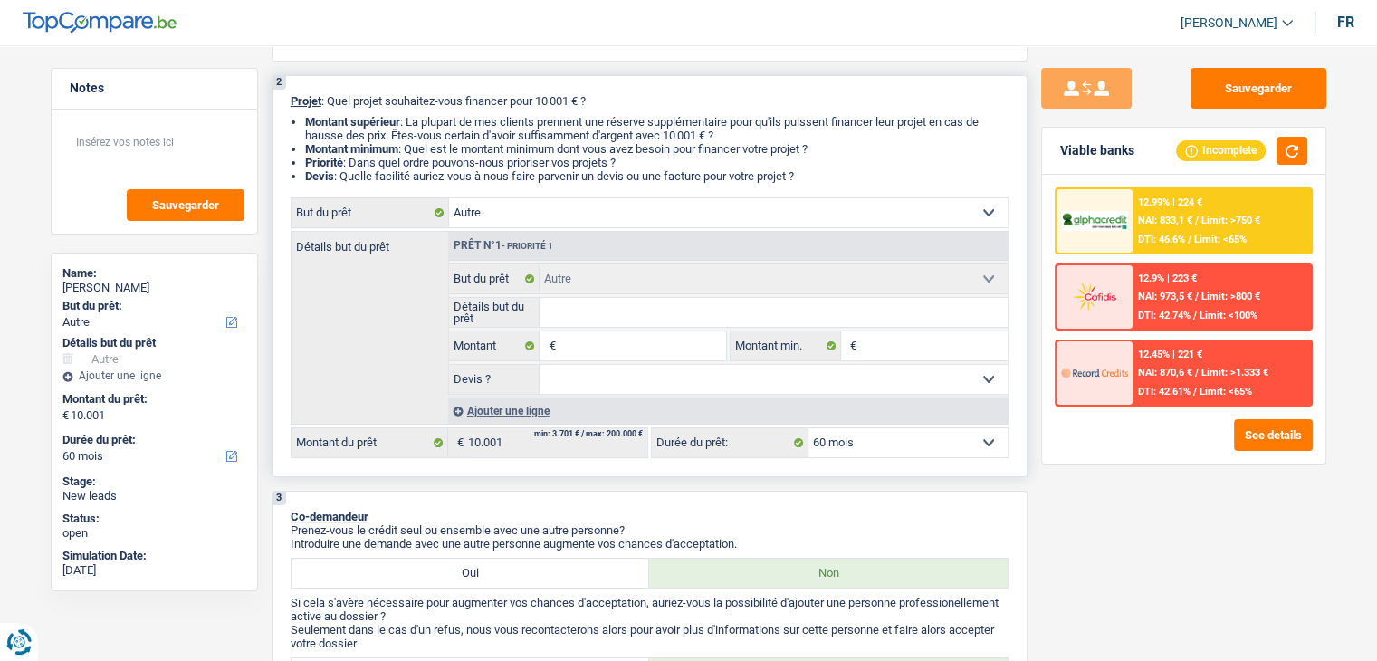
select select "household"
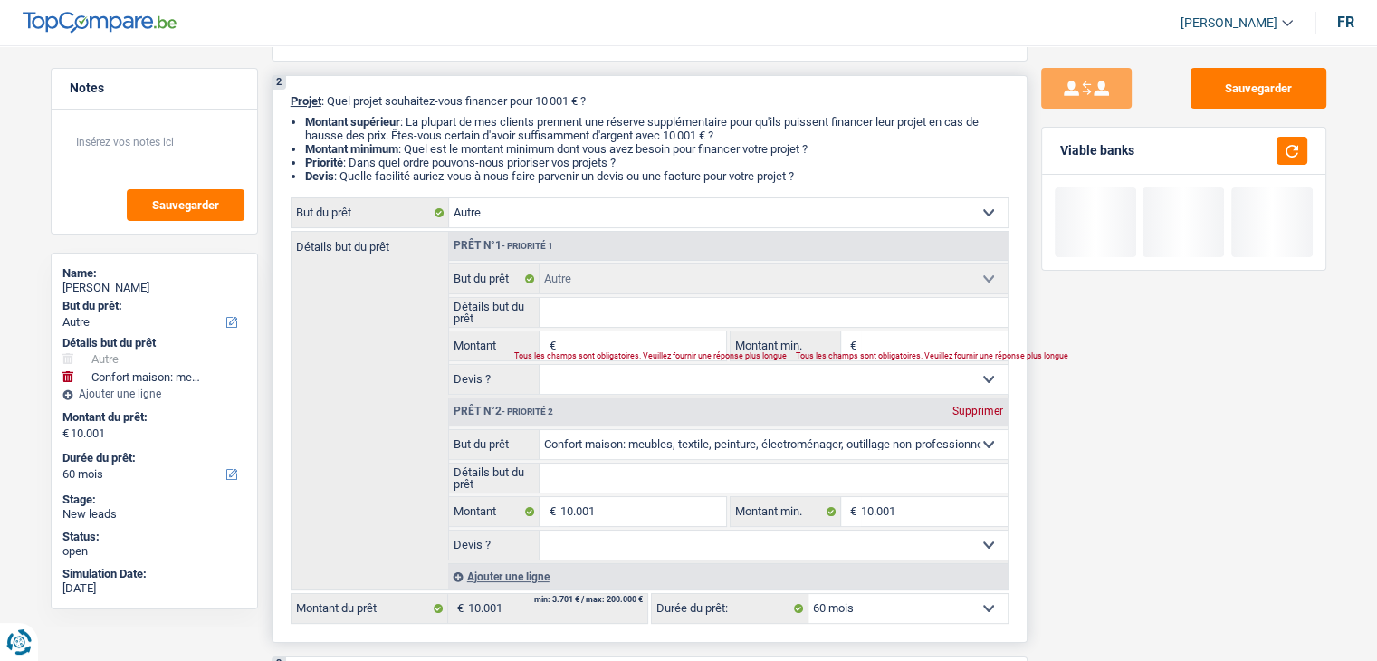
select select "household"
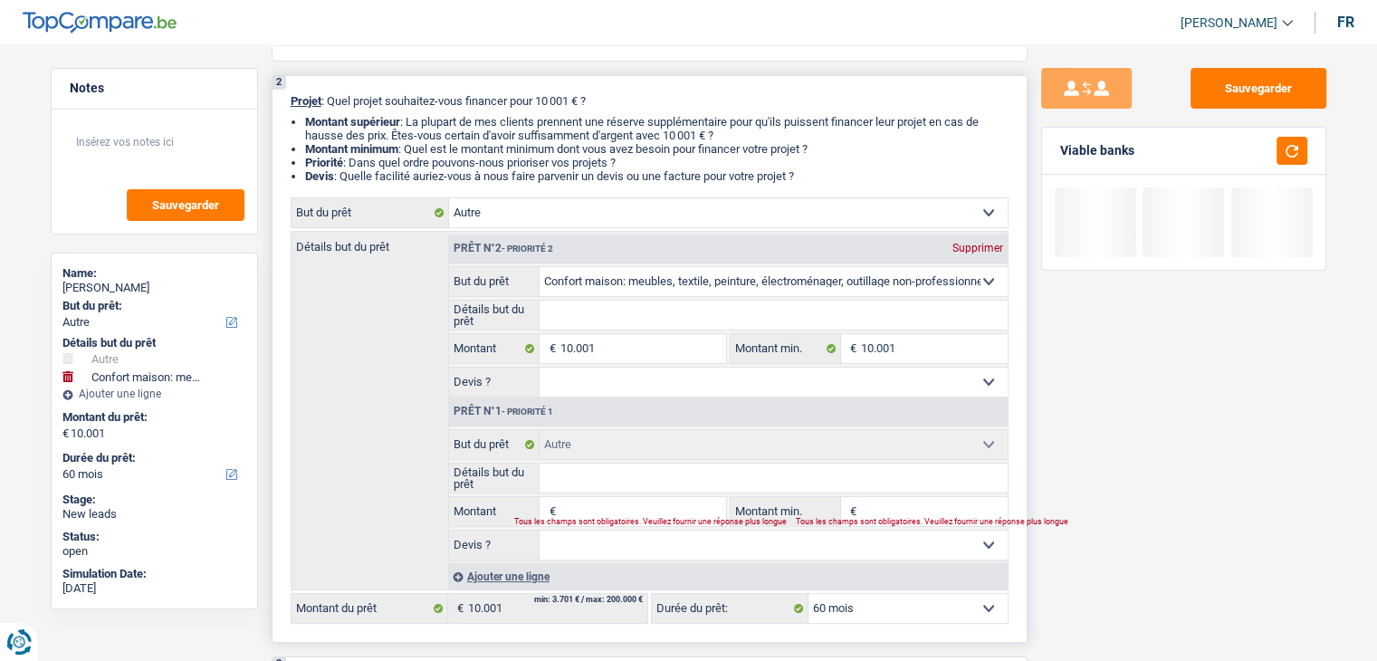
select select "household"
type input "10.001"
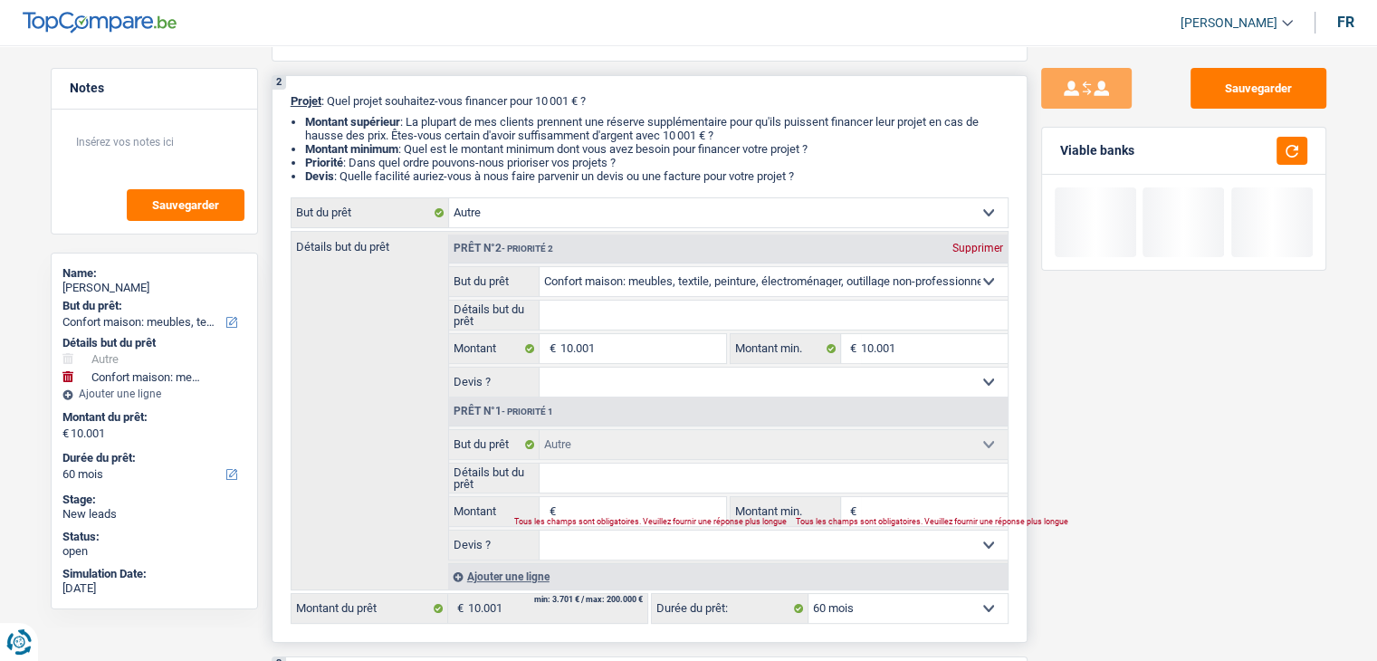
select select "household"
type input "10.001"
select select "household"
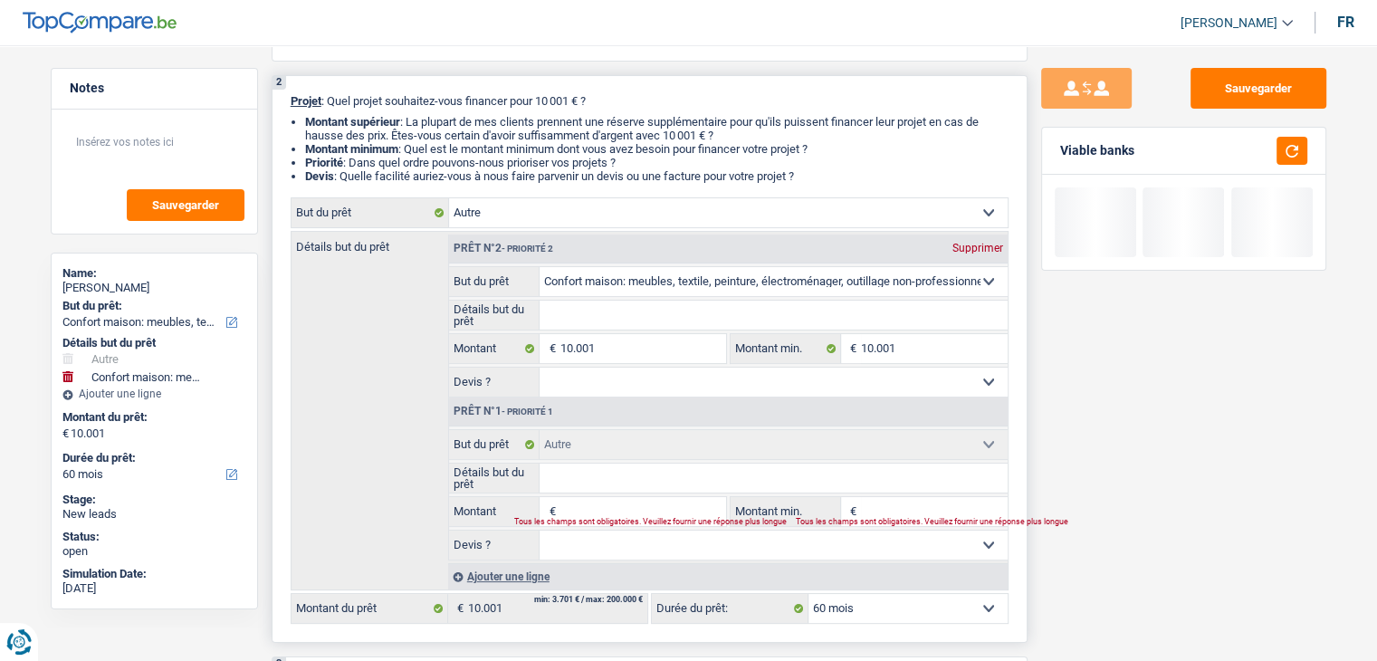
select select "other"
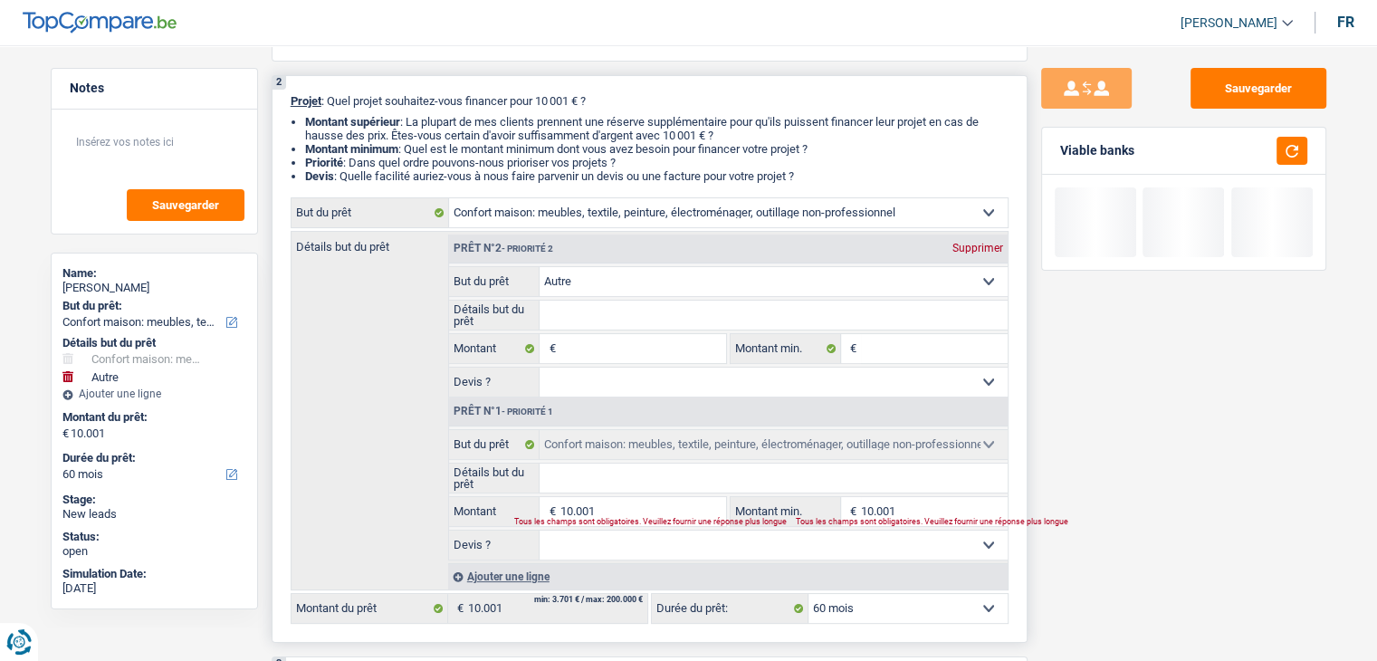
select select "other"
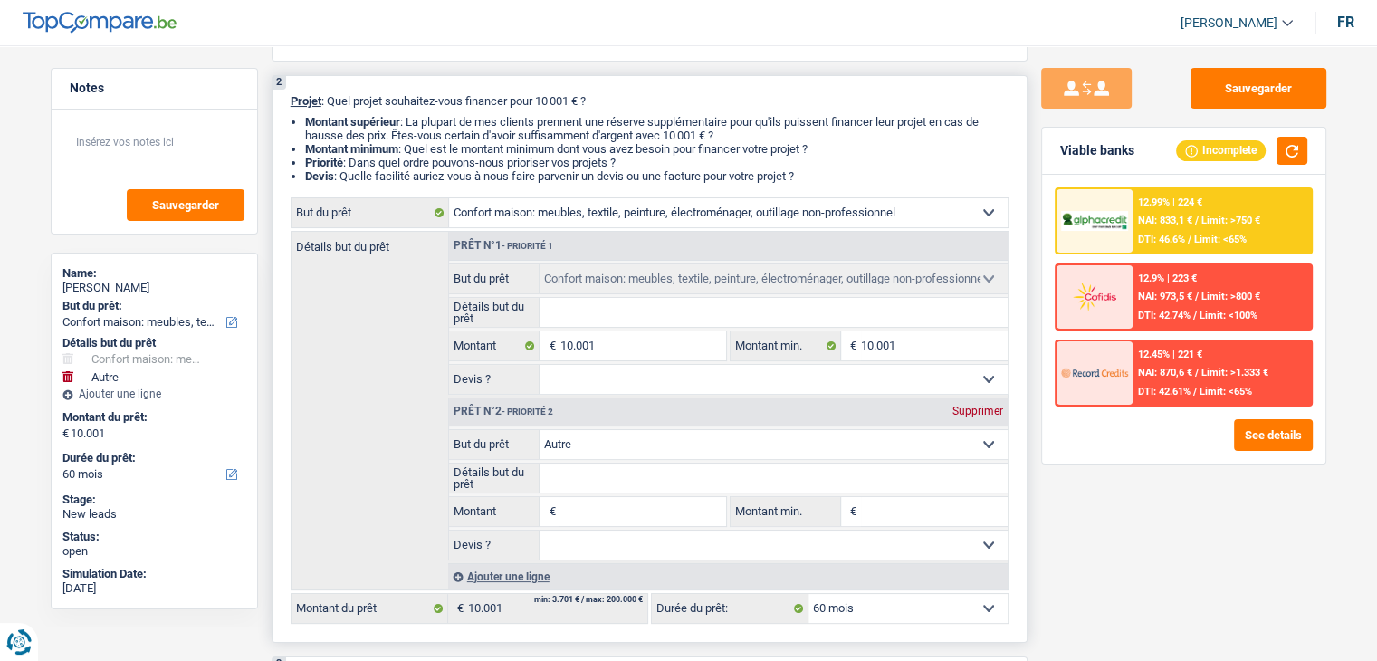
click at [963, 410] on div "Supprimer" at bounding box center [978, 411] width 60 height 11
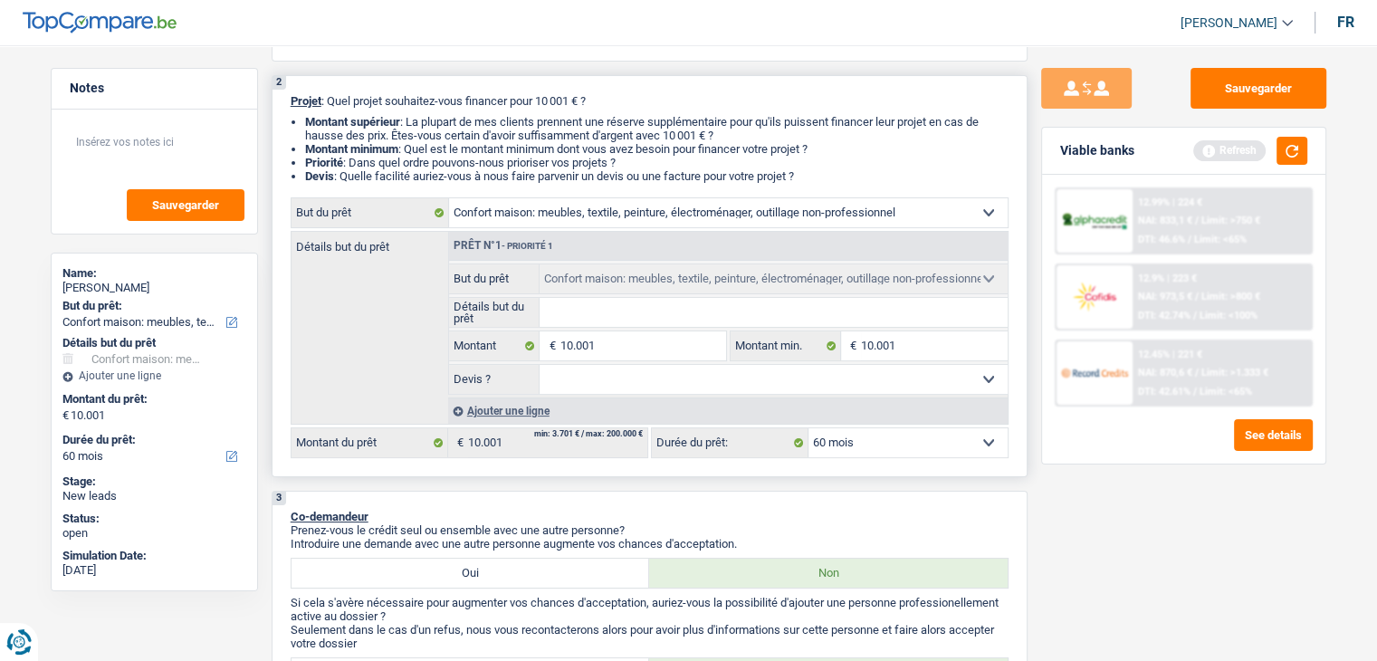
click at [833, 216] on select "Confort maison: meubles, textile, peinture, électroménager, outillage non-profe…" at bounding box center [728, 212] width 559 height 29
click at [745, 217] on select "Confort maison: meubles, textile, peinture, électroménager, outillage non-profe…" at bounding box center [728, 212] width 559 height 29
select select "other"
click at [449, 198] on select "Confort maison: meubles, textile, peinture, électroménager, outillage non-profe…" at bounding box center [728, 212] width 559 height 29
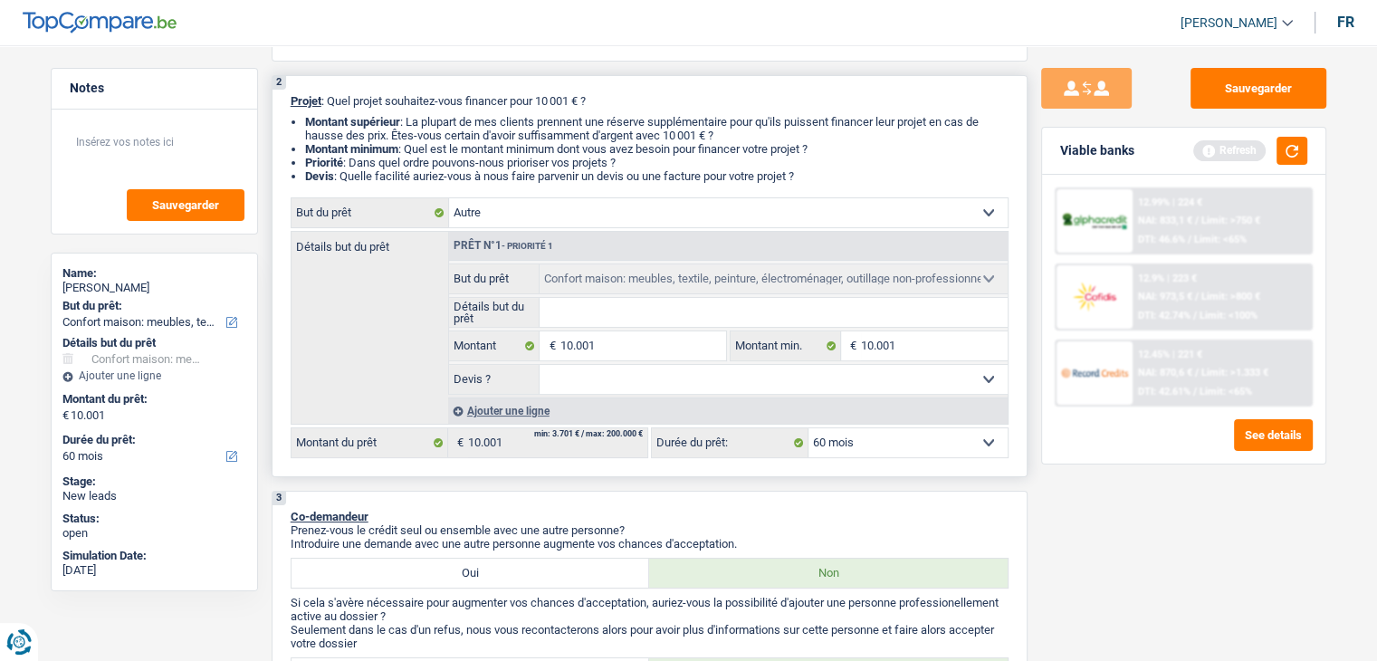
select select "other"
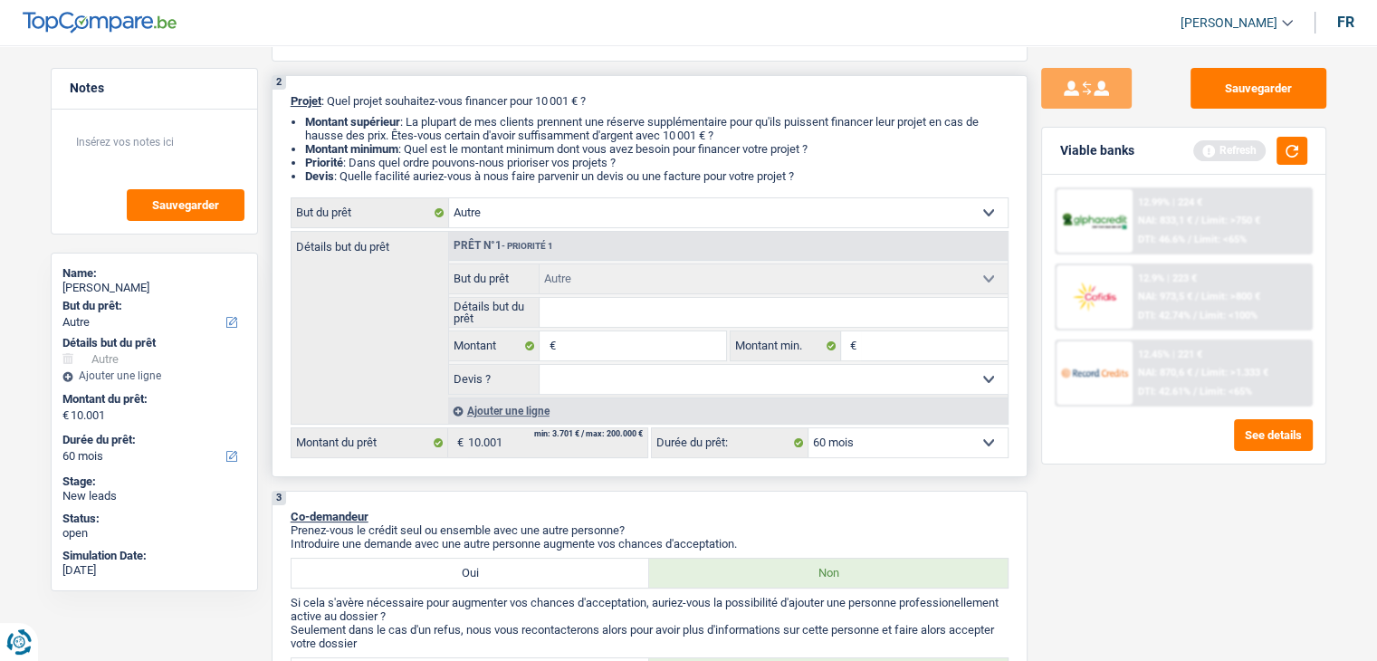
select select "household"
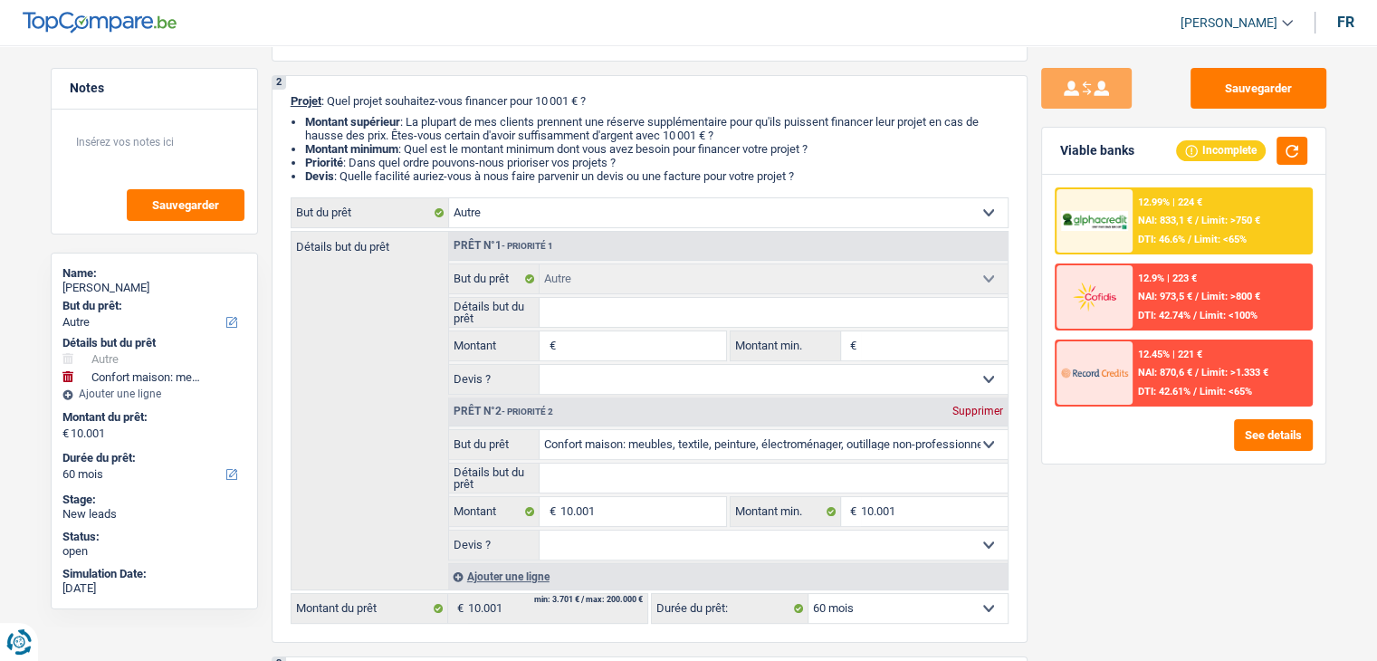
click at [602, 315] on input "Détails but du prêt" at bounding box center [774, 312] width 468 height 29
type input "m"
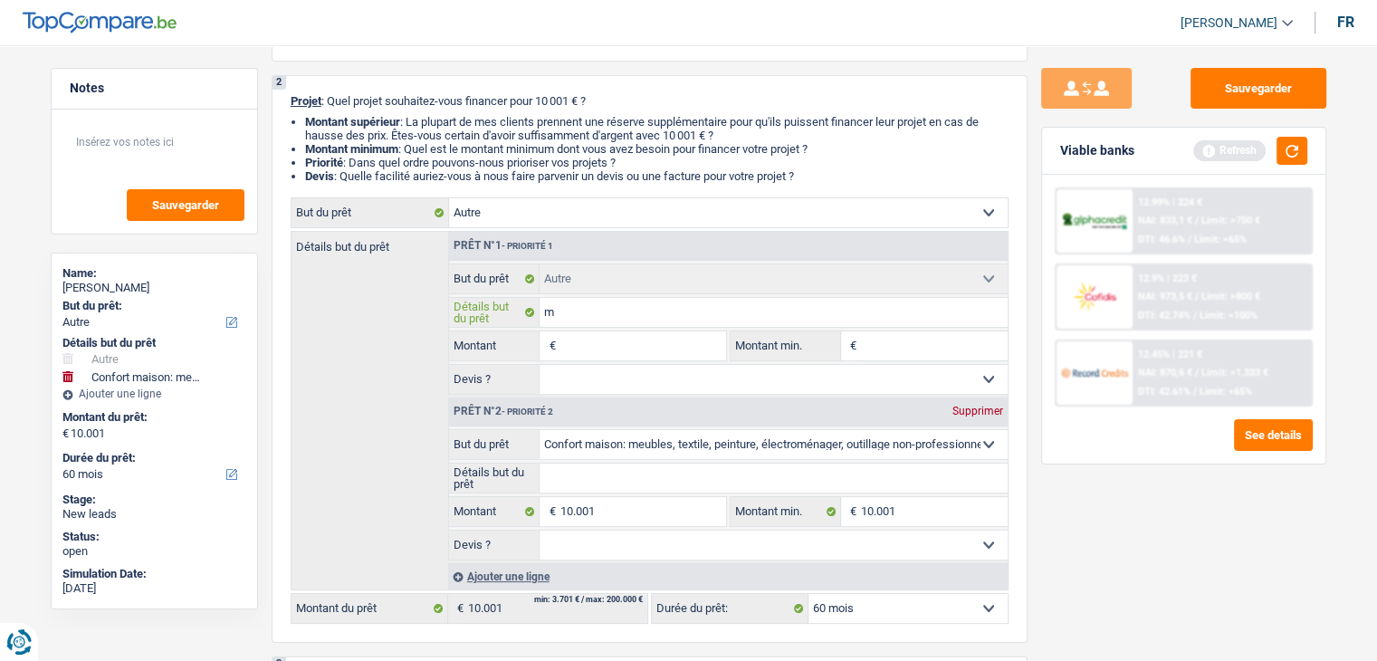
type input "mp"
type input "mpn"
type input "mpns"
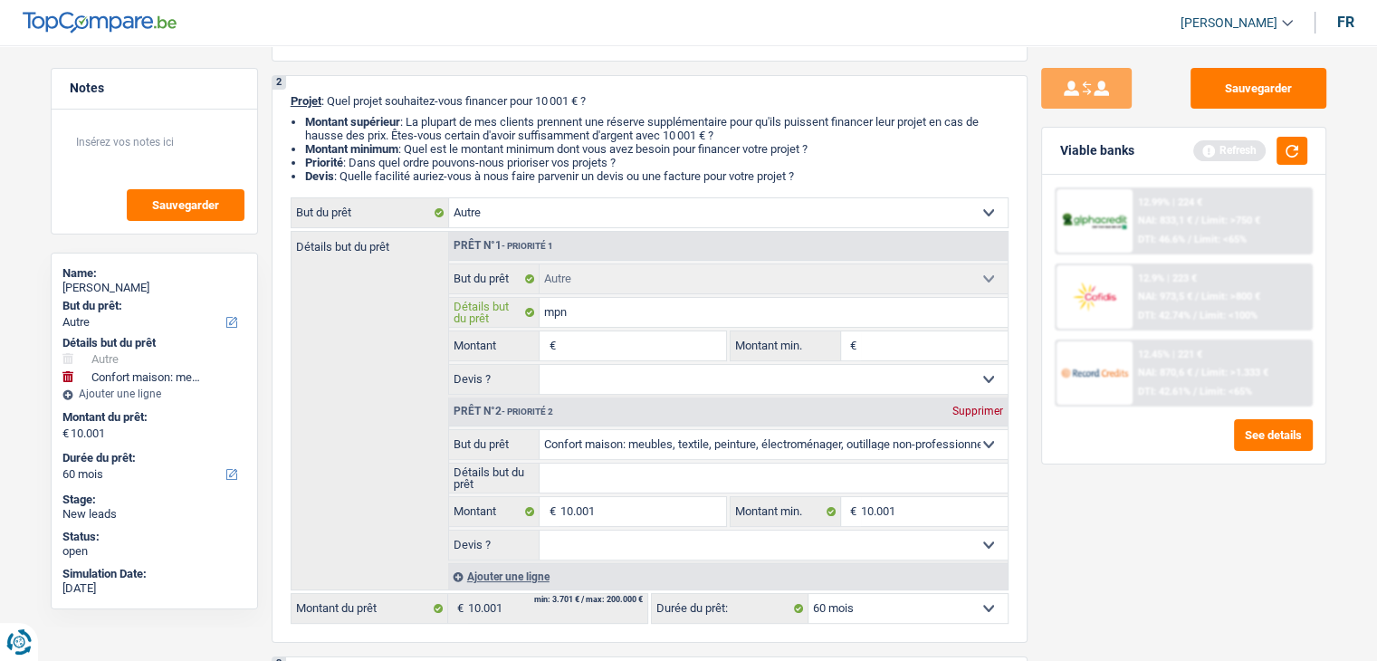
type input "mpns"
type input "mpn"
type input "mp"
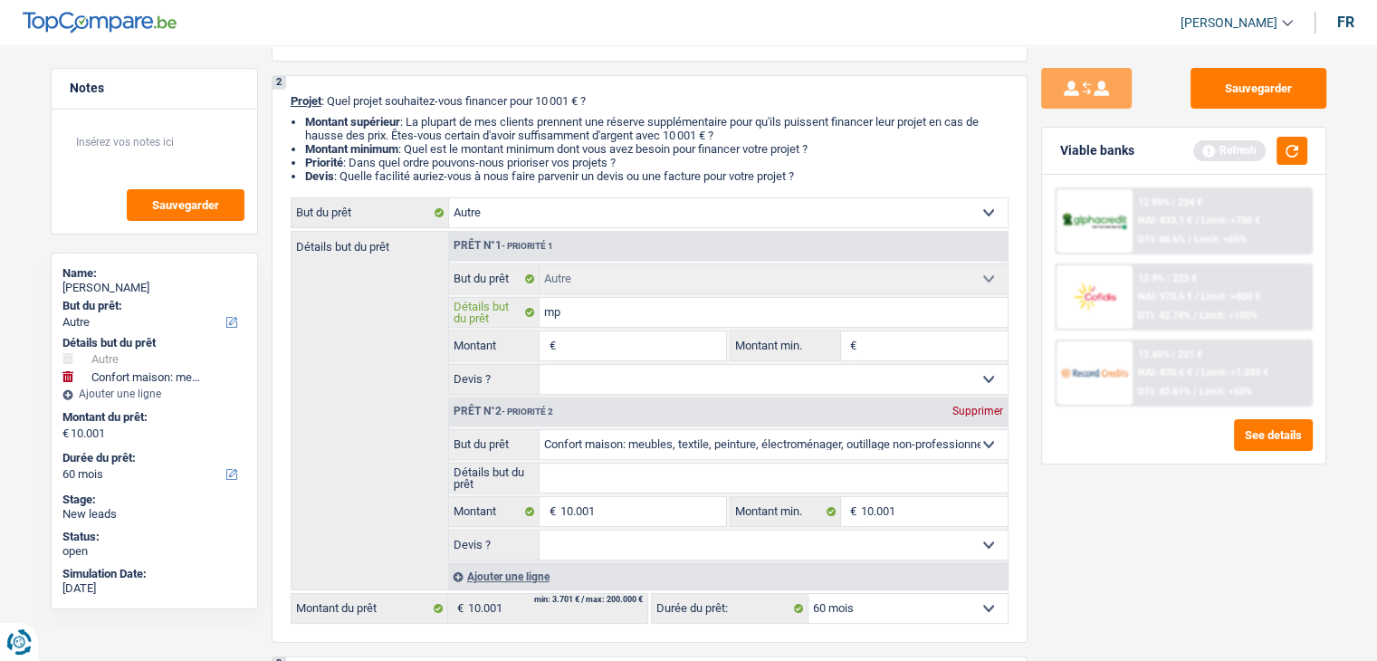
type input "m"
type input "mo"
type input "mon"
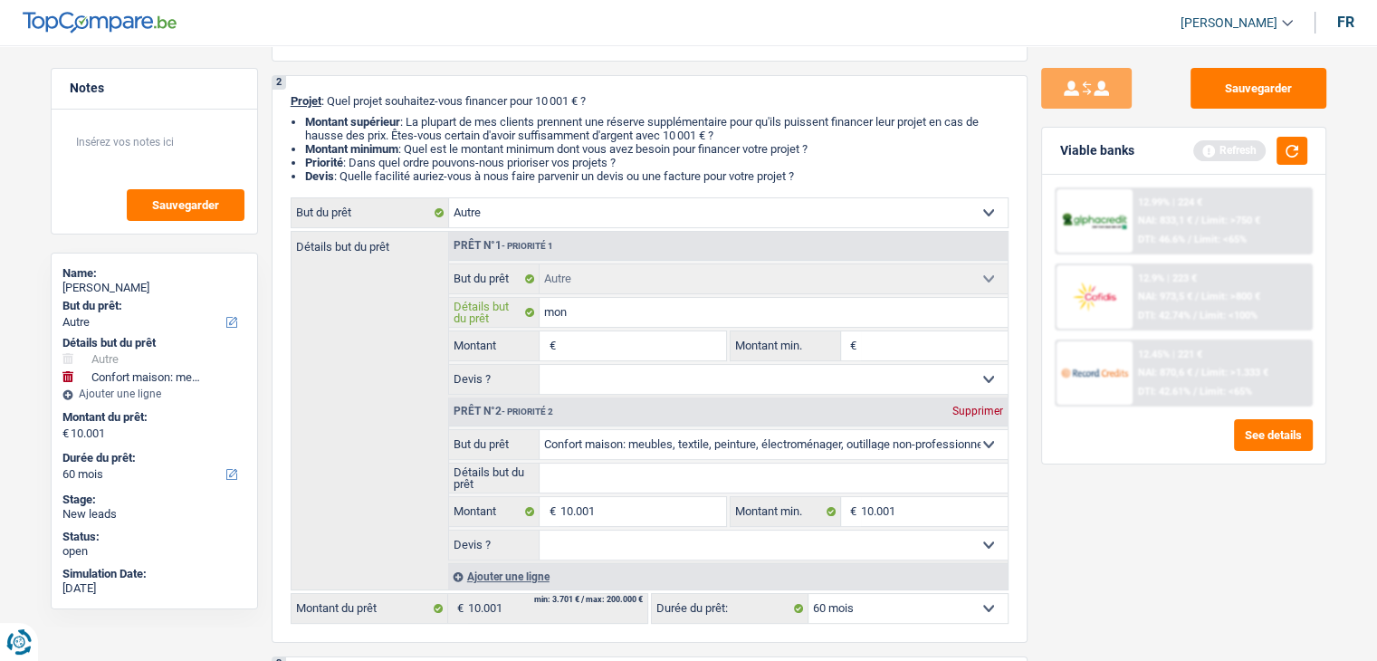
type input "mon"
type input "mons"
type input "monsi"
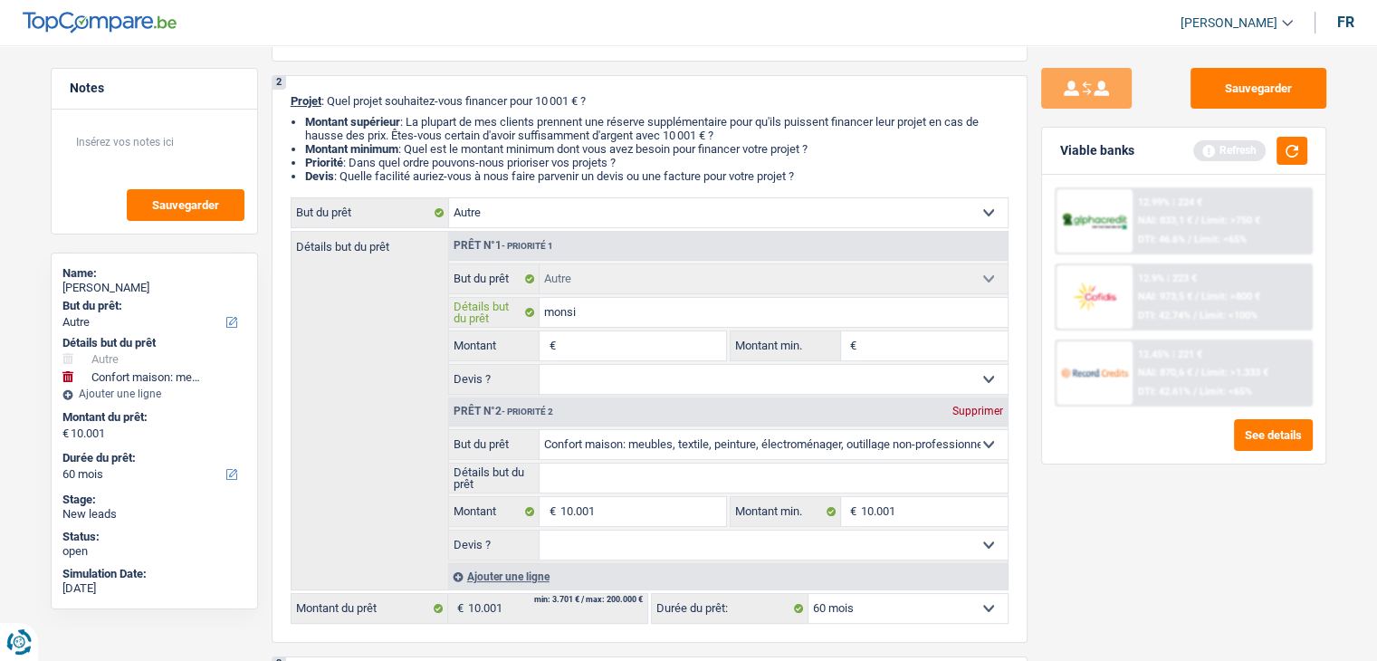
type input "monsie"
type input "monsieu"
type input "monsieur"
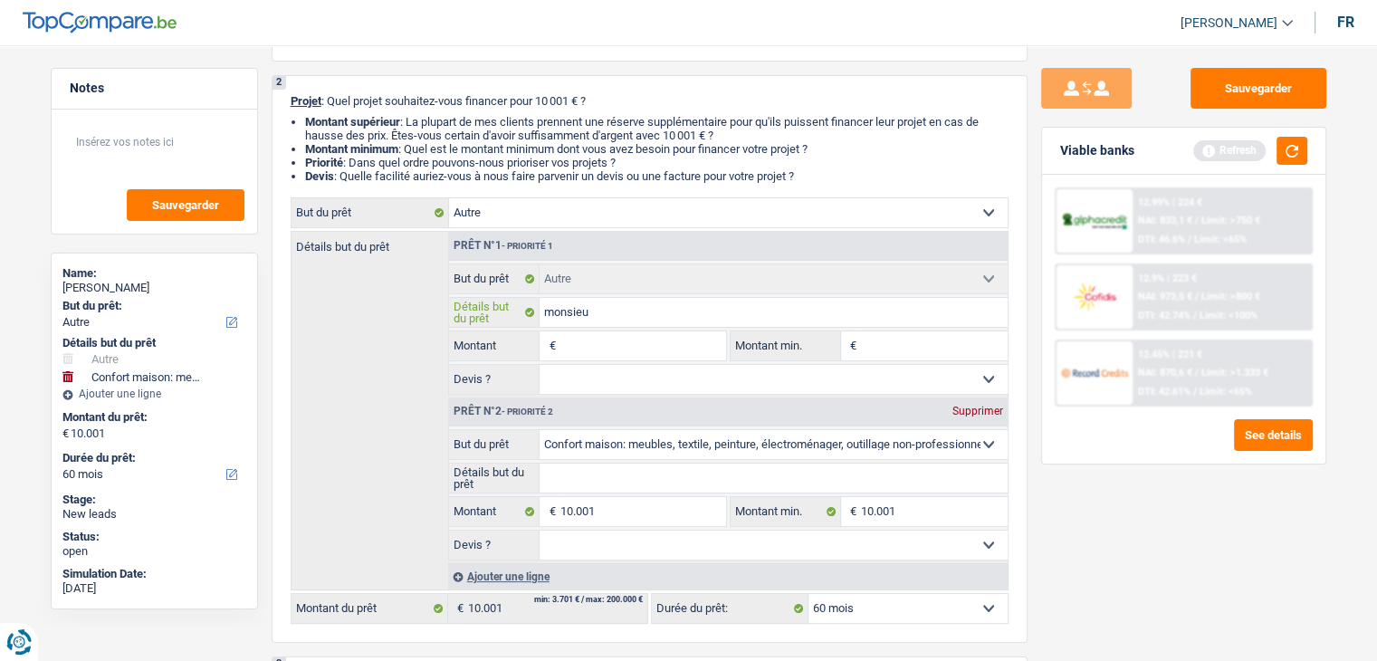
type input "monsieur"
type input "monsieur a"
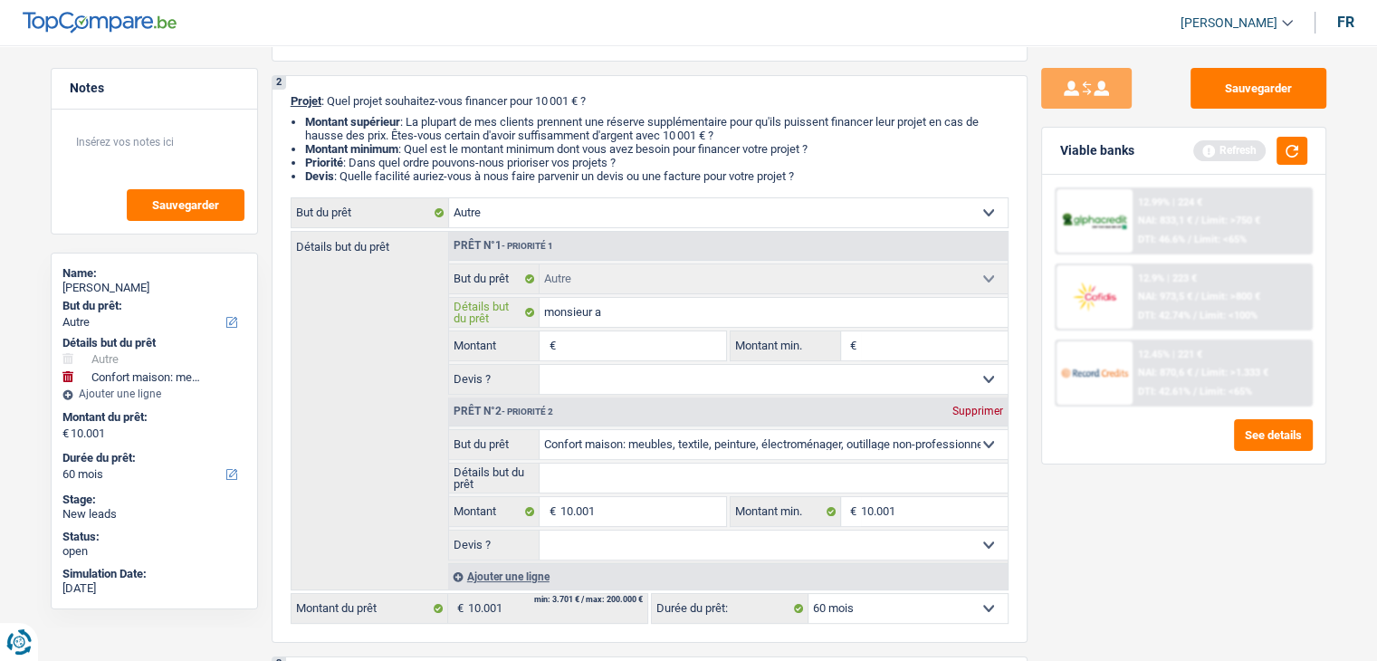
type input "monsieur a"
type input "monsieur a b"
type input "monsieur a be"
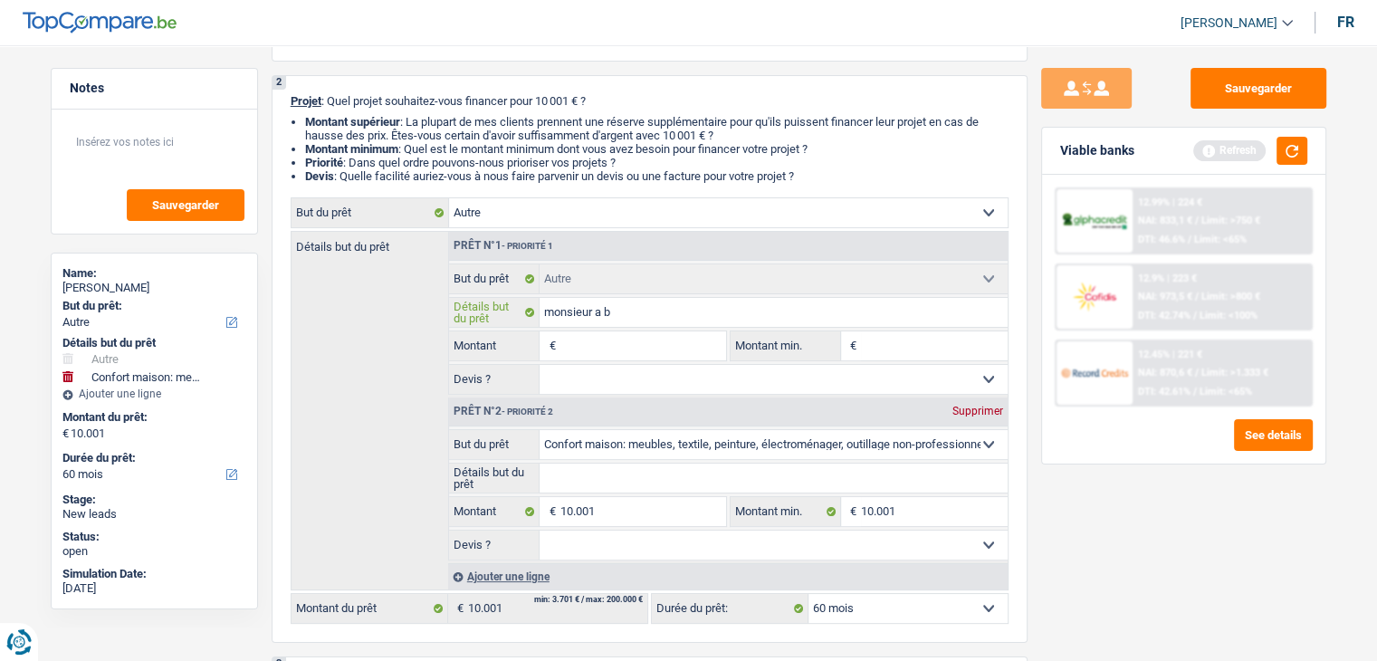
type input "monsieur a be"
type input "monsieur a [PERSON_NAME]"
type input "monsieur a besoi"
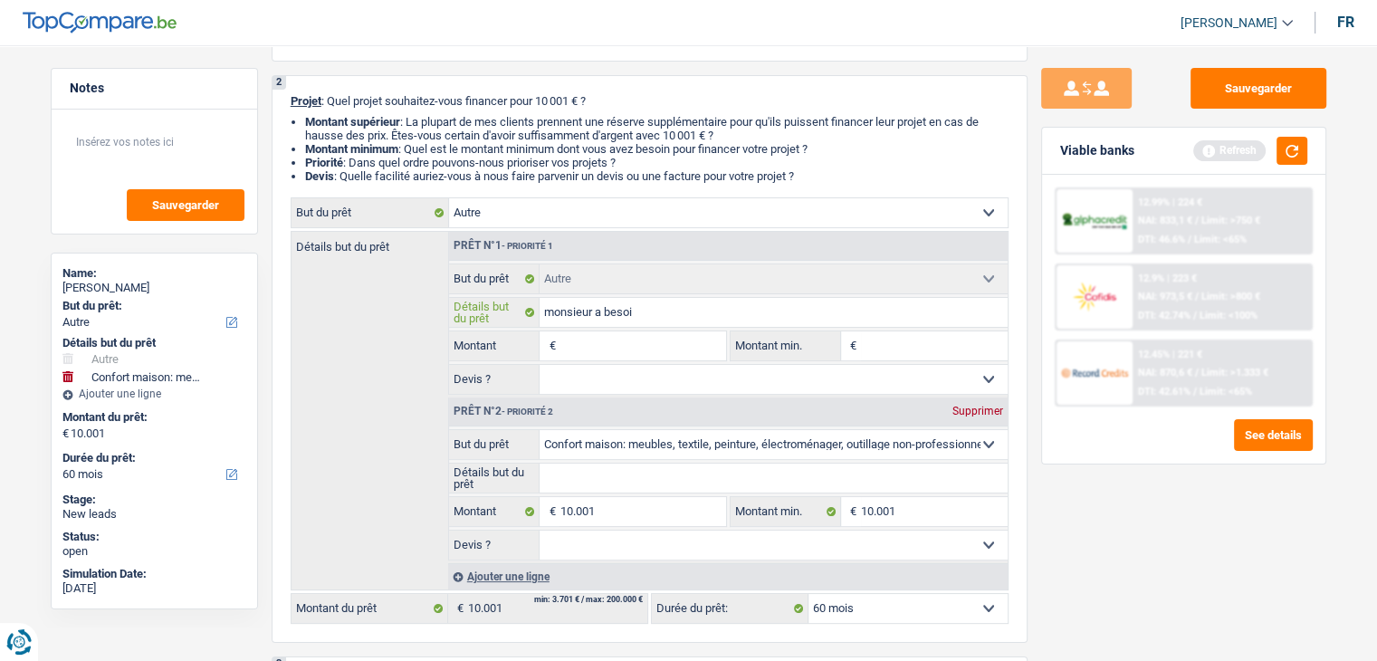
type input "monsieur a besoin"
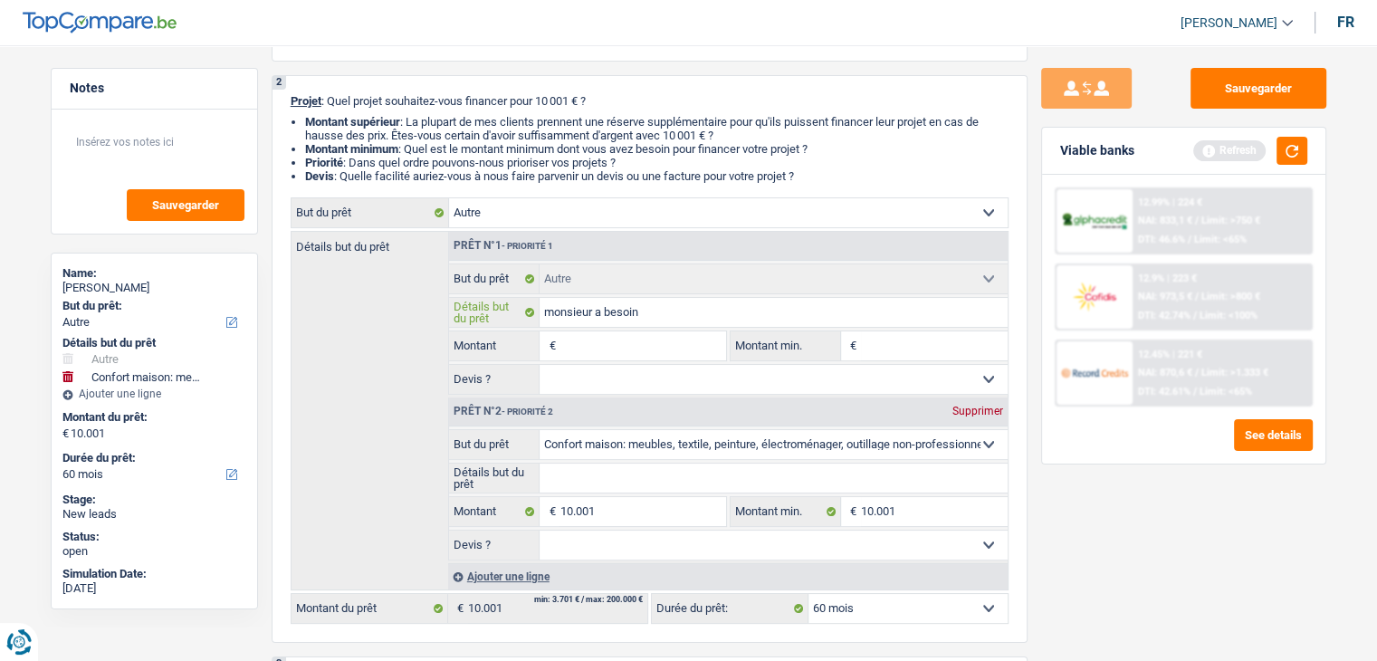
type input "monsieur a besoin"
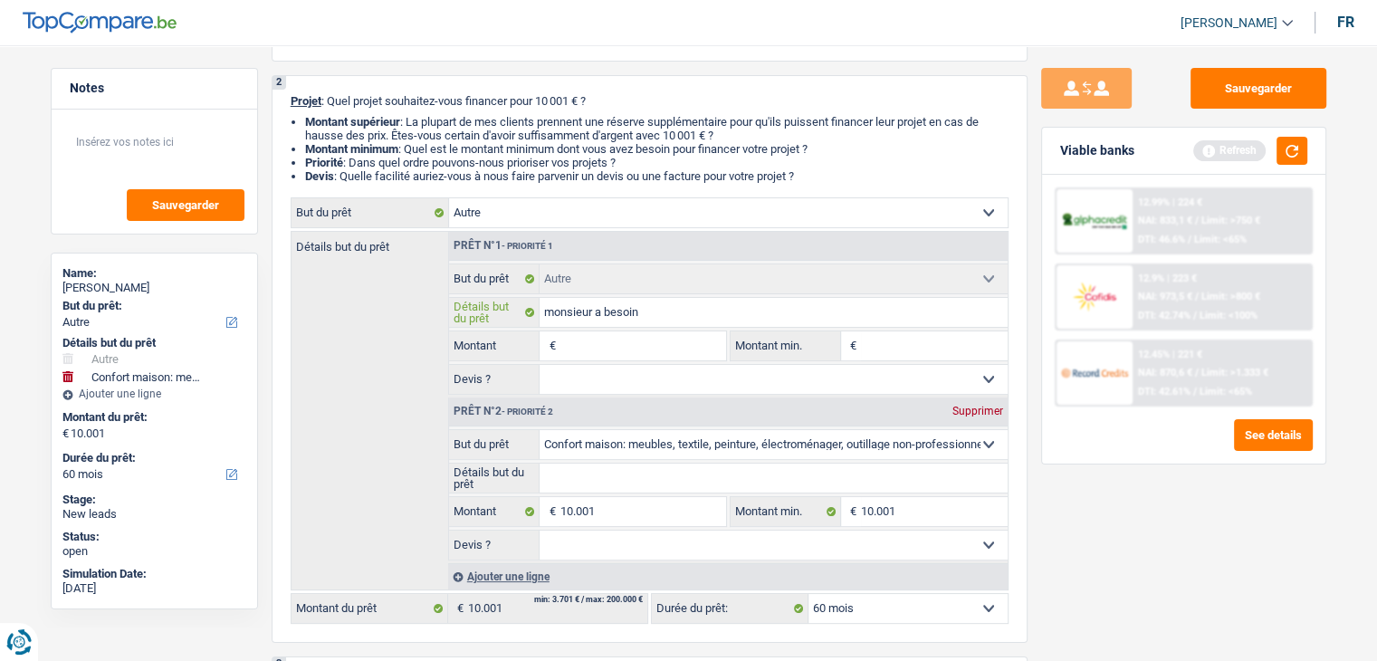
type input "monsieur a besoin d"
type input "monsieur a besoin de"
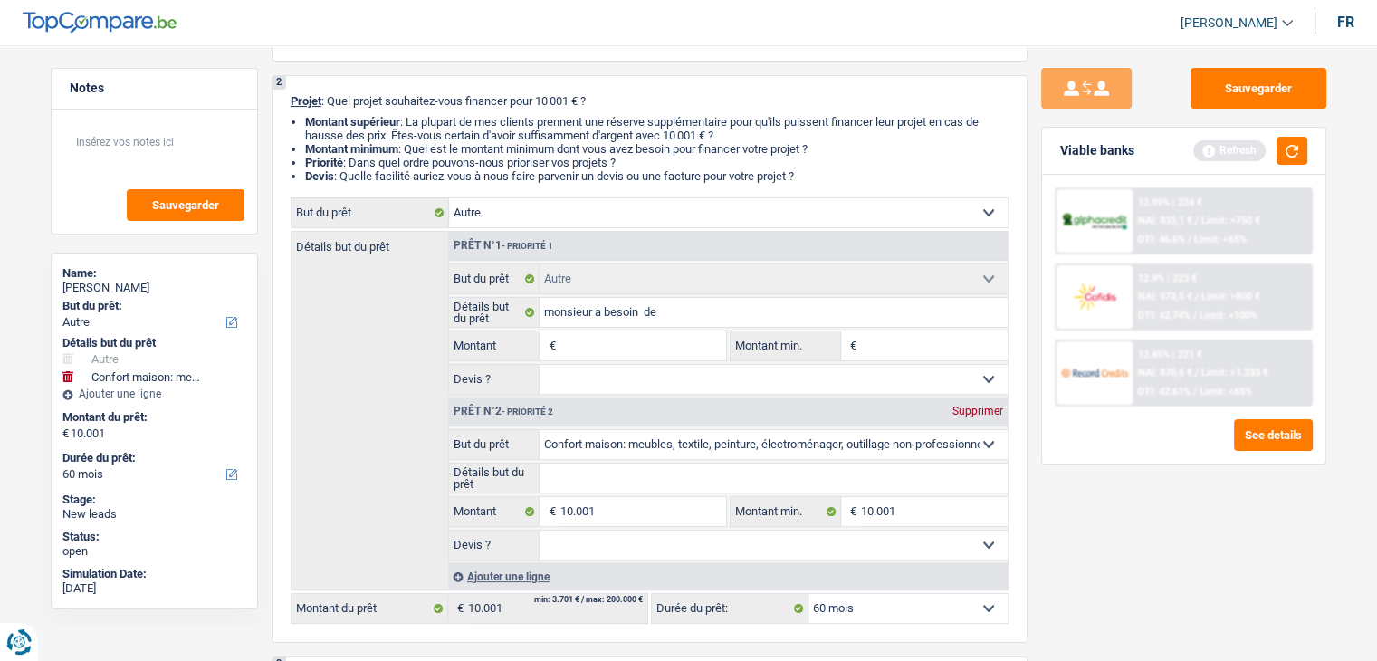
click at [974, 415] on div "Supprimer" at bounding box center [978, 411] width 60 height 11
type input "0"
select select
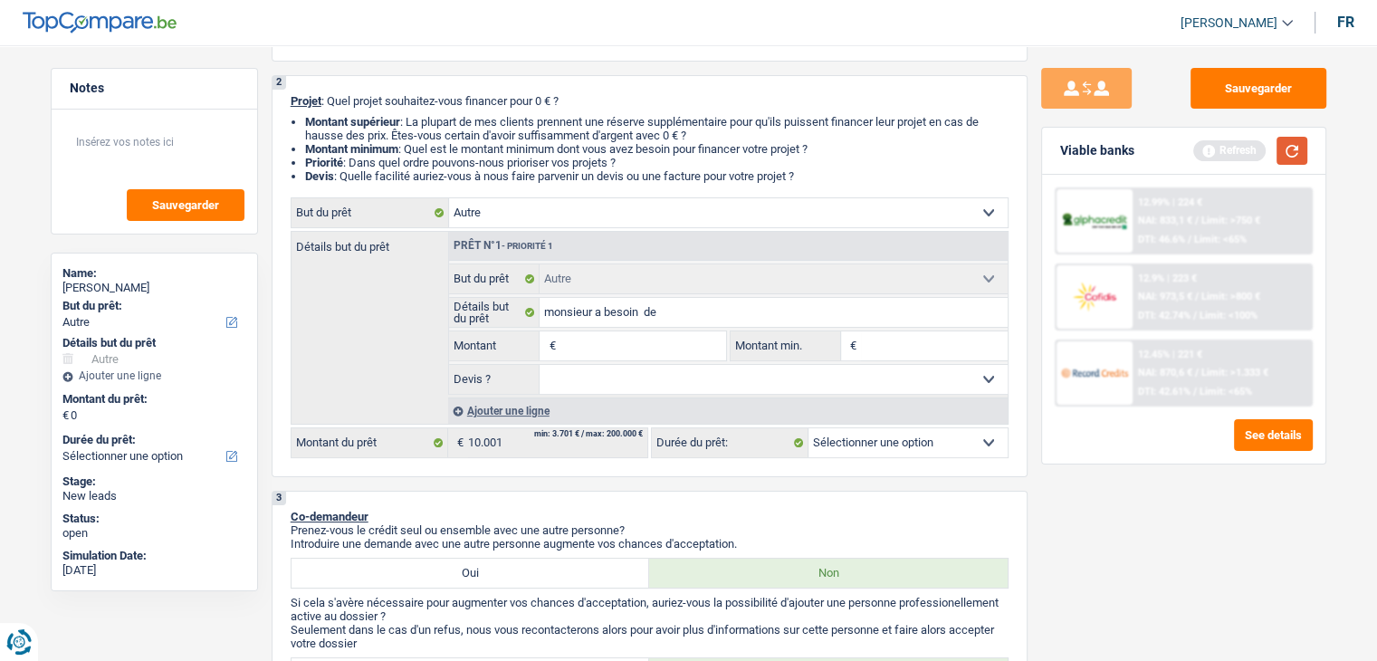
click at [1286, 154] on button "button" at bounding box center [1292, 151] width 31 height 28
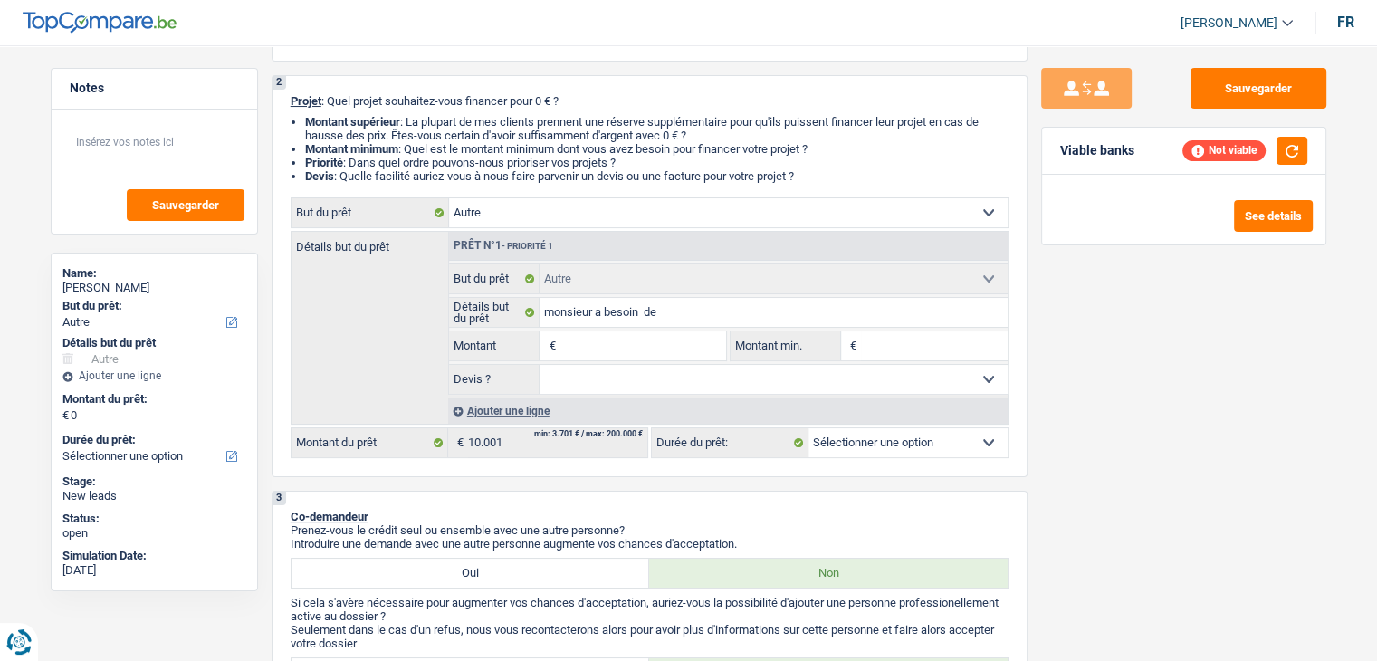
click at [582, 351] on input "Montant" at bounding box center [643, 345] width 166 height 29
type input "1"
type input "10"
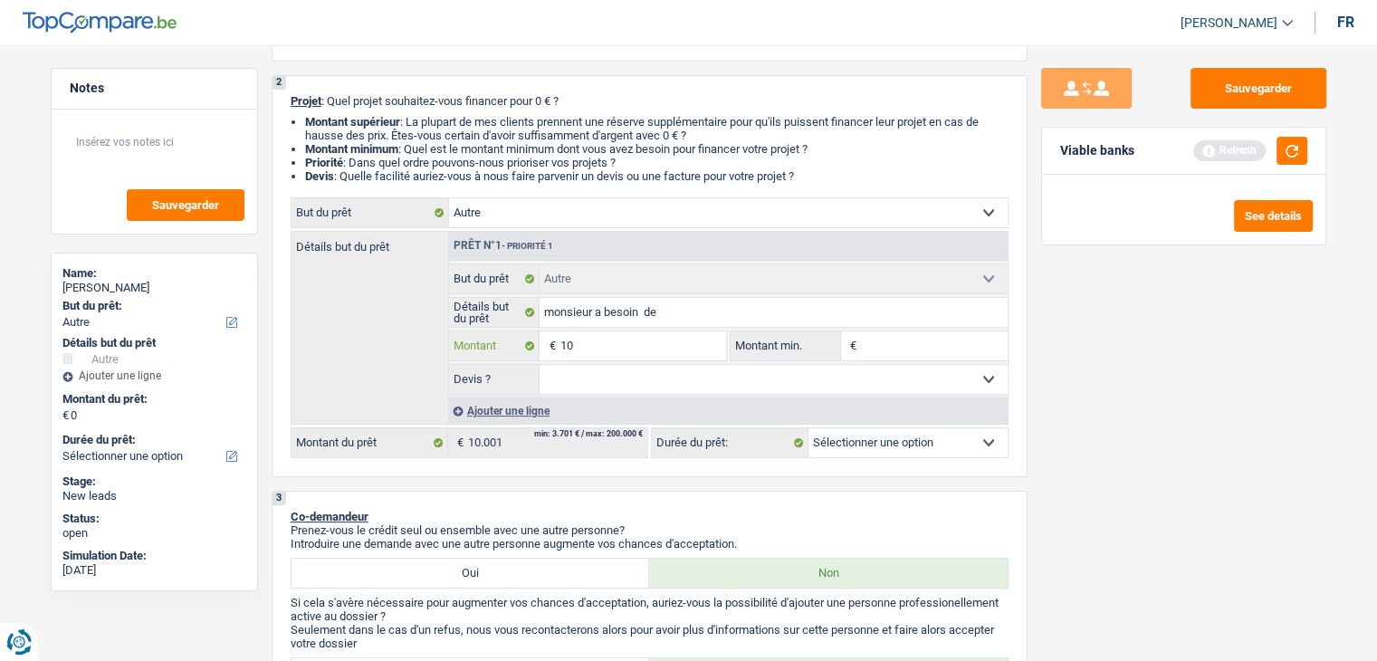
type input "100"
type input "1.000"
type input "10.001"
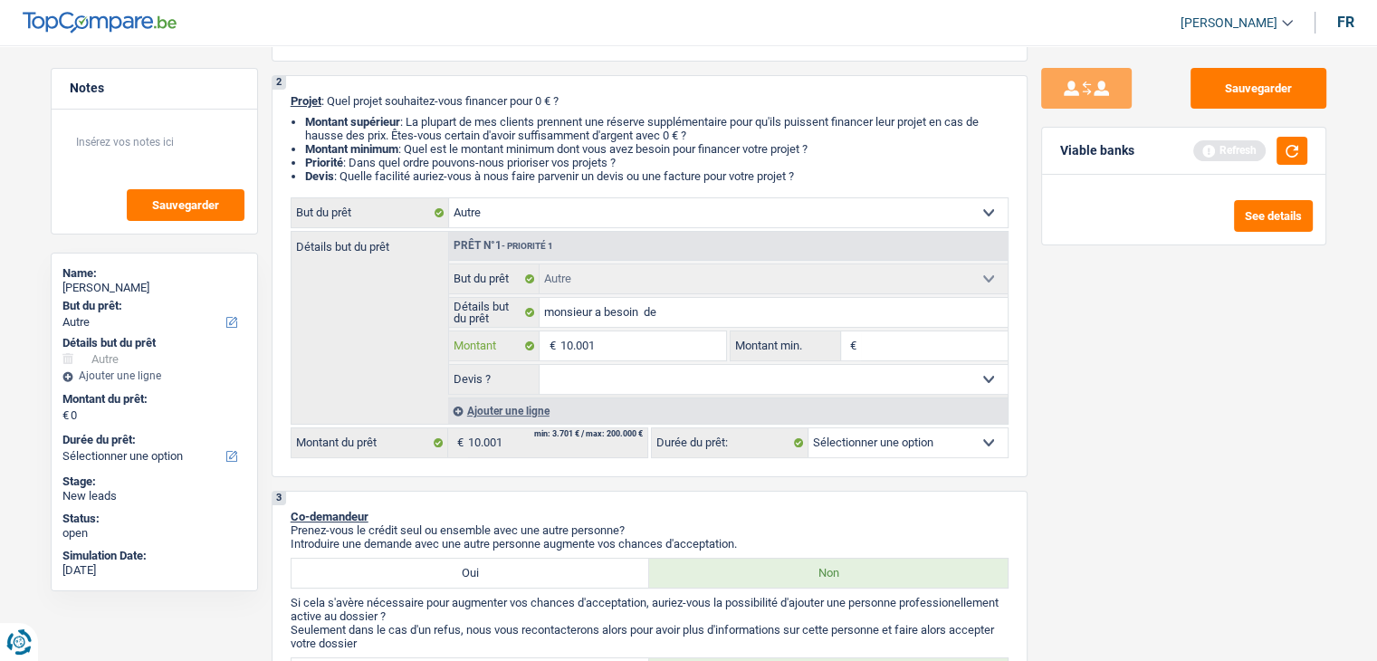
type input "10.001"
click at [949, 349] on input "Montant min." at bounding box center [934, 345] width 147 height 29
type input "10.001"
select select "60"
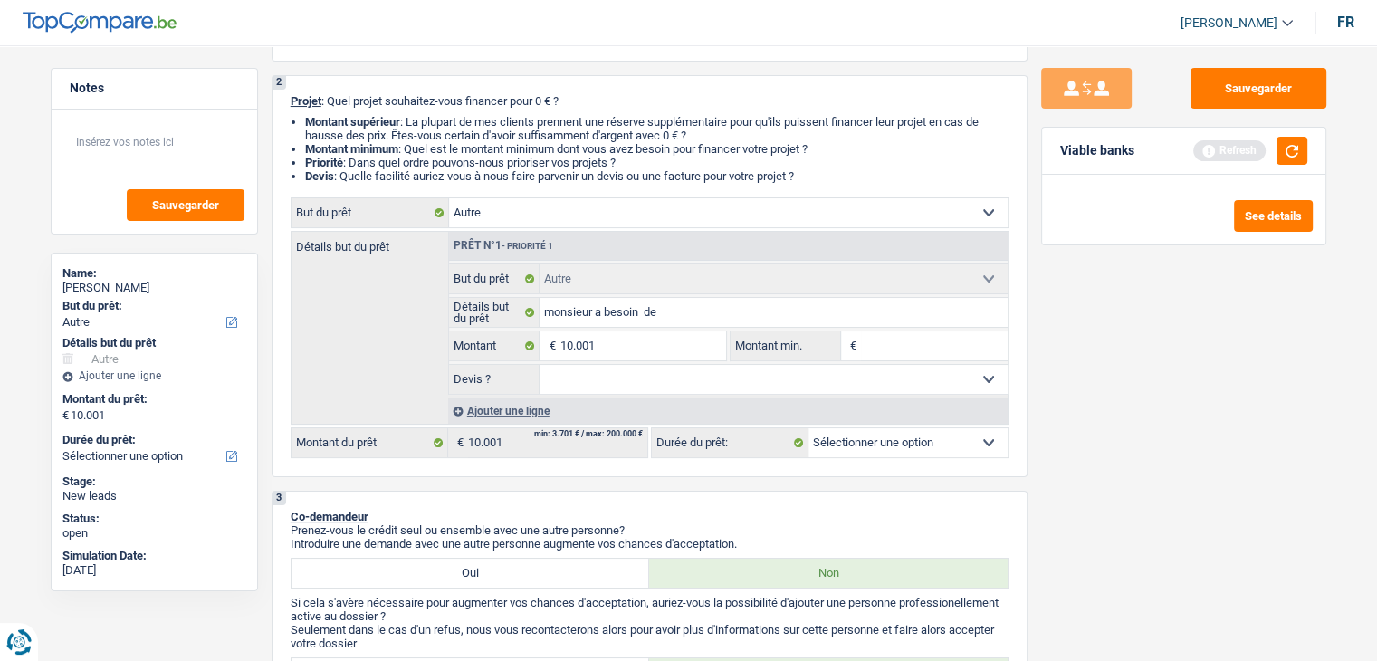
select select "60"
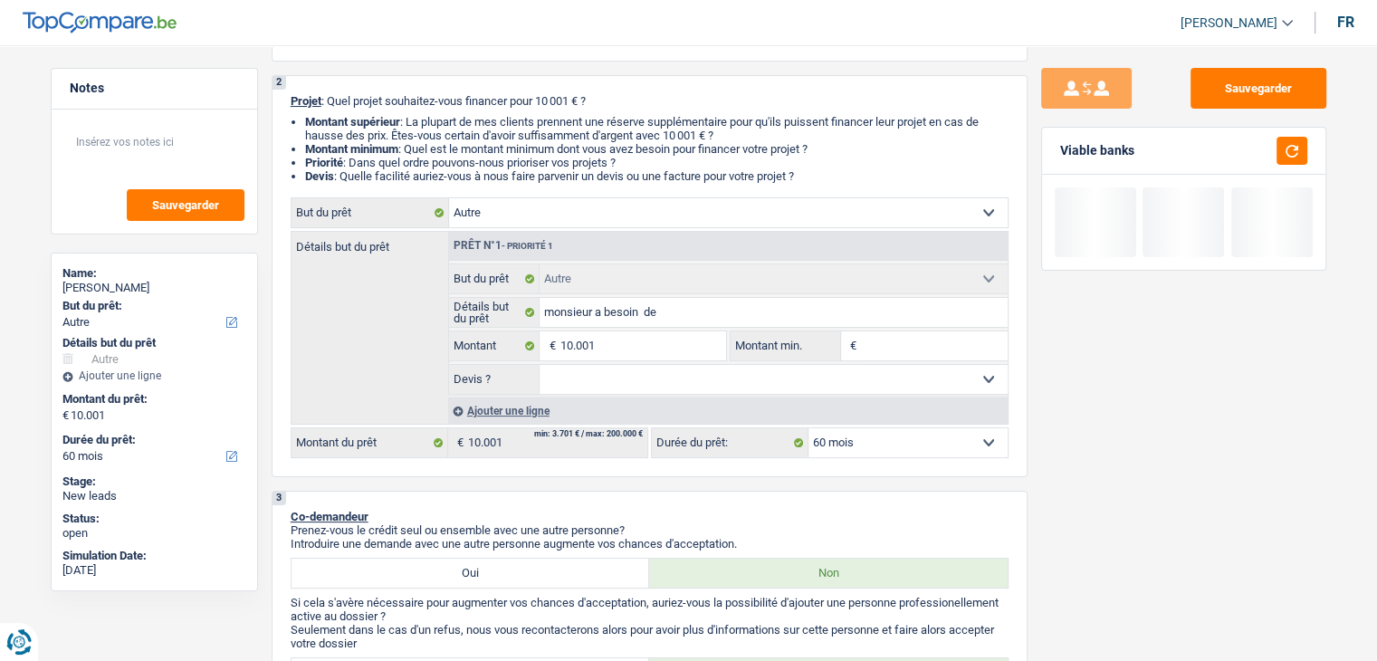
type input "1"
type input "10"
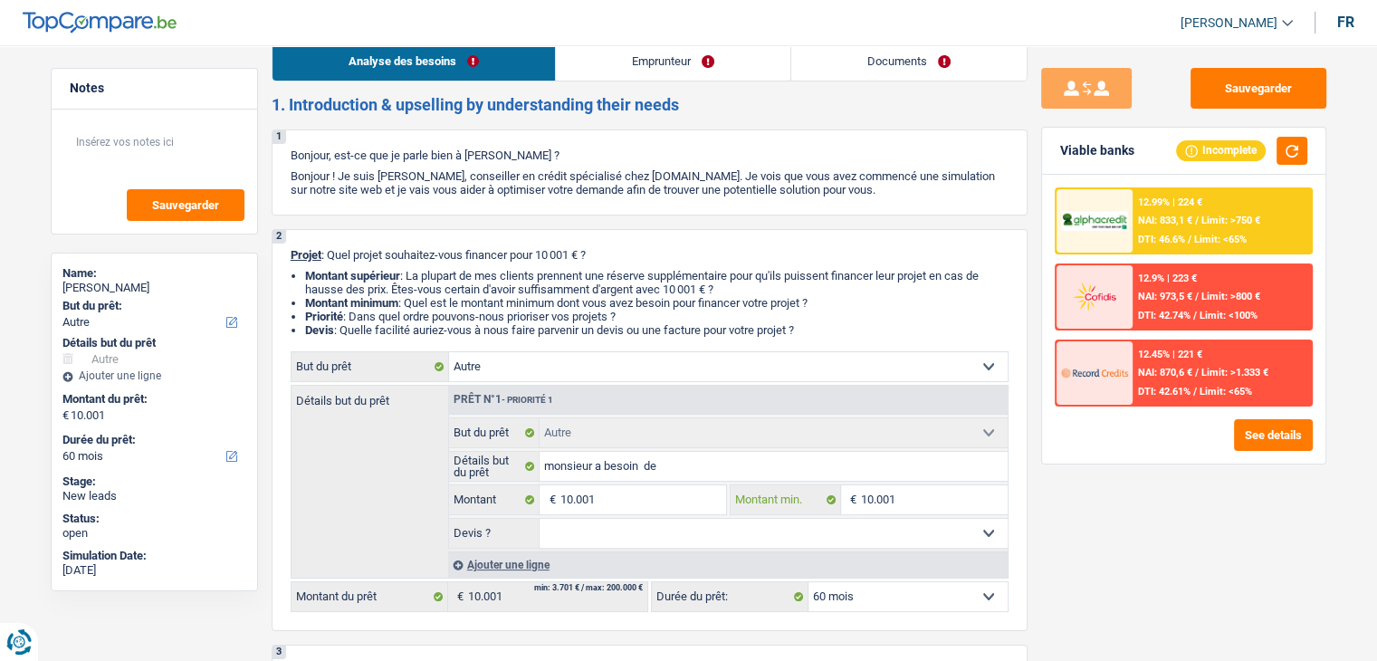
scroll to position [0, 0]
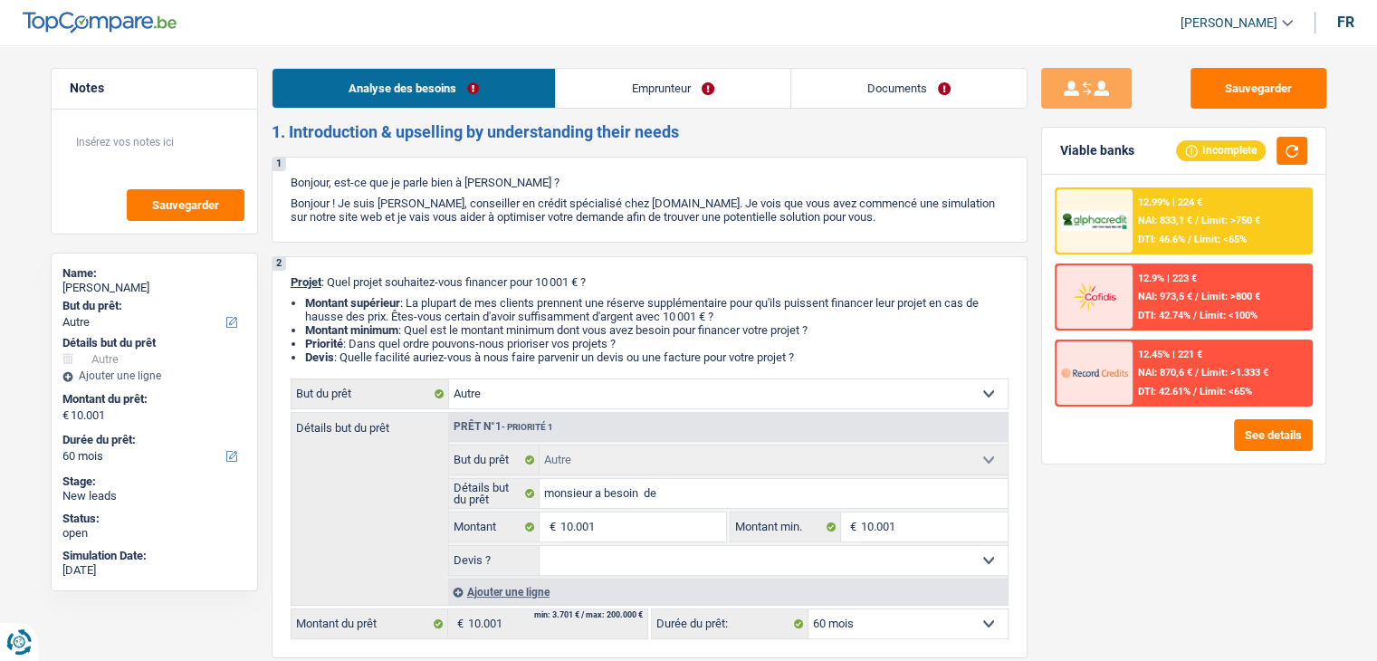
click at [884, 106] on link "Documents" at bounding box center [908, 88] width 235 height 39
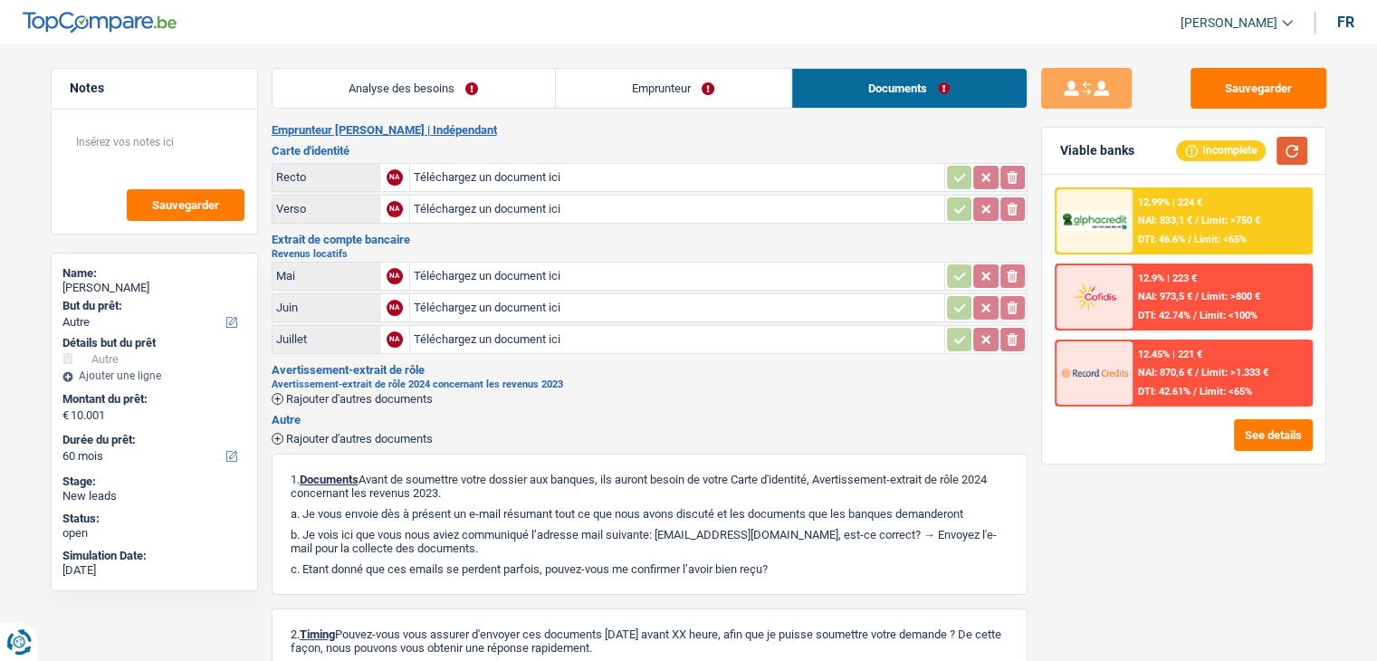
click at [1282, 147] on button "button" at bounding box center [1292, 151] width 31 height 28
click at [695, 131] on h2 "Emprunteur [PERSON_NAME] | Indépendant" at bounding box center [650, 130] width 756 height 14
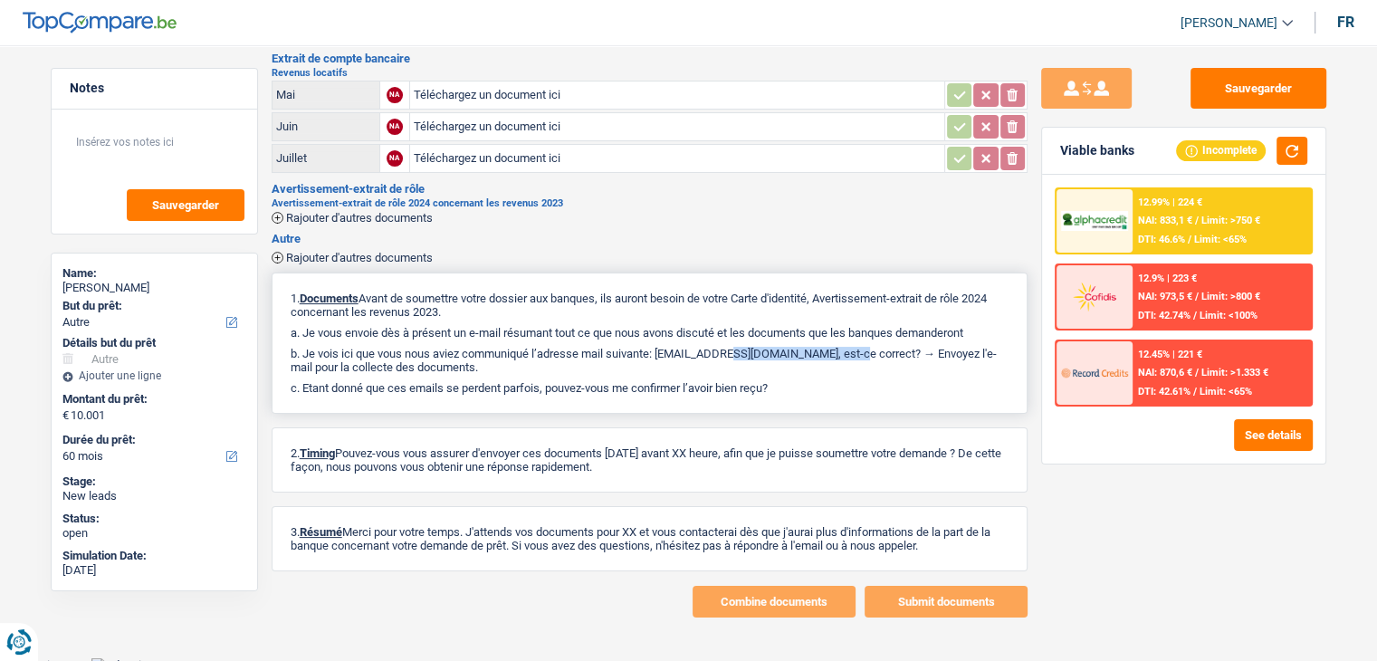
drag, startPoint x: 785, startPoint y: 349, endPoint x: 660, endPoint y: 349, distance: 125.0
click at [660, 349] on p "b. Je vois ici que vous nous aviez communiqué l’adresse mail suivante: [EMAIL_…" at bounding box center [650, 360] width 718 height 27
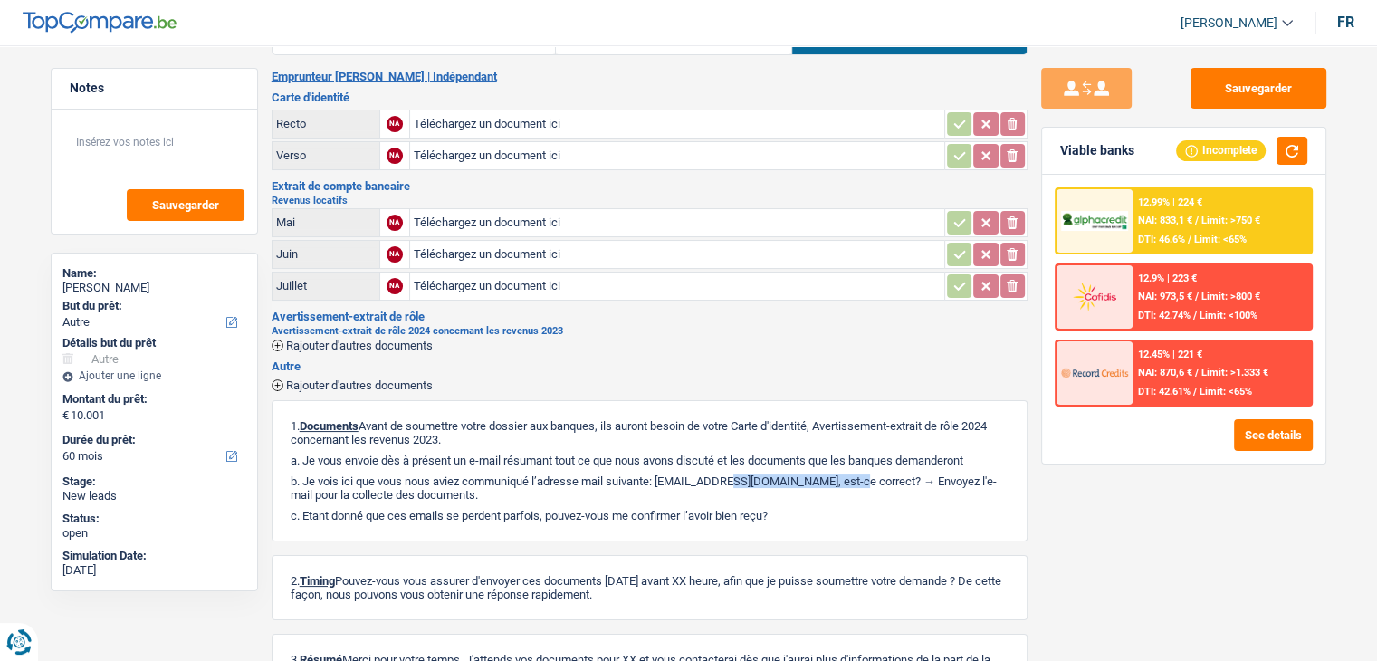
scroll to position [0, 0]
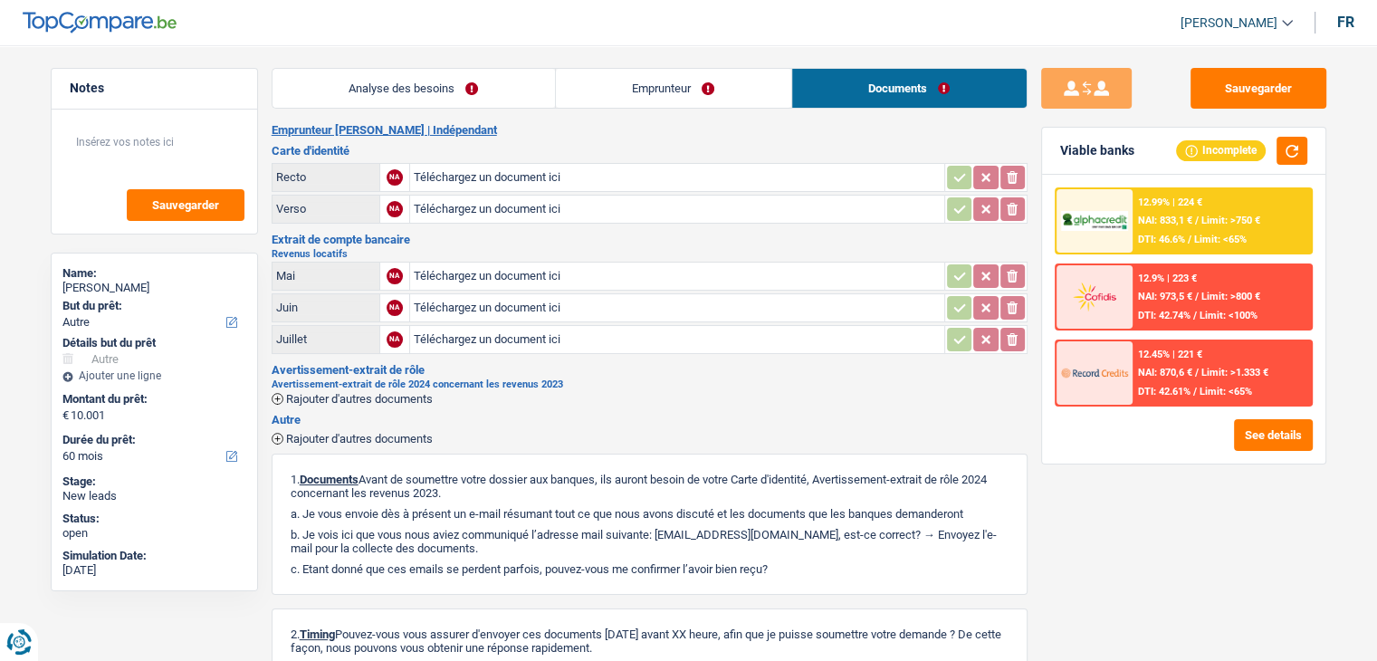
click at [666, 235] on h3 "Extrait de compte bancaire" at bounding box center [650, 240] width 756 height 12
drag, startPoint x: 537, startPoint y: 89, endPoint x: 509, endPoint y: 88, distance: 28.1
click at [537, 89] on link "Analyse des besoins" at bounding box center [414, 88] width 283 height 39
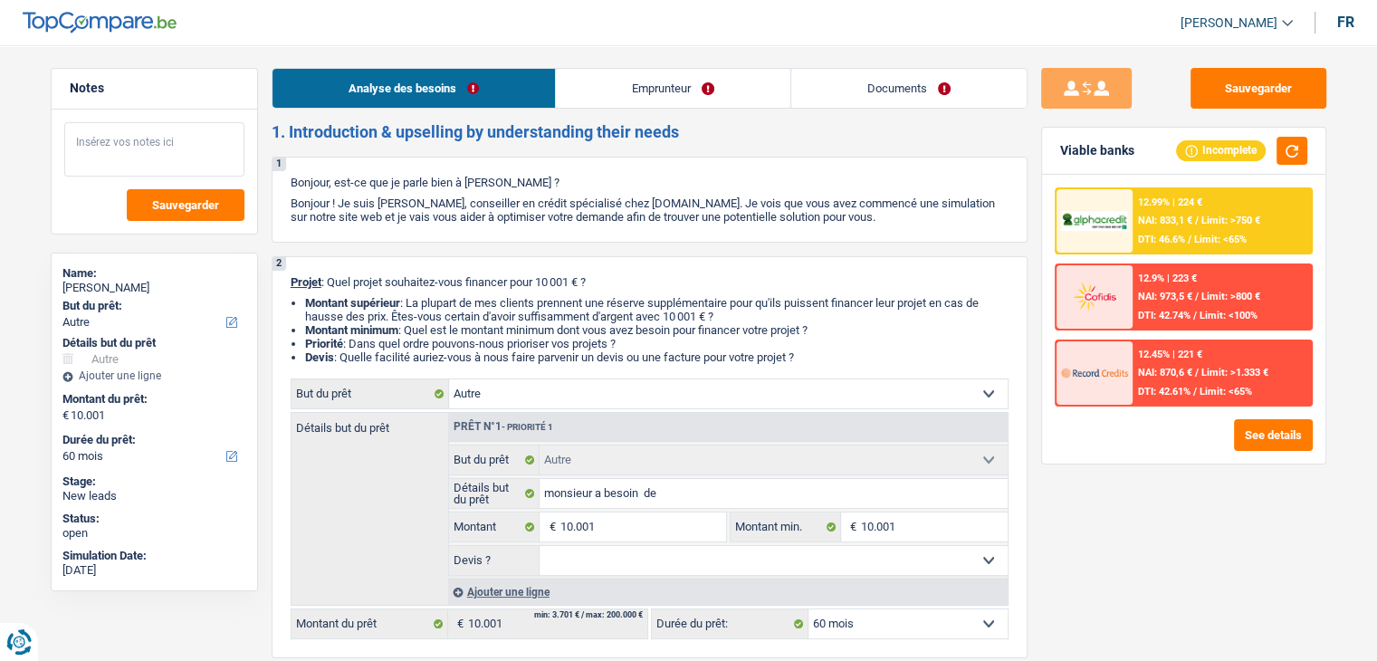
click at [185, 138] on textarea at bounding box center [154, 149] width 180 height 54
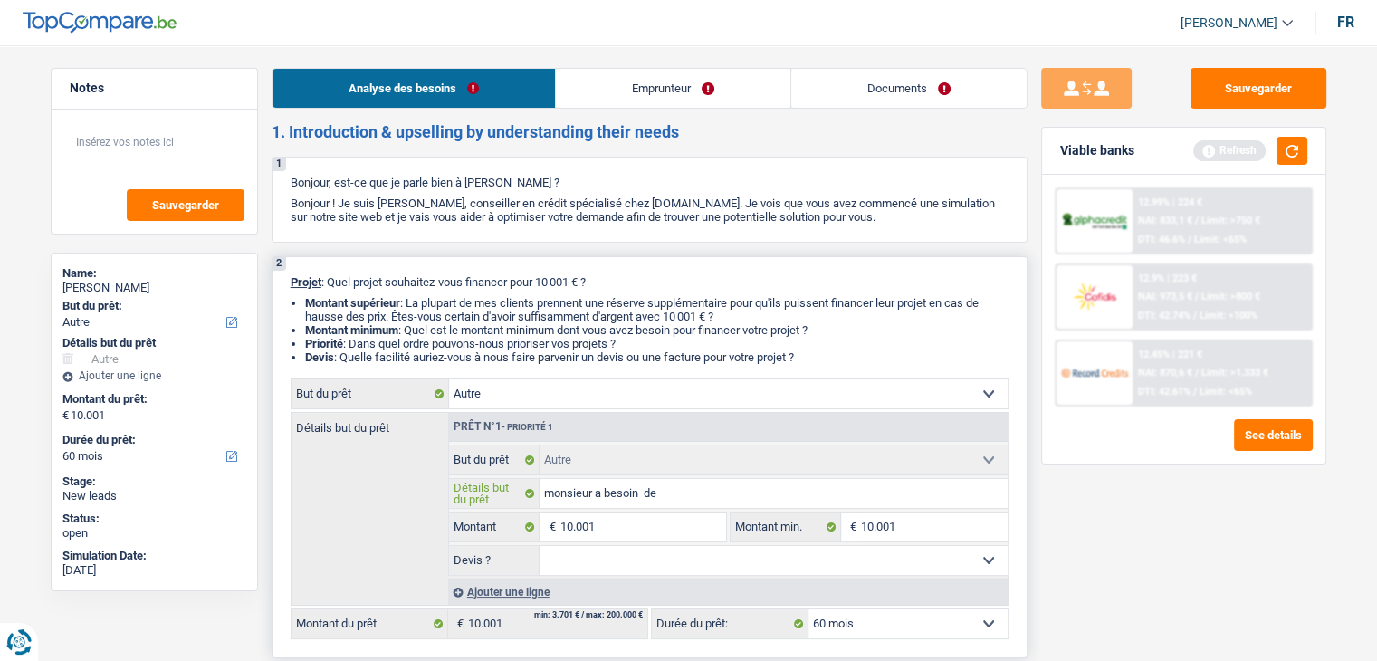
click at [685, 497] on input "monsieur a besoin de" at bounding box center [774, 493] width 468 height 29
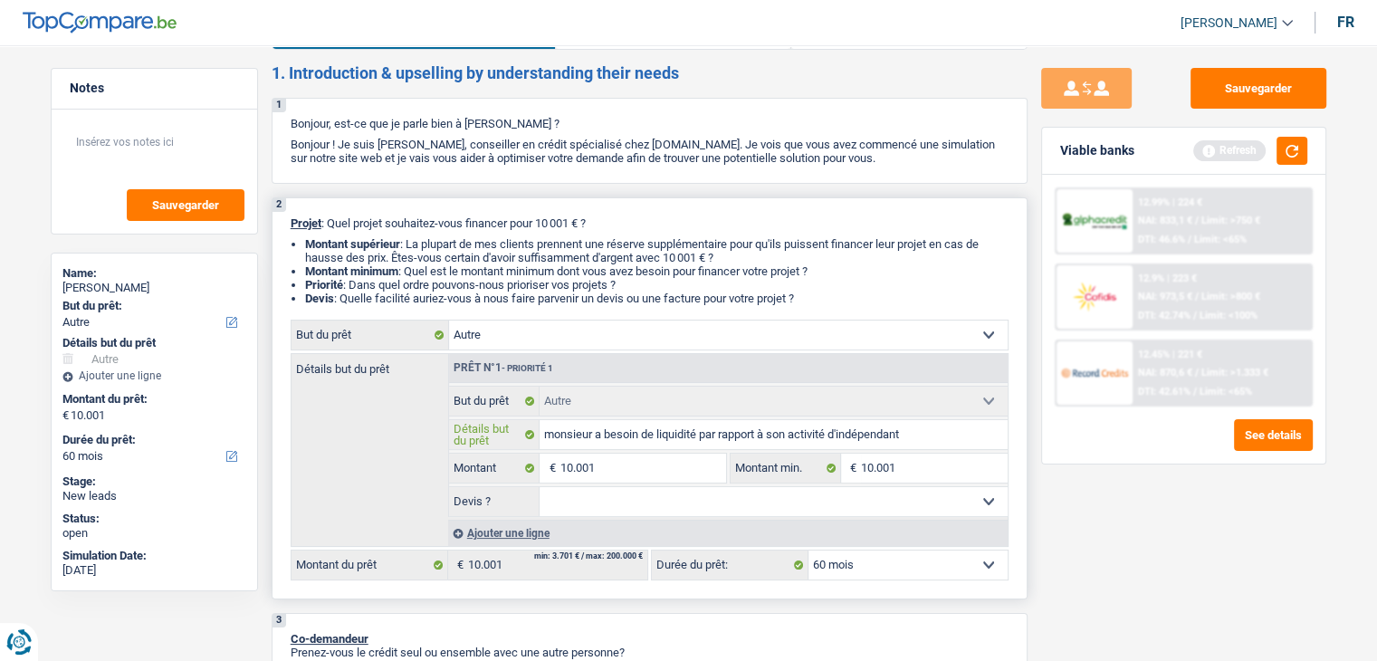
scroll to position [91, 0]
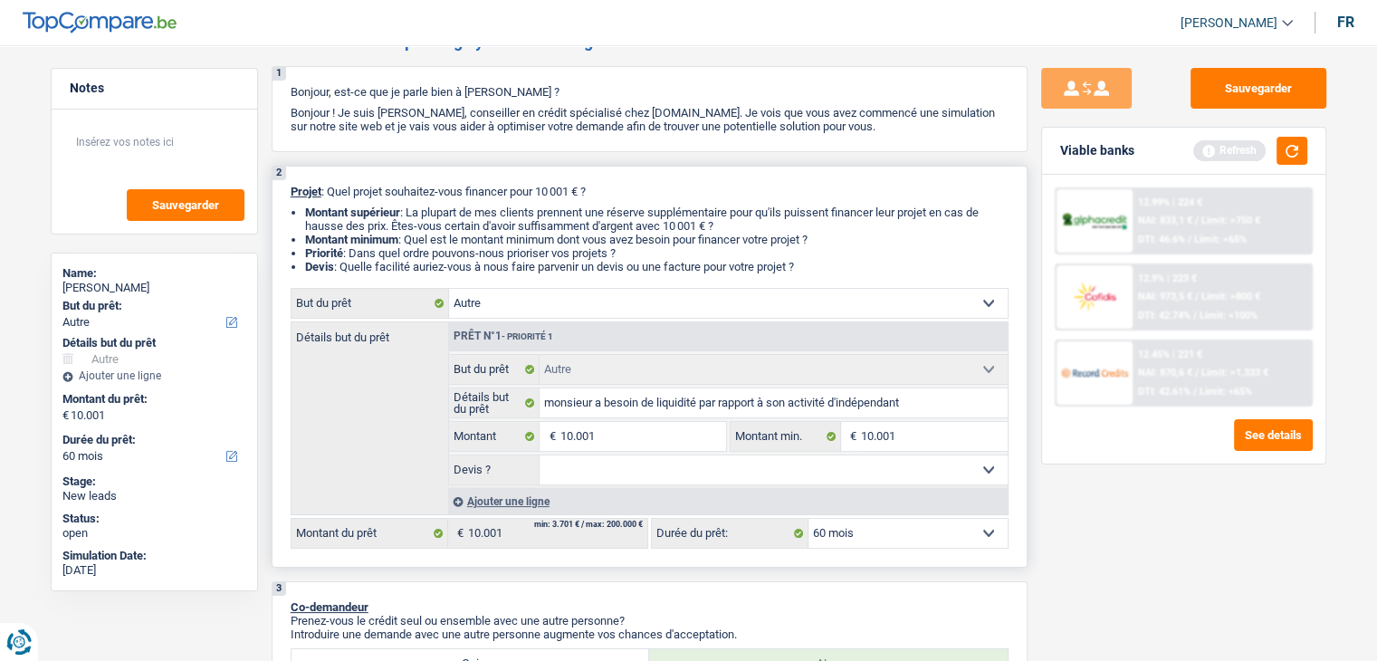
click at [619, 455] on select "Oui Non Non répondu Sélectionner une option" at bounding box center [774, 469] width 468 height 29
click at [540, 455] on select "Oui Non Non répondu Sélectionner une option" at bounding box center [774, 469] width 468 height 29
click at [1297, 145] on button "button" at bounding box center [1292, 151] width 31 height 28
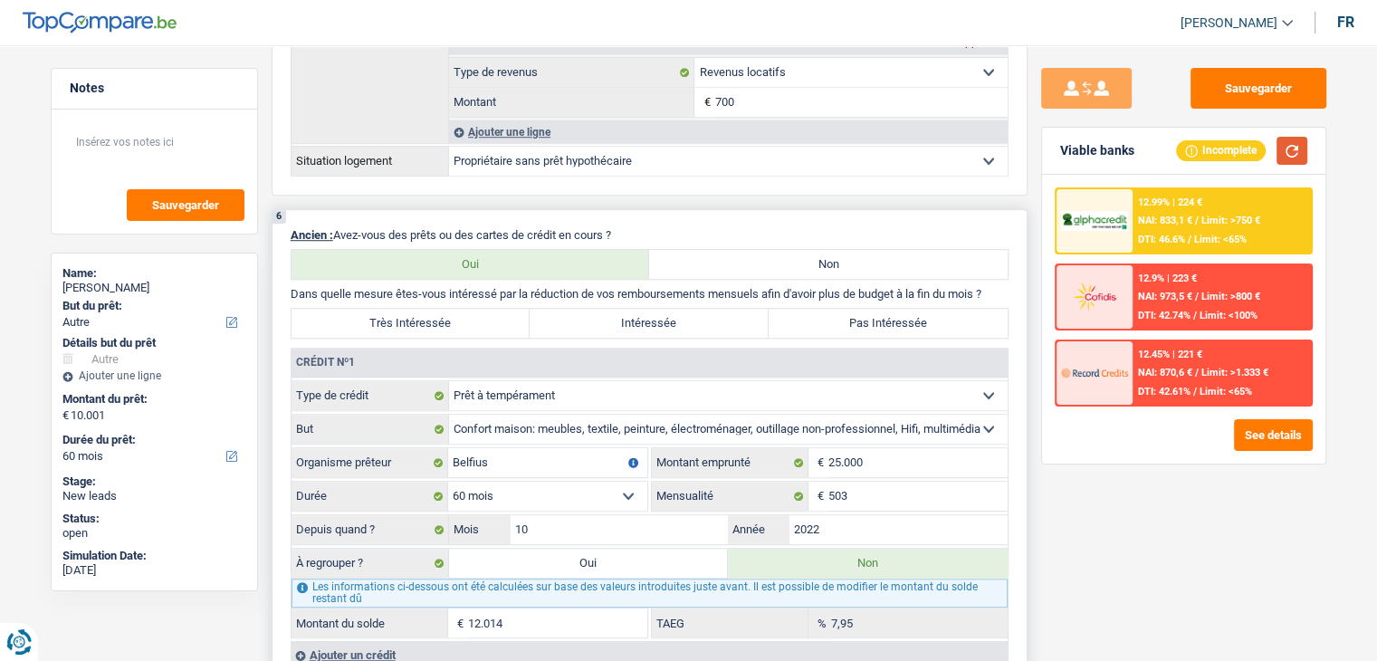
scroll to position [1358, 0]
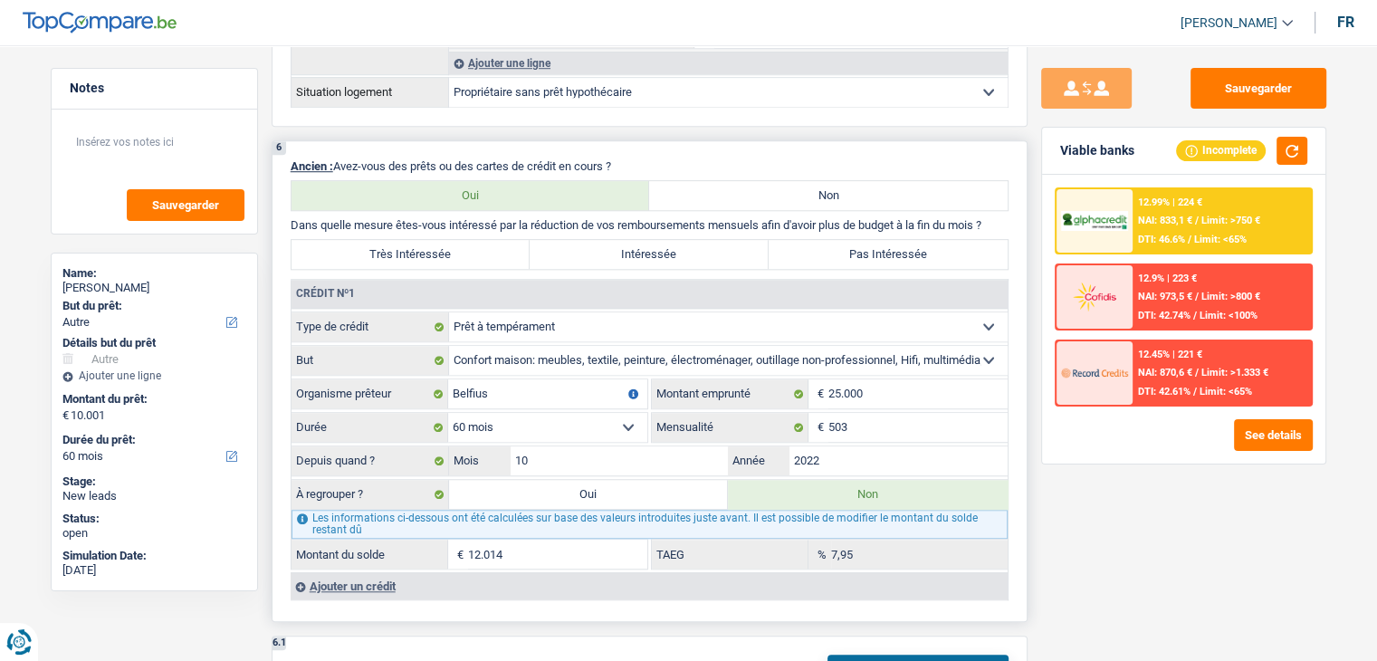
click at [836, 247] on label "Pas Intéressée" at bounding box center [888, 254] width 239 height 29
click at [836, 247] on input "Pas Intéressée" at bounding box center [888, 254] width 239 height 29
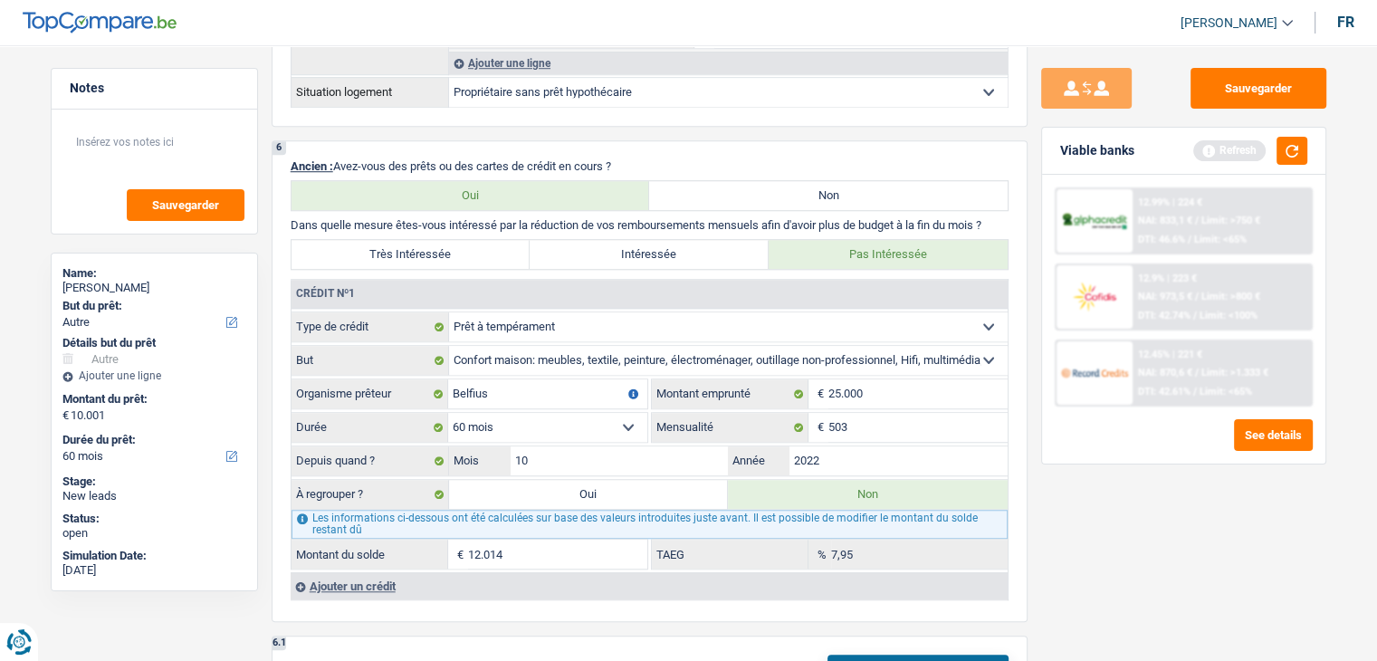
click at [1181, 599] on div "Sauvegarder Viable banks Refresh 12.99% | 224 € NAI: 833,1 € / Limit: >750 € DT…" at bounding box center [1184, 348] width 312 height 560
click at [1297, 149] on button "button" at bounding box center [1292, 151] width 31 height 28
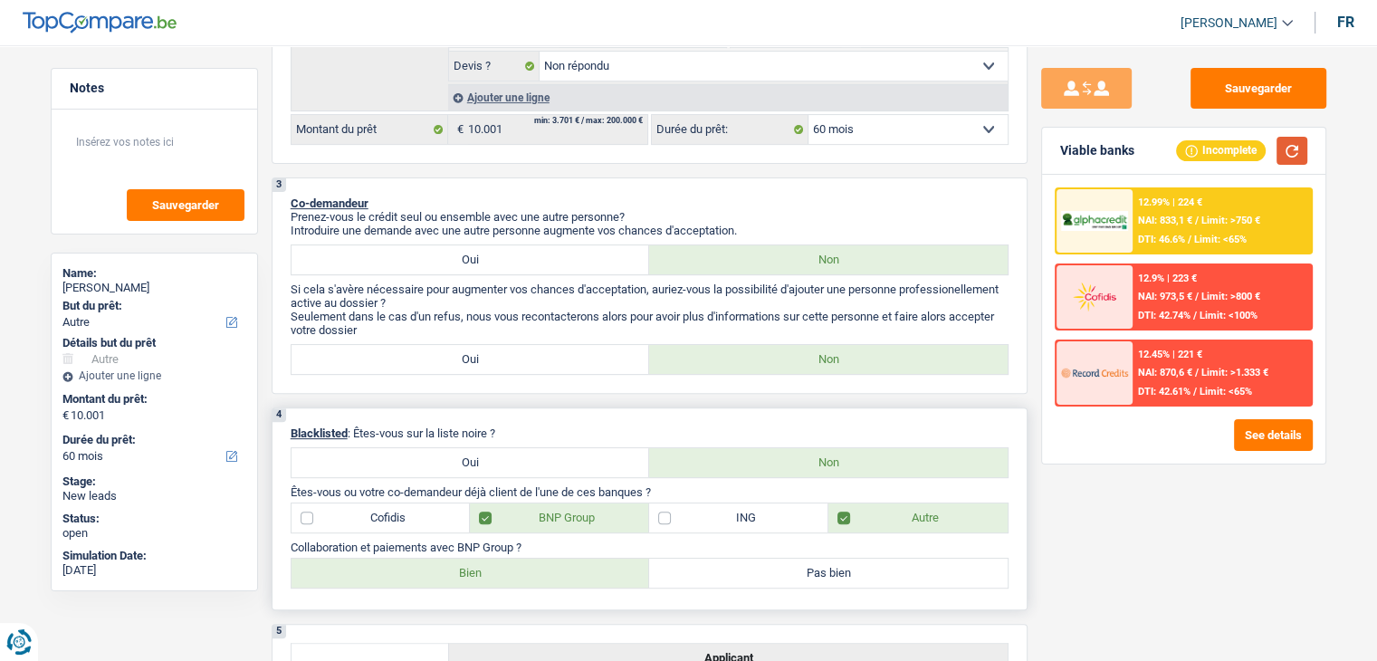
scroll to position [0, 0]
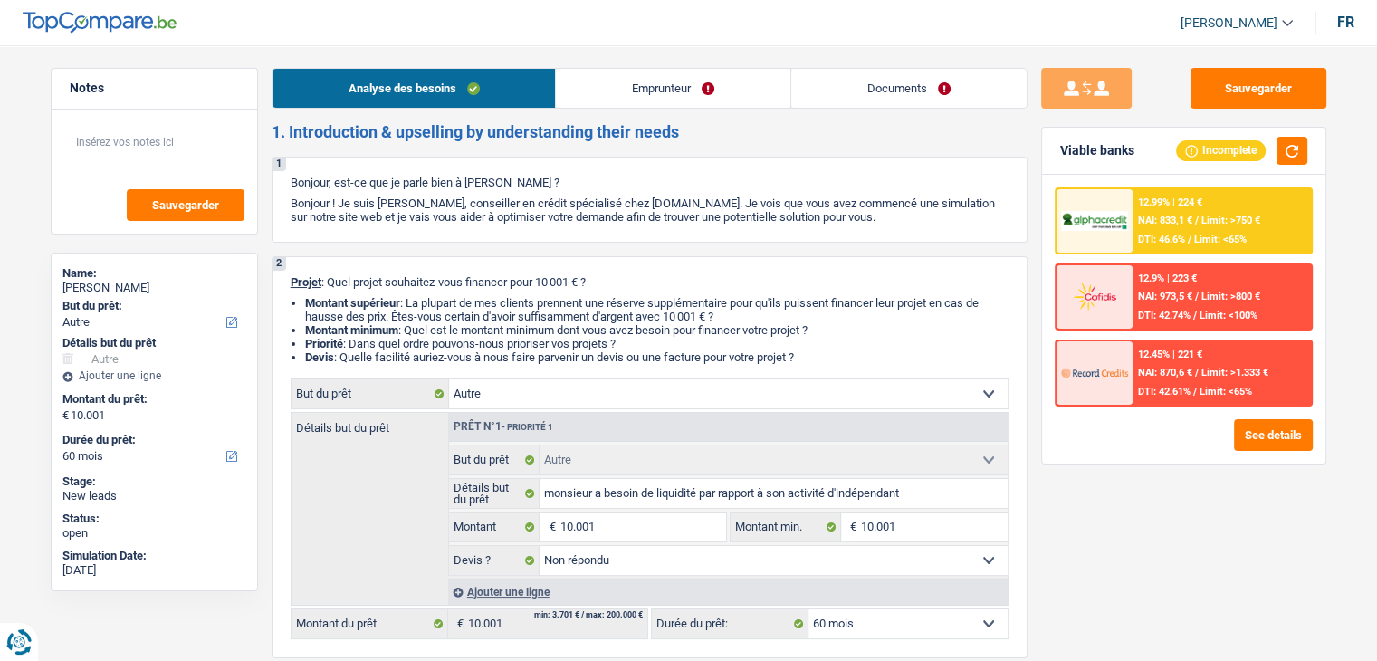
click at [635, 86] on link "Emprunteur" at bounding box center [673, 88] width 235 height 39
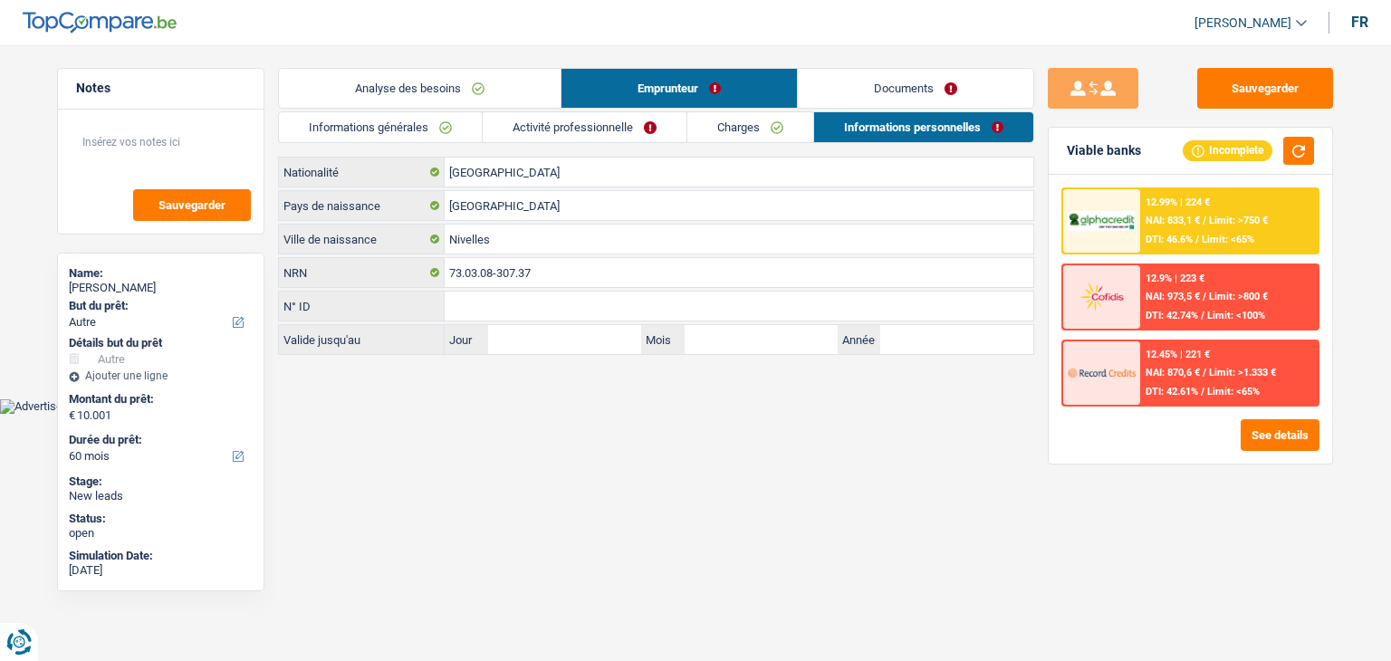
click at [1240, 59] on main "Notes Sauvegarder Name: [PERSON_NAME] But du prêt: Confort maison: meubles, tex…" at bounding box center [695, 212] width 1391 height 371
click at [1237, 70] on button "Sauvegarder" at bounding box center [1265, 88] width 136 height 41
click at [159, 149] on textarea at bounding box center [161, 149] width 180 height 54
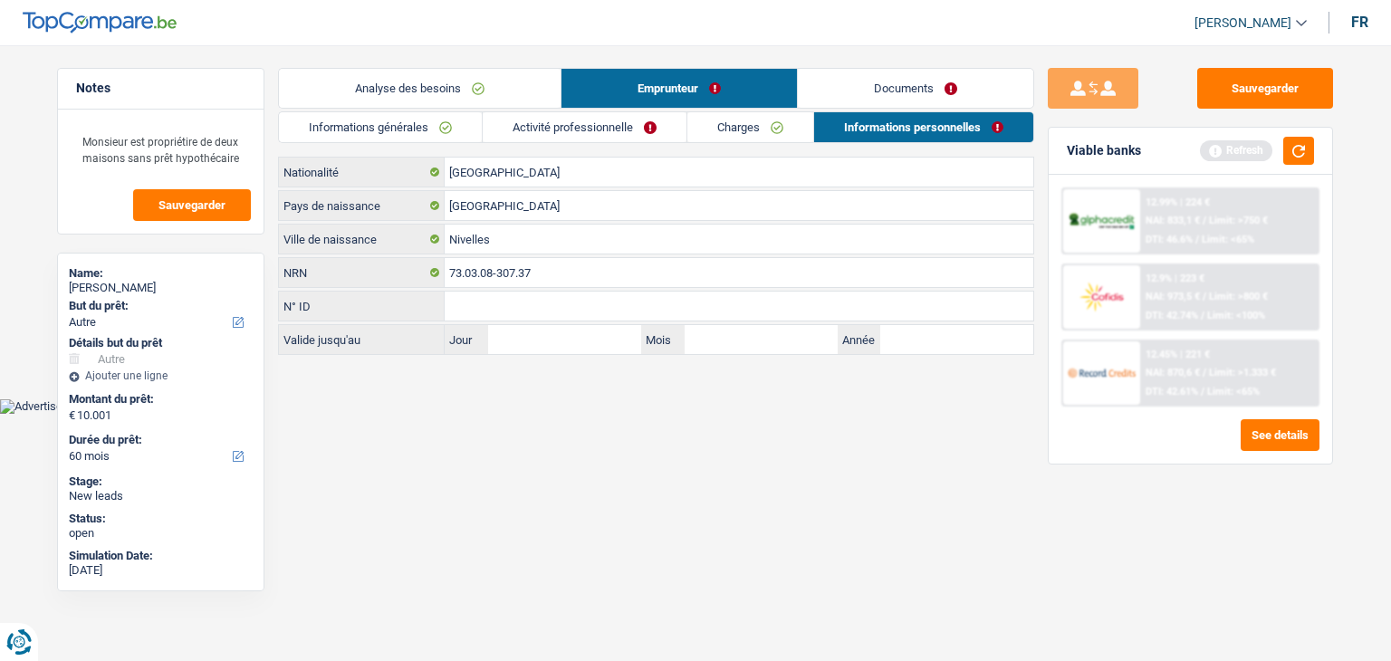
click at [542, 414] on html "Vous avez le contrôle de vos données Nous utilisons des cookies, tout comme nos…" at bounding box center [695, 207] width 1391 height 414
click at [1289, 157] on button "button" at bounding box center [1298, 151] width 31 height 28
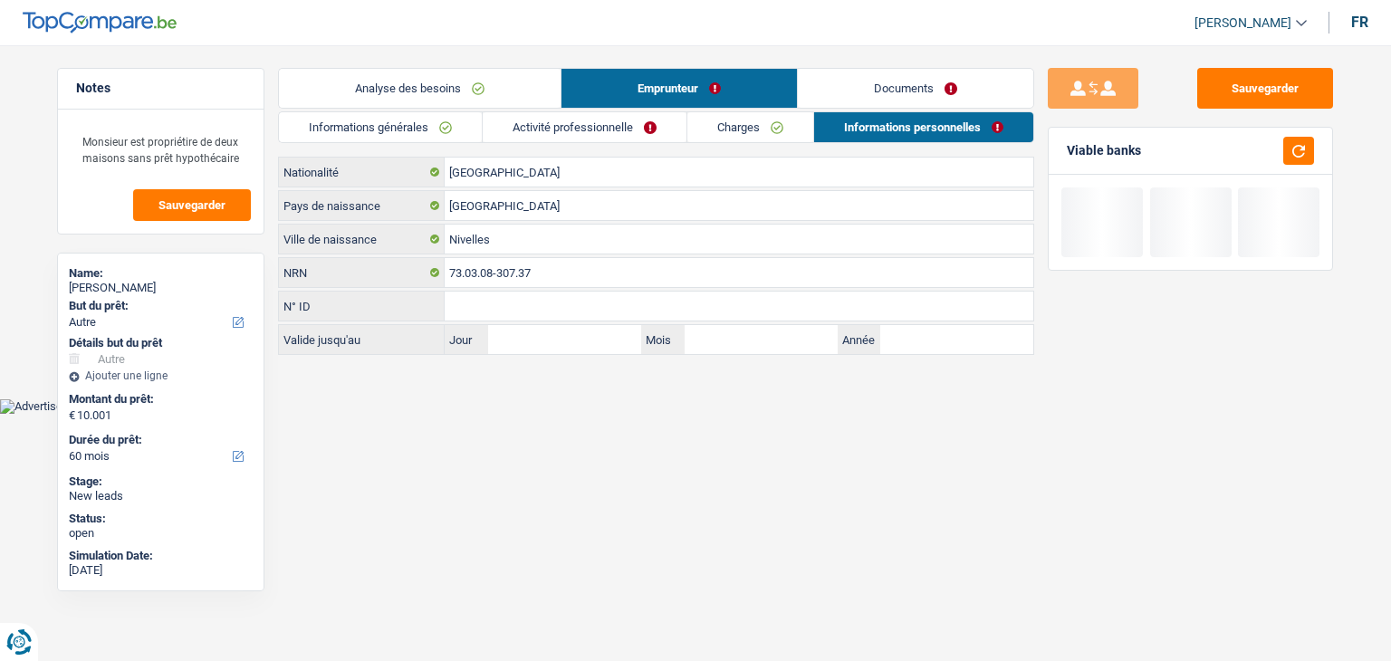
click at [431, 109] on div "Analyse des besoins Emprunteur Documents 1. Introduction & upselling by underst…" at bounding box center [656, 211] width 756 height 287
click at [554, 123] on link "Activité professionnelle" at bounding box center [585, 127] width 204 height 30
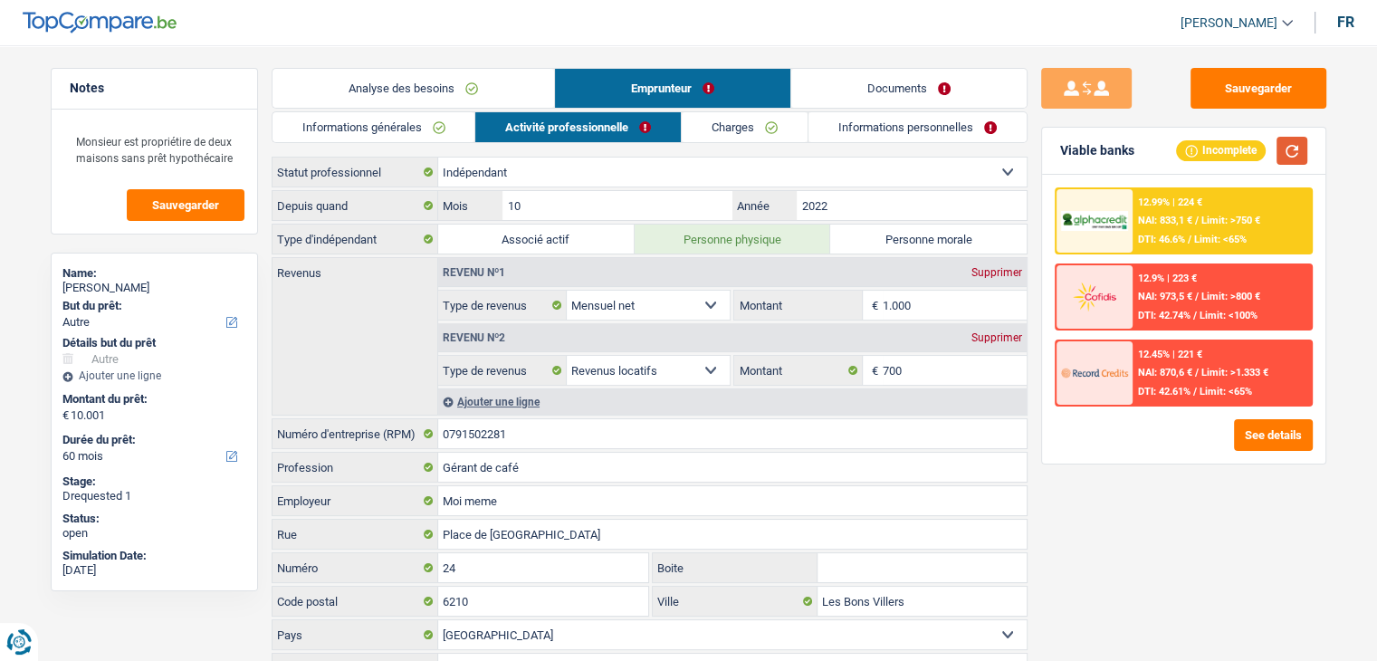
click at [1287, 154] on button "button" at bounding box center [1292, 151] width 31 height 28
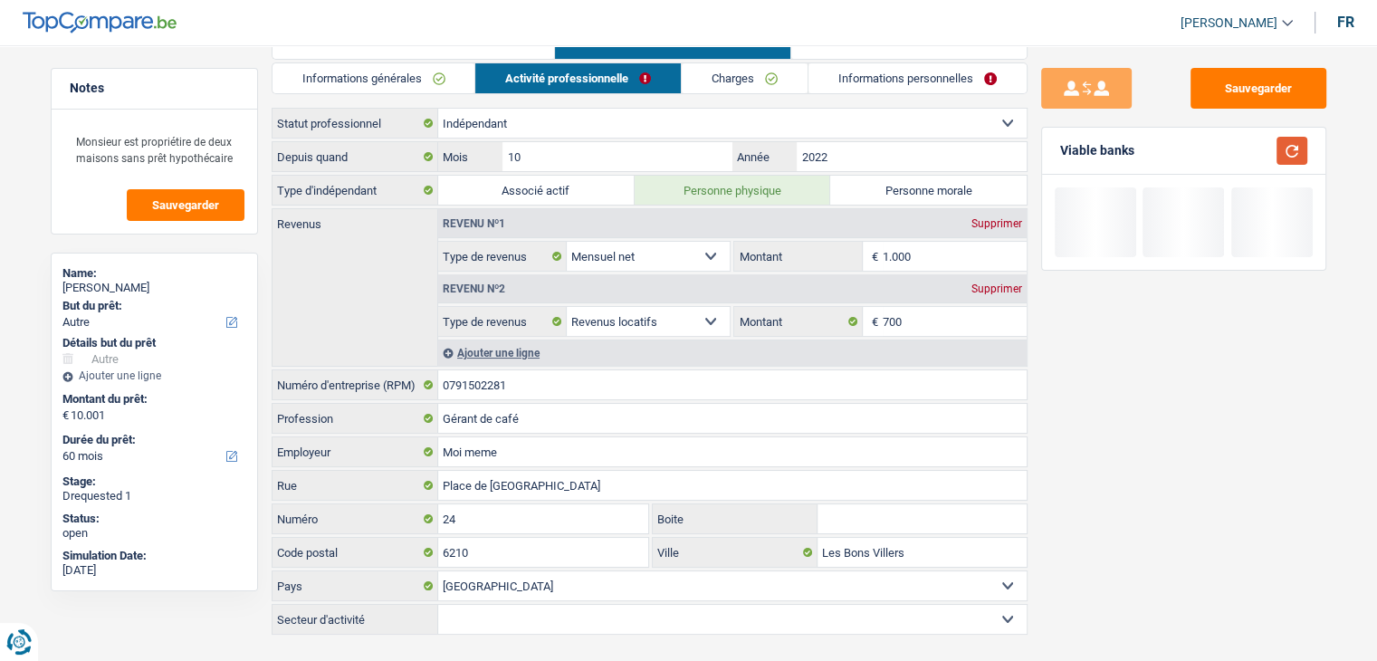
scroll to position [75, 0]
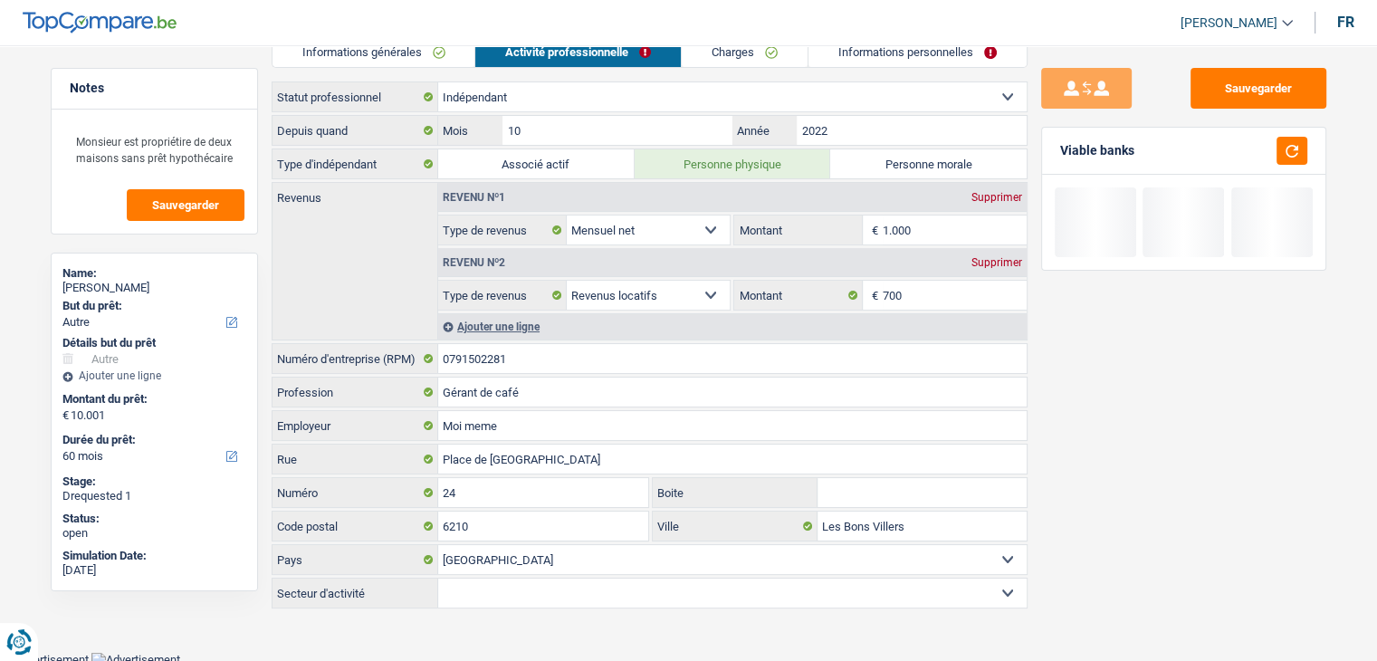
click at [417, 55] on link "Informations générales" at bounding box center [374, 52] width 203 height 30
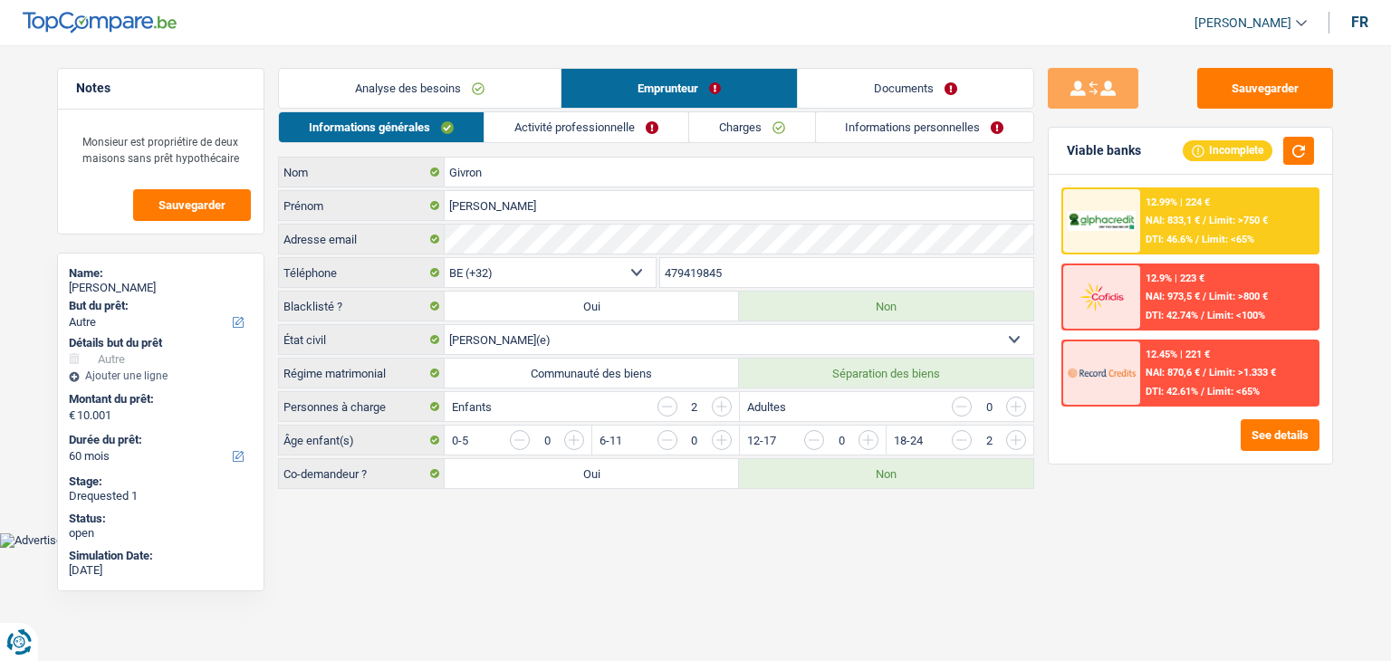
click at [431, 81] on link "Analyse des besoins" at bounding box center [420, 88] width 282 height 39
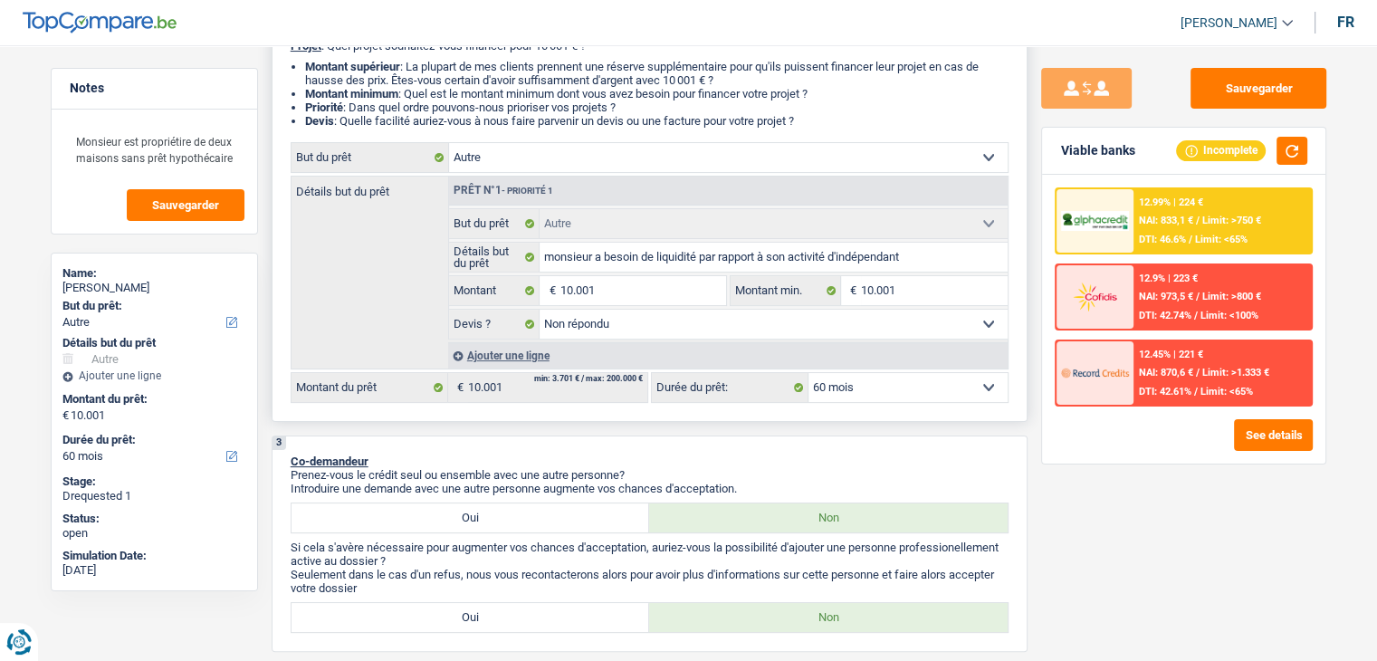
scroll to position [362, 0]
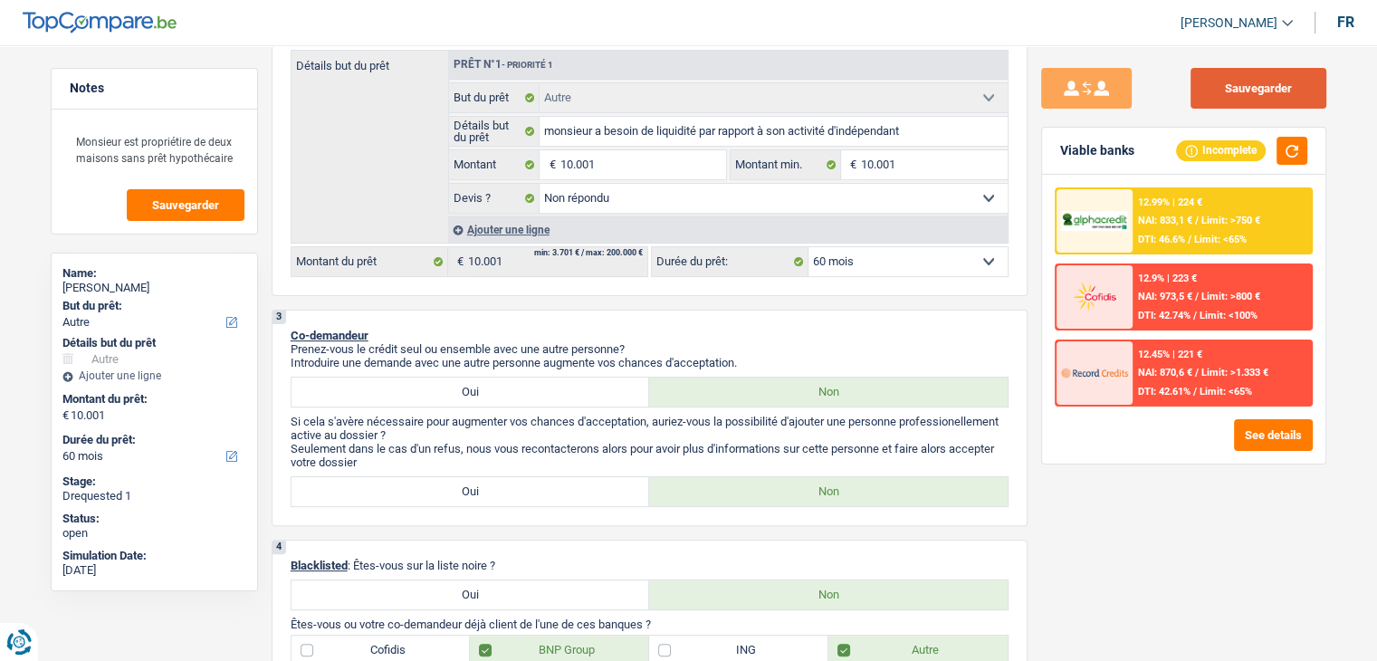
click at [1258, 91] on button "Sauvegarder" at bounding box center [1259, 88] width 136 height 41
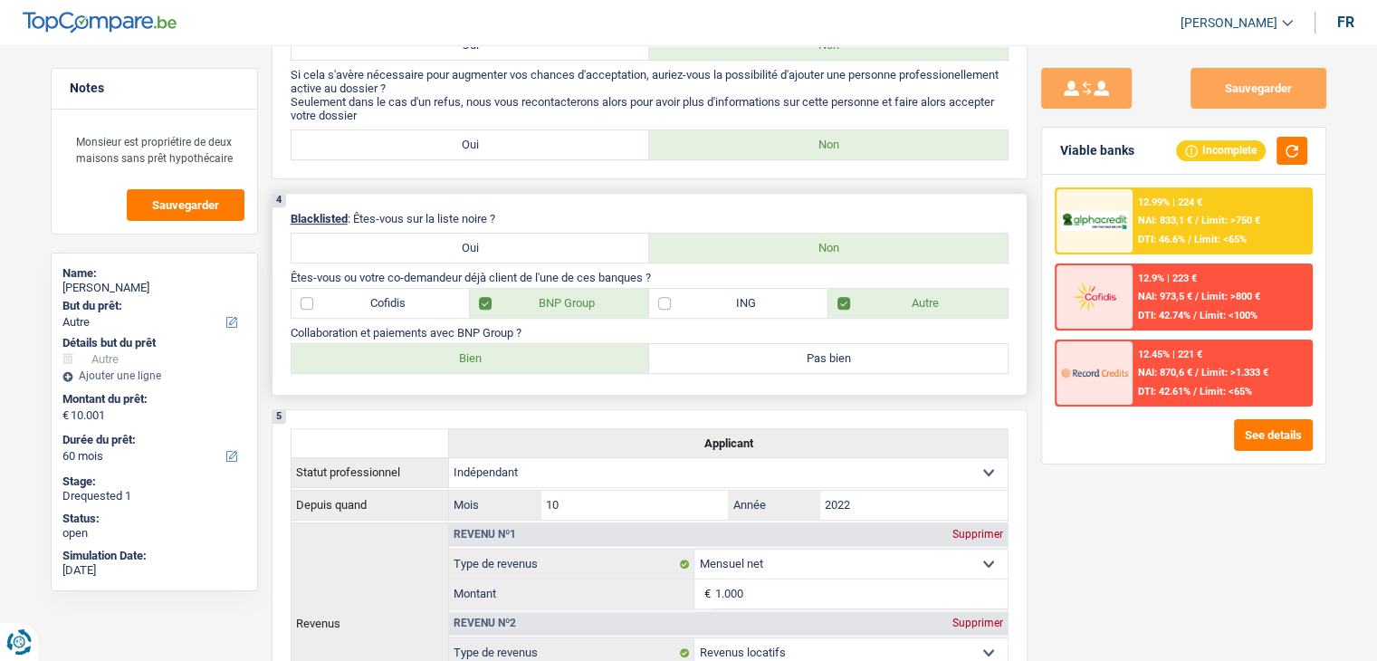
scroll to position [724, 0]
